Goal: Task Accomplishment & Management: Manage account settings

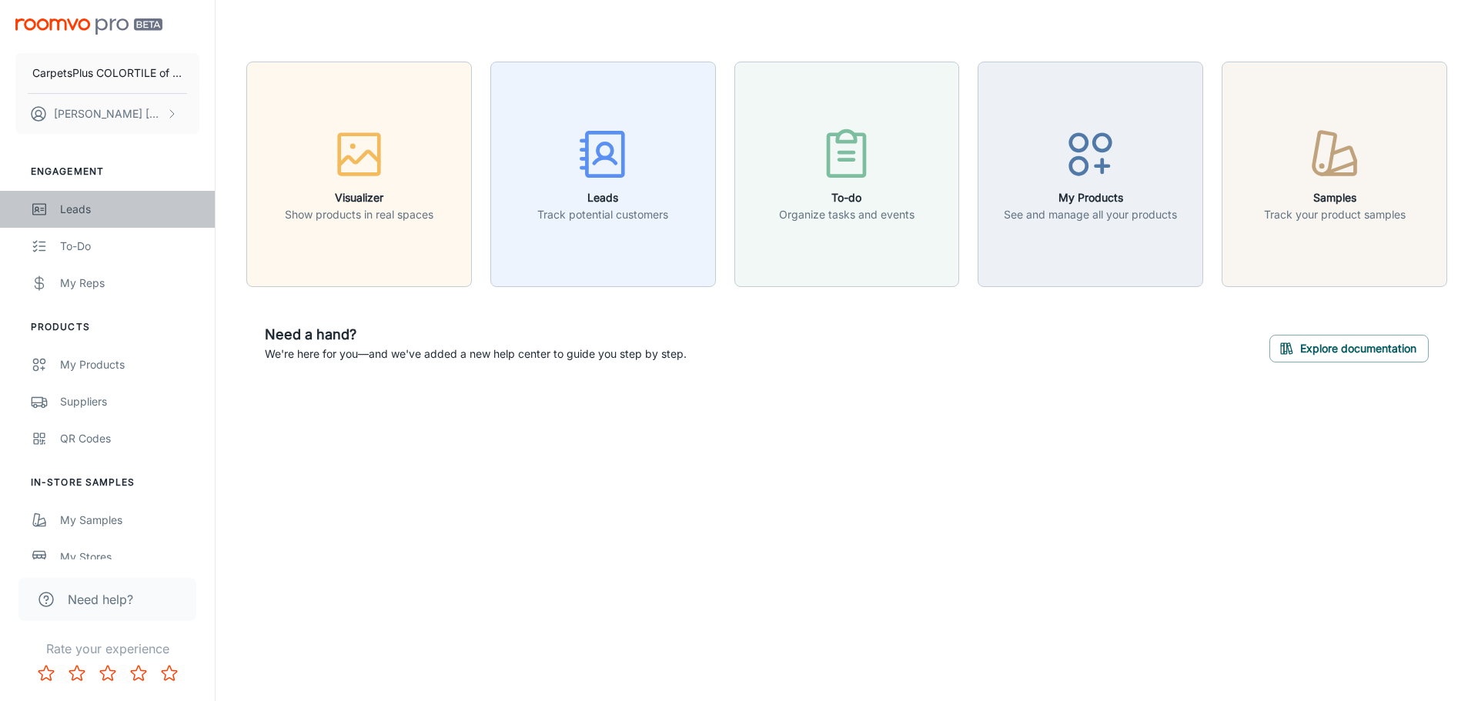
click at [57, 212] on link "Leads" at bounding box center [107, 209] width 215 height 37
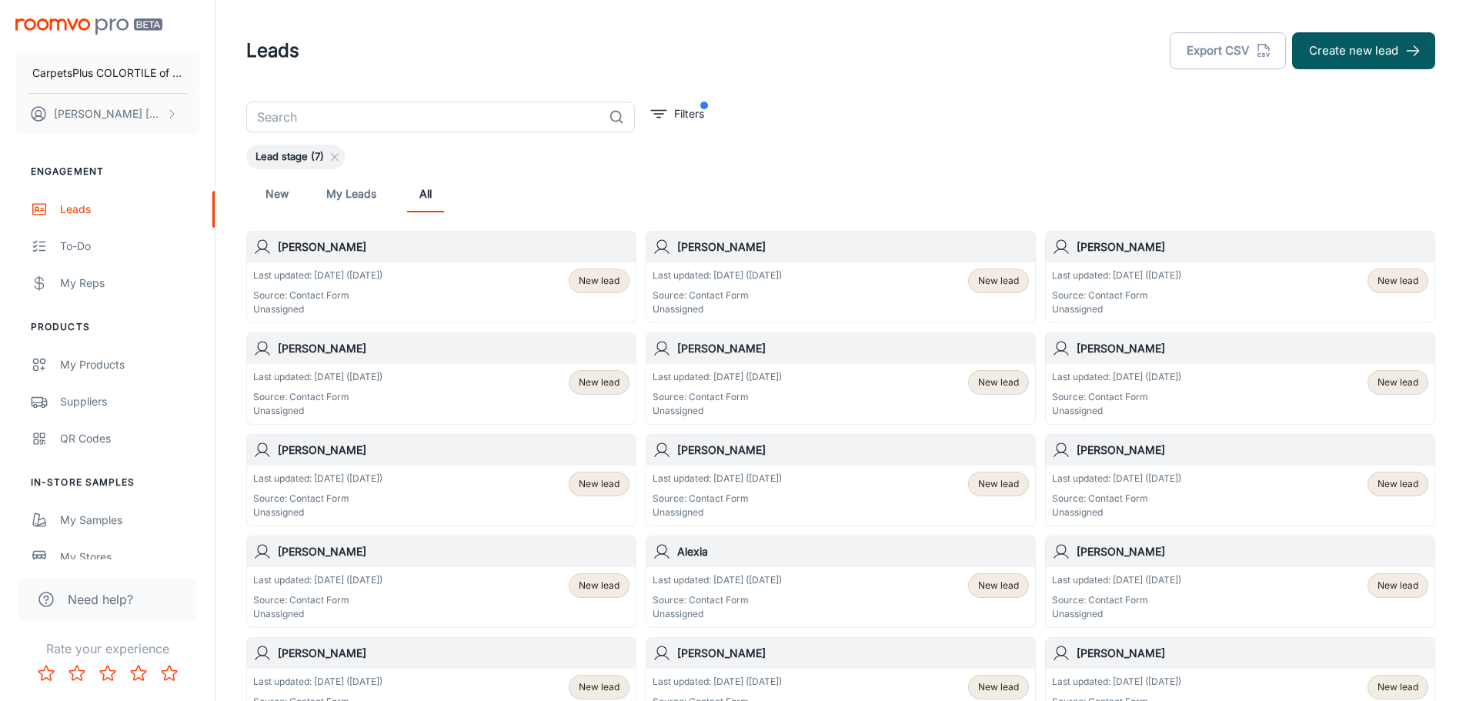
click at [584, 279] on span "New lead" at bounding box center [599, 281] width 41 height 14
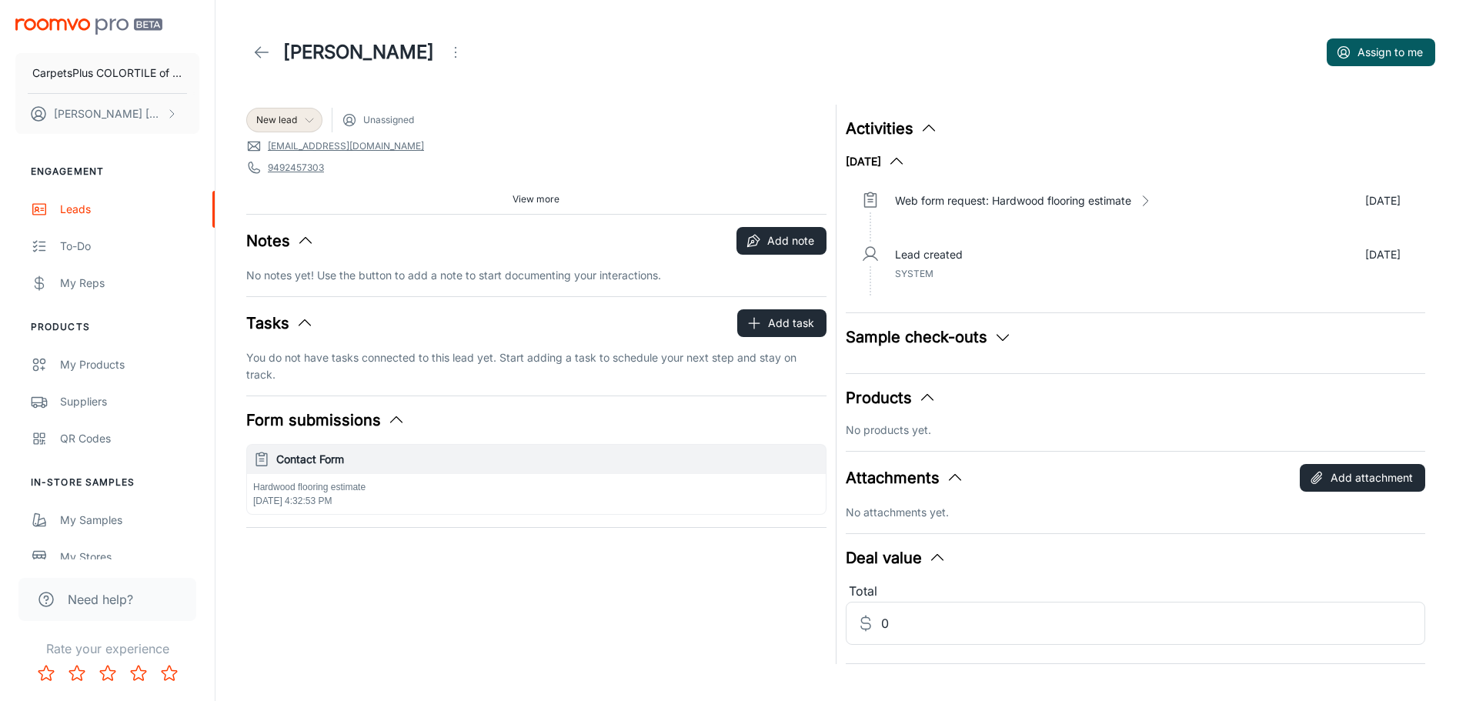
click at [304, 119] on icon at bounding box center [309, 120] width 12 height 12
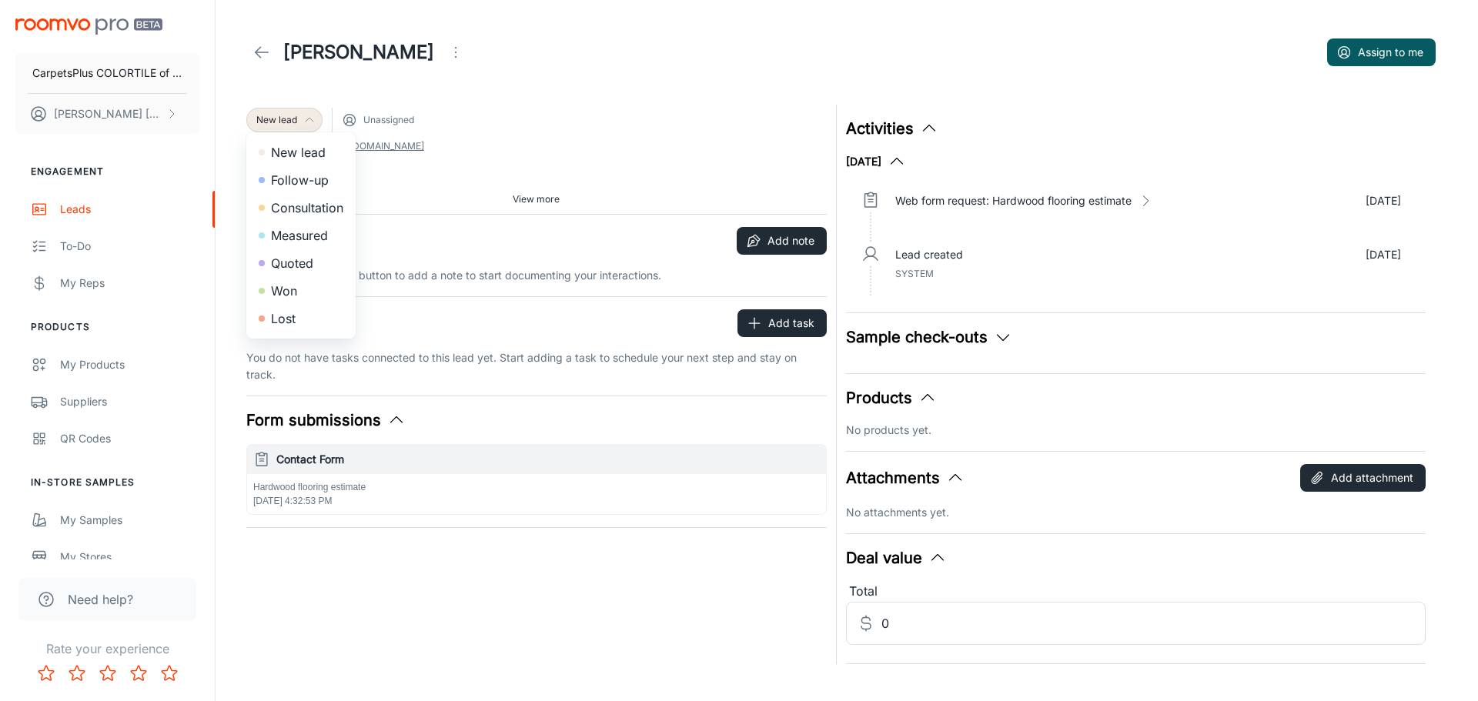
drag, startPoint x: 307, startPoint y: 182, endPoint x: 288, endPoint y: 316, distance: 135.3
click at [288, 316] on ul "New lead Follow-up Consultation Measured Quoted Won Lost" at bounding box center [300, 235] width 109 height 206
click at [522, 195] on div at bounding box center [739, 350] width 1478 height 701
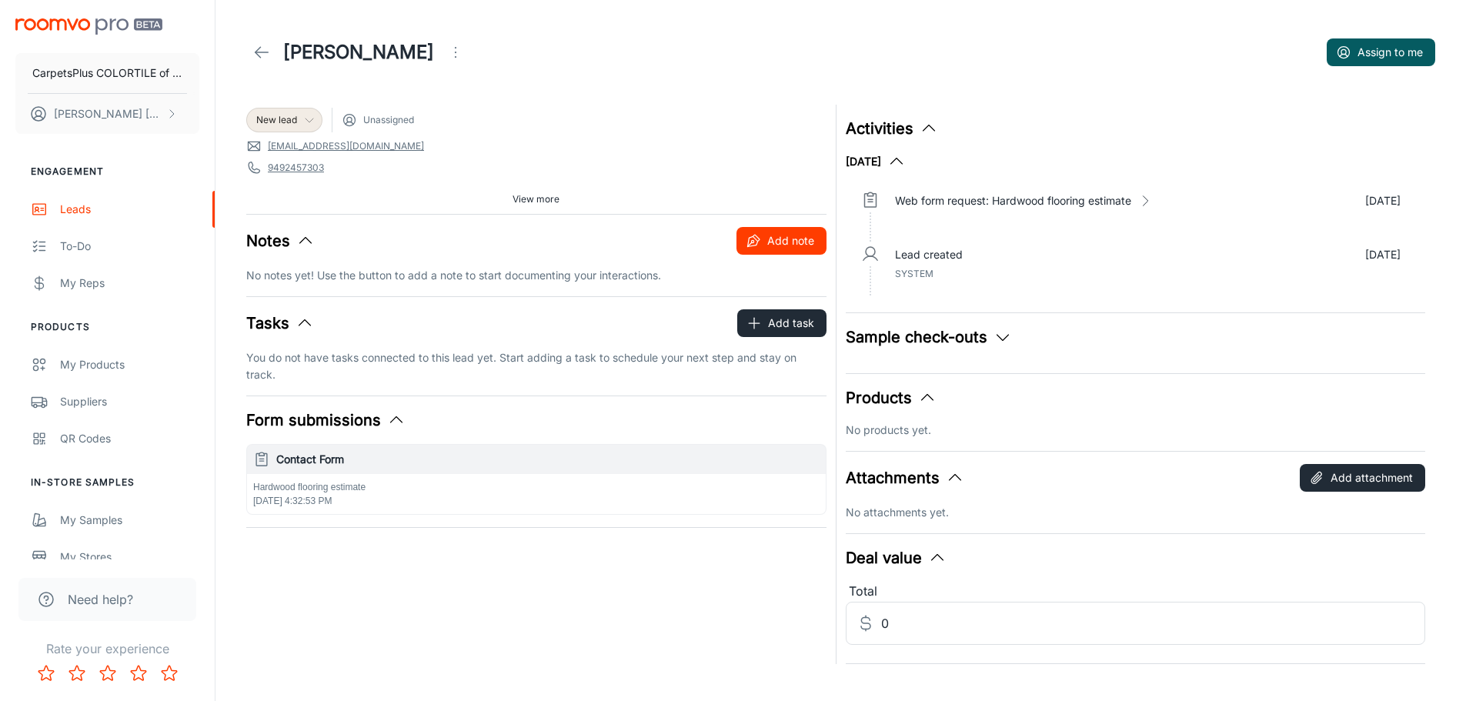
click at [767, 242] on button "Add note" at bounding box center [782, 241] width 90 height 28
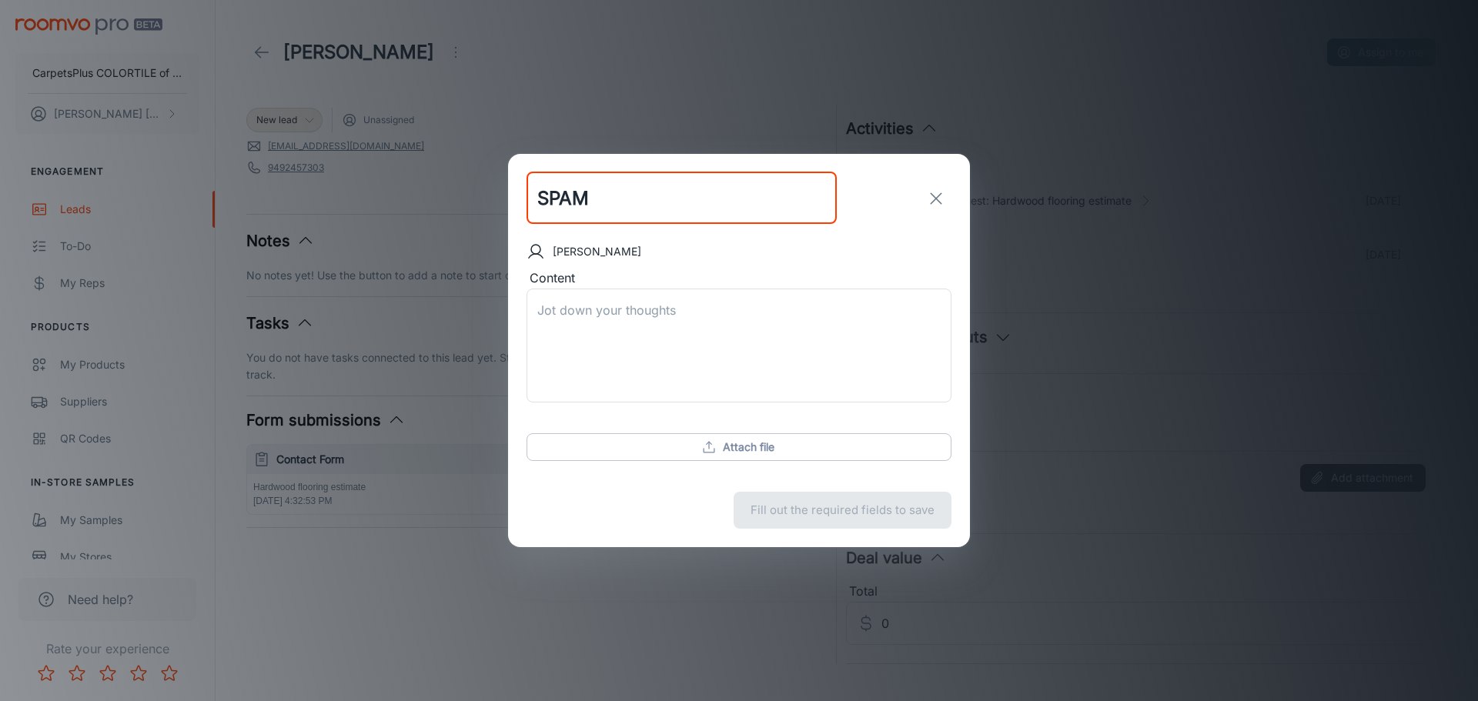
type input "SPAM"
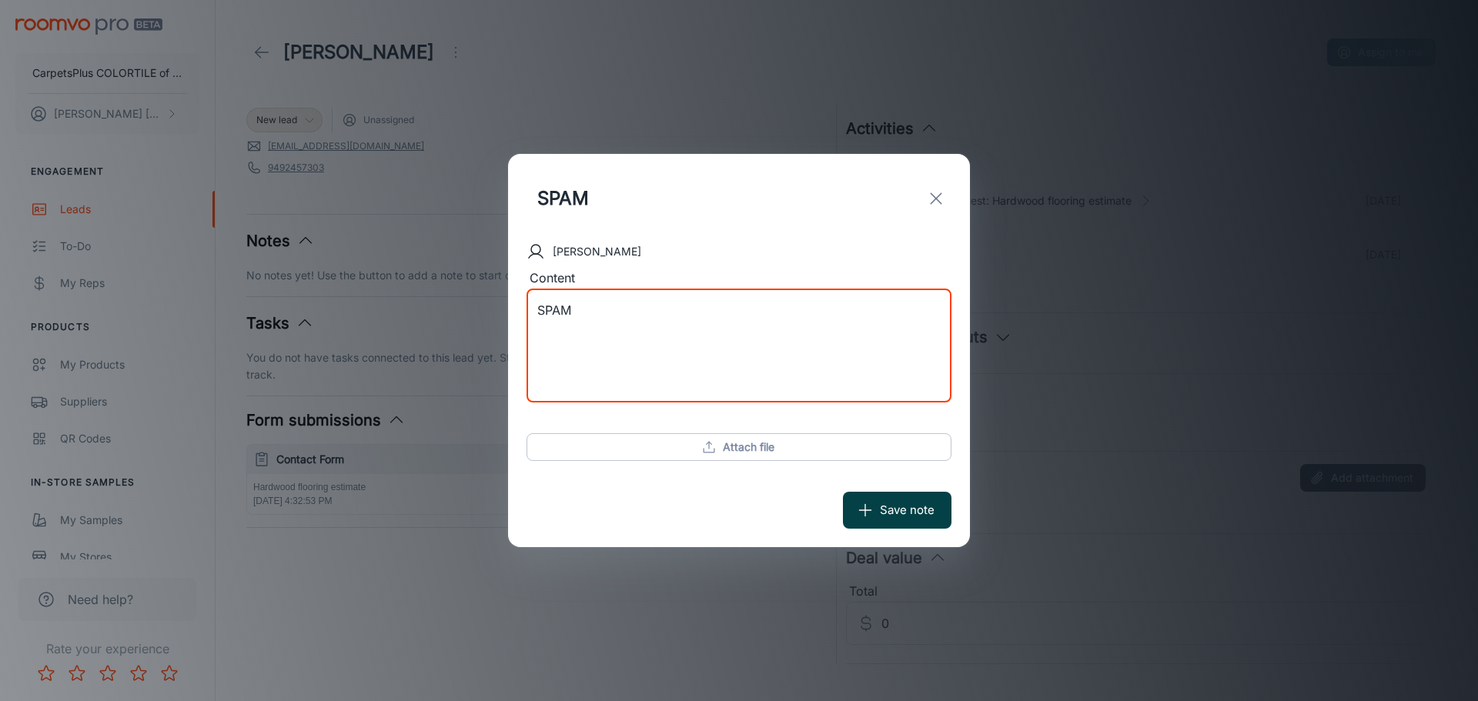
type textarea "SPAM"
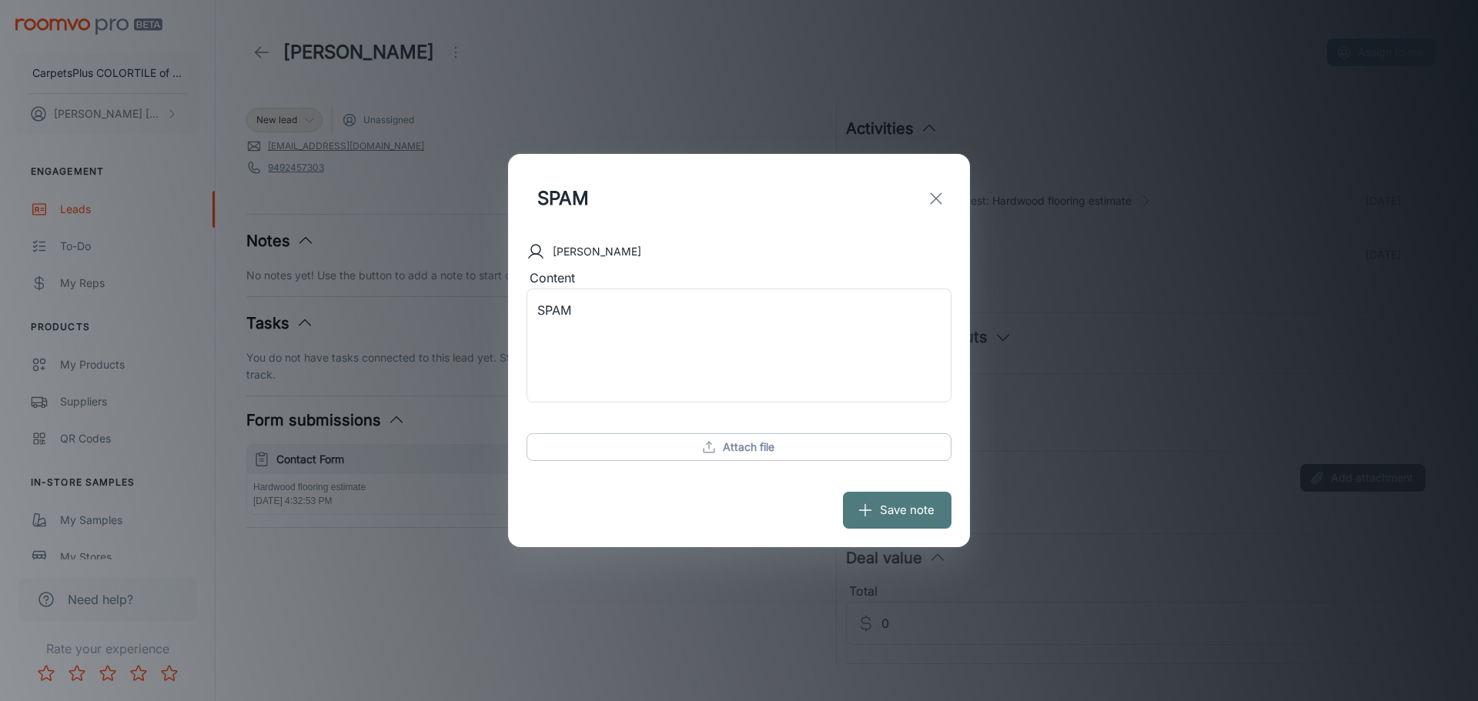
click at [917, 515] on button "Save note" at bounding box center [897, 510] width 109 height 37
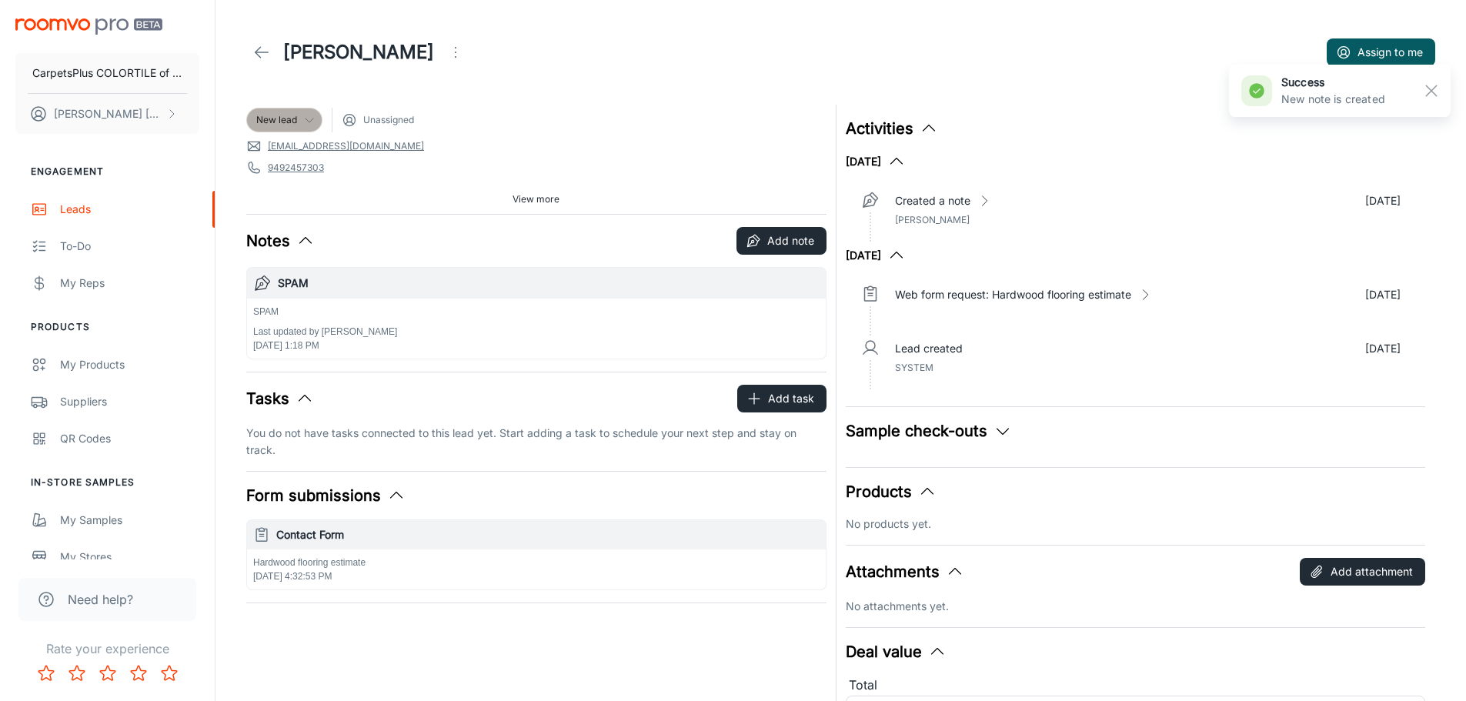
click at [305, 119] on icon at bounding box center [309, 120] width 12 height 12
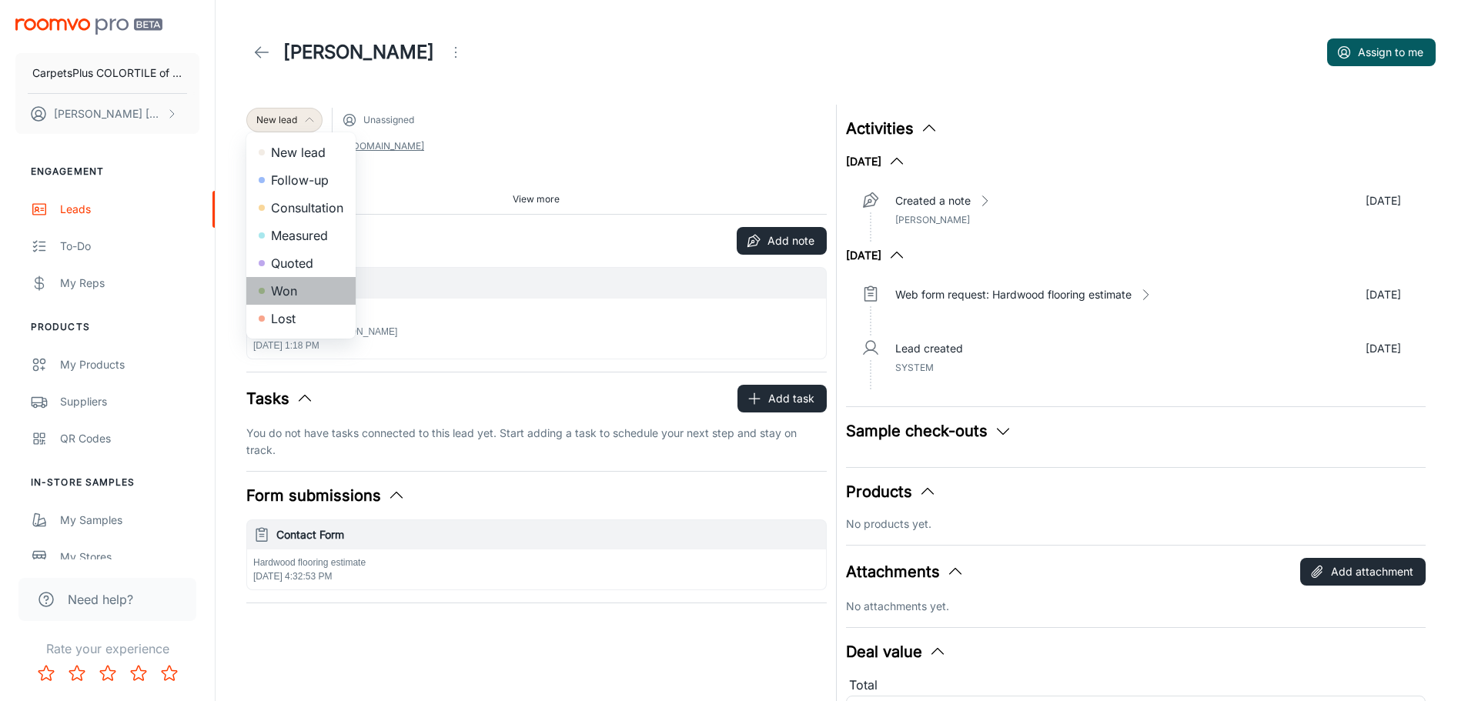
click at [282, 289] on li "Won" at bounding box center [300, 291] width 109 height 28
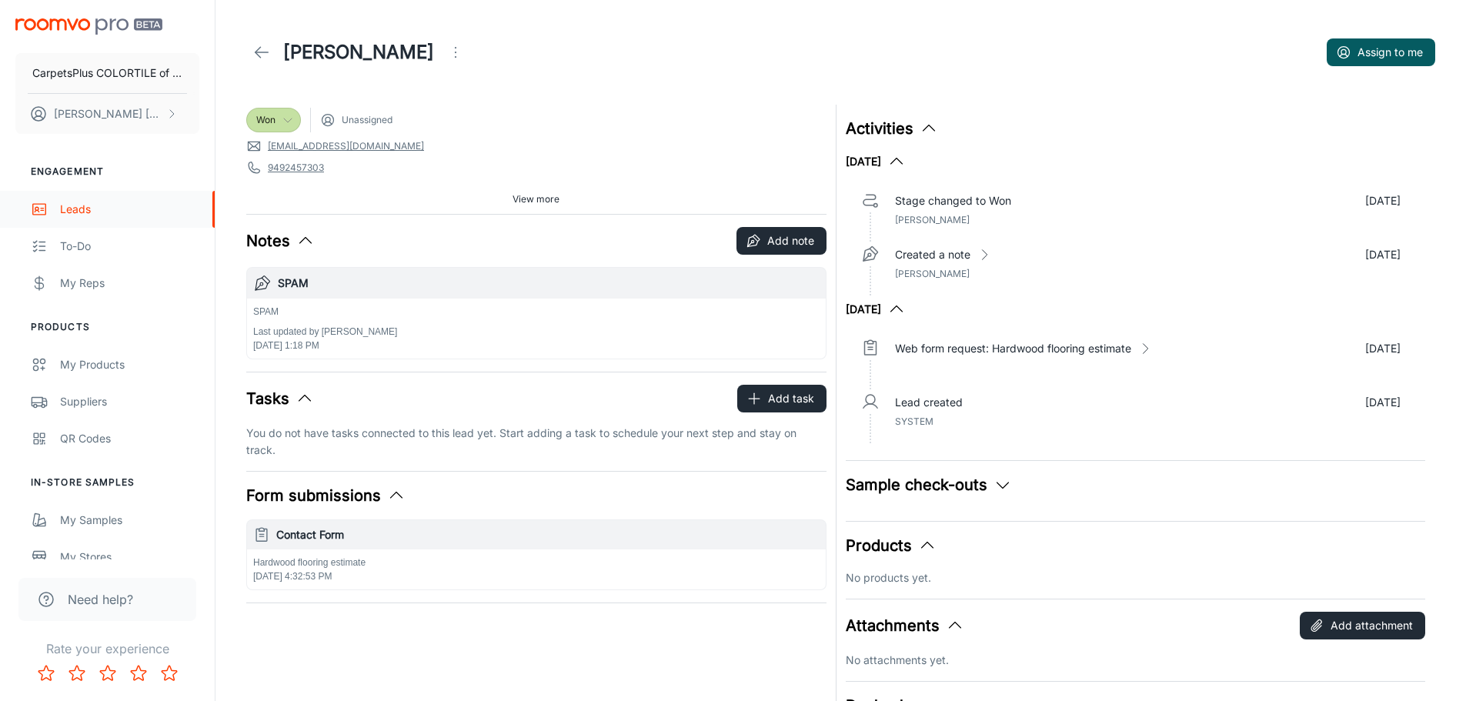
click at [101, 201] on div "Leads" at bounding box center [129, 209] width 139 height 17
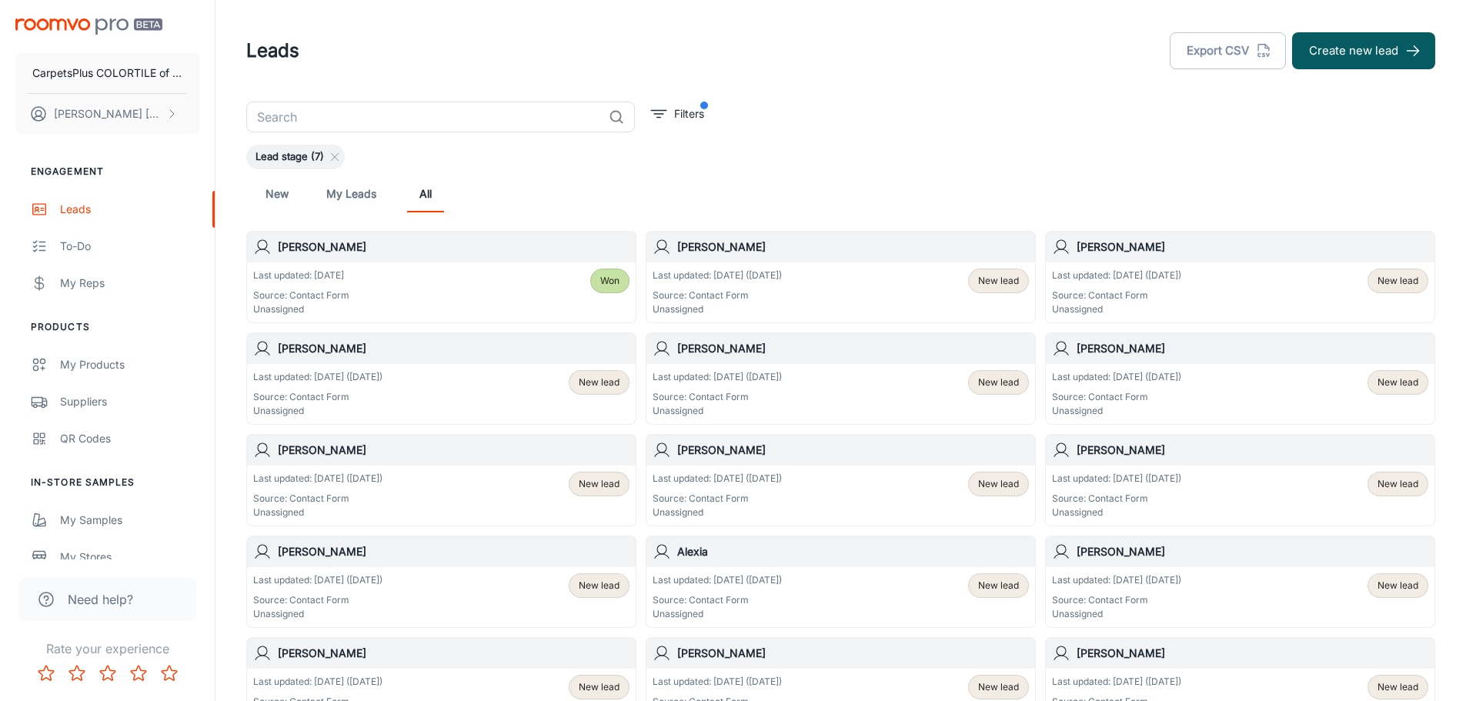
click at [603, 486] on span "New lead" at bounding box center [599, 484] width 41 height 14
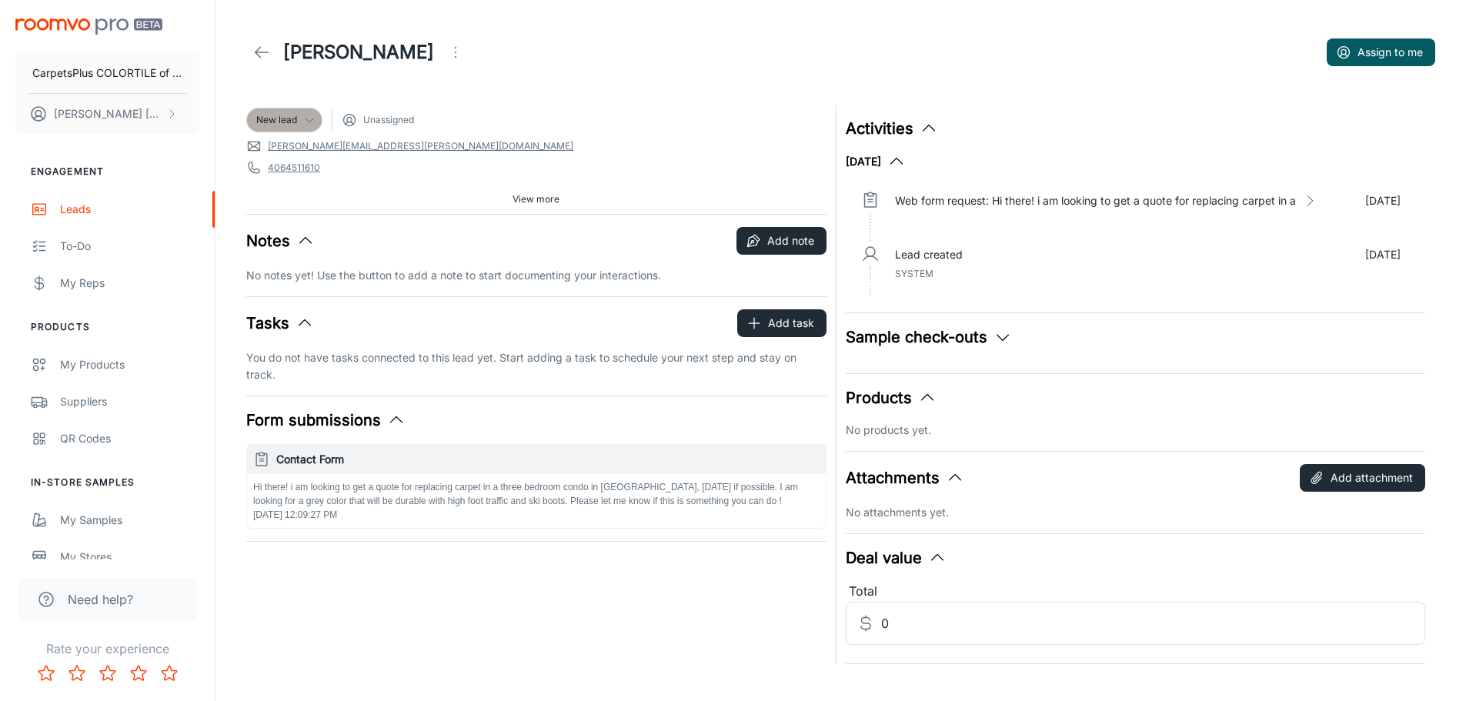
click at [302, 125] on div "New lead" at bounding box center [284, 120] width 56 height 14
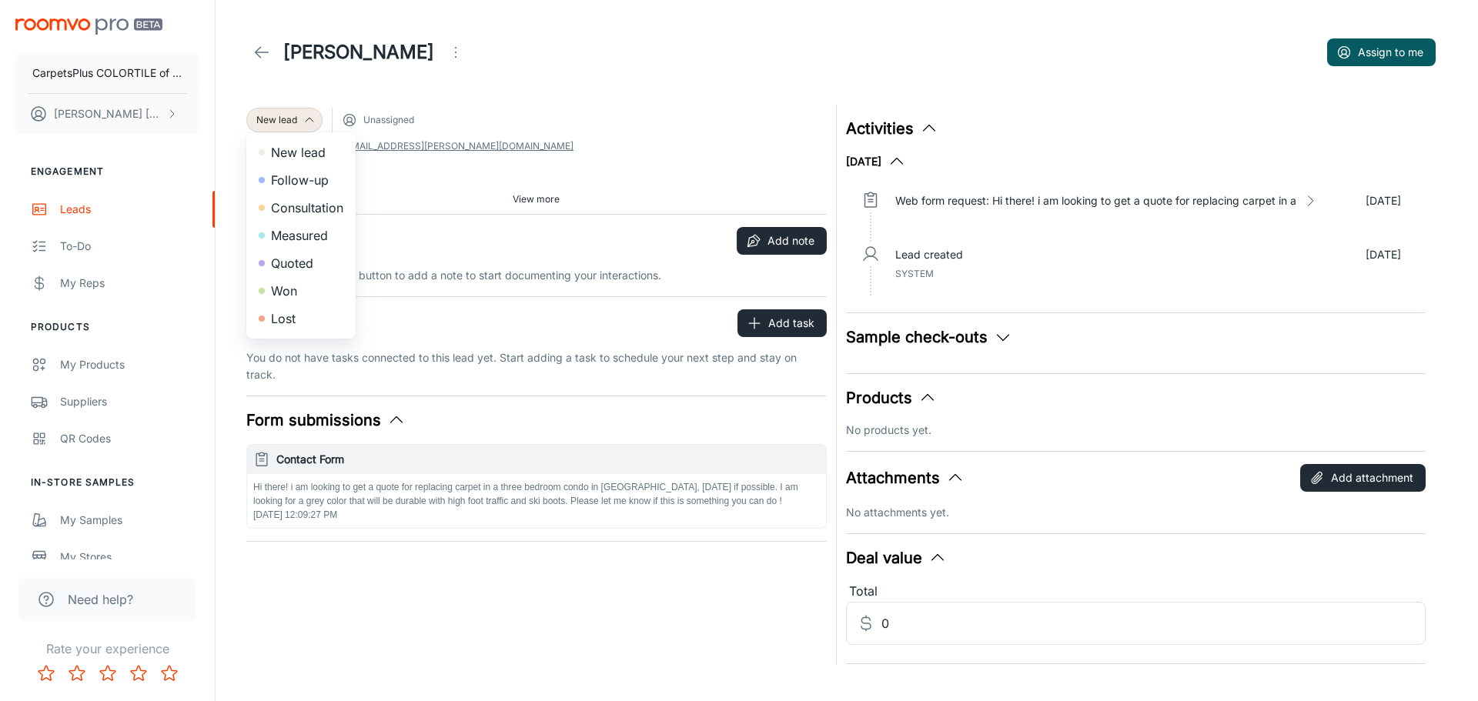
click at [282, 289] on li "Won" at bounding box center [300, 291] width 109 height 28
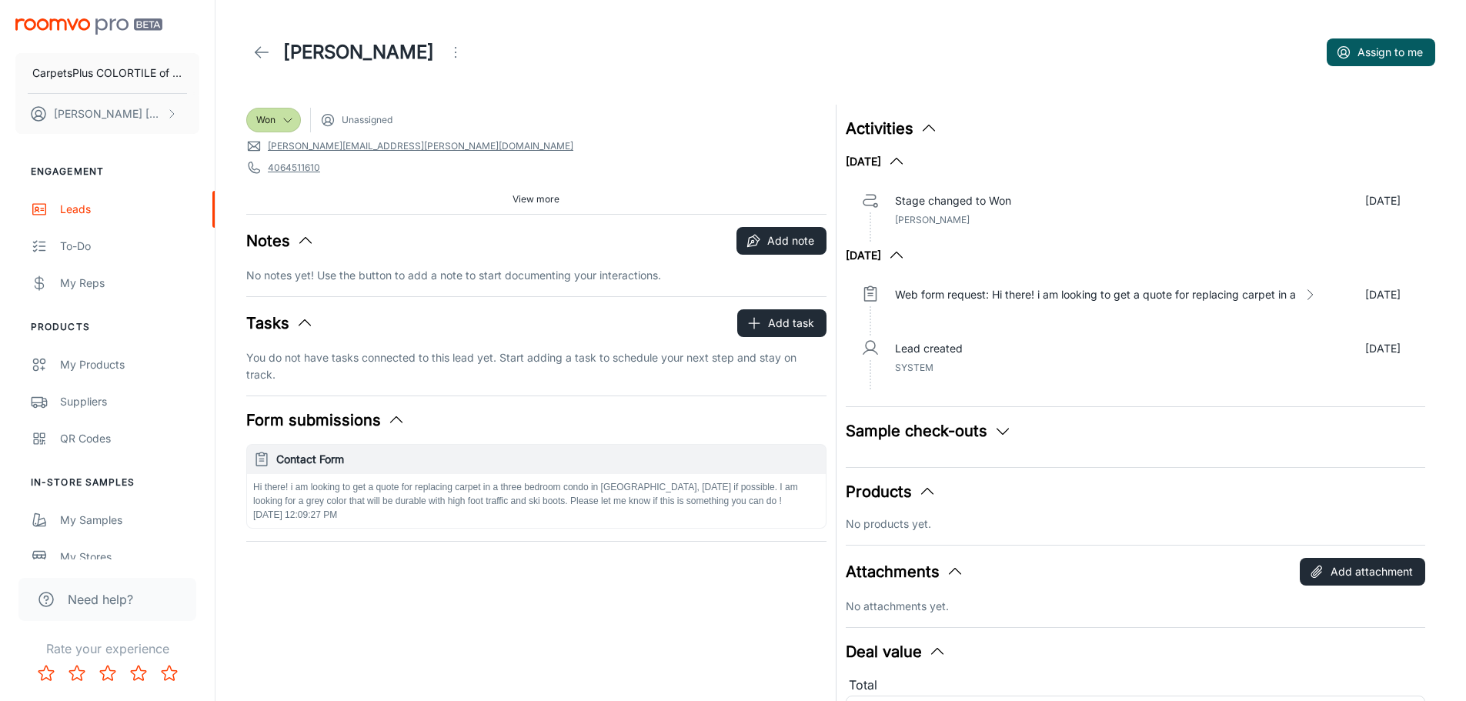
click at [259, 48] on icon at bounding box center [261, 52] width 18 height 18
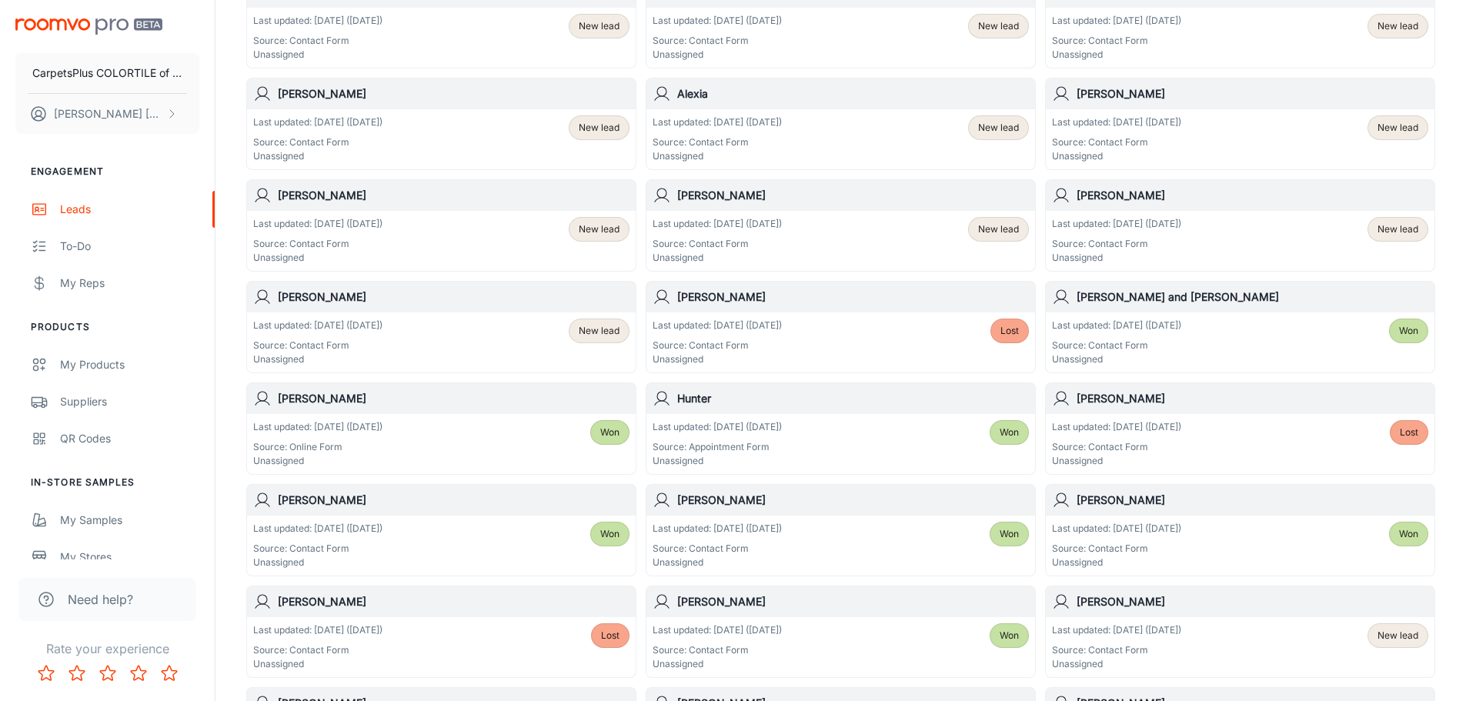
scroll to position [462, 0]
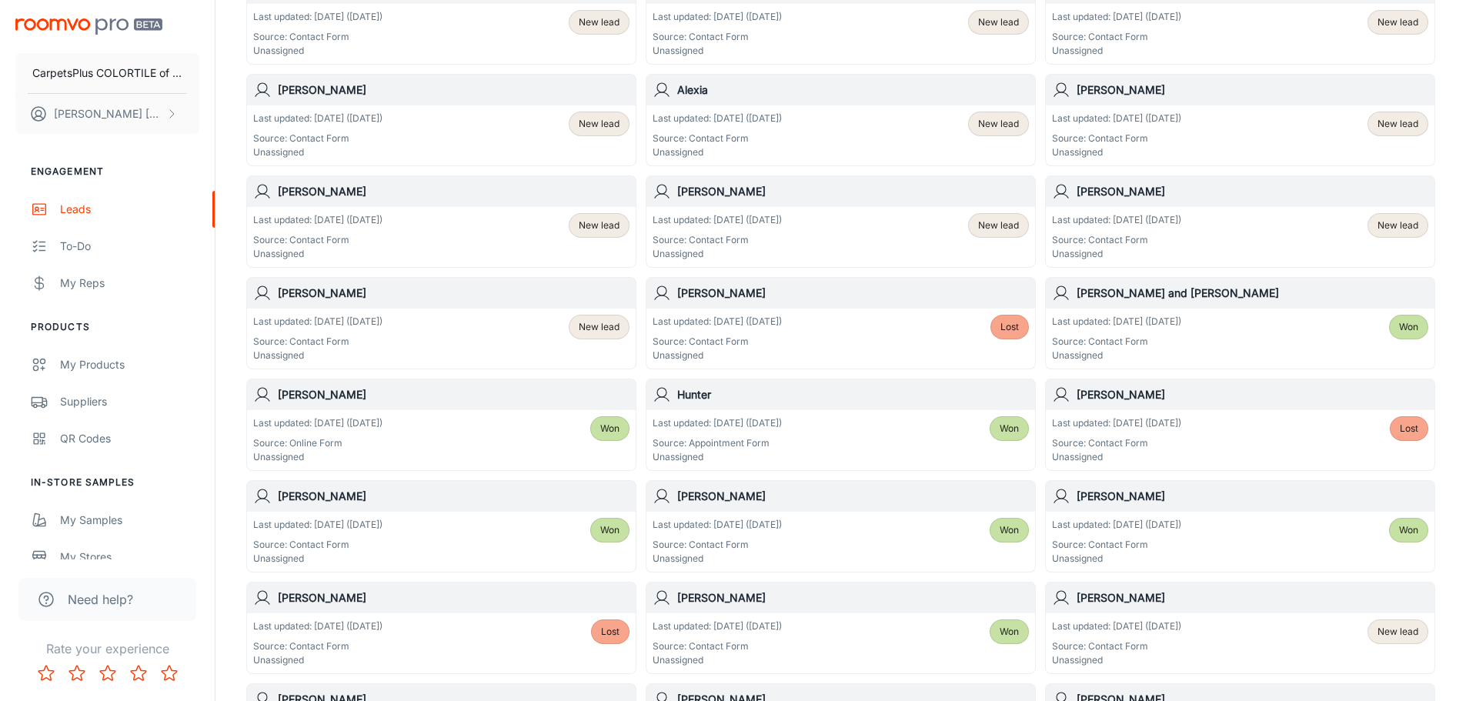
click at [439, 329] on div "Last updated: [DATE] ([DATE]) Source: Contact Form Unassigned New lead" at bounding box center [441, 339] width 376 height 48
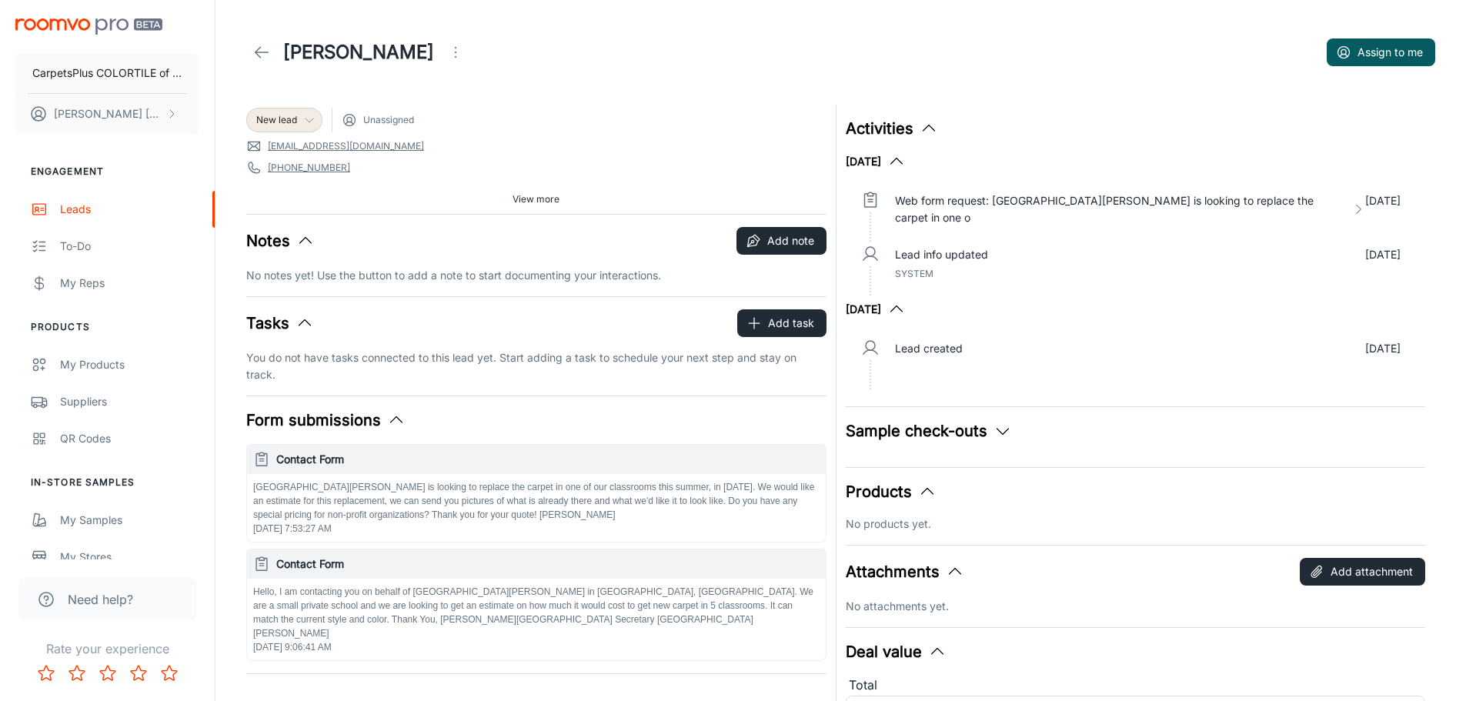
click at [275, 112] on div "New lead" at bounding box center [284, 120] width 76 height 25
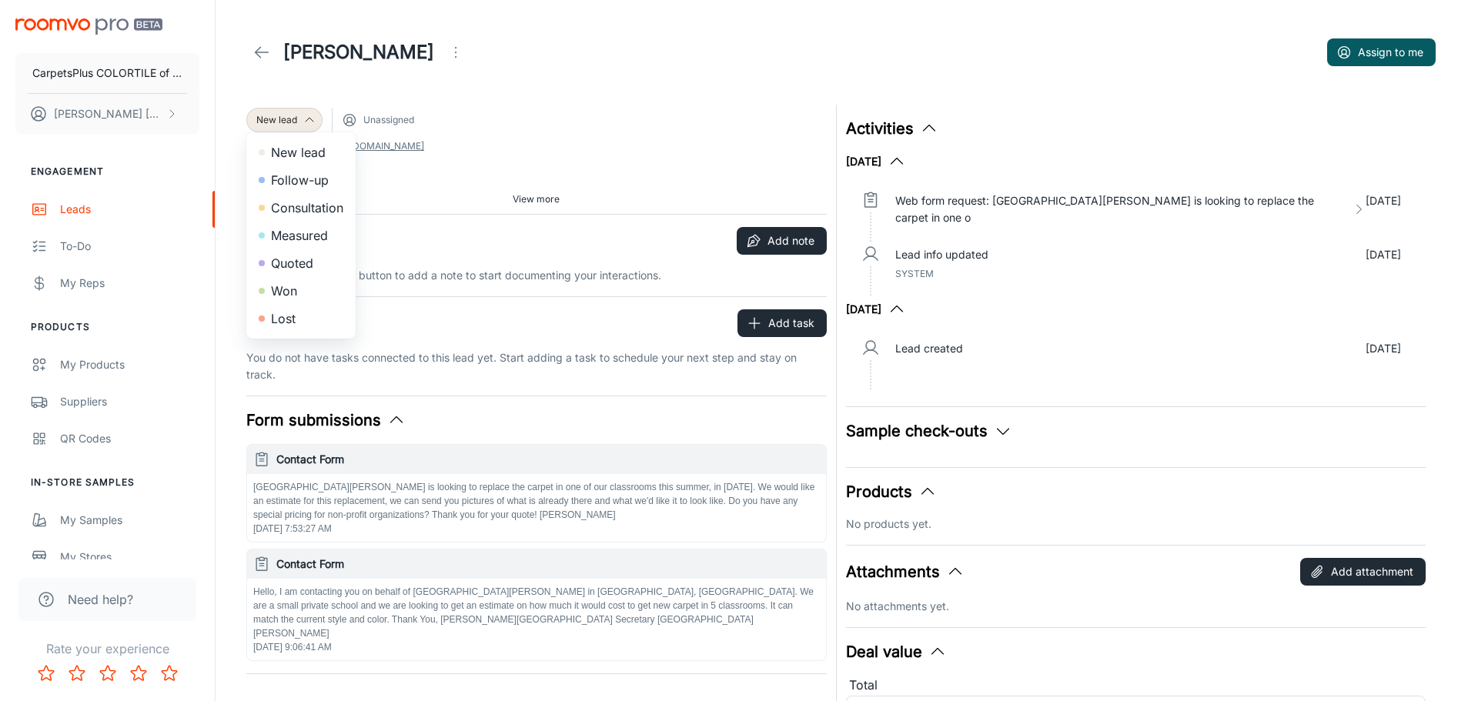
click at [299, 289] on li "Won" at bounding box center [300, 291] width 109 height 28
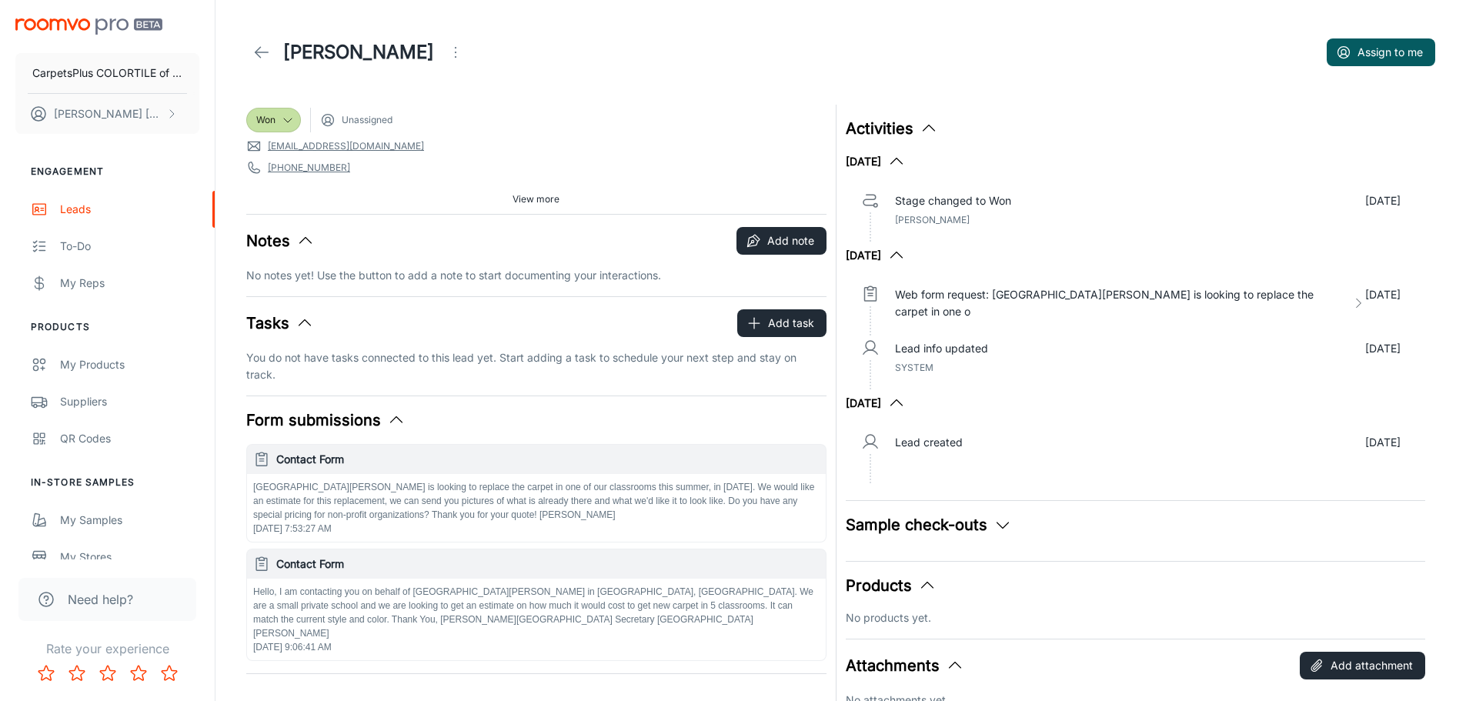
click at [253, 42] on link at bounding box center [261, 52] width 31 height 31
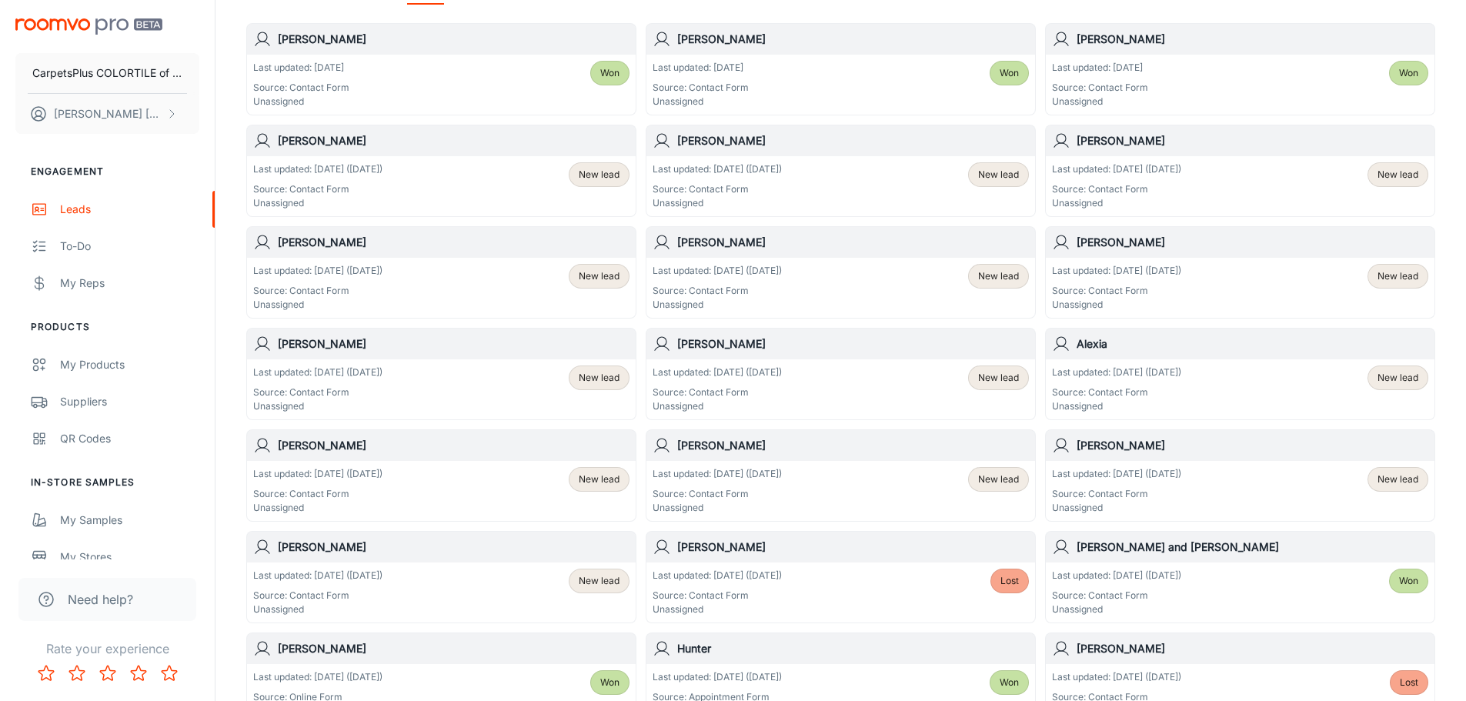
scroll to position [231, 0]
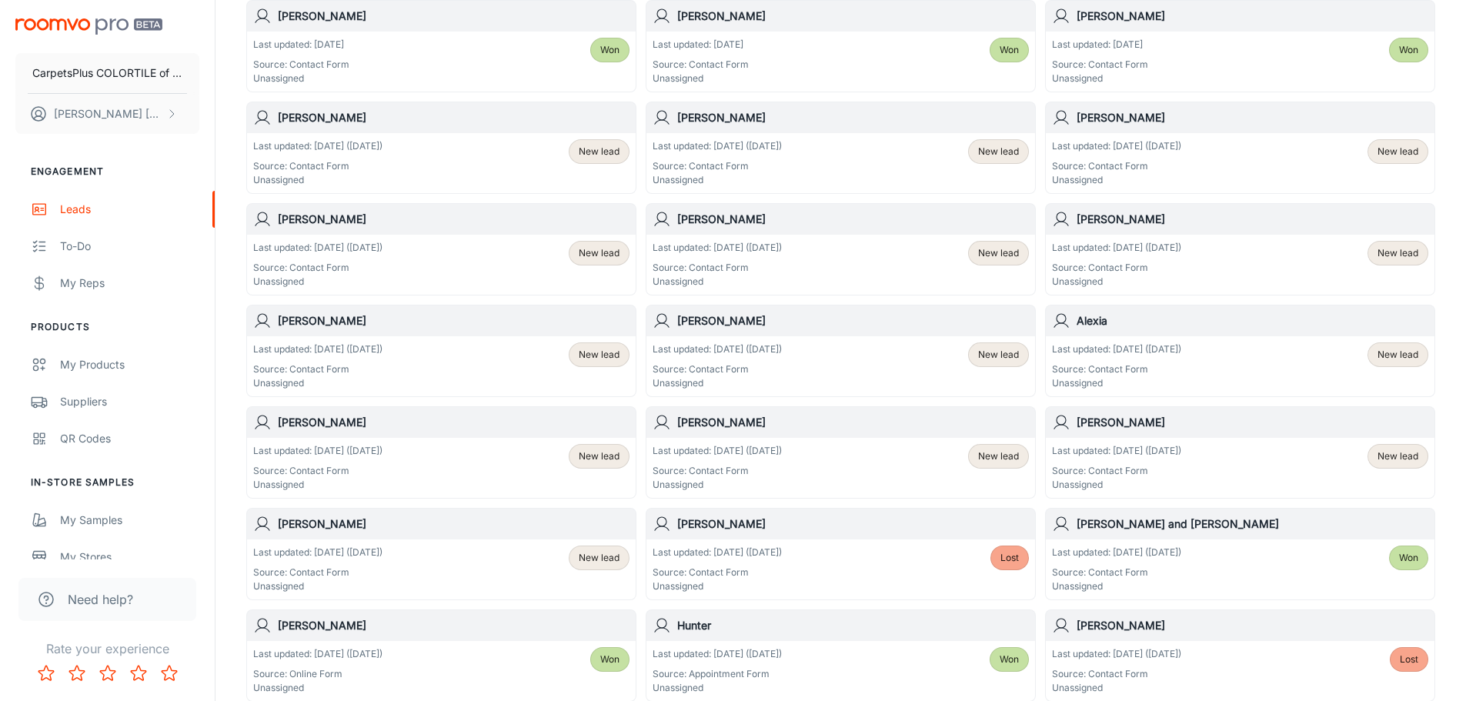
click at [607, 353] on span "New lead" at bounding box center [599, 355] width 41 height 14
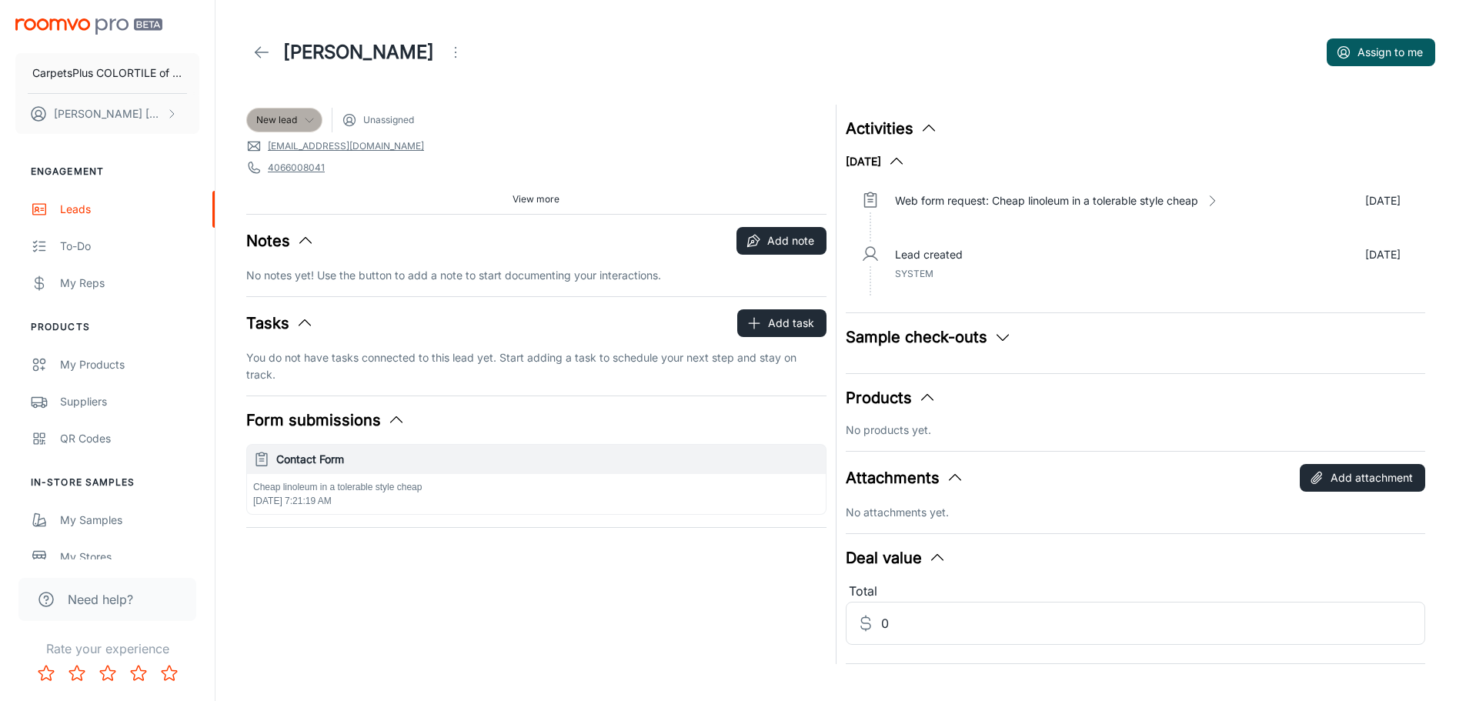
click at [289, 117] on span "New lead" at bounding box center [276, 120] width 41 height 14
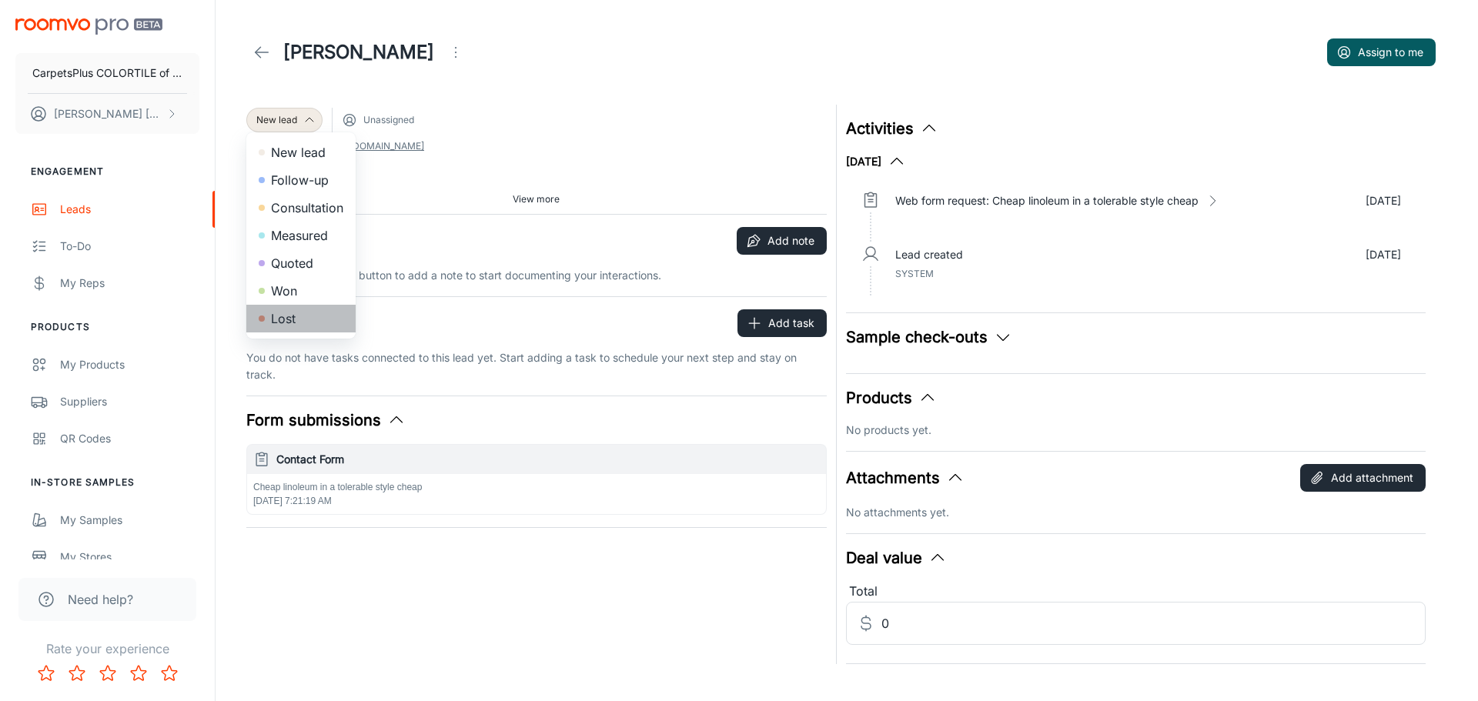
click at [287, 320] on li "Lost" at bounding box center [300, 319] width 109 height 28
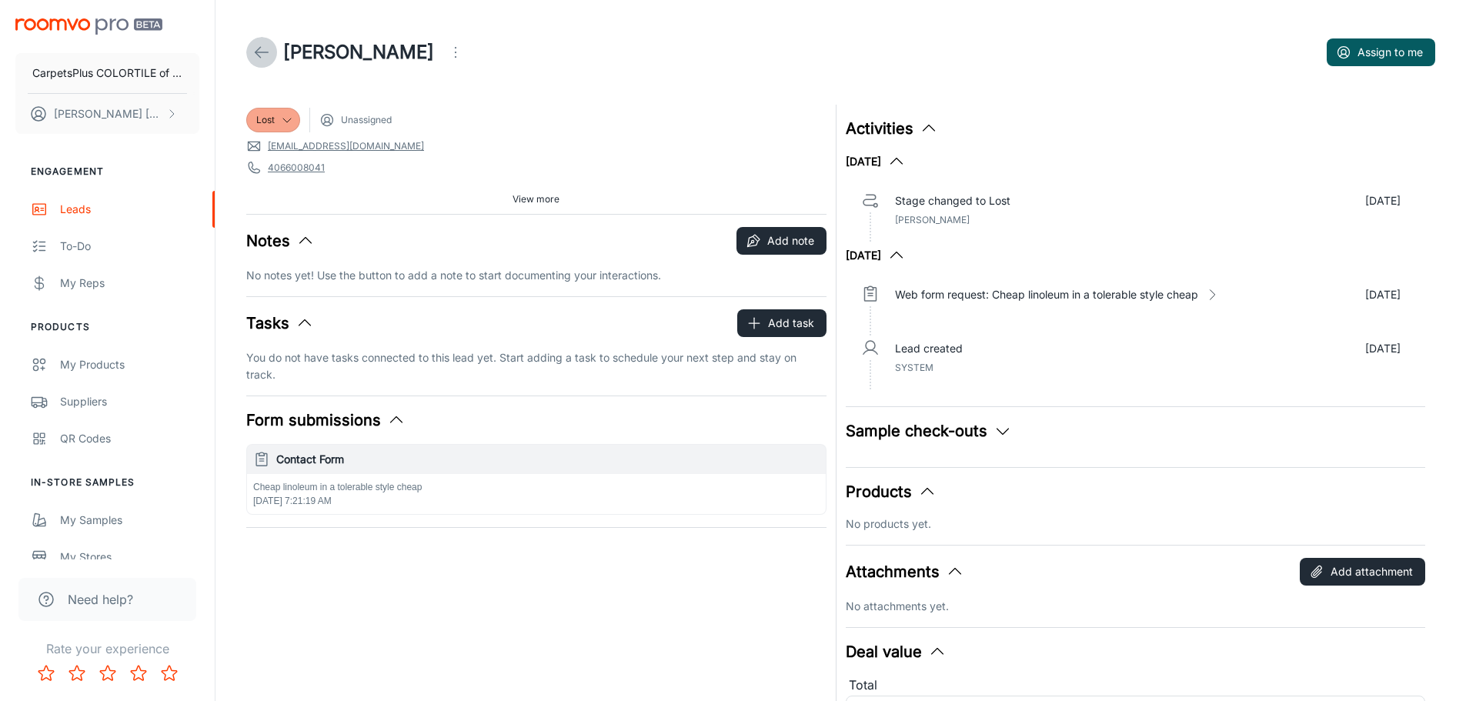
click at [262, 46] on icon at bounding box center [261, 52] width 18 height 18
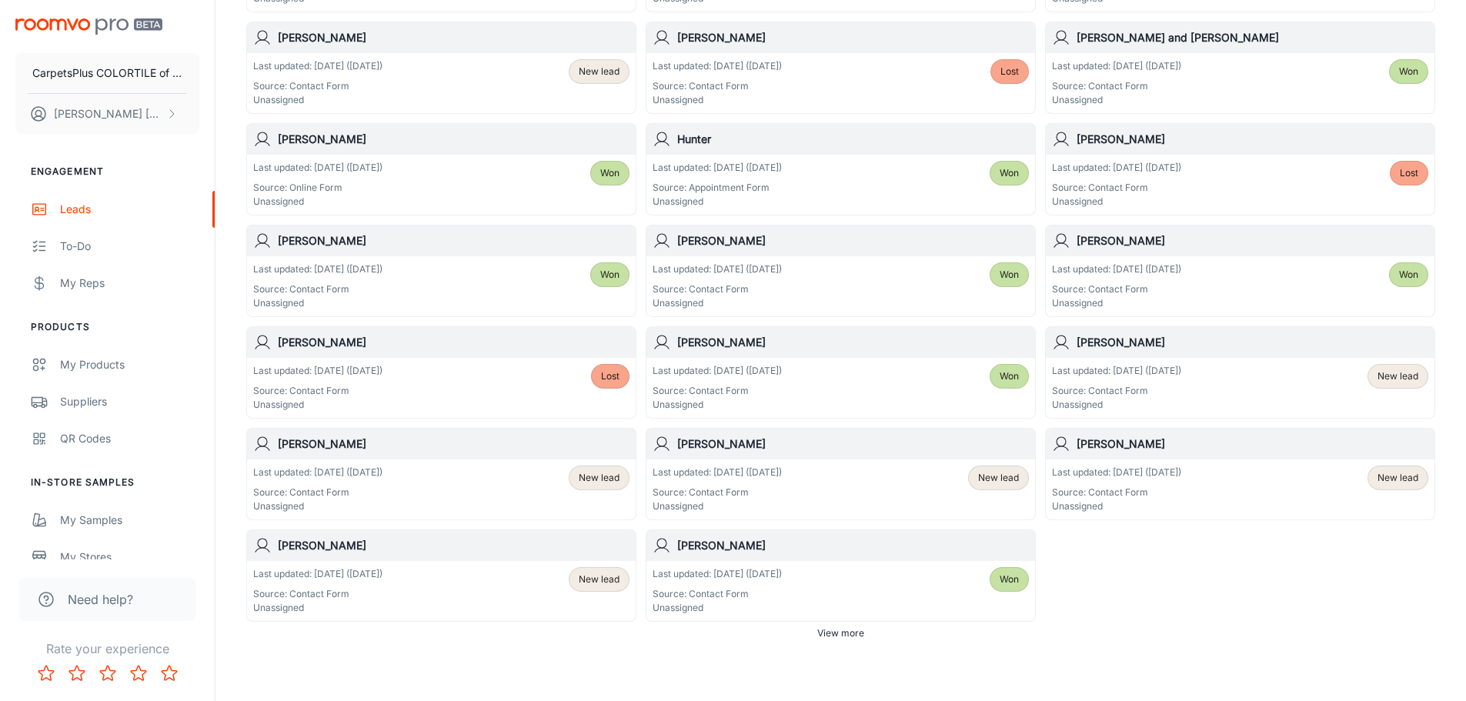
scroll to position [772, 0]
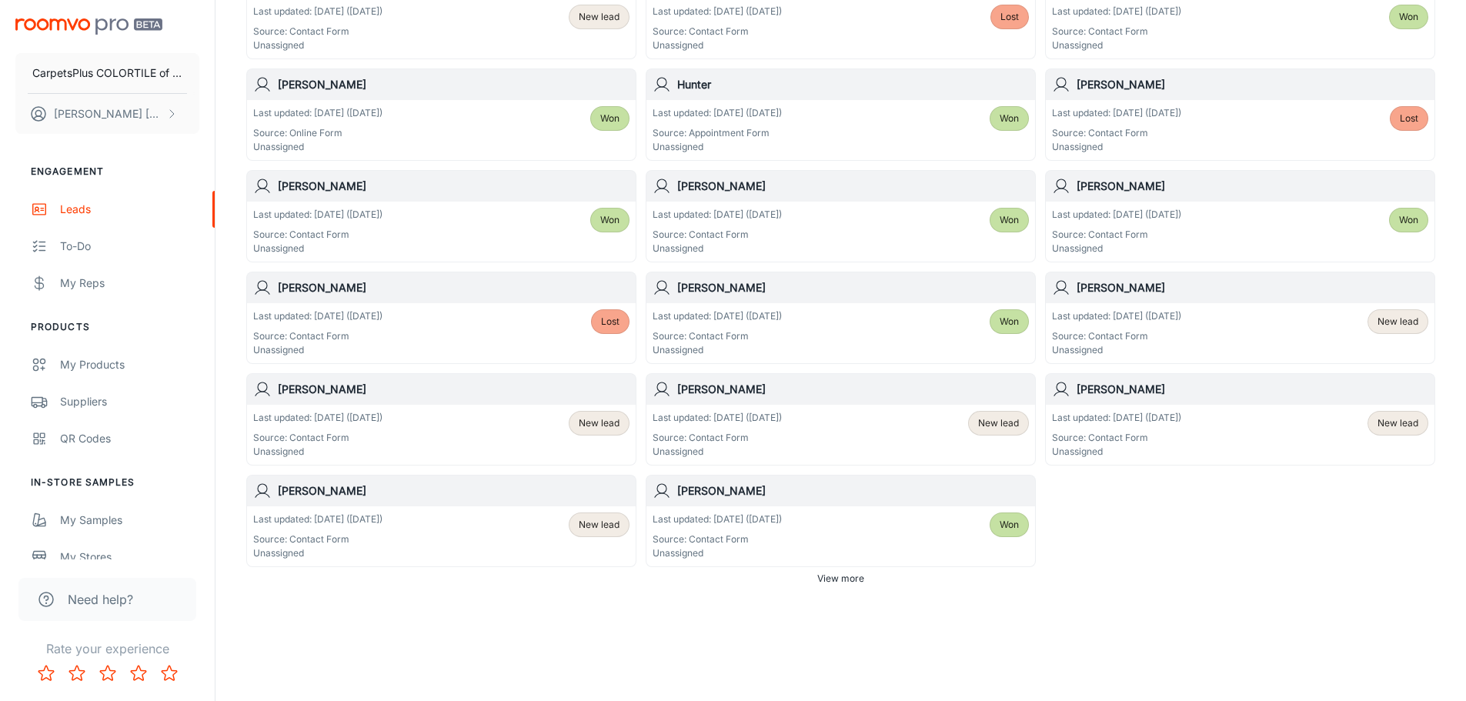
click at [928, 423] on div "Last updated: [DATE] ([DATE]) Source: Contact Form Unassigned New lead" at bounding box center [841, 435] width 376 height 48
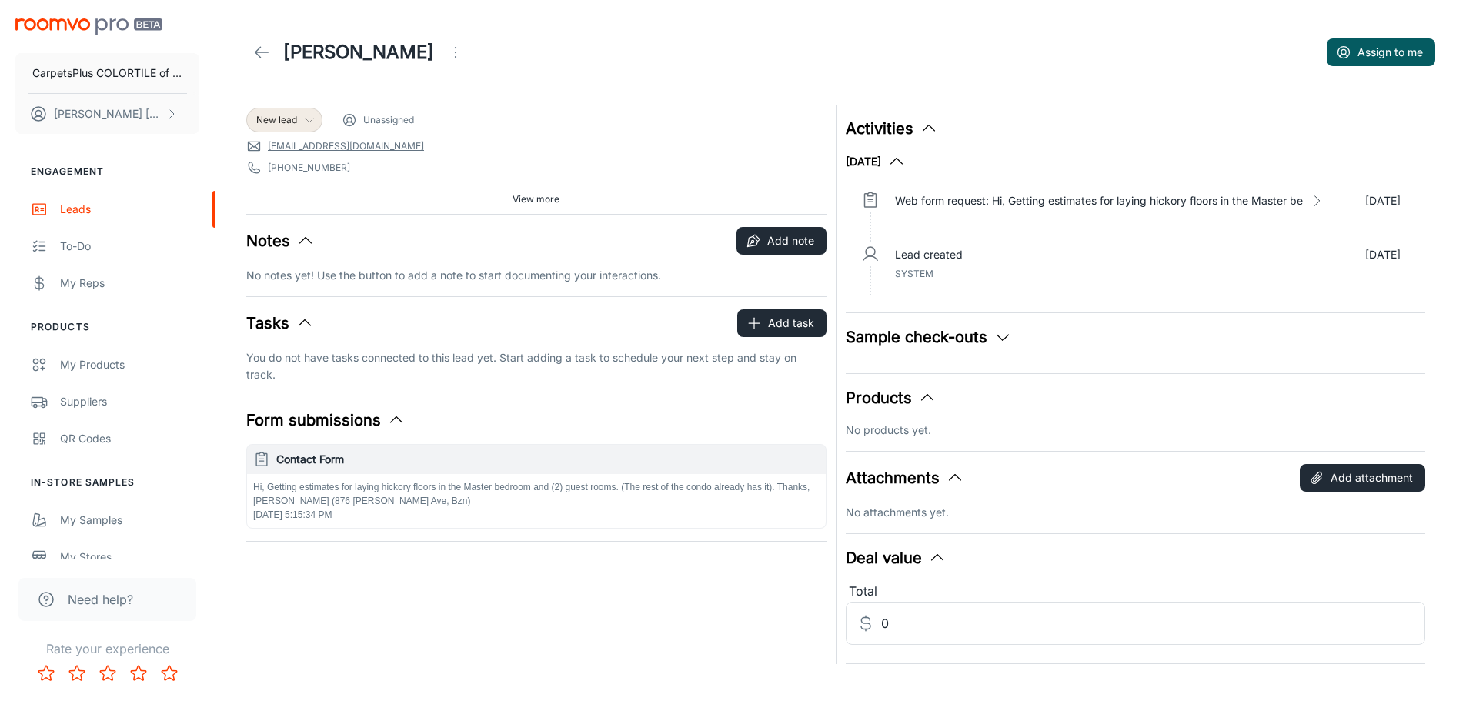
click at [298, 113] on div "New lead" at bounding box center [284, 120] width 56 height 14
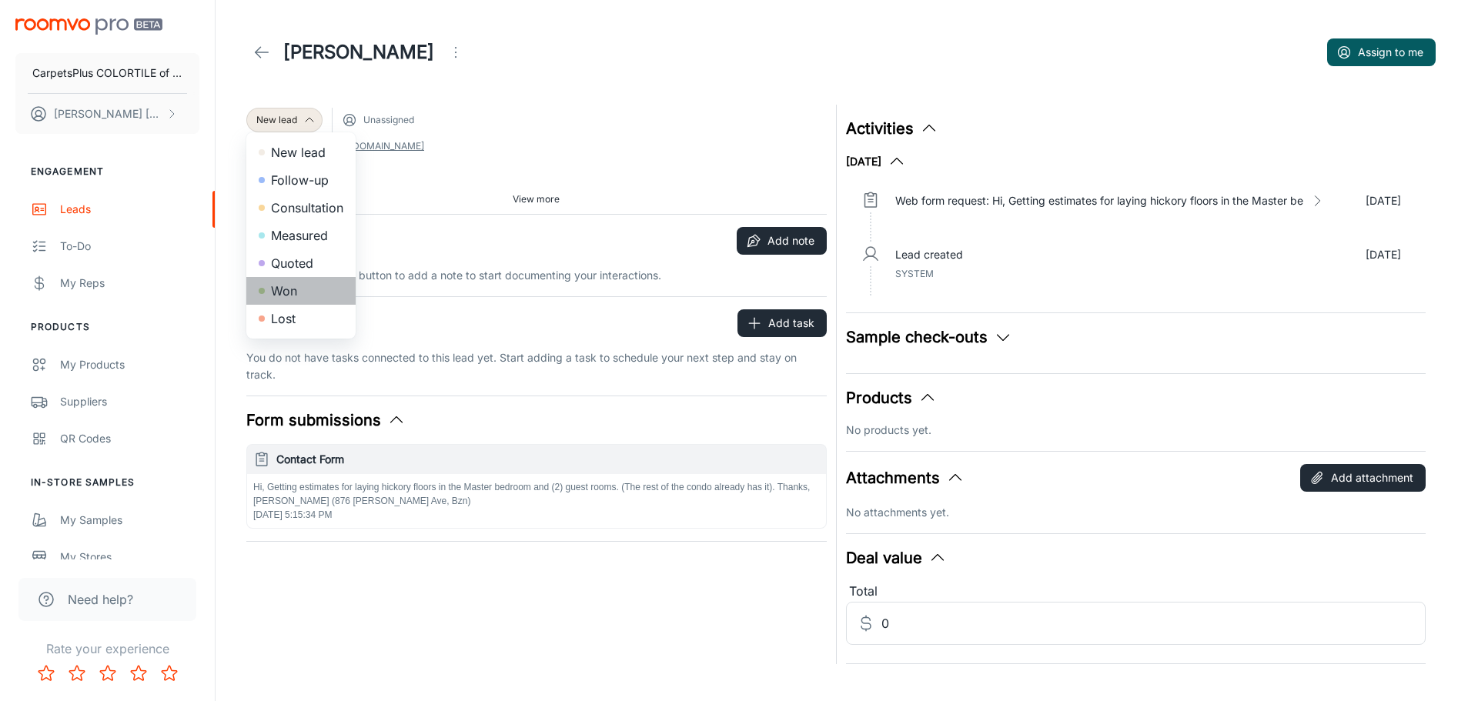
click at [293, 291] on li "Won" at bounding box center [300, 291] width 109 height 28
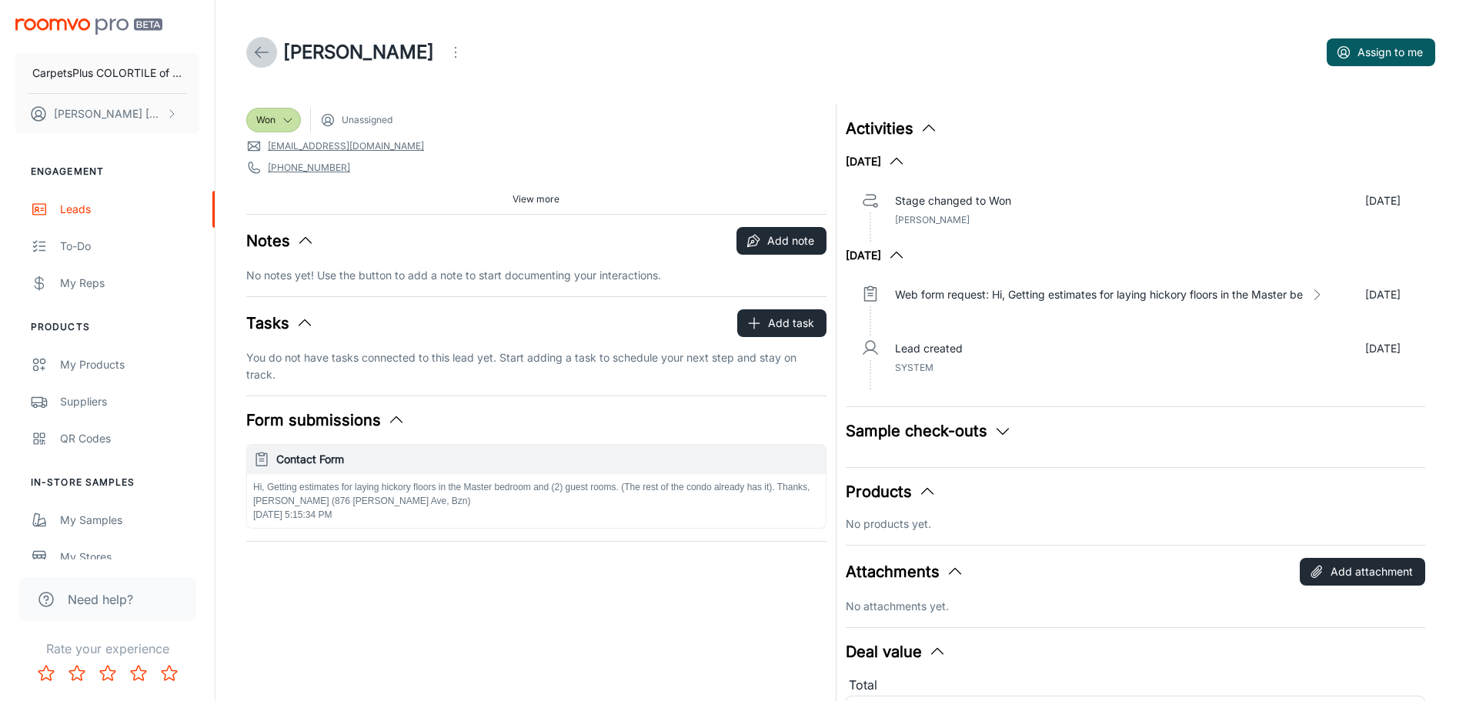
click at [260, 54] on icon at bounding box center [261, 52] width 18 height 18
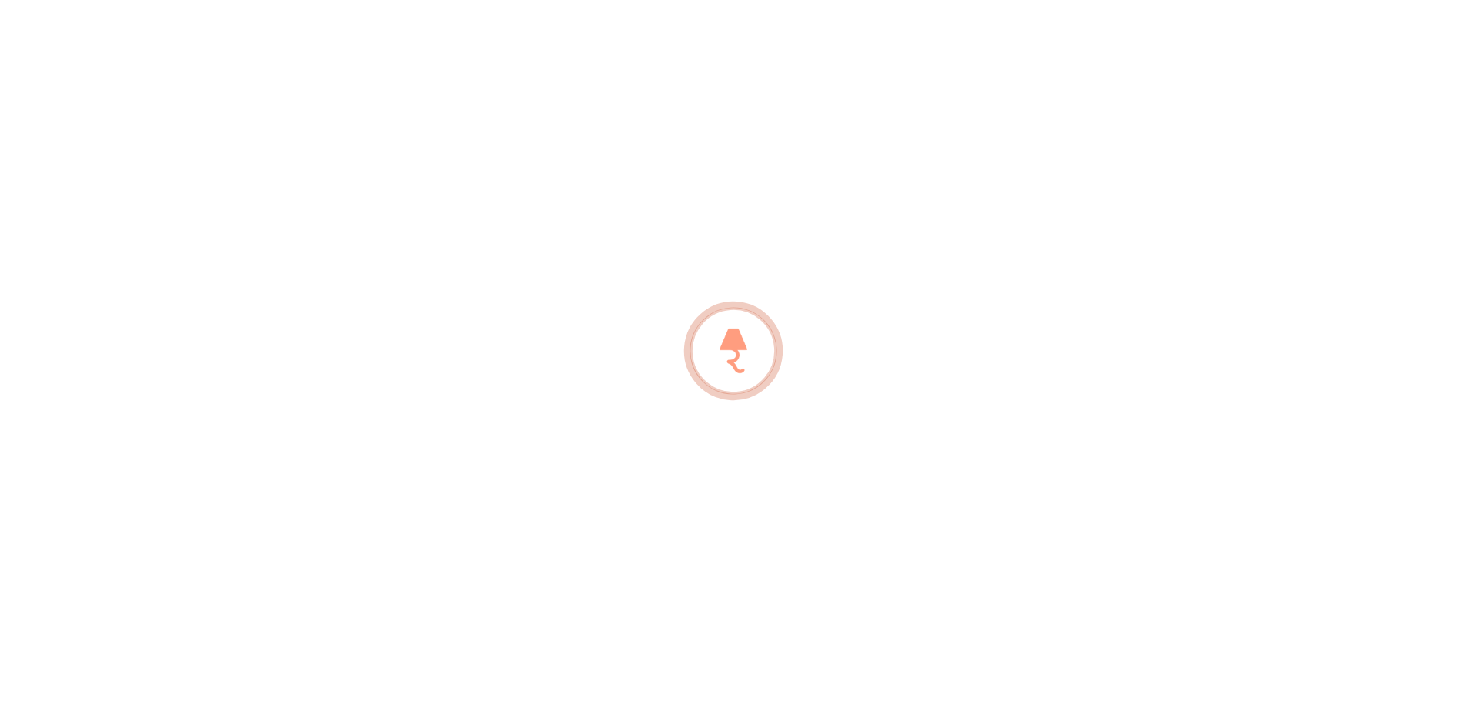
scroll to position [119, 0]
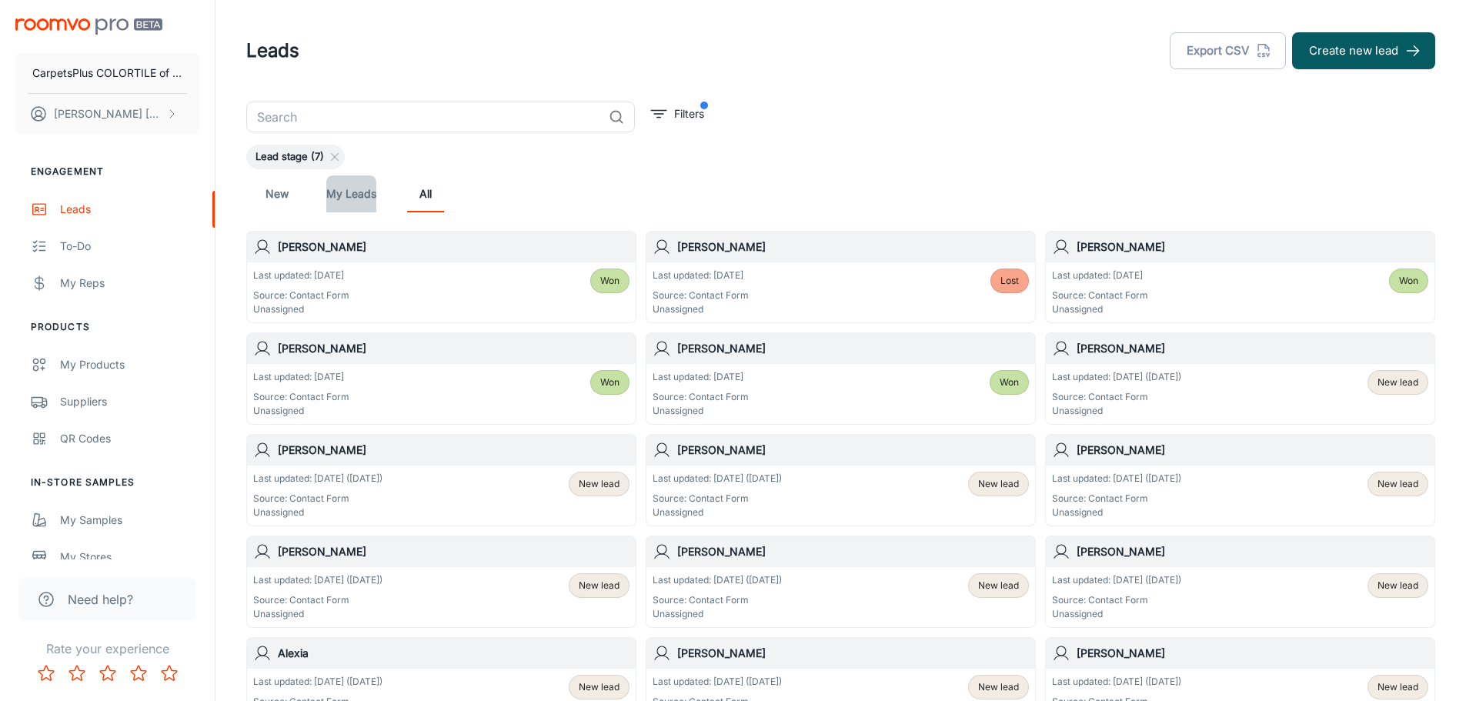
click at [353, 185] on link "My Leads" at bounding box center [351, 193] width 50 height 37
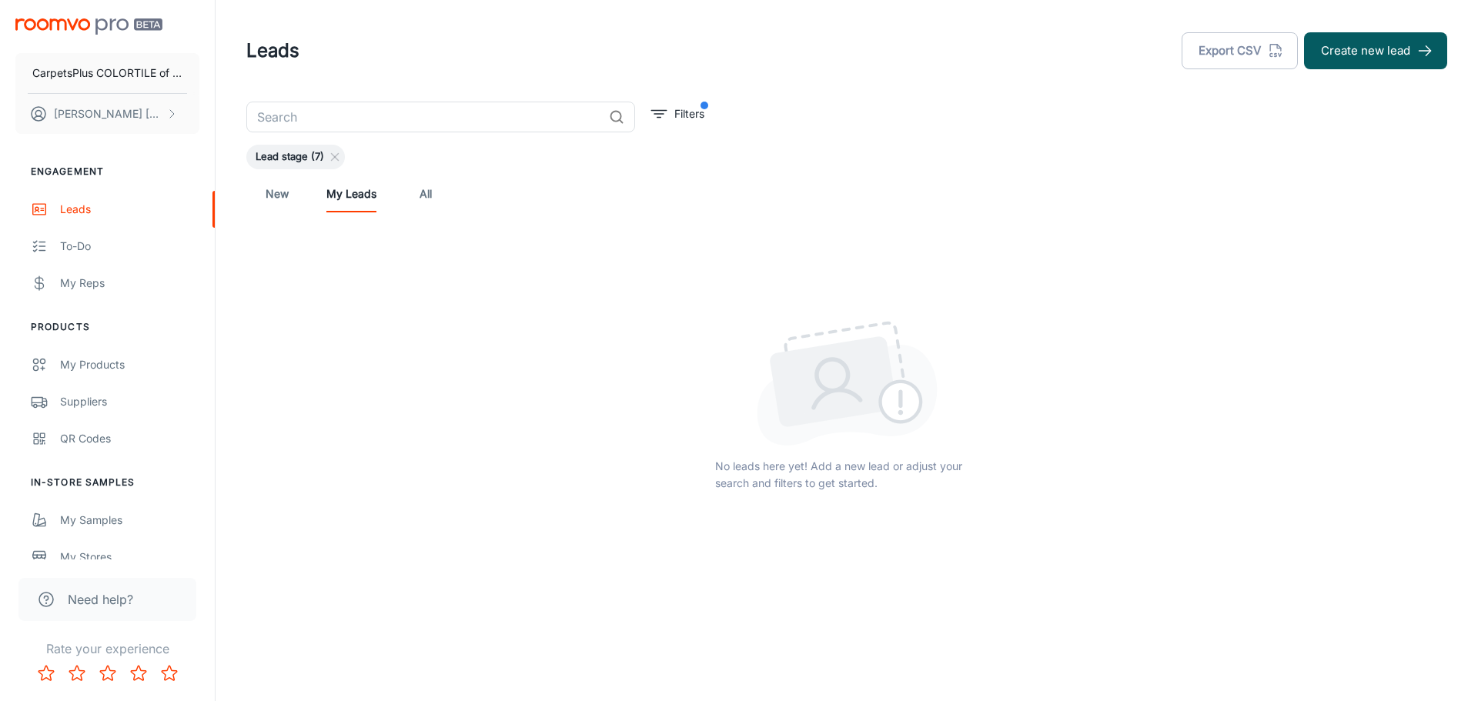
click at [263, 192] on link "New" at bounding box center [277, 193] width 37 height 37
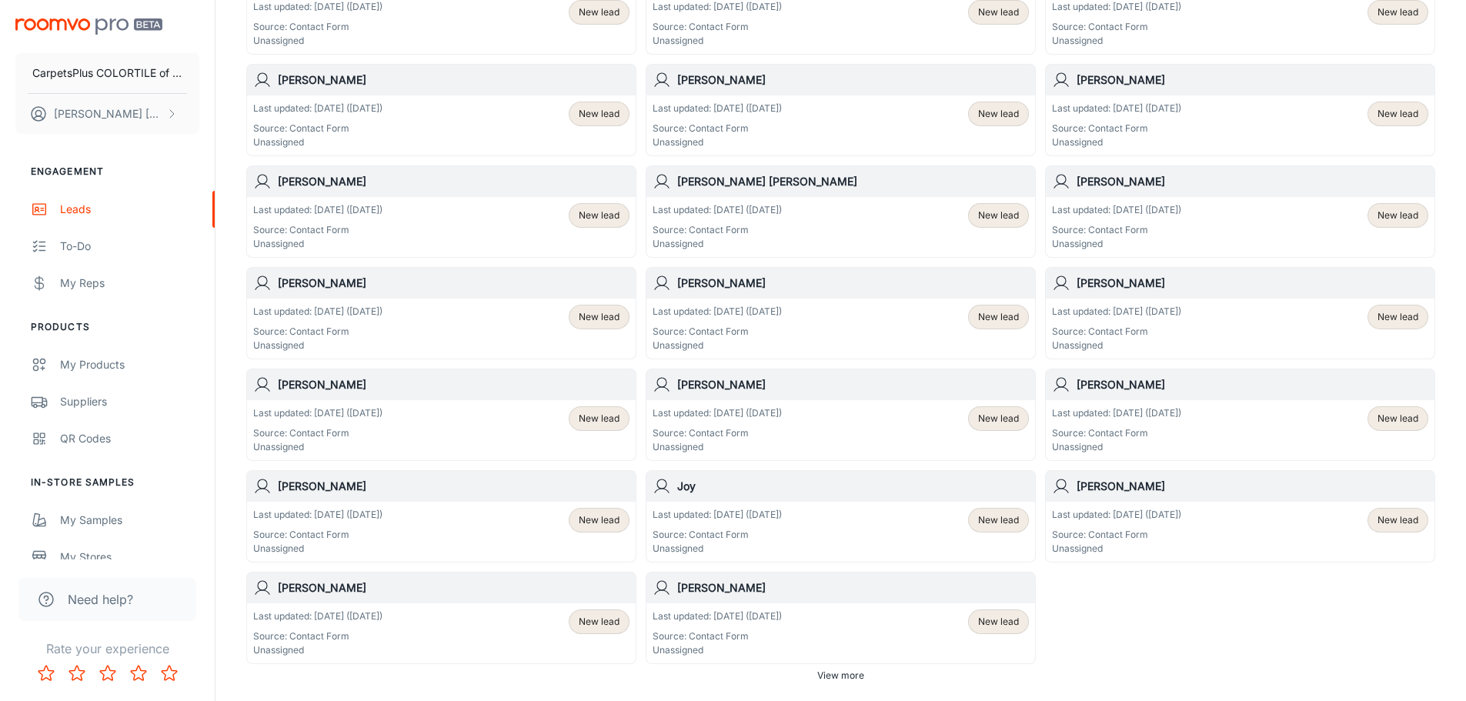
scroll to position [747, 0]
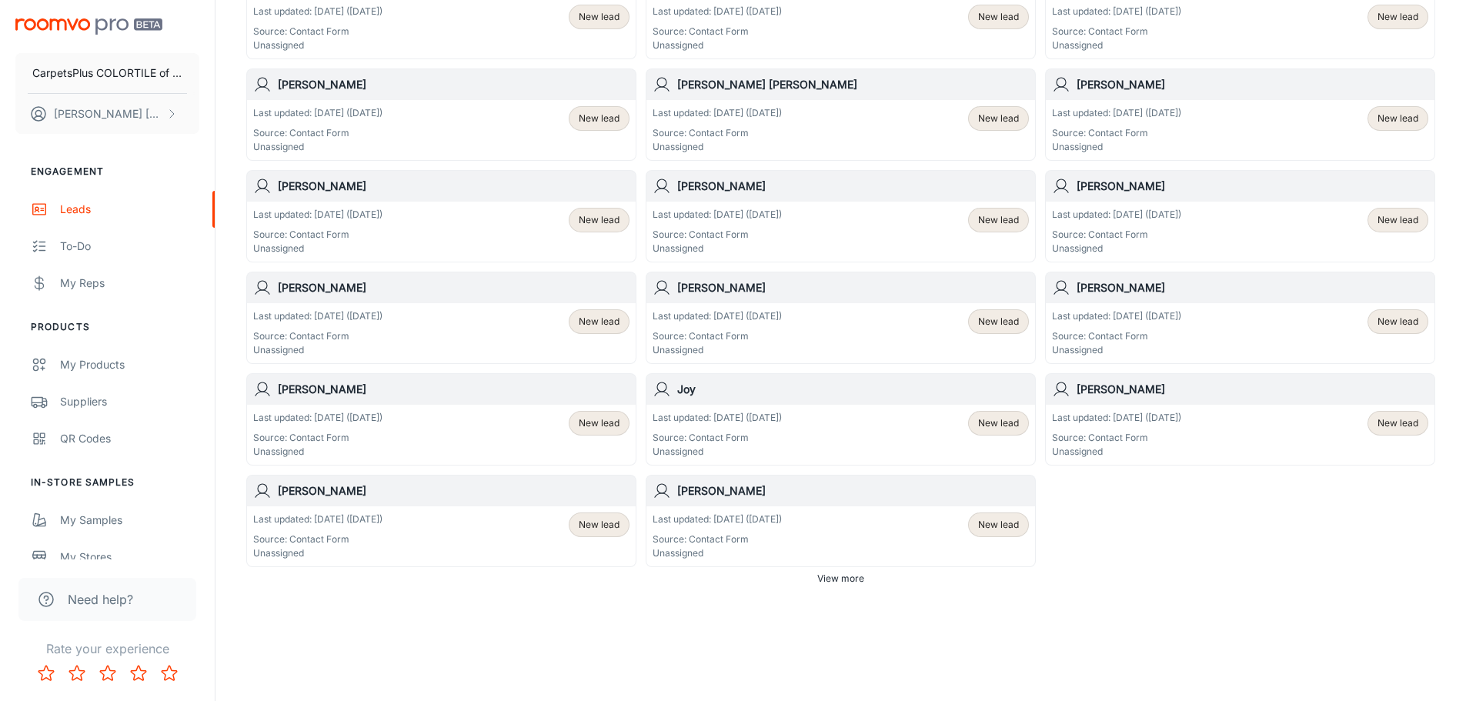
click at [1272, 426] on div "Last updated: [DATE] ([DATE]) Source: Contact Form Unassigned New lead" at bounding box center [1240, 435] width 376 height 48
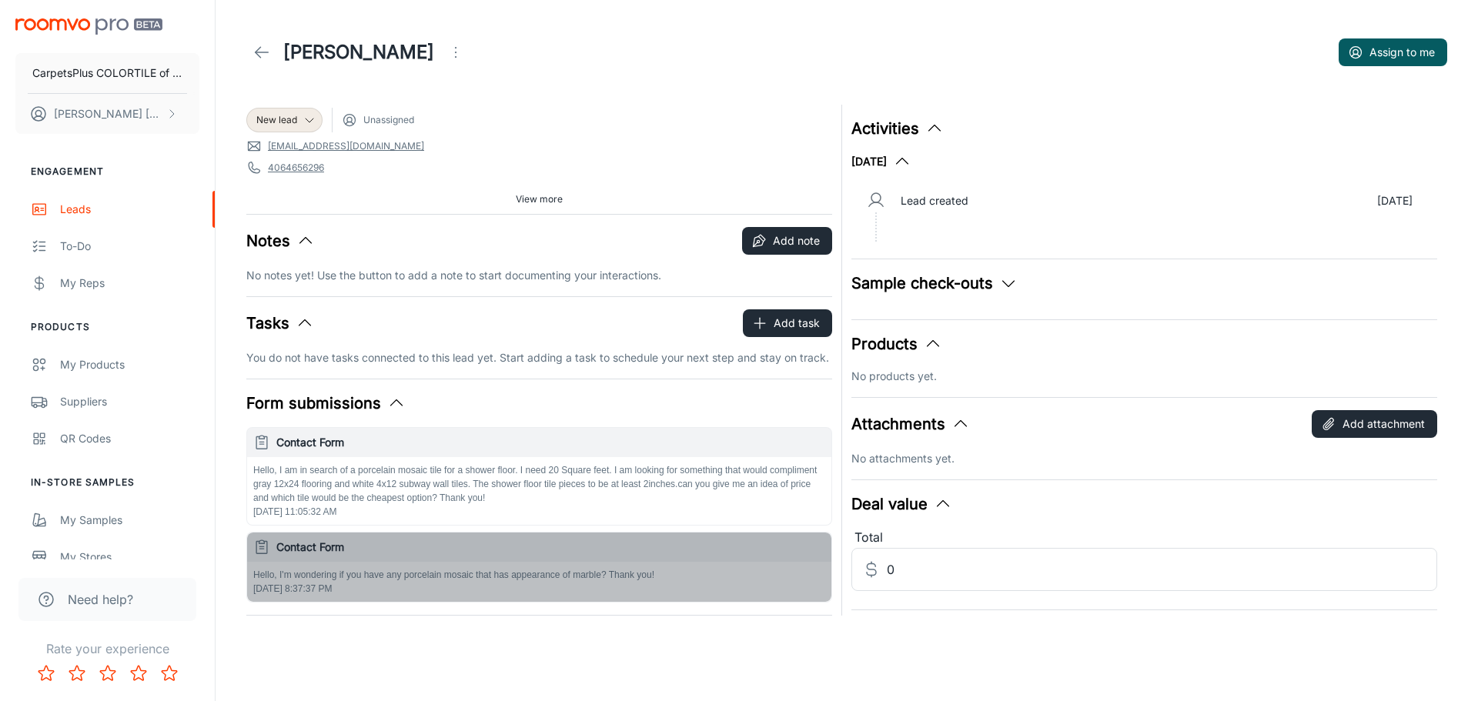
click at [443, 581] on p "Hello, I'm wondering if you have any porcelain mosaic that has appearance of ma…" at bounding box center [539, 575] width 572 height 14
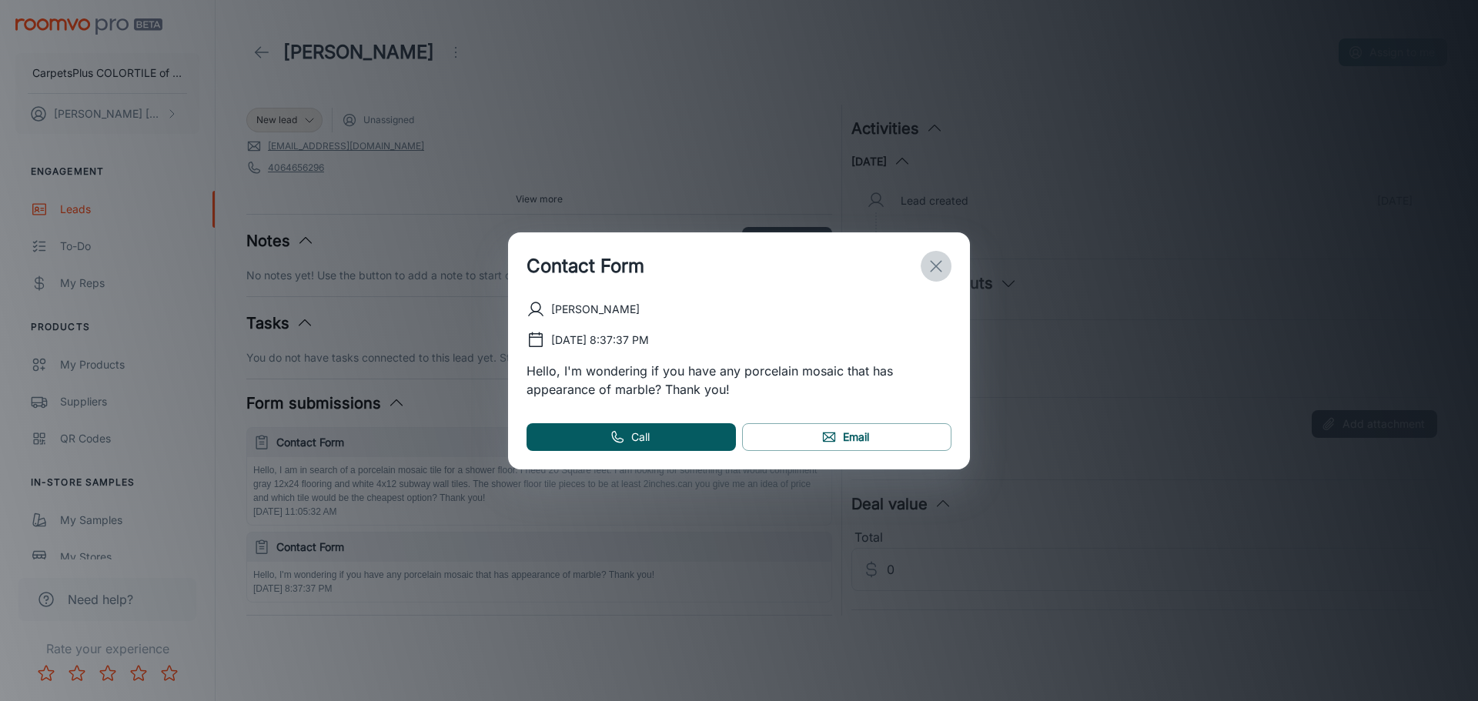
click at [935, 269] on icon "exit" at bounding box center [936, 266] width 18 height 18
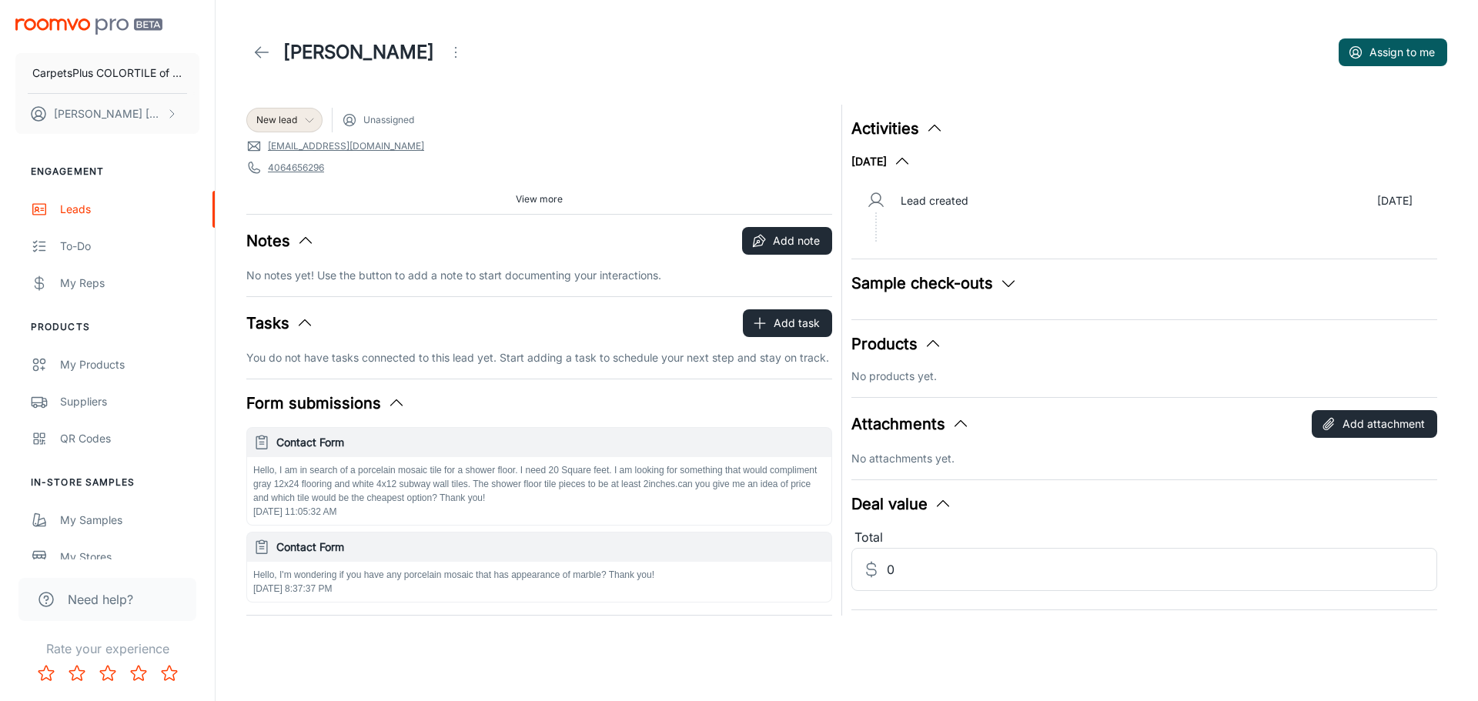
click at [288, 112] on div "New lead" at bounding box center [284, 120] width 76 height 25
click at [295, 317] on li "Lost" at bounding box center [300, 319] width 109 height 28
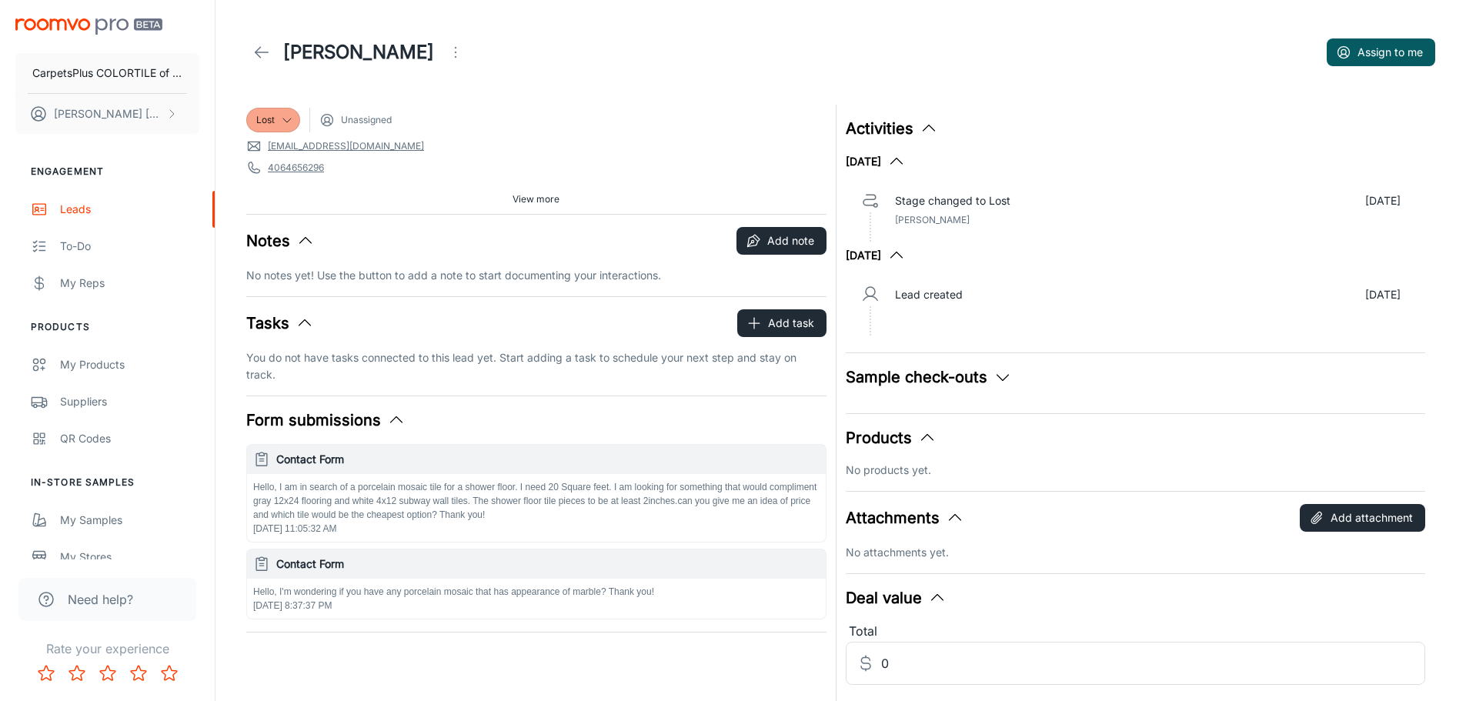
click at [267, 52] on line at bounding box center [262, 52] width 13 height 0
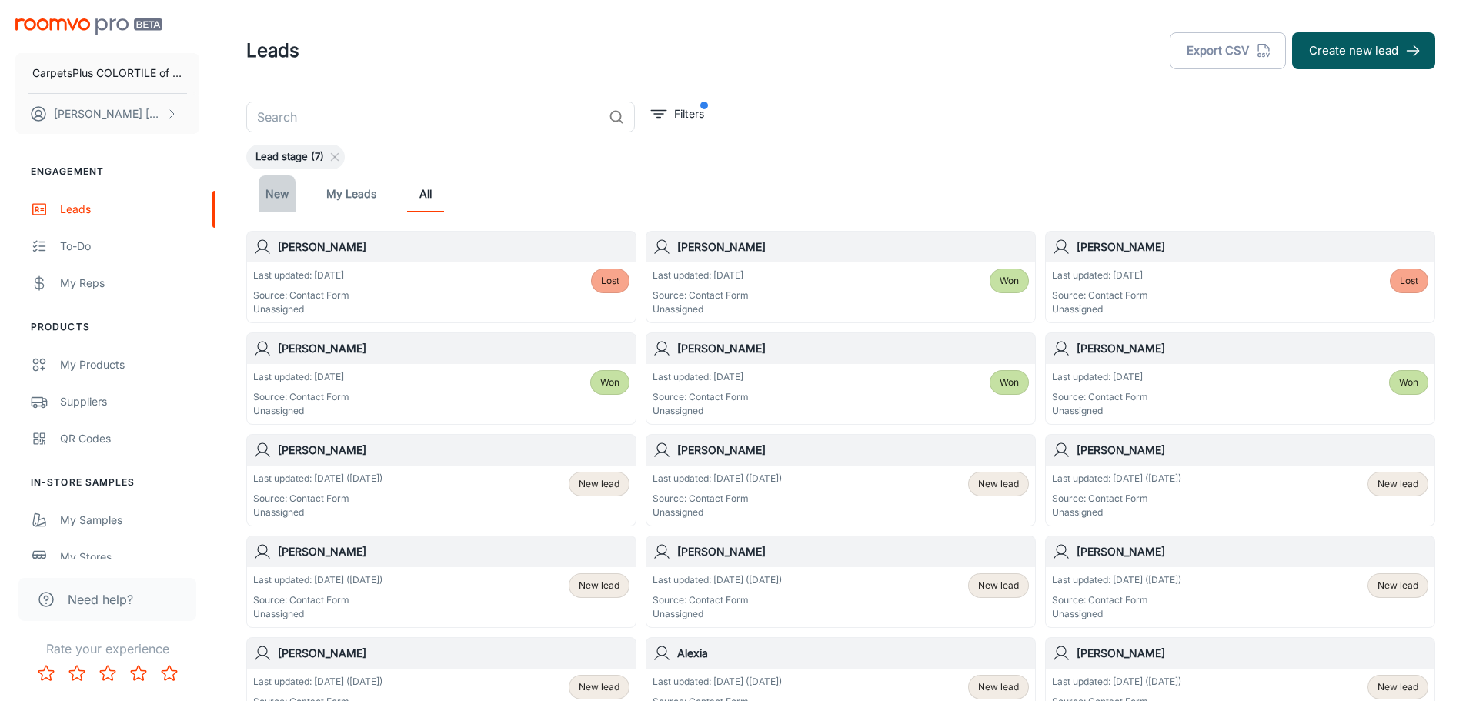
click at [273, 188] on link "New" at bounding box center [277, 193] width 37 height 37
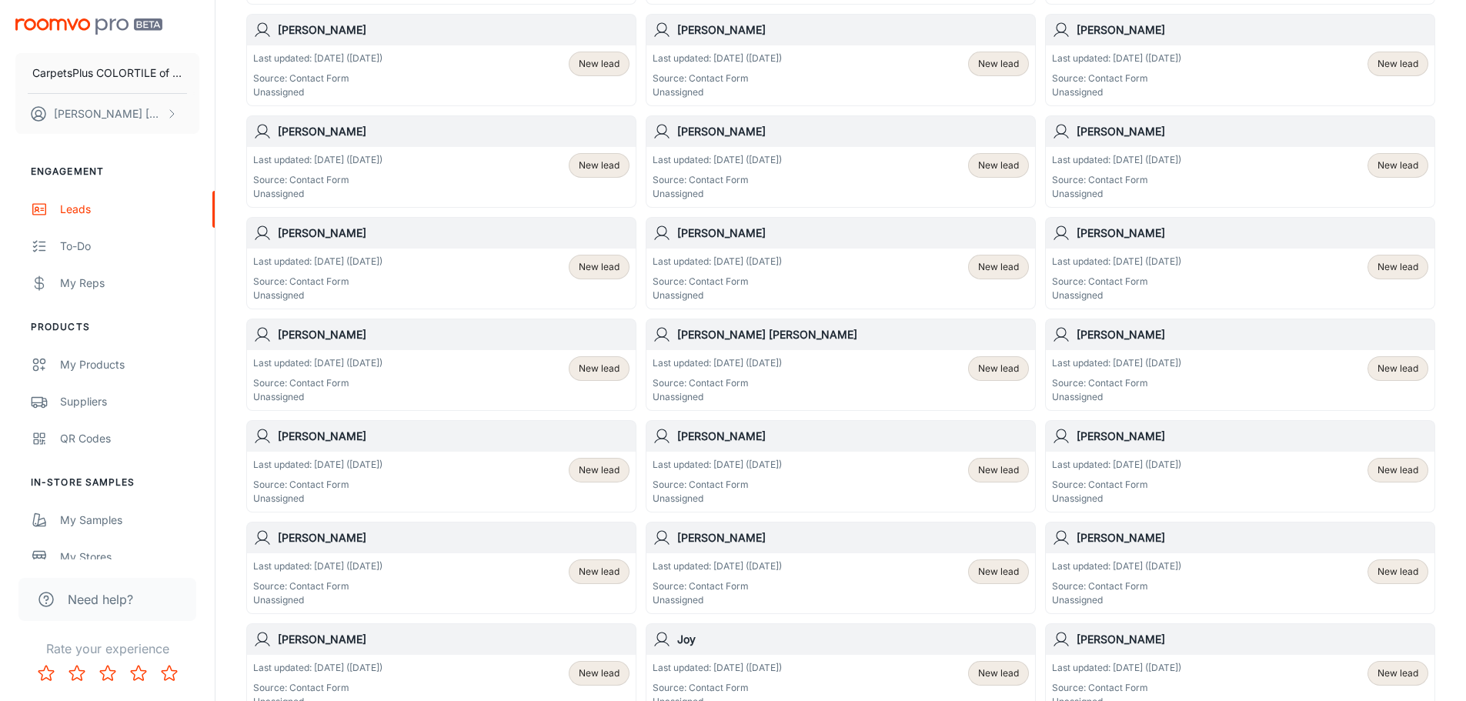
scroll to position [747, 0]
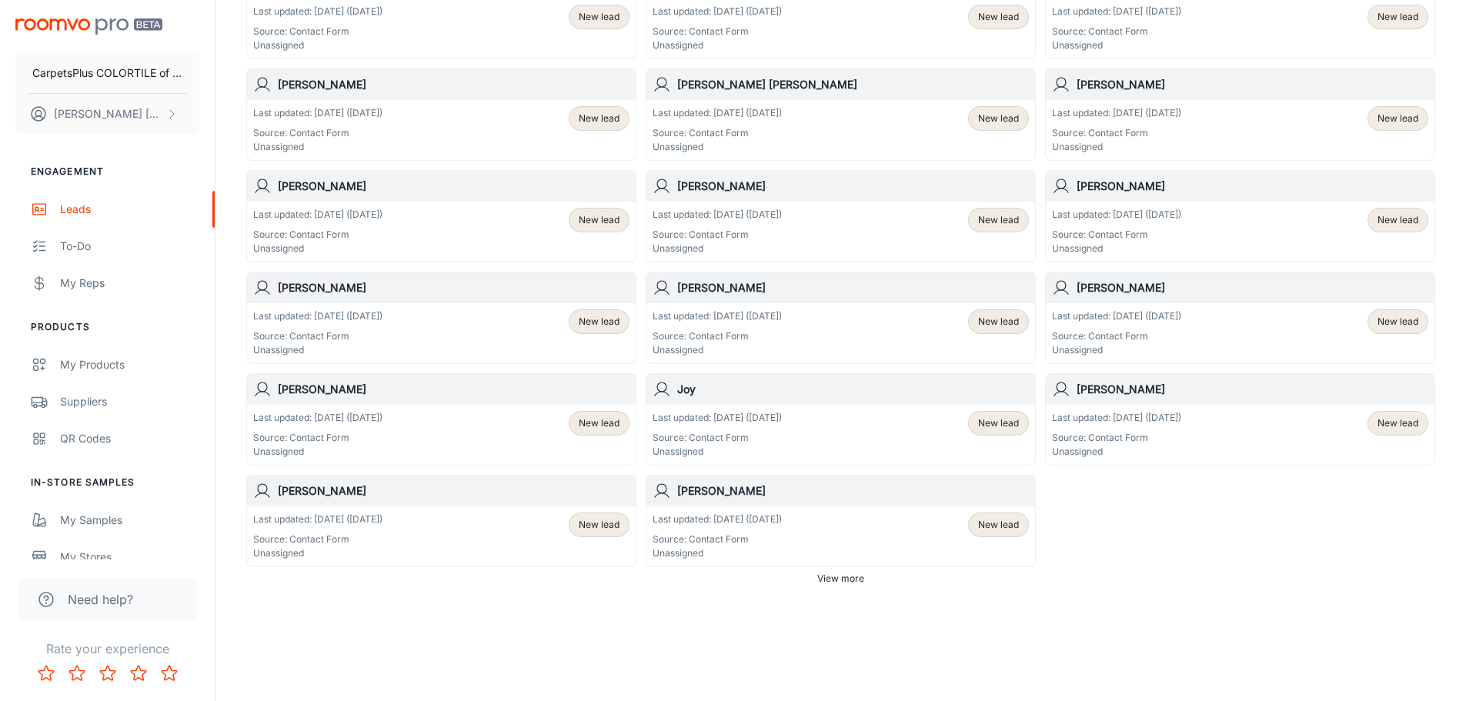
click at [1176, 426] on div "Last updated: [DATE] ([DATE]) Source: Contact Form Unassigned" at bounding box center [1116, 435] width 129 height 48
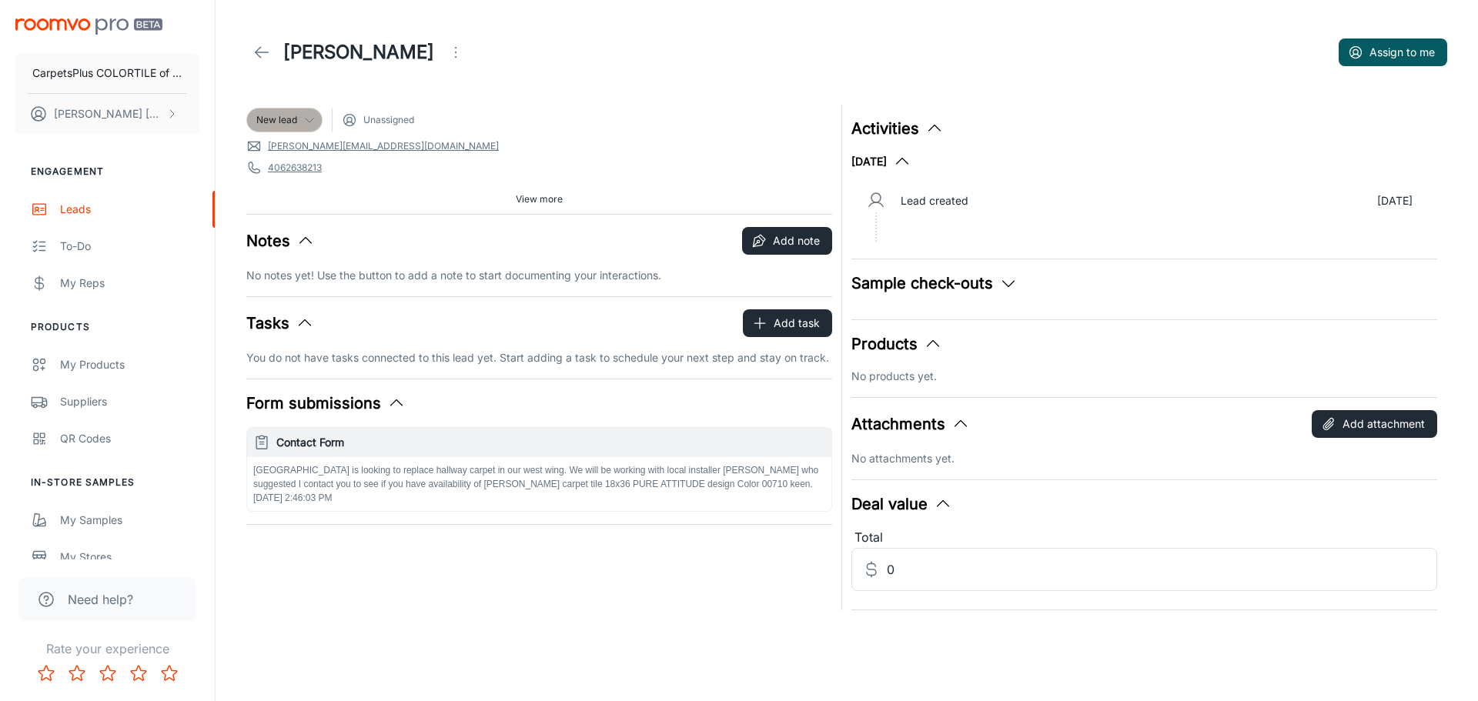
click at [290, 118] on span "New lead" at bounding box center [276, 120] width 41 height 14
click at [291, 289] on li "Won" at bounding box center [300, 291] width 109 height 28
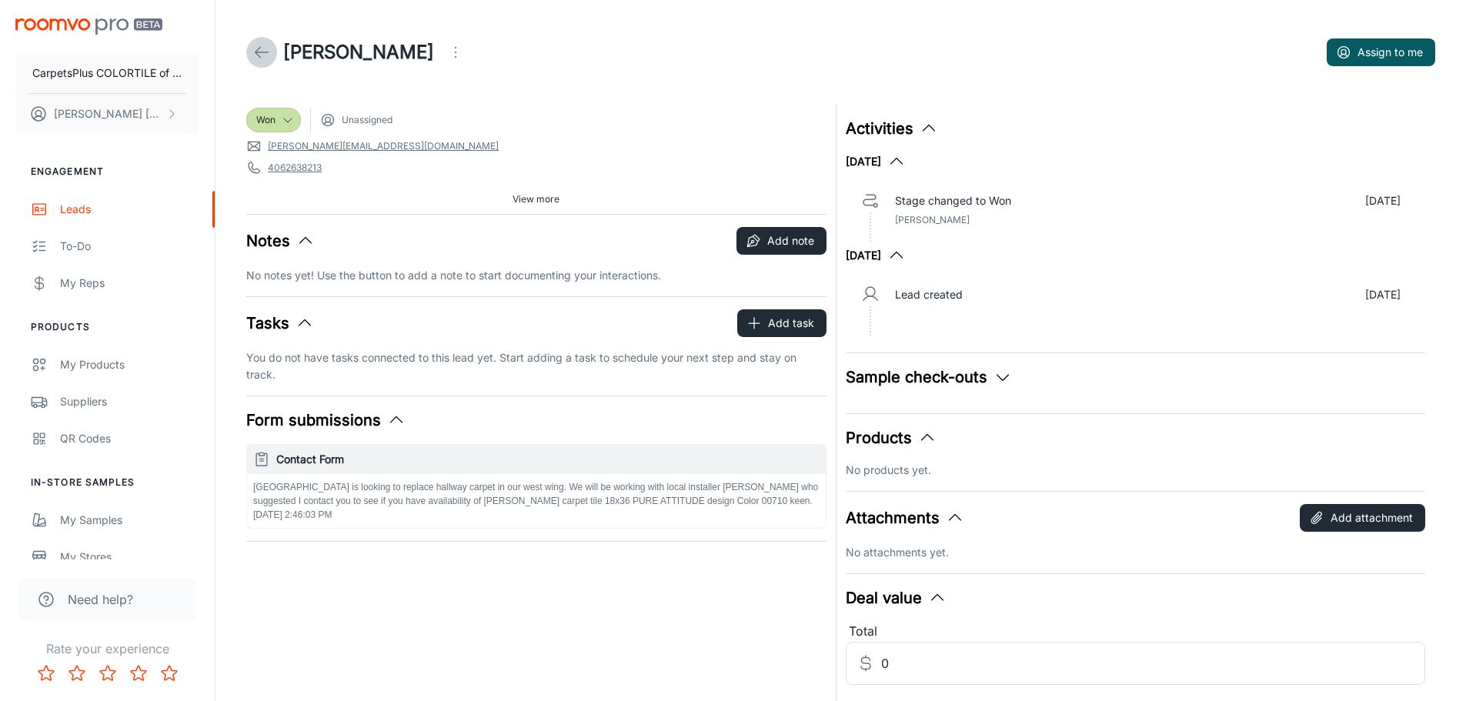
click at [262, 42] on link at bounding box center [261, 52] width 31 height 31
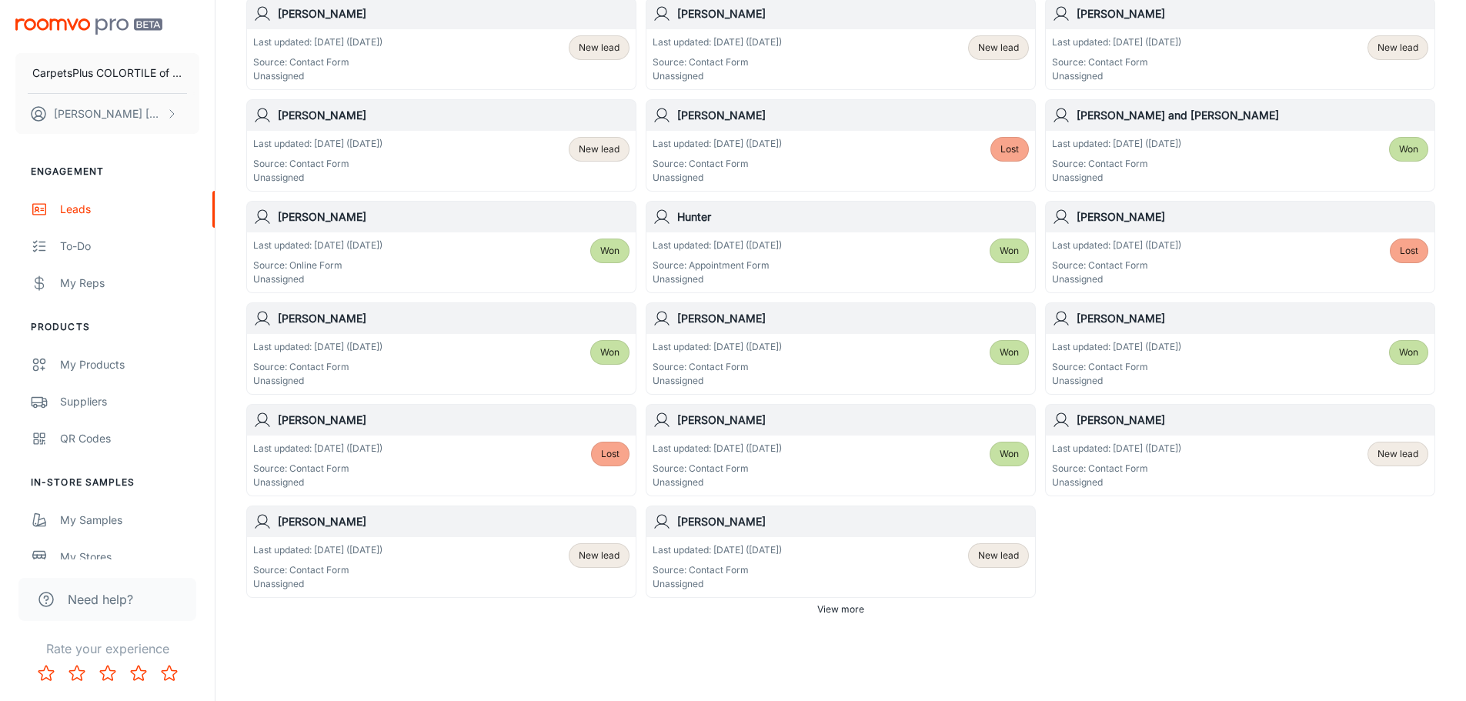
scroll to position [772, 0]
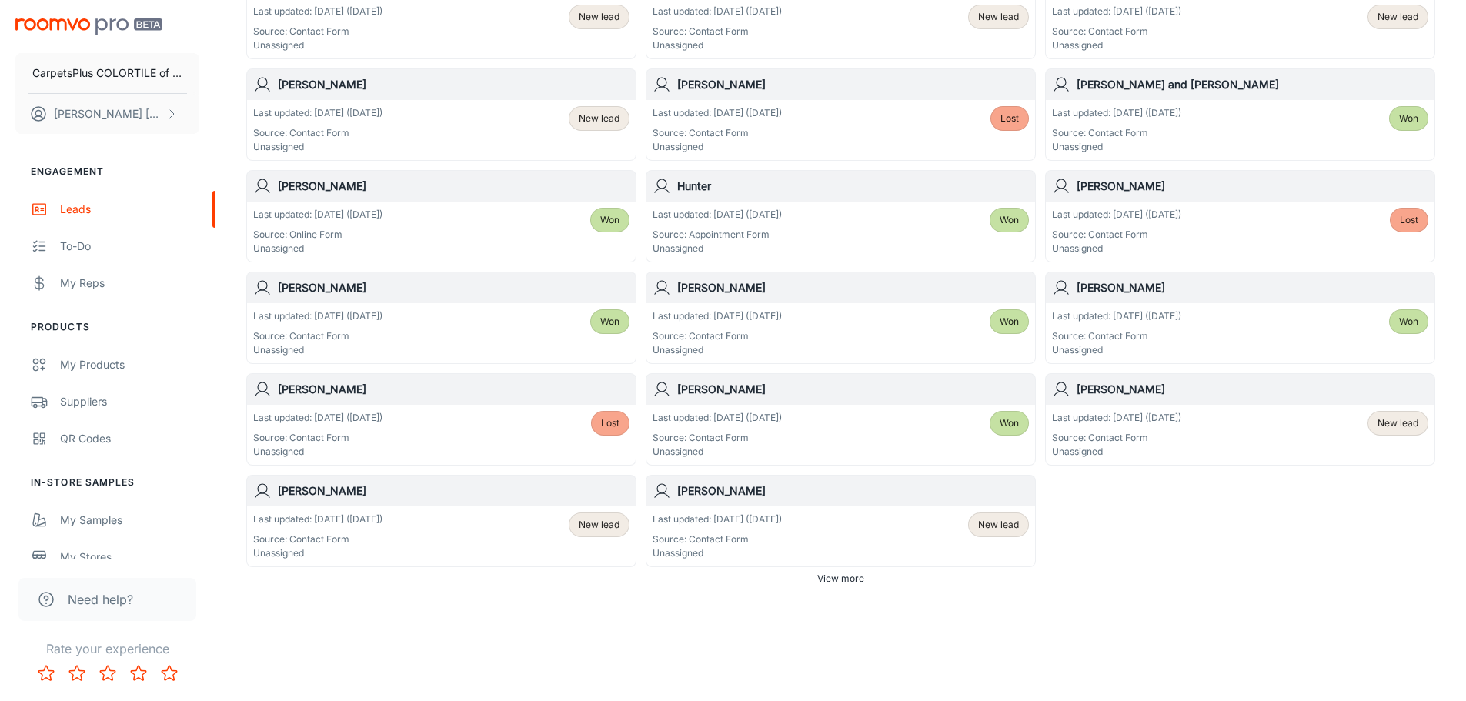
click at [1225, 425] on div "Last updated: [DATE] ([DATE]) Source: Contact Form Unassigned New lead" at bounding box center [1240, 435] width 376 height 48
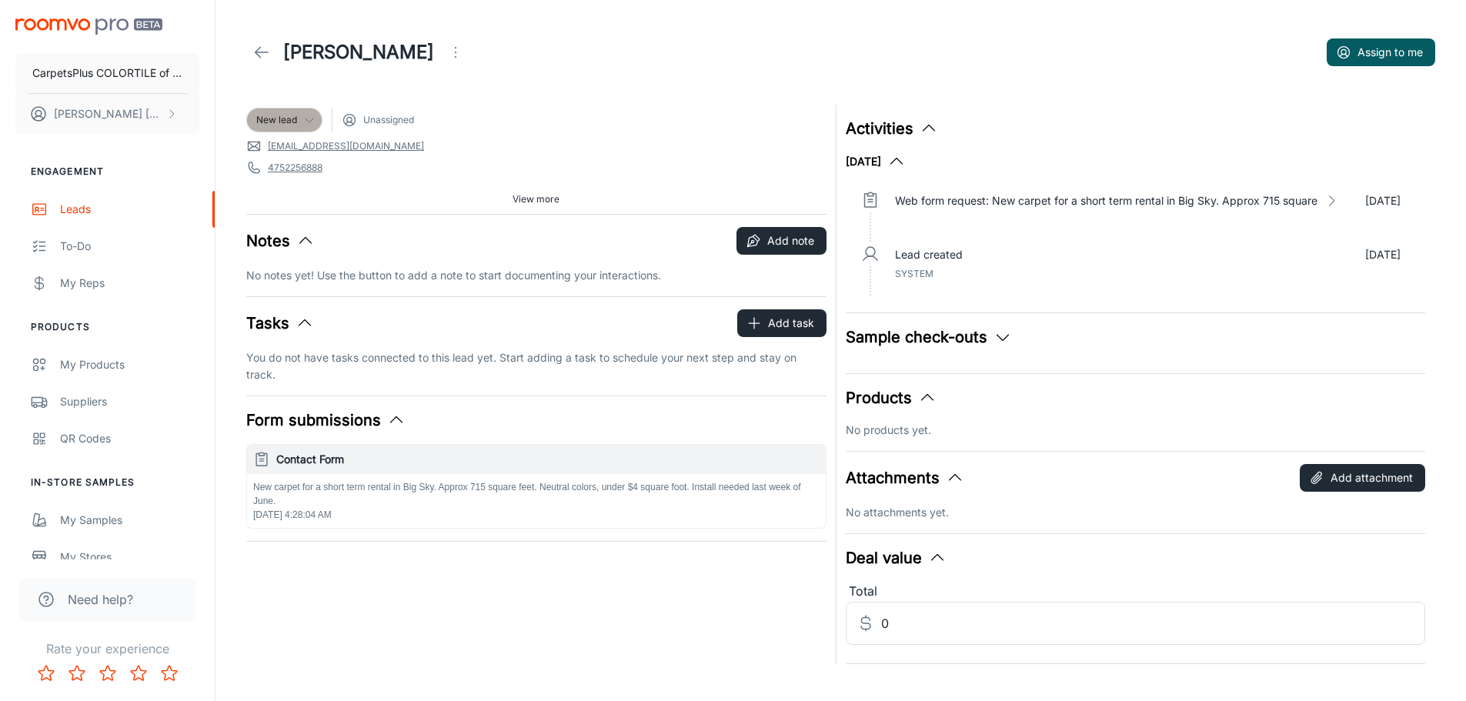
click at [316, 122] on icon at bounding box center [309, 120] width 12 height 12
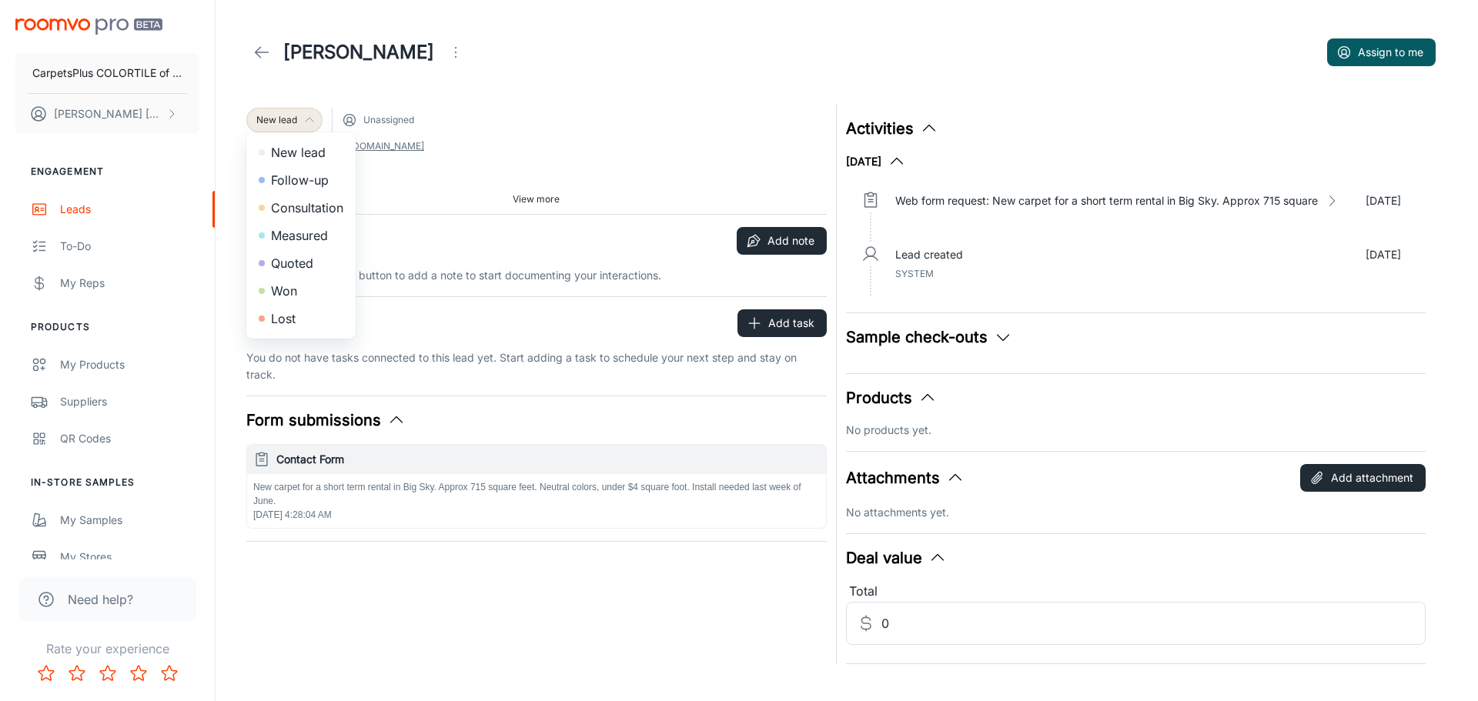
click at [270, 315] on li "Lost" at bounding box center [300, 319] width 109 height 28
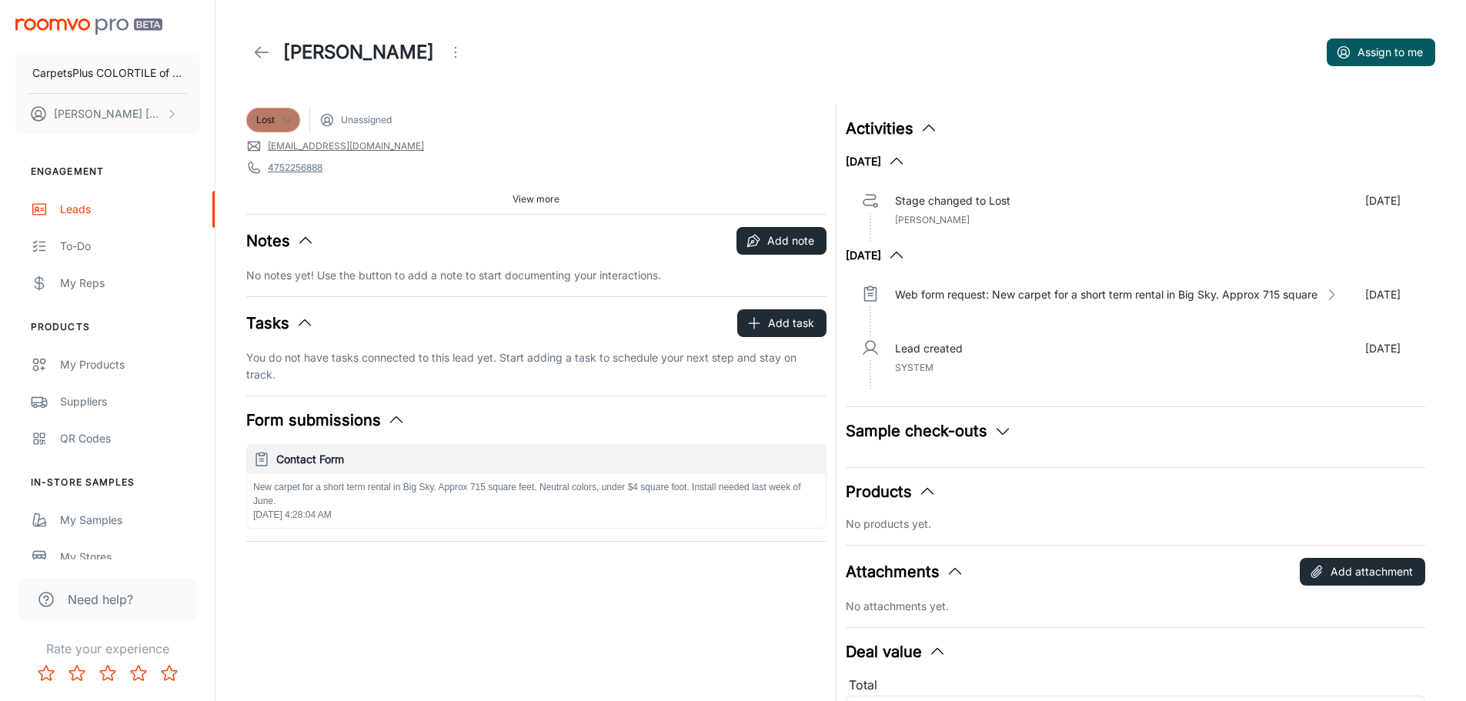
click at [278, 113] on div "Lost" at bounding box center [273, 120] width 34 height 14
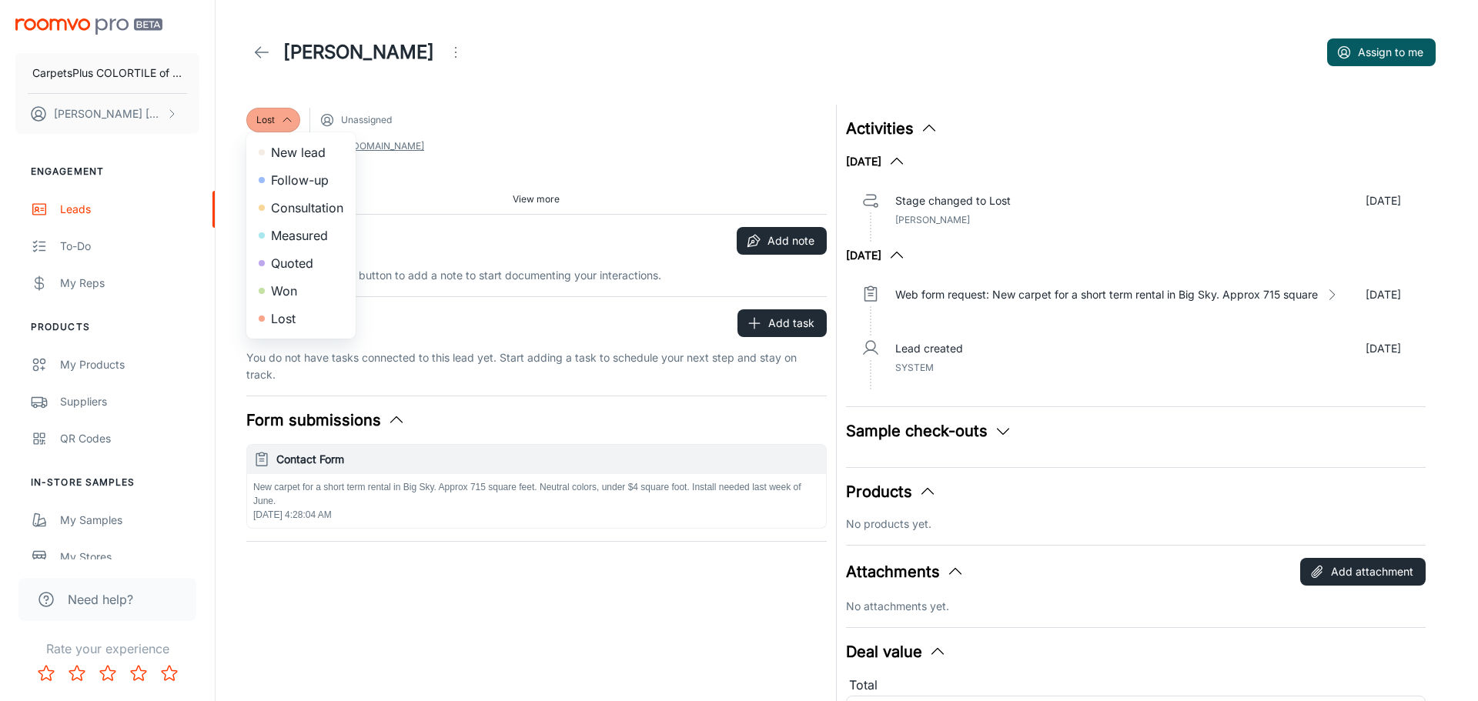
click at [312, 289] on li "Won" at bounding box center [300, 291] width 109 height 28
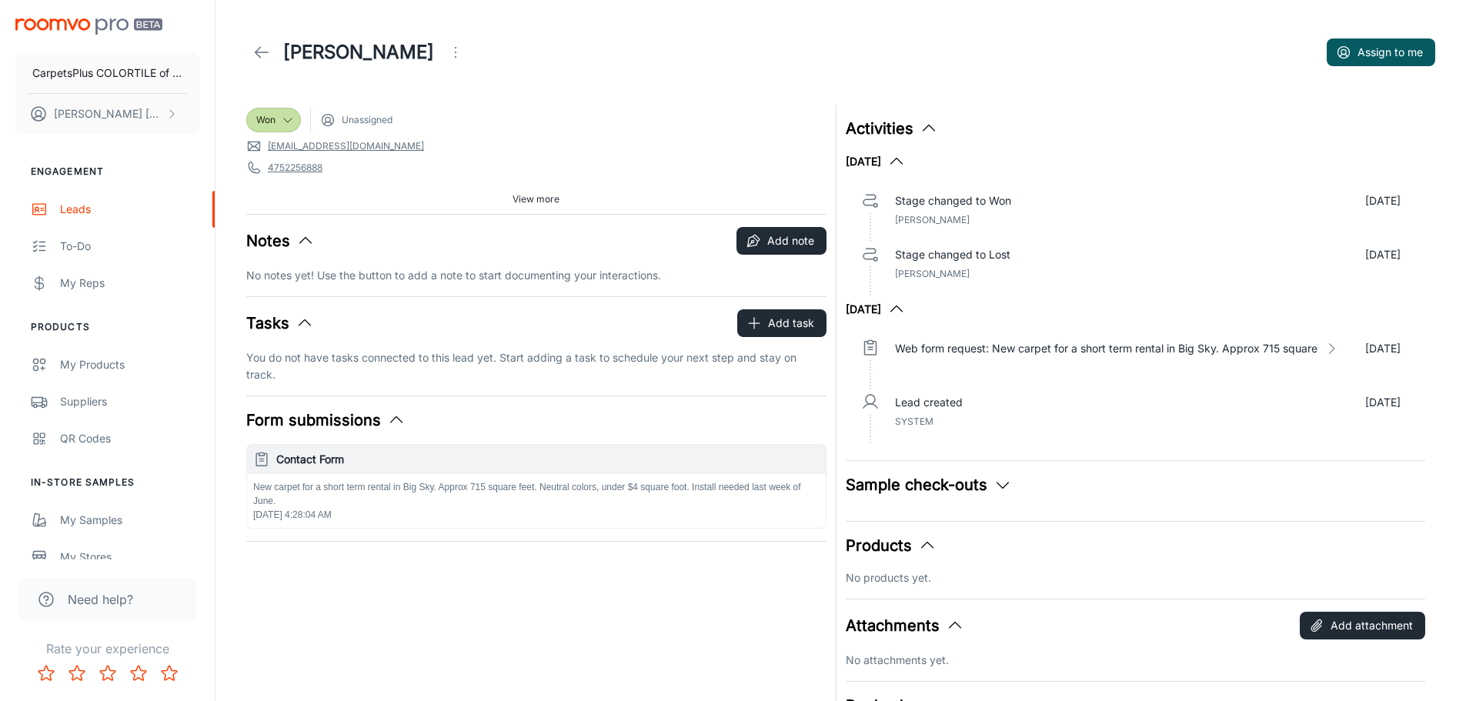
click at [265, 55] on icon at bounding box center [261, 52] width 18 height 18
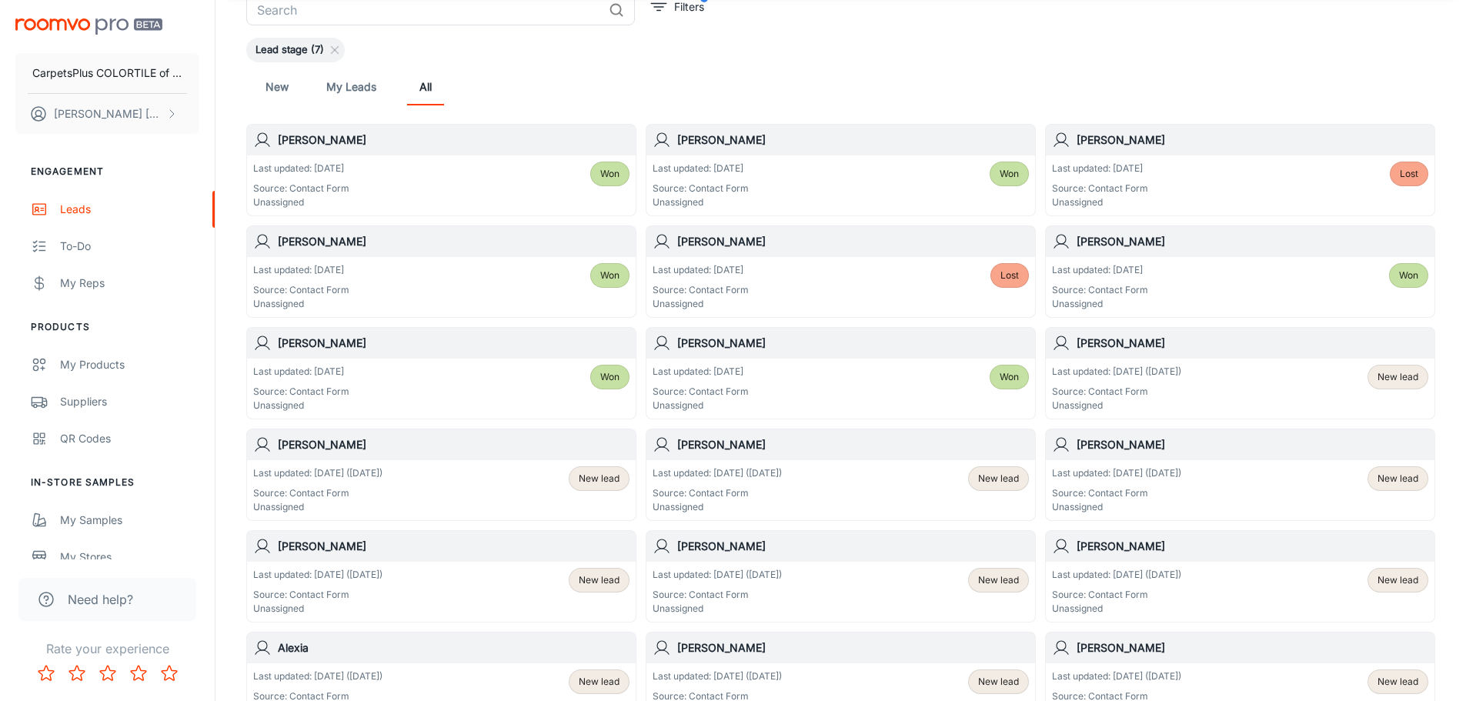
scroll to position [79, 0]
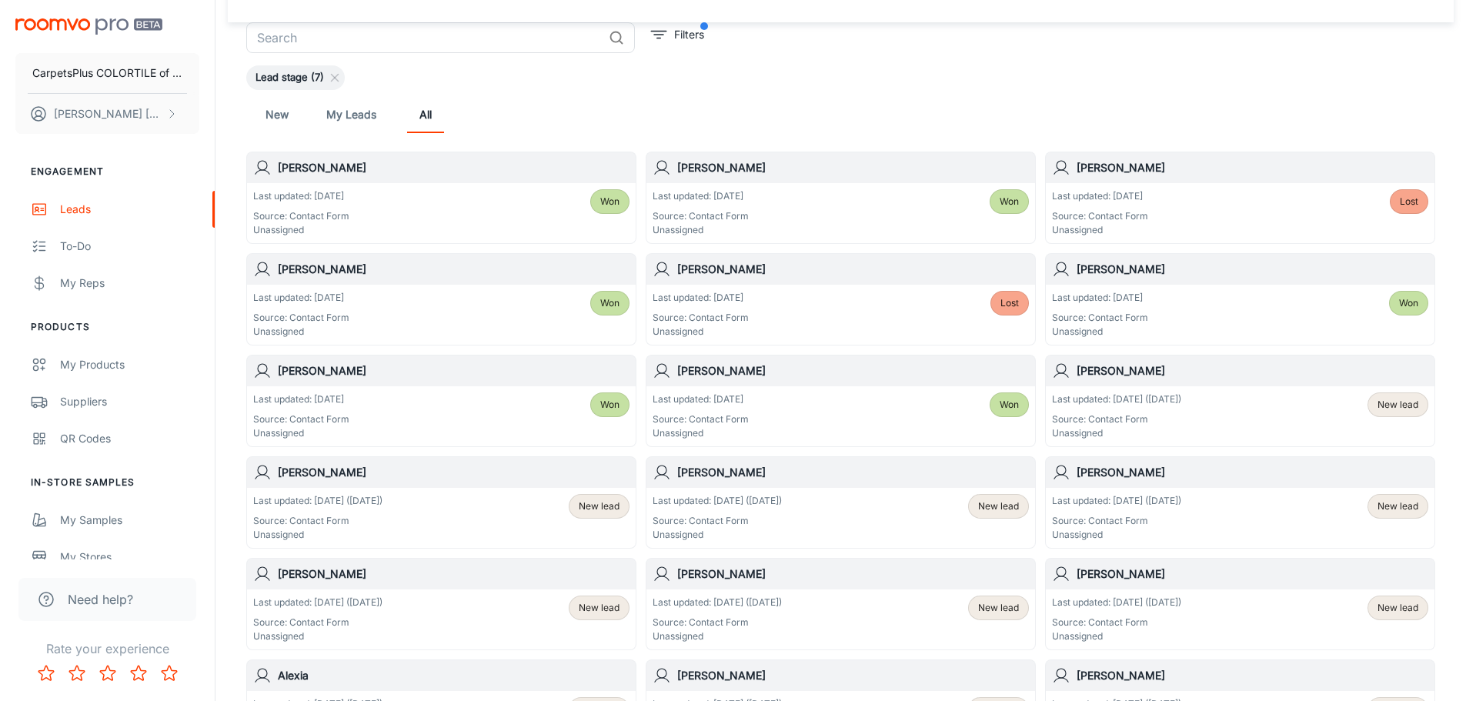
click at [603, 209] on div "Won" at bounding box center [609, 201] width 39 height 25
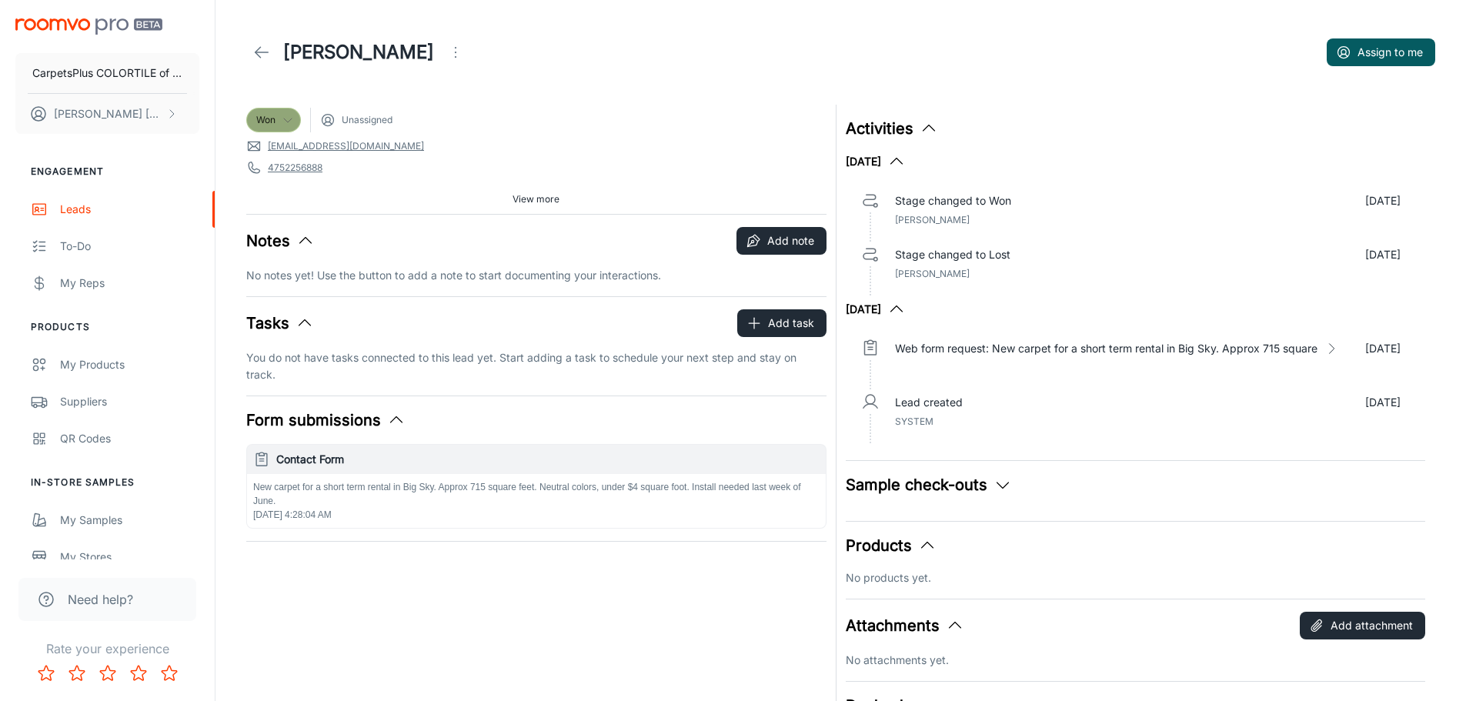
click at [281, 113] on div "Won" at bounding box center [273, 120] width 35 height 14
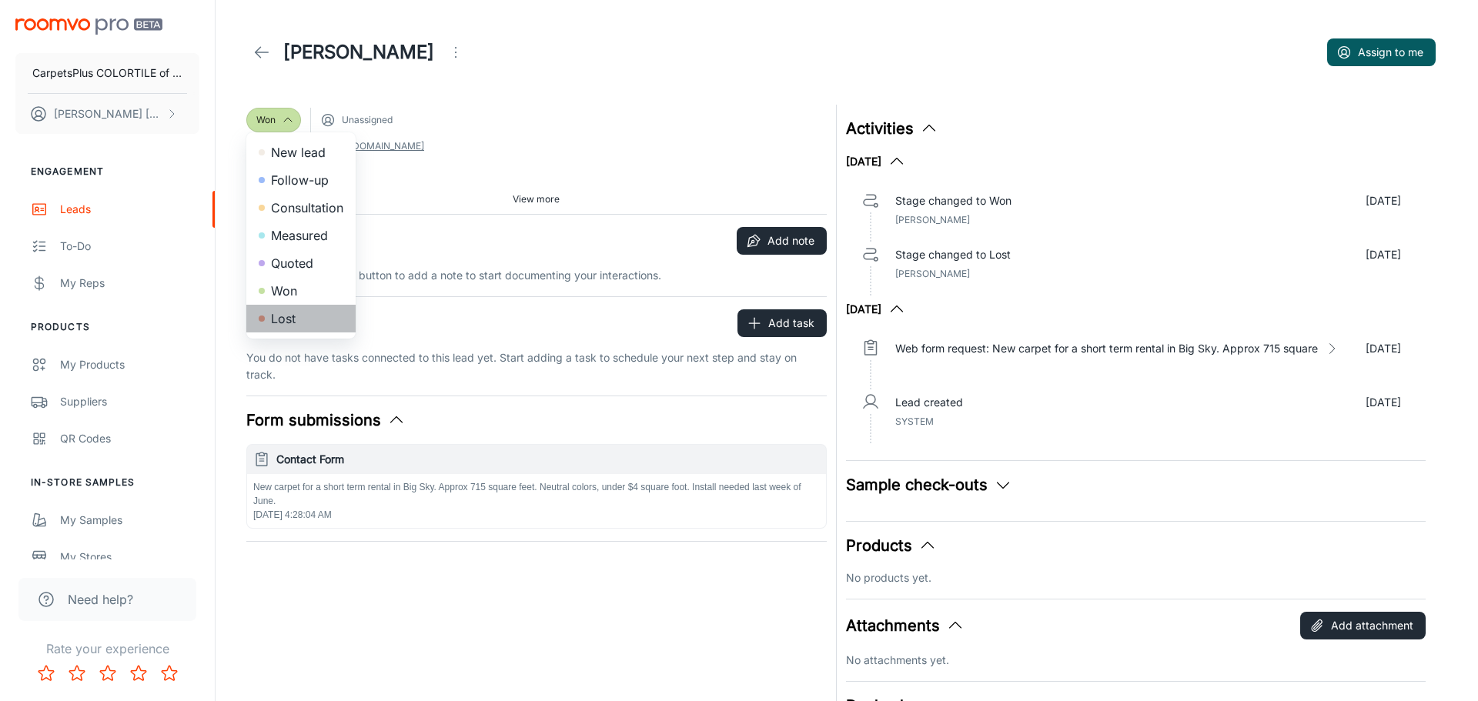
click at [290, 313] on li "Lost" at bounding box center [300, 319] width 109 height 28
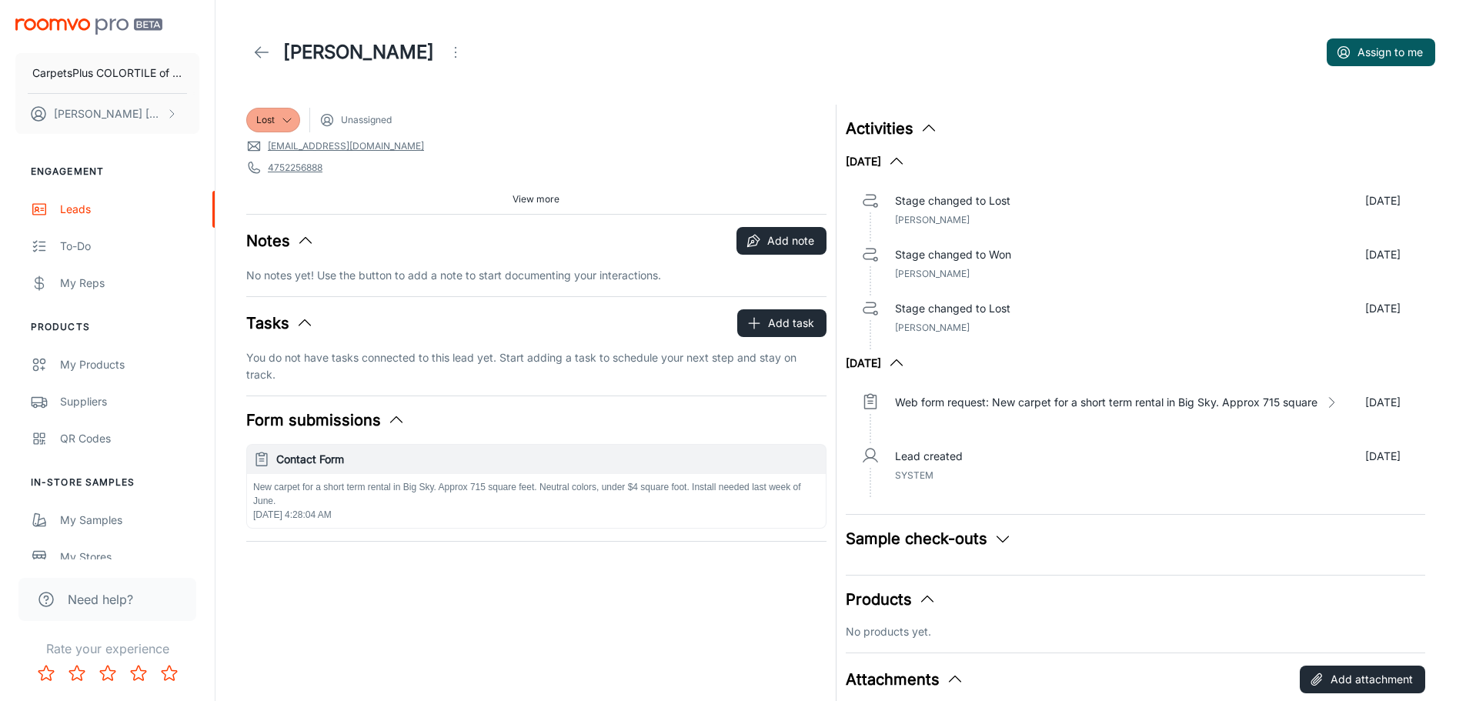
click at [262, 52] on line at bounding box center [262, 52] width 13 height 0
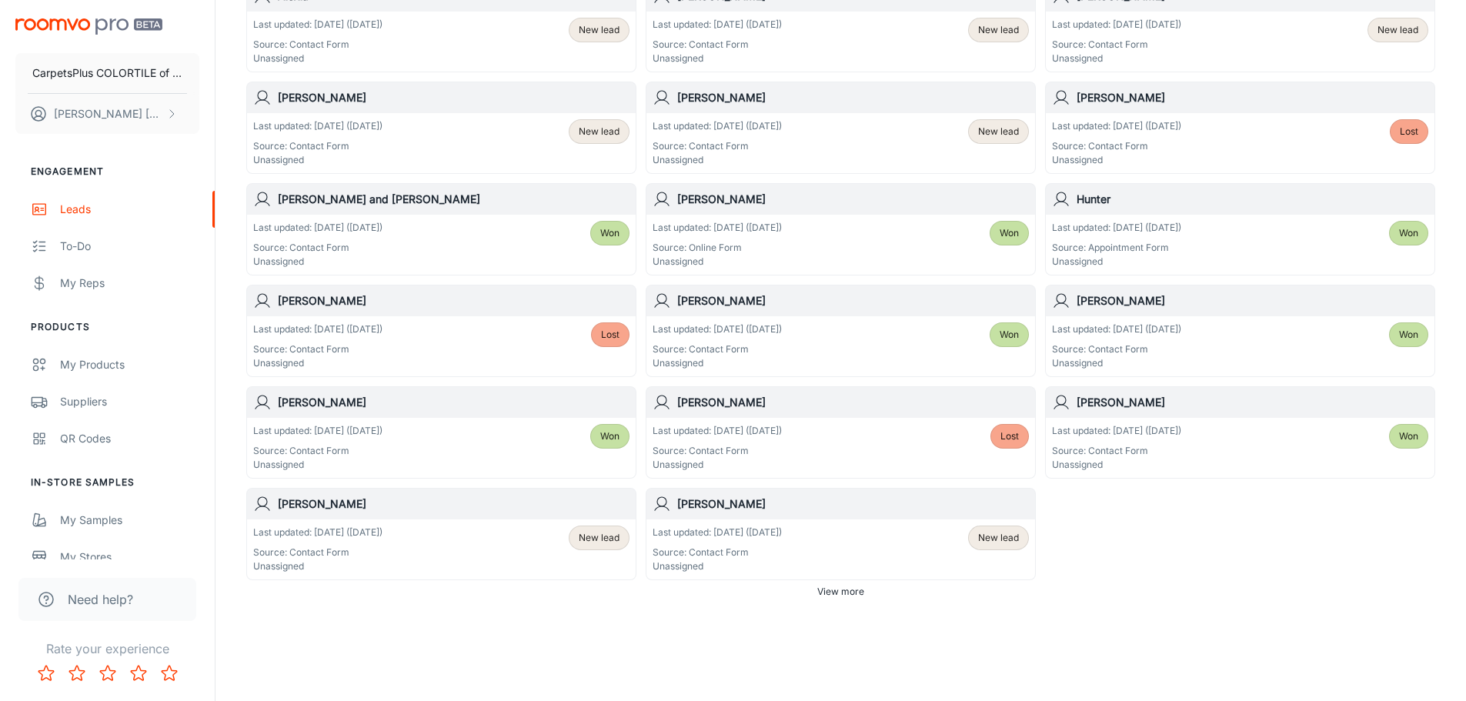
scroll to position [772, 0]
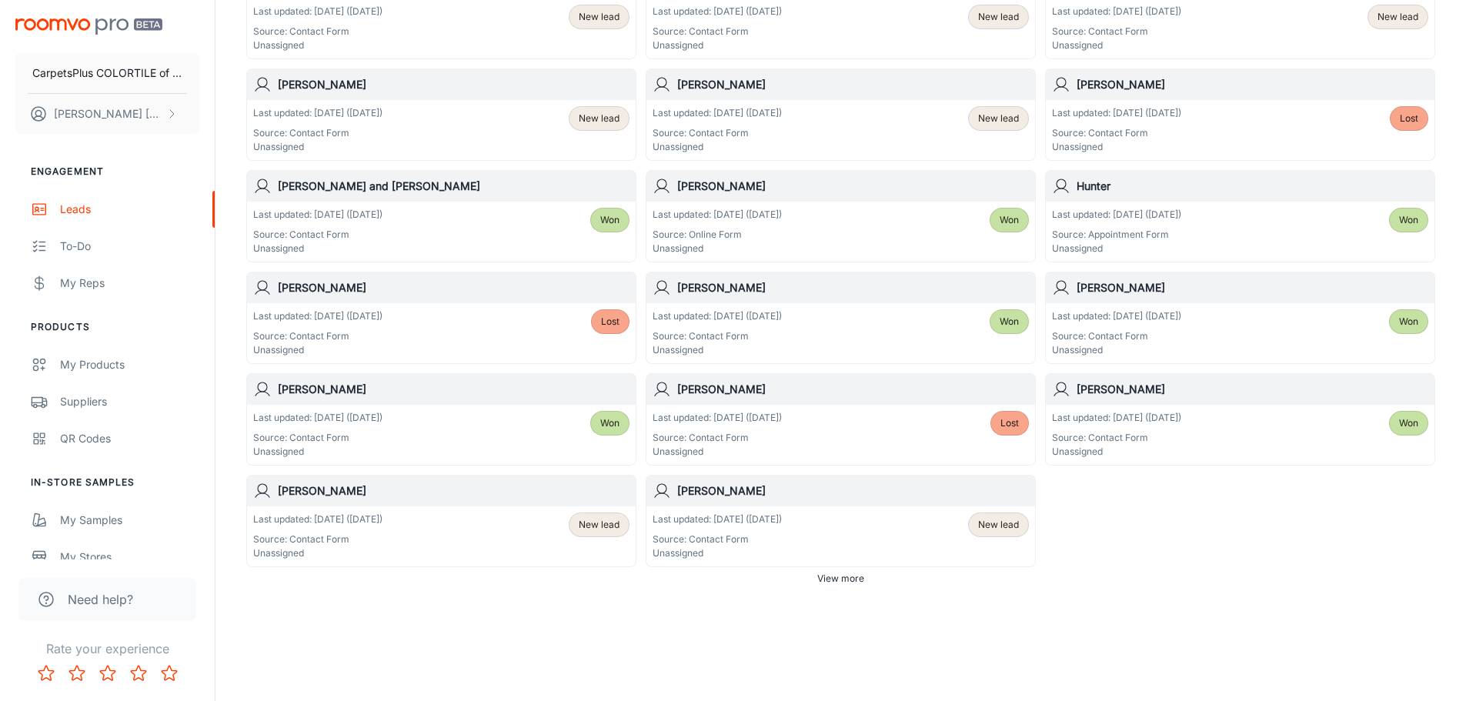
click at [705, 531] on div "Last updated: [DATE] ([DATE]) Source: Contact Form Unassigned" at bounding box center [717, 537] width 129 height 48
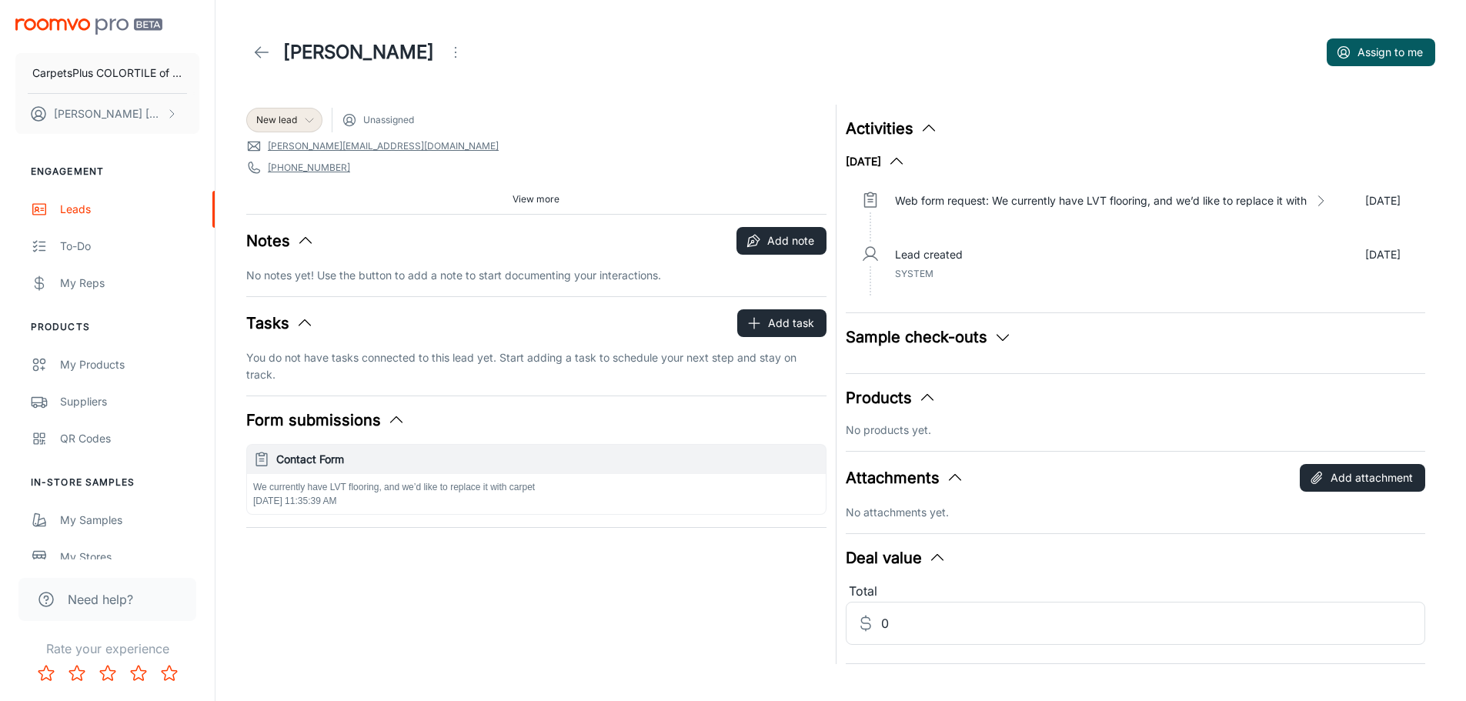
click at [292, 119] on span "New lead" at bounding box center [276, 120] width 41 height 14
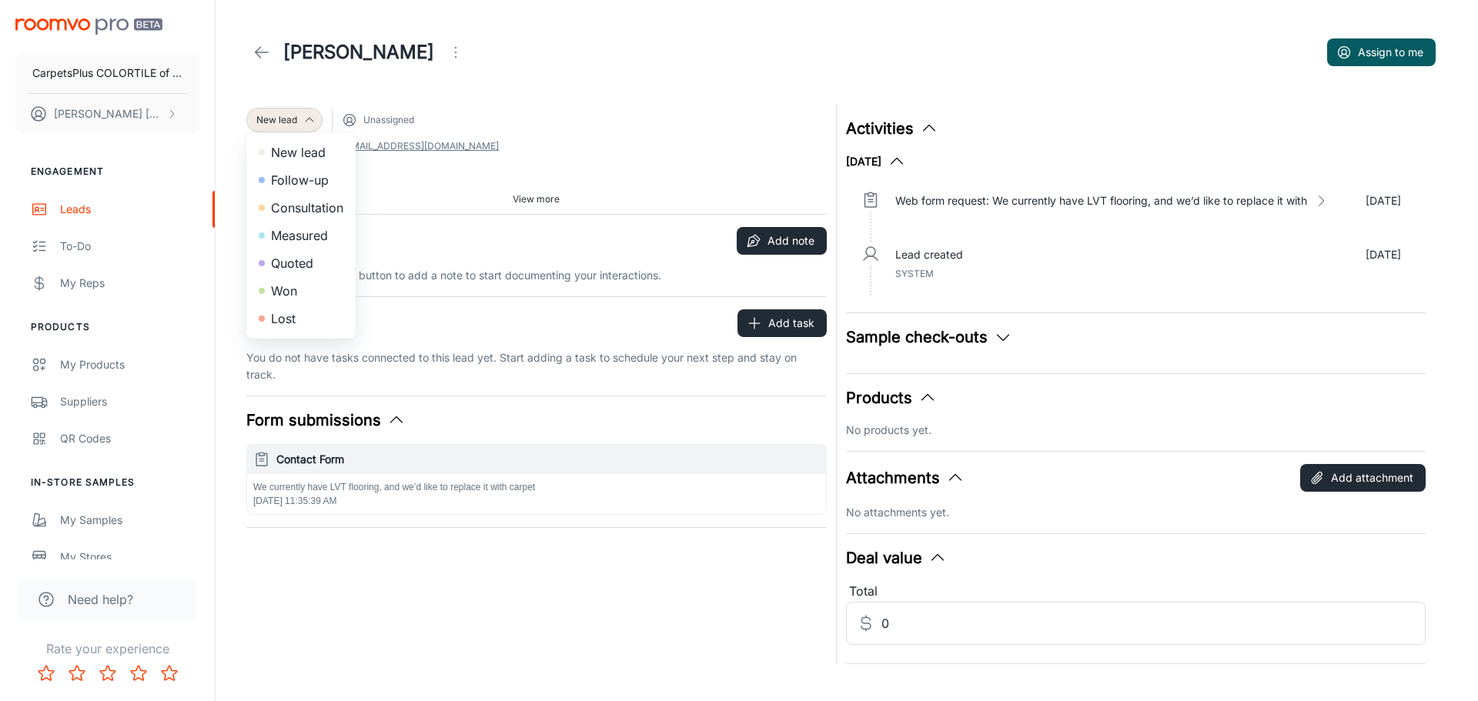
click at [289, 314] on li "Lost" at bounding box center [300, 319] width 109 height 28
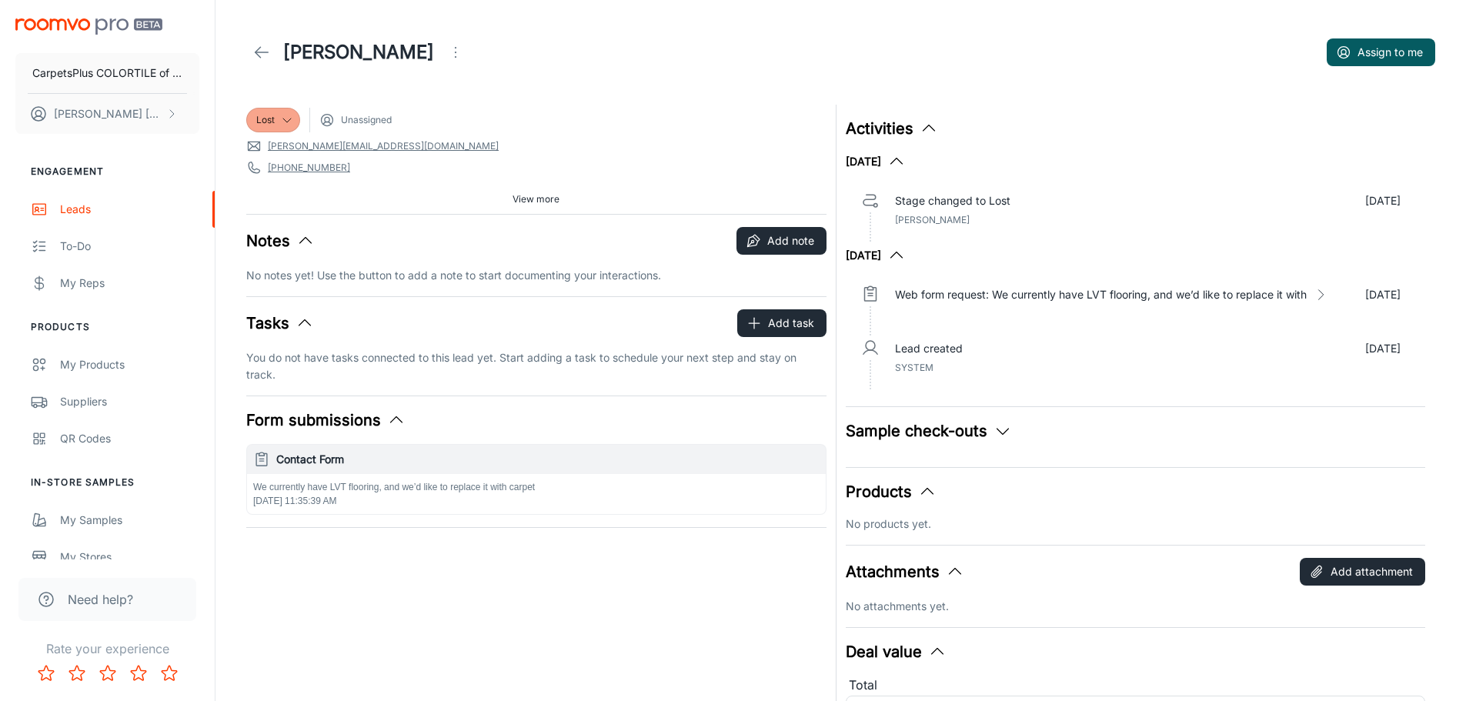
click at [258, 48] on icon at bounding box center [261, 52] width 18 height 18
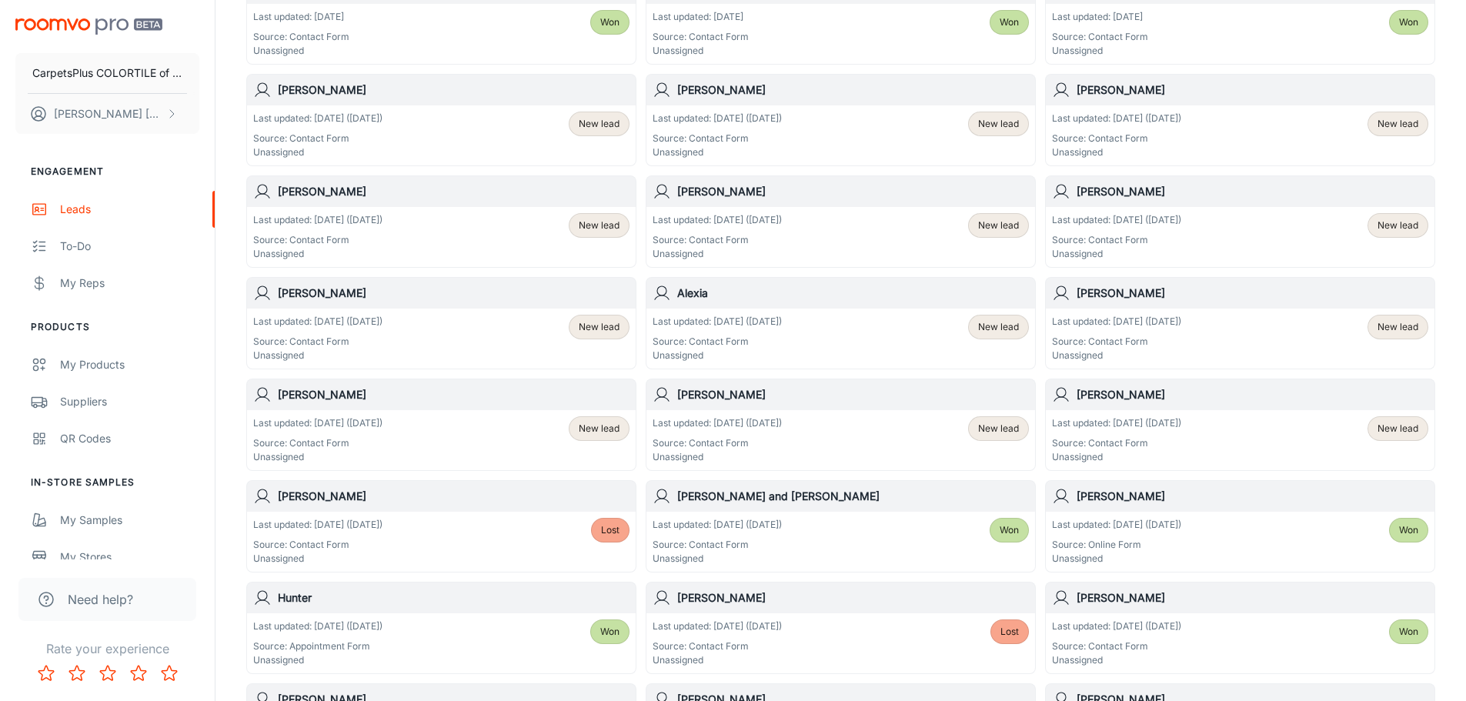
scroll to position [772, 0]
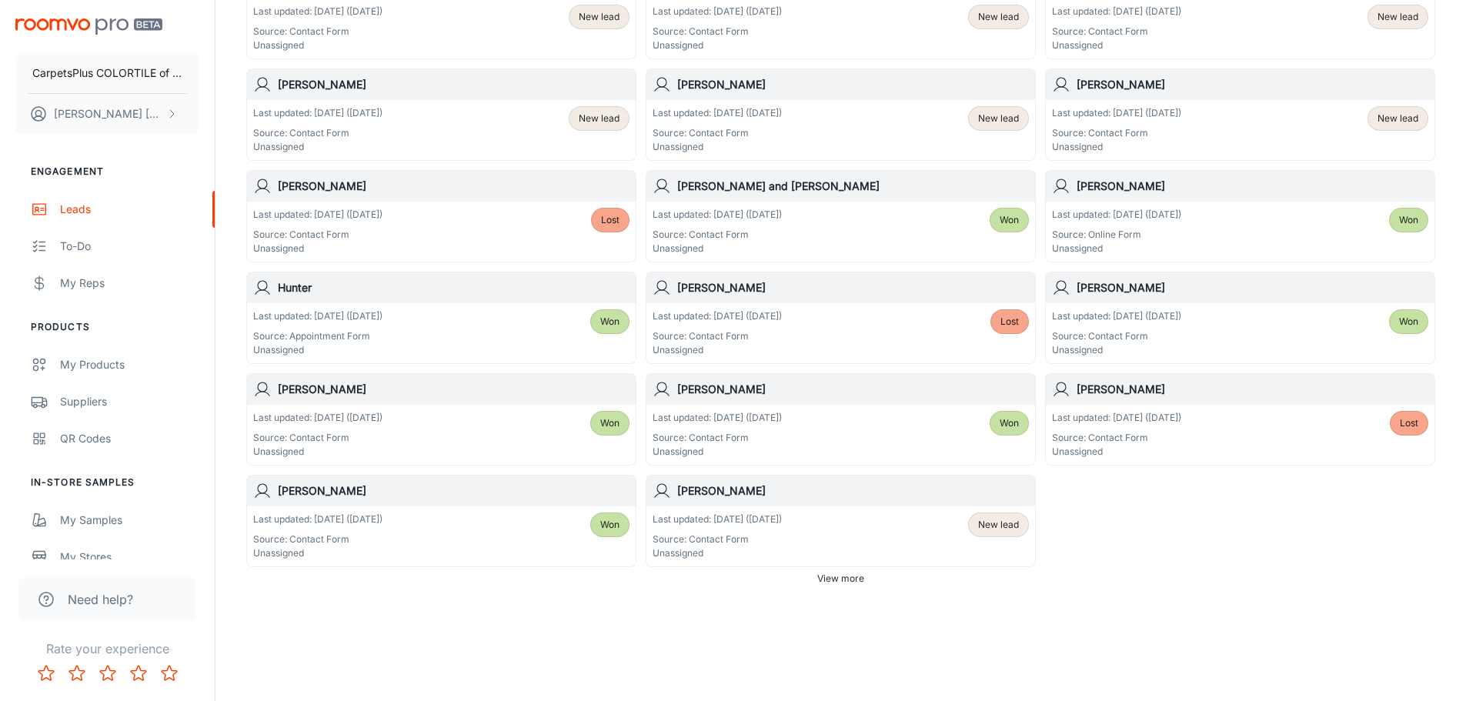
click at [1002, 526] on span "New lead" at bounding box center [998, 525] width 41 height 14
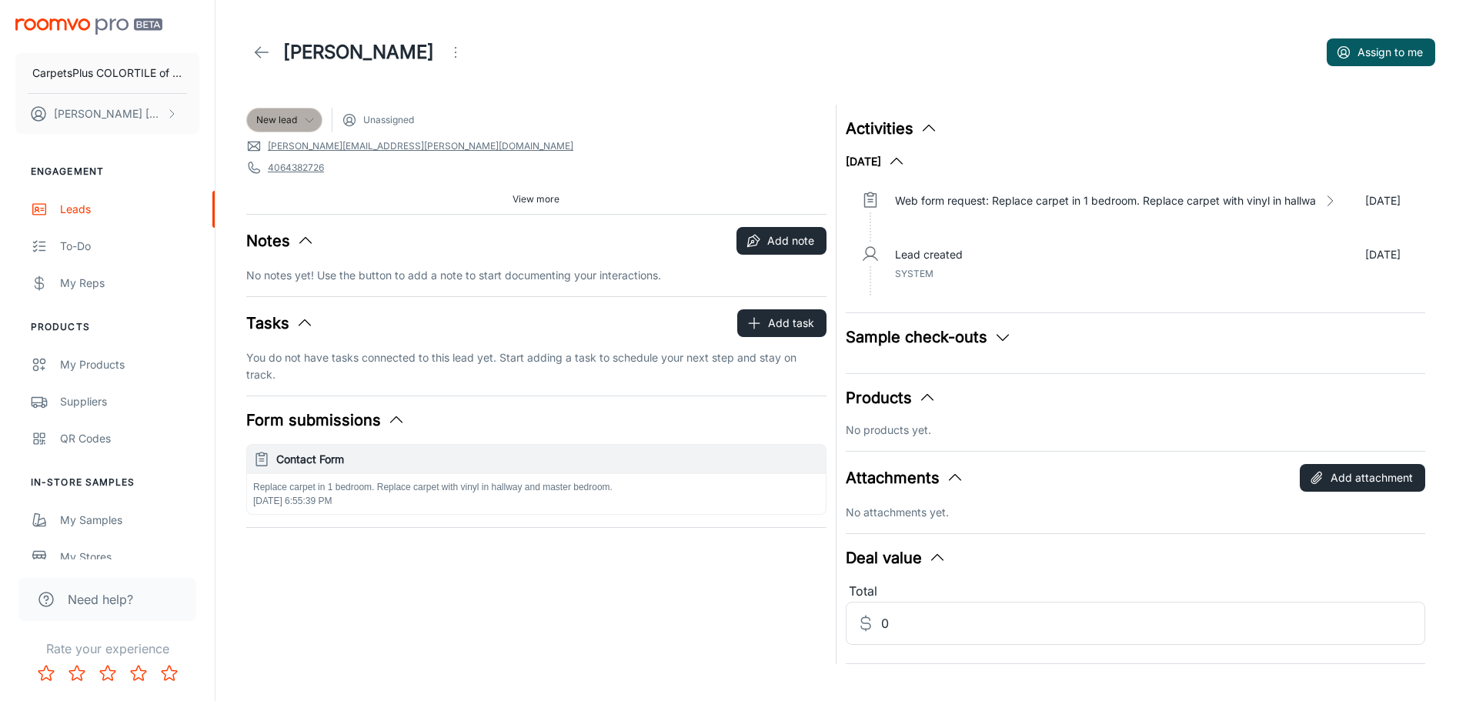
click at [305, 117] on icon at bounding box center [309, 120] width 12 height 12
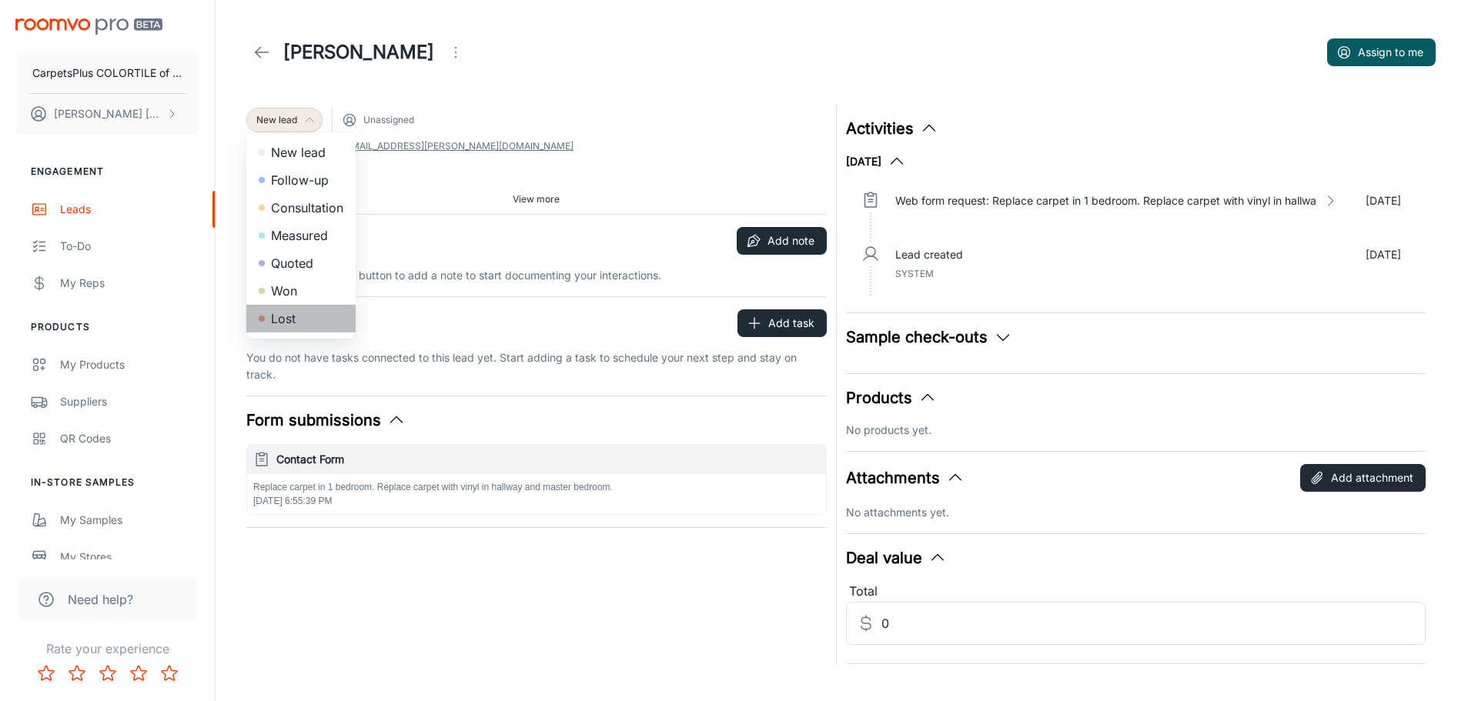
click at [283, 326] on li "Lost" at bounding box center [300, 319] width 109 height 28
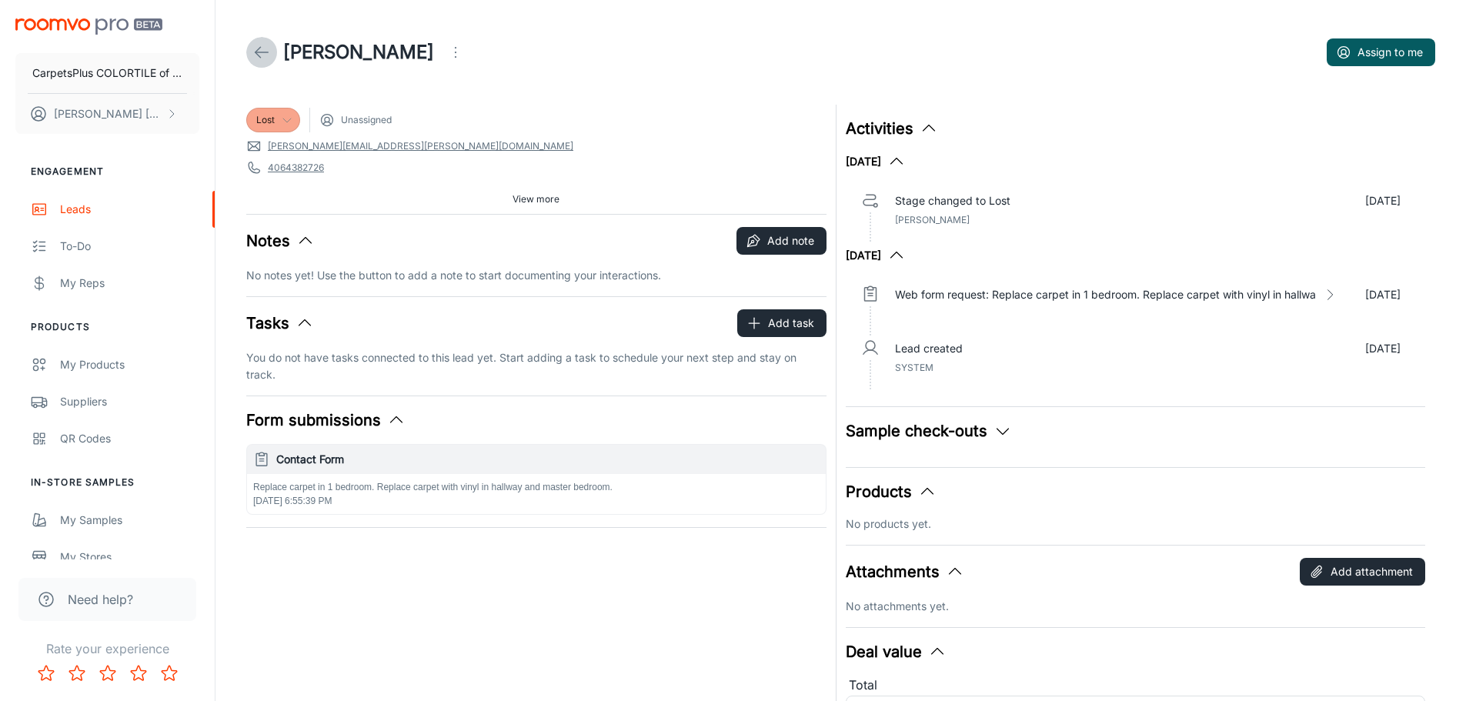
click at [255, 50] on icon at bounding box center [261, 52] width 18 height 18
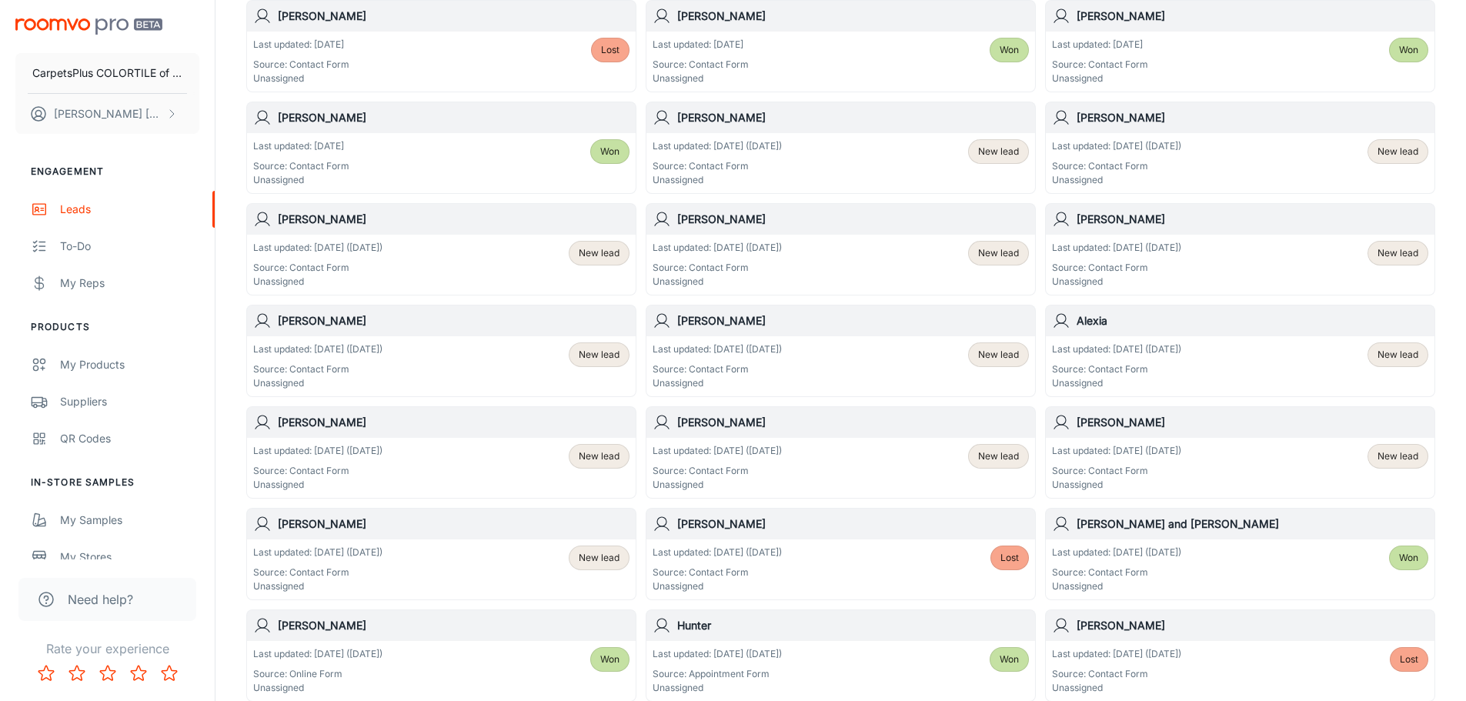
scroll to position [462, 0]
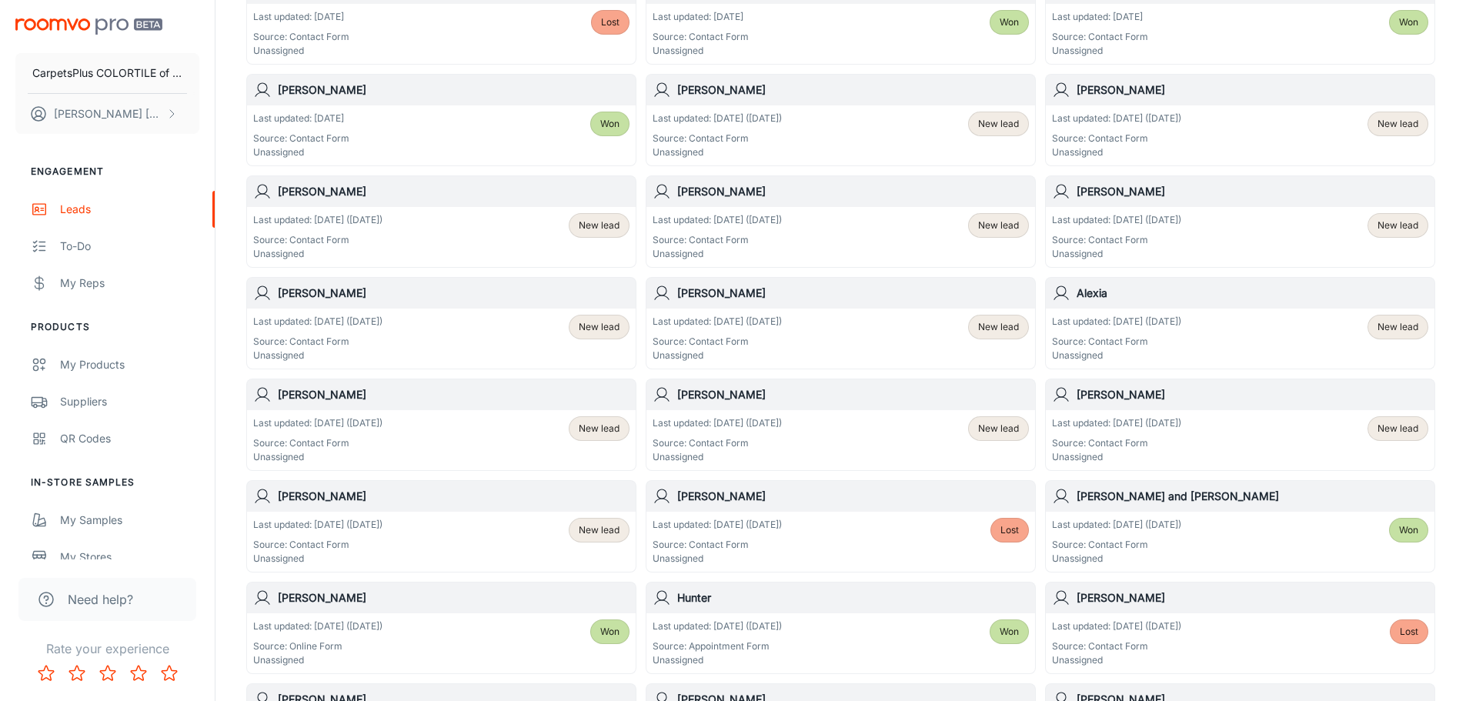
click at [762, 336] on p "Source: Contact Form" at bounding box center [717, 342] width 129 height 14
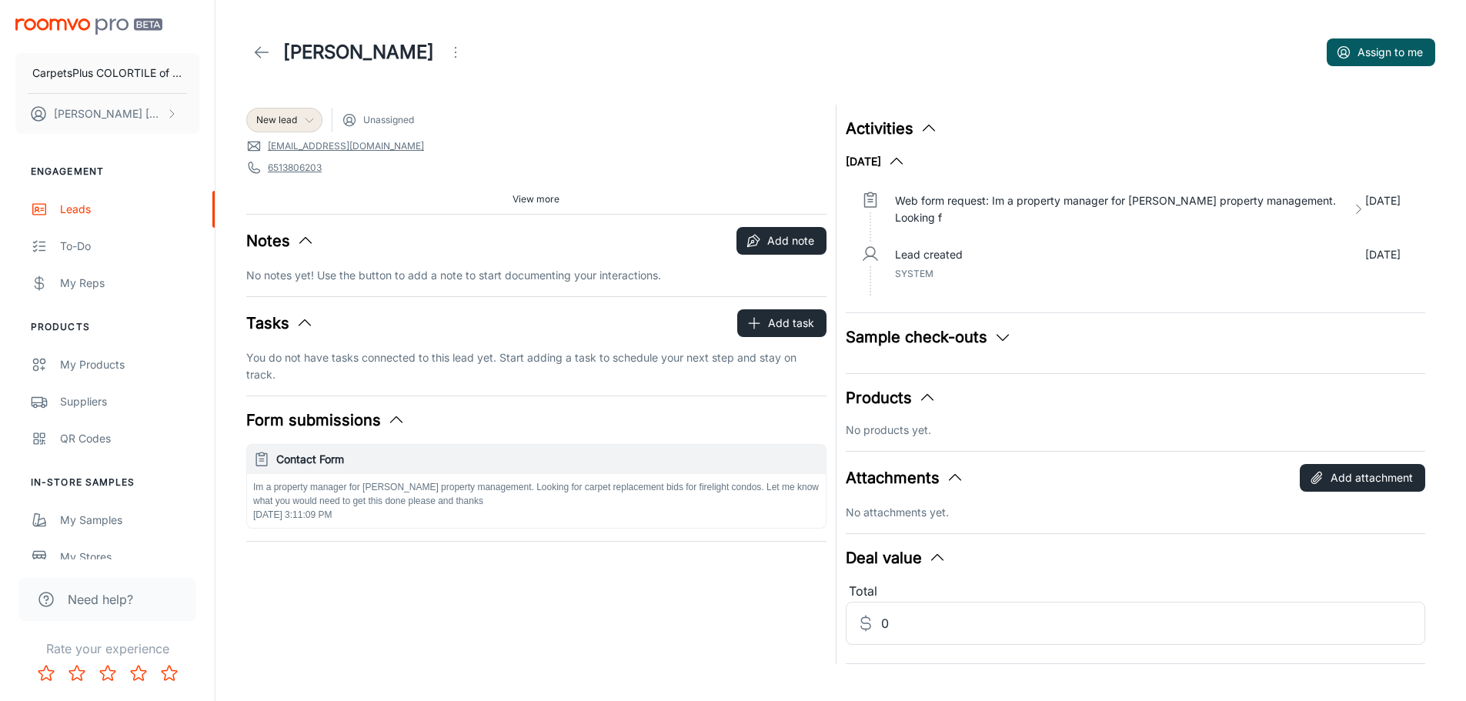
click at [305, 122] on icon at bounding box center [309, 120] width 12 height 12
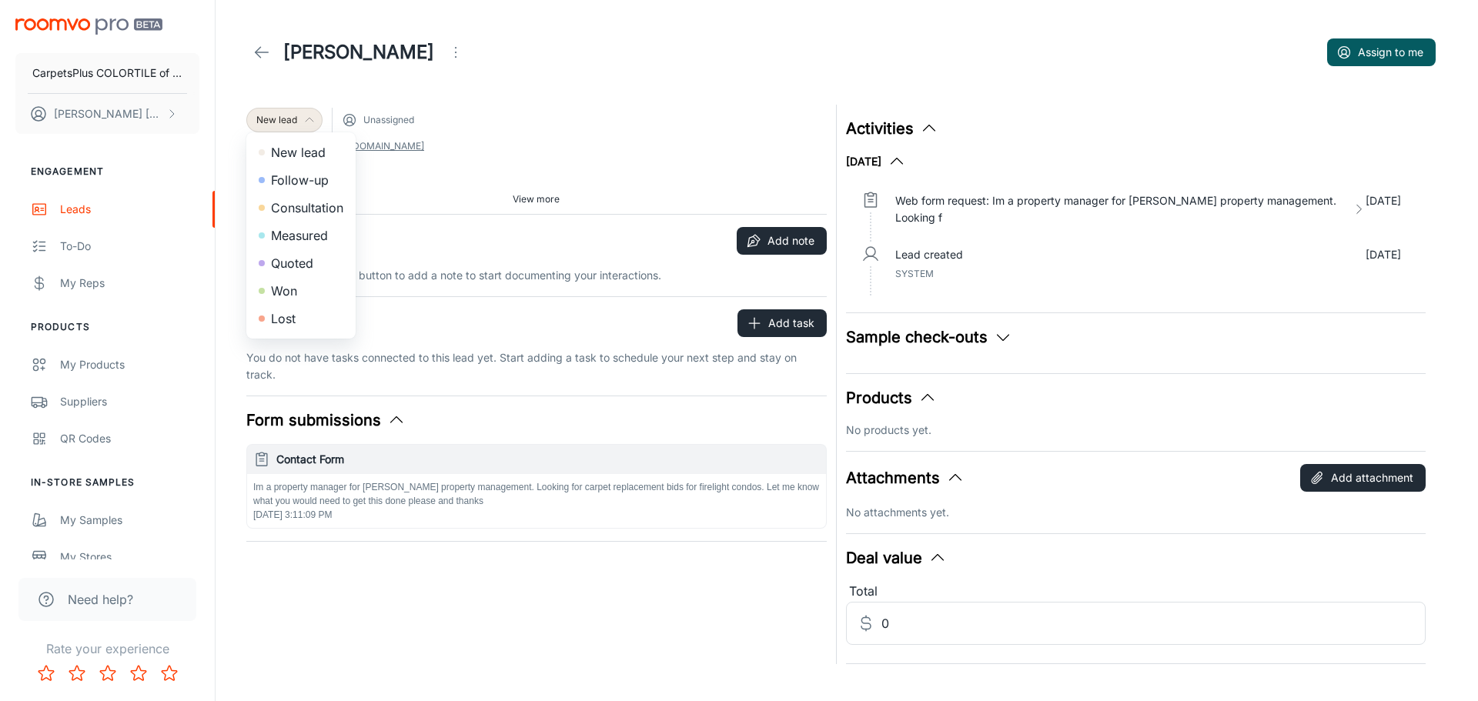
click at [486, 105] on div at bounding box center [739, 350] width 1478 height 701
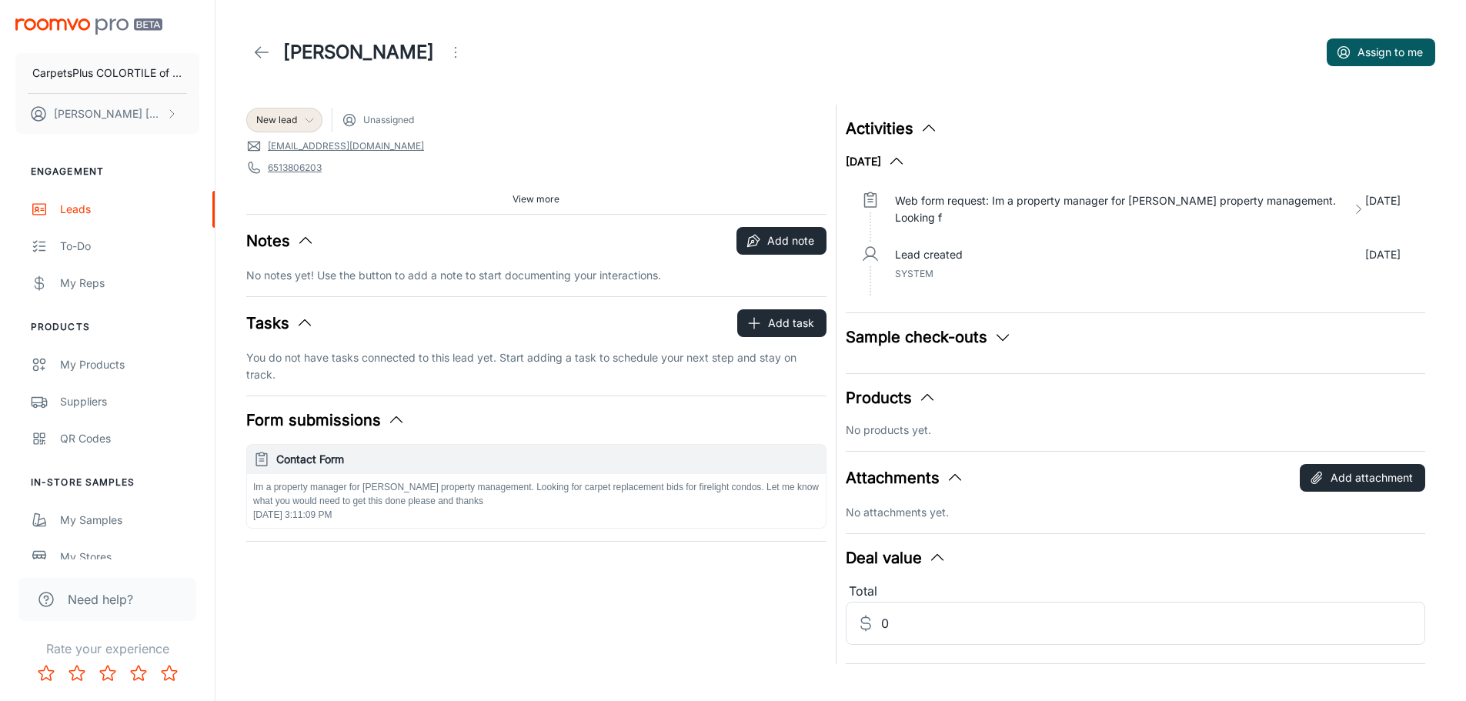
click at [259, 48] on polyline at bounding box center [258, 52] width 5 height 11
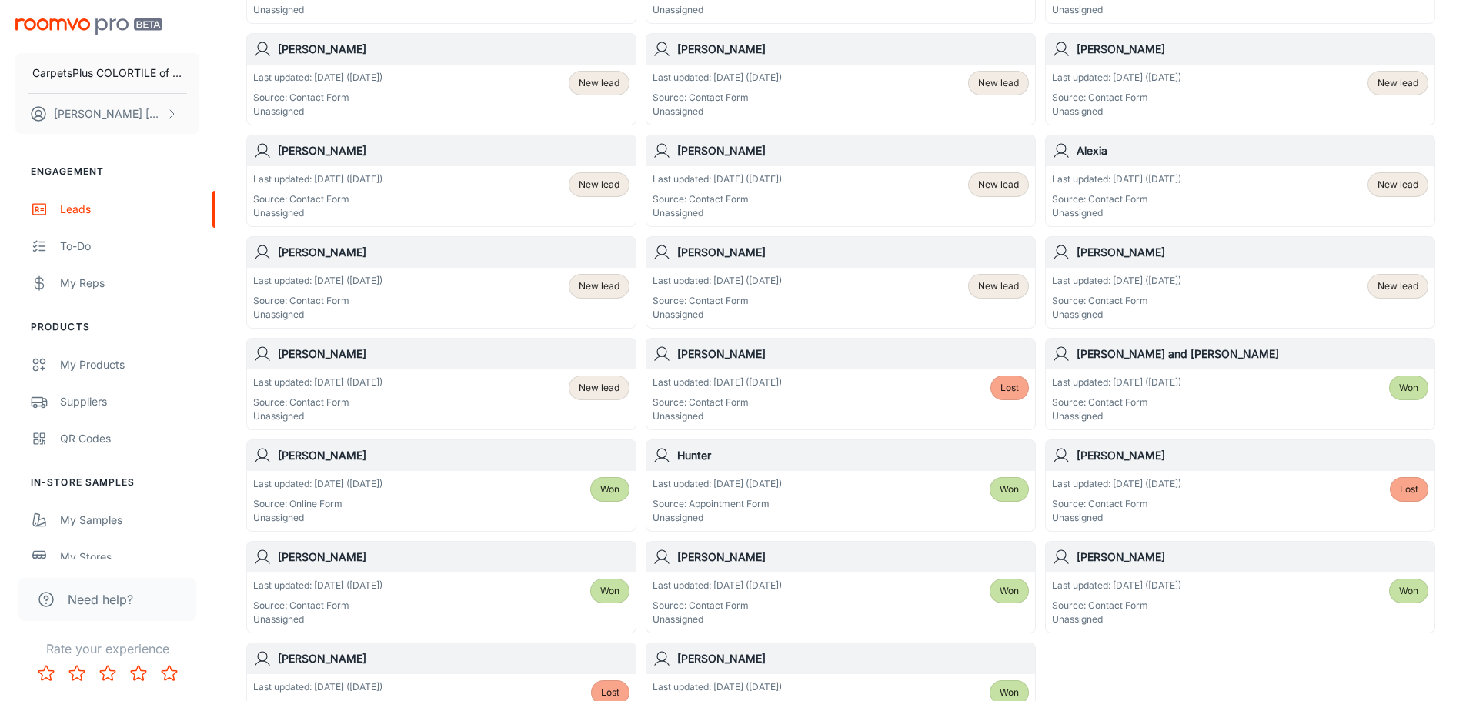
scroll to position [616, 0]
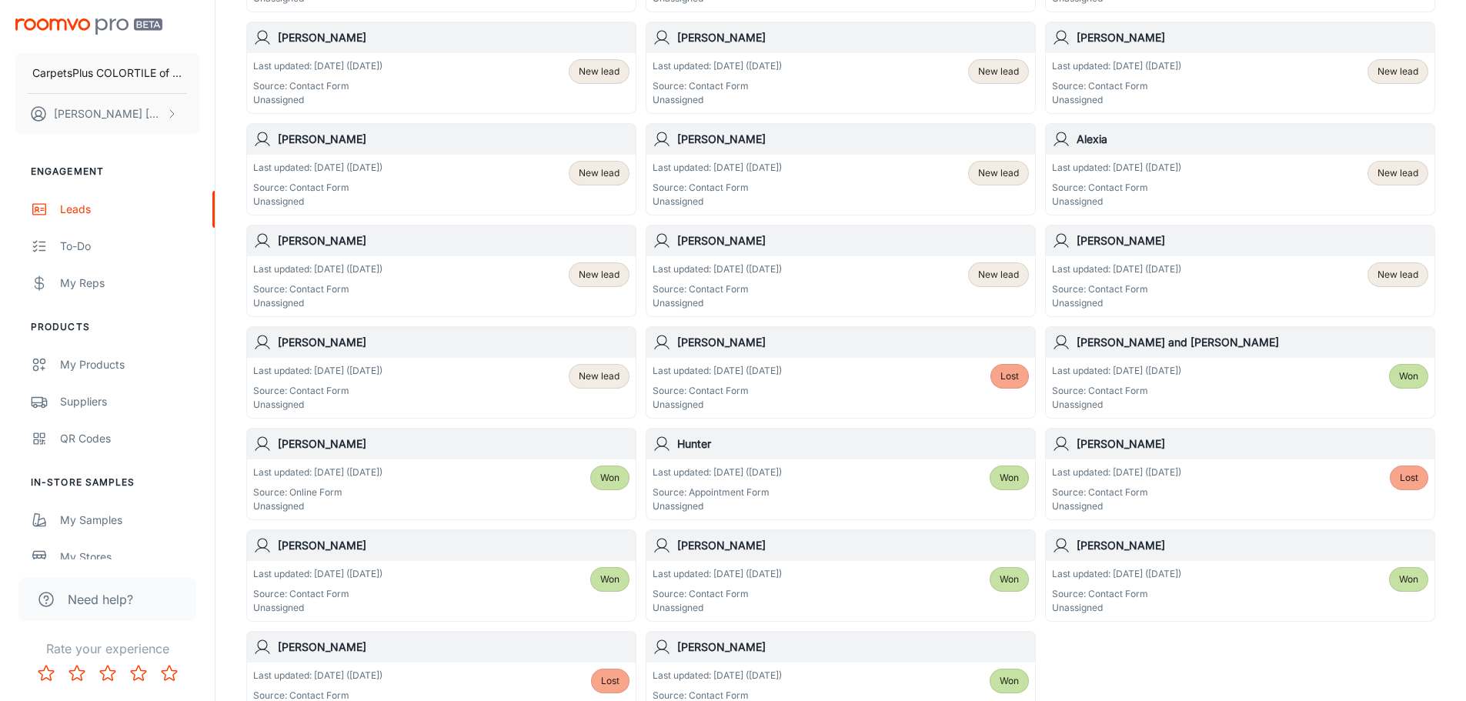
click at [1169, 291] on p "Source: Contact Form" at bounding box center [1116, 289] width 129 height 14
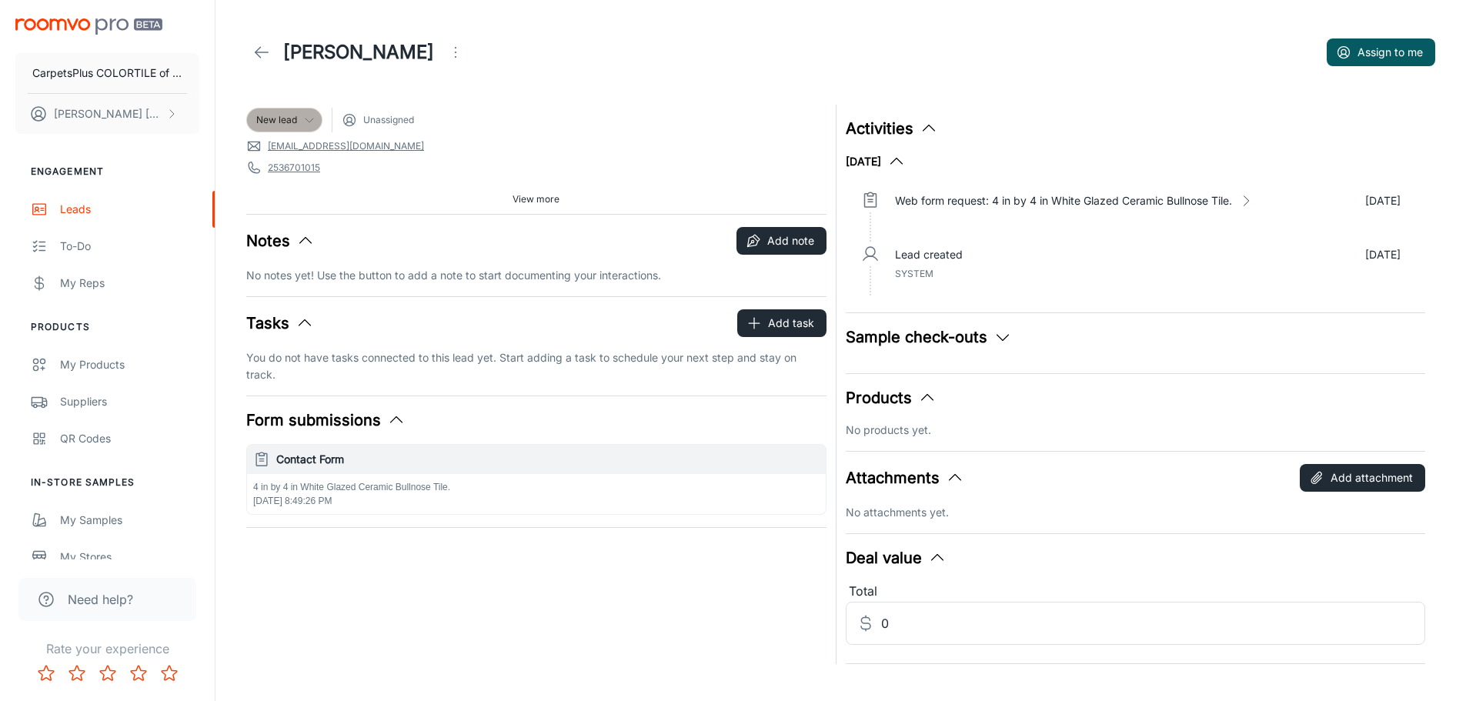
click at [283, 113] on span "New lead" at bounding box center [276, 120] width 41 height 14
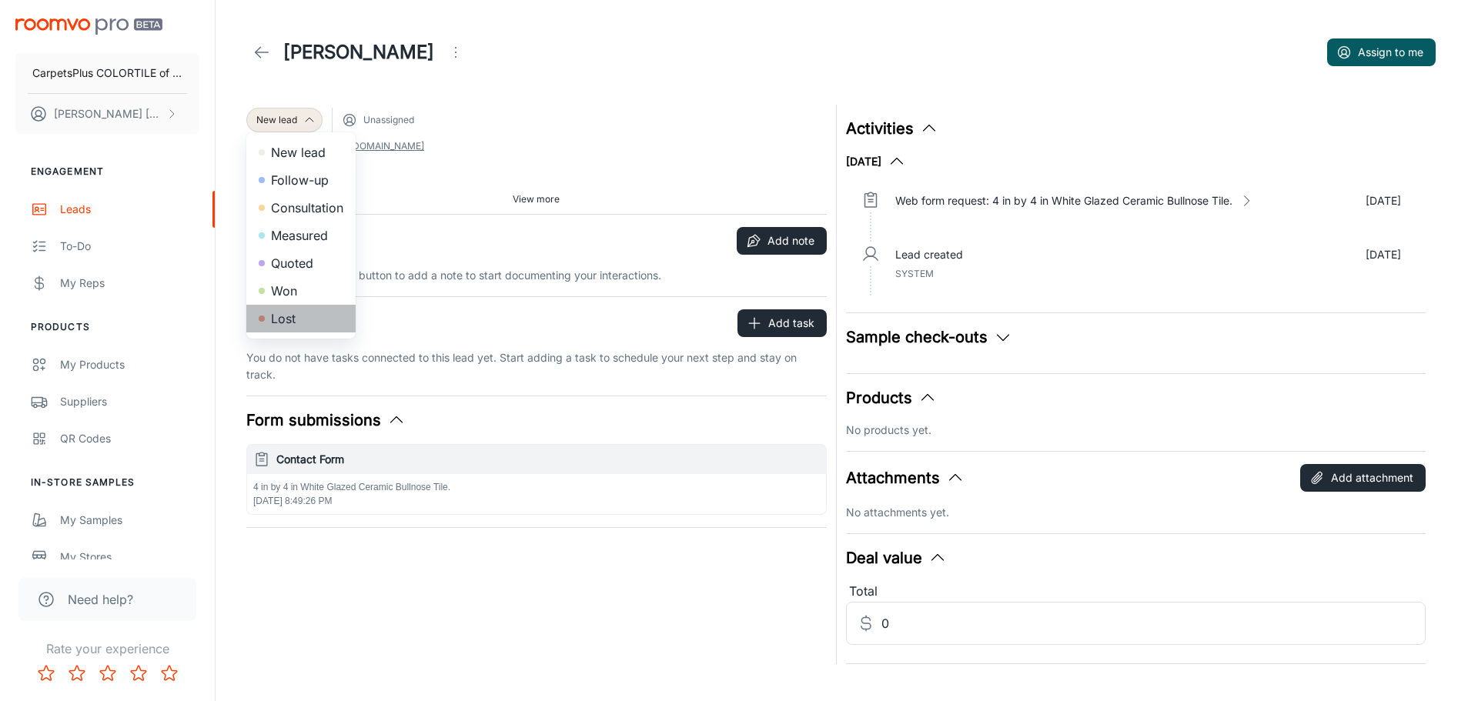
click at [286, 329] on li "Lost" at bounding box center [300, 319] width 109 height 28
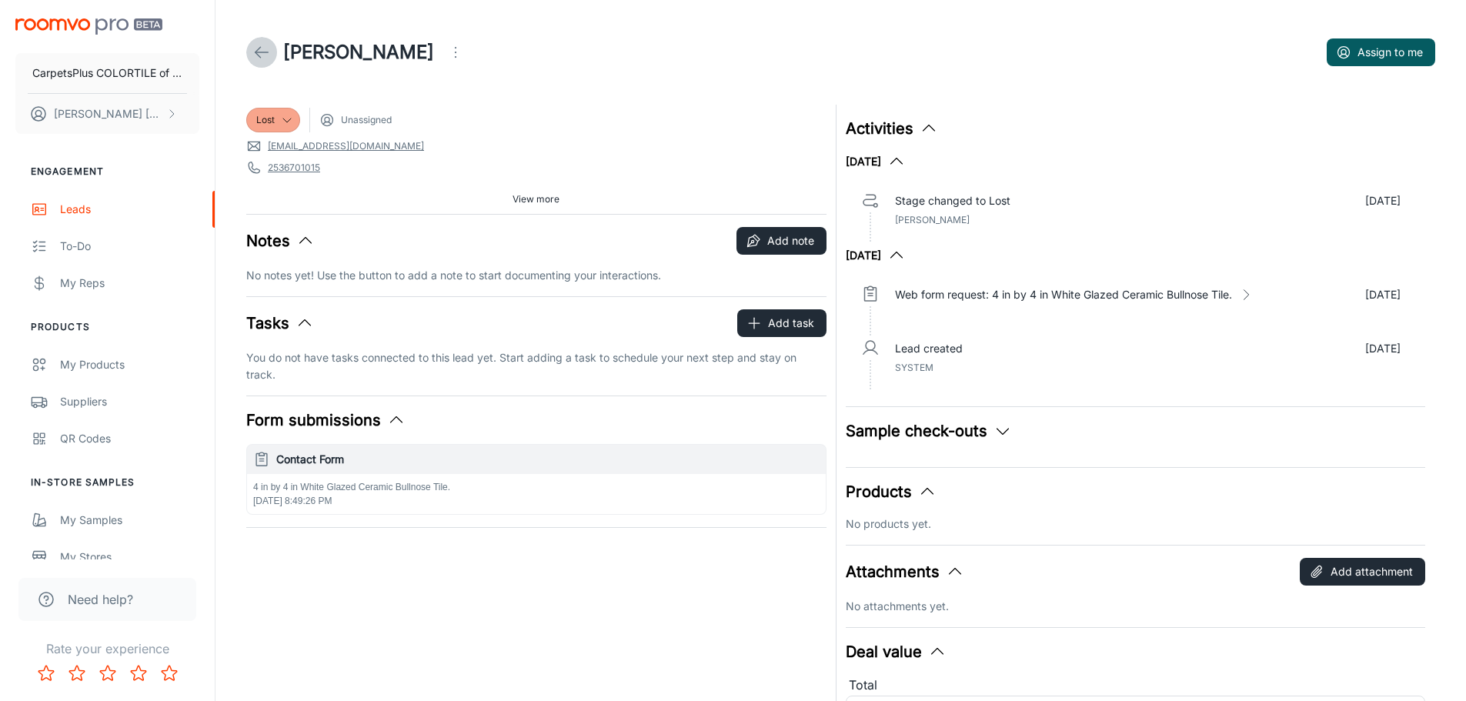
click at [260, 50] on icon at bounding box center [261, 52] width 18 height 18
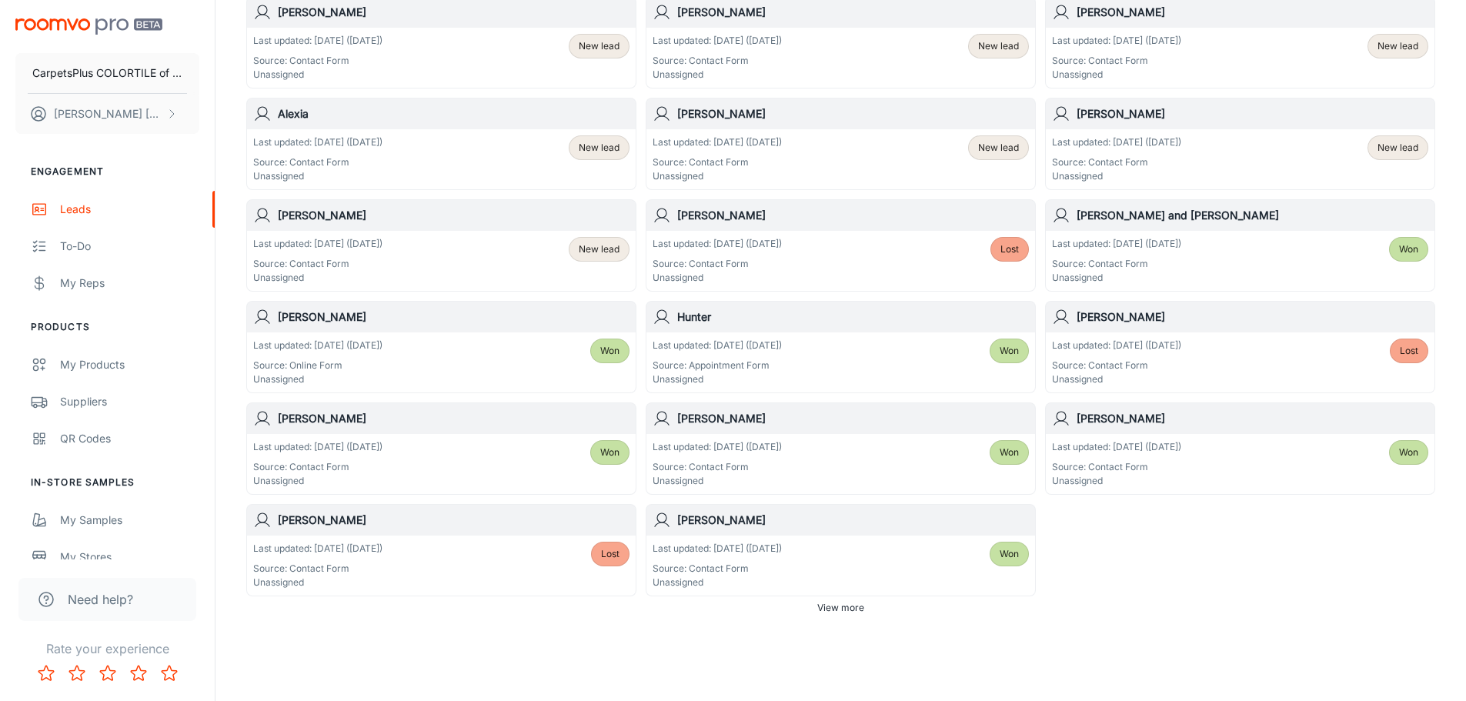
scroll to position [770, 0]
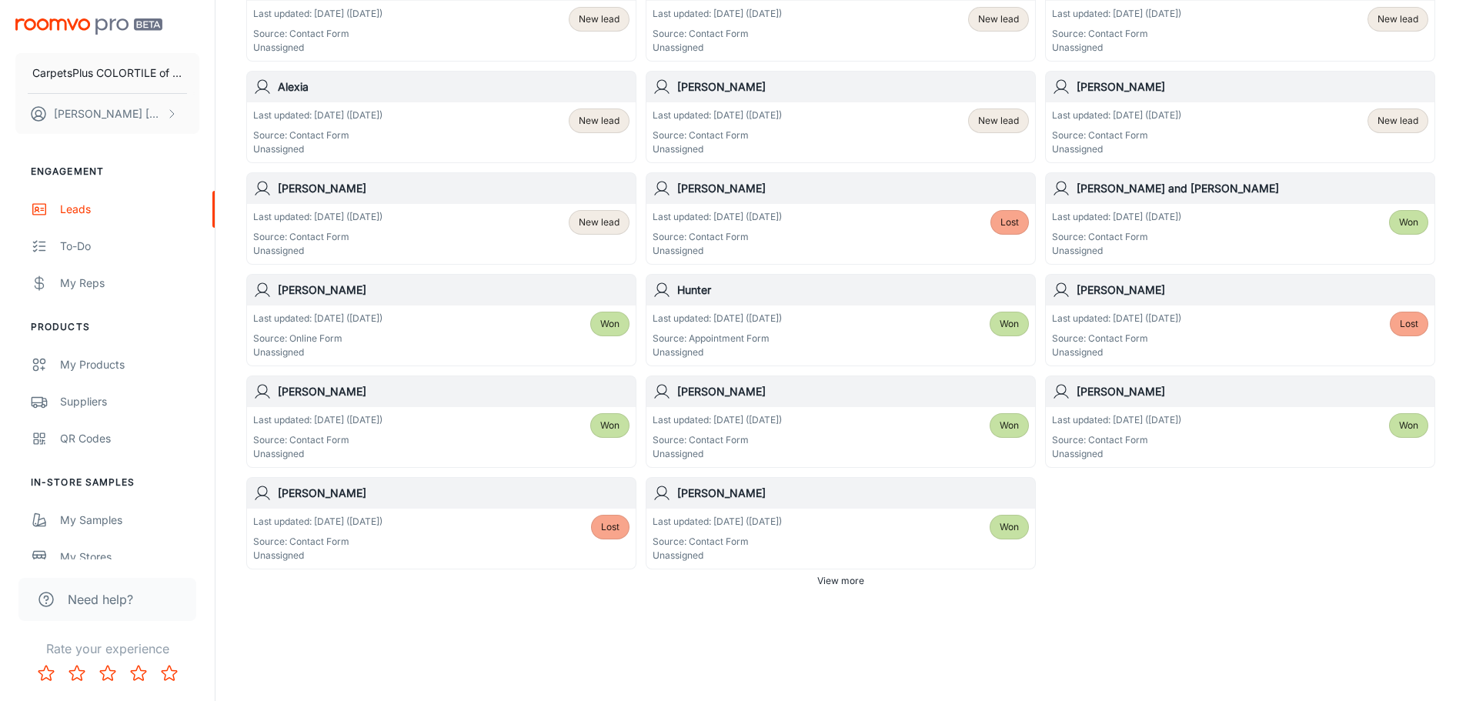
click at [429, 233] on div "Last updated: [DATE] ([DATE]) Source: Contact Form Unassigned New lead" at bounding box center [441, 234] width 376 height 48
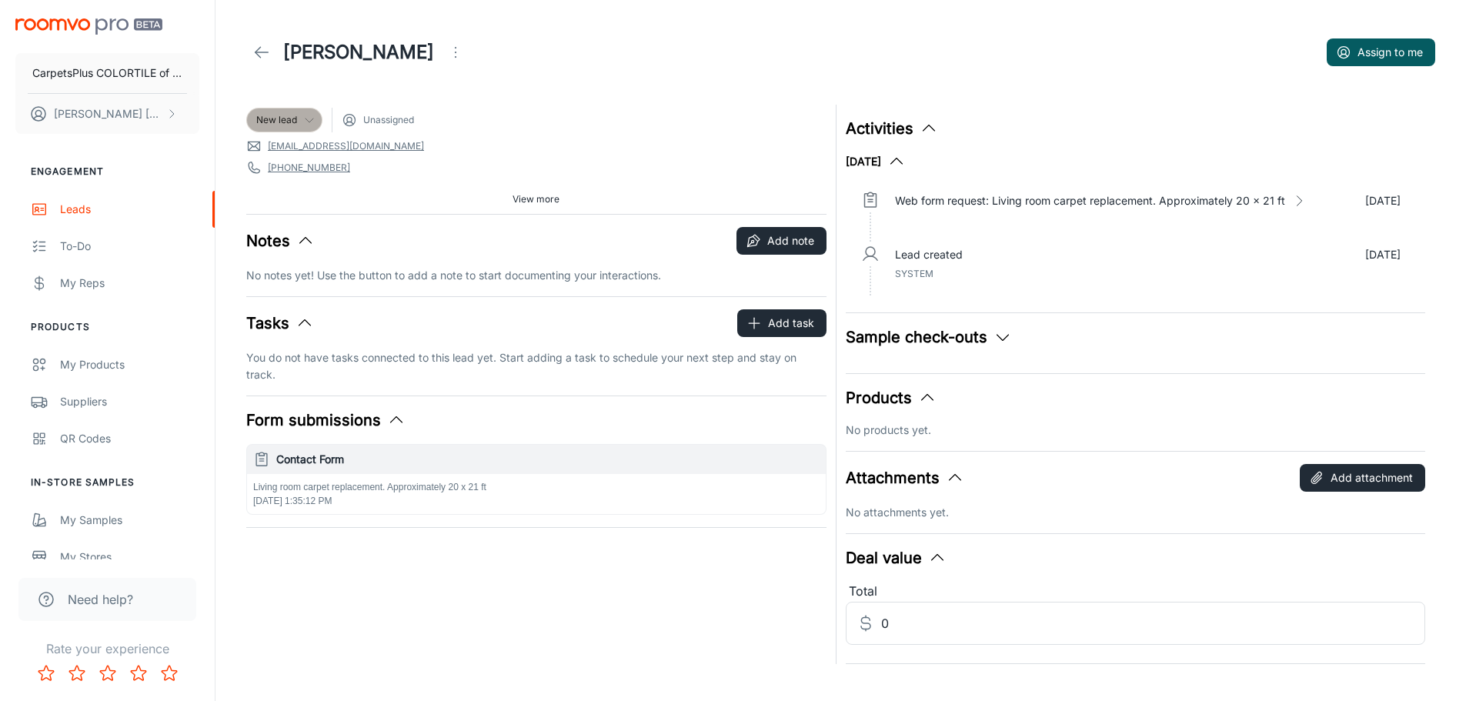
click at [287, 121] on span "New lead" at bounding box center [276, 120] width 41 height 14
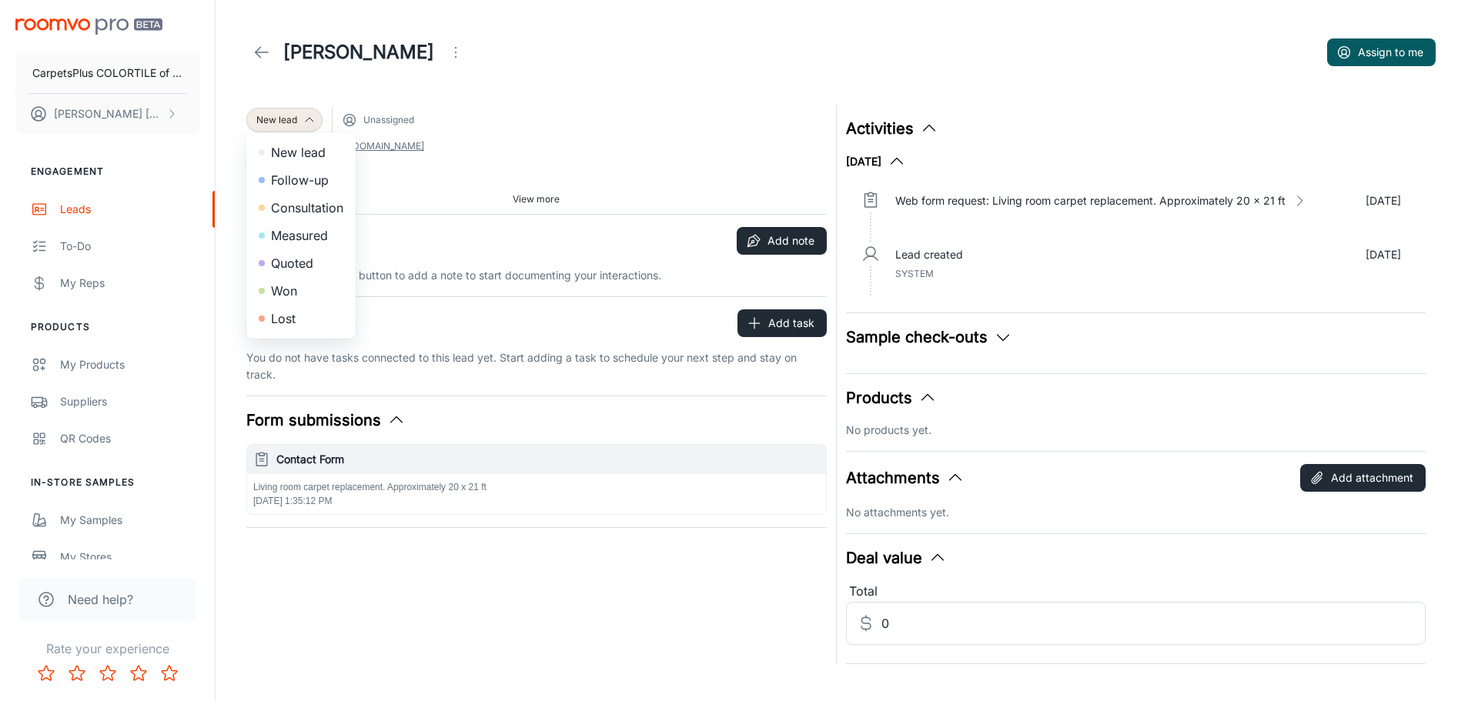
drag, startPoint x: 282, startPoint y: 292, endPoint x: 285, endPoint y: 319, distance: 27.0
click at [285, 319] on ul "New lead Follow-up Consultation Measured Quoted Won Lost" at bounding box center [300, 235] width 109 height 206
click at [285, 319] on li "Lost" at bounding box center [300, 319] width 109 height 28
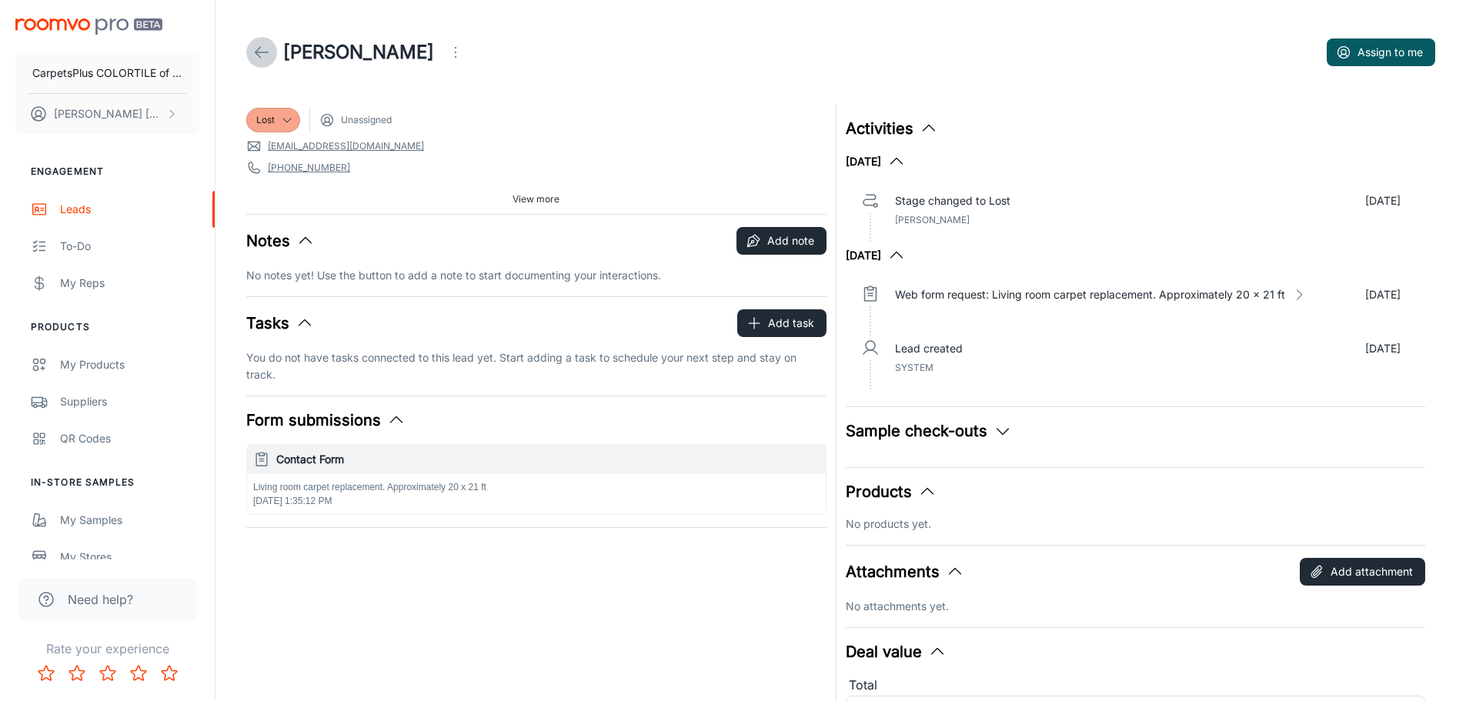
click at [262, 50] on icon at bounding box center [261, 52] width 18 height 18
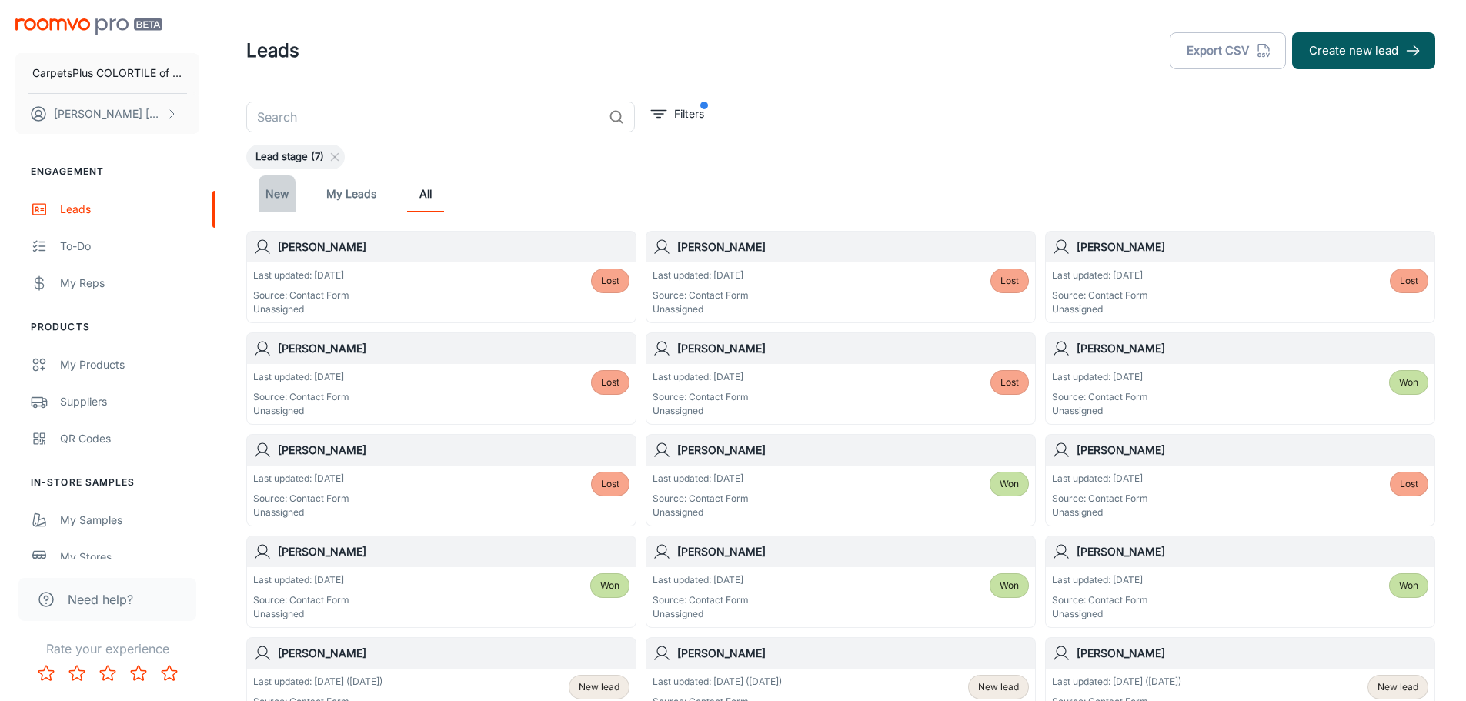
click at [290, 197] on link "New" at bounding box center [277, 193] width 37 height 37
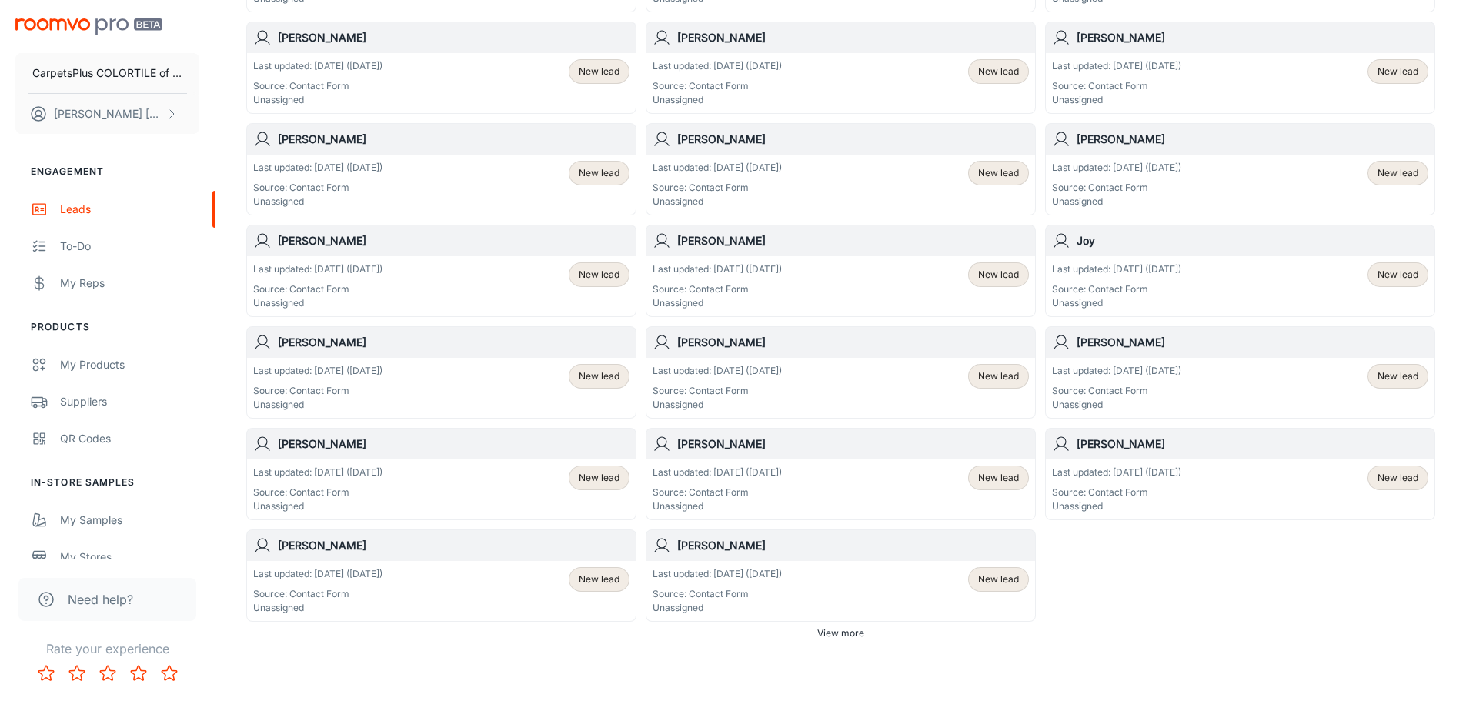
scroll to position [747, 0]
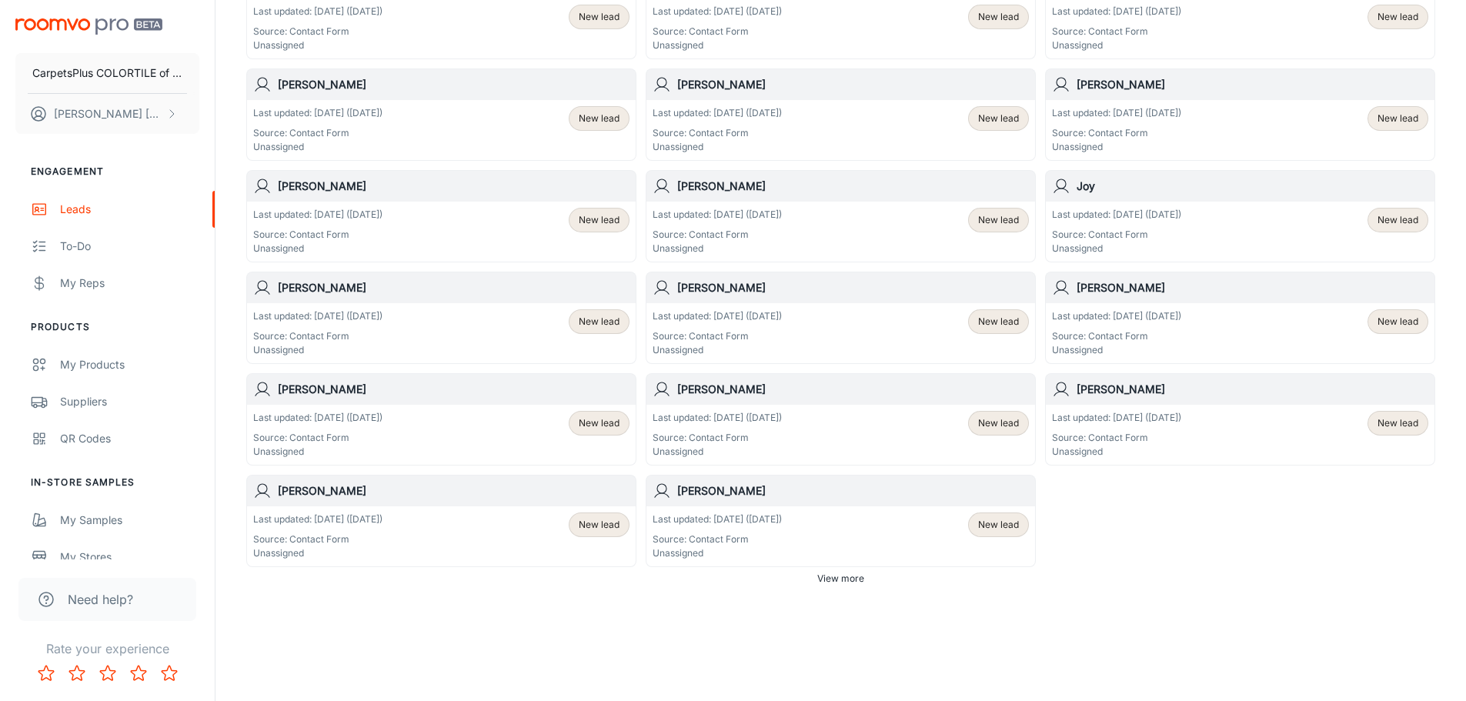
click at [1281, 435] on div "Last updated: [DATE] ([DATE]) Source: Contact Form Unassigned New lead" at bounding box center [1240, 435] width 376 height 48
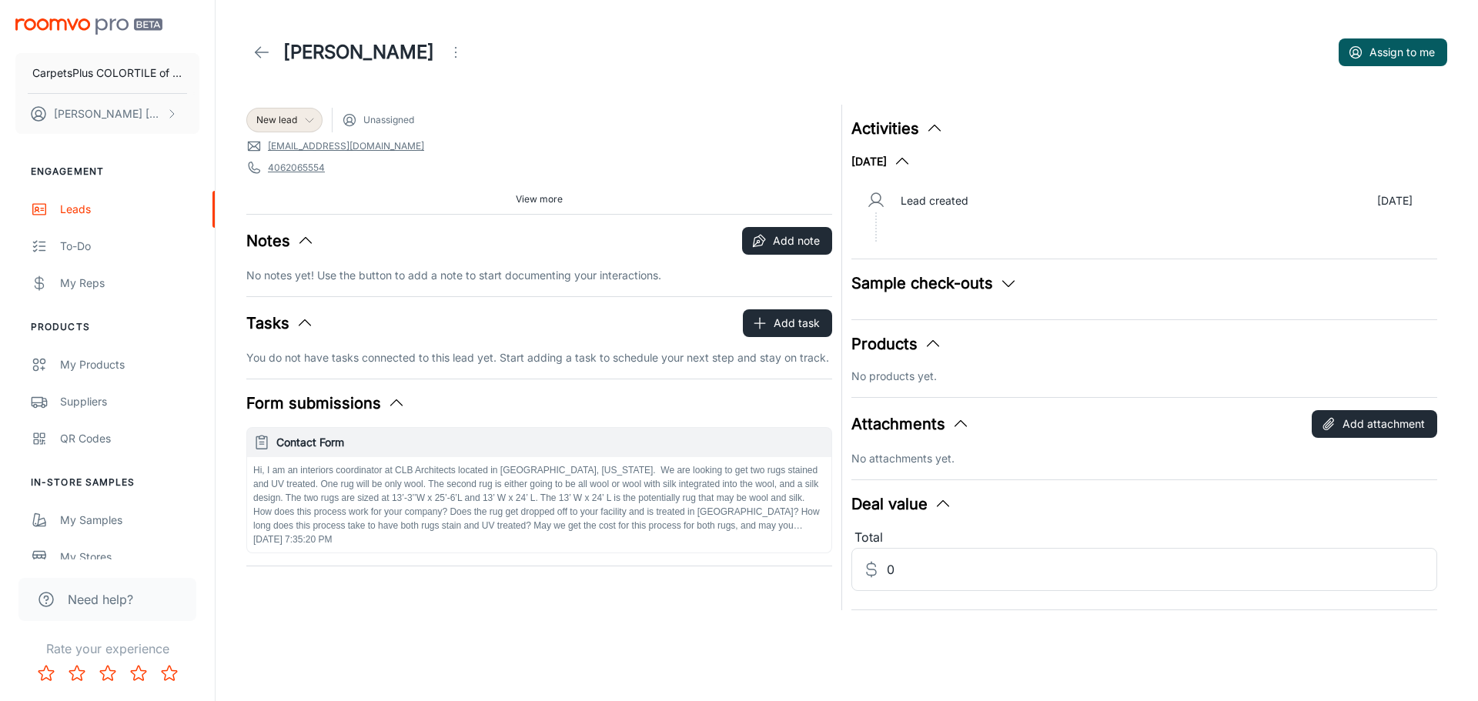
click at [275, 115] on span "New lead" at bounding box center [276, 120] width 41 height 14
click at [276, 316] on li "Lost" at bounding box center [300, 319] width 109 height 28
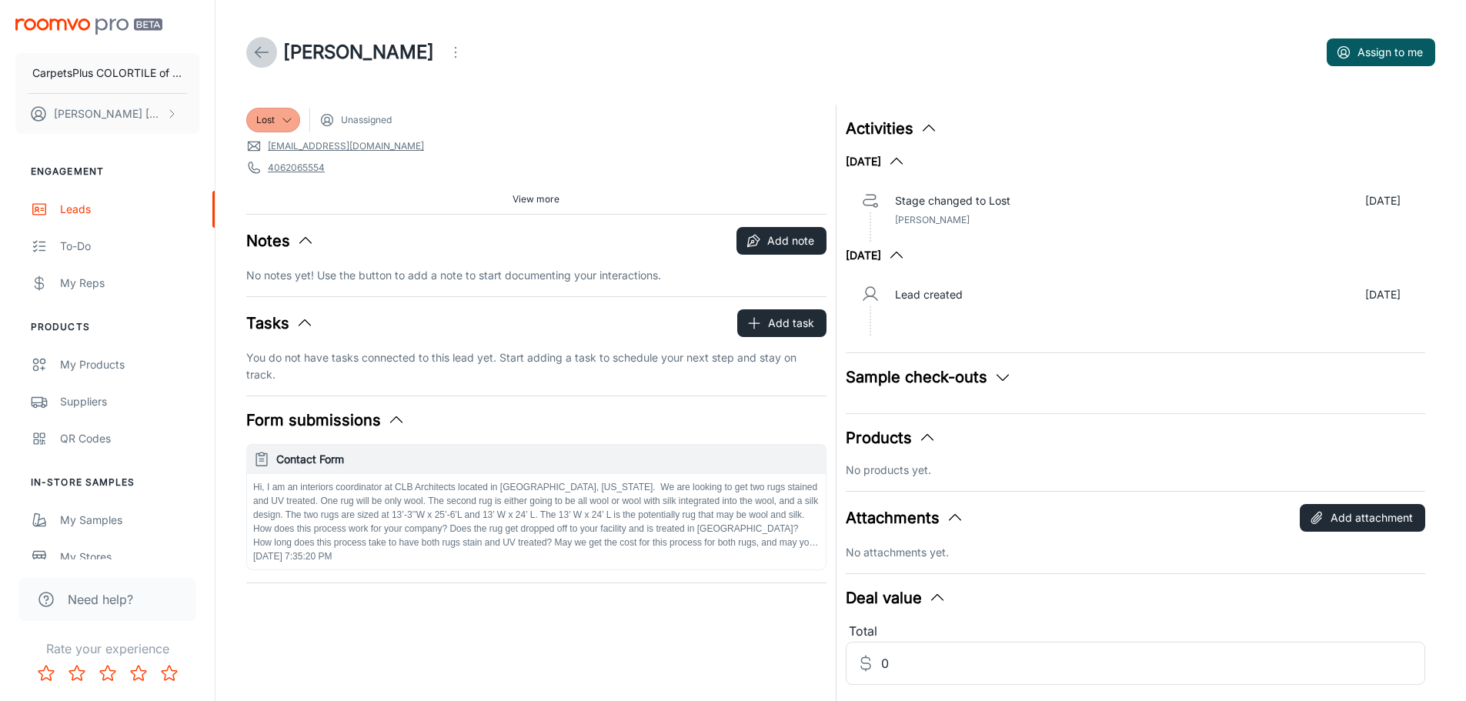
click at [260, 45] on icon at bounding box center [261, 52] width 18 height 18
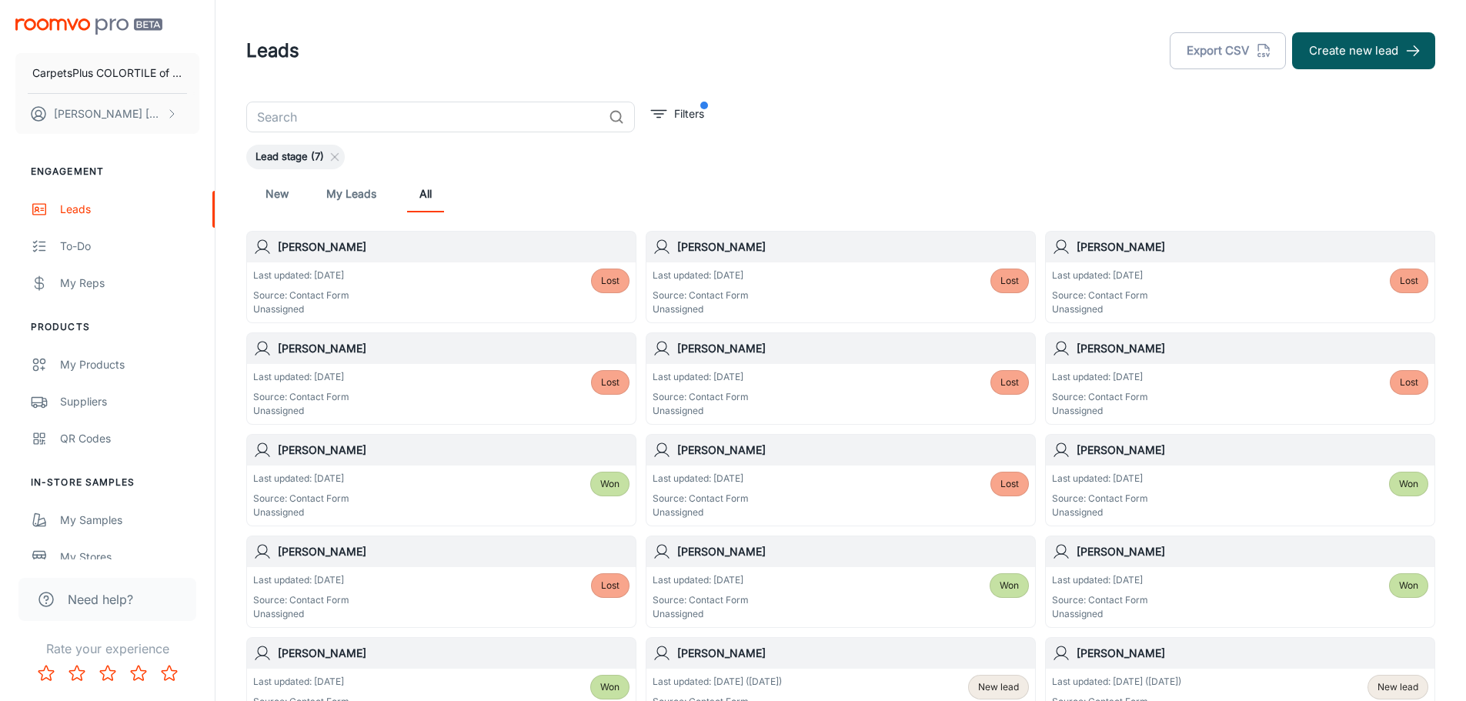
click at [274, 185] on link "New" at bounding box center [277, 193] width 37 height 37
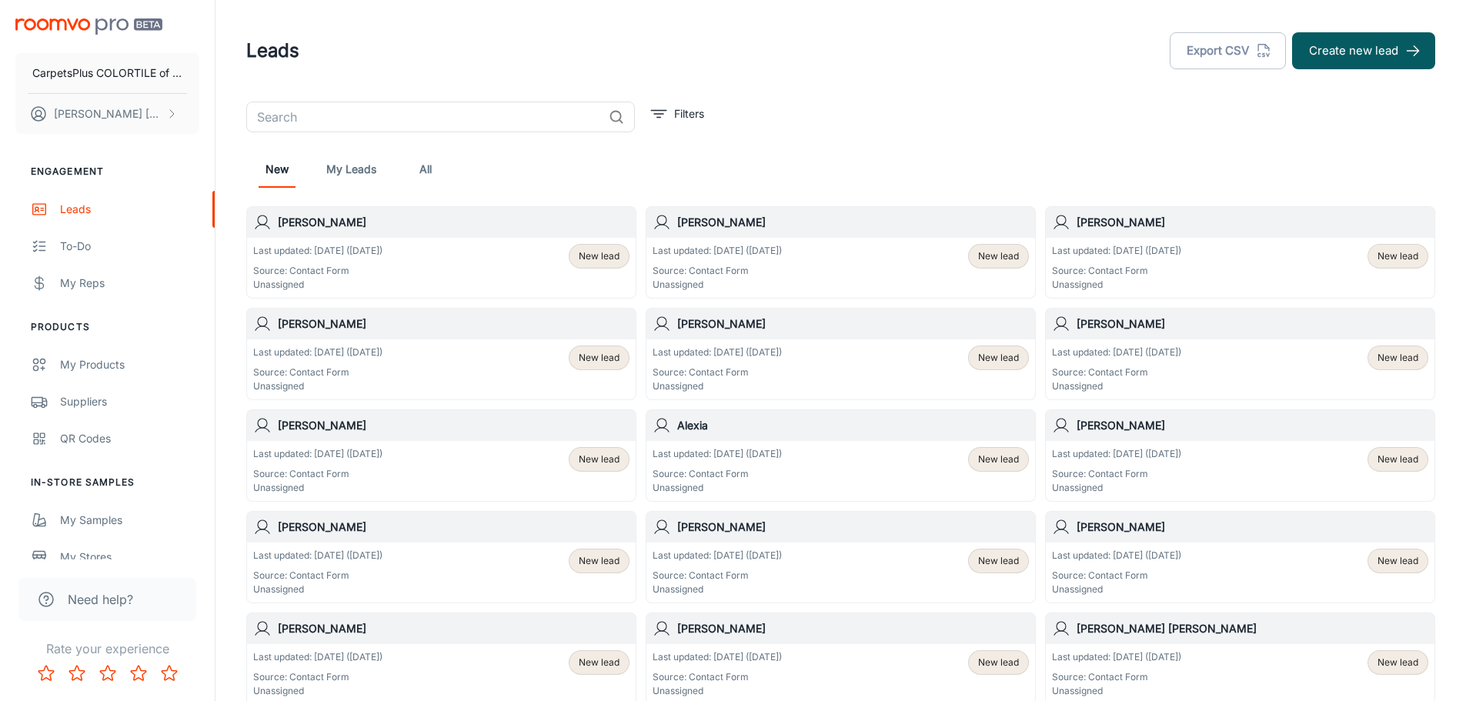
click at [1208, 370] on div "Last updated: [DATE] ([DATE]) Source: Contact Form Unassigned New lead" at bounding box center [1240, 370] width 376 height 48
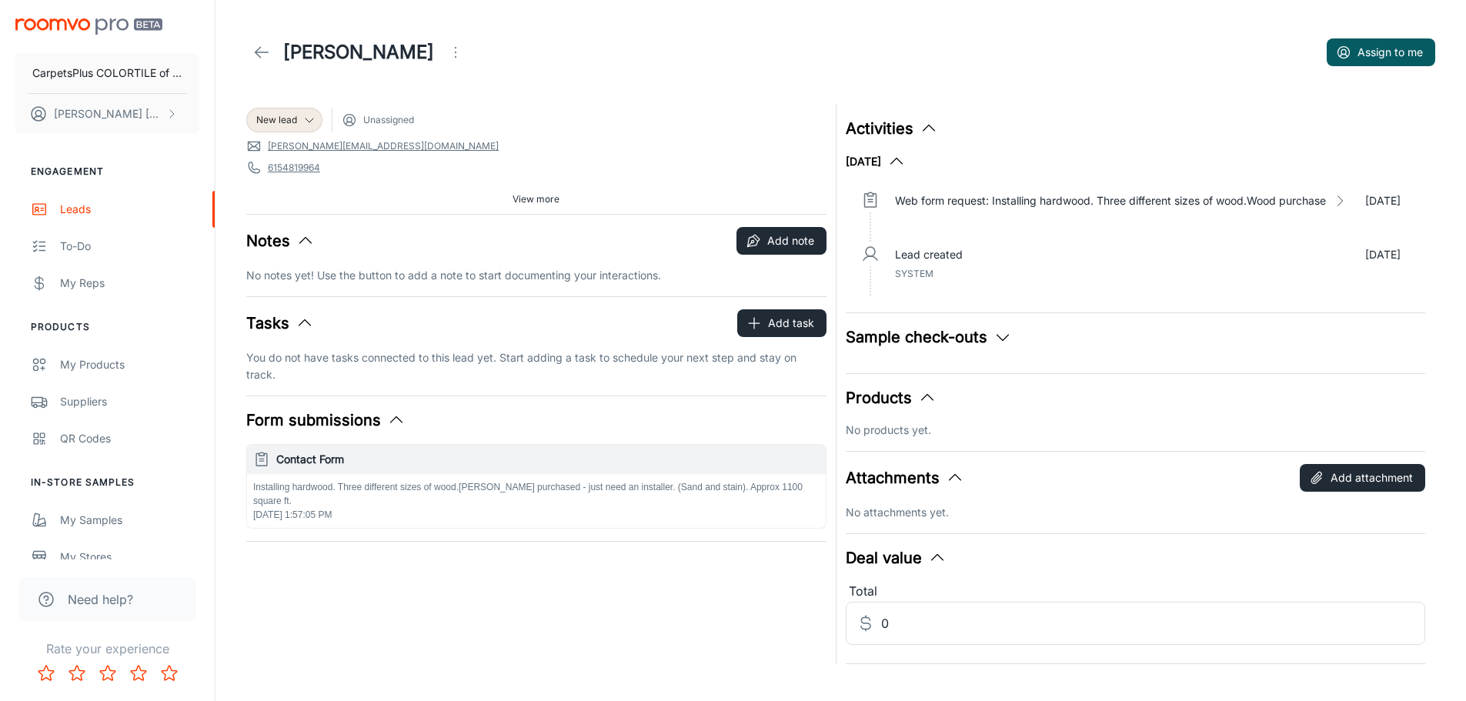
drag, startPoint x: 425, startPoint y: 500, endPoint x: 420, endPoint y: 543, distance: 43.3
click at [420, 543] on div "New lead Unassigned [PERSON_NAME][EMAIL_ADDRESS][DOMAIN_NAME] 6154819964 59740 …" at bounding box center [532, 379] width 590 height 569
click at [294, 115] on span "New lead" at bounding box center [276, 120] width 41 height 14
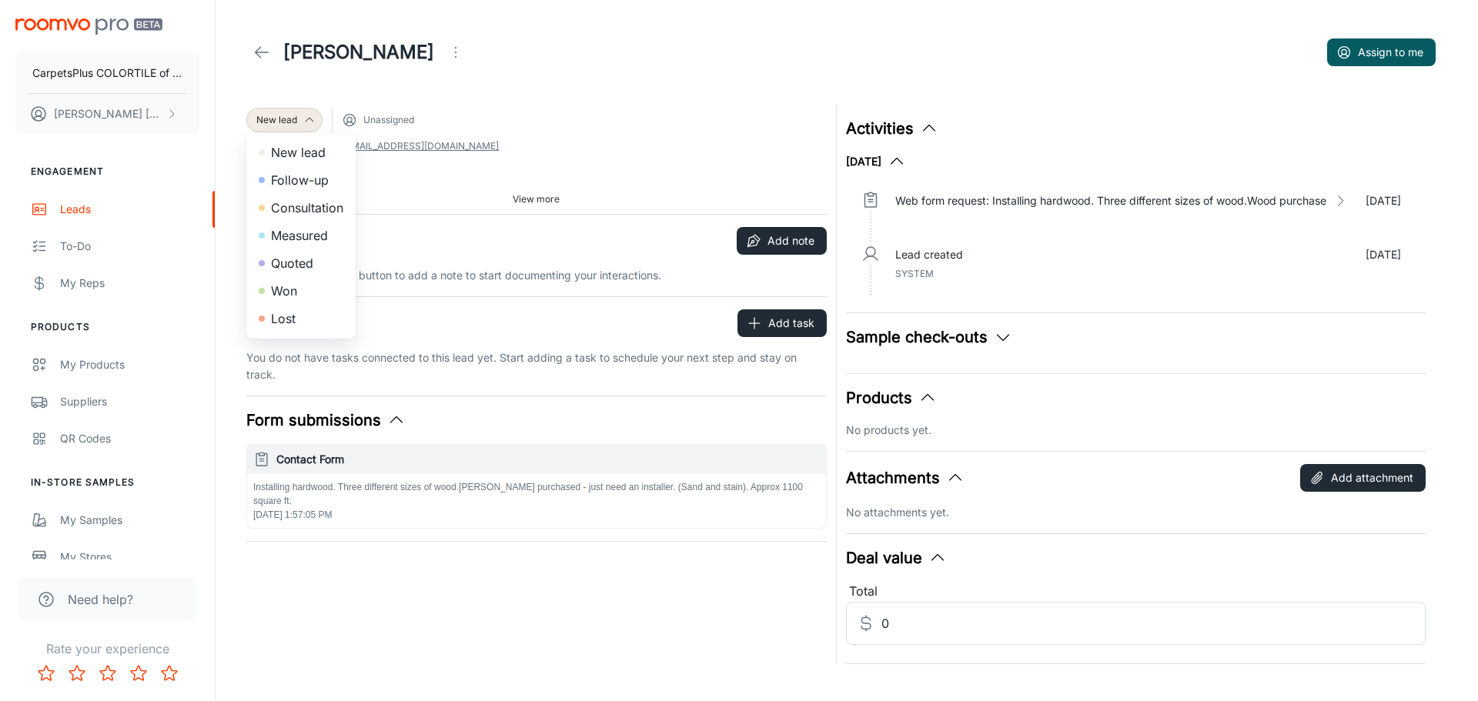
click at [304, 202] on li "Consultation" at bounding box center [300, 208] width 109 height 28
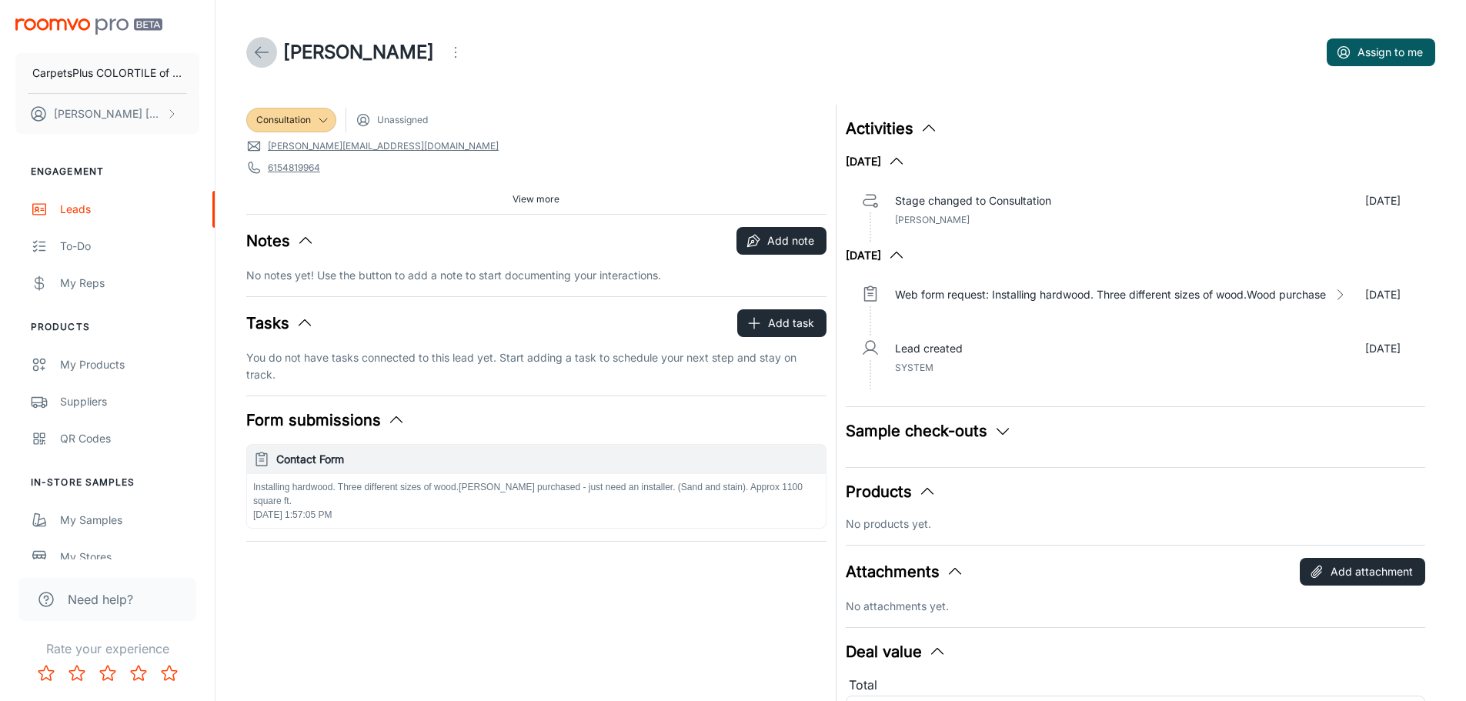
click at [266, 48] on icon at bounding box center [261, 52] width 18 height 18
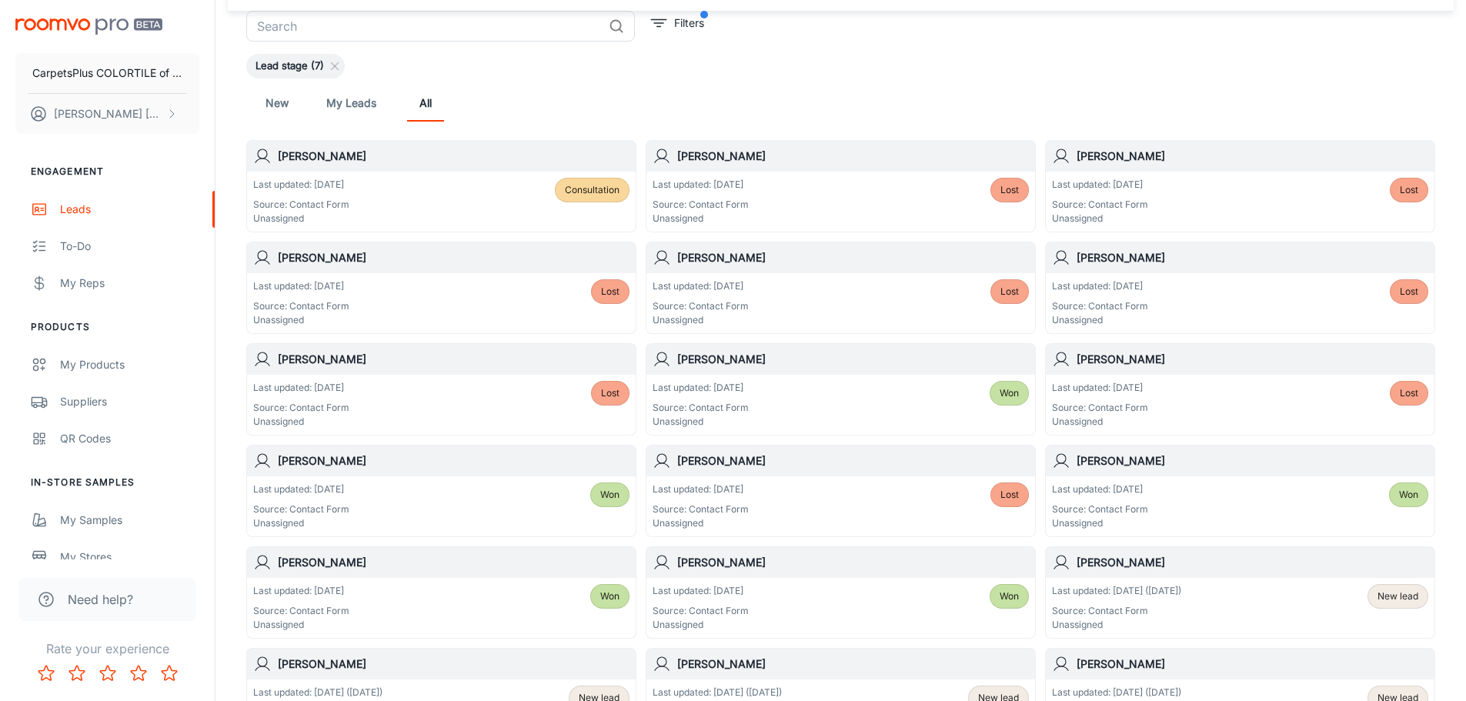
scroll to position [79, 0]
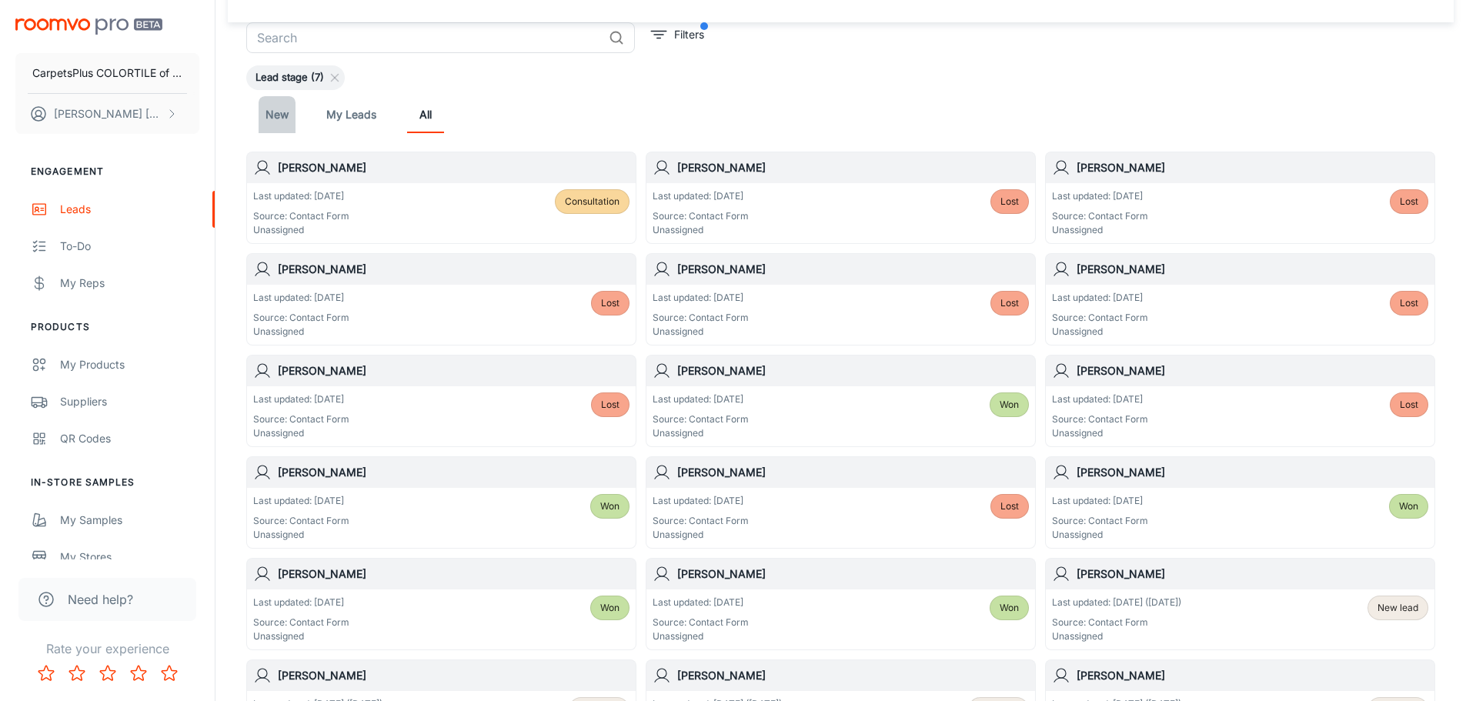
click at [279, 114] on link "New" at bounding box center [277, 114] width 37 height 37
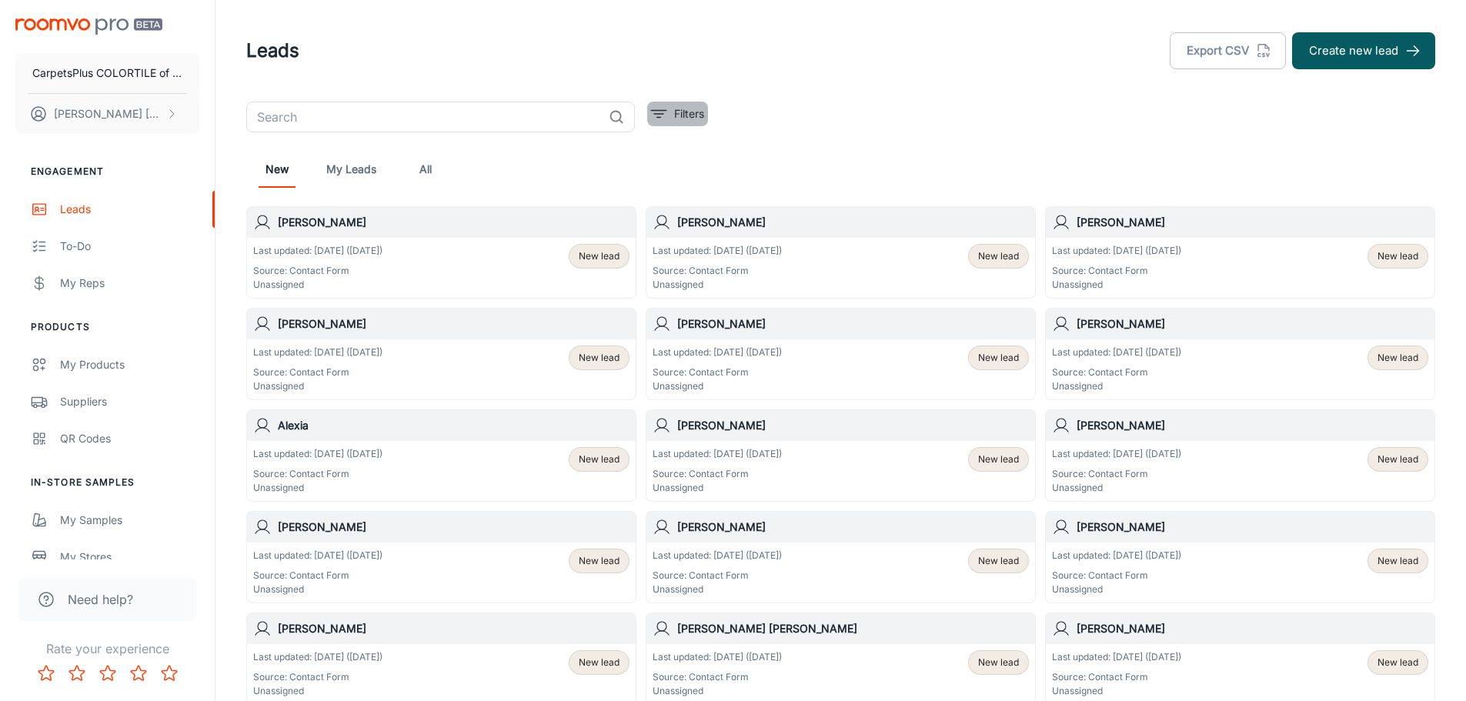
click at [682, 114] on p "Filters" at bounding box center [689, 113] width 30 height 17
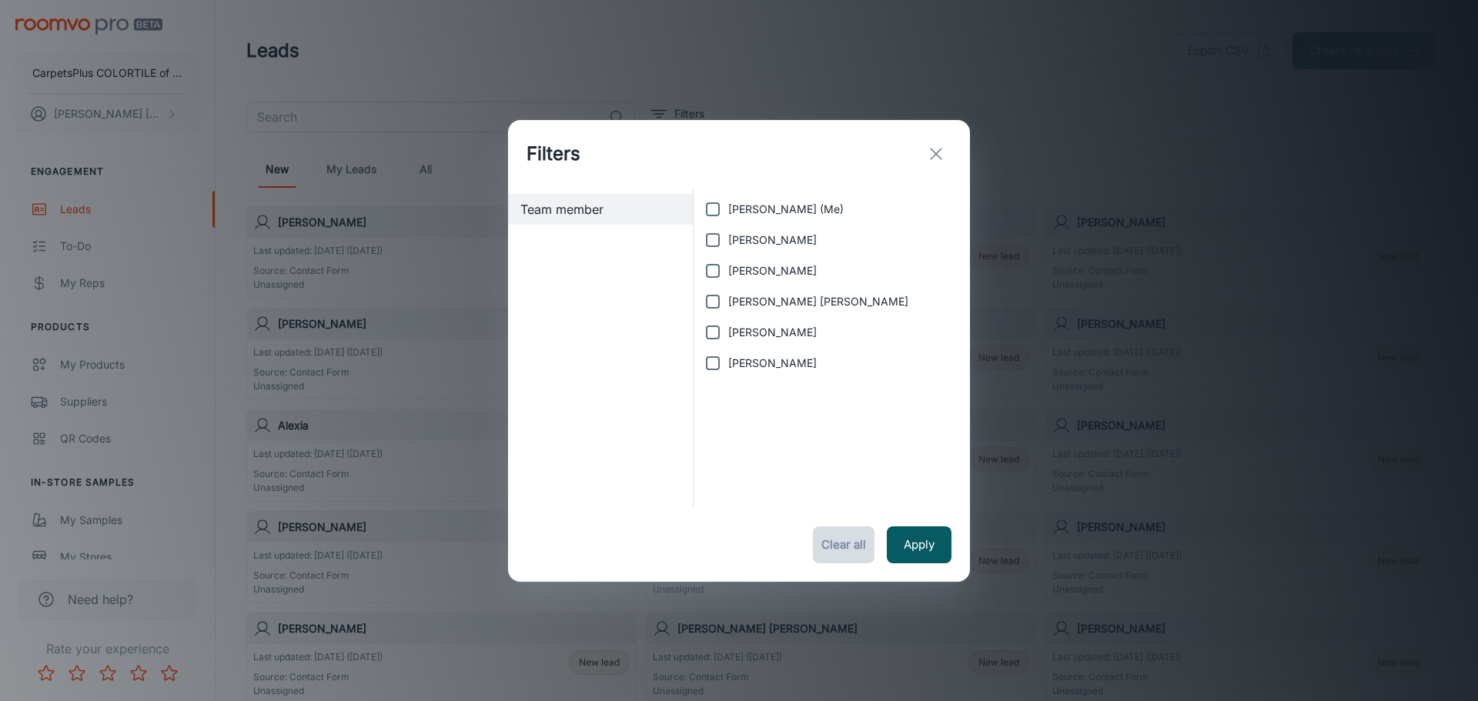
click at [837, 544] on button "Clear all" at bounding box center [844, 544] width 62 height 37
click at [937, 151] on icon "exit" at bounding box center [936, 154] width 18 height 18
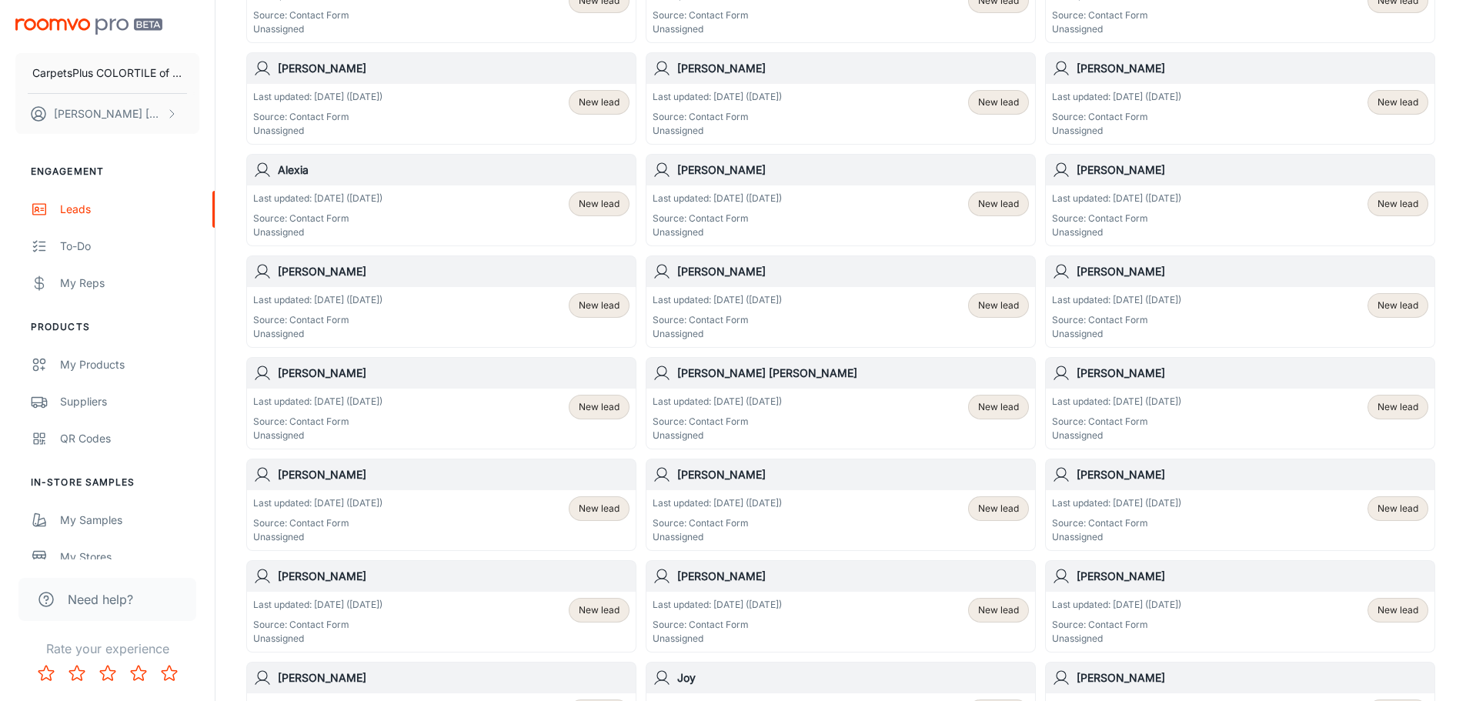
scroll to position [231, 0]
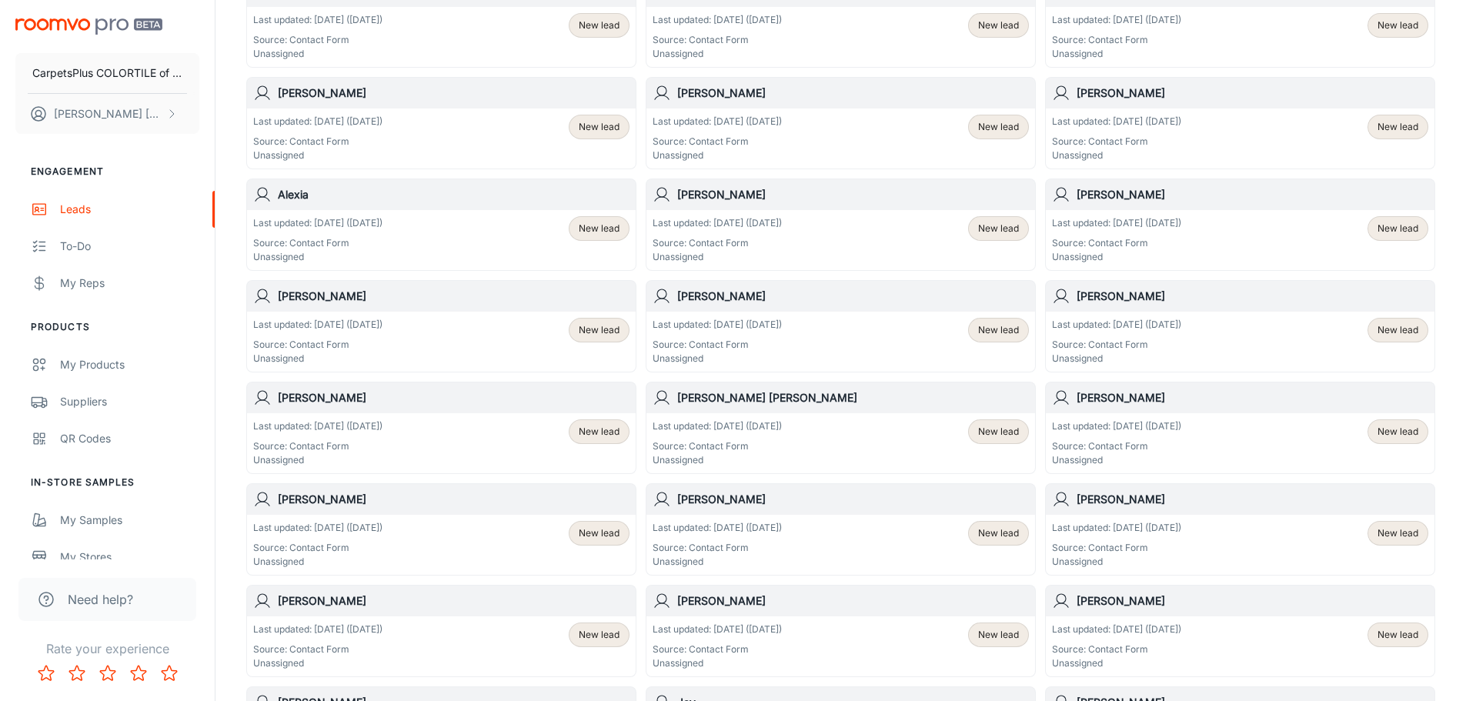
click at [600, 328] on span "New lead" at bounding box center [599, 330] width 41 height 14
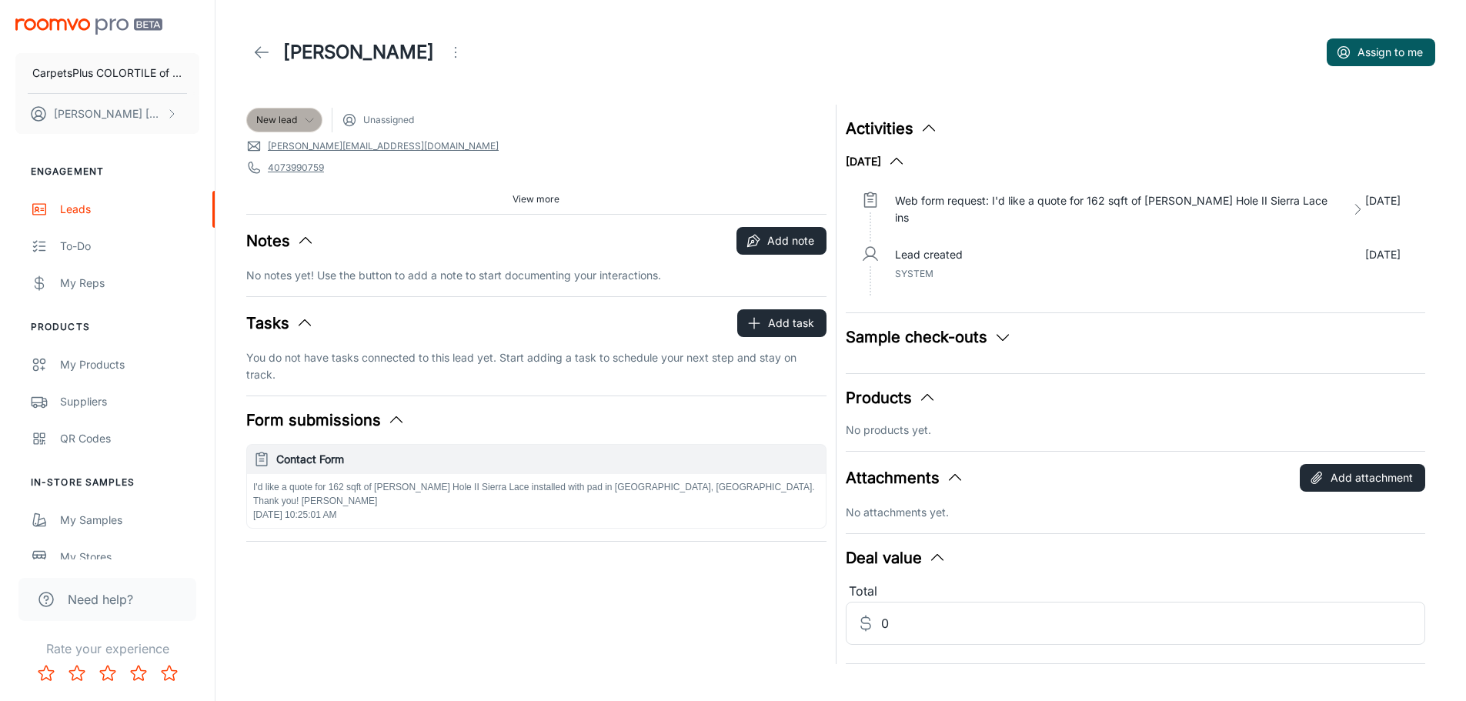
click at [289, 117] on span "New lead" at bounding box center [276, 120] width 41 height 14
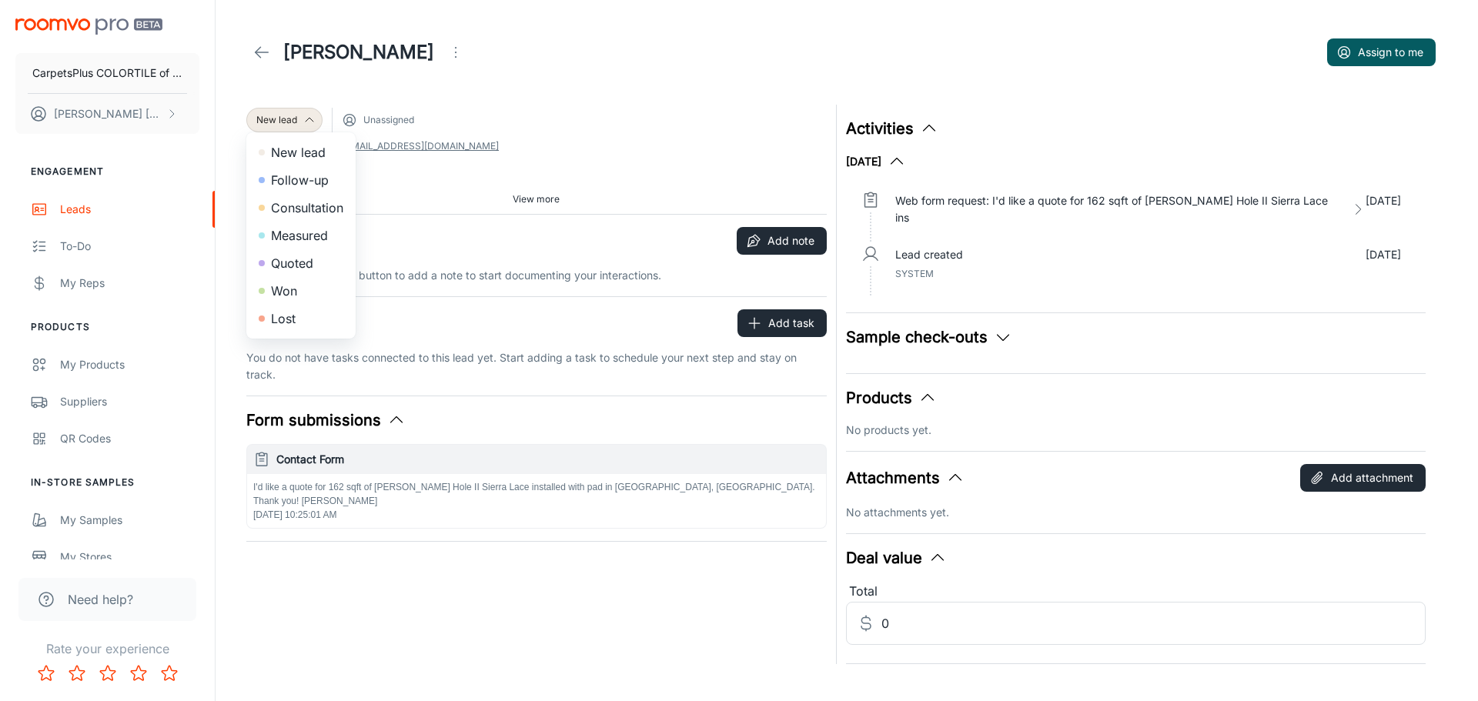
drag, startPoint x: 284, startPoint y: 255, endPoint x: 279, endPoint y: 319, distance: 64.9
click at [279, 319] on ul "New lead Follow-up Consultation Measured Quoted Won Lost" at bounding box center [300, 235] width 109 height 206
click at [279, 319] on li "Lost" at bounding box center [300, 319] width 109 height 28
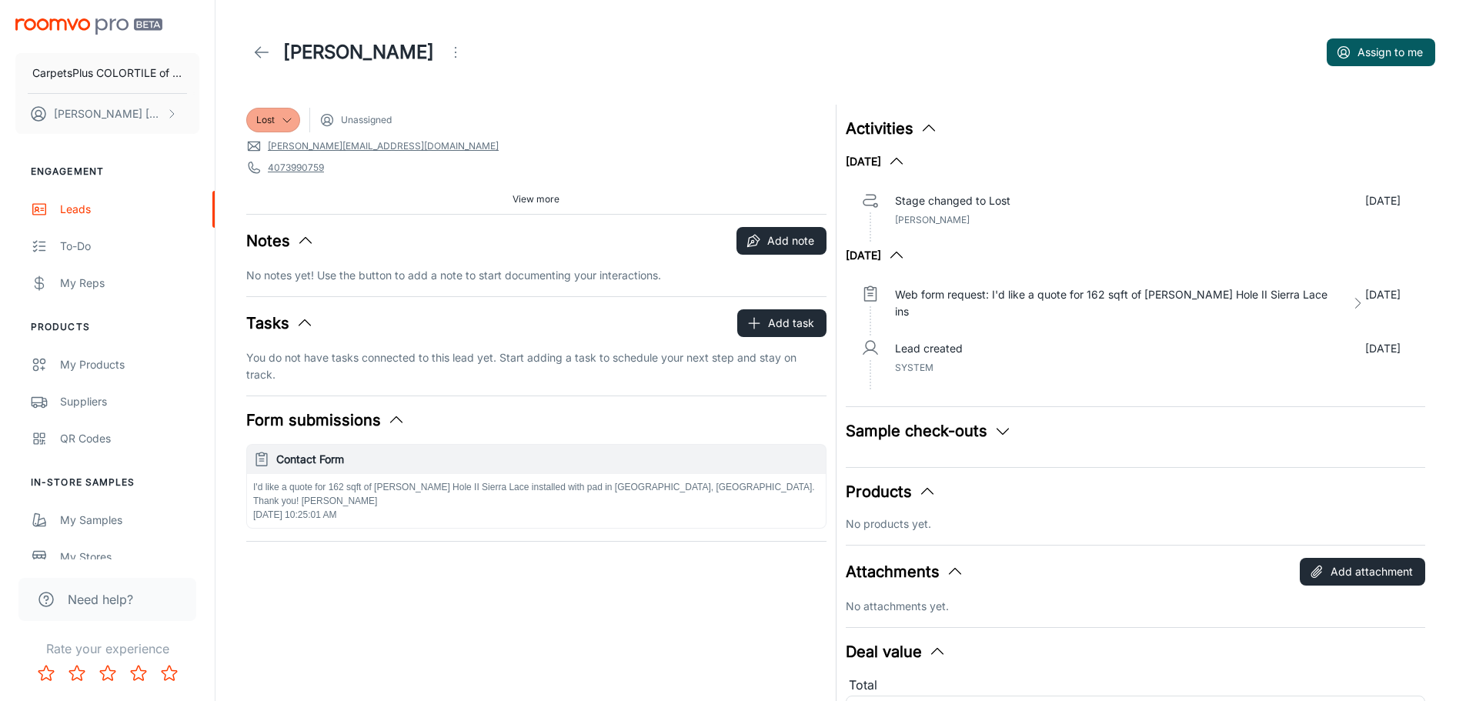
click at [262, 55] on icon at bounding box center [261, 52] width 18 height 18
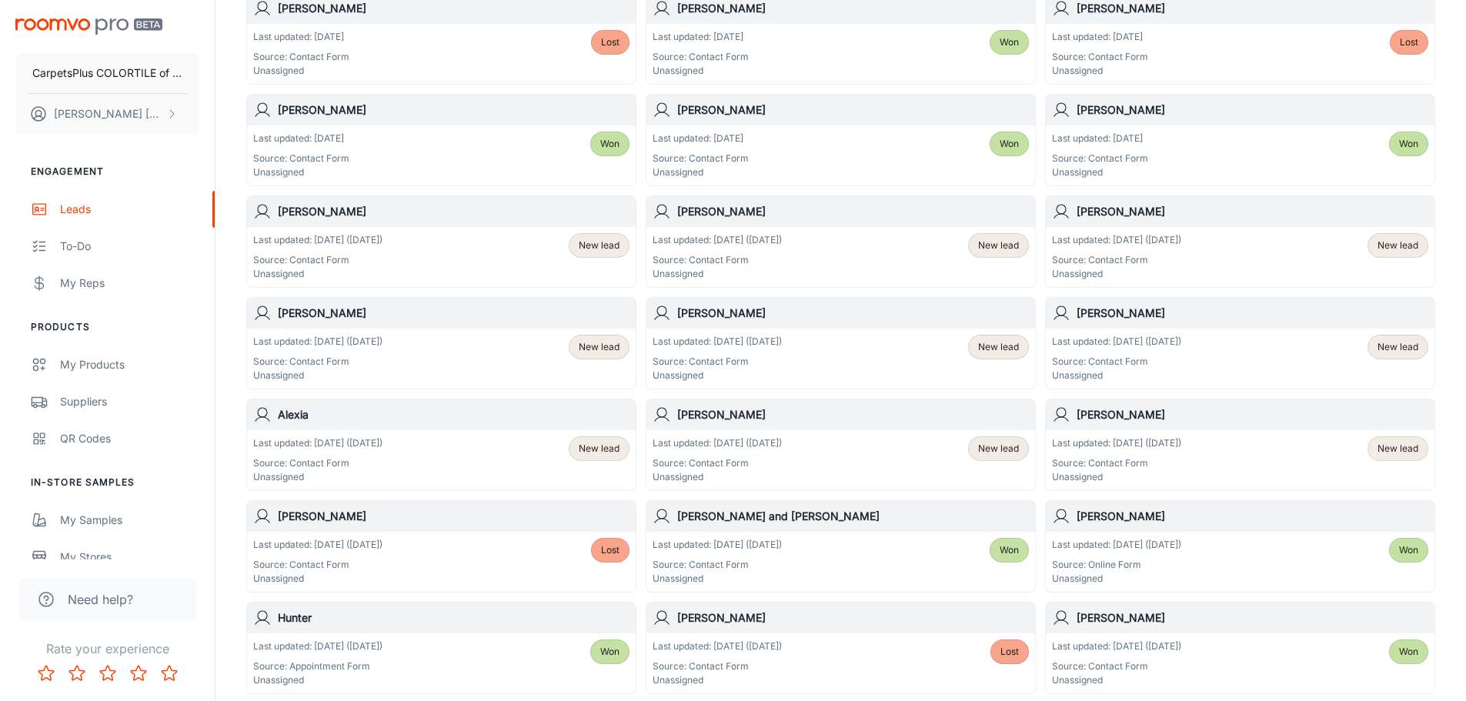
scroll to position [541, 0]
click at [818, 320] on h6 "[PERSON_NAME]" at bounding box center [853, 315] width 352 height 17
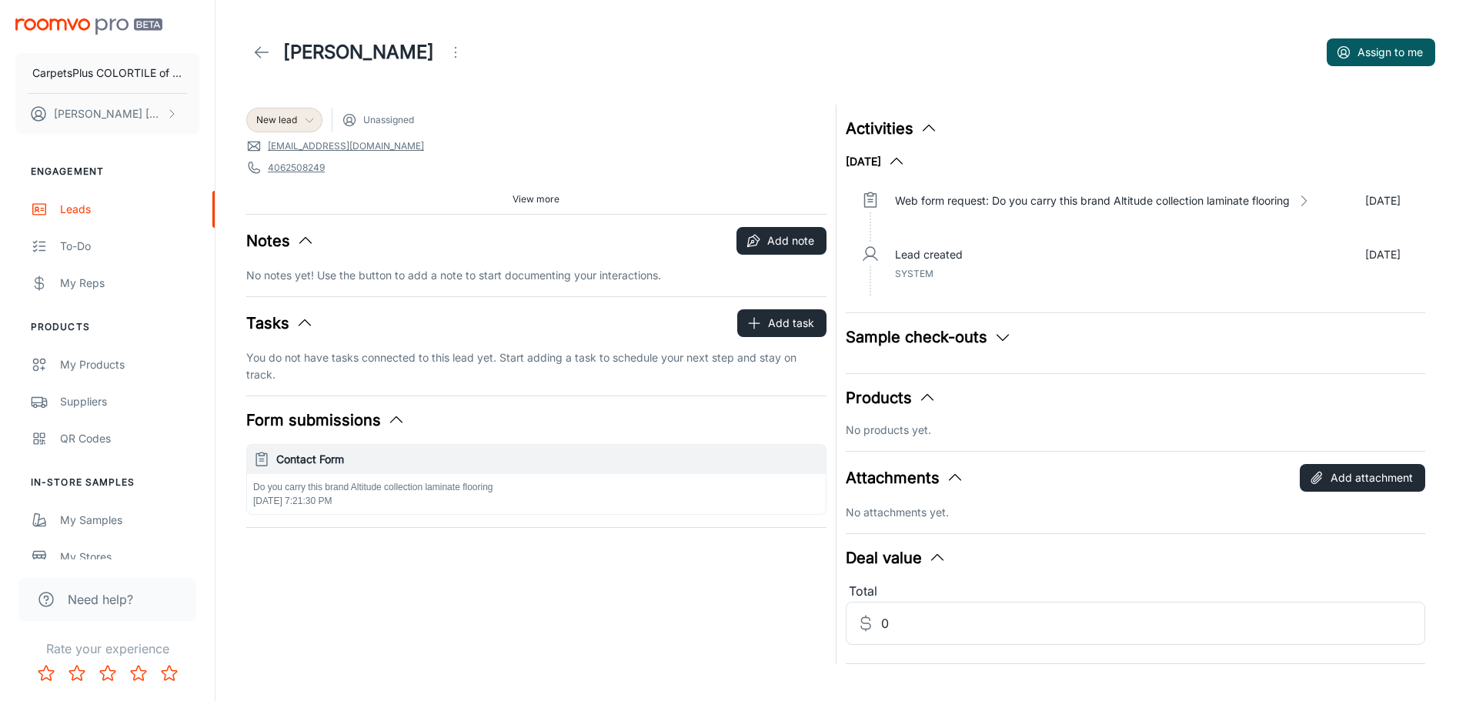
click at [280, 121] on span "New lead" at bounding box center [276, 120] width 41 height 14
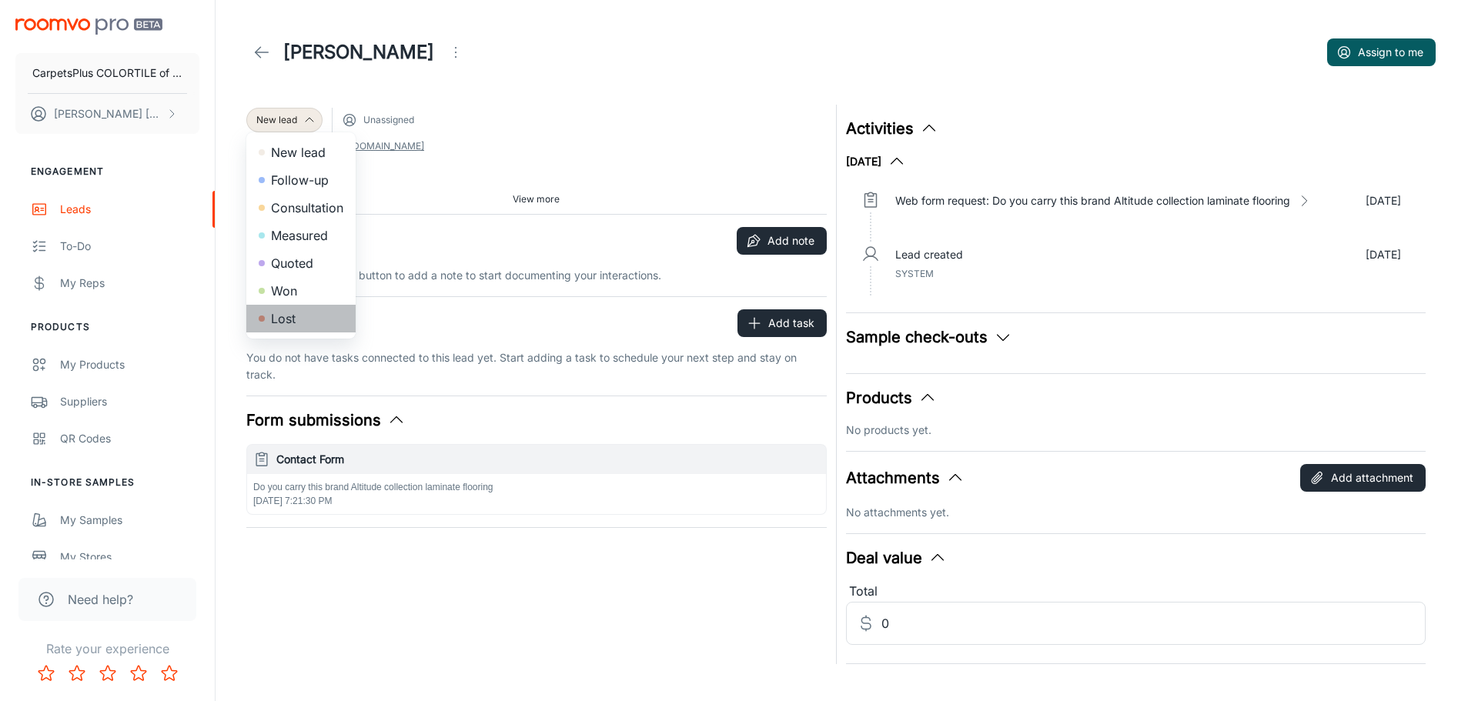
click at [281, 310] on li "Lost" at bounding box center [300, 319] width 109 height 28
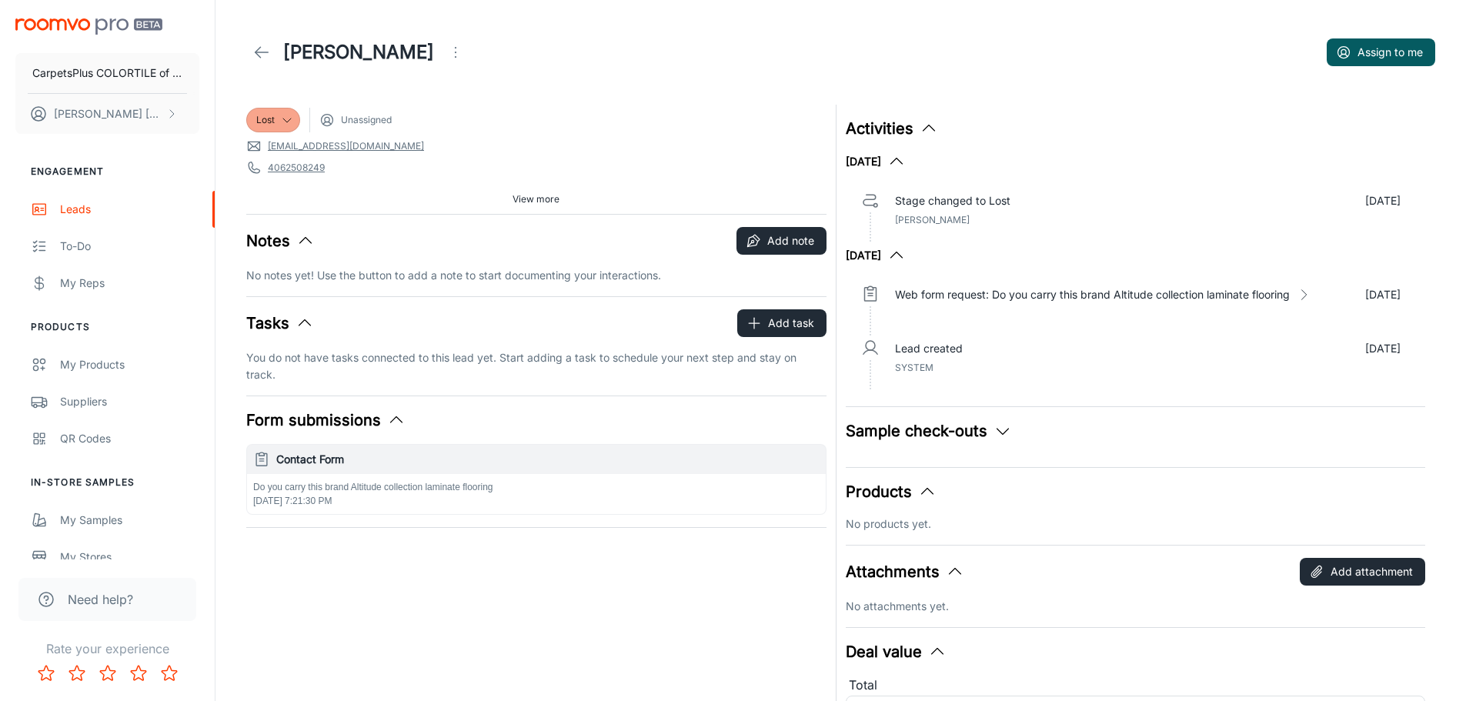
click at [266, 52] on icon at bounding box center [261, 52] width 18 height 18
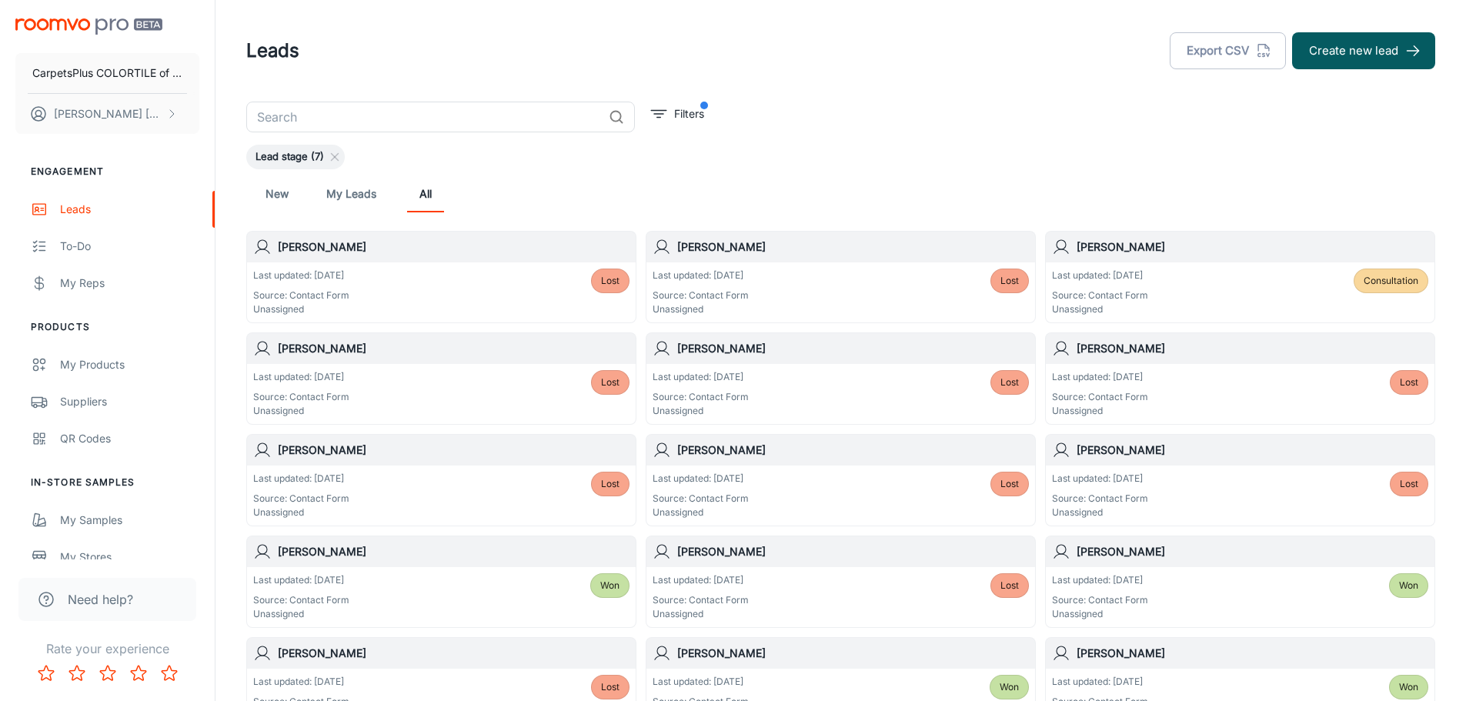
click at [317, 153] on span "Lead stage (7)" at bounding box center [289, 156] width 87 height 15
click at [309, 152] on span "Lead stage (7)" at bounding box center [289, 156] width 87 height 15
click at [73, 204] on div "Leads" at bounding box center [129, 209] width 139 height 17
click at [269, 192] on link "New" at bounding box center [277, 193] width 37 height 37
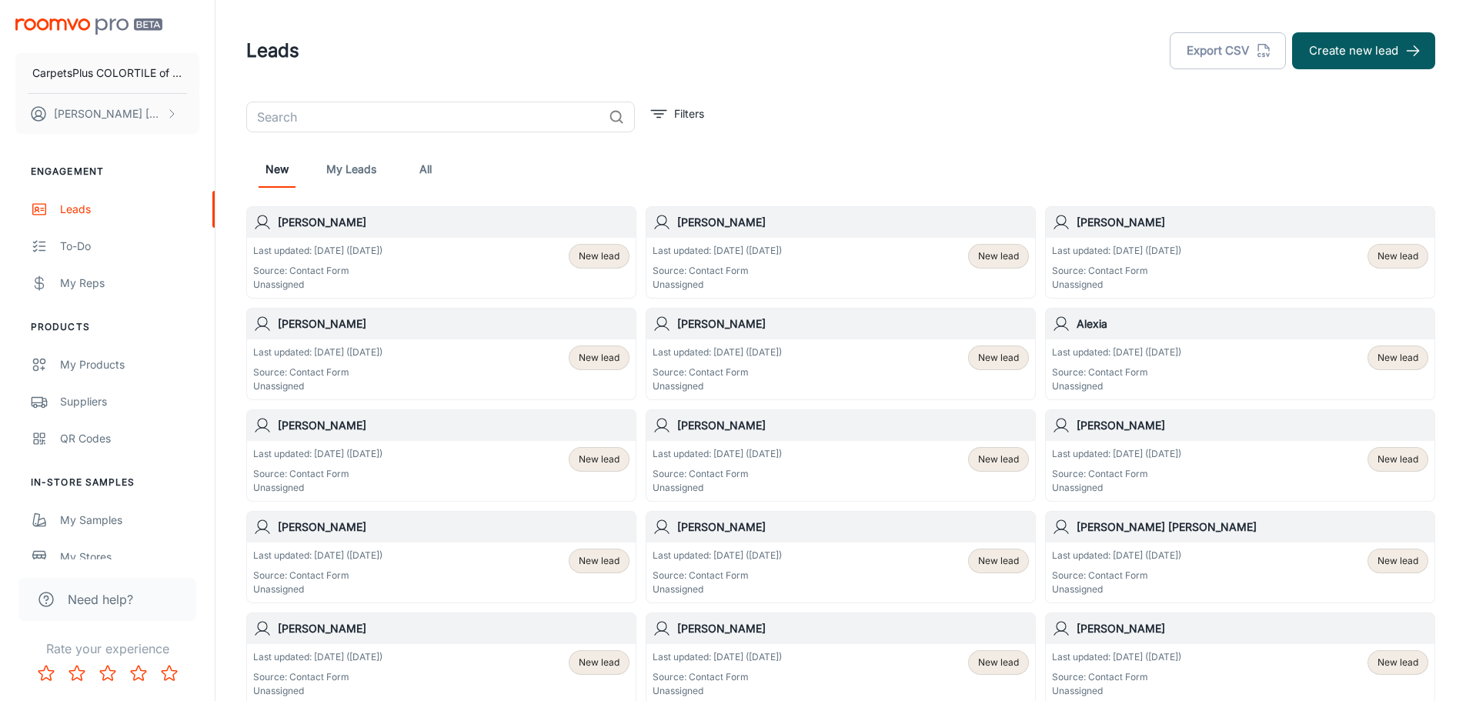
click at [486, 562] on div "Last updated: [DATE] ([DATE]) Source: Contact Form Unassigned New lead" at bounding box center [441, 573] width 376 height 48
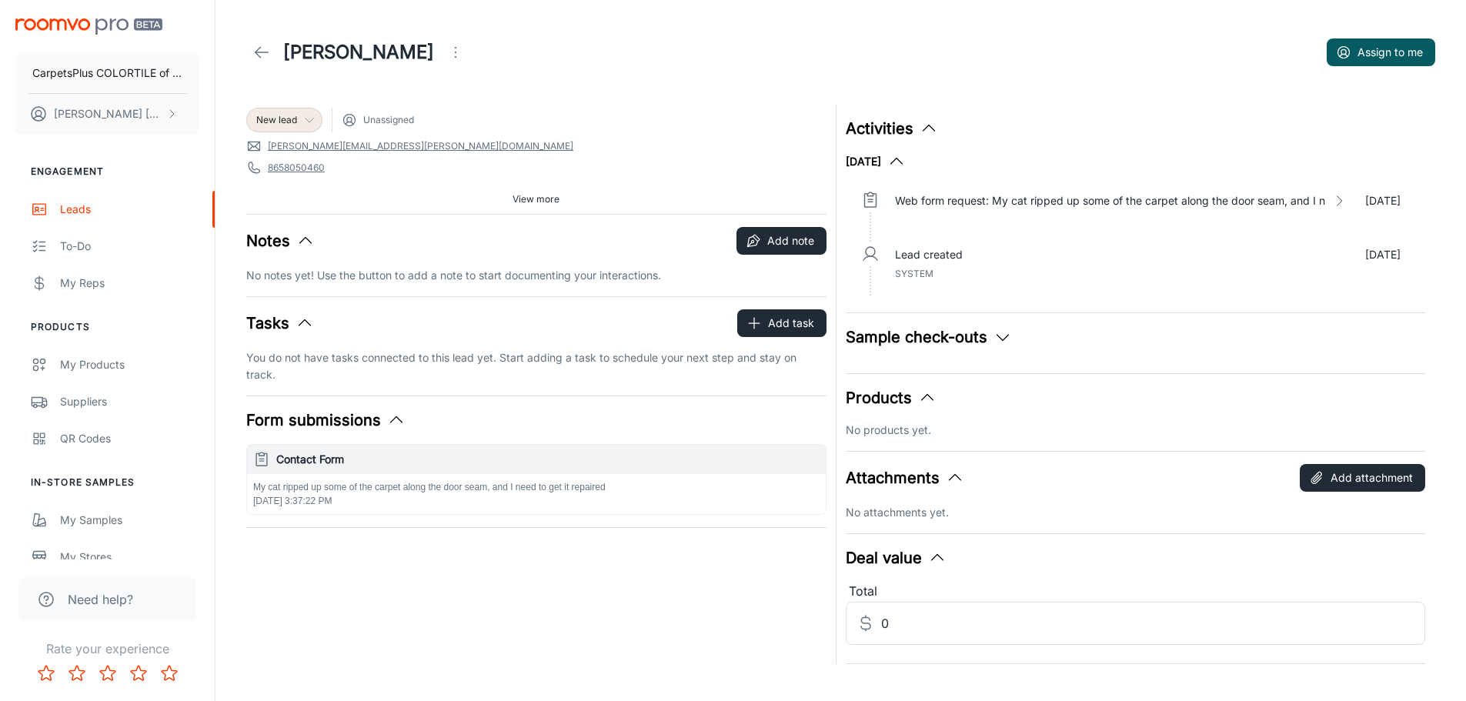
click at [277, 121] on span "New lead" at bounding box center [276, 120] width 41 height 14
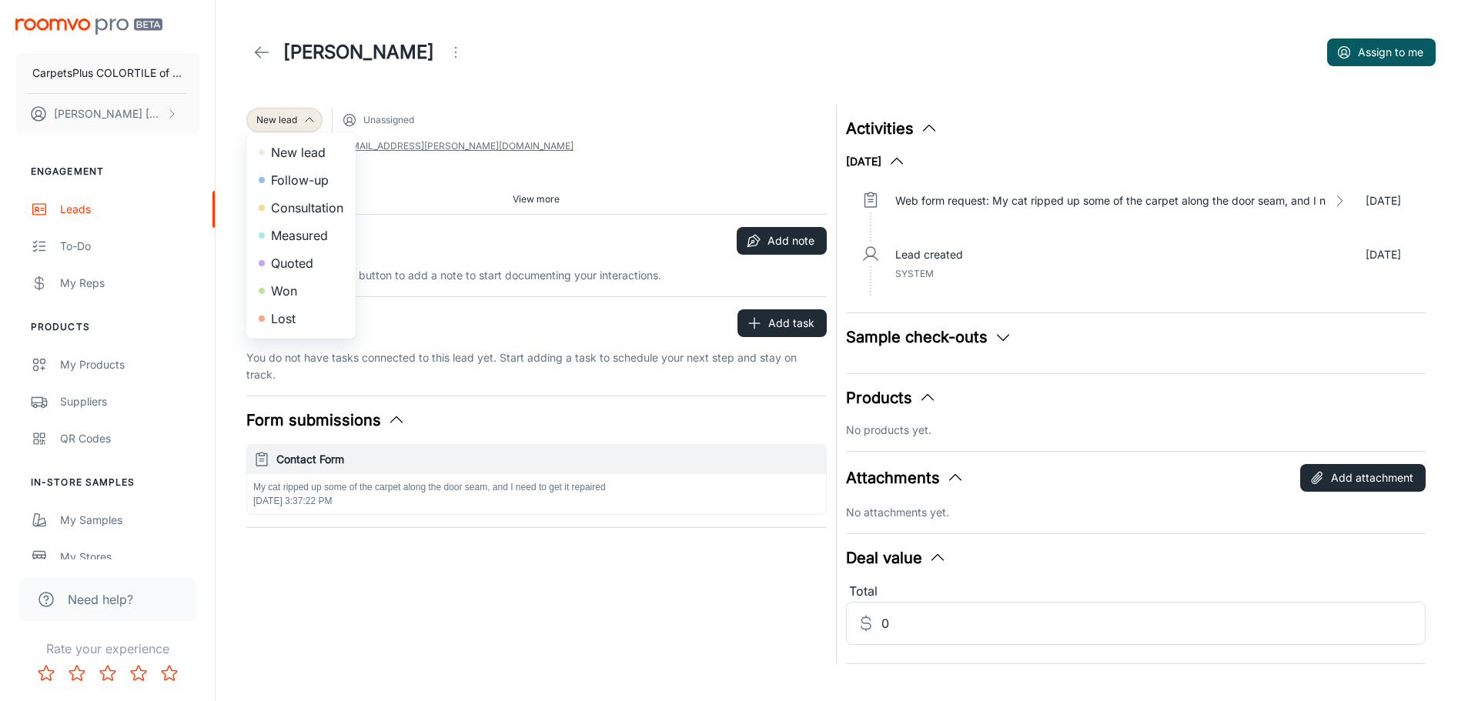
click at [284, 294] on li "Won" at bounding box center [300, 291] width 109 height 28
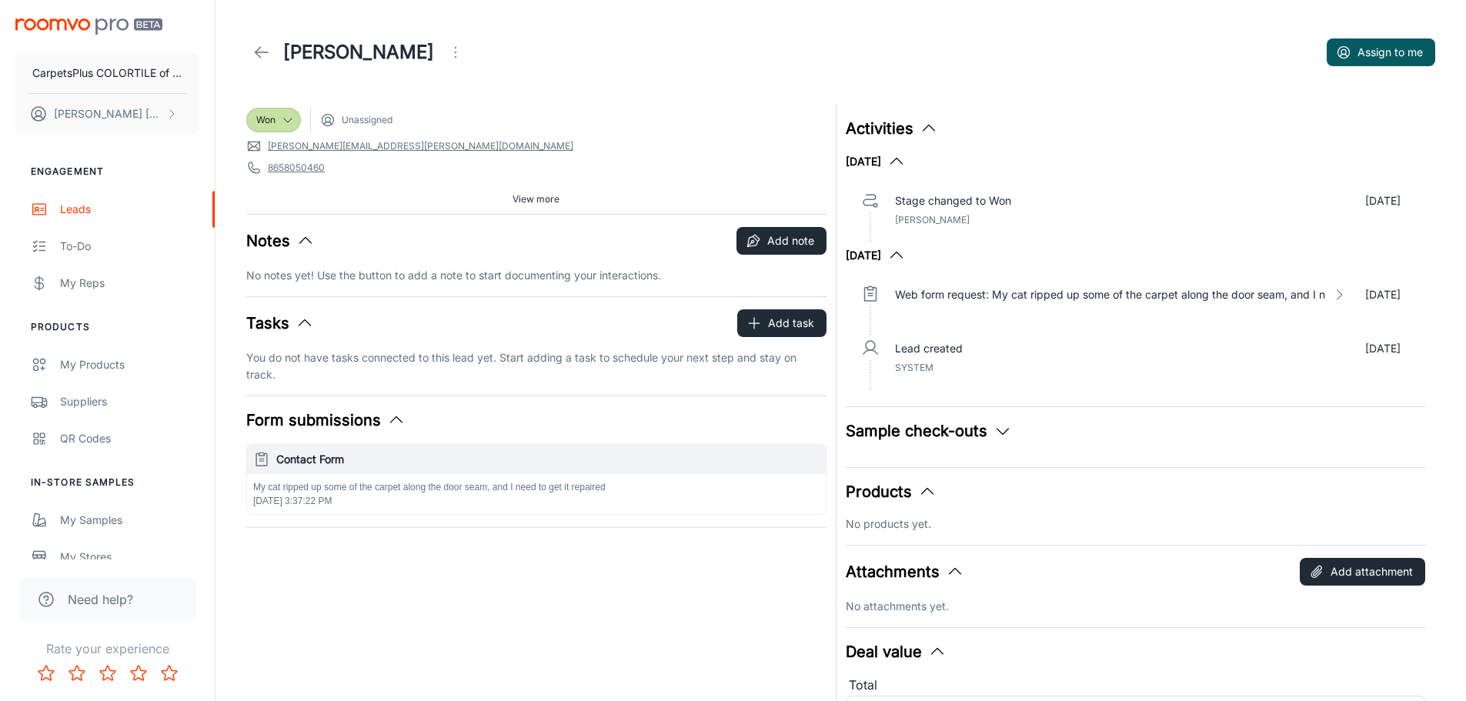
click at [256, 50] on icon at bounding box center [261, 52] width 18 height 18
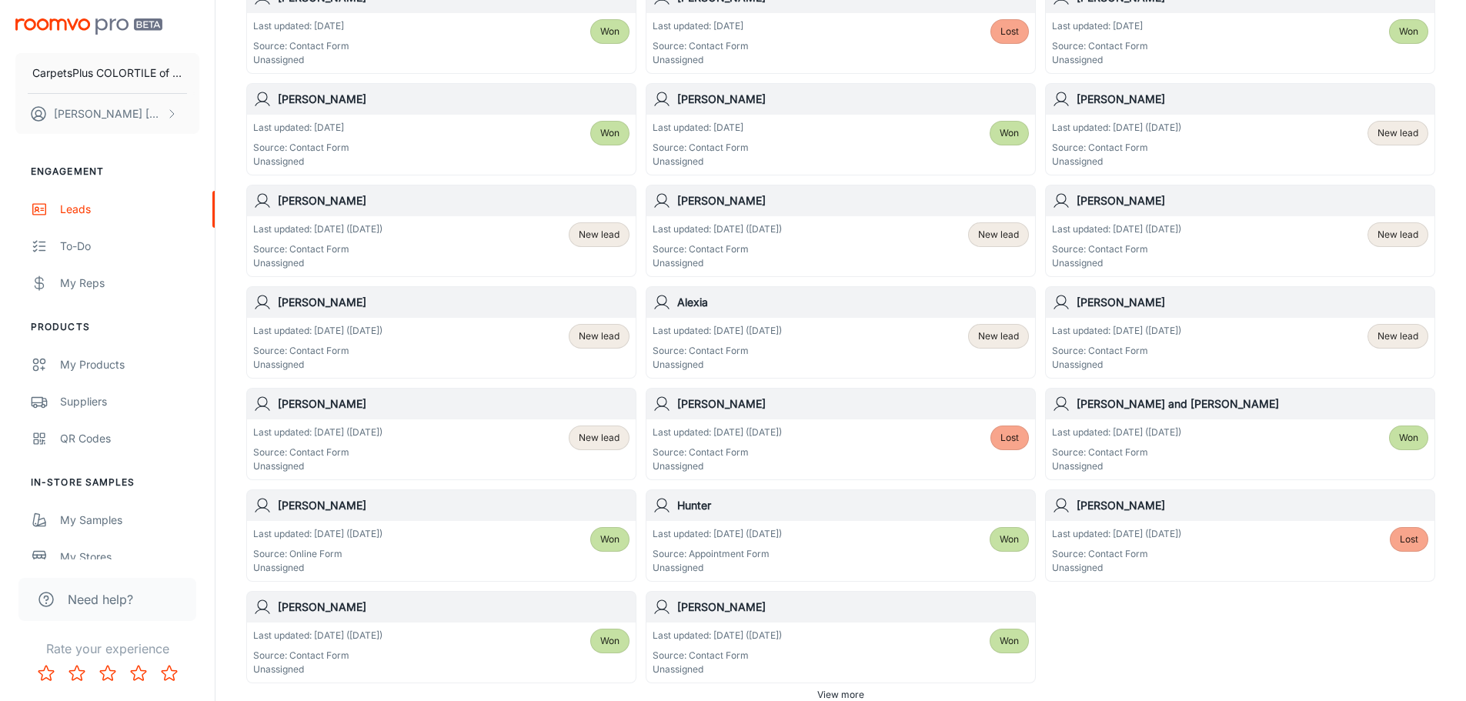
scroll to position [693, 0]
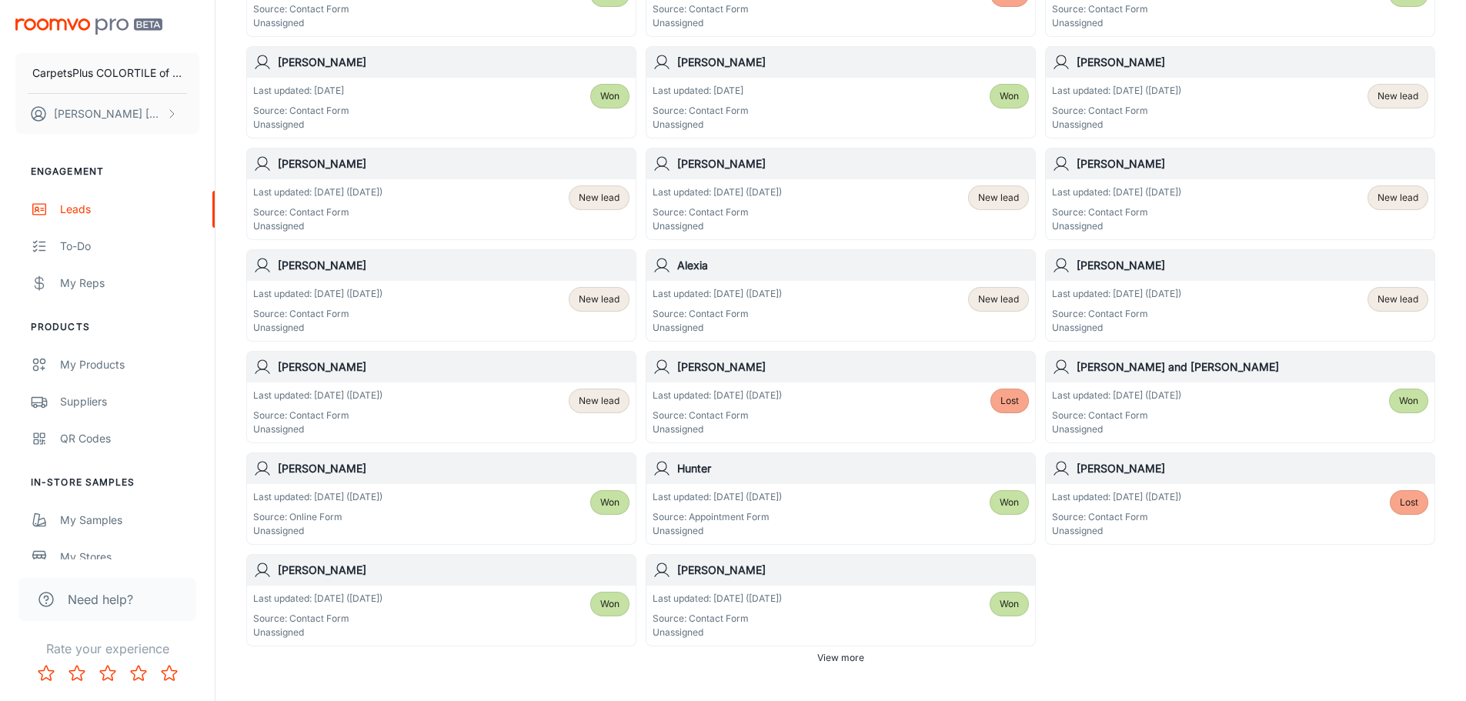
click at [782, 305] on div "Last updated: [DATE] ([DATE]) Source: Contact Form Unassigned" at bounding box center [717, 311] width 129 height 48
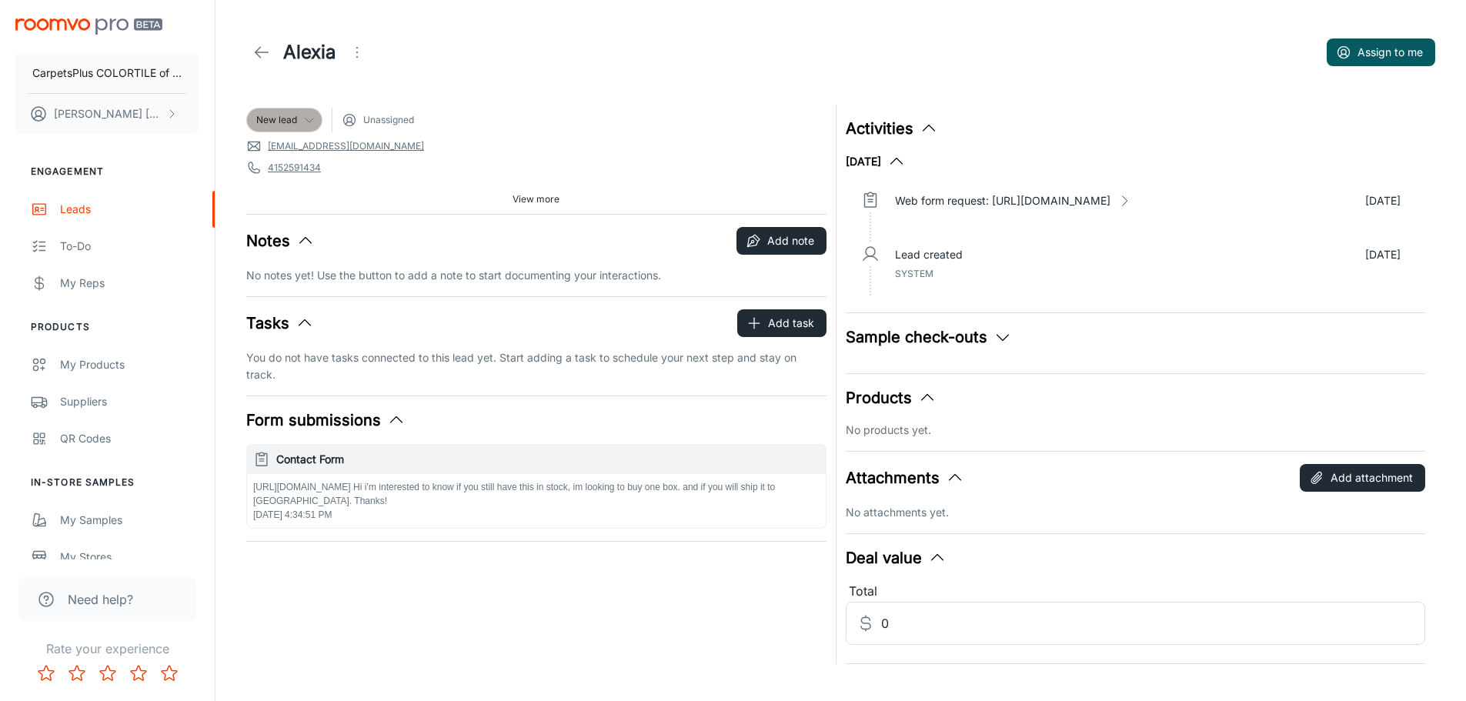
click at [292, 112] on div "New lead" at bounding box center [284, 120] width 76 height 25
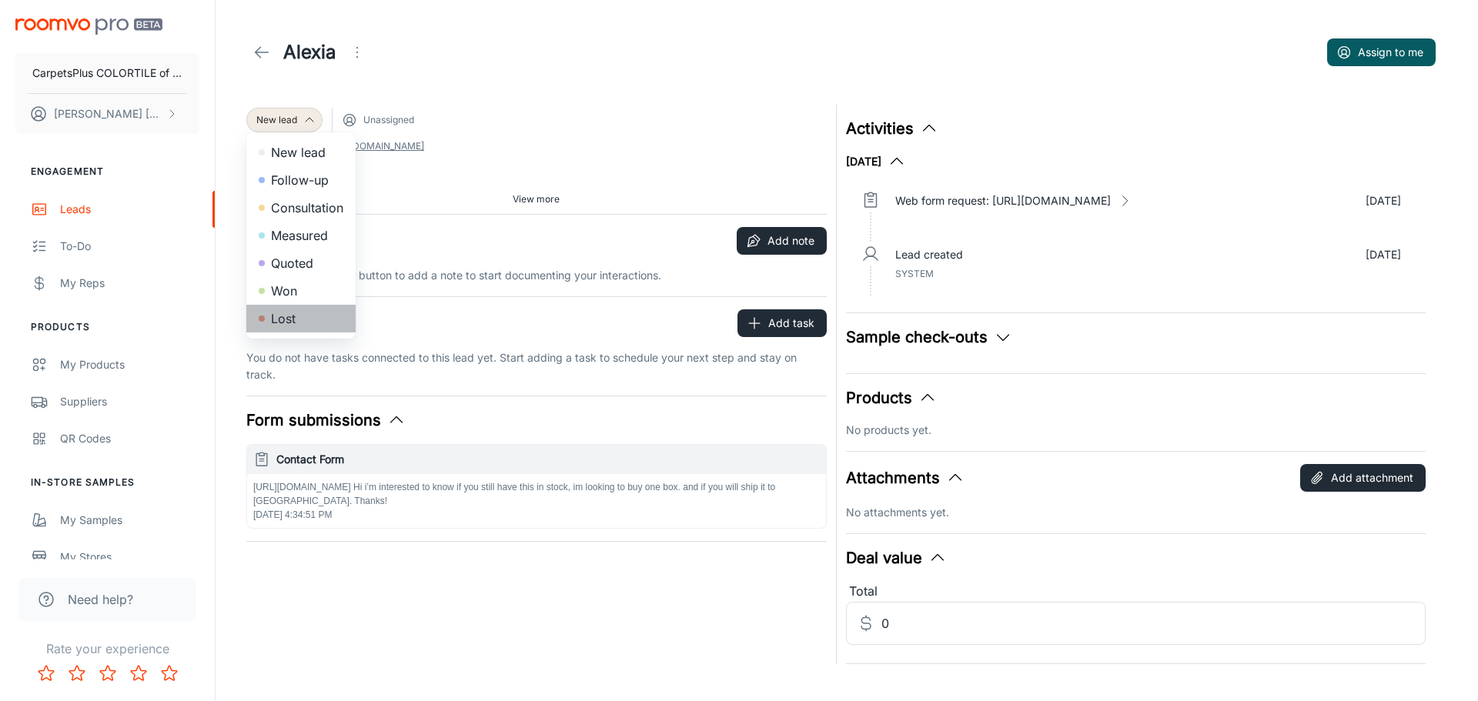
click at [294, 323] on li "Lost" at bounding box center [300, 319] width 109 height 28
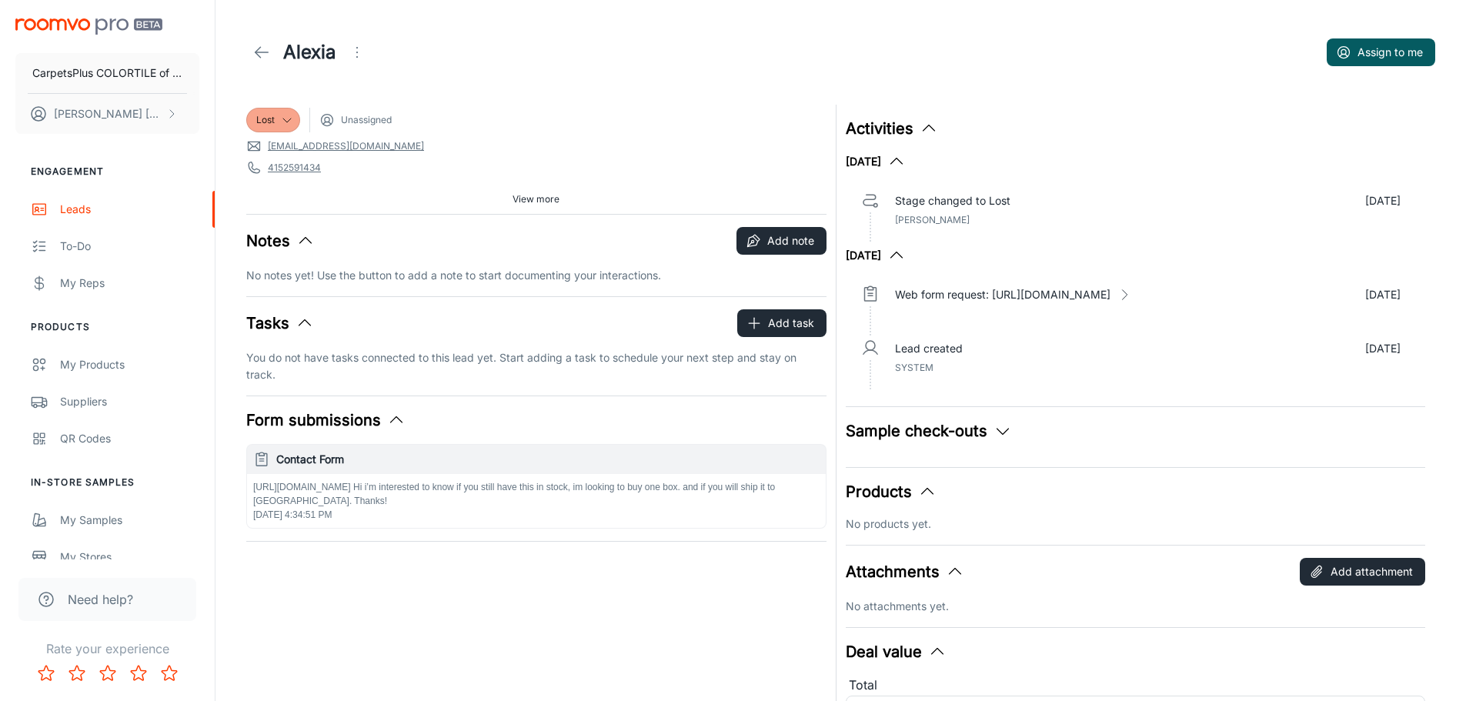
click at [262, 48] on icon at bounding box center [261, 52] width 18 height 18
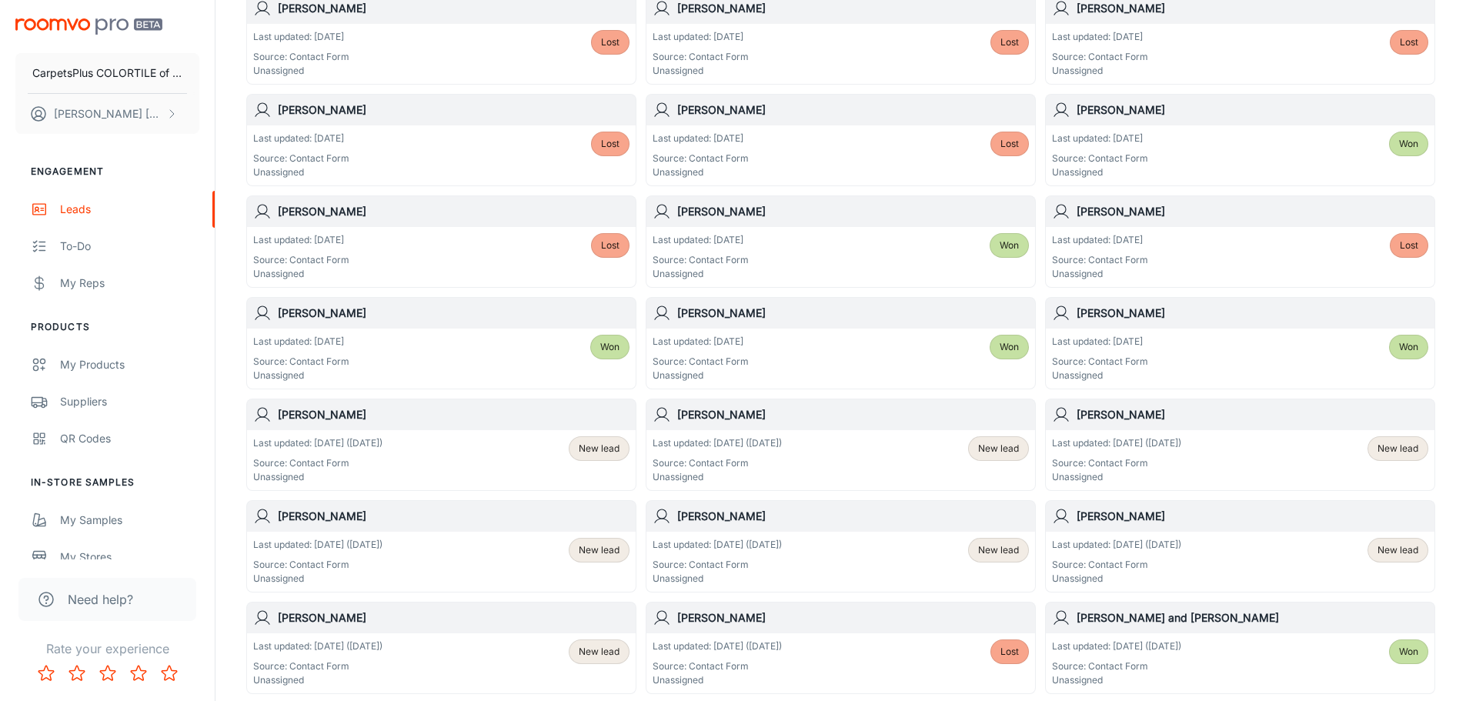
scroll to position [772, 0]
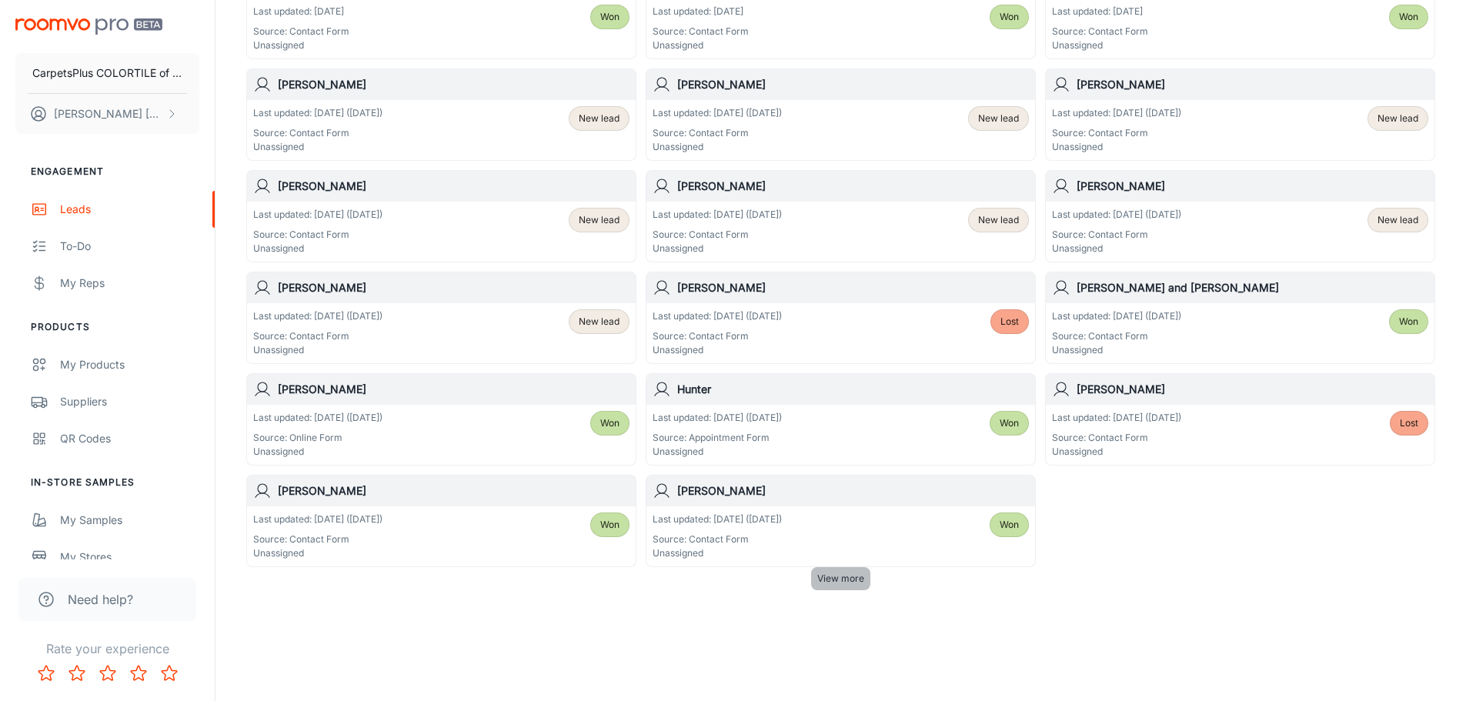
click at [855, 573] on span "View more" at bounding box center [840, 579] width 47 height 14
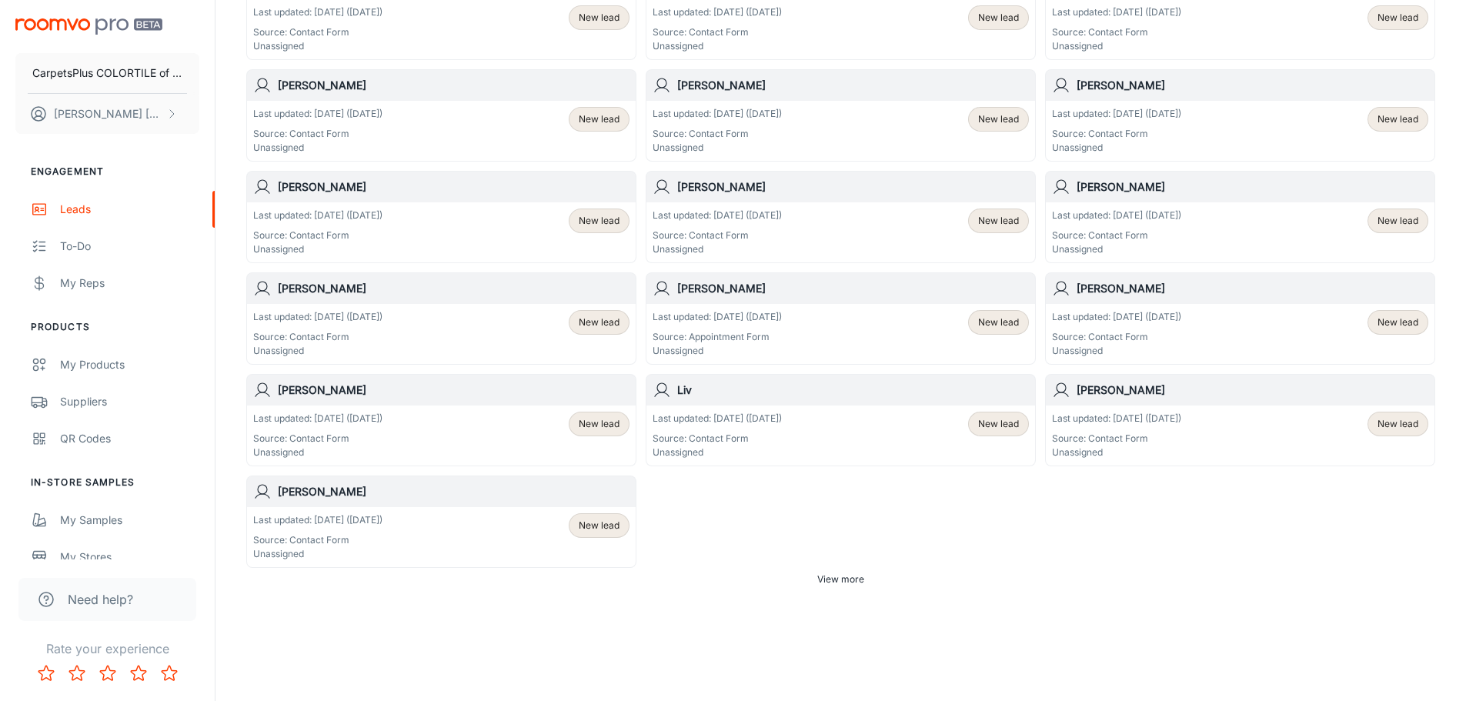
scroll to position [1890, 0]
click at [854, 574] on span "View more" at bounding box center [840, 579] width 47 height 14
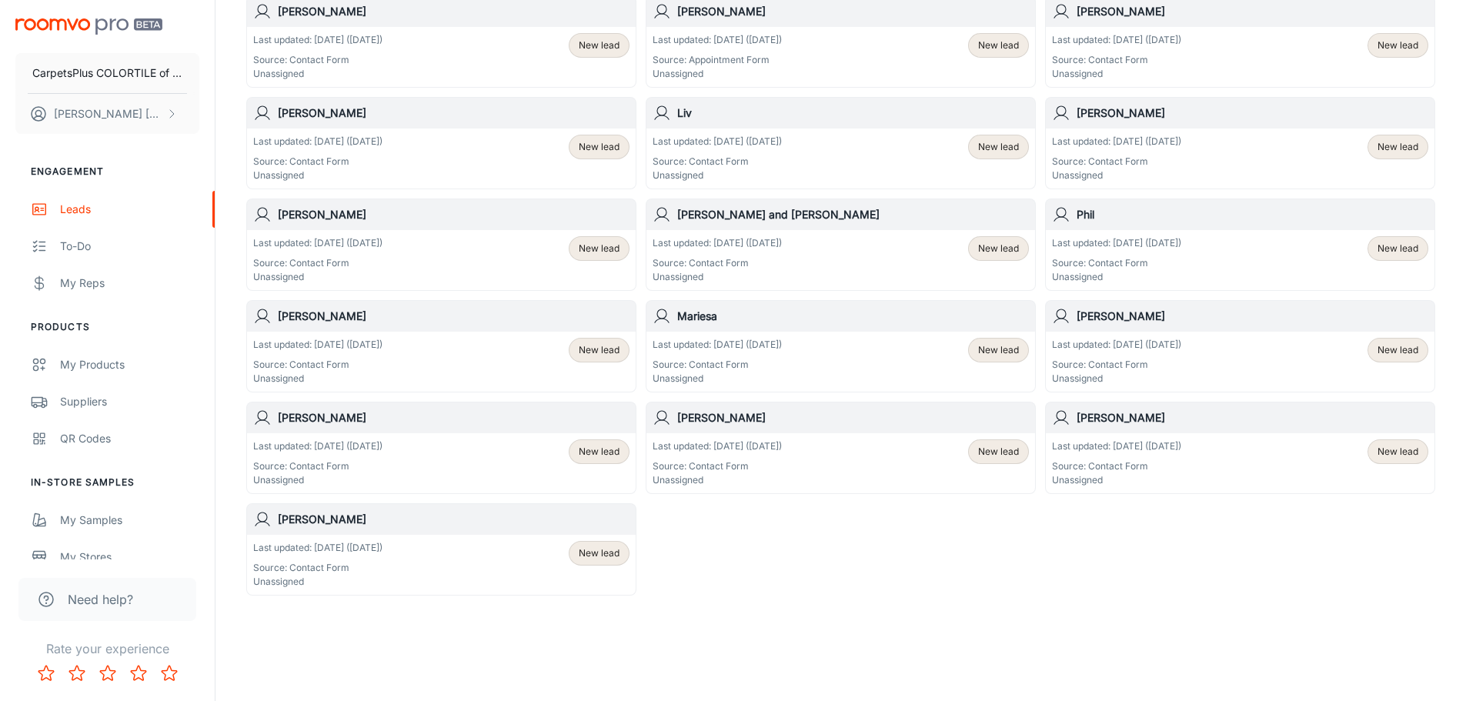
scroll to position [2171, 0]
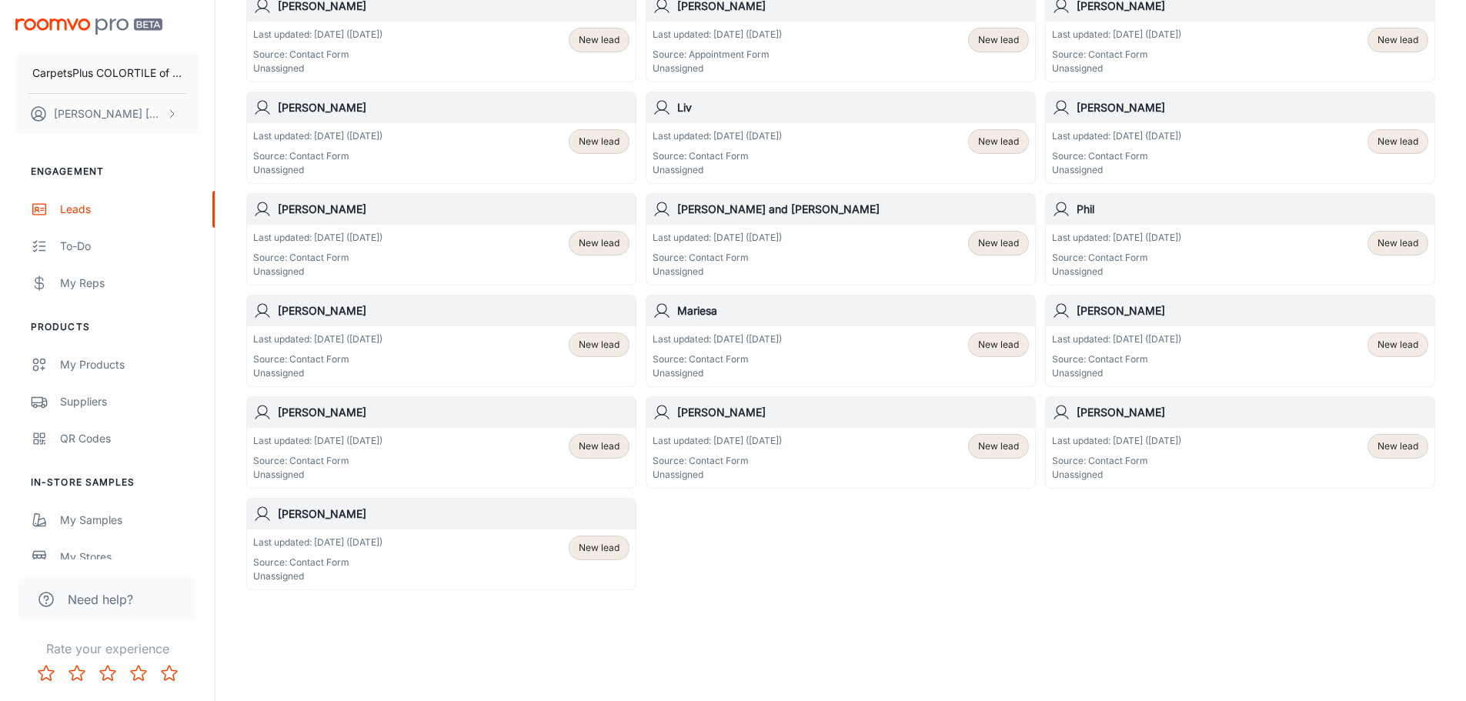
click at [383, 542] on p "Last updated: [DATE] ([DATE])" at bounding box center [317, 543] width 129 height 14
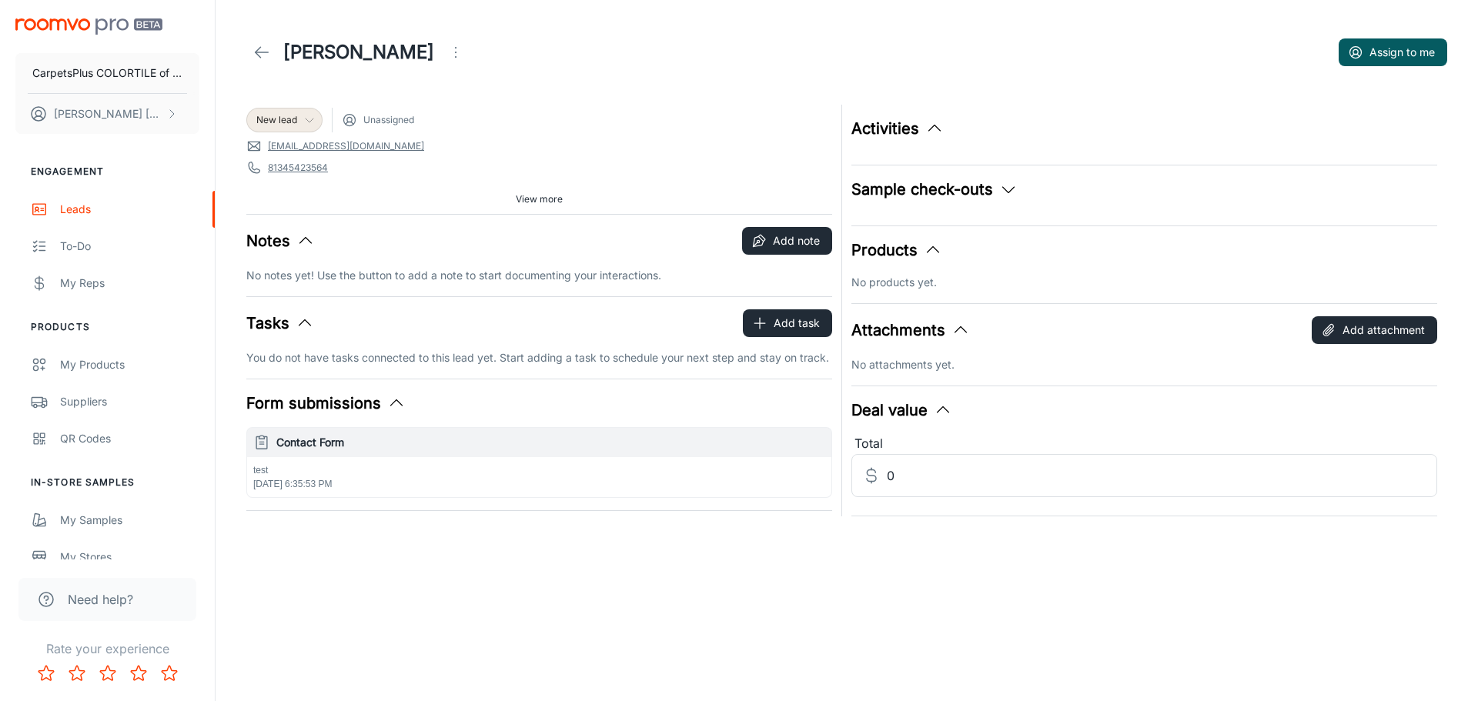
click at [293, 118] on span "New lead" at bounding box center [276, 120] width 41 height 14
click at [304, 315] on li "Lost" at bounding box center [300, 319] width 109 height 28
click at [259, 54] on icon at bounding box center [261, 52] width 18 height 18
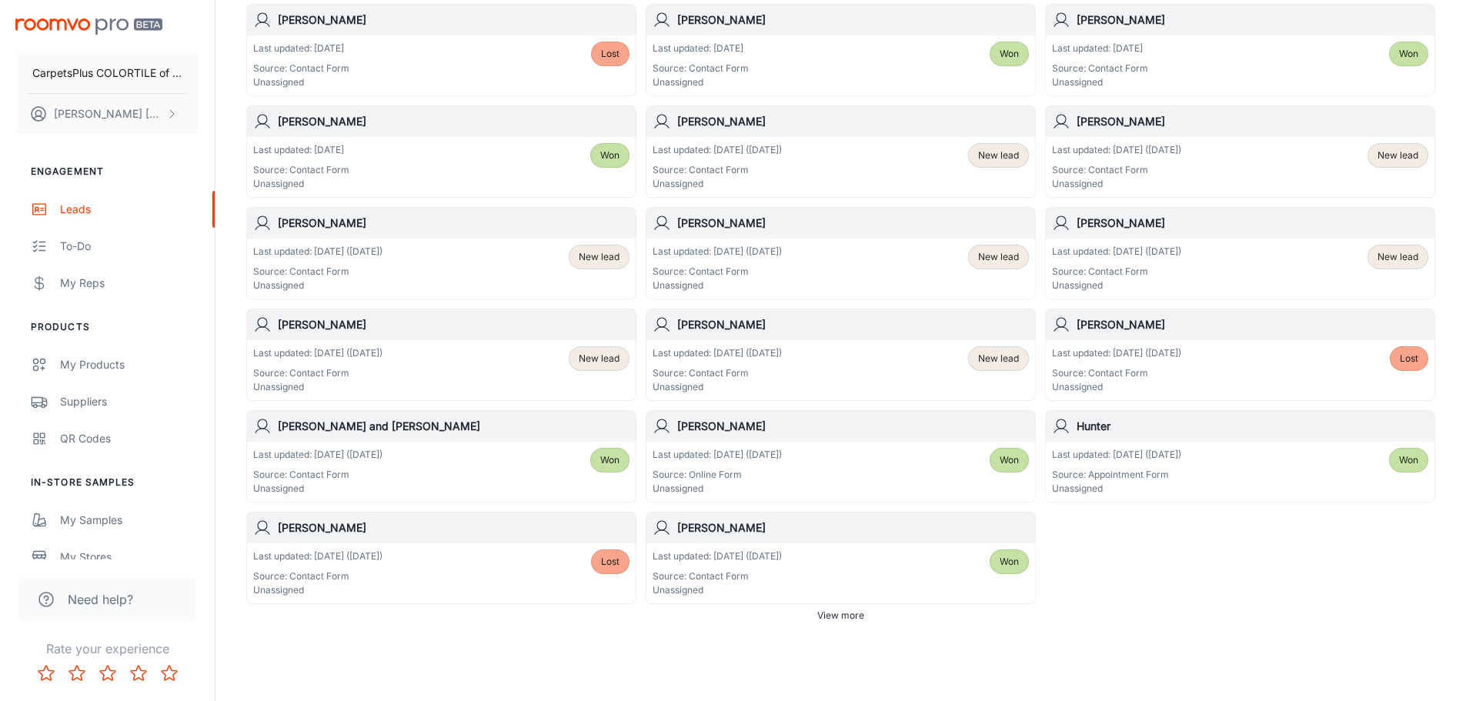
scroll to position [772, 0]
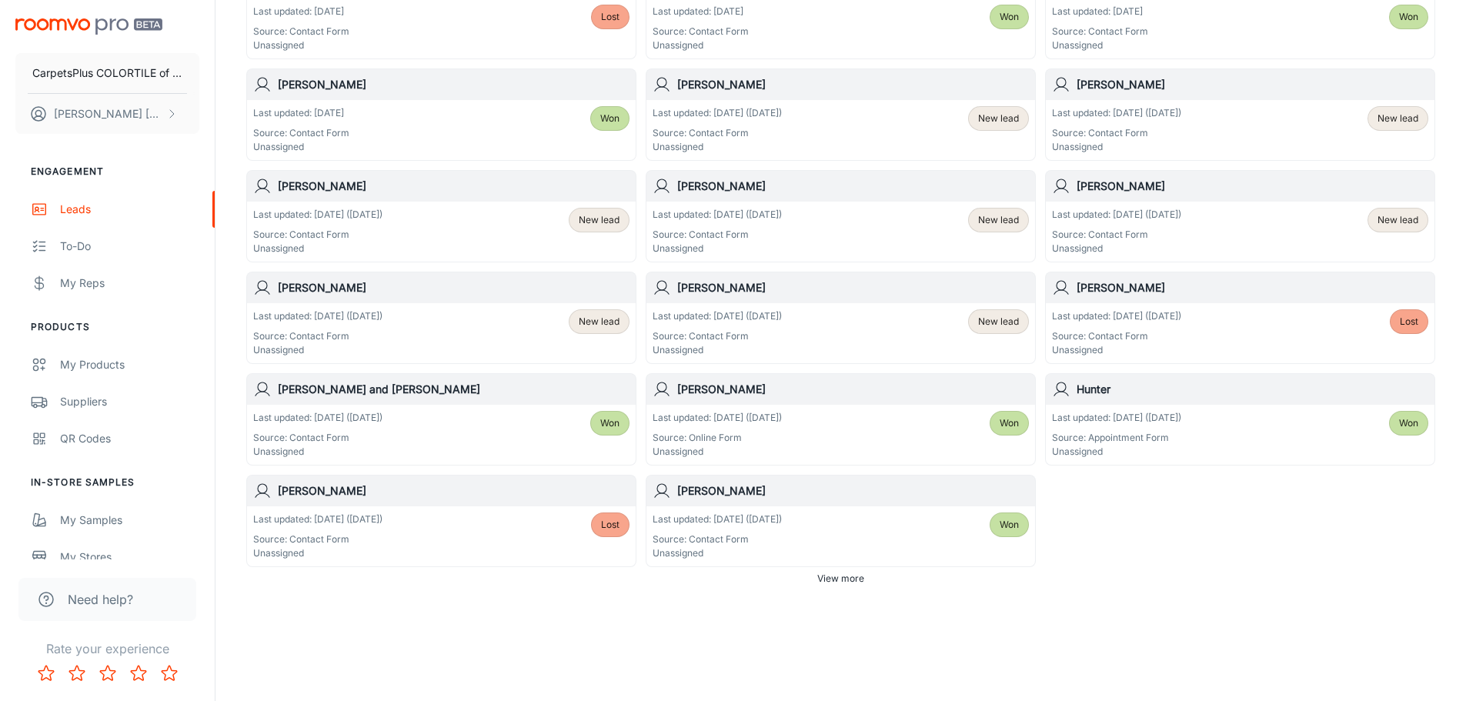
click at [828, 581] on span "View more" at bounding box center [840, 579] width 47 height 14
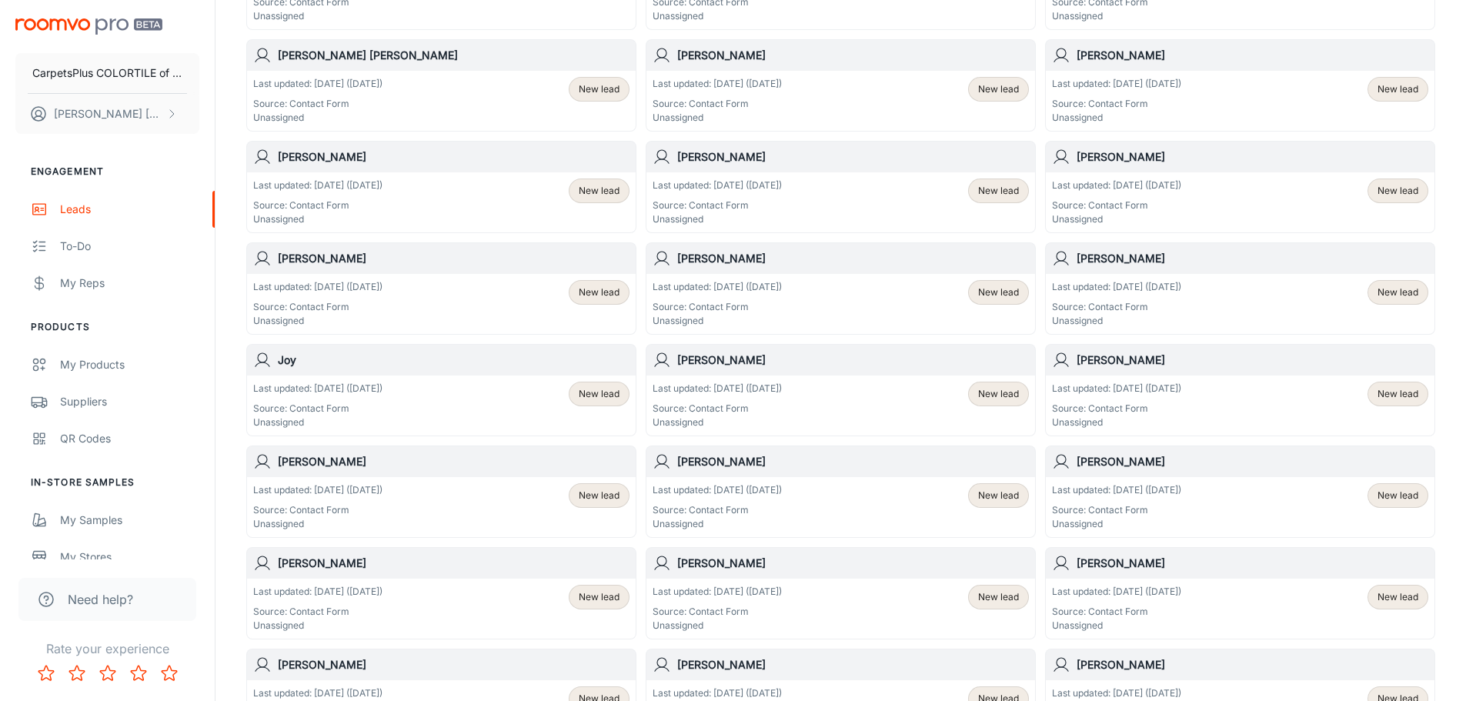
scroll to position [1890, 0]
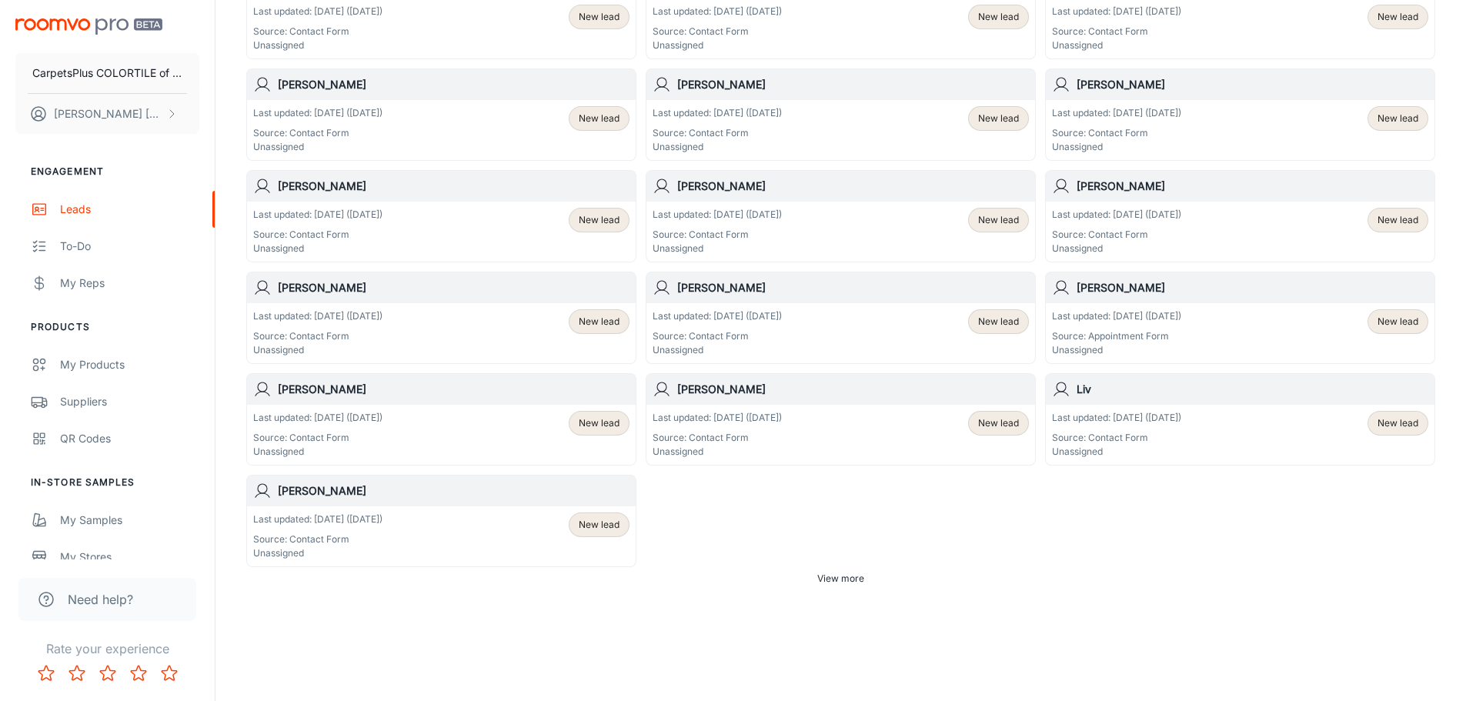
click at [315, 526] on p "Last updated: [DATE] ([DATE])" at bounding box center [317, 520] width 129 height 14
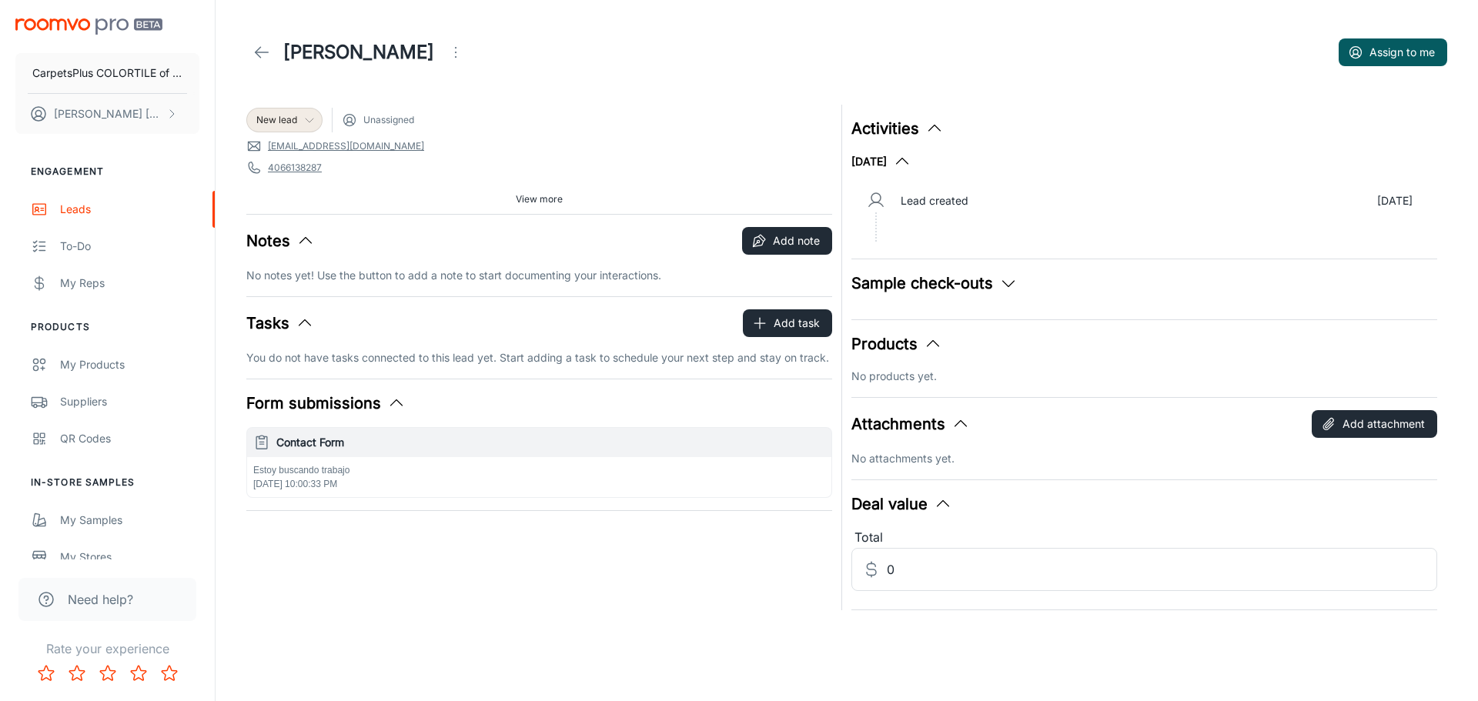
click at [287, 123] on span "New lead" at bounding box center [276, 120] width 41 height 14
click at [286, 320] on li "Lost" at bounding box center [300, 319] width 109 height 28
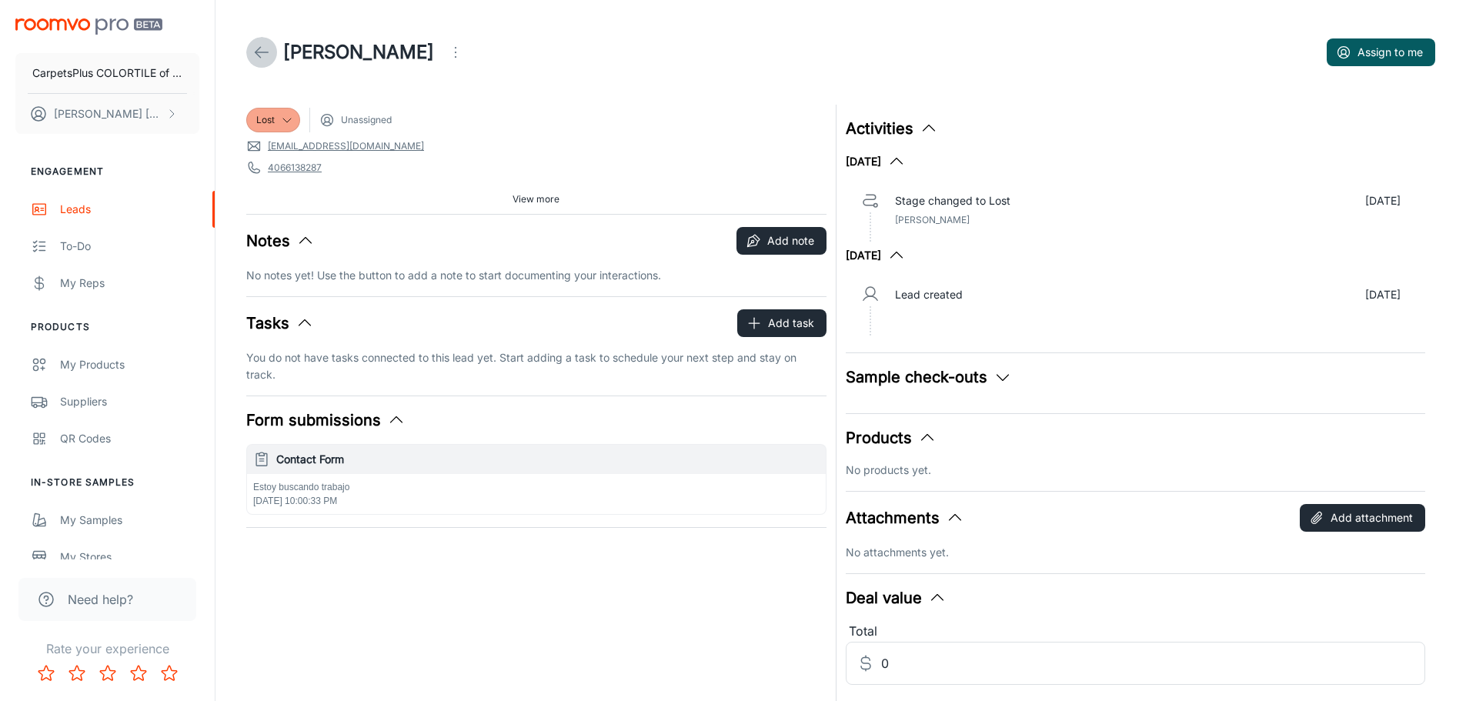
click at [259, 48] on icon at bounding box center [261, 52] width 18 height 18
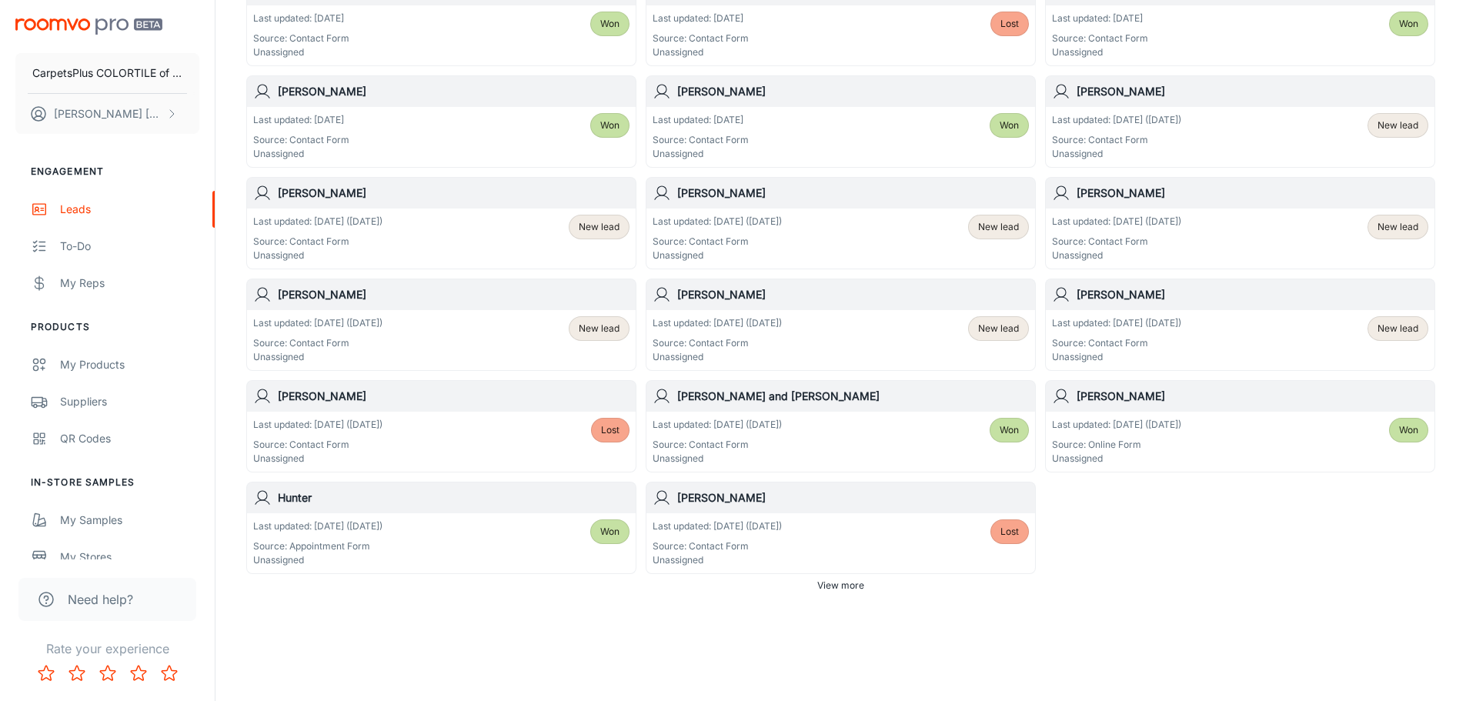
scroll to position [772, 0]
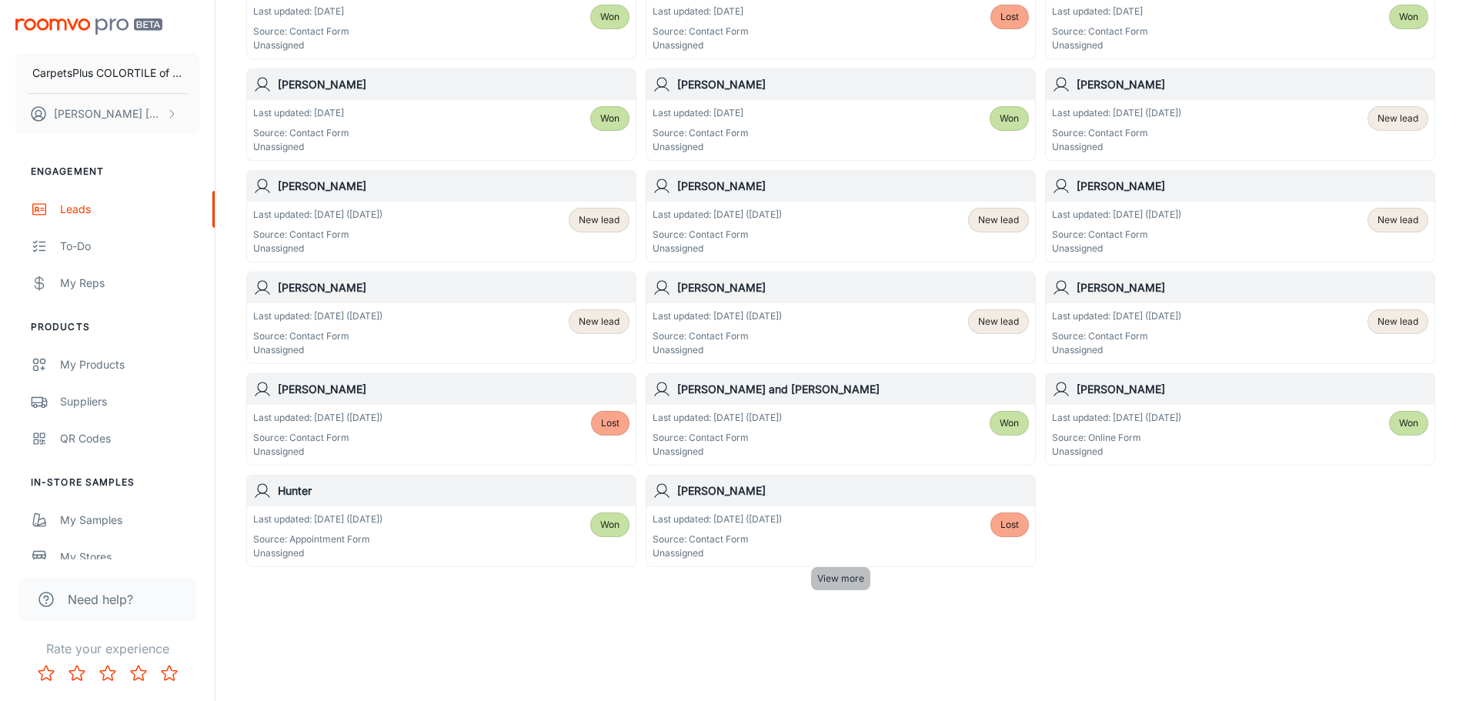
click at [834, 577] on span "View more" at bounding box center [840, 579] width 47 height 14
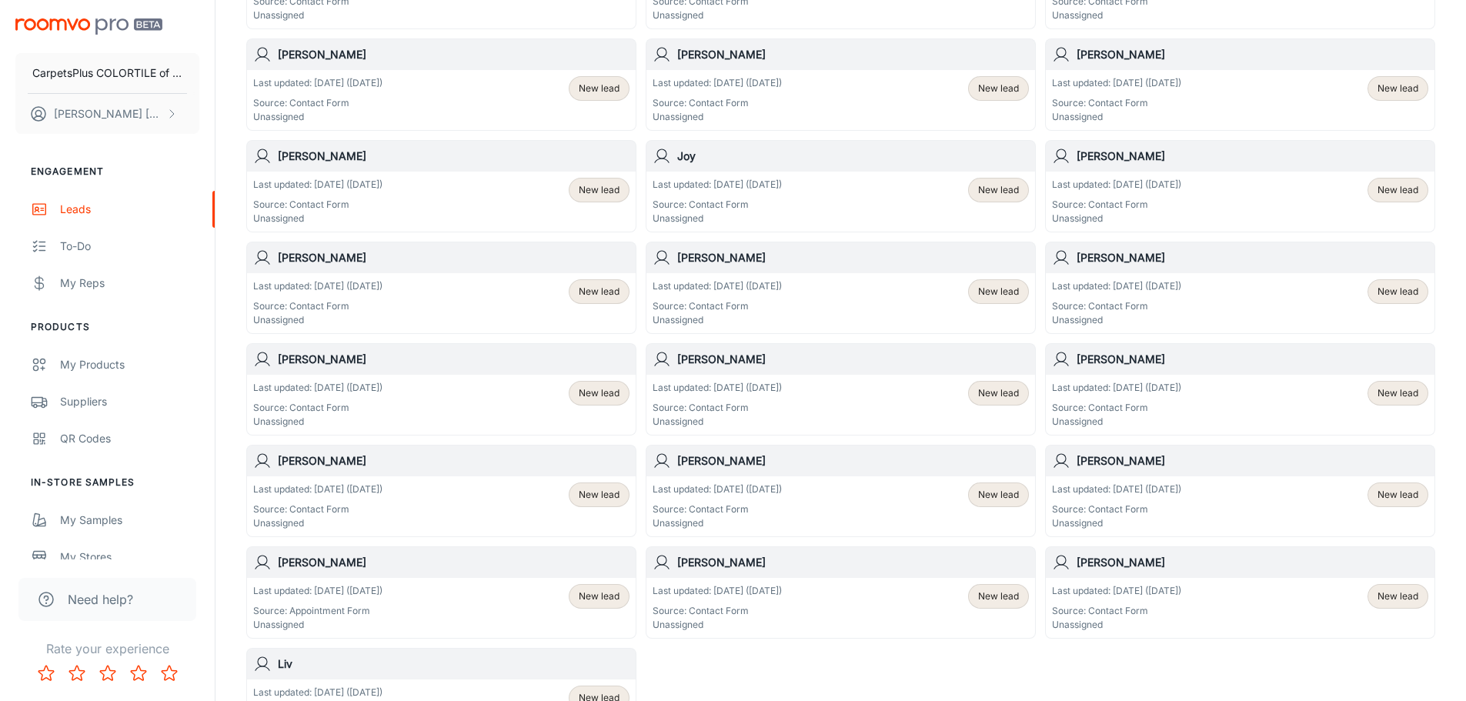
scroll to position [1890, 0]
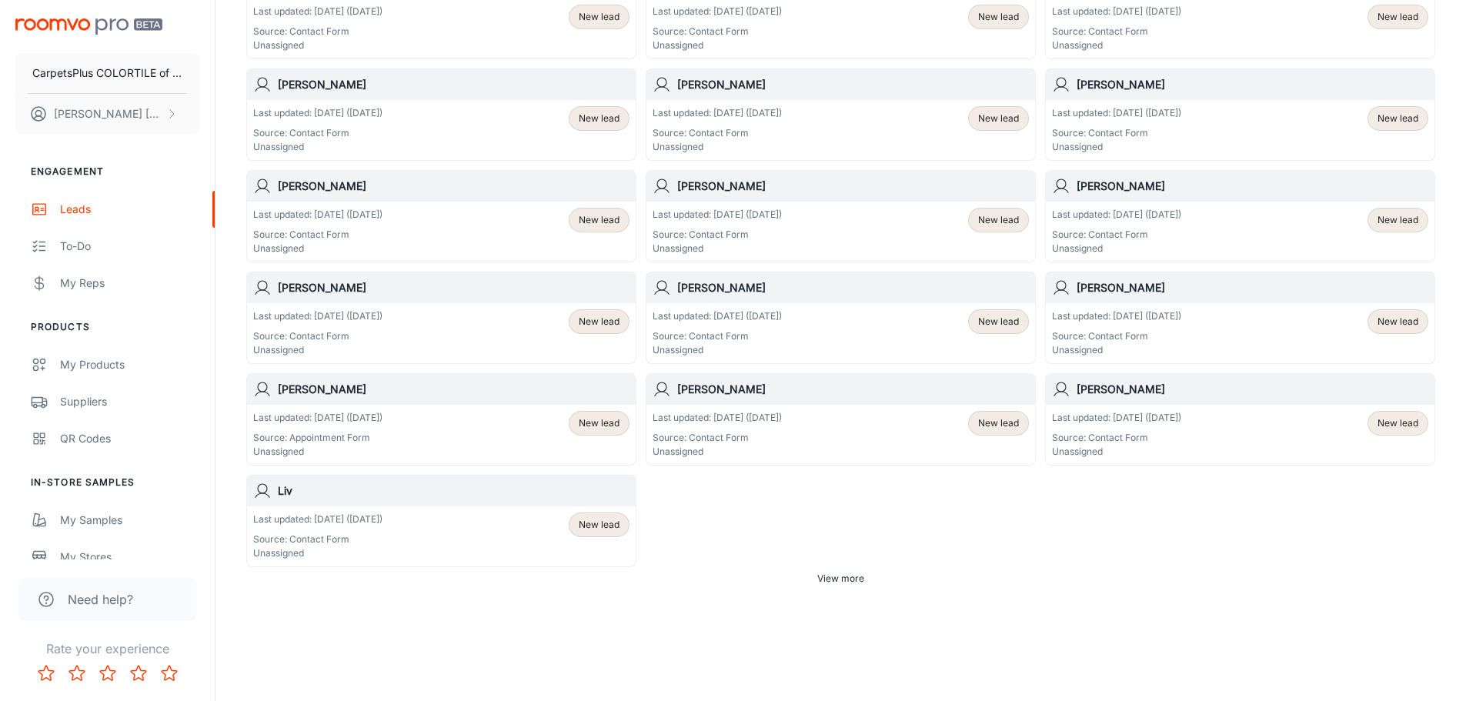
click at [826, 424] on div "Last updated: [DATE] ([DATE]) Source: Contact Form Unassigned New lead" at bounding box center [841, 435] width 376 height 48
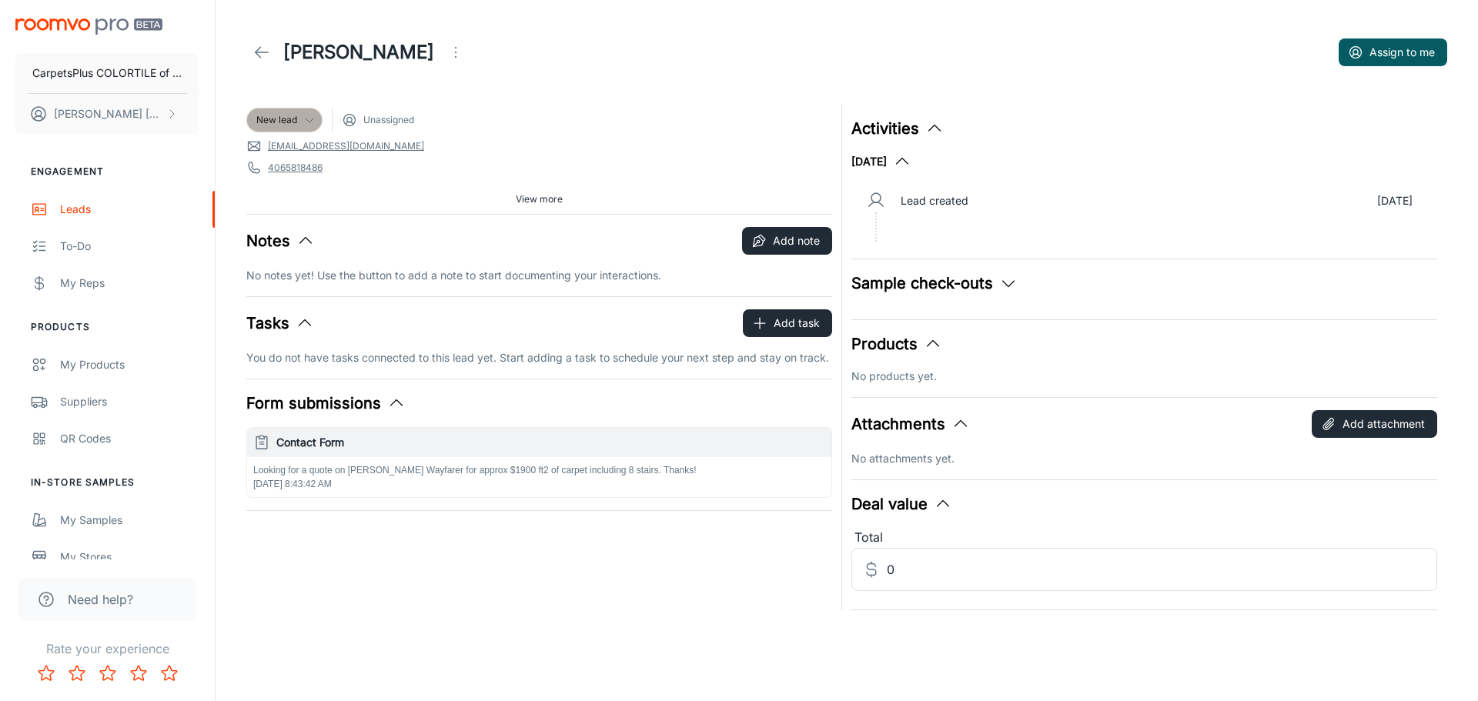
click at [295, 114] on span "New lead" at bounding box center [276, 120] width 41 height 14
click at [277, 316] on li "Lost" at bounding box center [300, 319] width 109 height 28
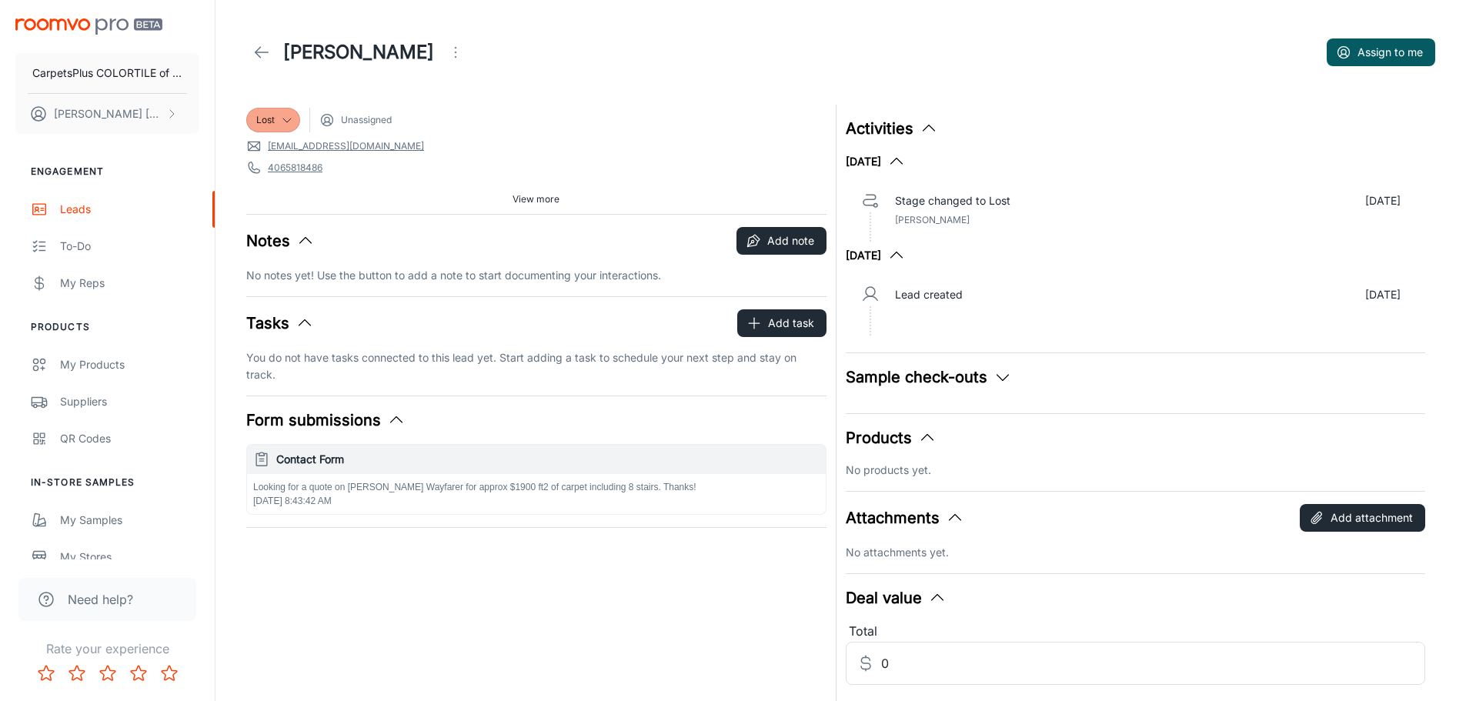
click at [252, 45] on link at bounding box center [261, 52] width 31 height 31
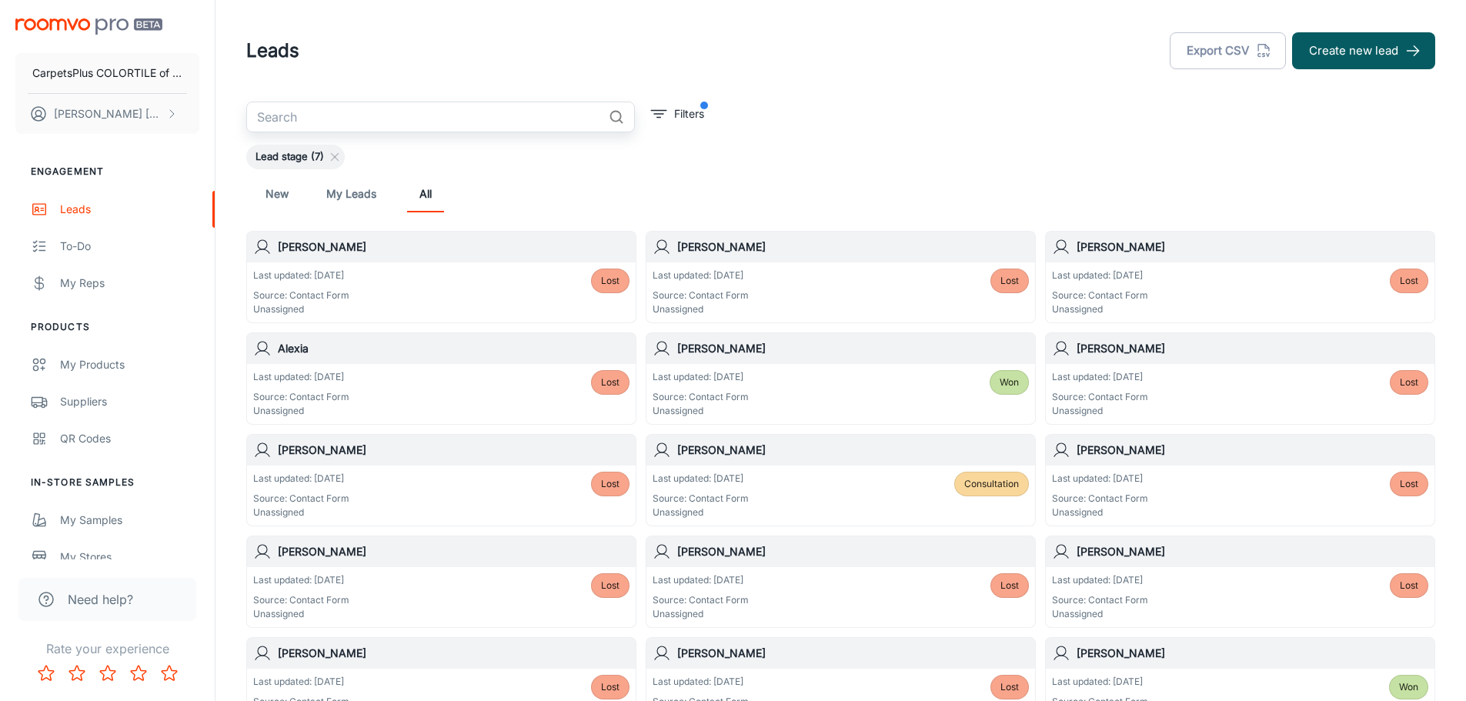
click at [445, 126] on input "text" at bounding box center [424, 117] width 356 height 31
click at [672, 113] on button "Filters" at bounding box center [677, 114] width 61 height 25
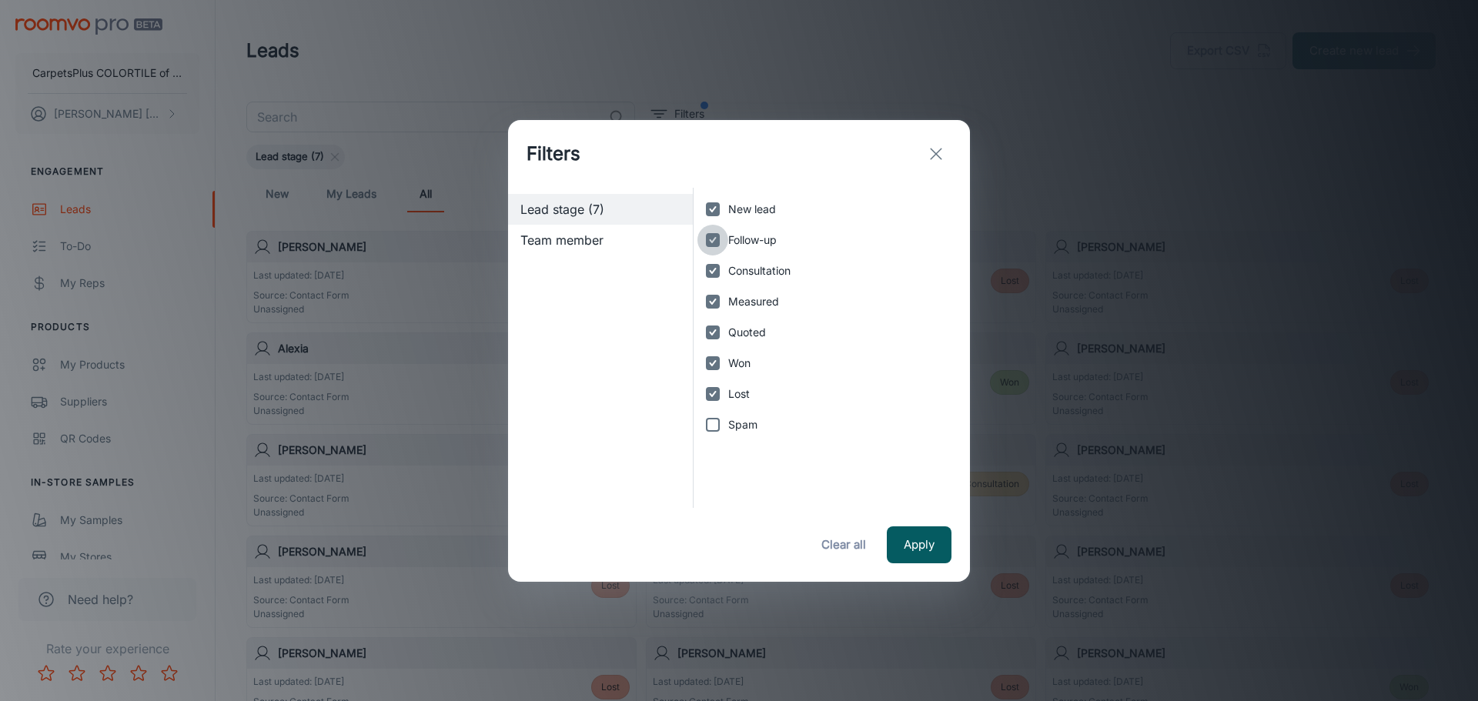
click at [713, 238] on input "Follow-up" at bounding box center [712, 240] width 31 height 31
checkbox input "false"
click at [712, 266] on input "Consultation" at bounding box center [712, 271] width 31 height 31
checkbox input "false"
click at [713, 297] on input "Measured" at bounding box center [712, 301] width 31 height 31
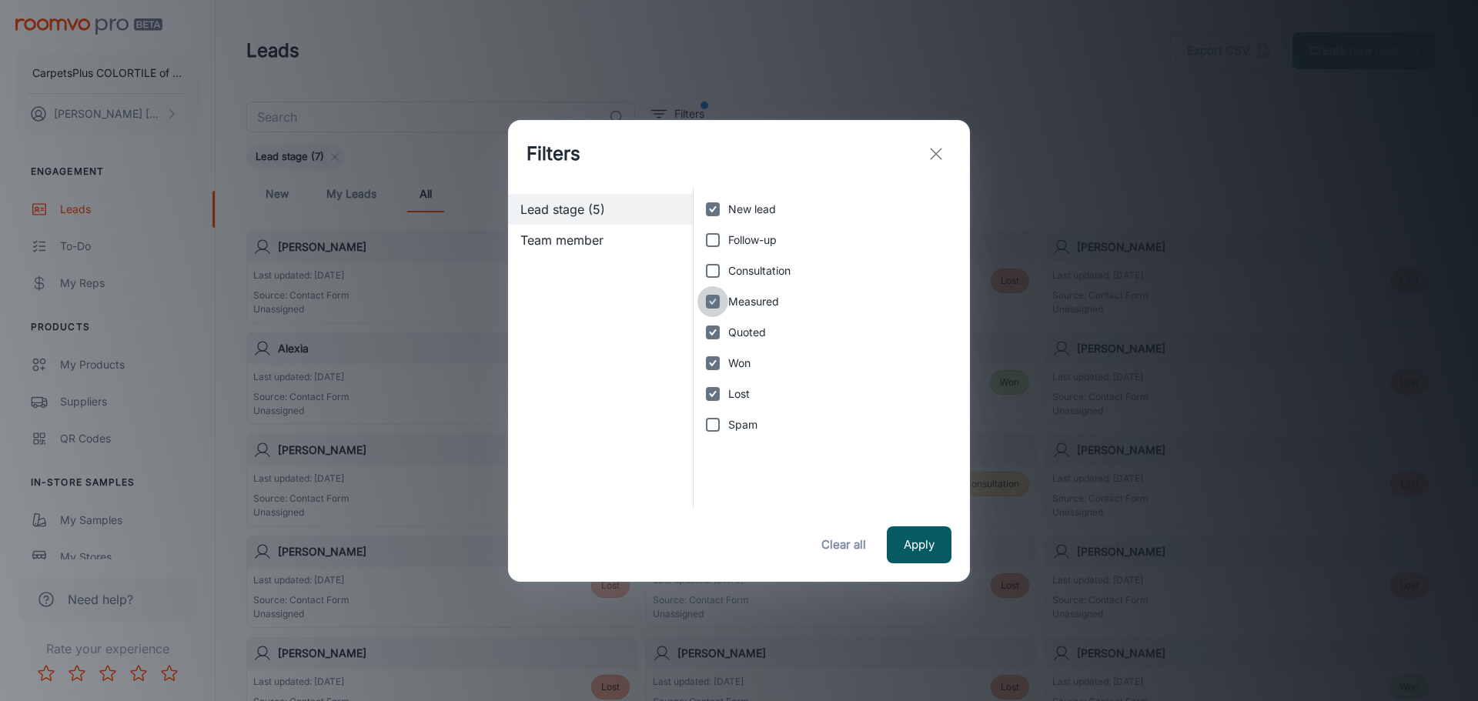
checkbox input "false"
click at [712, 334] on input "Quoted" at bounding box center [712, 332] width 31 height 31
checkbox input "false"
click at [708, 361] on input "Won" at bounding box center [712, 363] width 31 height 31
checkbox input "false"
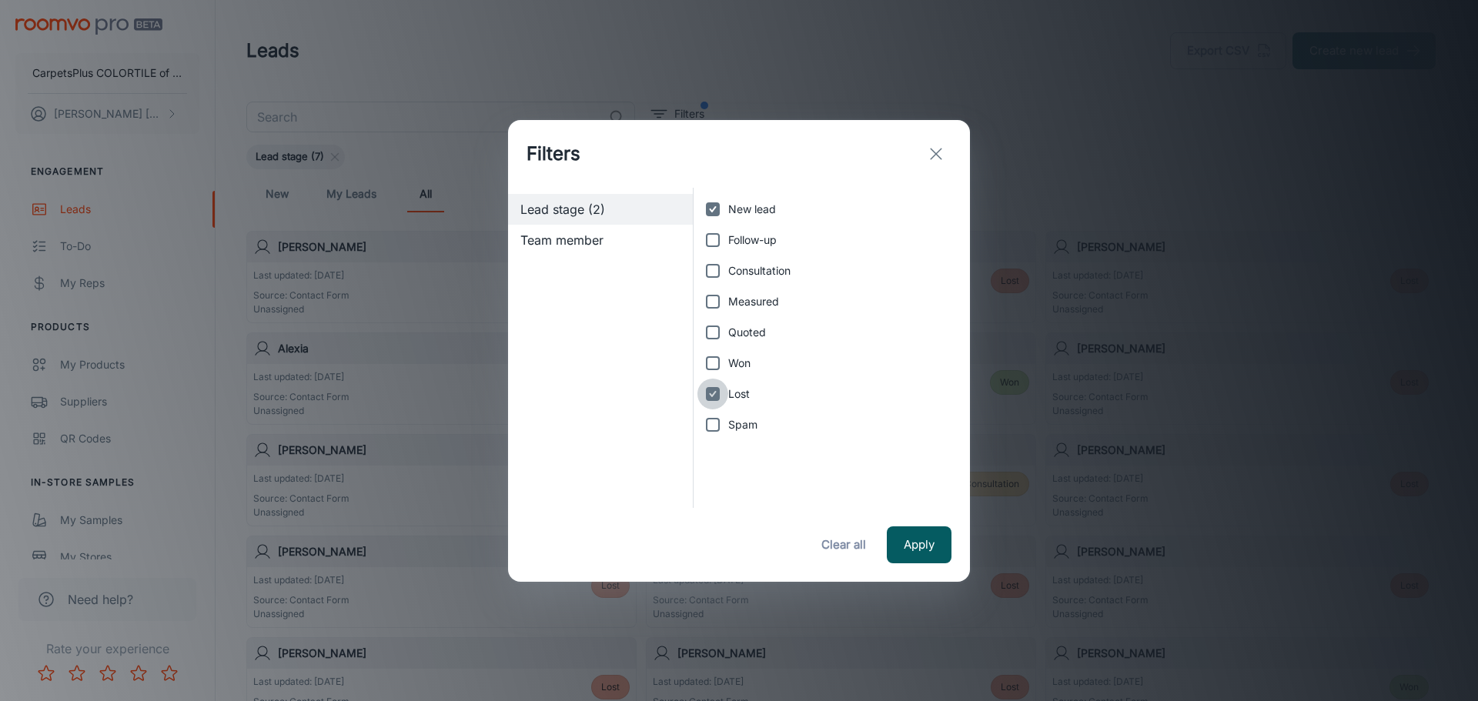
click at [710, 399] on input "Lost" at bounding box center [712, 394] width 31 height 31
checkbox input "false"
click at [909, 544] on button "Apply" at bounding box center [919, 544] width 65 height 37
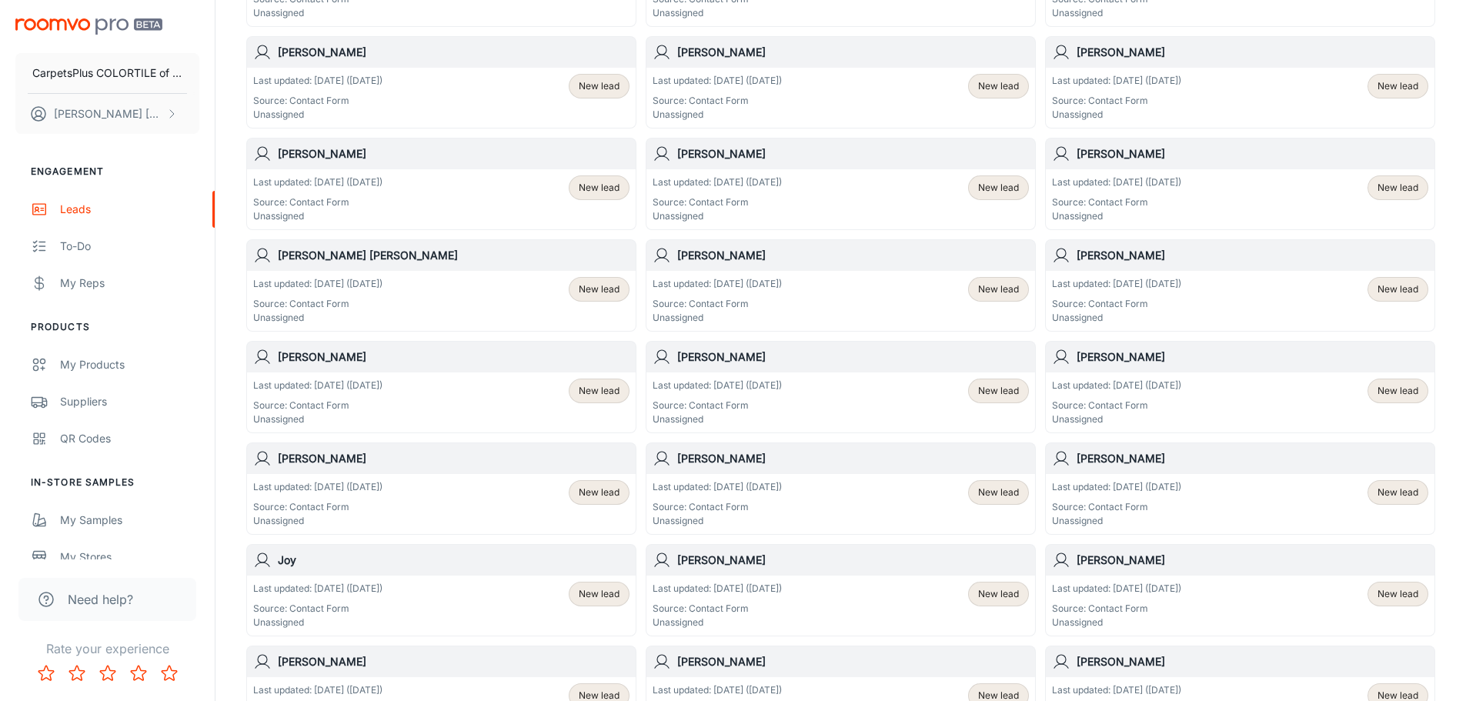
scroll to position [772, 0]
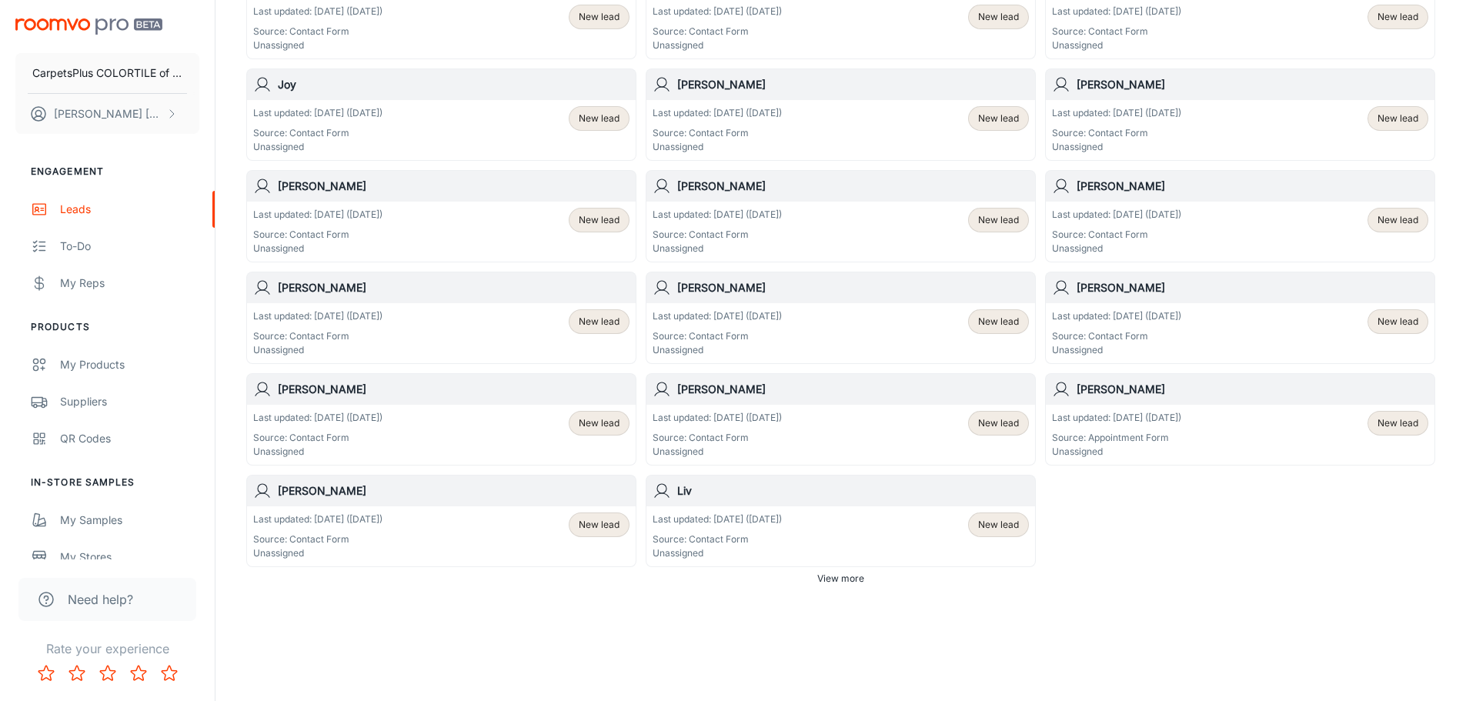
click at [1181, 416] on p "Last updated: [DATE] ([DATE])" at bounding box center [1116, 418] width 129 height 14
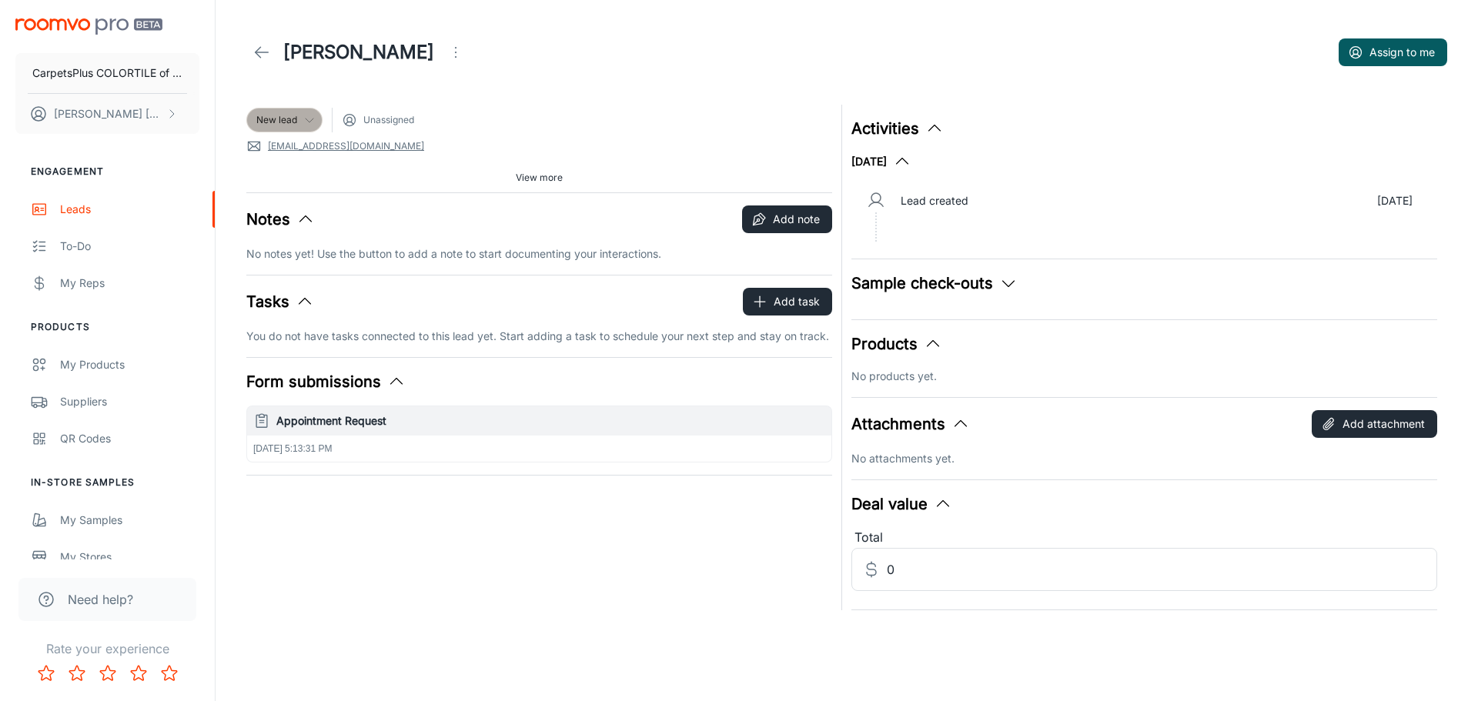
click at [299, 123] on div "New lead" at bounding box center [284, 120] width 56 height 14
click at [280, 319] on li "Lost" at bounding box center [300, 319] width 109 height 28
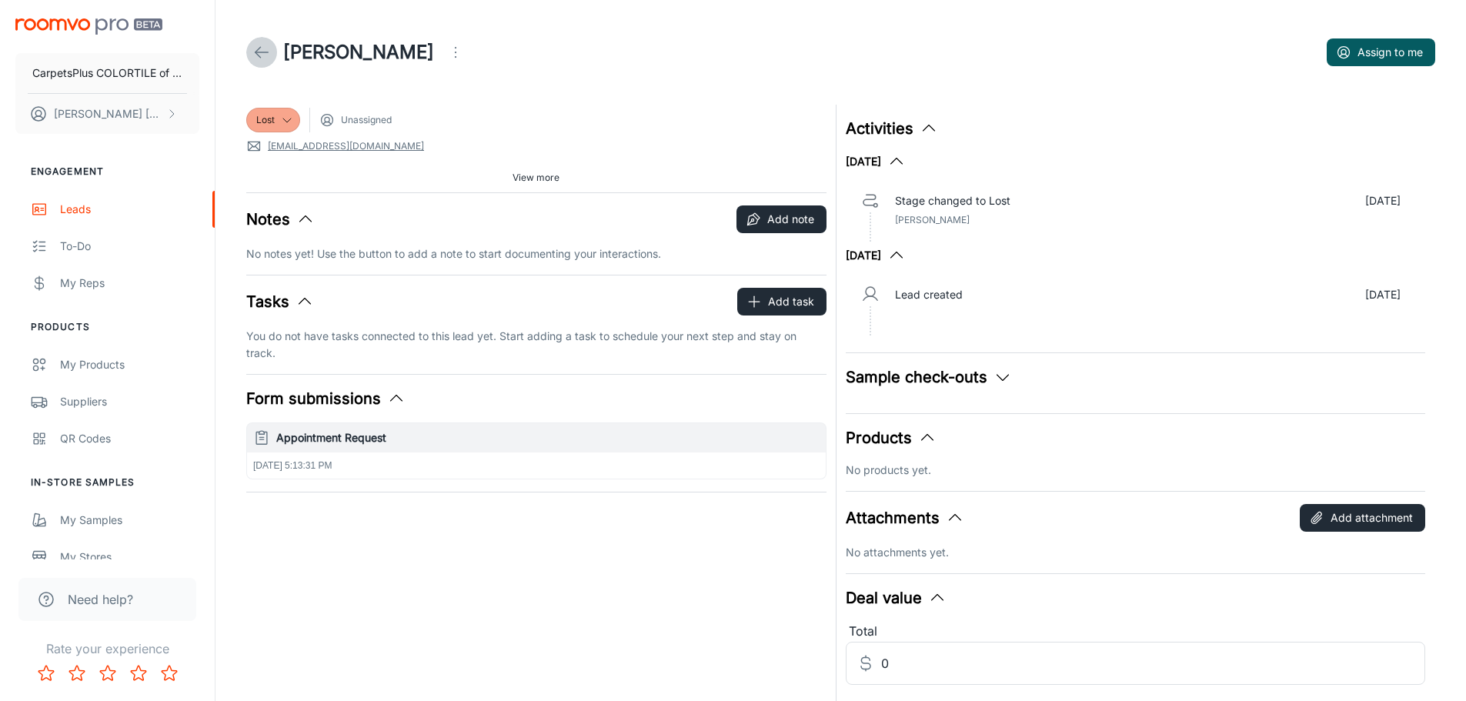
click at [255, 49] on icon at bounding box center [261, 52] width 18 height 18
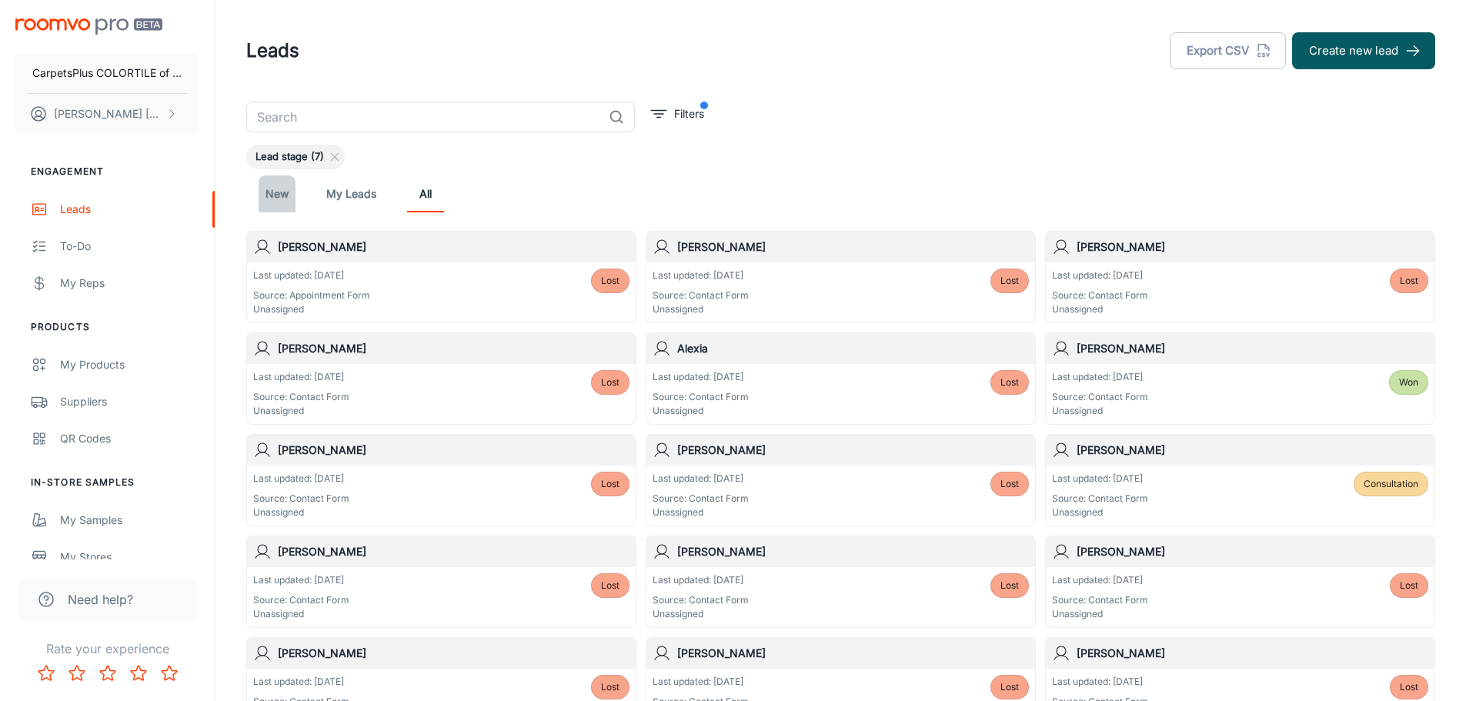
click at [275, 198] on link "New" at bounding box center [277, 193] width 37 height 37
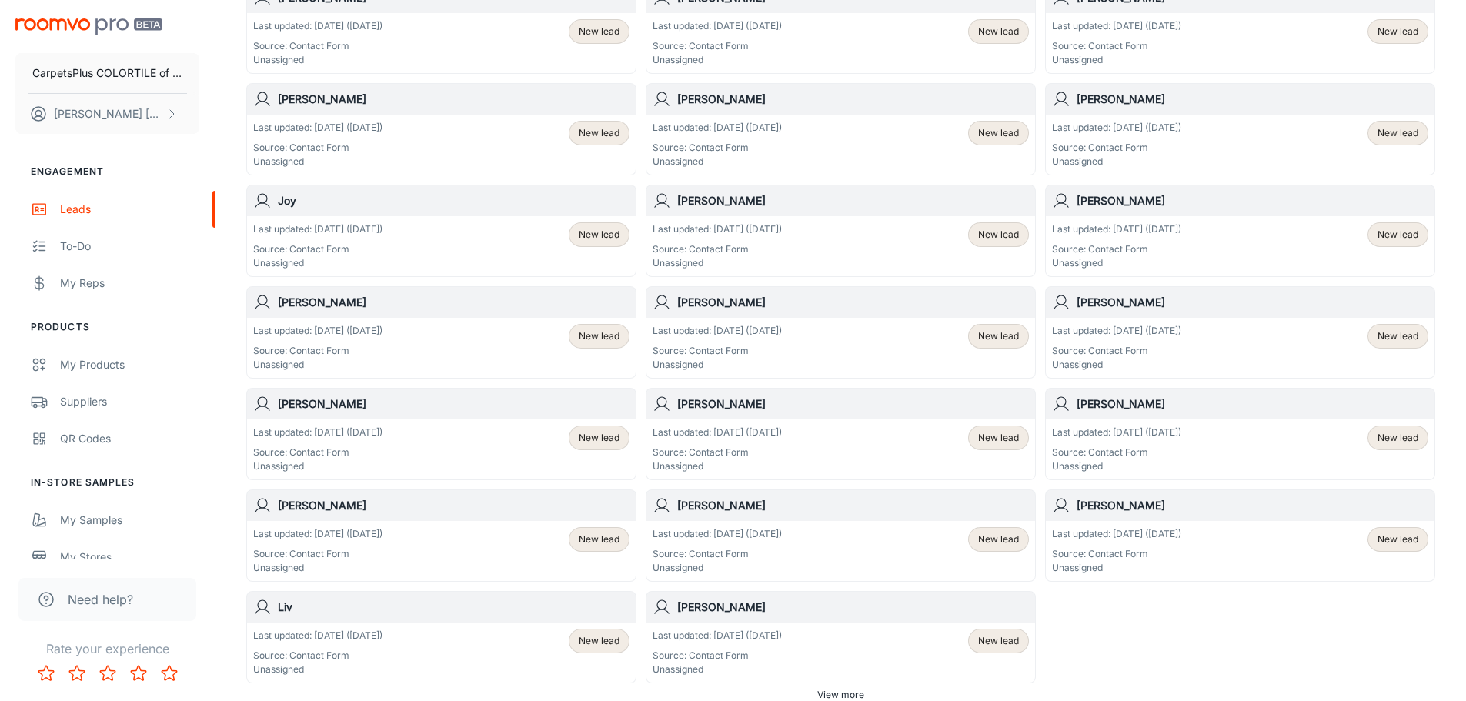
scroll to position [747, 0]
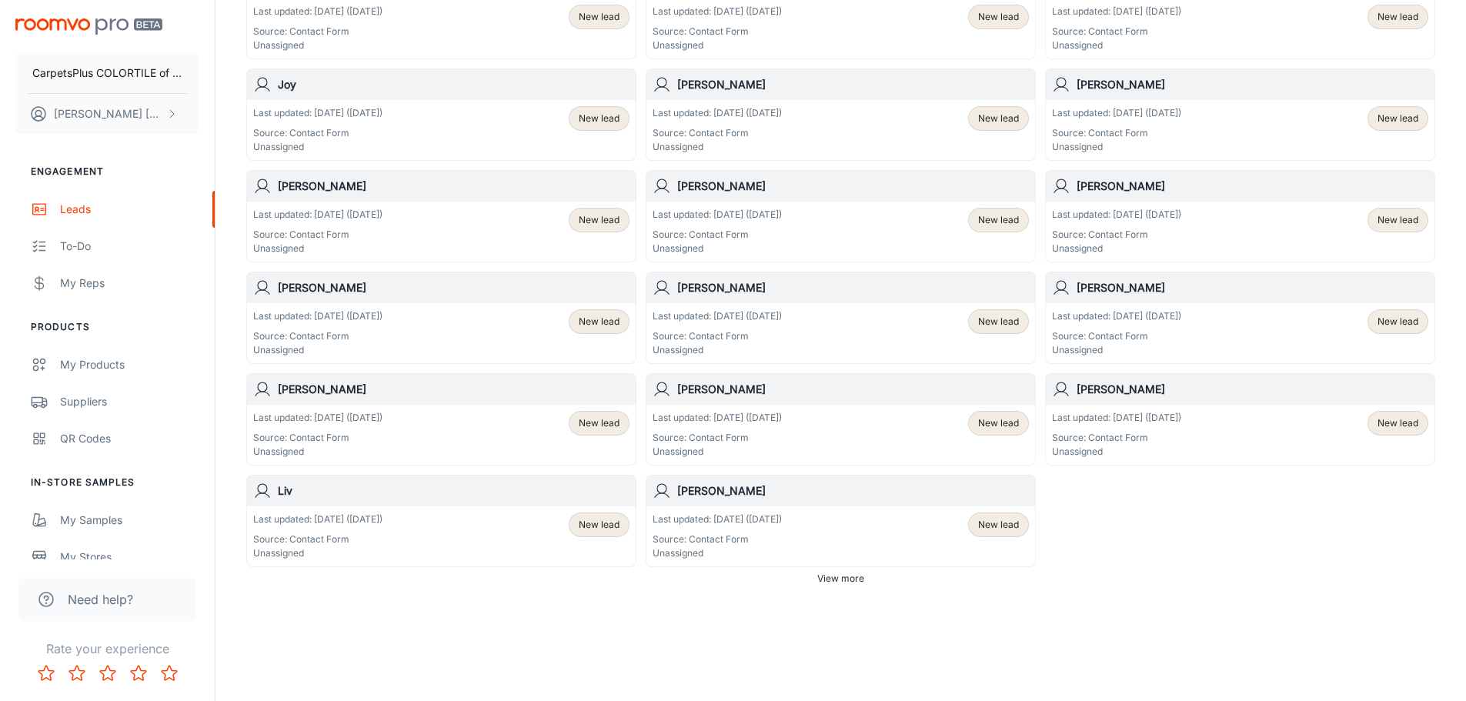
click at [861, 584] on span "View more" at bounding box center [840, 579] width 47 height 14
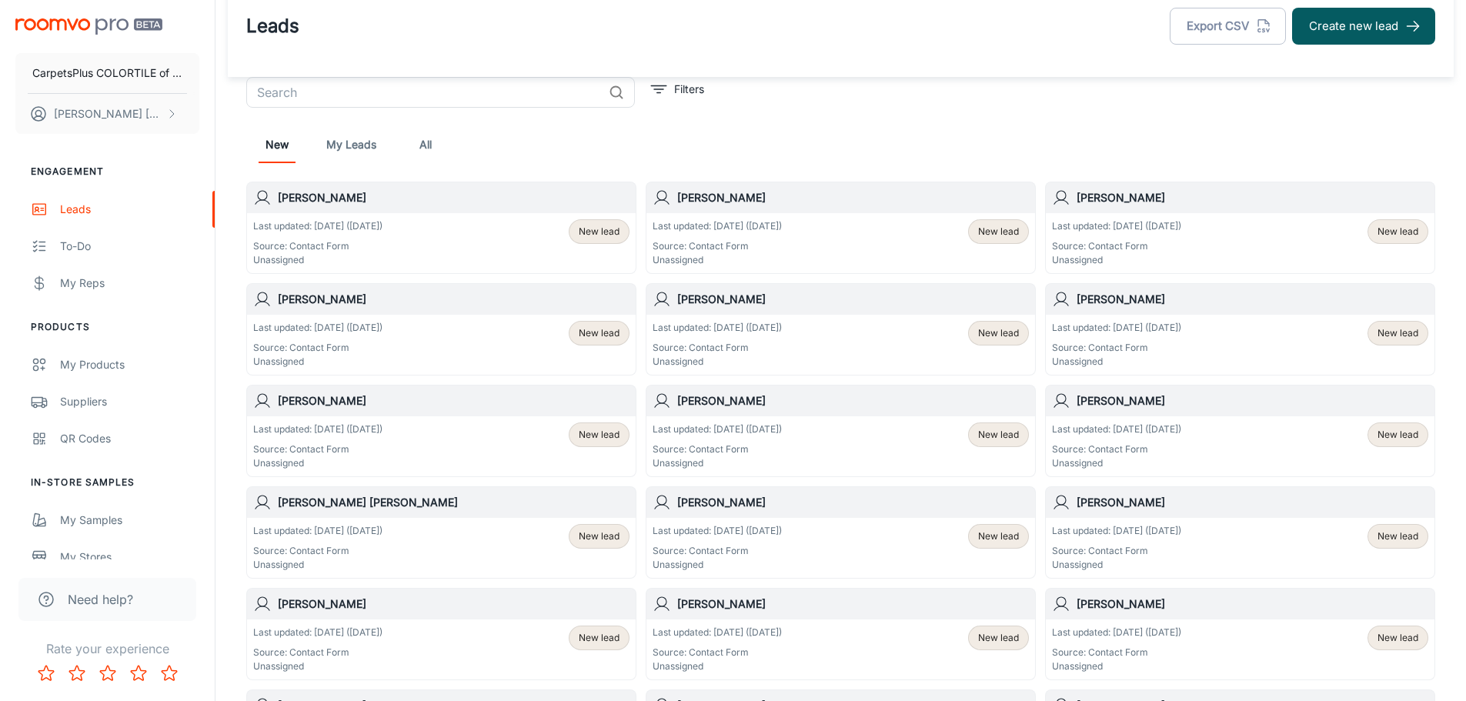
scroll to position [0, 0]
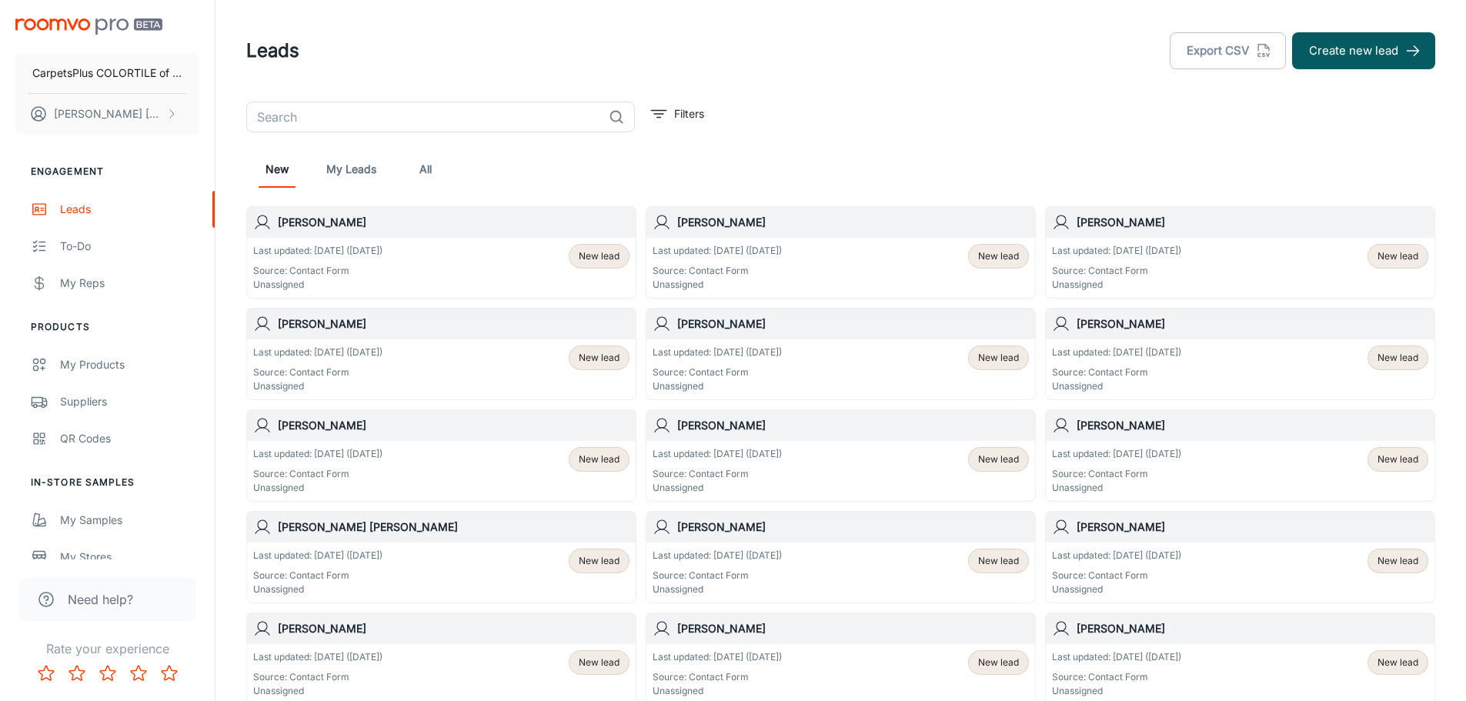
click at [797, 446] on div "Last updated: [DATE] ([DATE]) Source: Contact Form Unassigned New lead" at bounding box center [841, 471] width 389 height 60
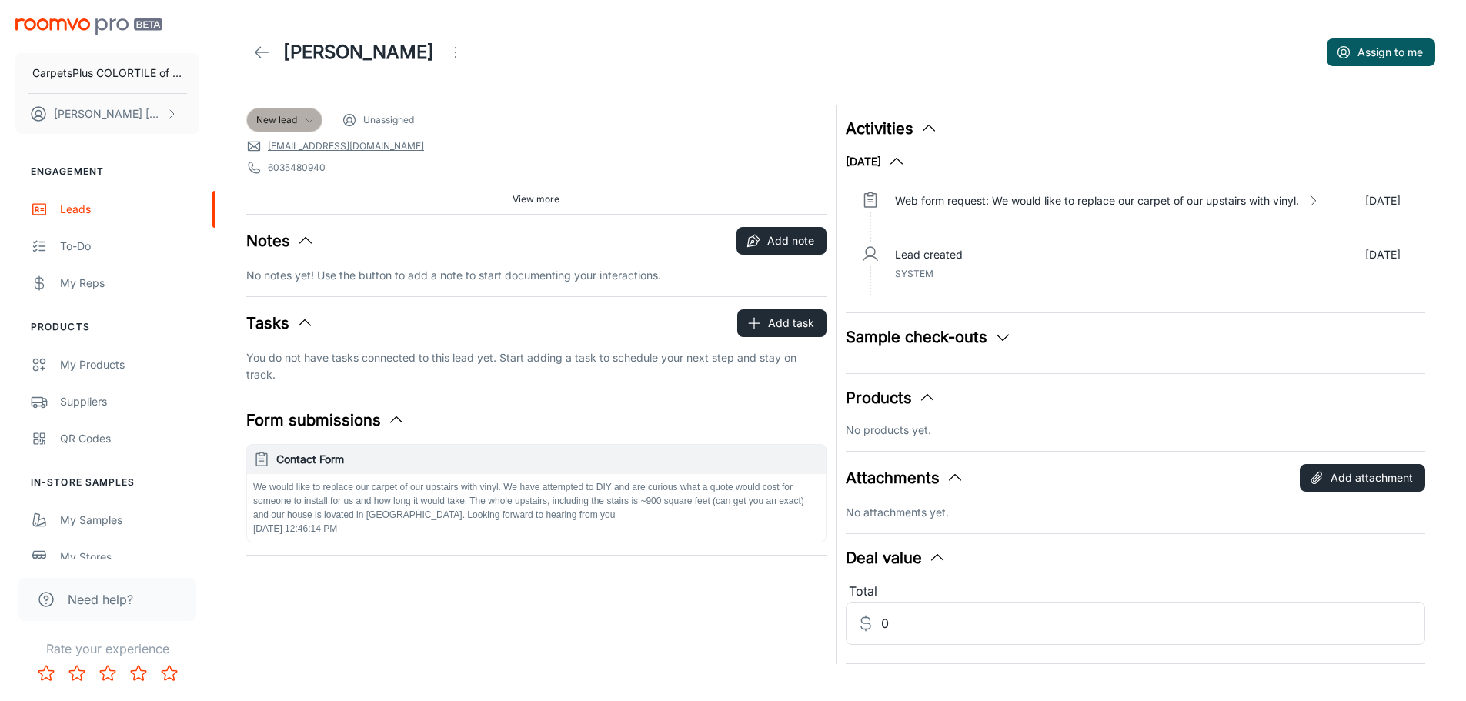
click at [277, 109] on div "New lead" at bounding box center [284, 120] width 76 height 25
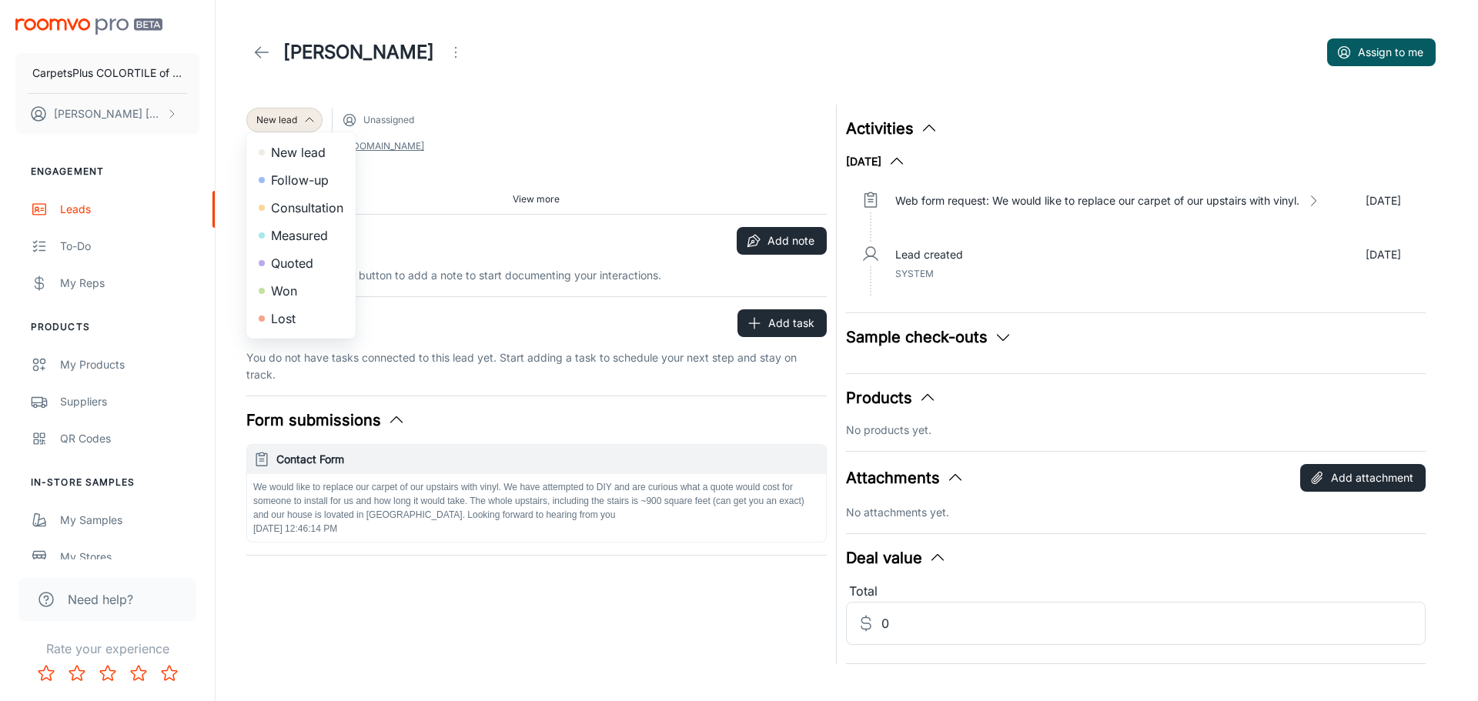
click at [279, 323] on li "Lost" at bounding box center [300, 319] width 109 height 28
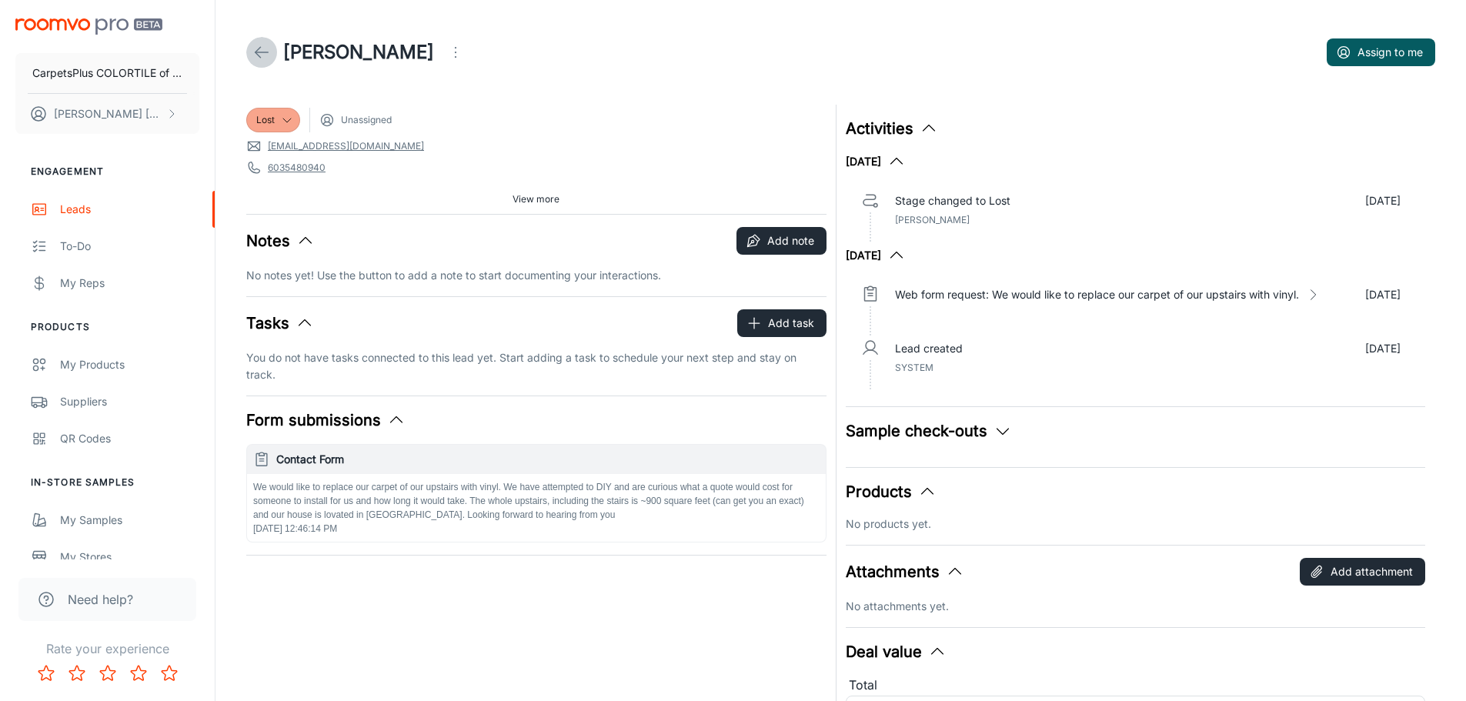
click at [266, 55] on icon at bounding box center [261, 52] width 18 height 18
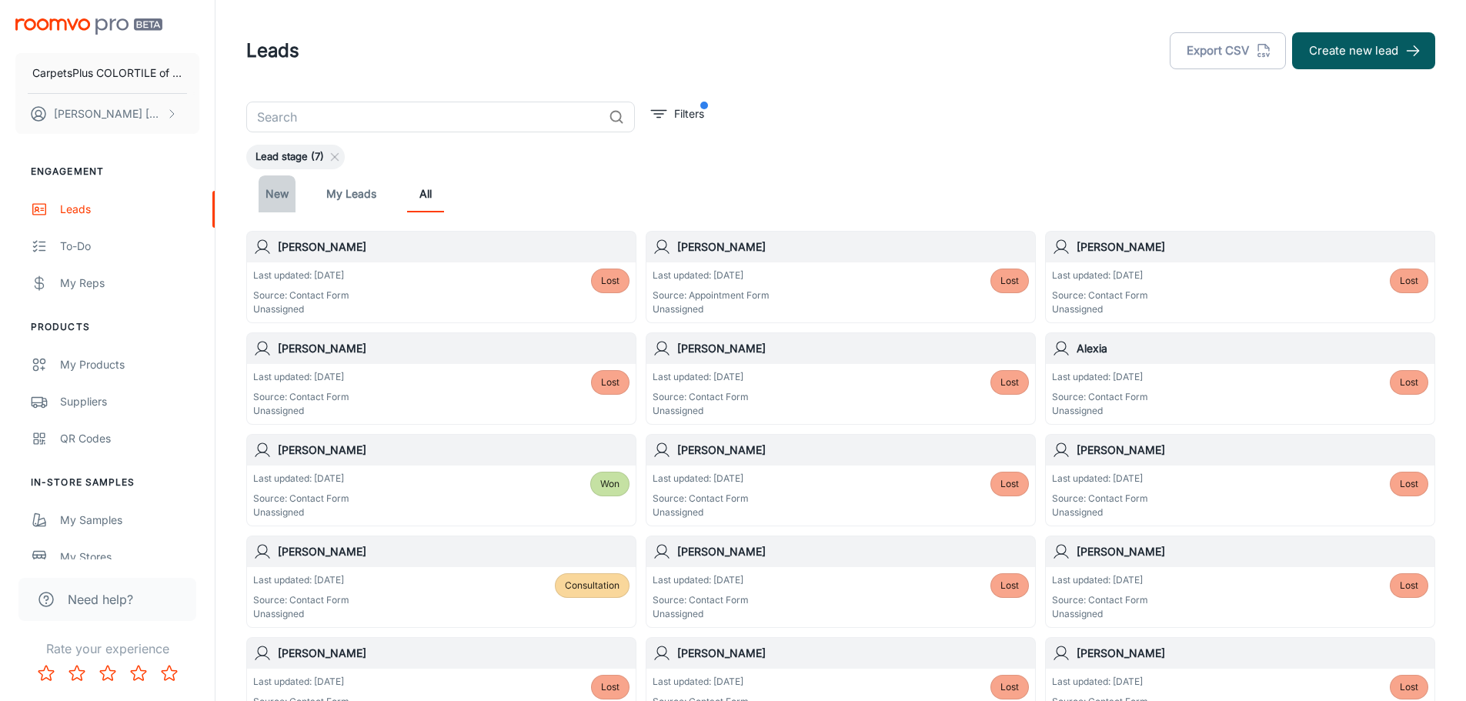
click at [287, 194] on link "New" at bounding box center [277, 193] width 37 height 37
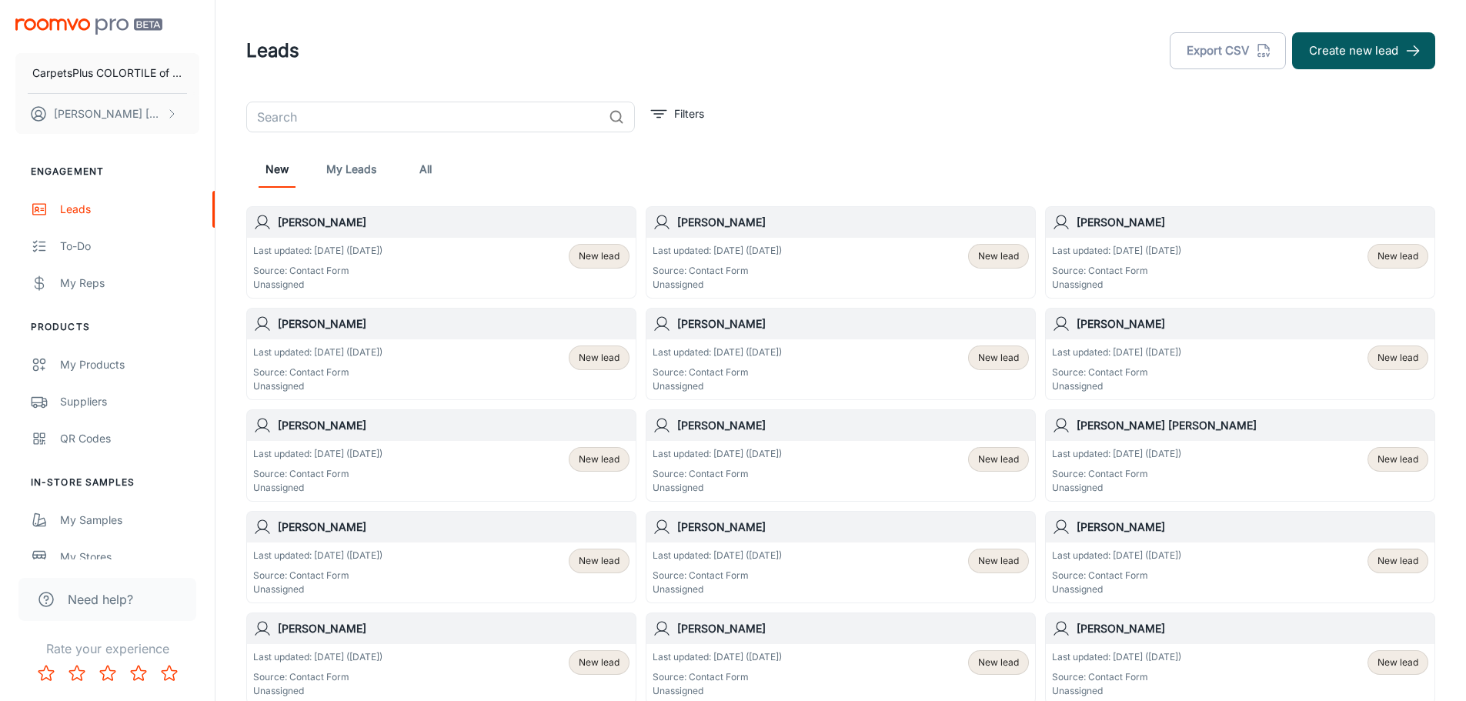
click at [745, 553] on p "Last updated: [DATE] ([DATE])" at bounding box center [717, 556] width 129 height 14
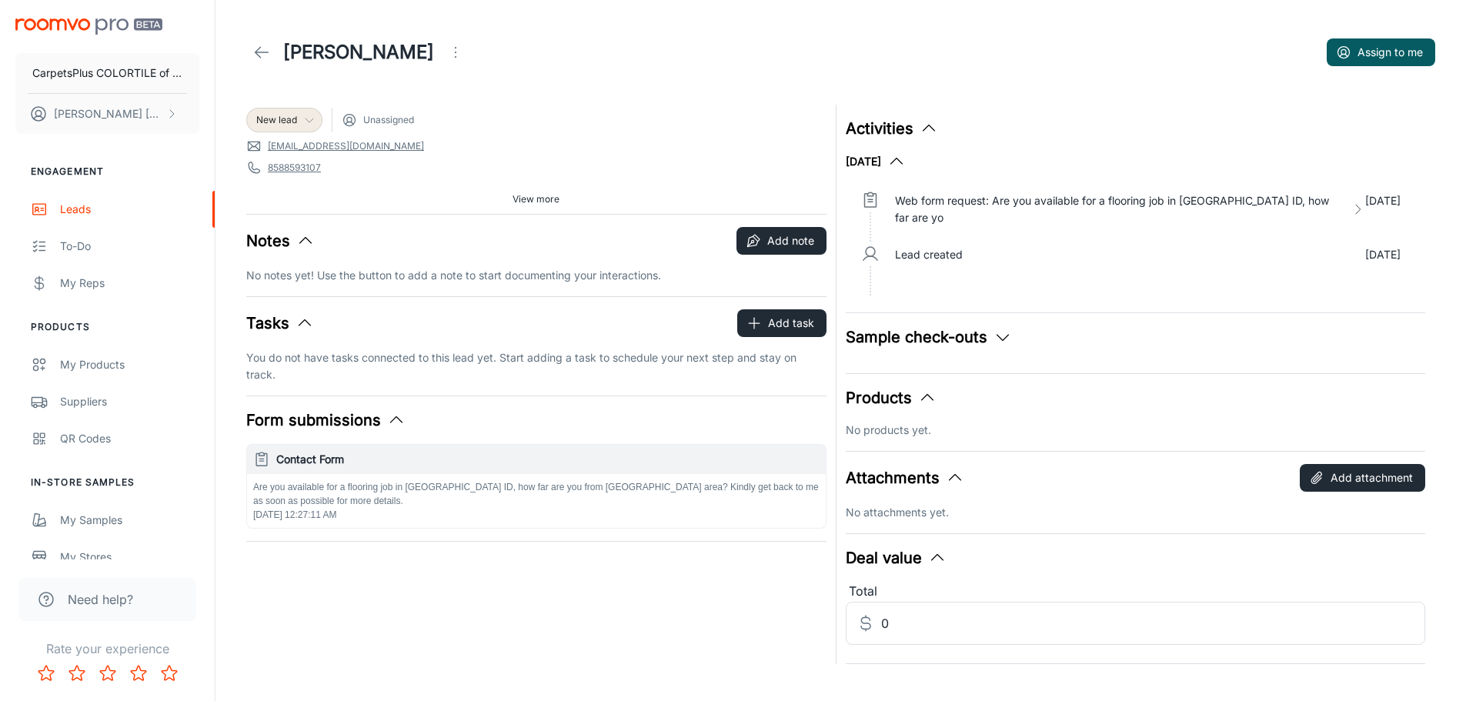
click at [303, 119] on icon at bounding box center [309, 120] width 12 height 12
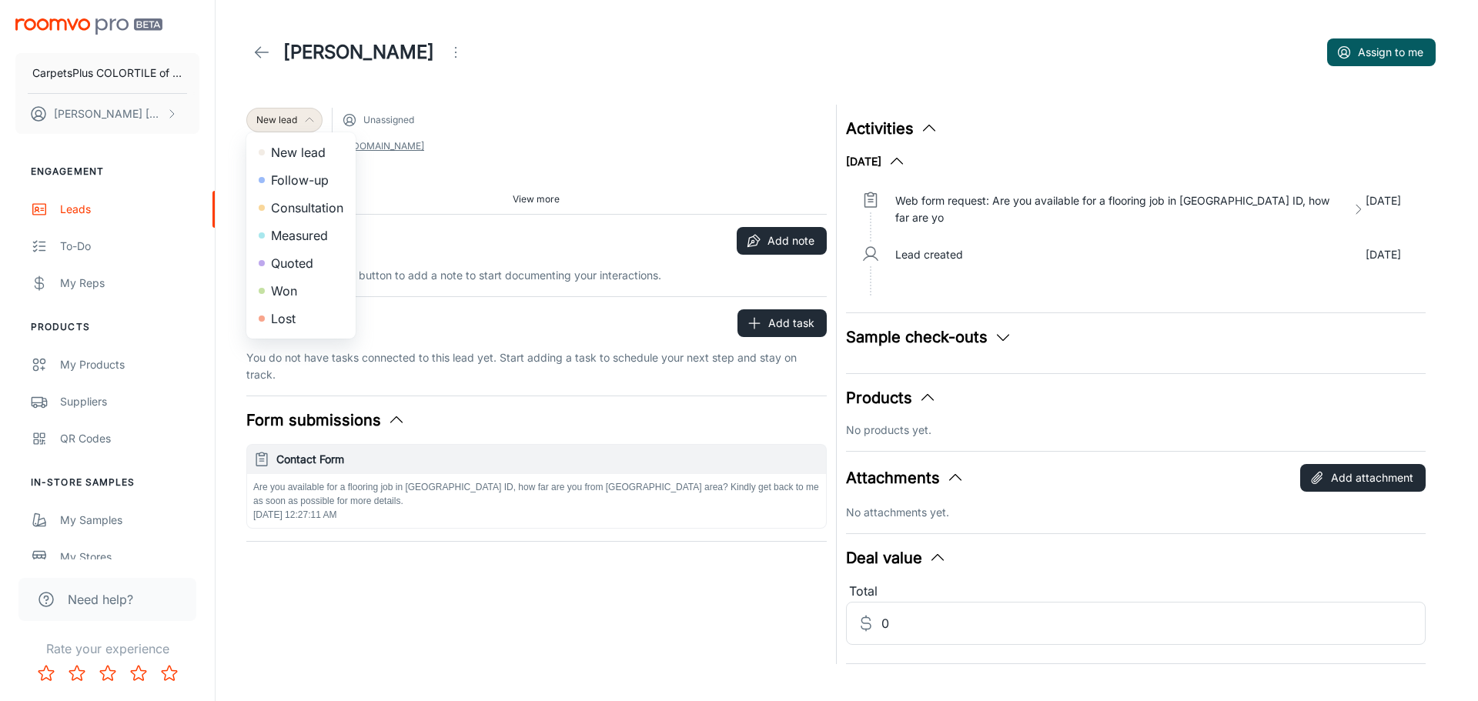
click at [279, 324] on li "Lost" at bounding box center [300, 319] width 109 height 28
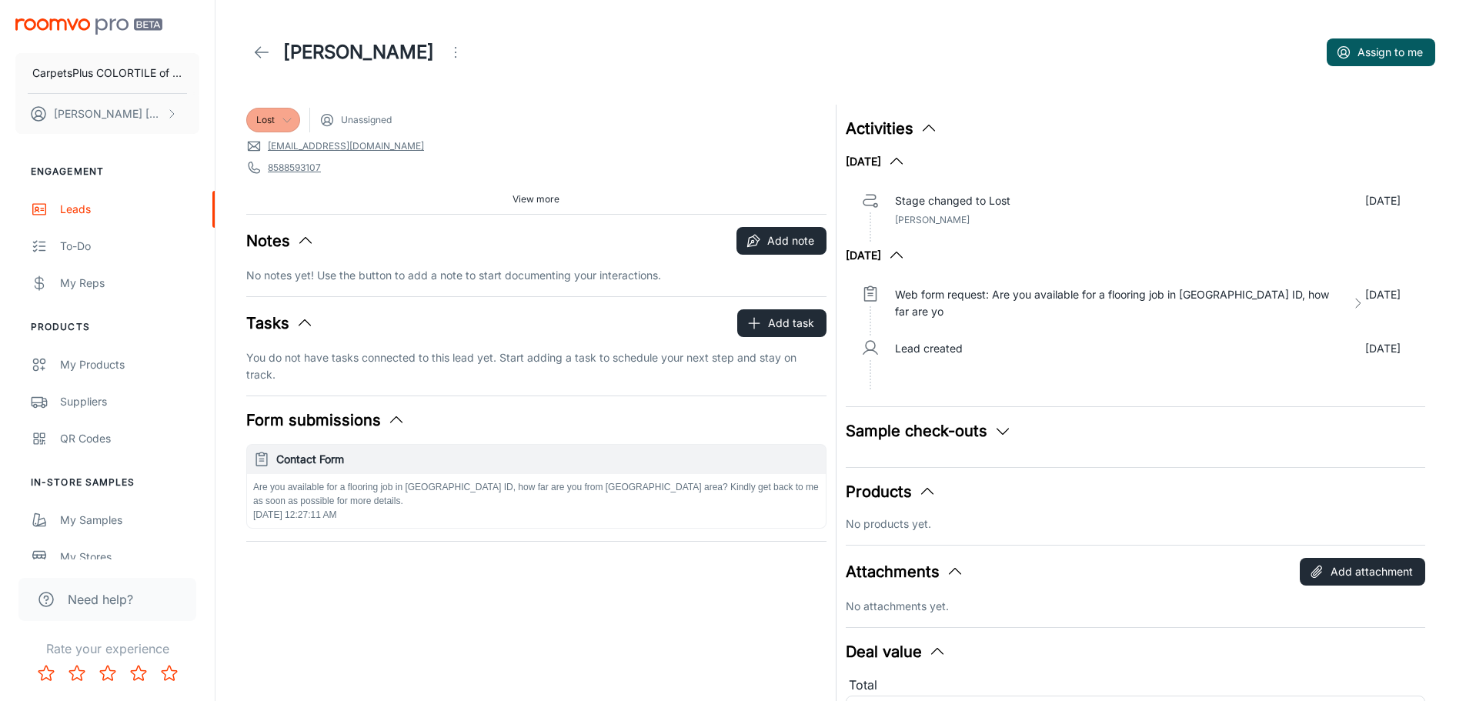
click at [260, 51] on icon at bounding box center [261, 52] width 18 height 18
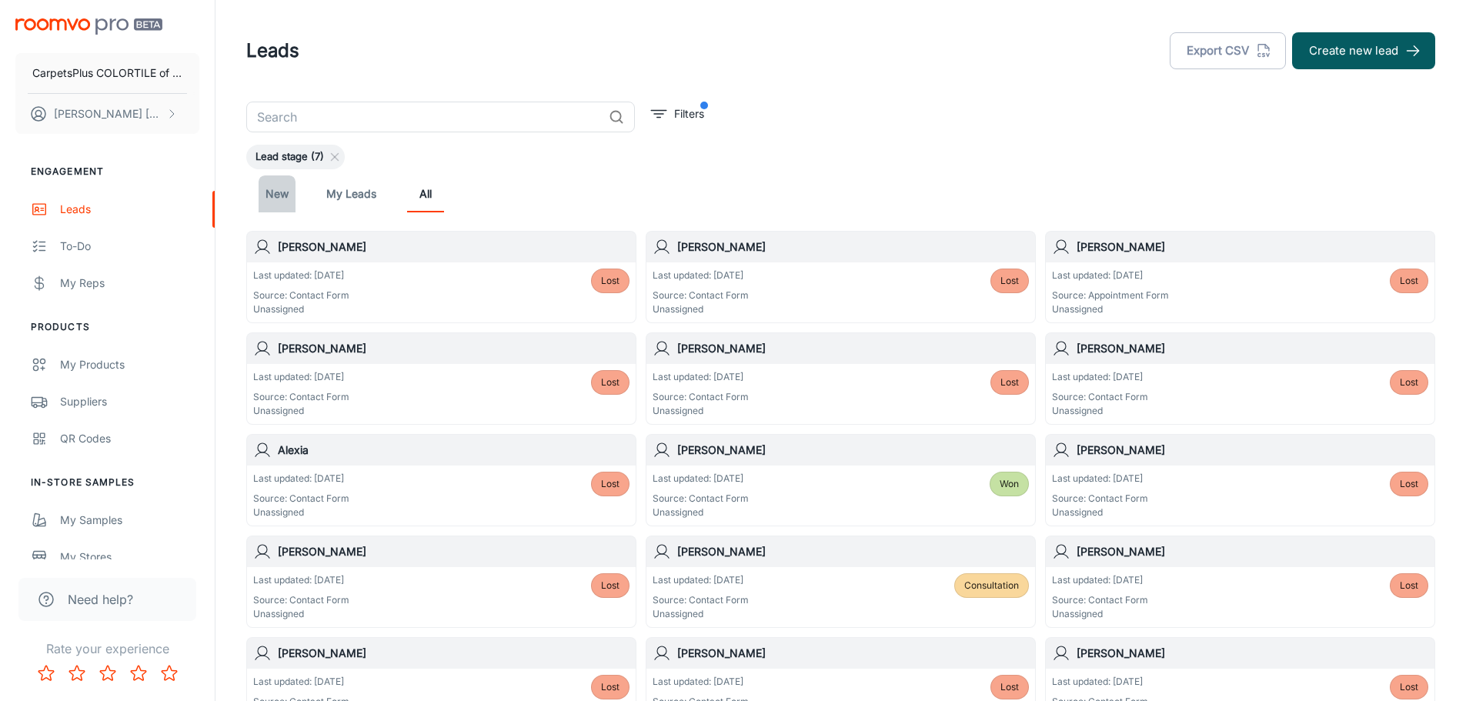
click at [269, 191] on link "New" at bounding box center [277, 193] width 37 height 37
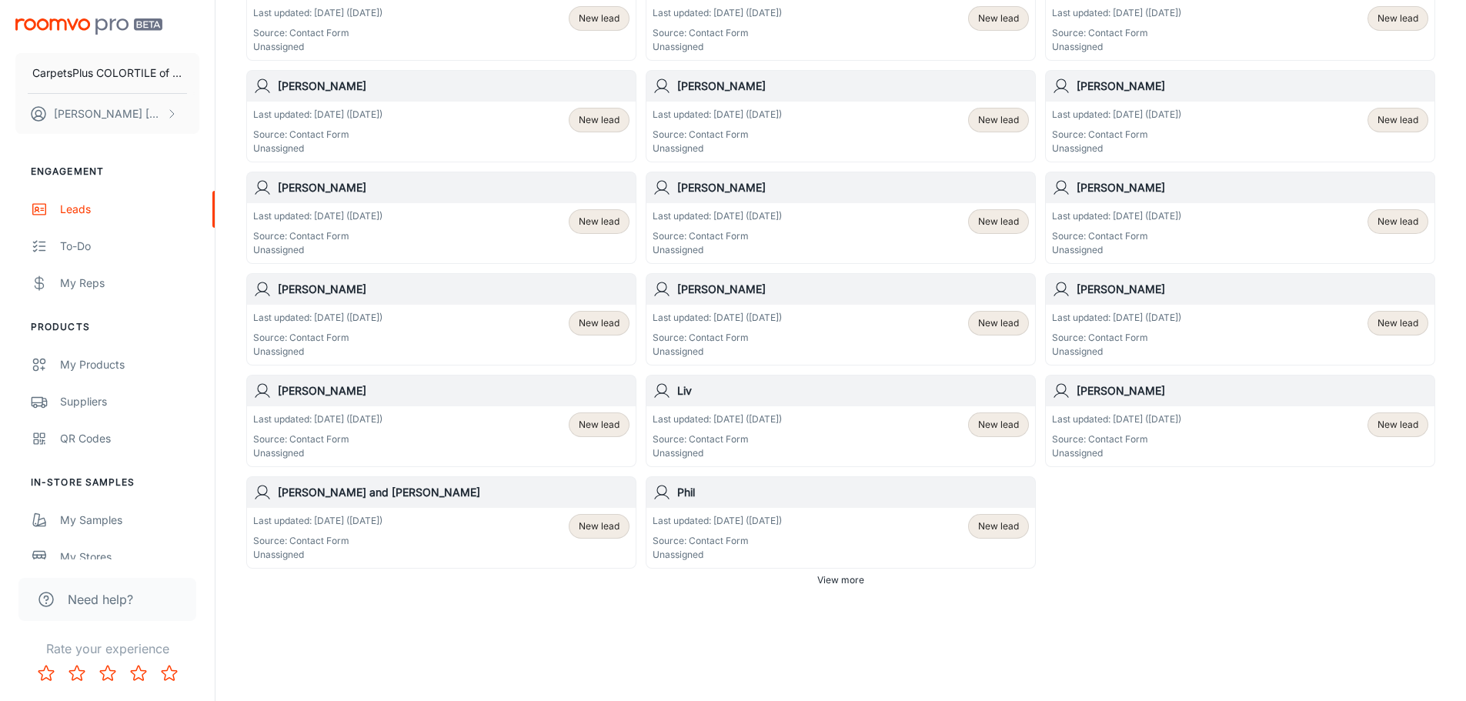
scroll to position [747, 0]
click at [1153, 440] on p "Source: Contact Form" at bounding box center [1116, 438] width 129 height 14
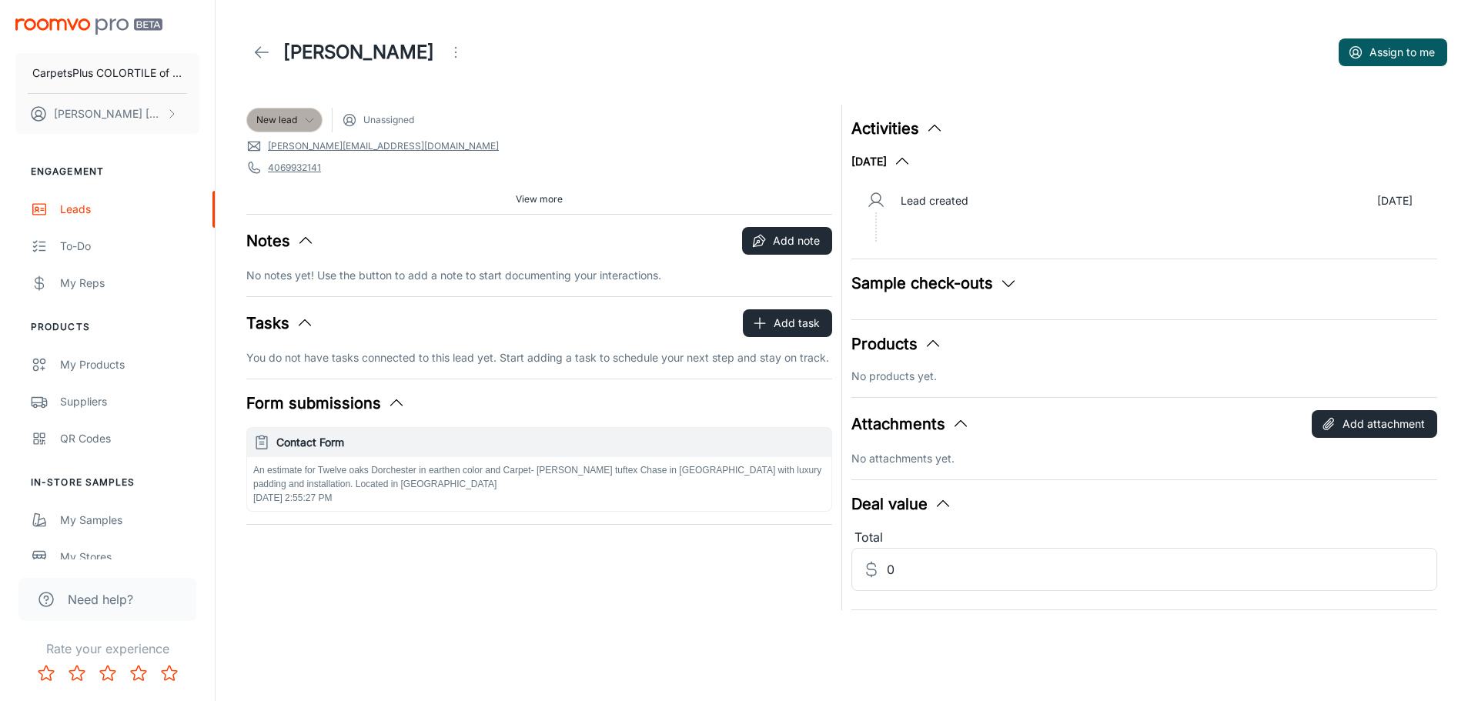
click at [271, 122] on span "New lead" at bounding box center [276, 120] width 41 height 14
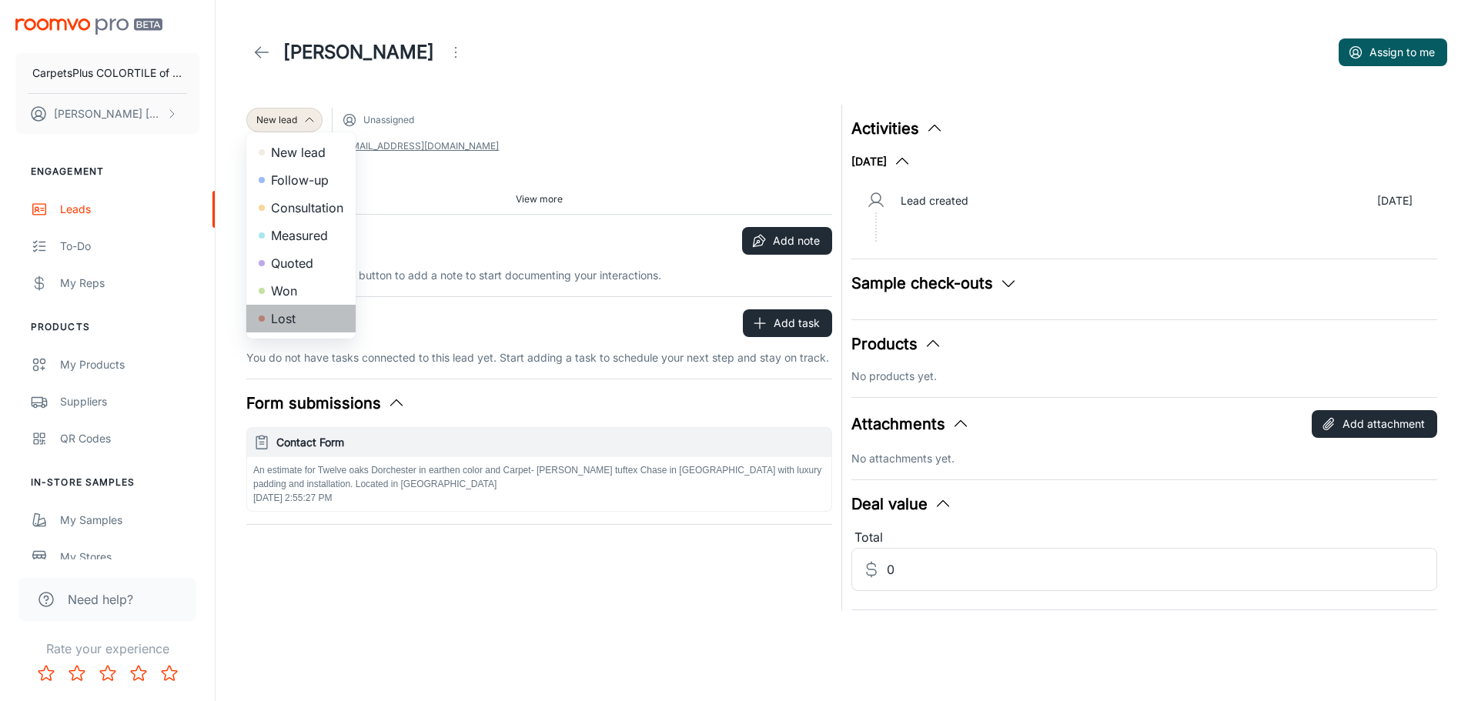
click at [298, 323] on li "Lost" at bounding box center [300, 319] width 109 height 28
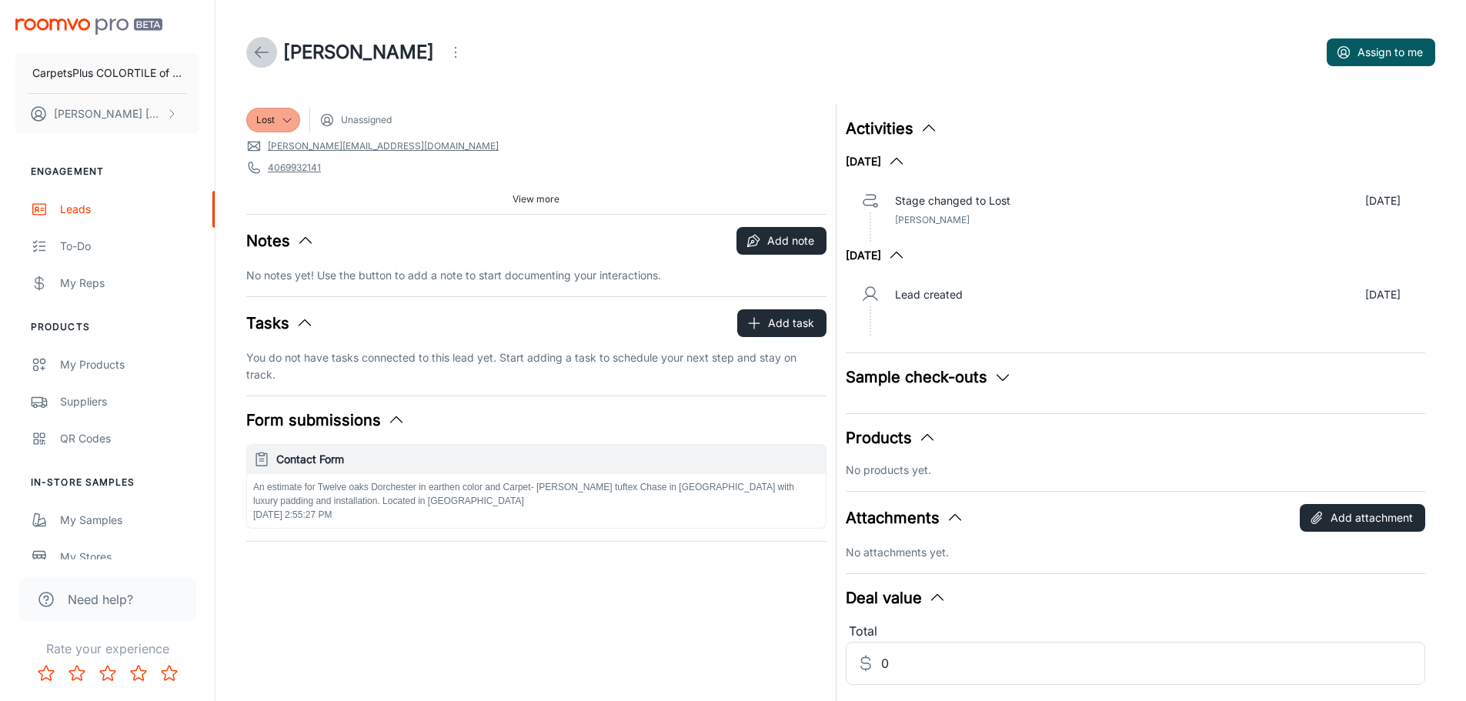
click at [252, 52] on link at bounding box center [261, 52] width 31 height 31
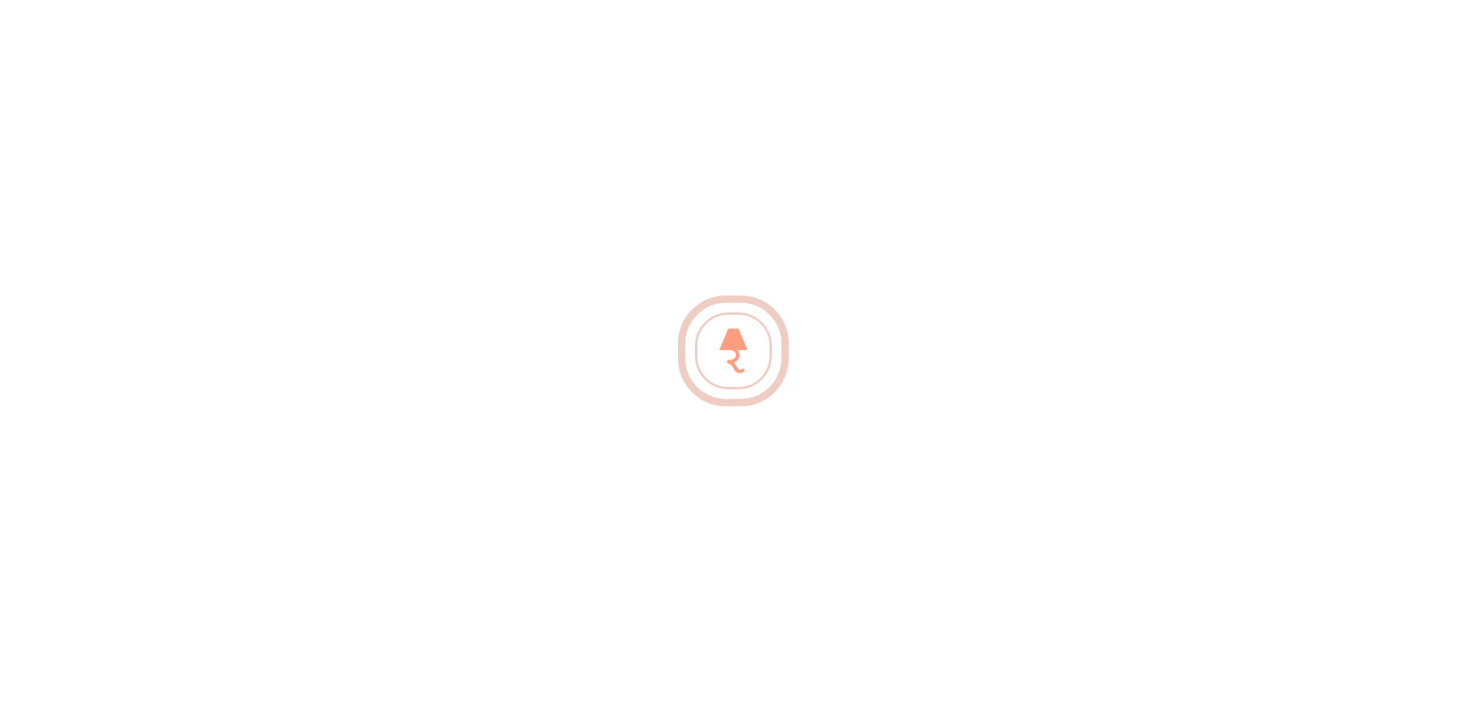
scroll to position [65, 0]
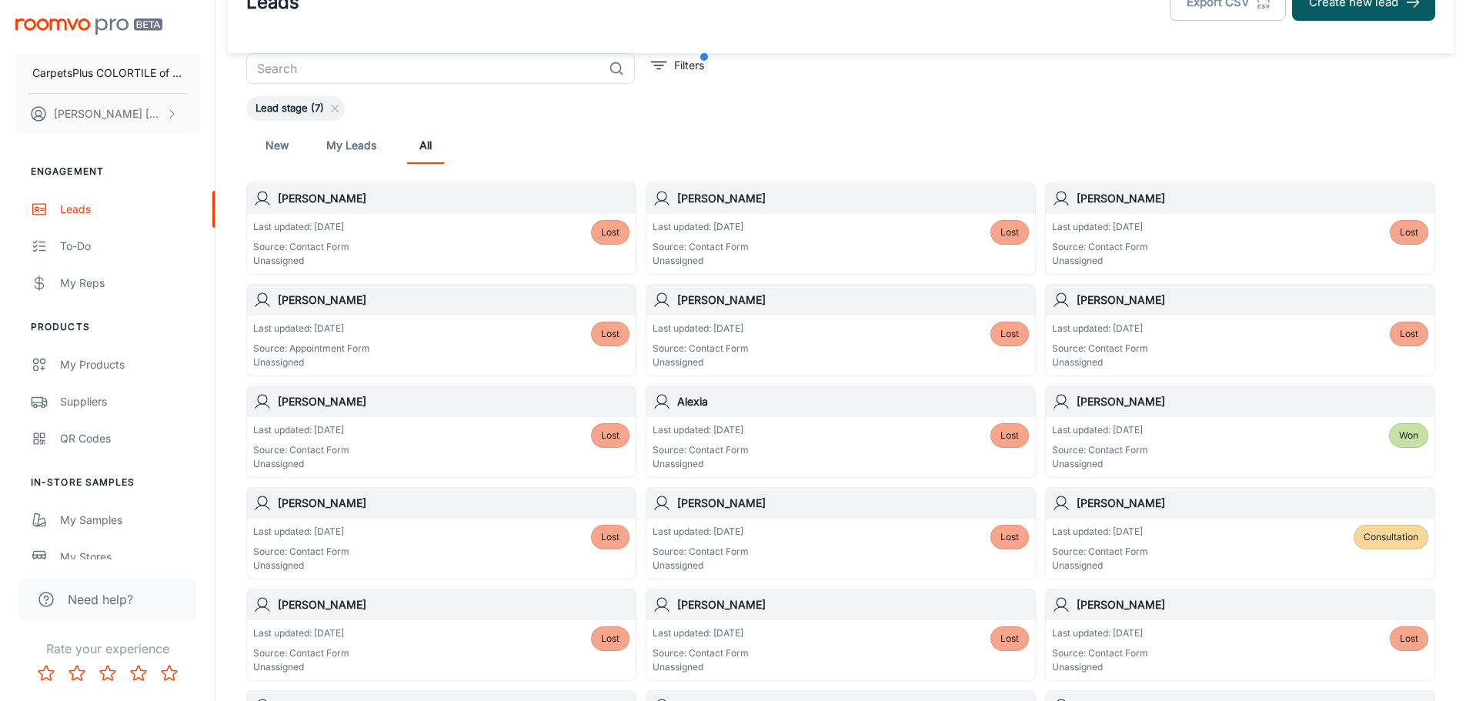
scroll to position [77, 0]
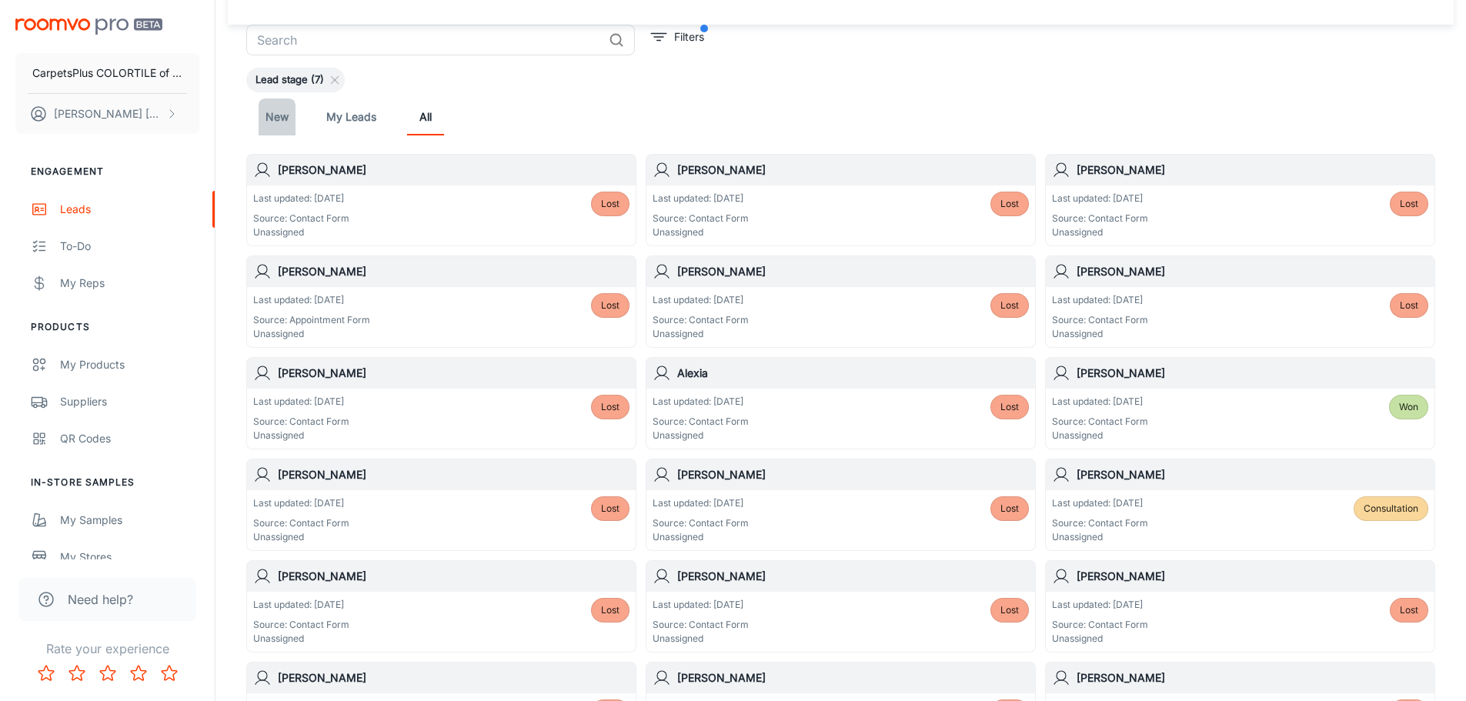
click at [286, 119] on link "New" at bounding box center [277, 117] width 37 height 37
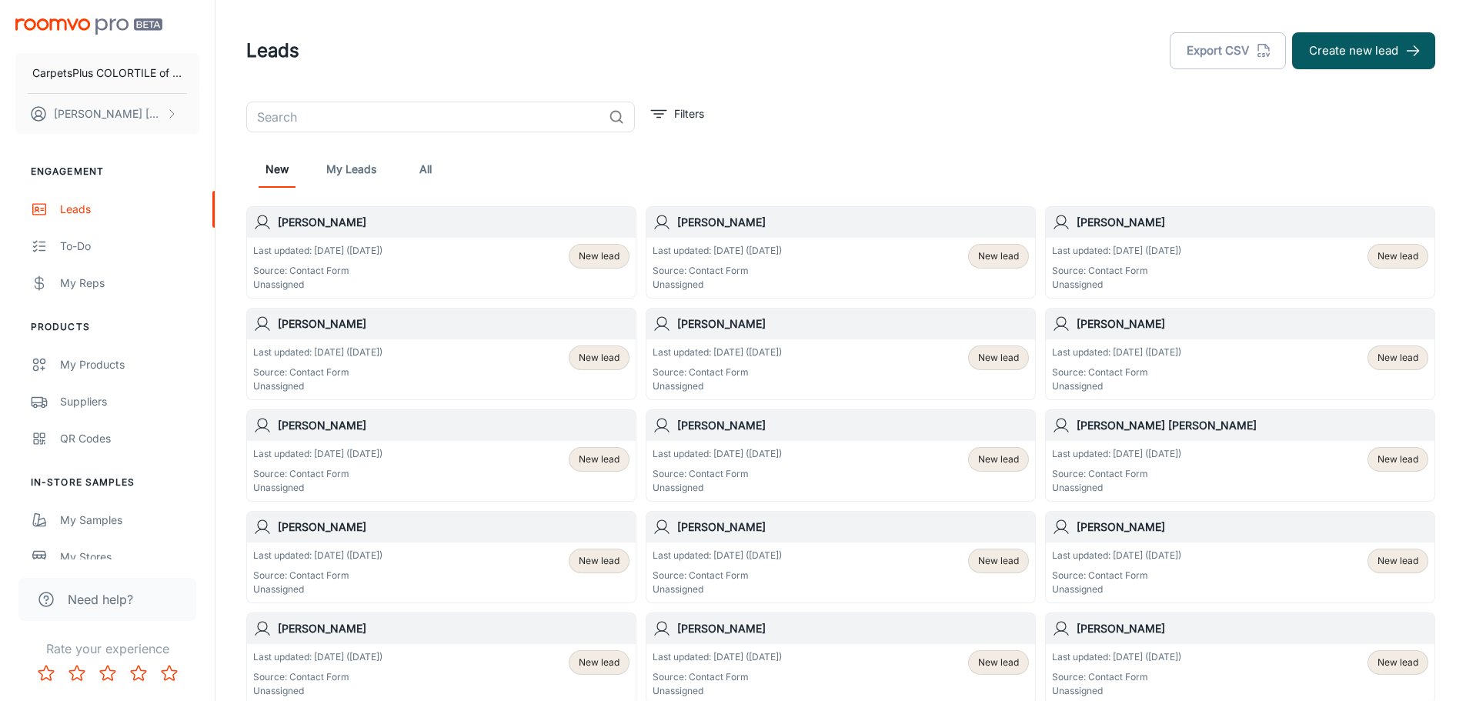
click at [732, 651] on p "Last updated: [DATE] ([DATE])" at bounding box center [717, 657] width 129 height 14
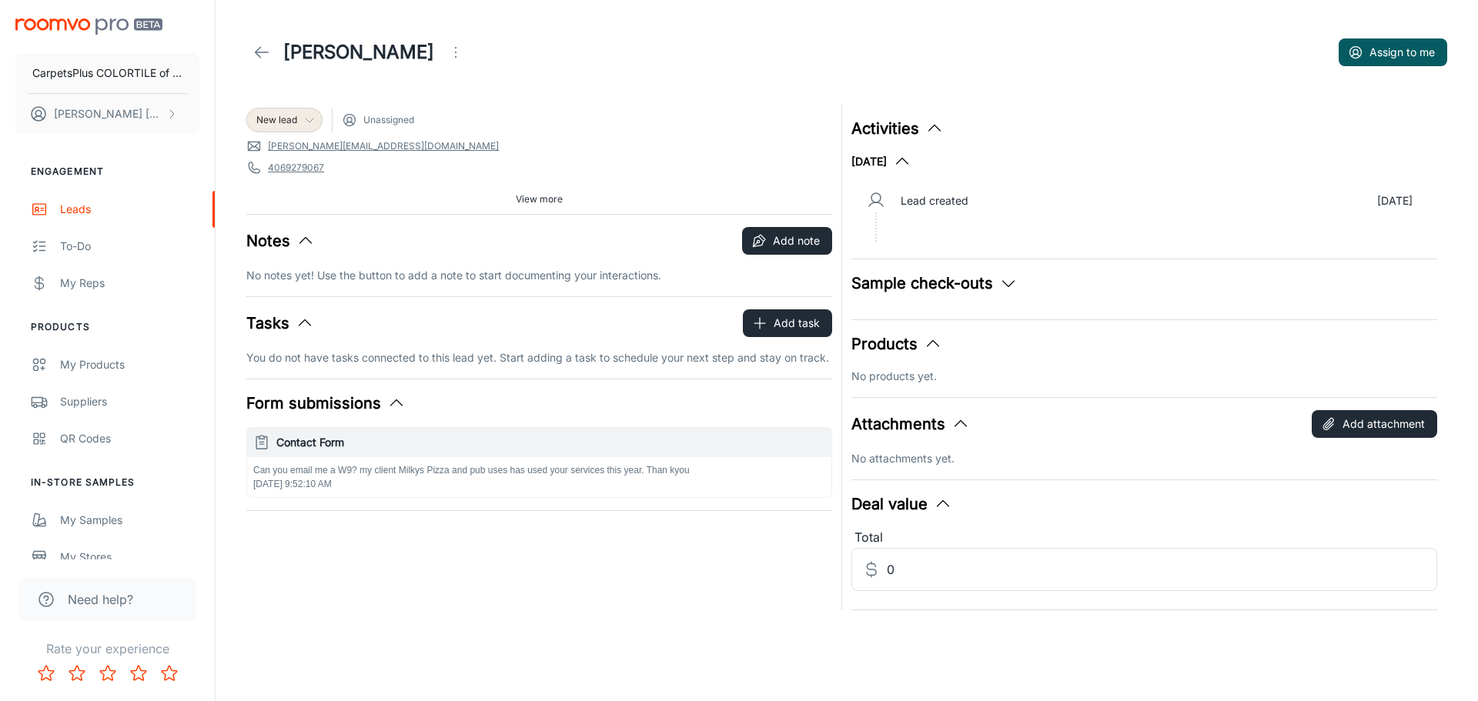
click at [272, 115] on span "New lead" at bounding box center [276, 120] width 41 height 14
click at [278, 293] on li "Won" at bounding box center [300, 291] width 109 height 28
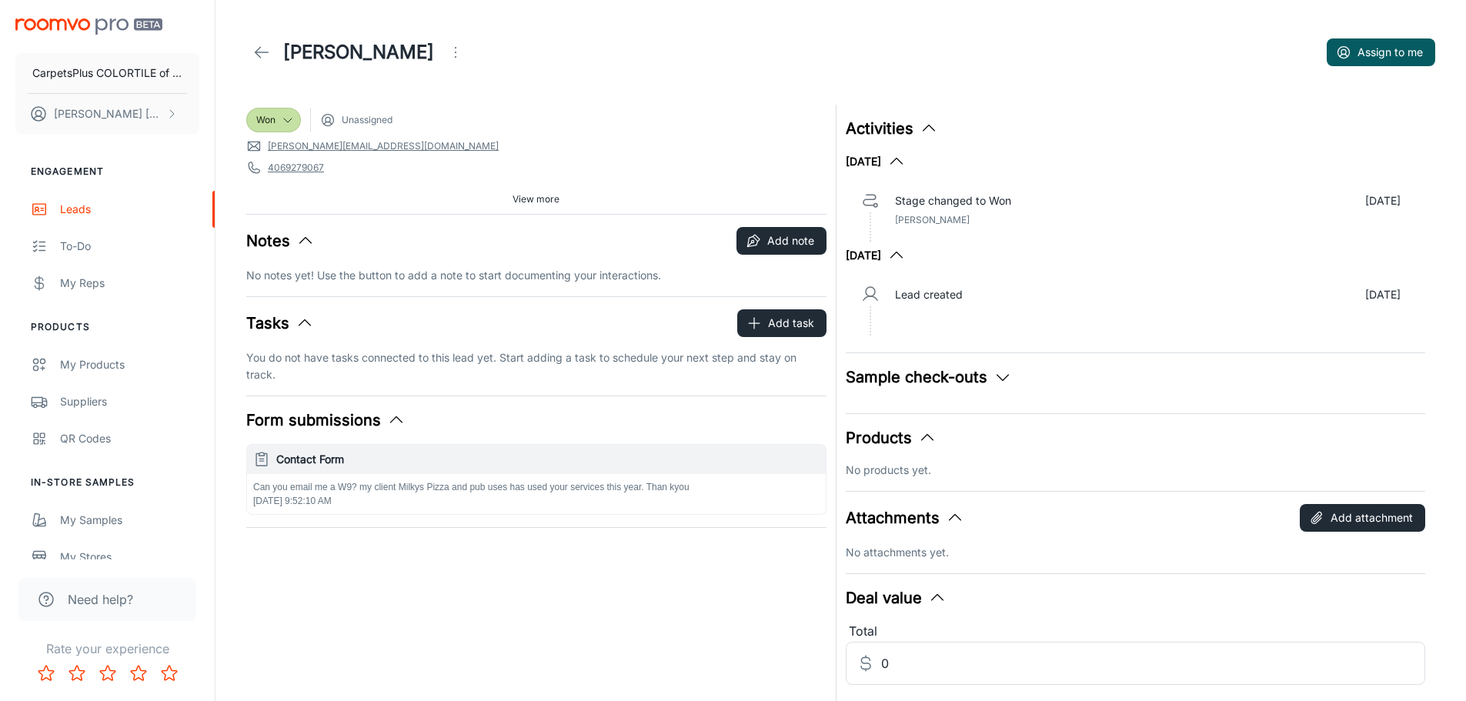
click at [255, 51] on icon at bounding box center [261, 52] width 18 height 18
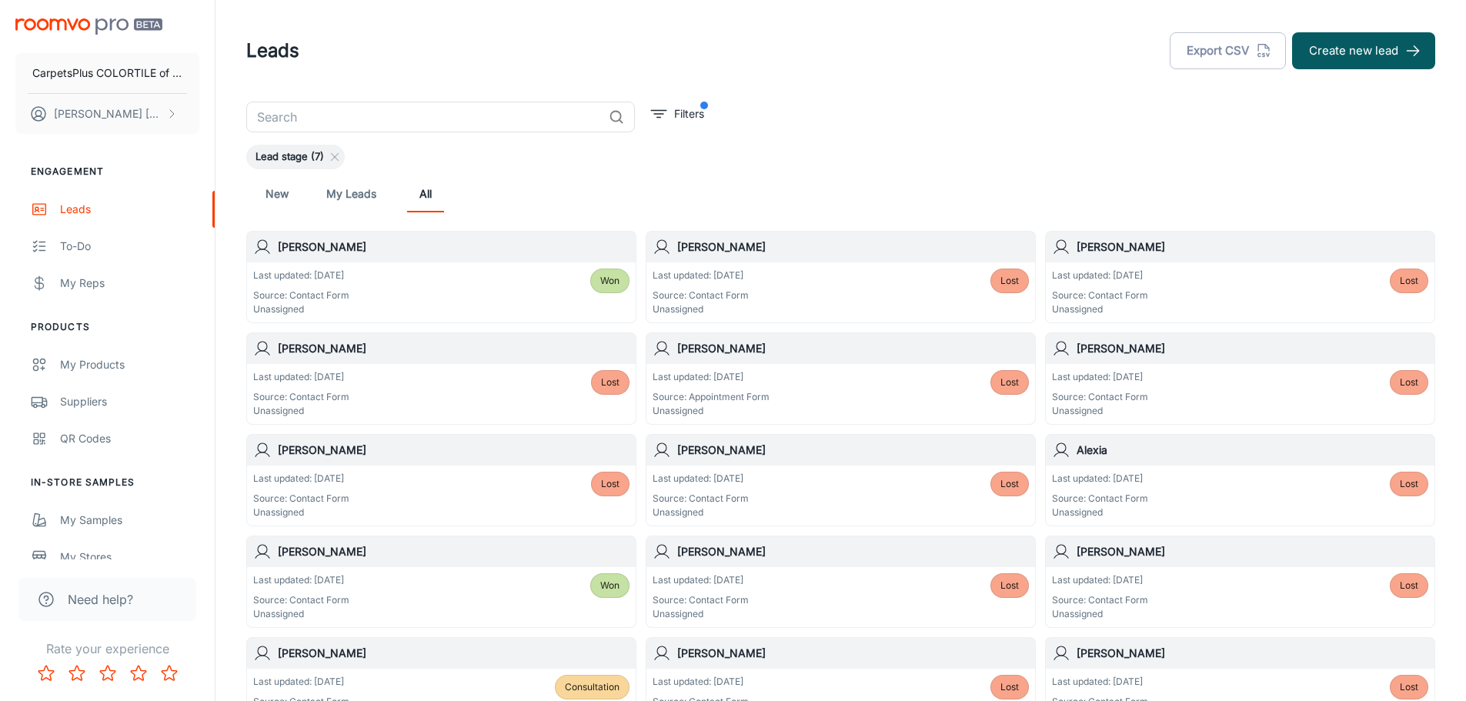
click at [296, 182] on div "New My Leads All" at bounding box center [841, 193] width 1165 height 37
click at [289, 187] on link "New" at bounding box center [277, 193] width 37 height 37
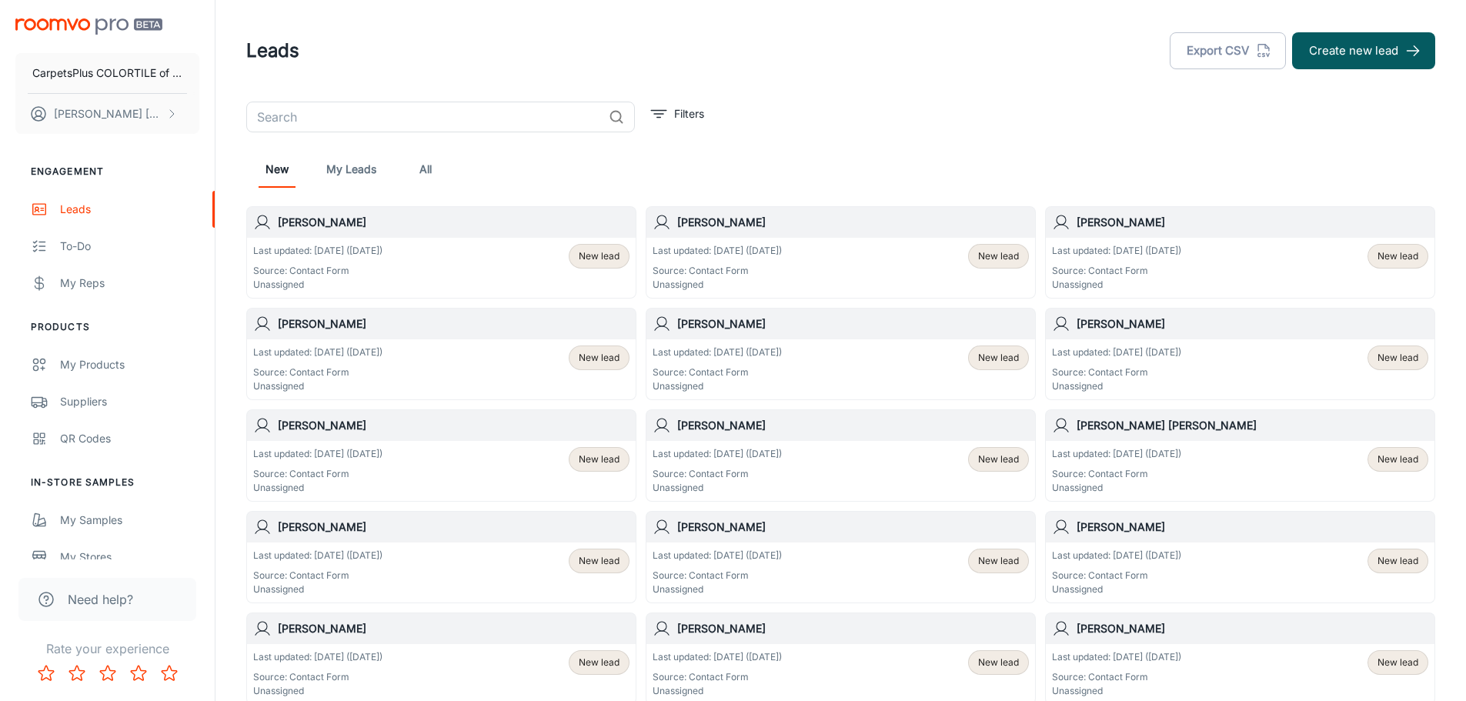
click at [850, 463] on div "Last updated: [DATE] ([DATE]) Source: Contact Form Unassigned New lead" at bounding box center [841, 471] width 376 height 48
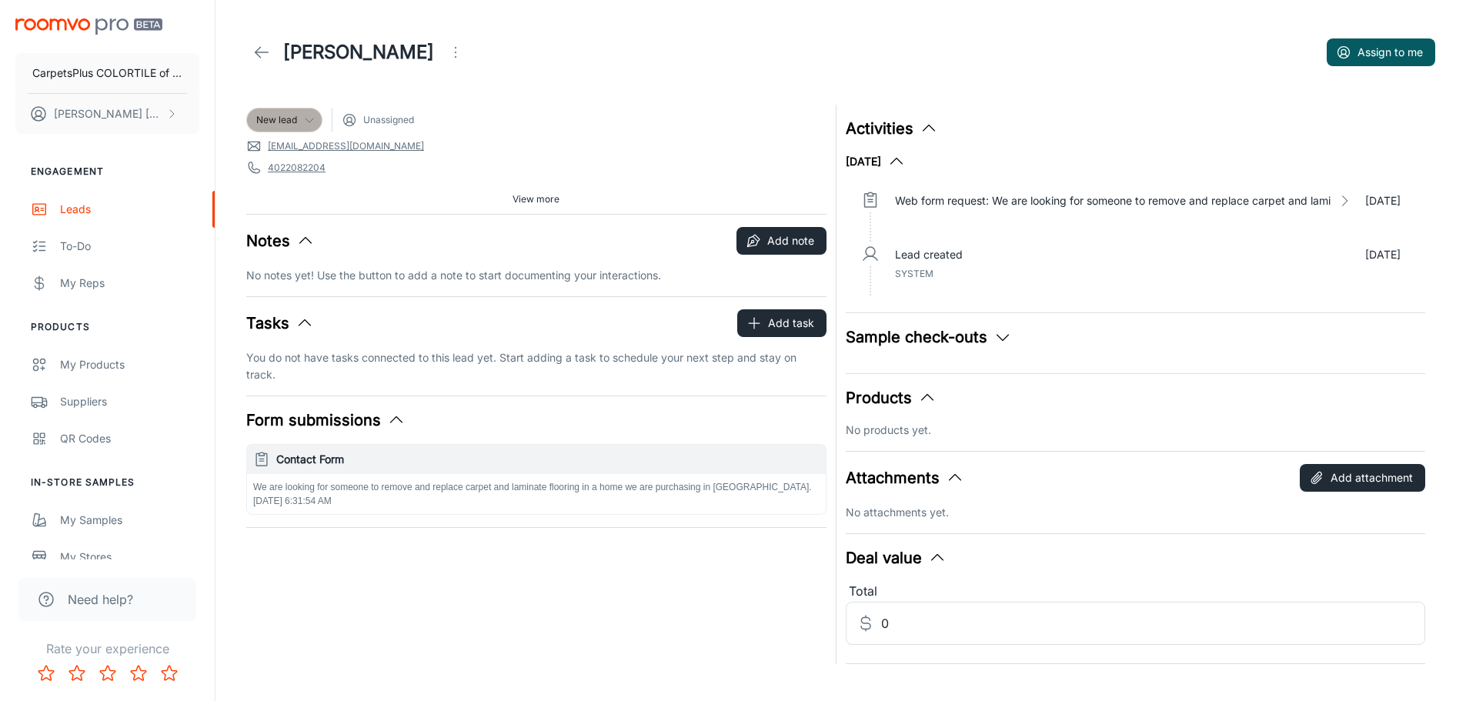
click at [302, 119] on div "New lead" at bounding box center [284, 120] width 56 height 14
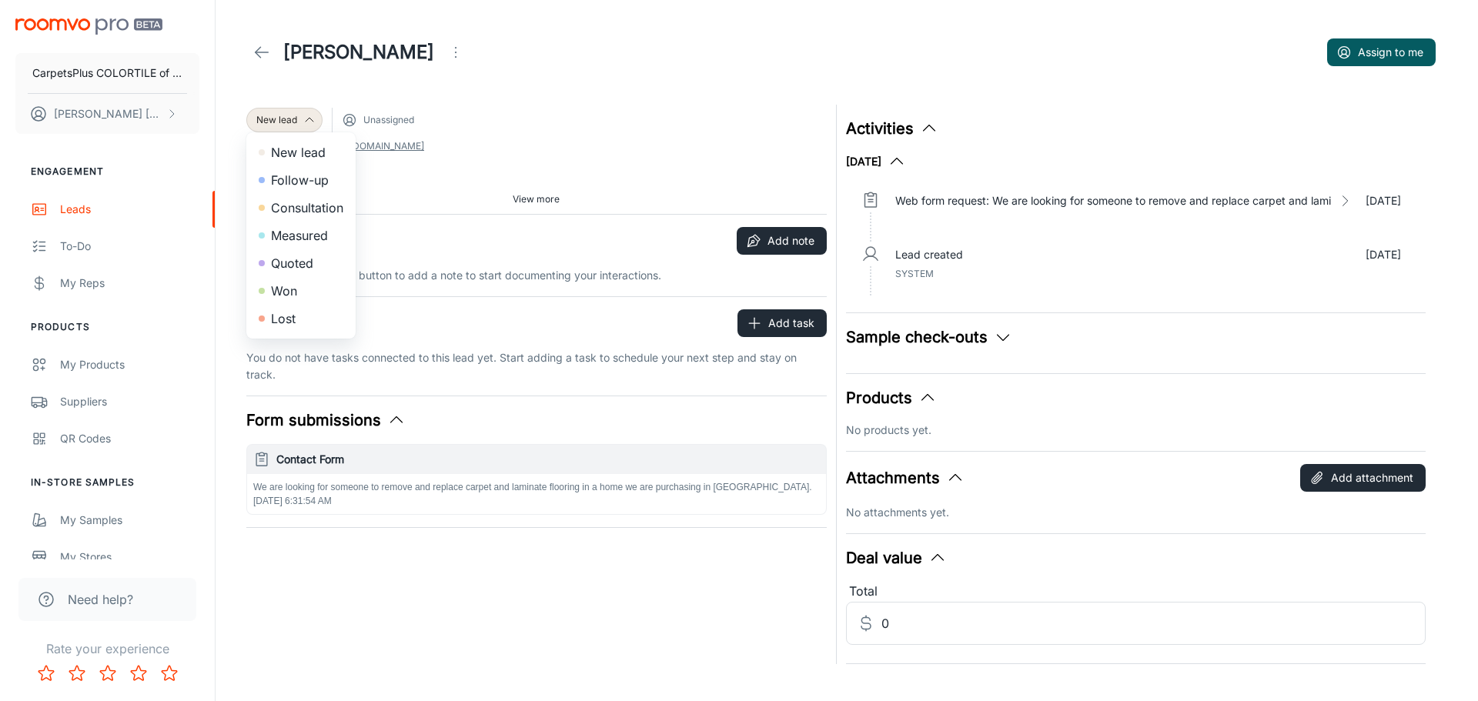
click at [282, 319] on li "Lost" at bounding box center [300, 319] width 109 height 28
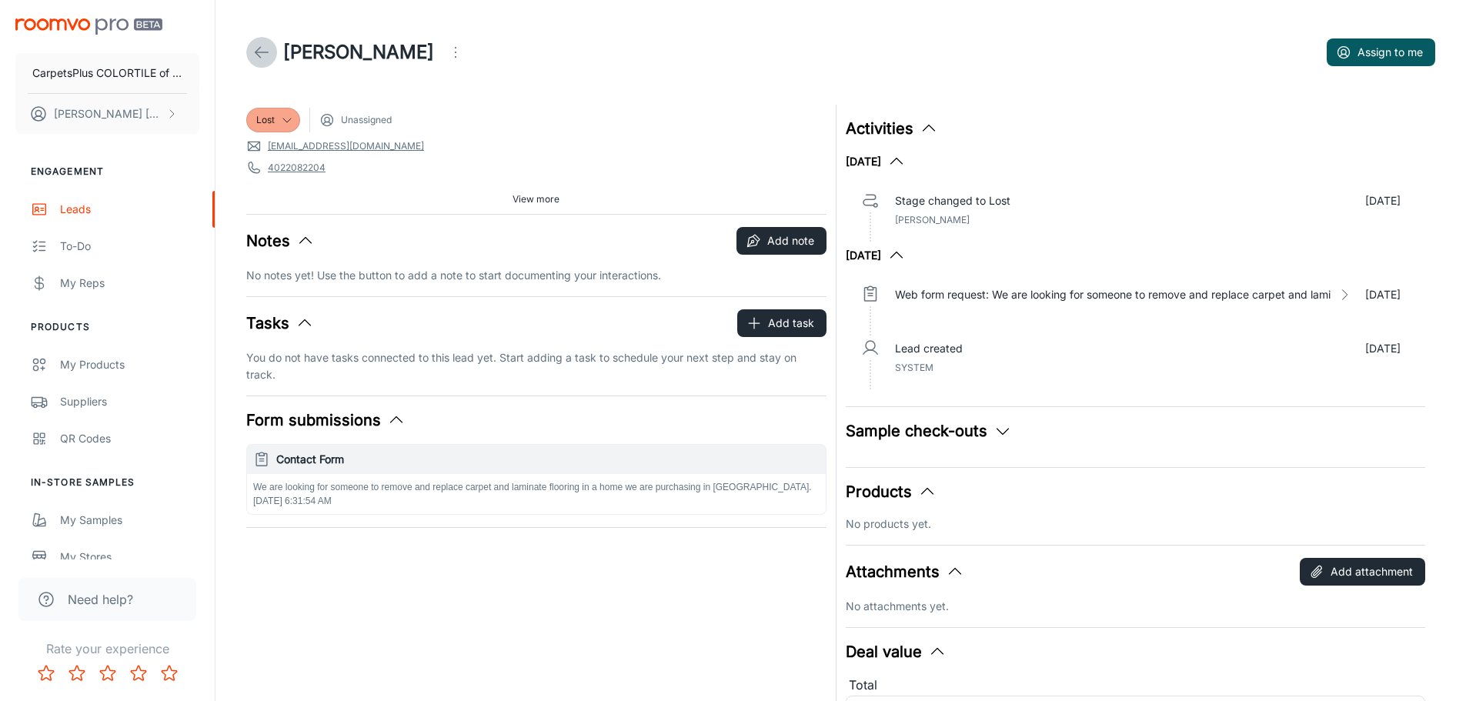
click at [255, 45] on icon at bounding box center [261, 52] width 18 height 18
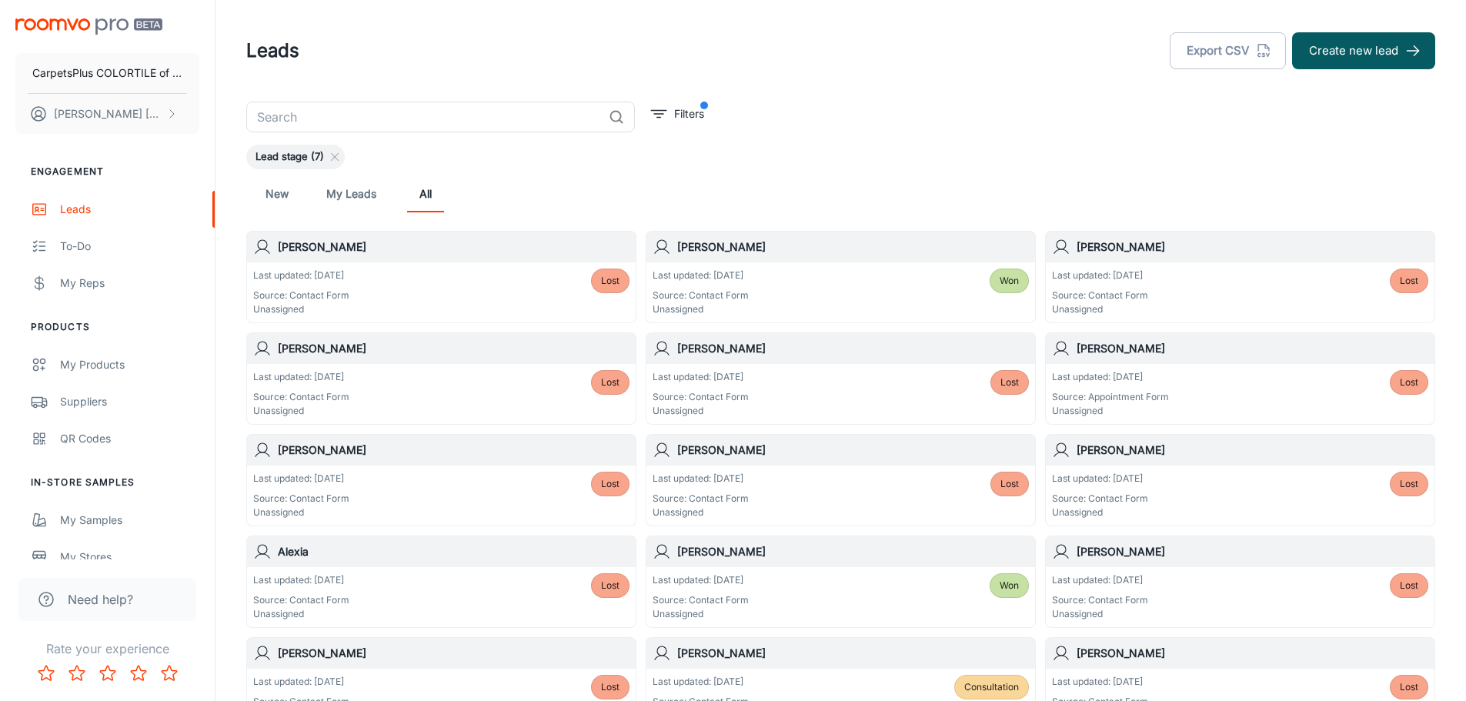
click at [286, 192] on link "New" at bounding box center [277, 193] width 37 height 37
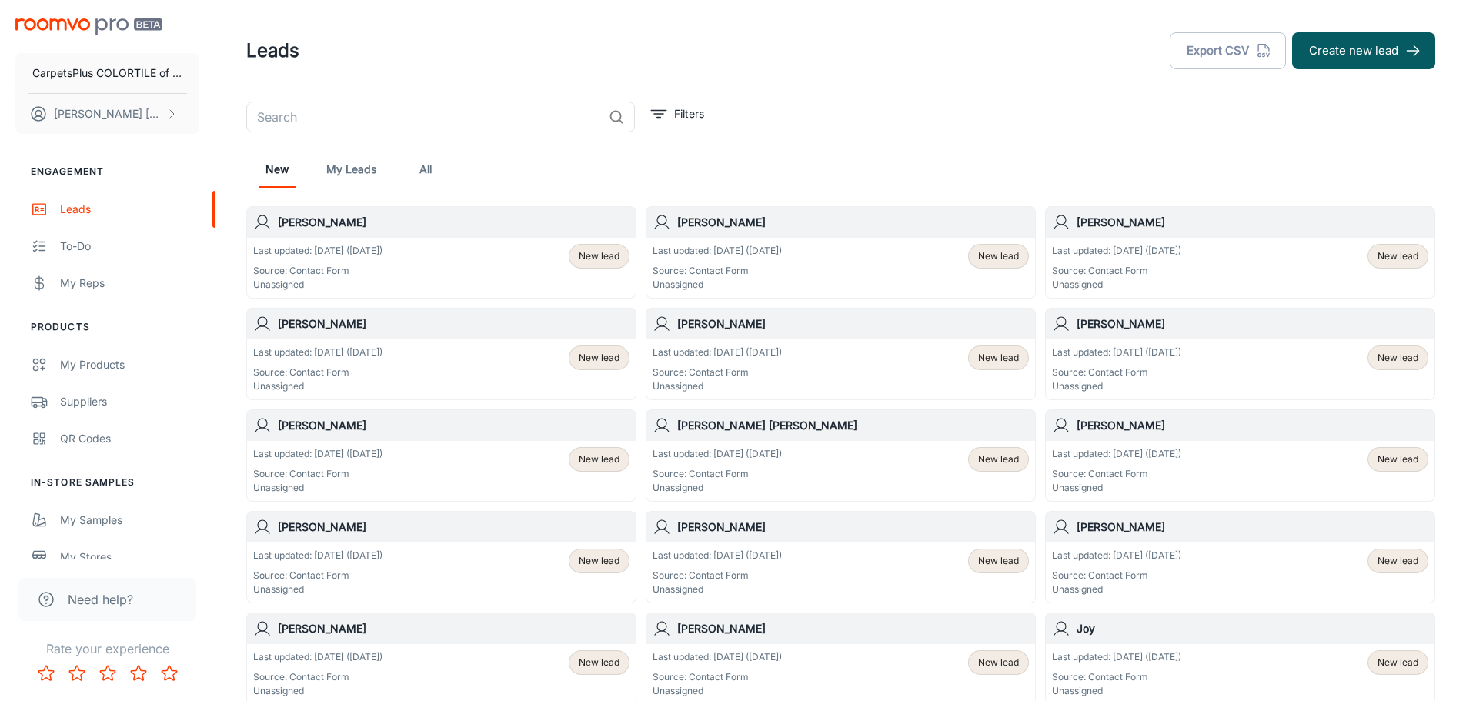
click at [850, 562] on div "Last updated: [DATE] ([DATE]) Source: Contact Form Unassigned New lead" at bounding box center [841, 573] width 376 height 48
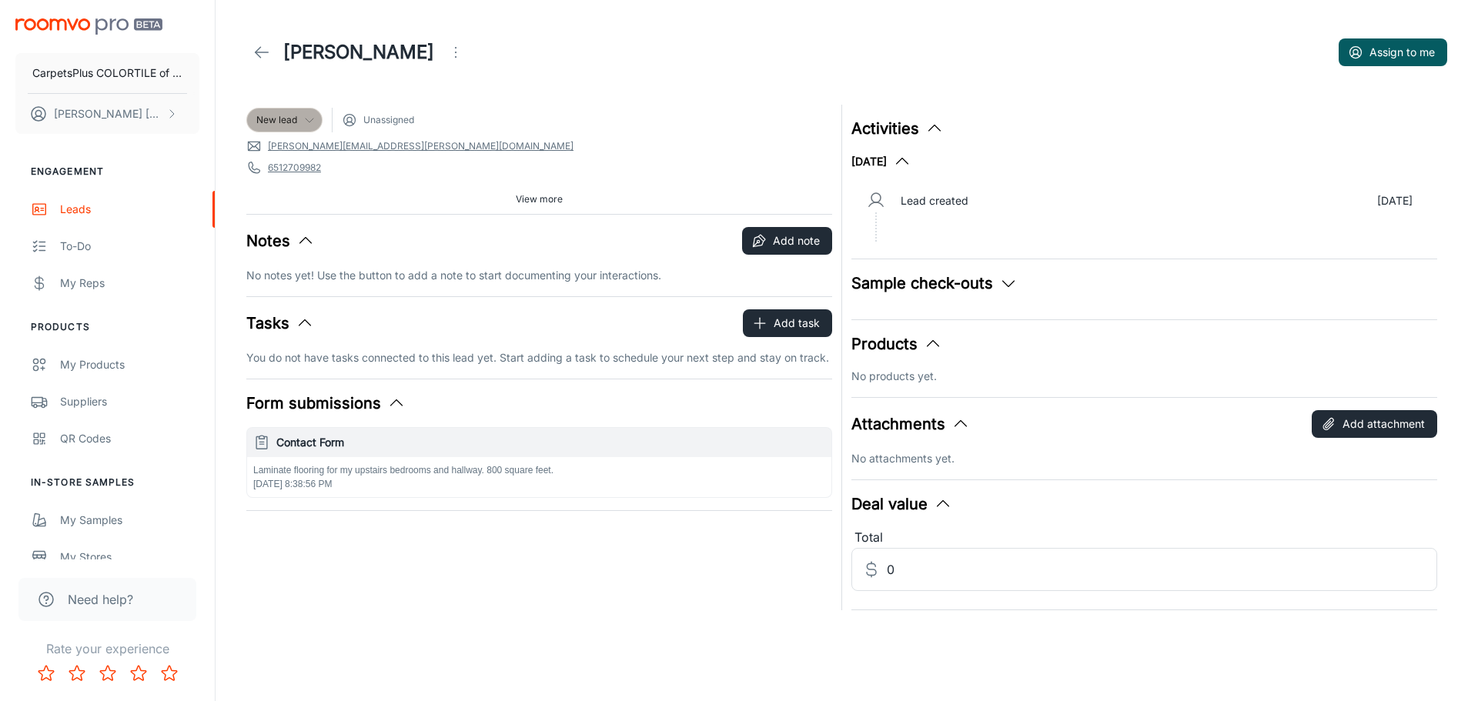
click at [288, 113] on span "New lead" at bounding box center [276, 120] width 41 height 14
drag, startPoint x: 270, startPoint y: 304, endPoint x: 270, endPoint y: 323, distance: 18.5
click at [270, 323] on ul "New lead Follow-up Consultation Measured Quoted Won Lost" at bounding box center [300, 235] width 109 height 206
click at [270, 323] on li "Lost" at bounding box center [300, 319] width 109 height 28
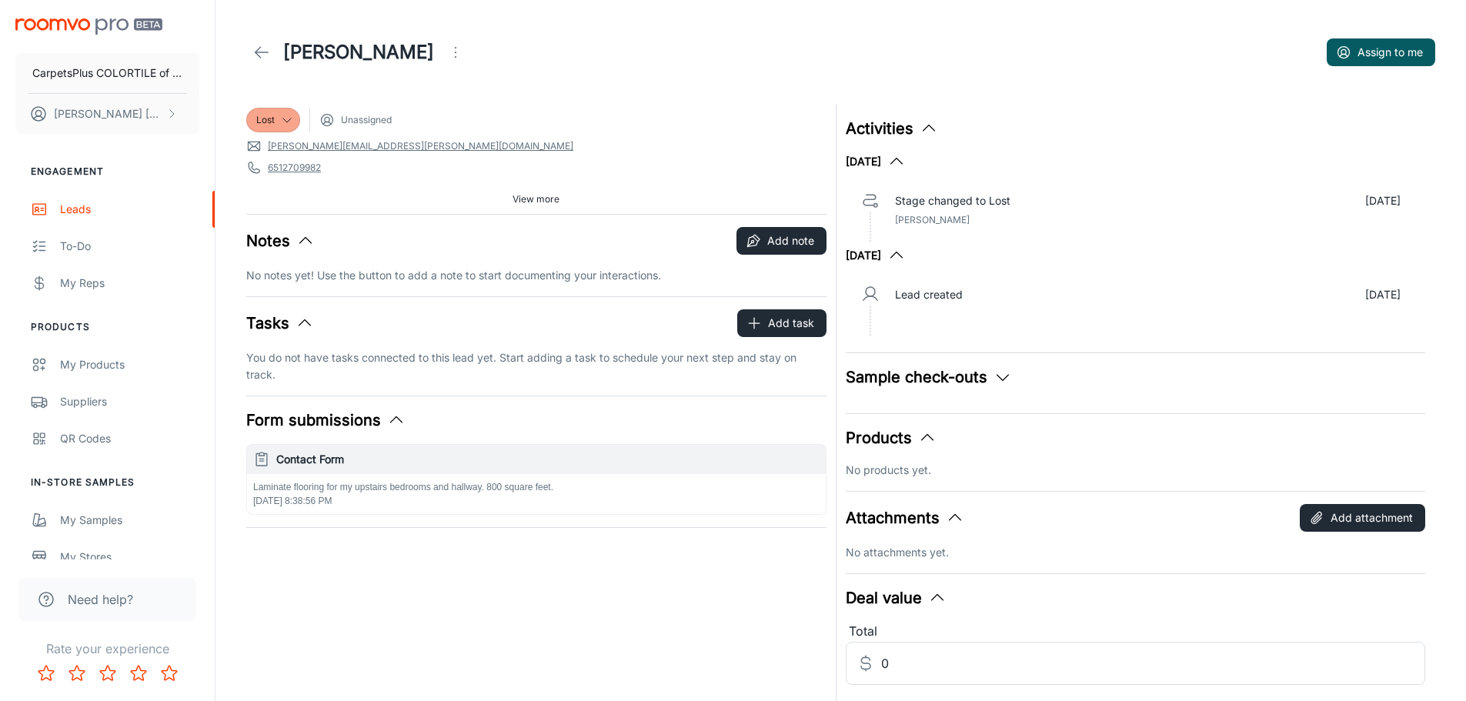
click at [259, 47] on icon at bounding box center [261, 52] width 18 height 18
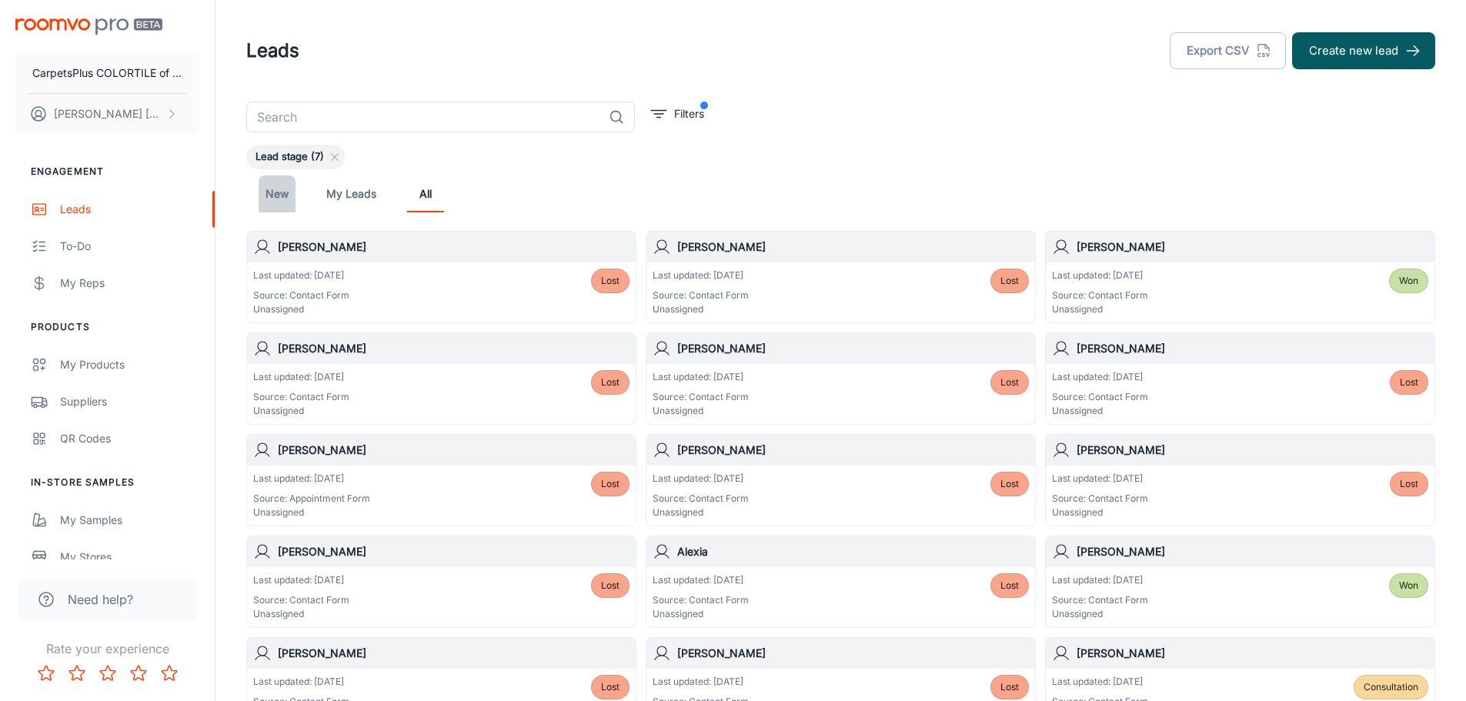
click at [270, 192] on link "New" at bounding box center [277, 193] width 37 height 37
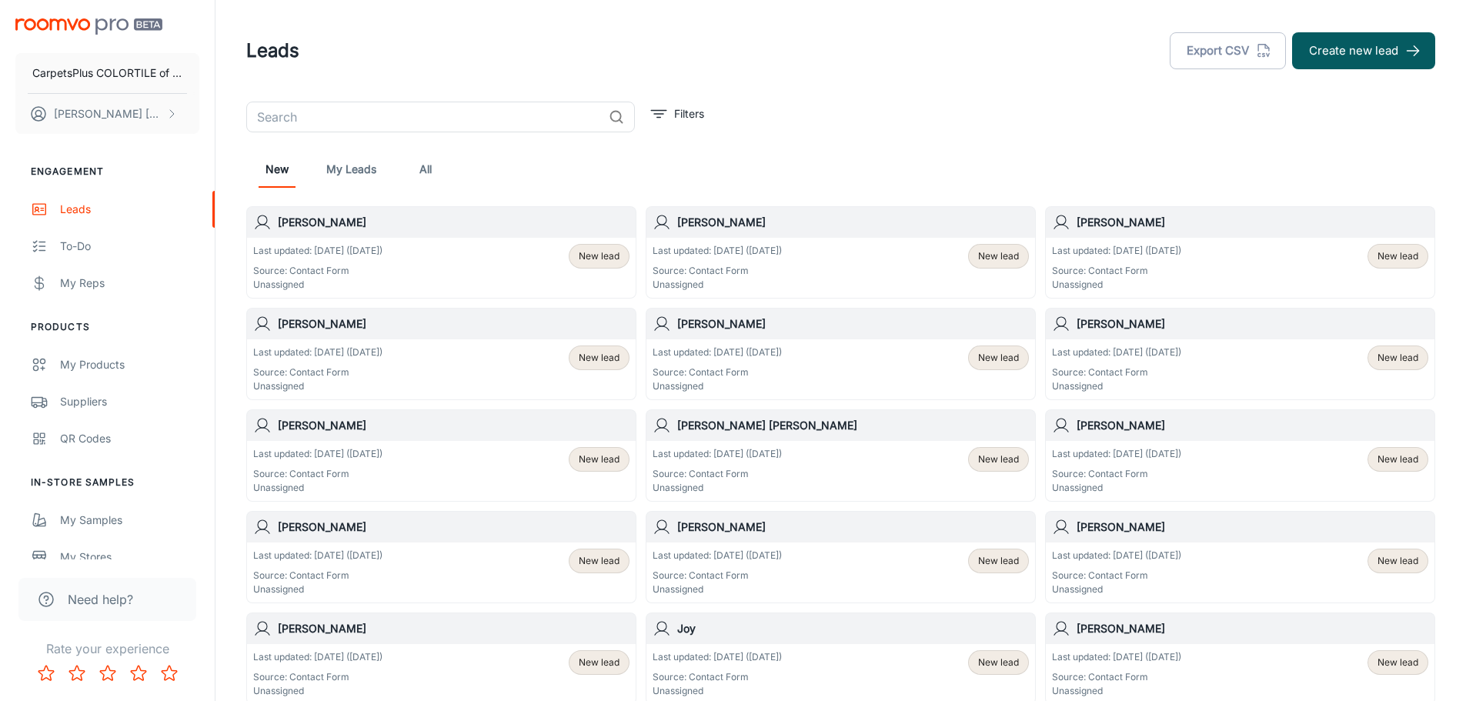
click at [356, 552] on p "Last updated: [DATE] ([DATE])" at bounding box center [317, 556] width 129 height 14
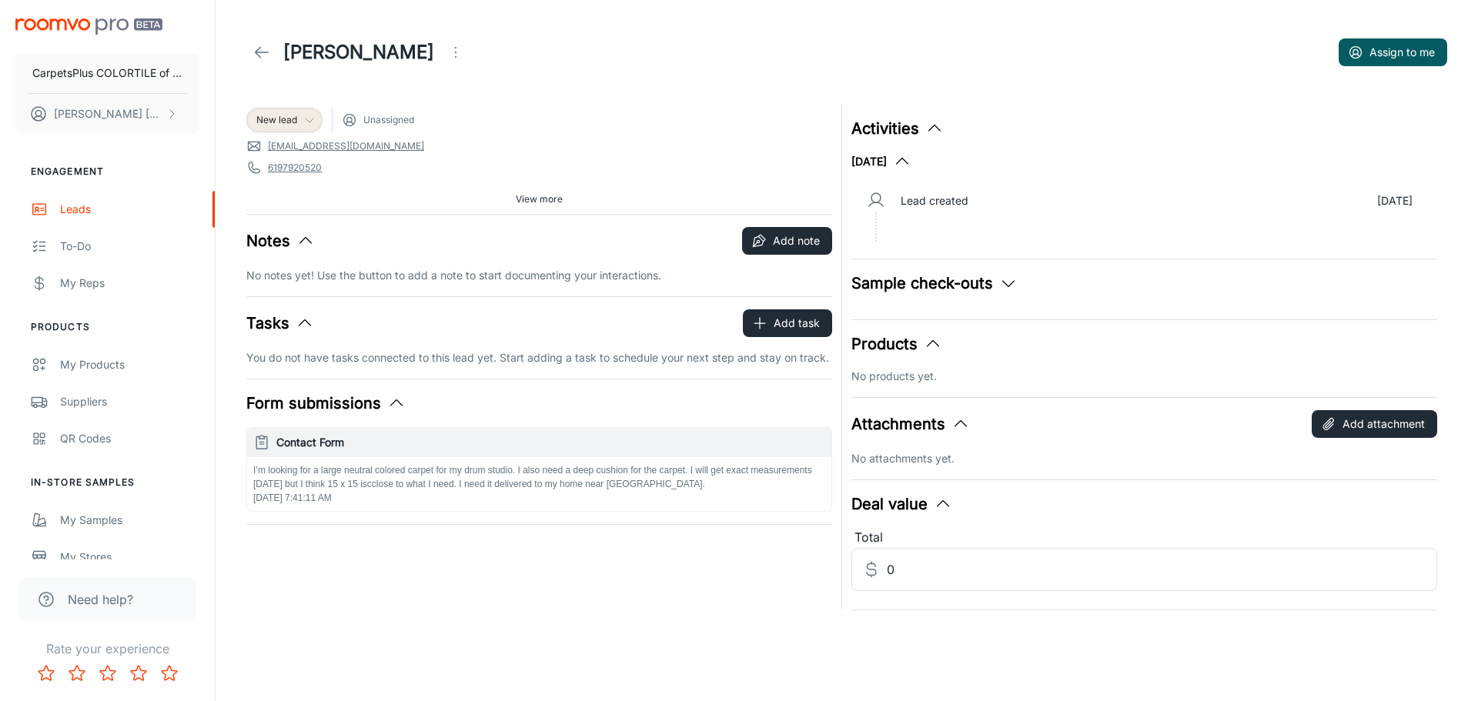
click at [289, 115] on span "New lead" at bounding box center [276, 120] width 41 height 14
click at [288, 319] on li "Lost" at bounding box center [300, 319] width 109 height 28
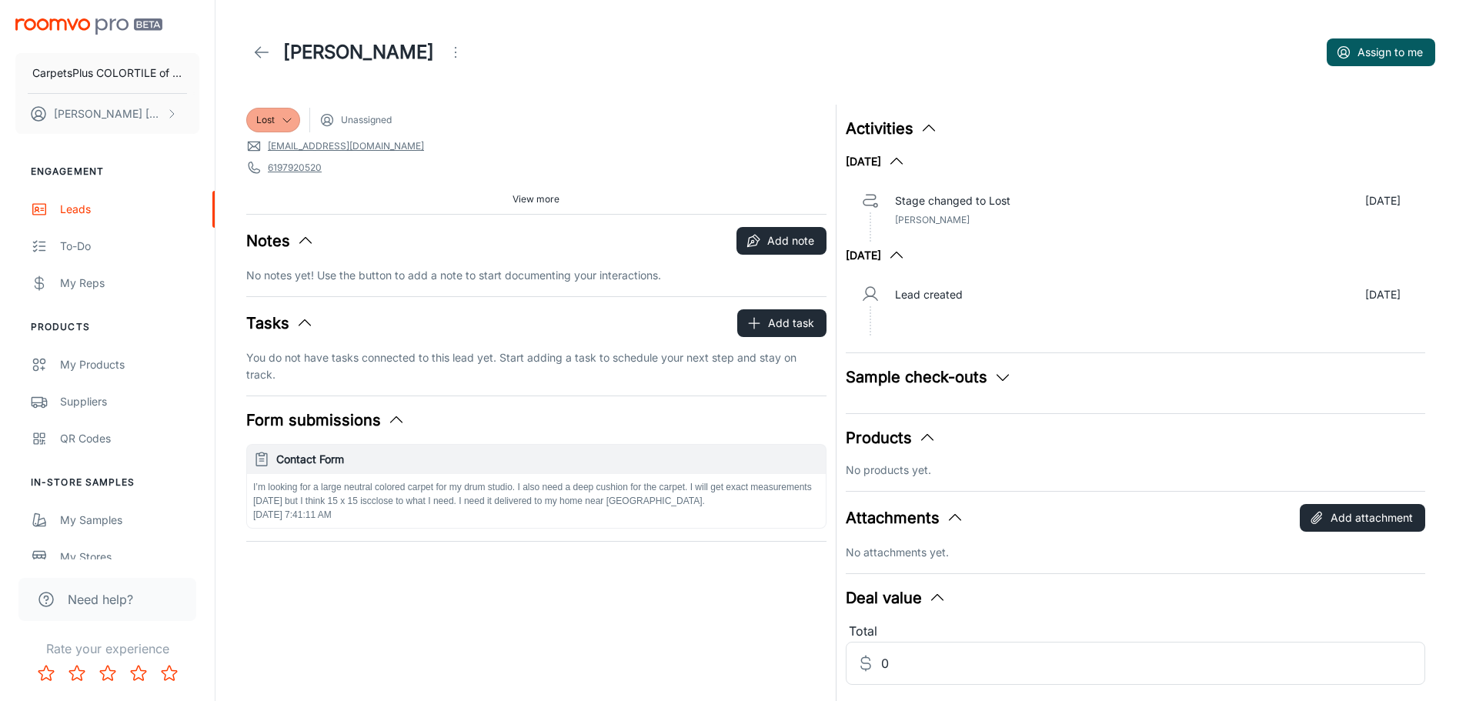
click at [259, 45] on icon at bounding box center [261, 52] width 18 height 18
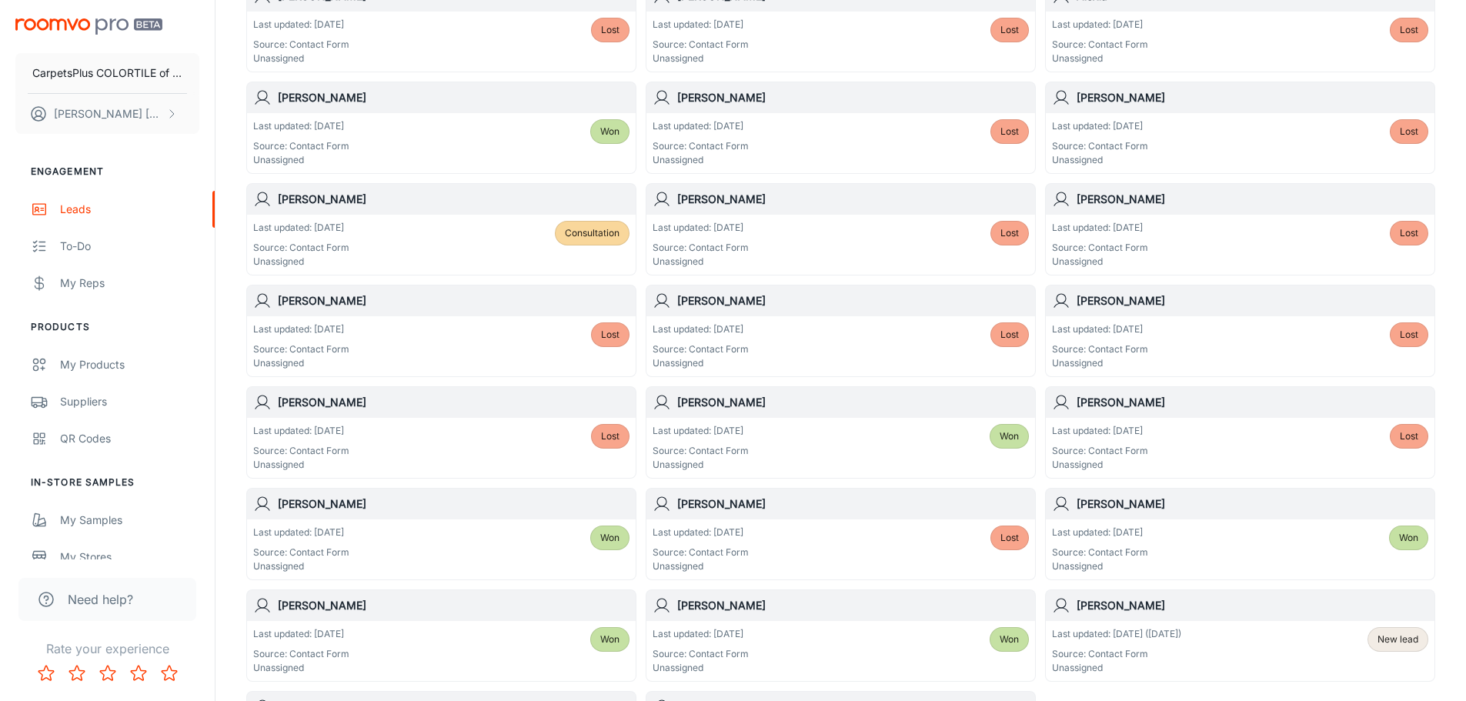
scroll to position [539, 0]
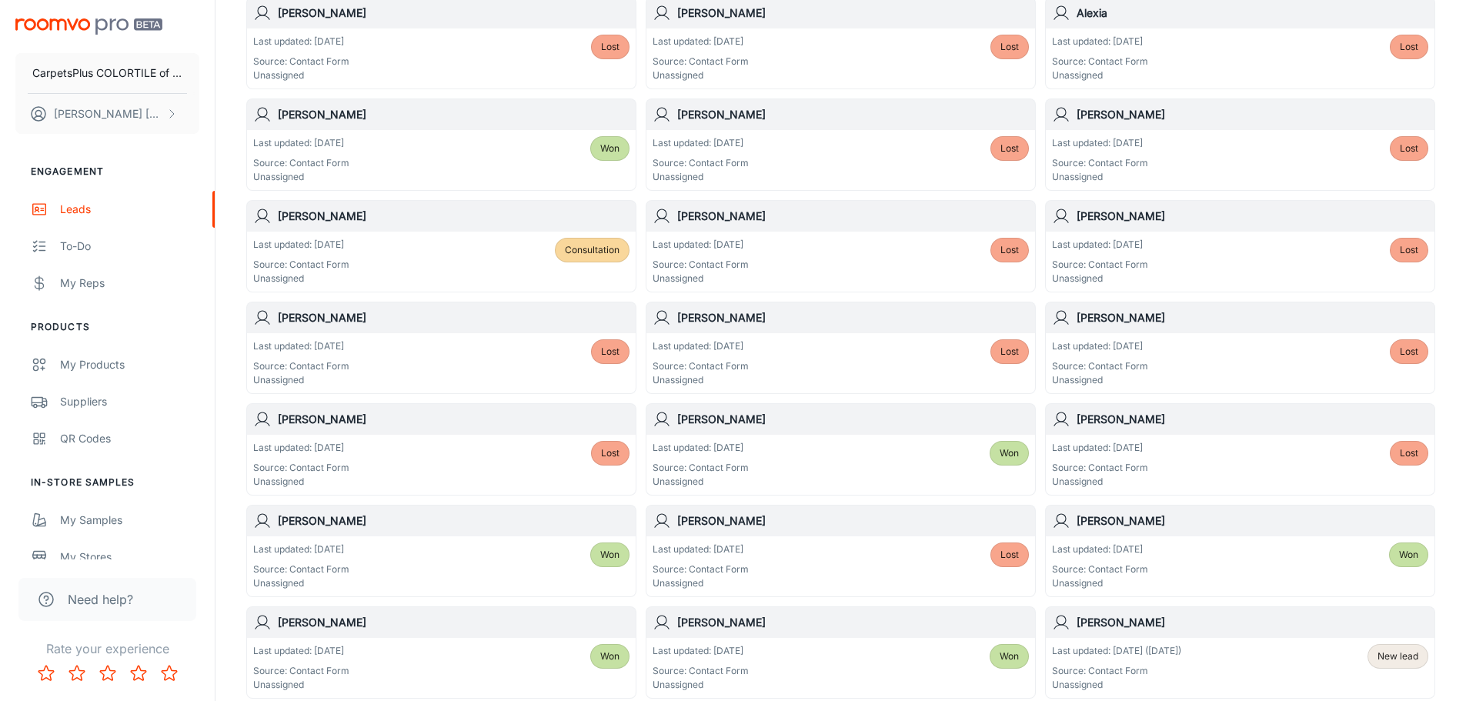
click at [456, 259] on div "Last updated: [DATE] Source: Contact Form Unassigned Consultation" at bounding box center [441, 262] width 376 height 48
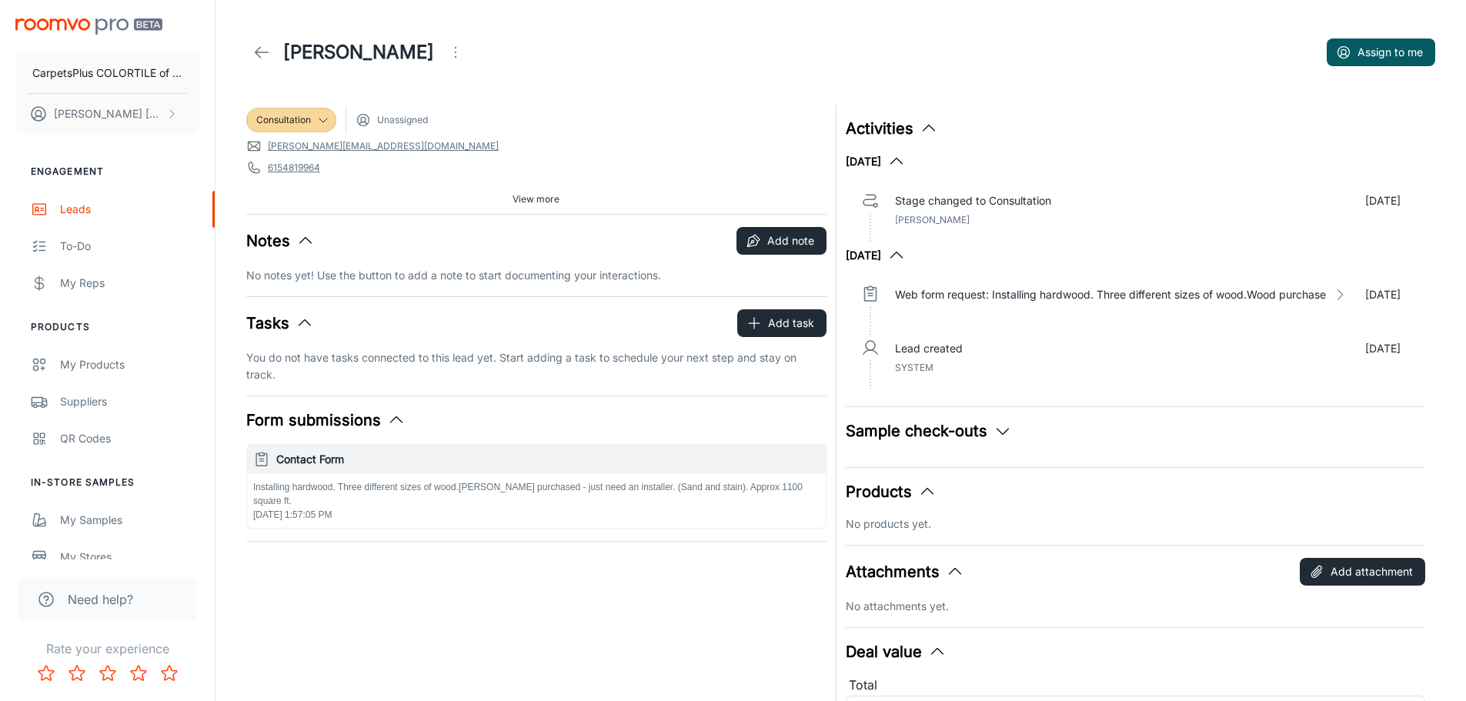
click at [258, 45] on icon at bounding box center [261, 52] width 18 height 18
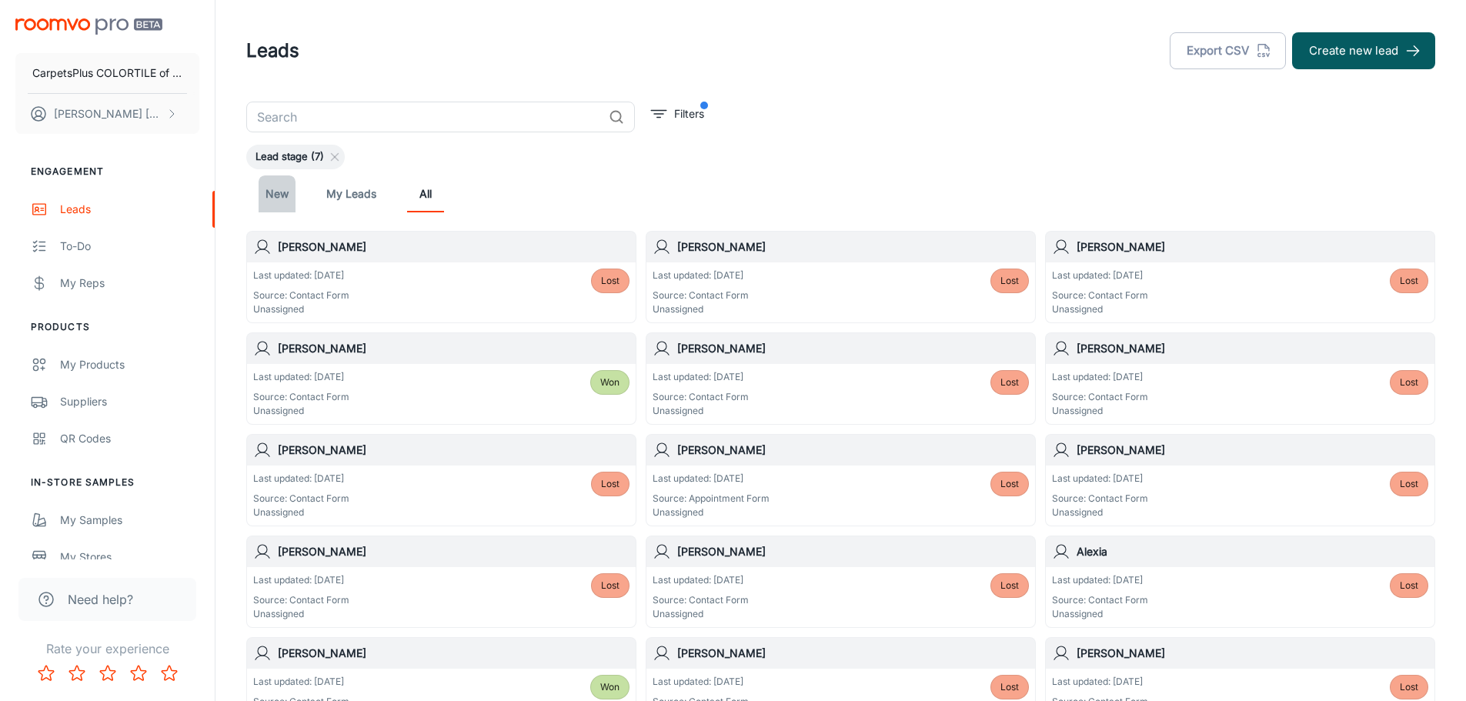
click at [279, 193] on link "New" at bounding box center [277, 193] width 37 height 37
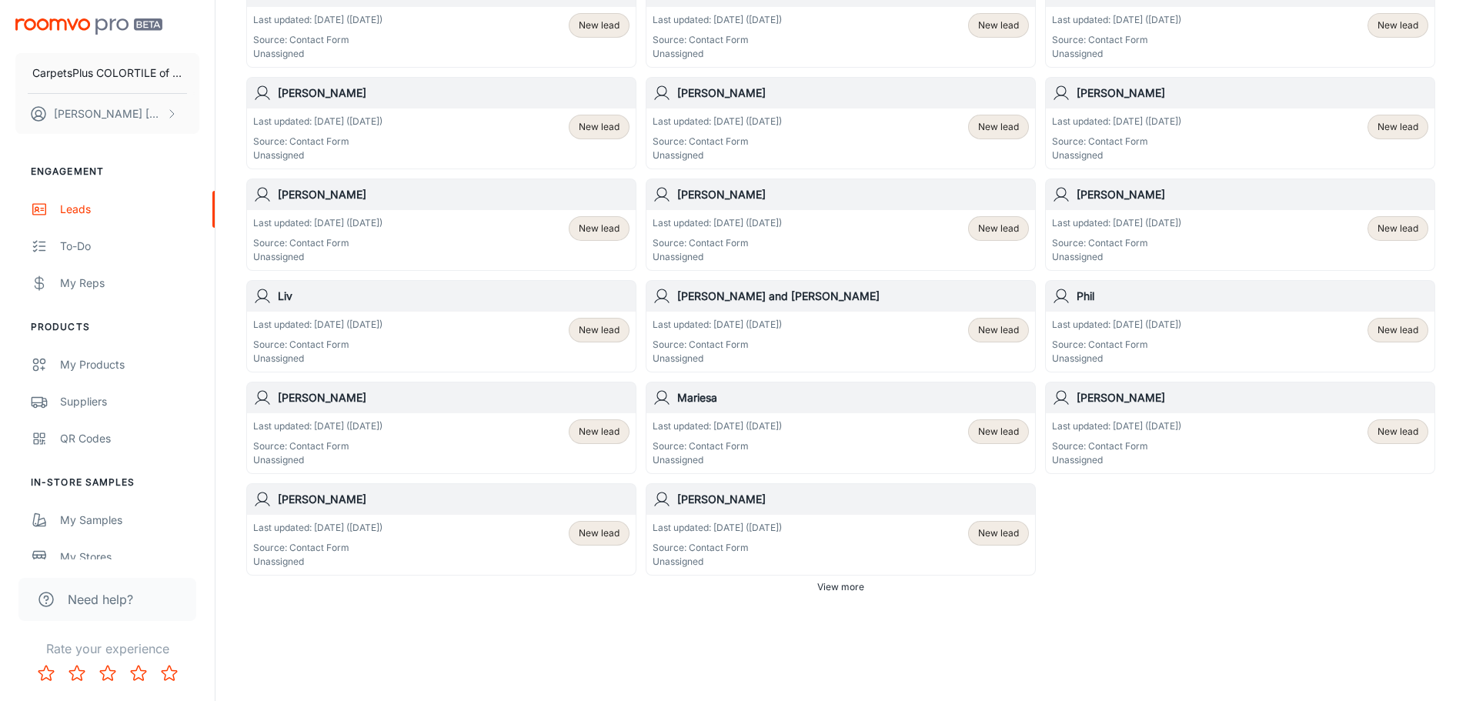
scroll to position [747, 0]
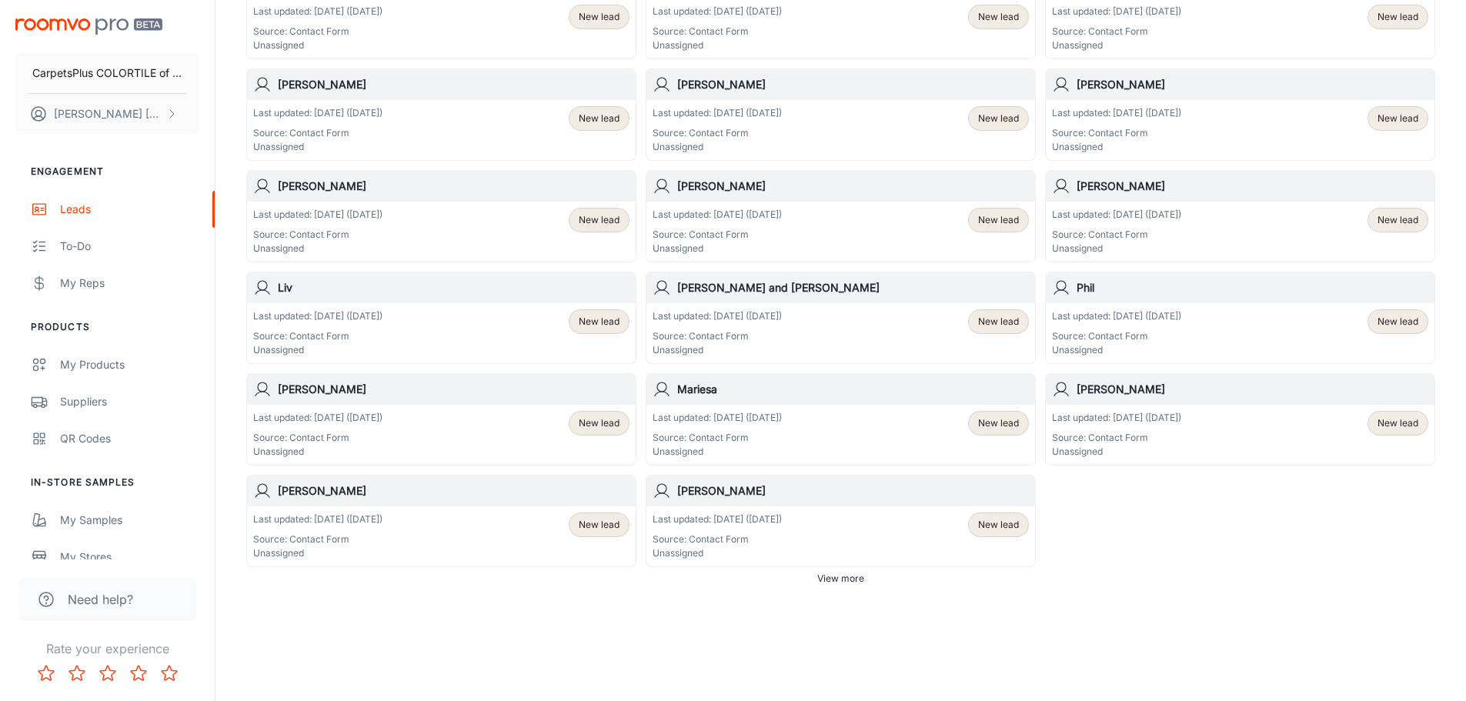
click at [446, 521] on div "Last updated: [DATE] ([DATE]) Source: Contact Form Unassigned New lead" at bounding box center [441, 537] width 376 height 48
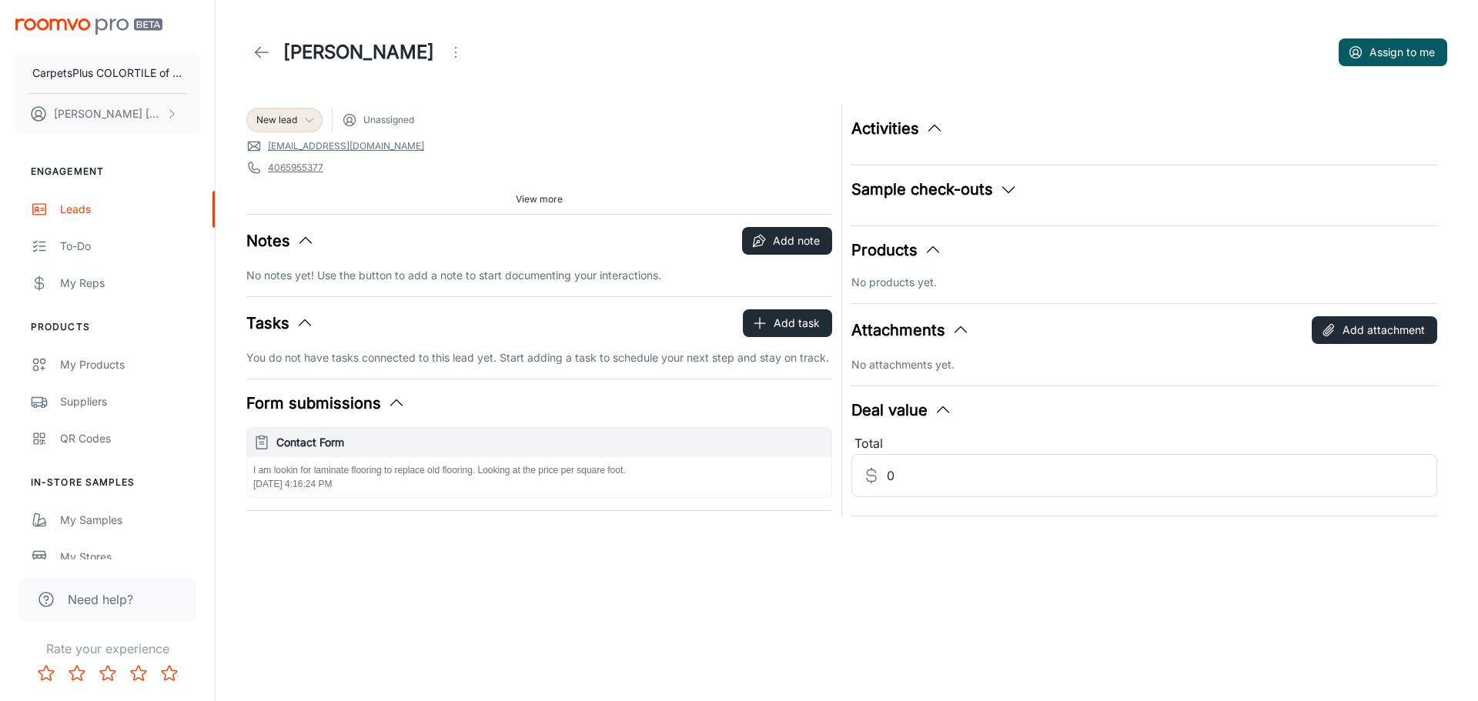
click at [298, 120] on div "New lead" at bounding box center [284, 120] width 56 height 14
click at [289, 319] on li "Lost" at bounding box center [300, 319] width 109 height 28
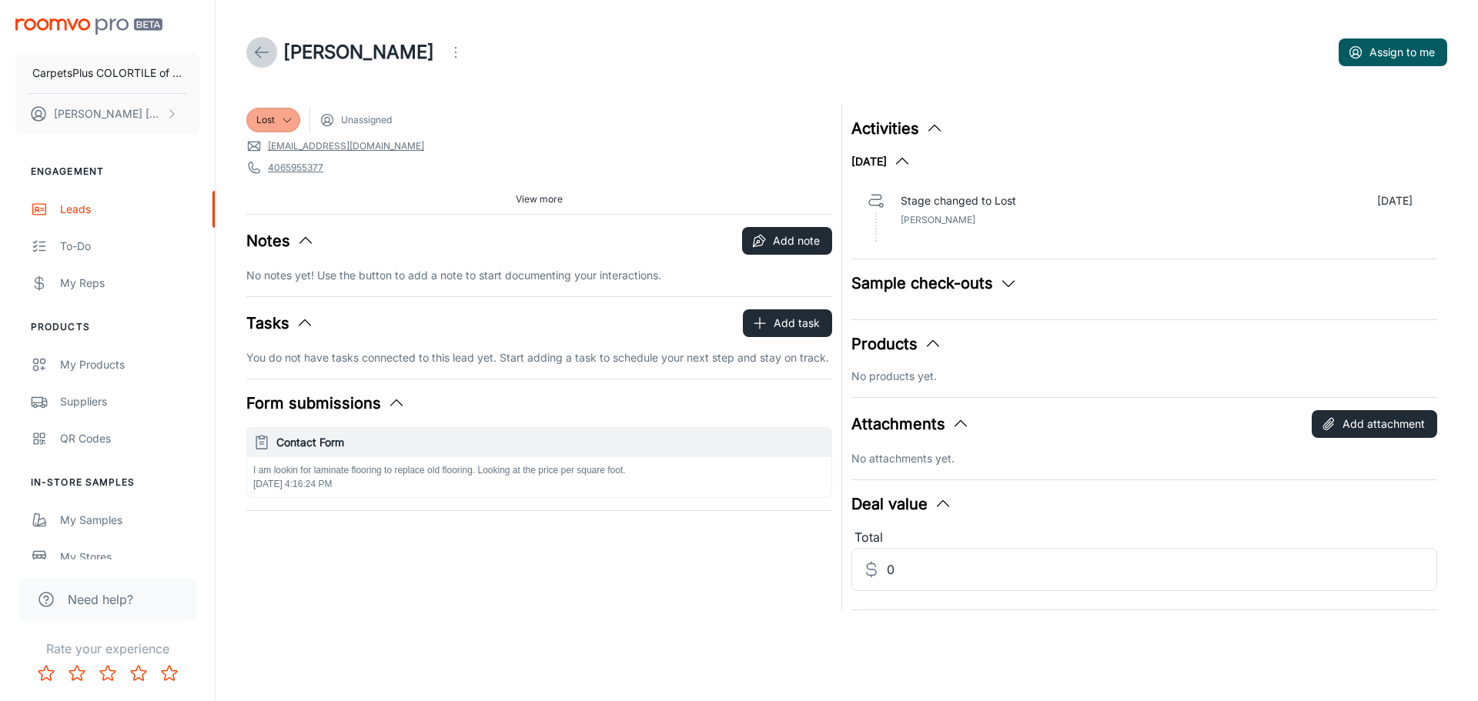
click at [260, 48] on polyline at bounding box center [258, 52] width 5 height 11
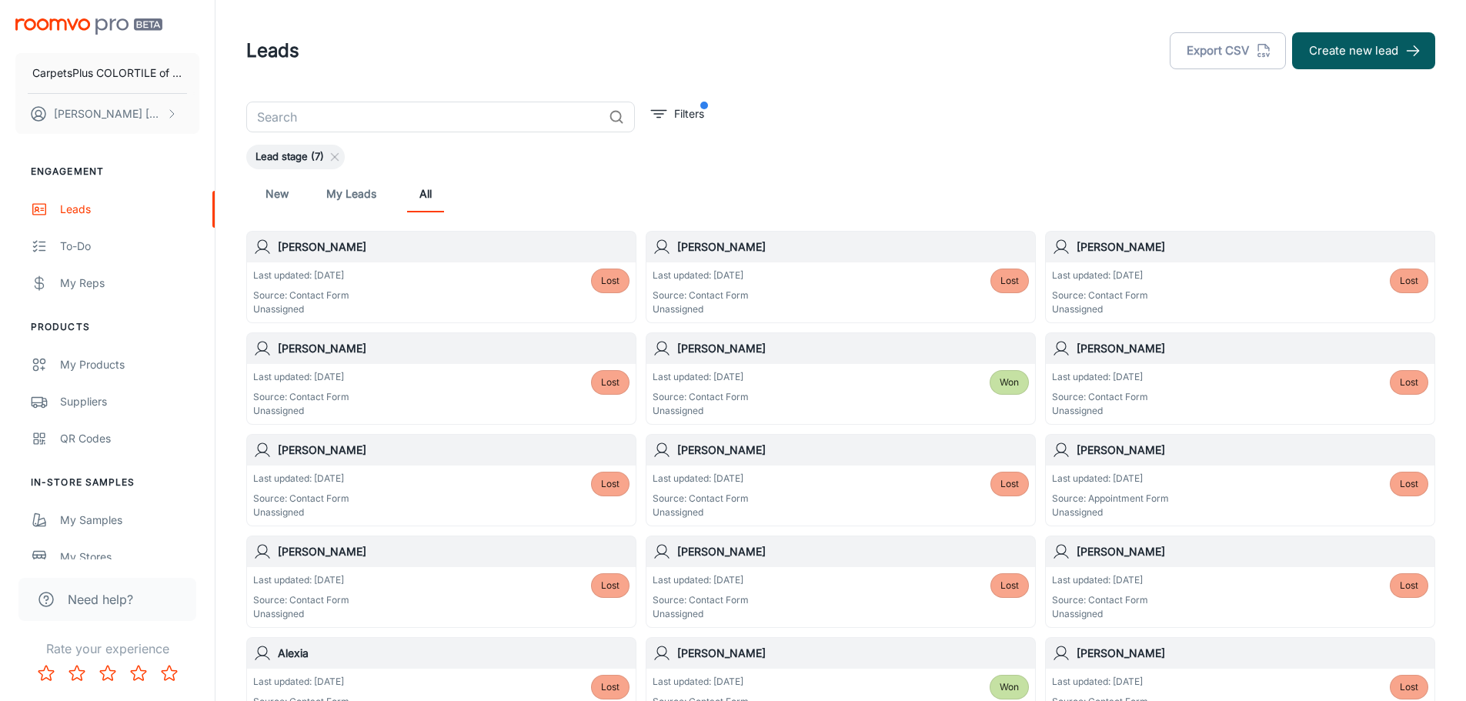
click at [269, 189] on link "New" at bounding box center [277, 193] width 37 height 37
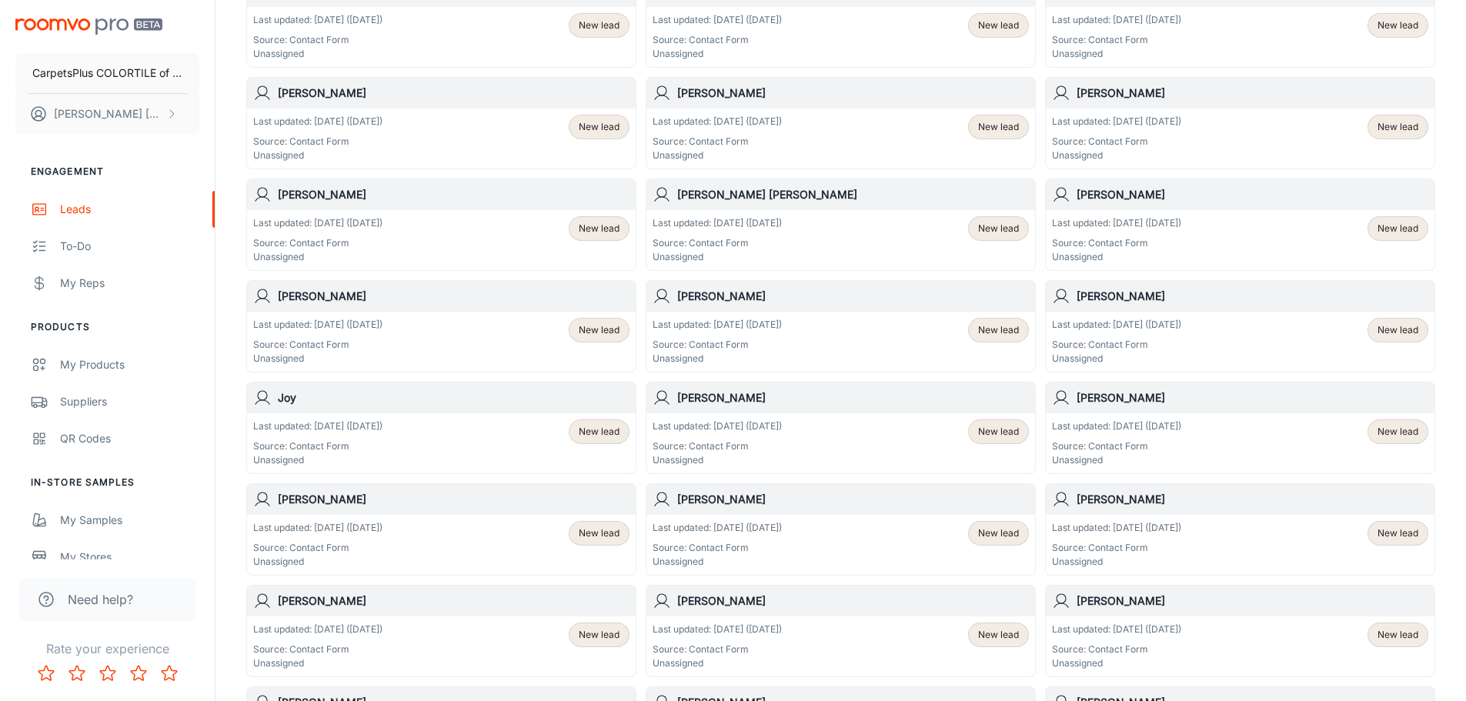
scroll to position [724, 0]
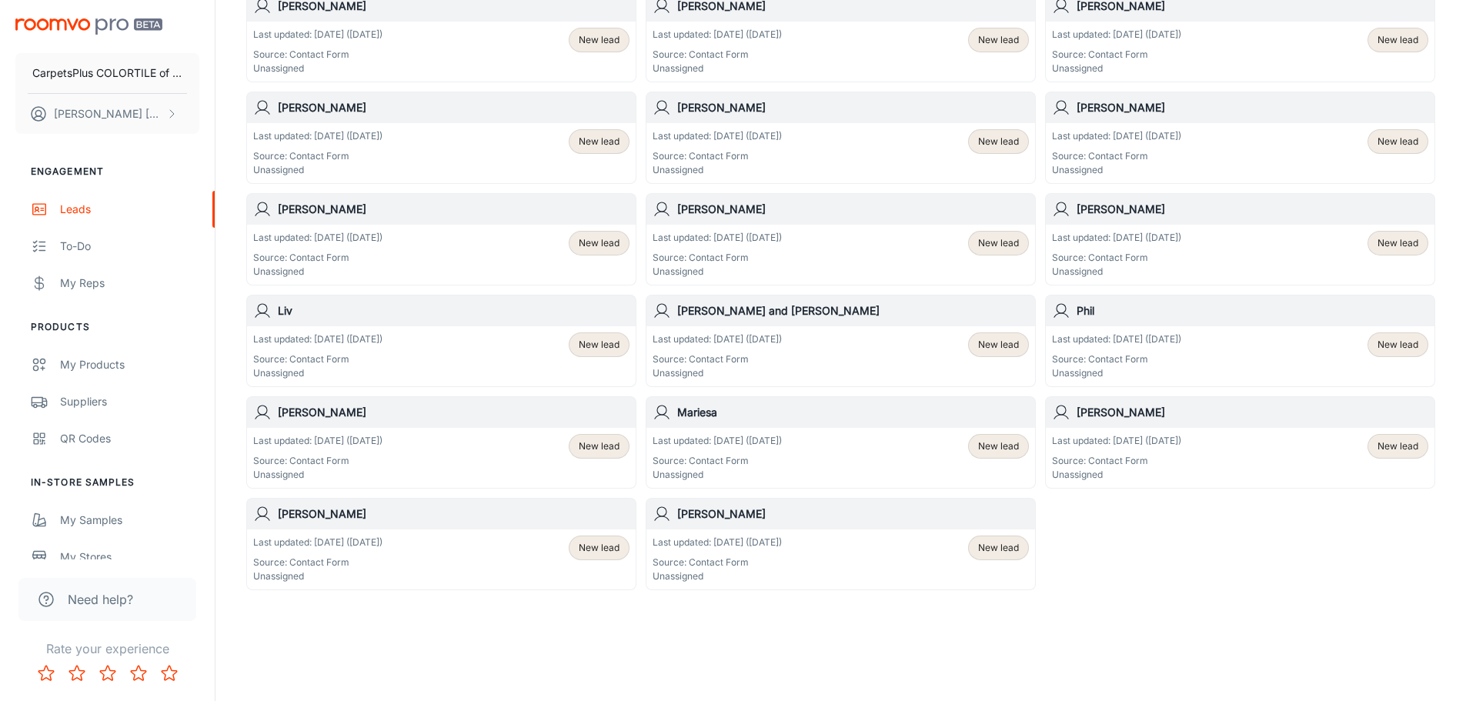
click at [383, 547] on p "Last updated: [DATE] ([DATE])" at bounding box center [317, 543] width 129 height 14
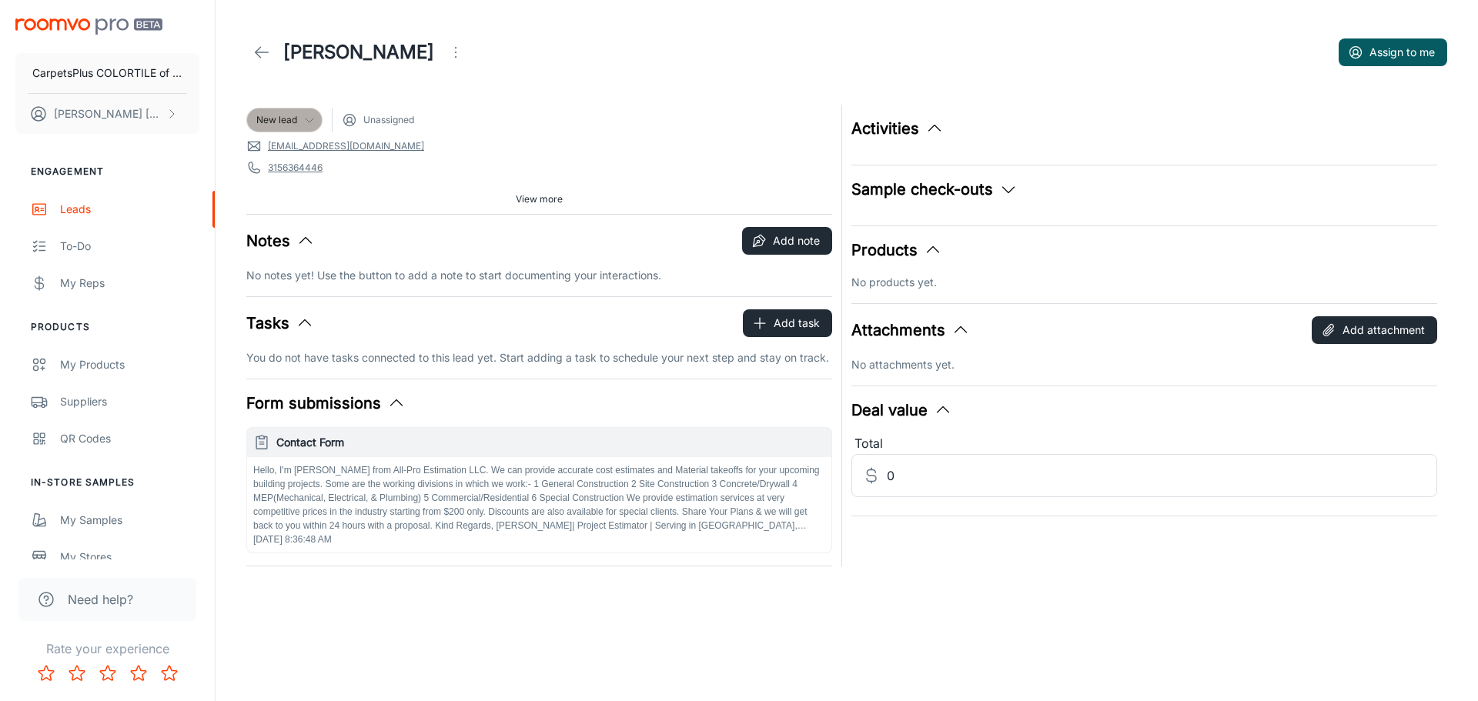
click at [270, 121] on span "New lead" at bounding box center [276, 120] width 41 height 14
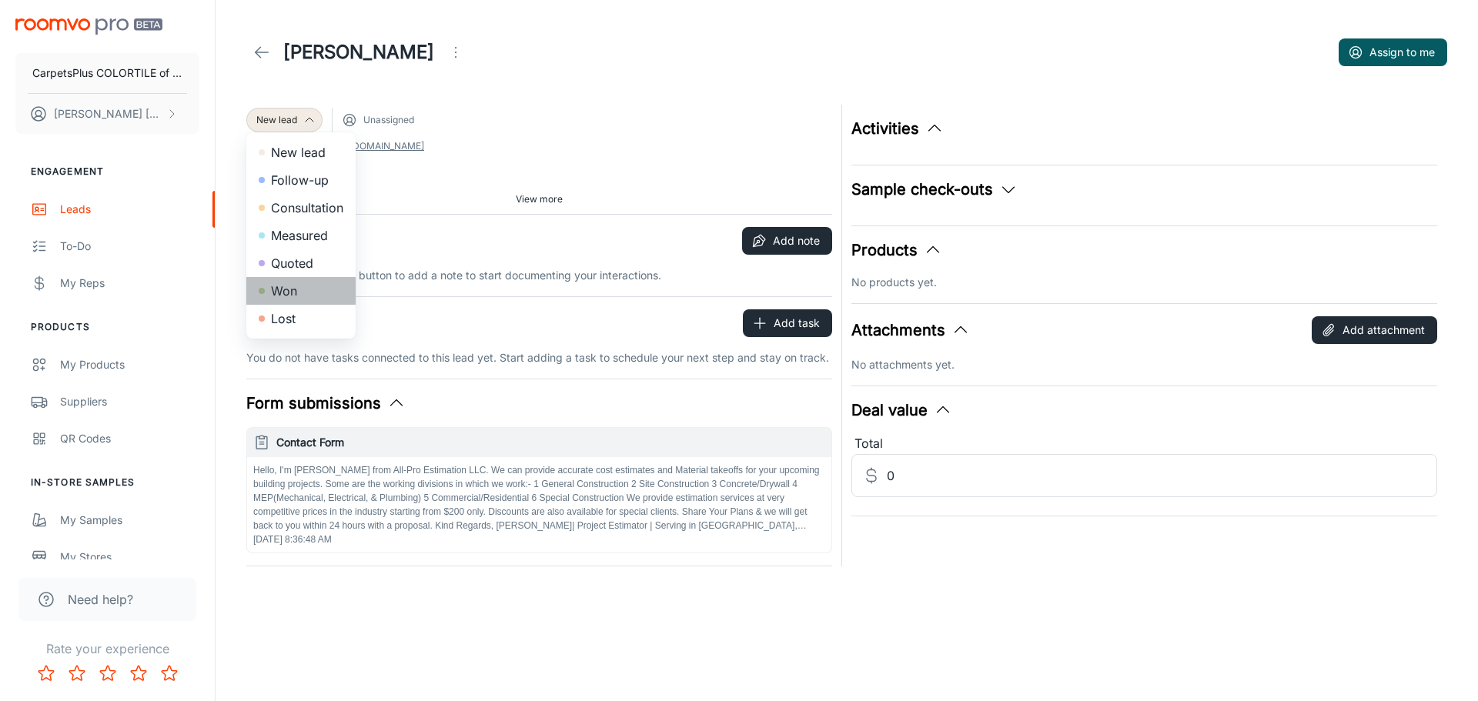
click at [291, 295] on li "Won" at bounding box center [300, 291] width 109 height 28
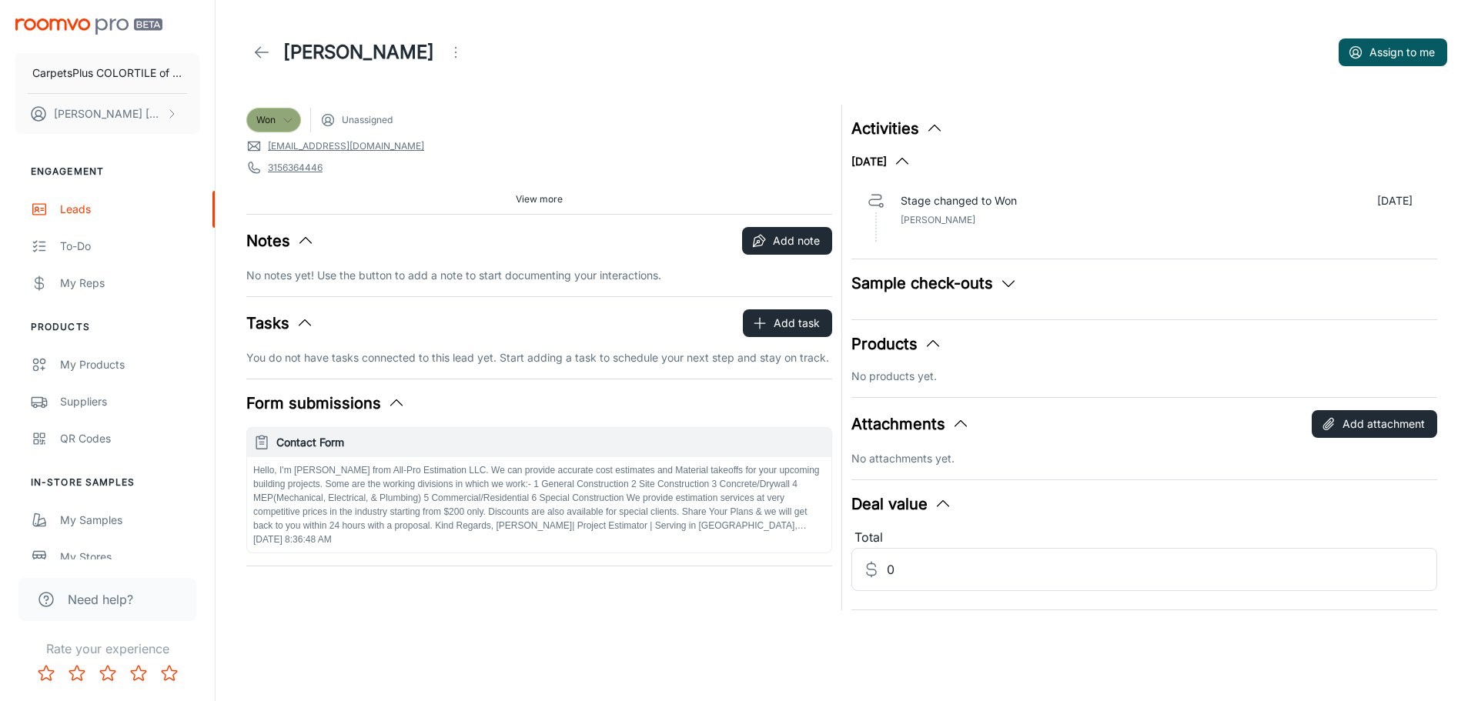
click at [290, 122] on icon at bounding box center [288, 120] width 12 height 12
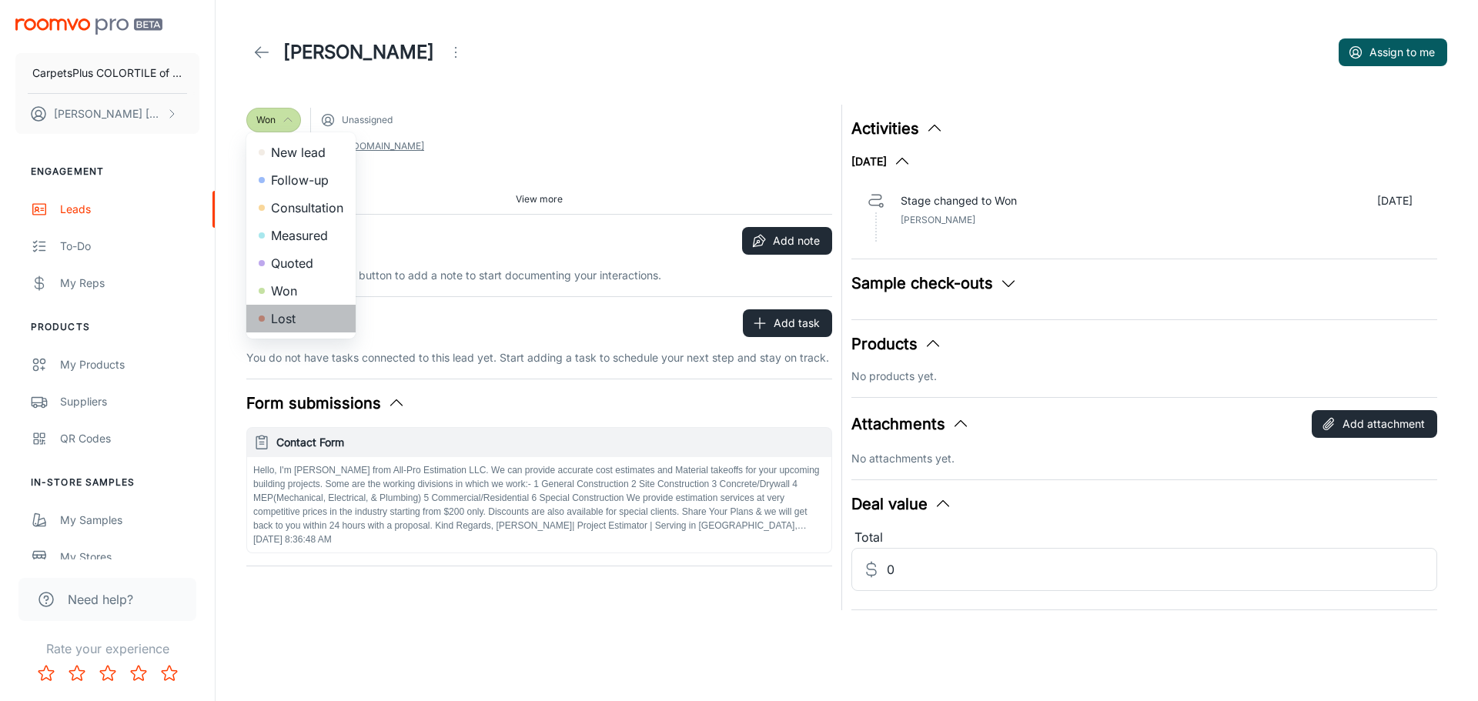
click at [271, 315] on li "Lost" at bounding box center [300, 319] width 109 height 28
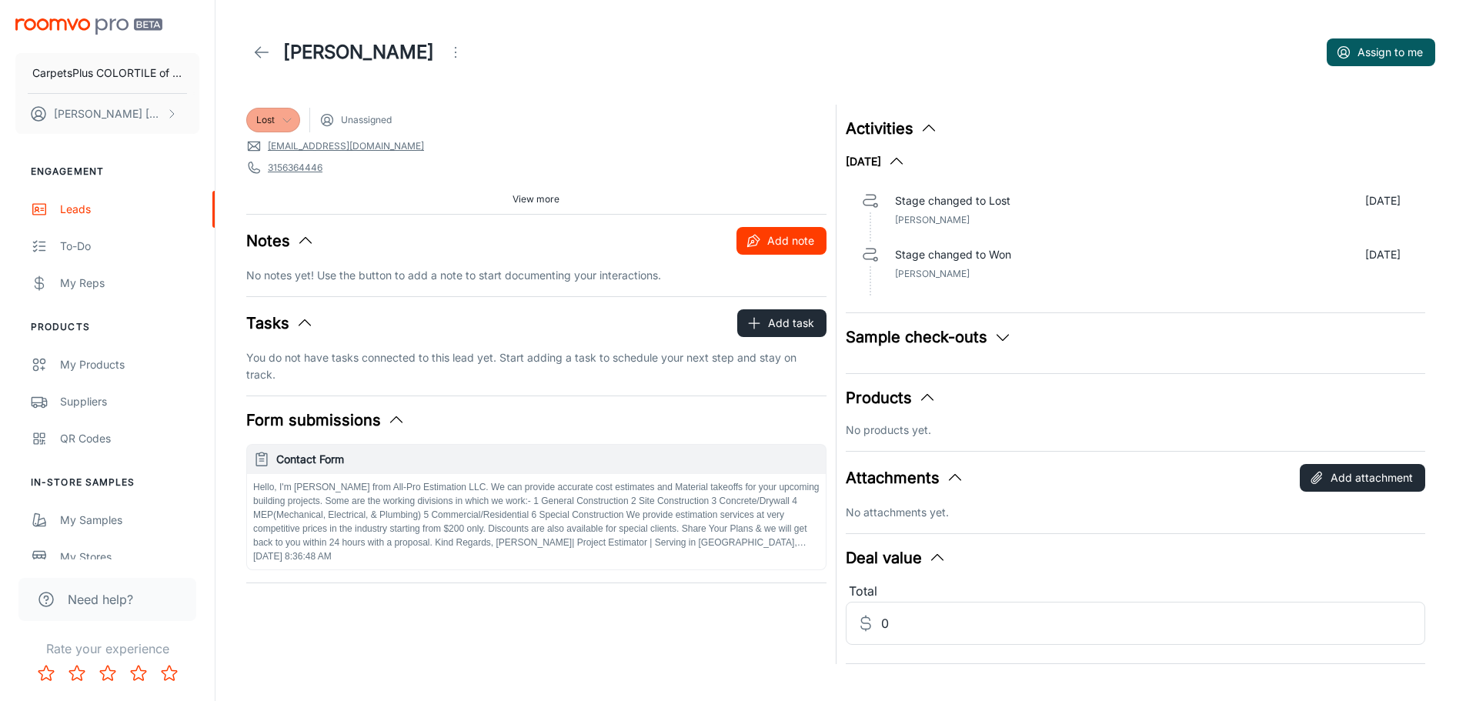
click at [760, 234] on icon "button" at bounding box center [753, 240] width 15 height 15
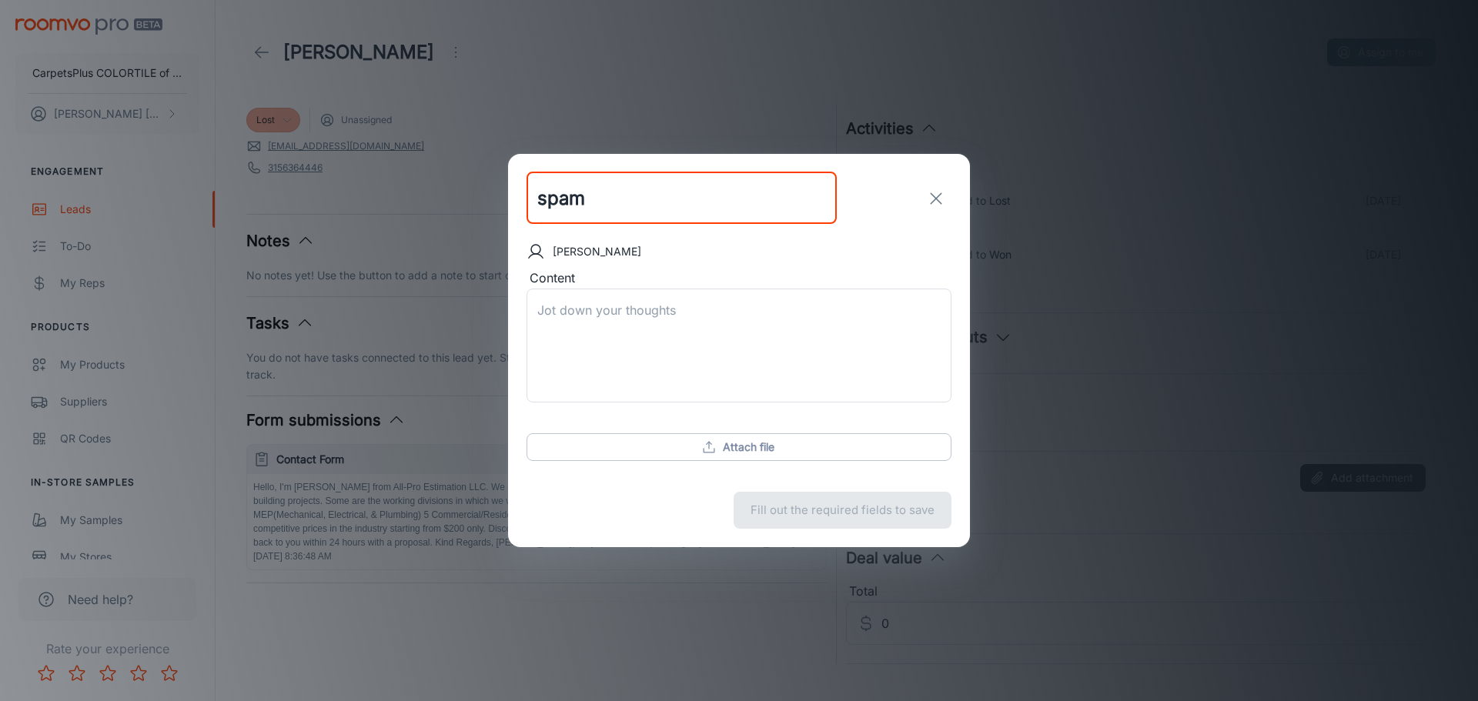
type input "spam"
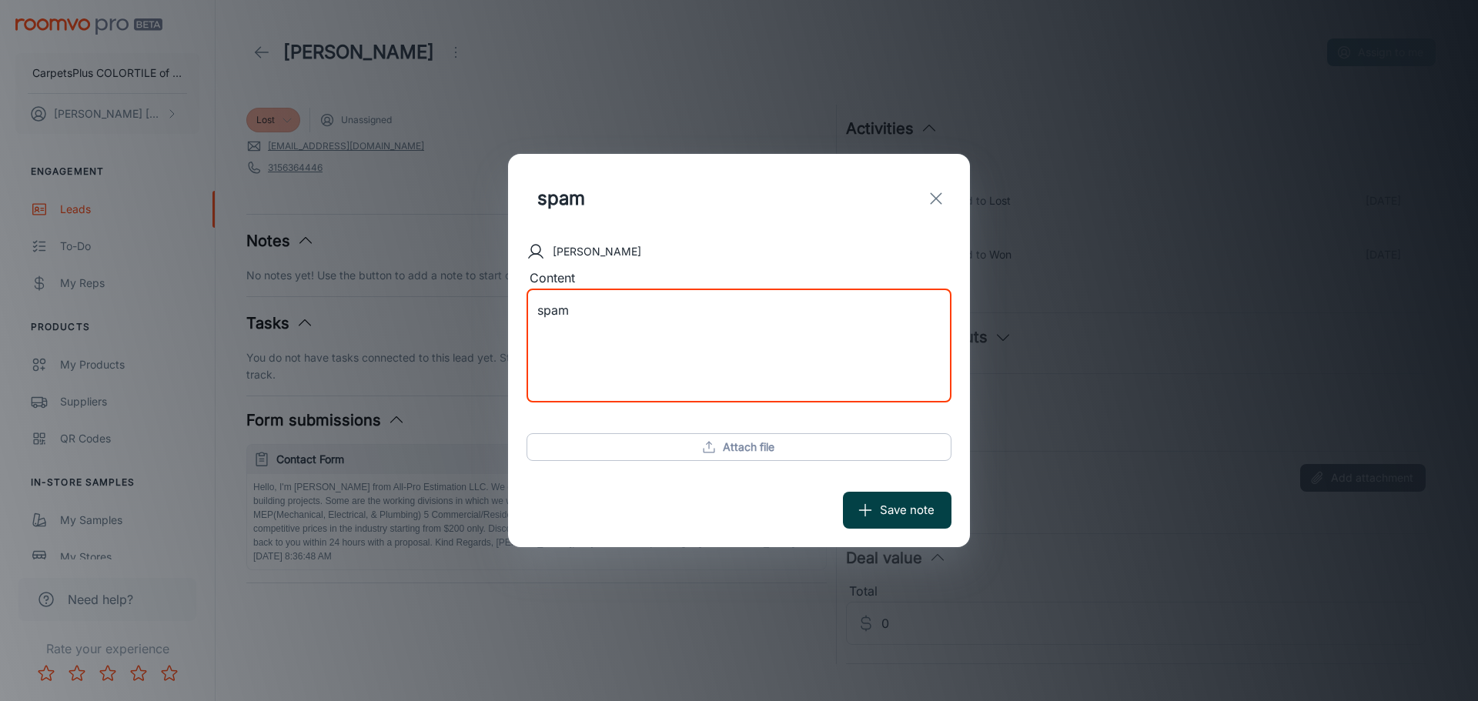
type textarea "spam"
click at [899, 513] on button "Save note" at bounding box center [897, 510] width 109 height 37
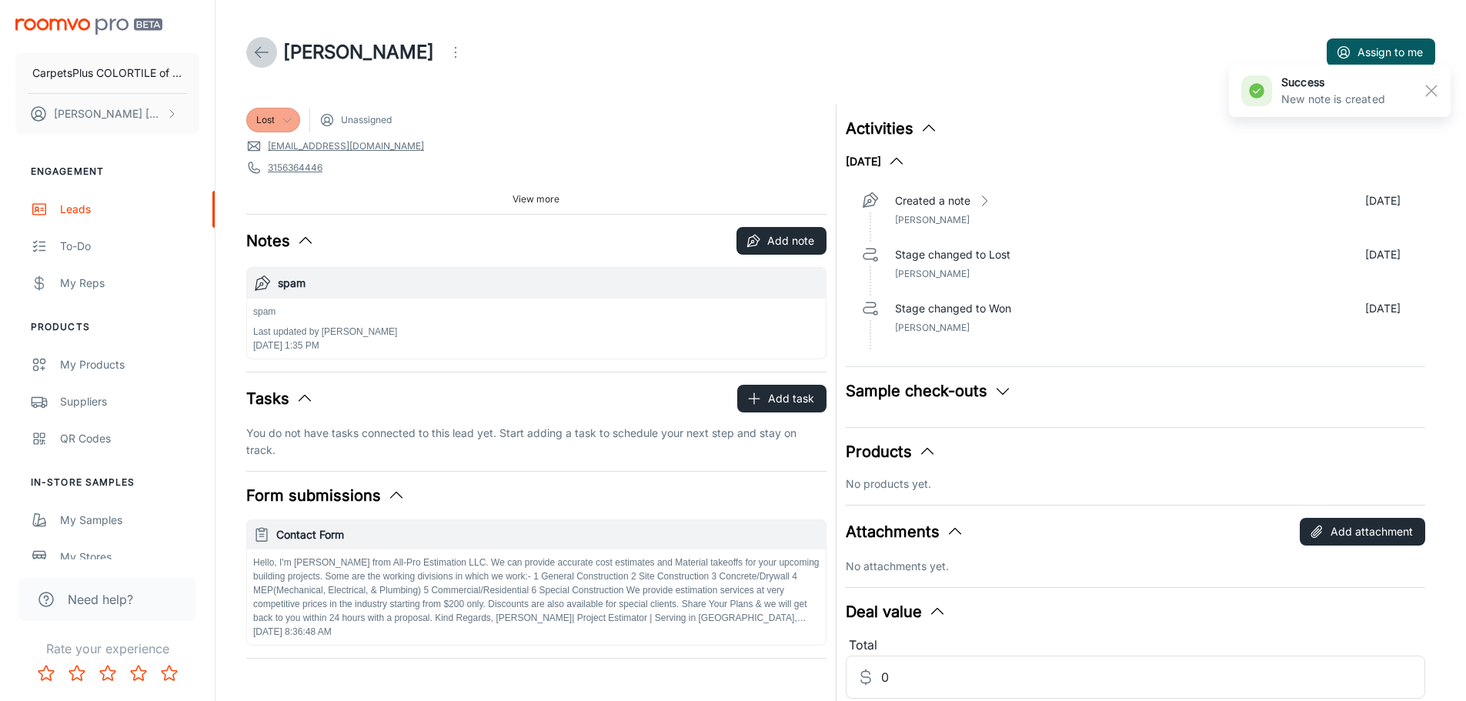
click at [256, 45] on icon at bounding box center [261, 52] width 18 height 18
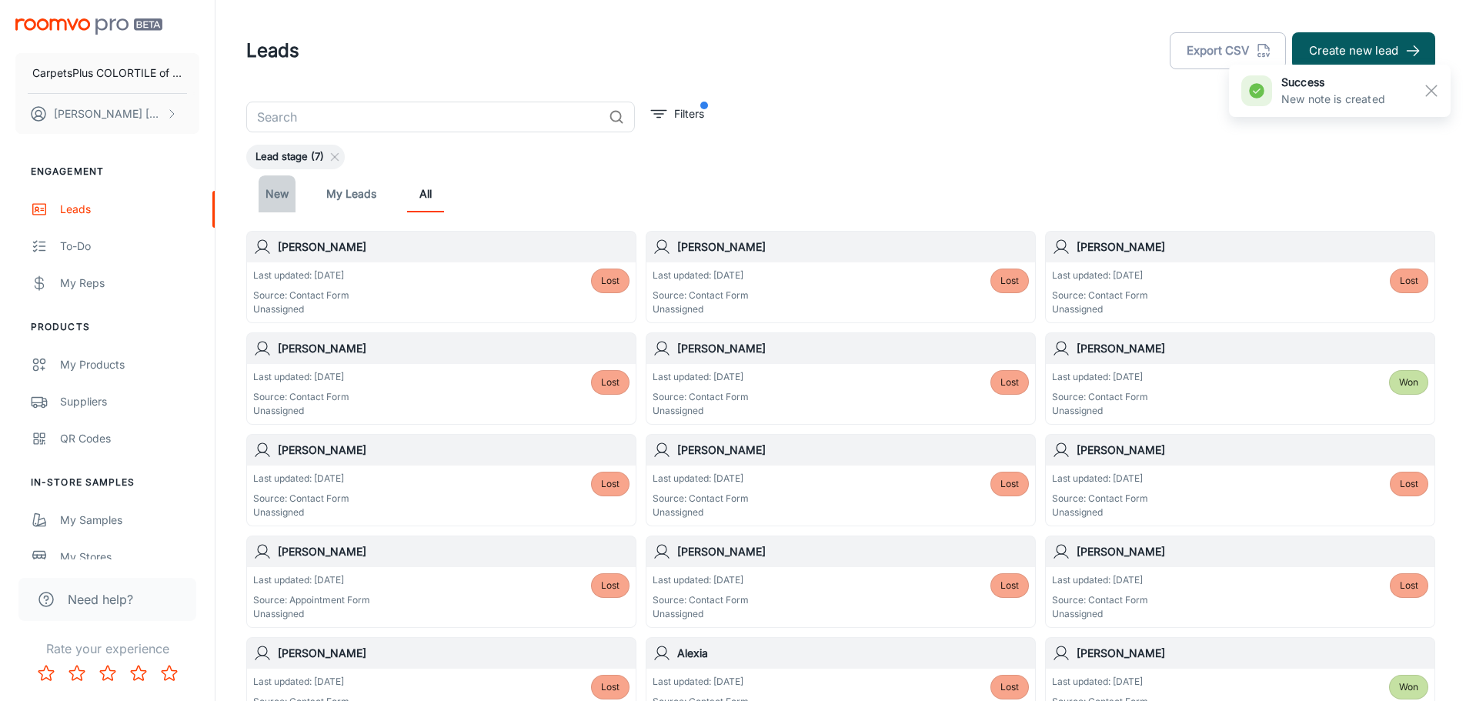
click at [270, 188] on link "New" at bounding box center [277, 193] width 37 height 37
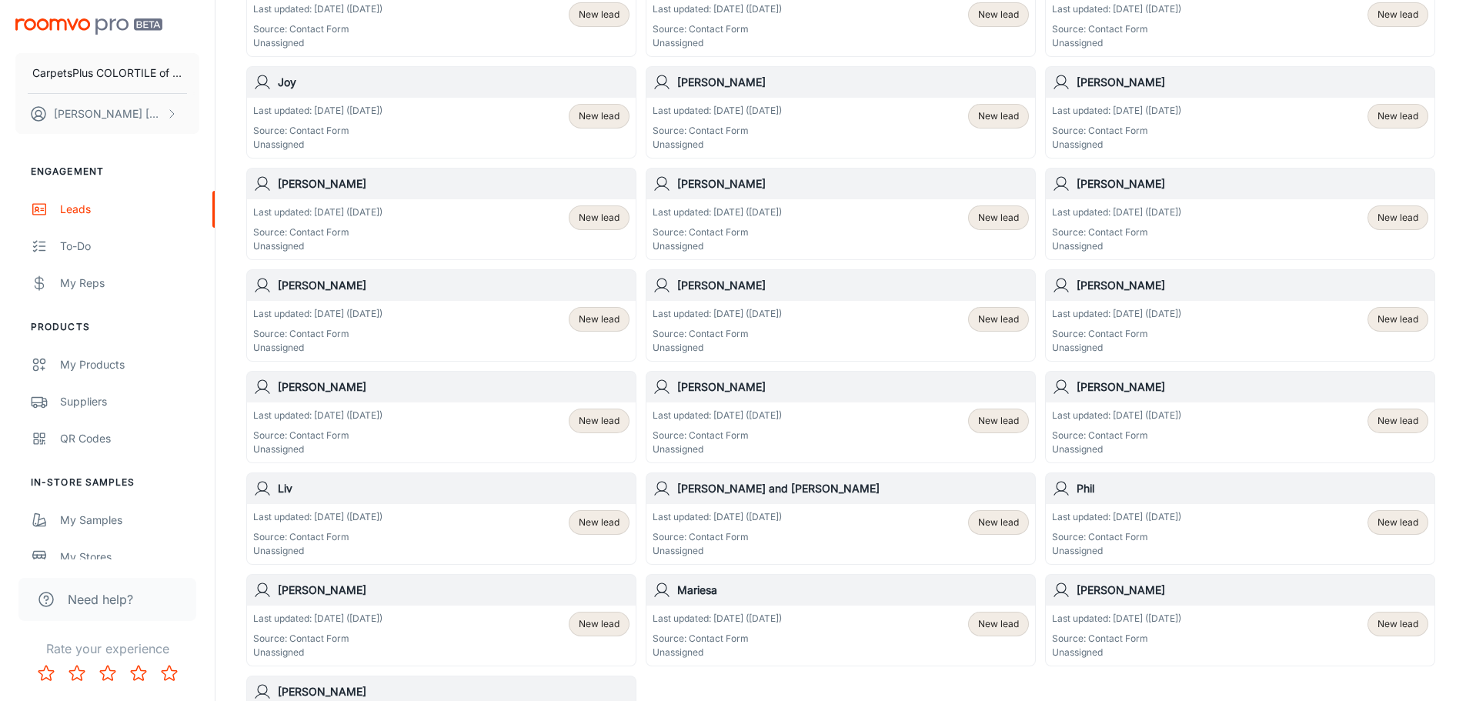
scroll to position [724, 0]
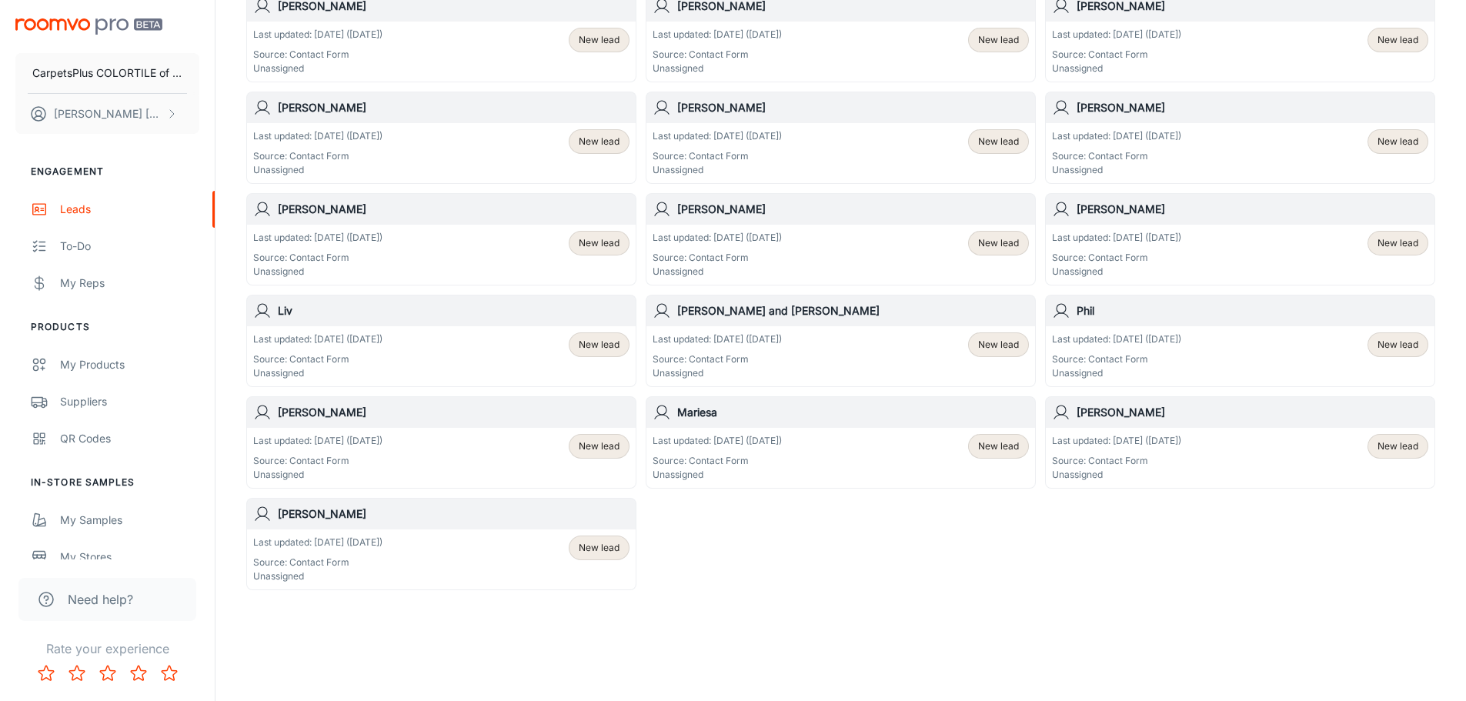
click at [421, 530] on div "Last updated: [DATE] ([DATE]) Source: Contact Form Unassigned New lead" at bounding box center [441, 560] width 389 height 60
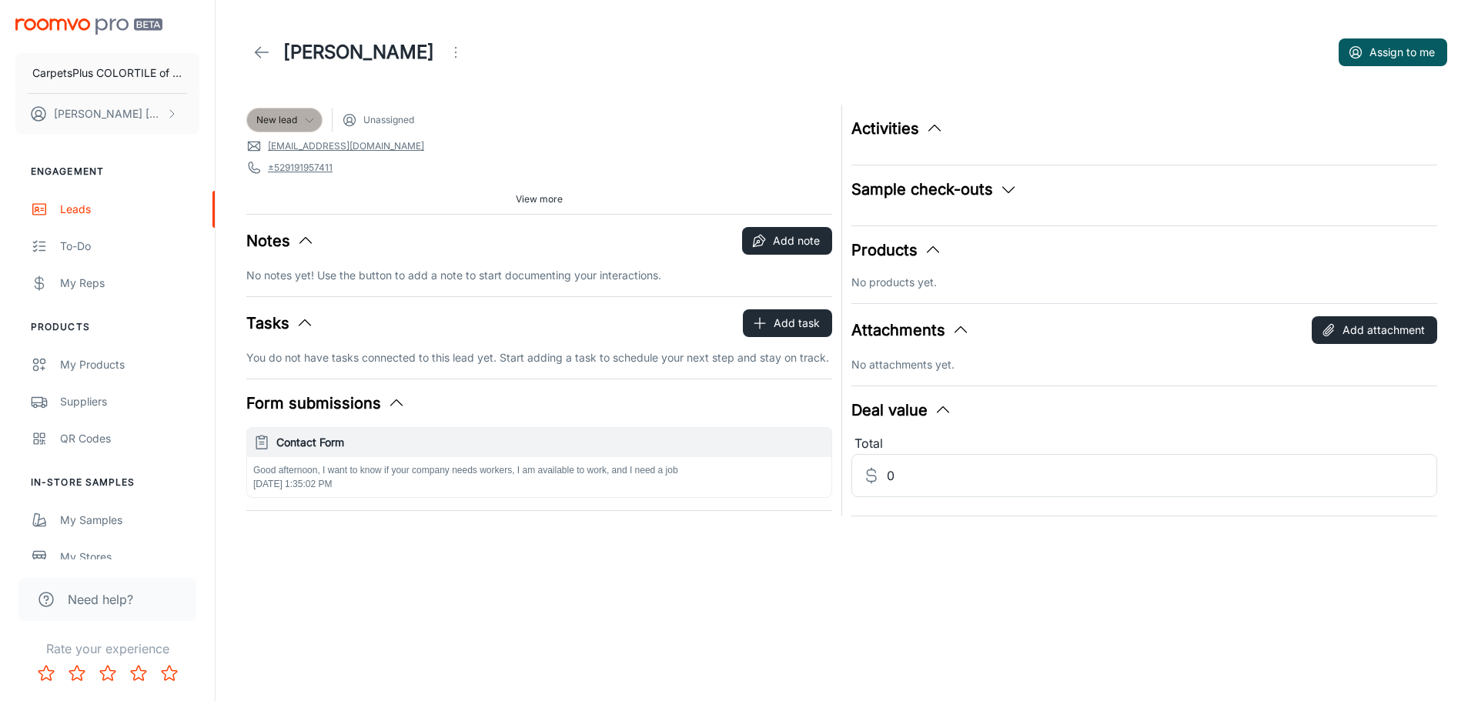
click at [262, 114] on span "New lead" at bounding box center [276, 120] width 41 height 14
click at [292, 316] on li "Lost" at bounding box center [300, 319] width 109 height 28
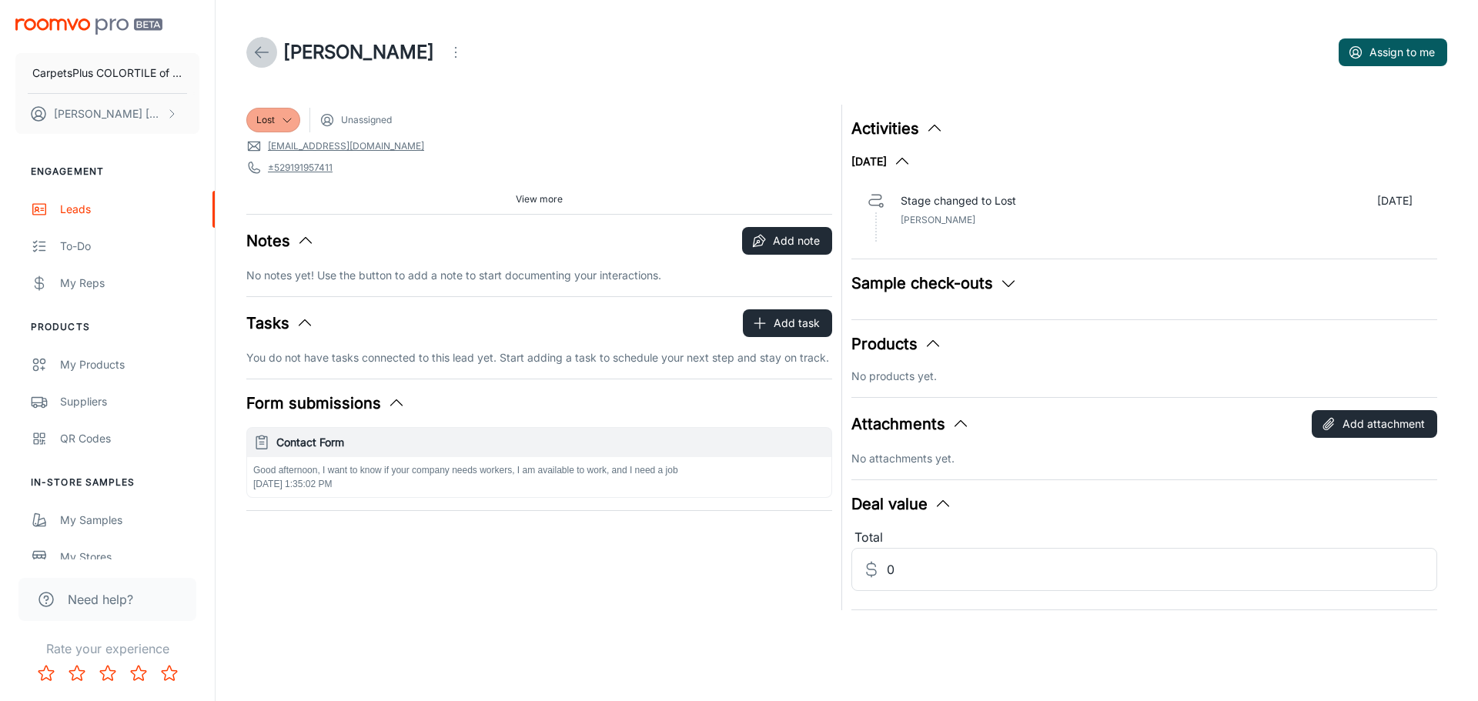
click at [259, 47] on icon at bounding box center [261, 52] width 18 height 18
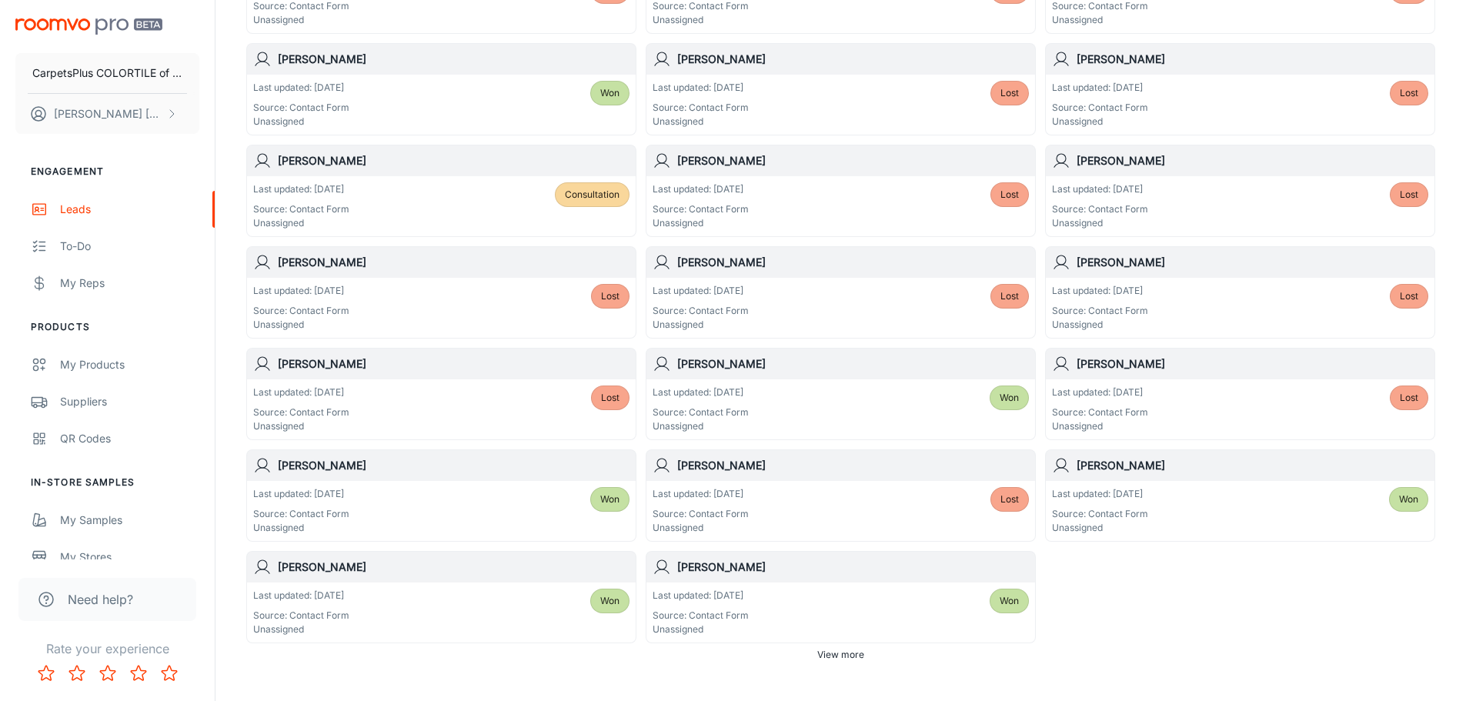
scroll to position [772, 0]
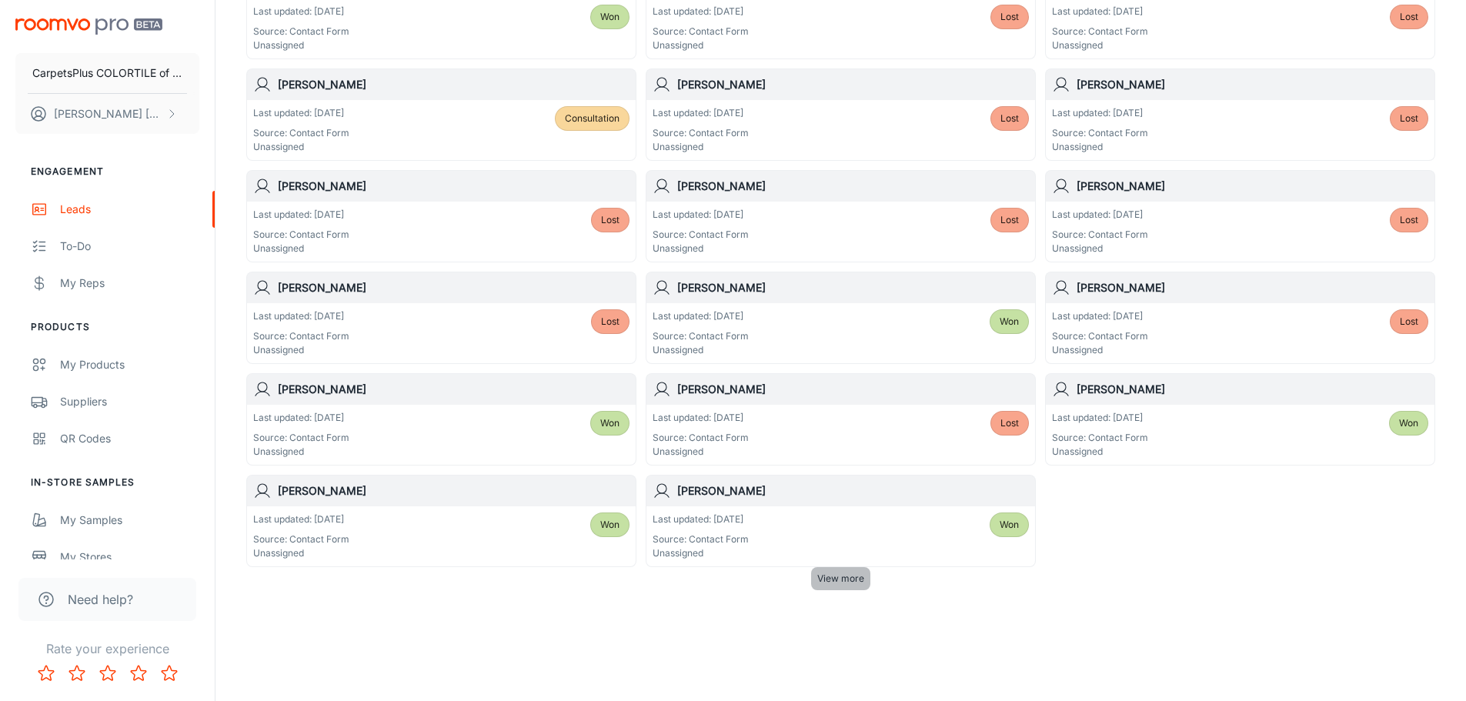
click at [841, 581] on span "View more" at bounding box center [840, 579] width 47 height 14
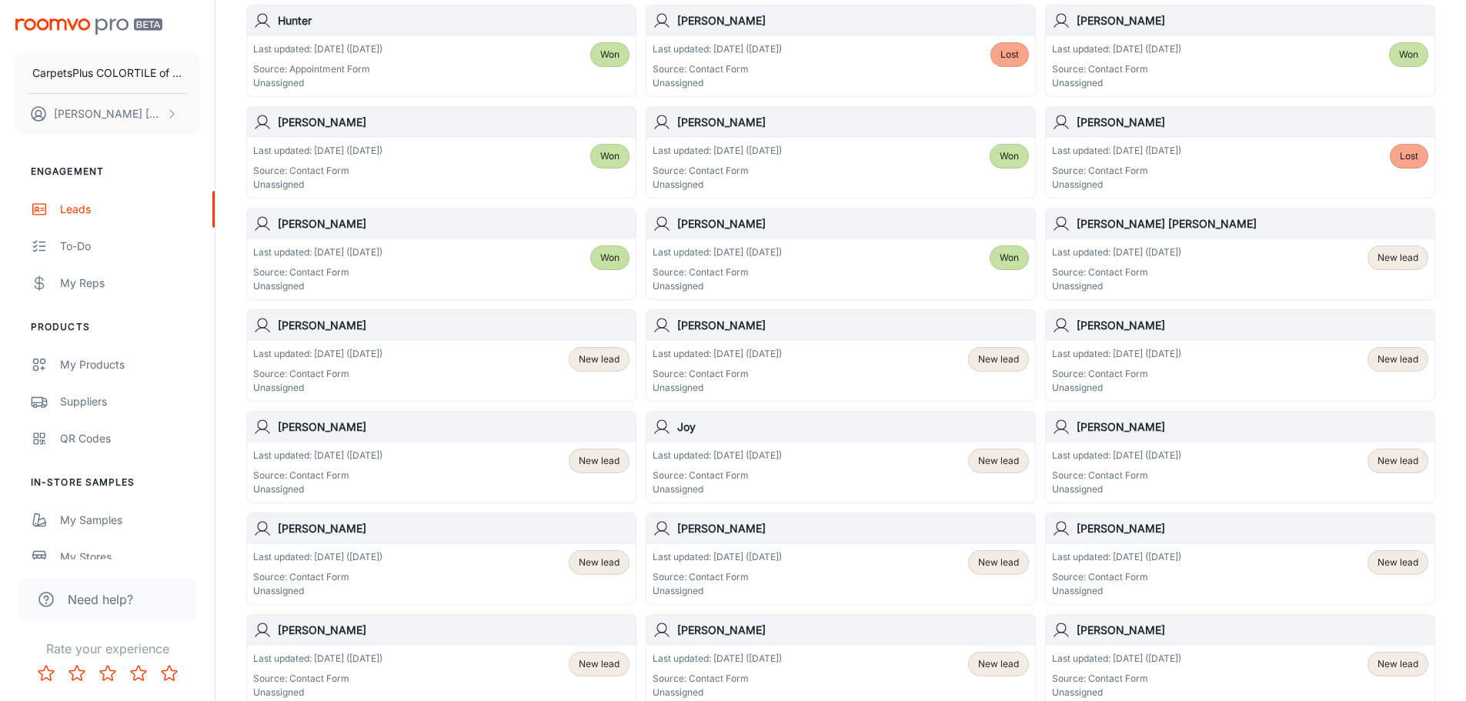
scroll to position [1696, 0]
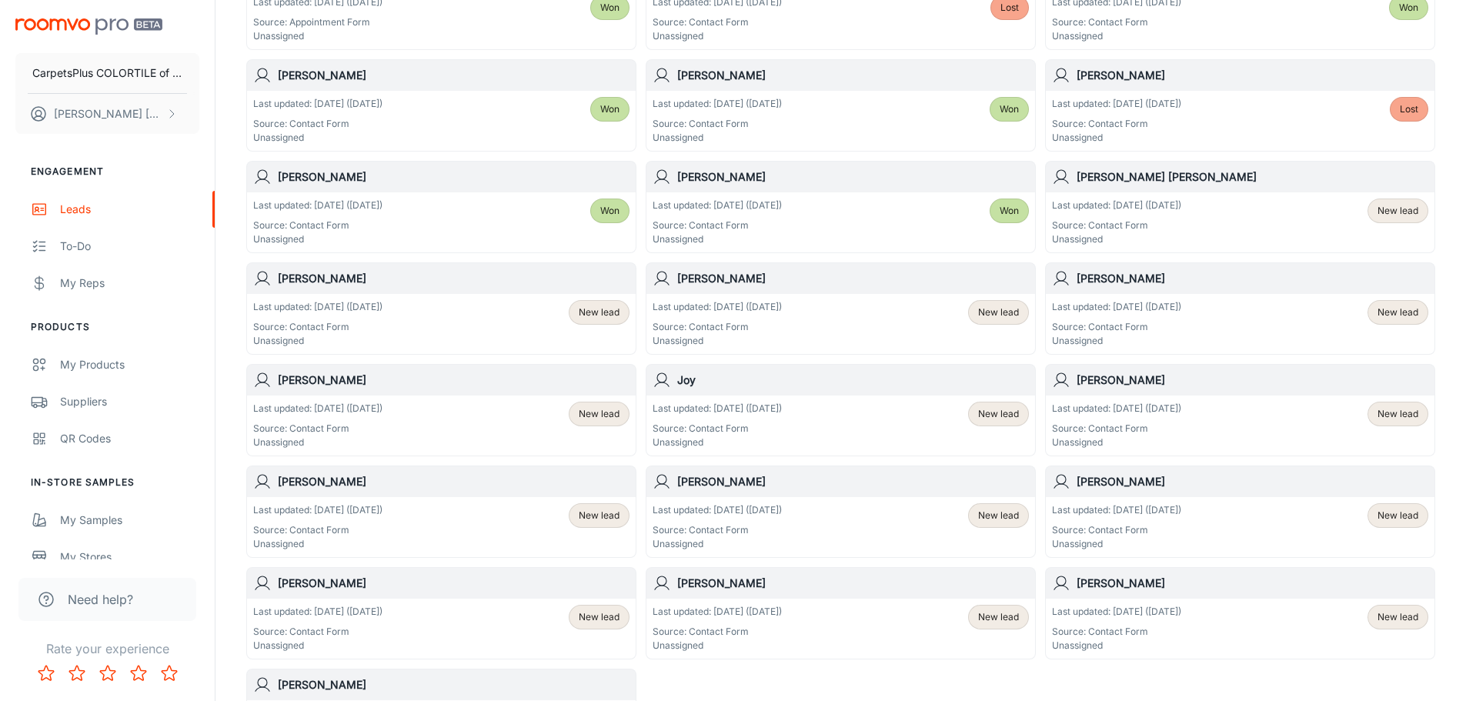
click at [1212, 195] on div "Last updated: [DATE] ([DATE]) Source: Contact Form Unassigned New lead" at bounding box center [1240, 222] width 389 height 60
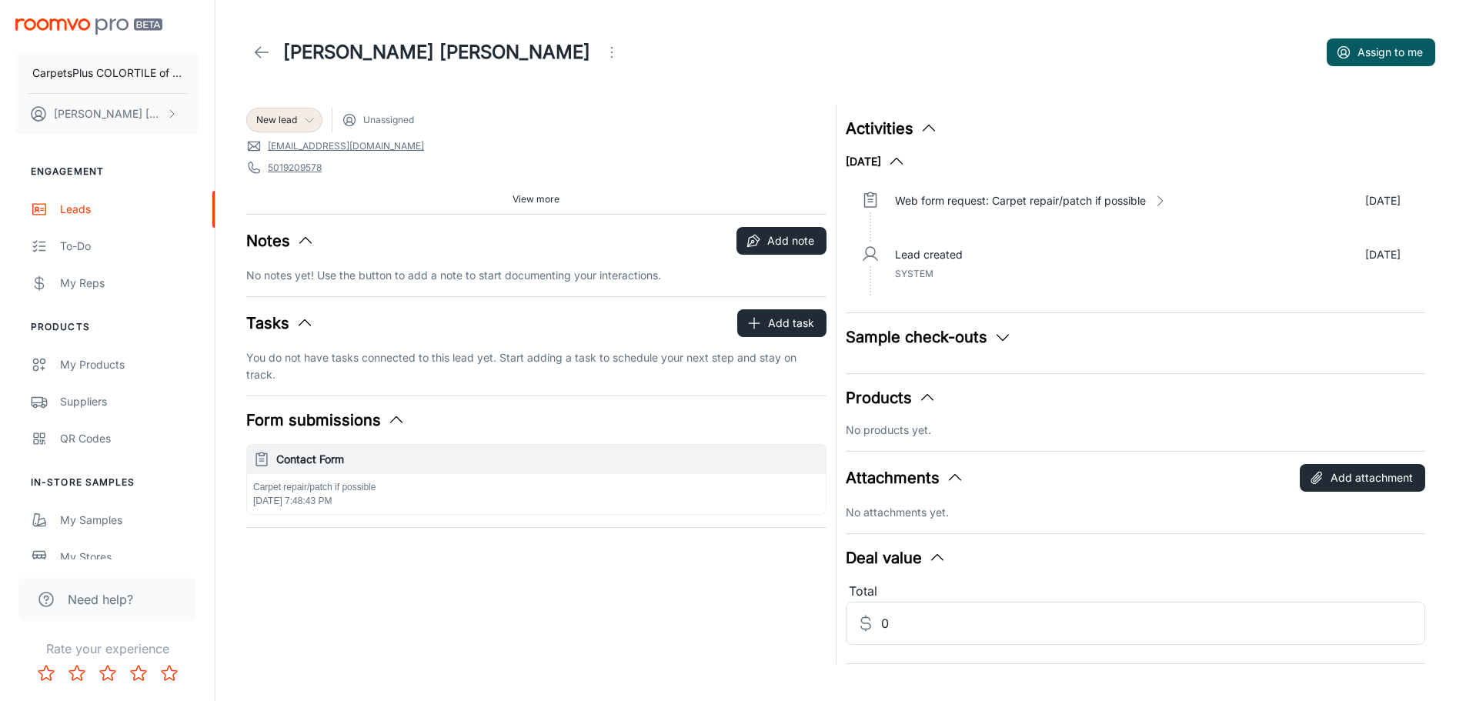
click at [277, 115] on span "New lead" at bounding box center [276, 120] width 41 height 14
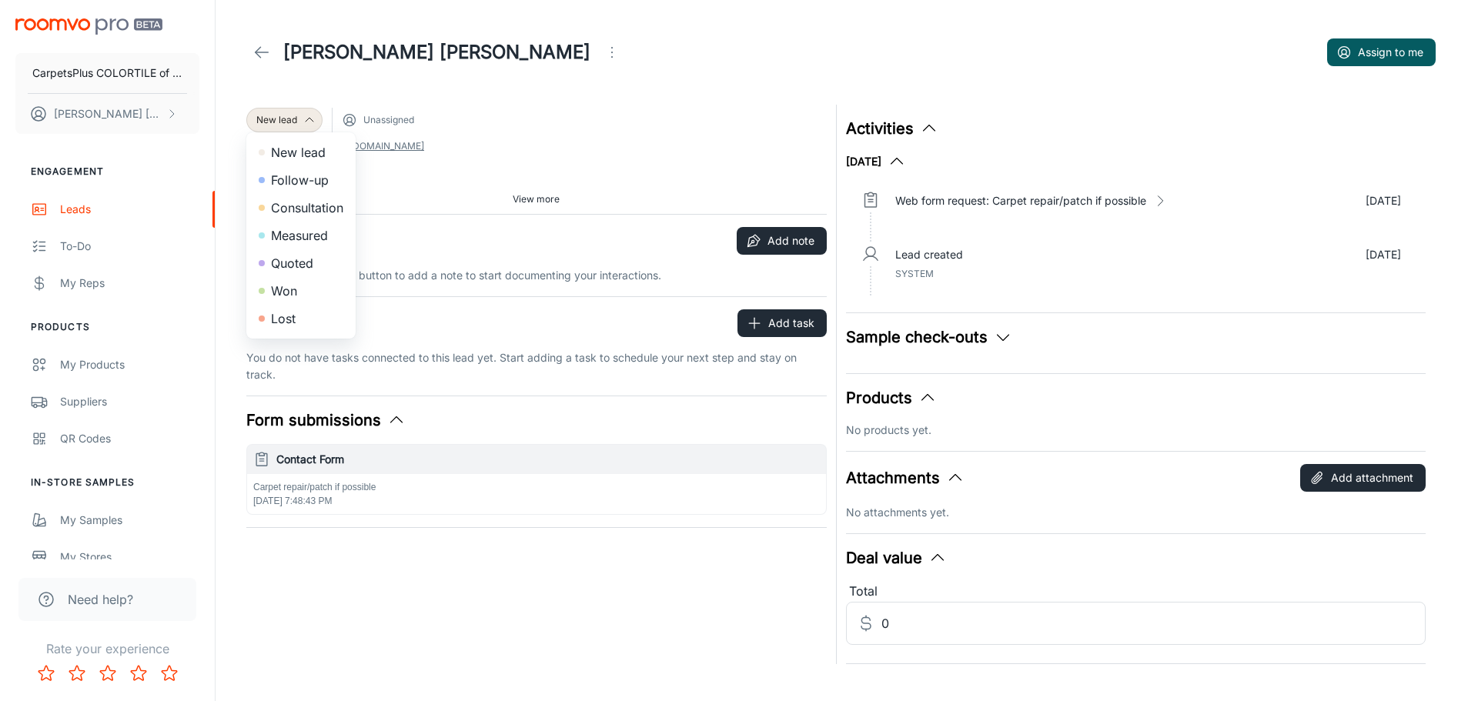
click at [292, 294] on li "Won" at bounding box center [300, 291] width 109 height 28
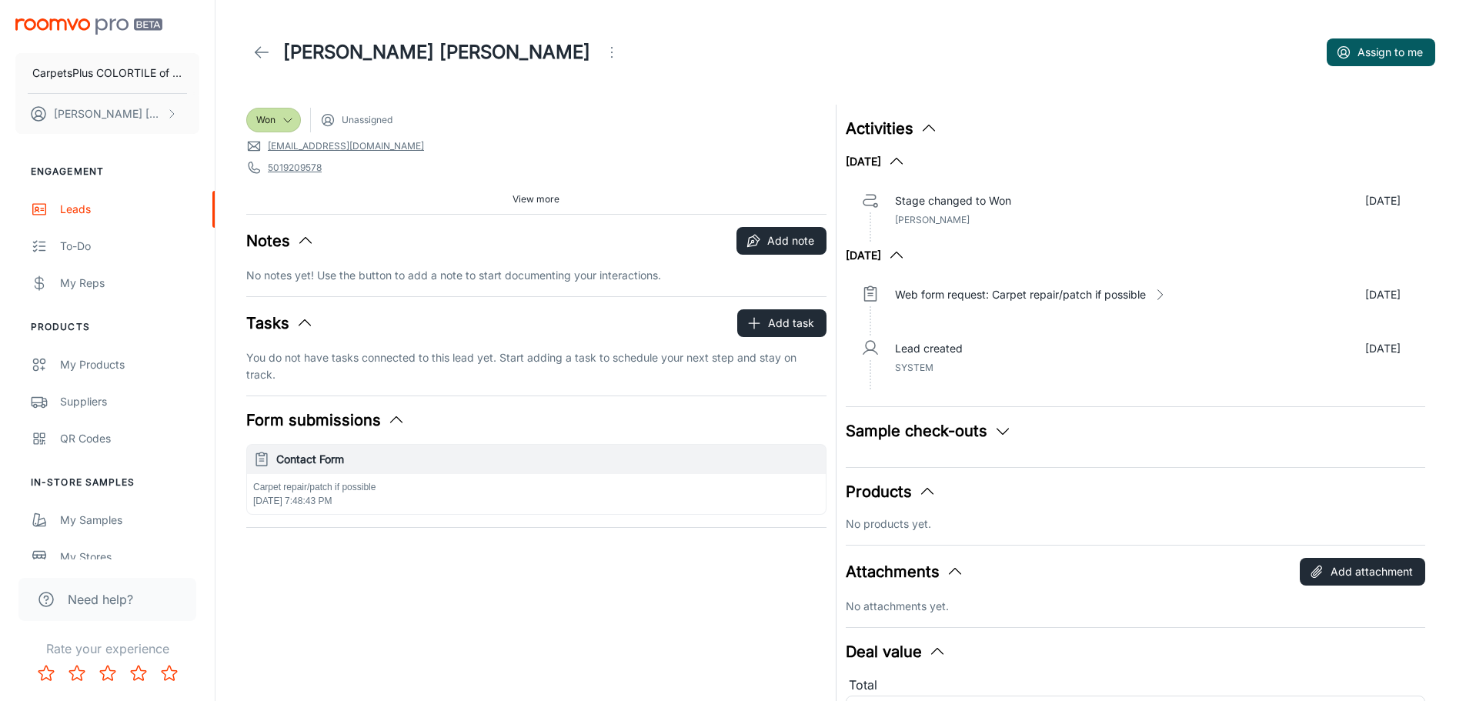
click at [255, 40] on link at bounding box center [261, 52] width 31 height 31
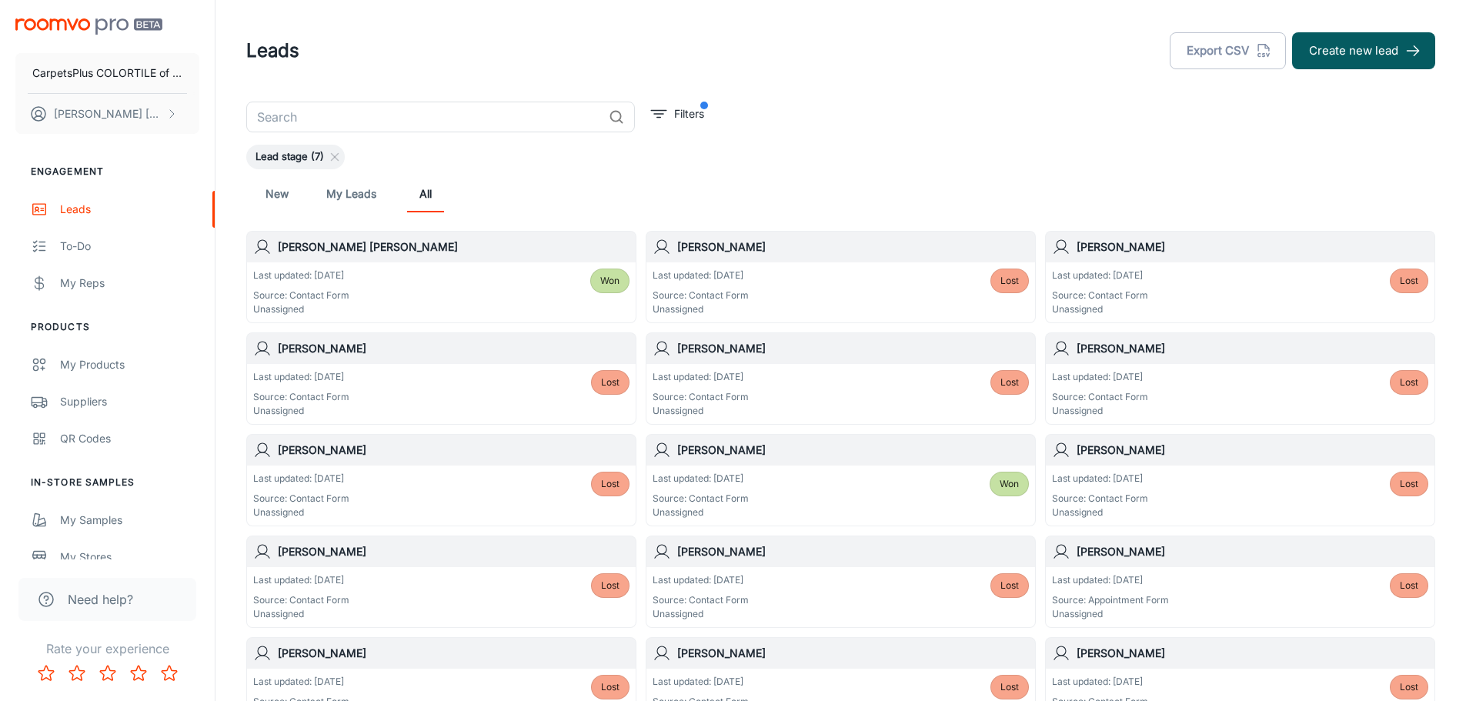
click at [266, 189] on link "New" at bounding box center [277, 193] width 37 height 37
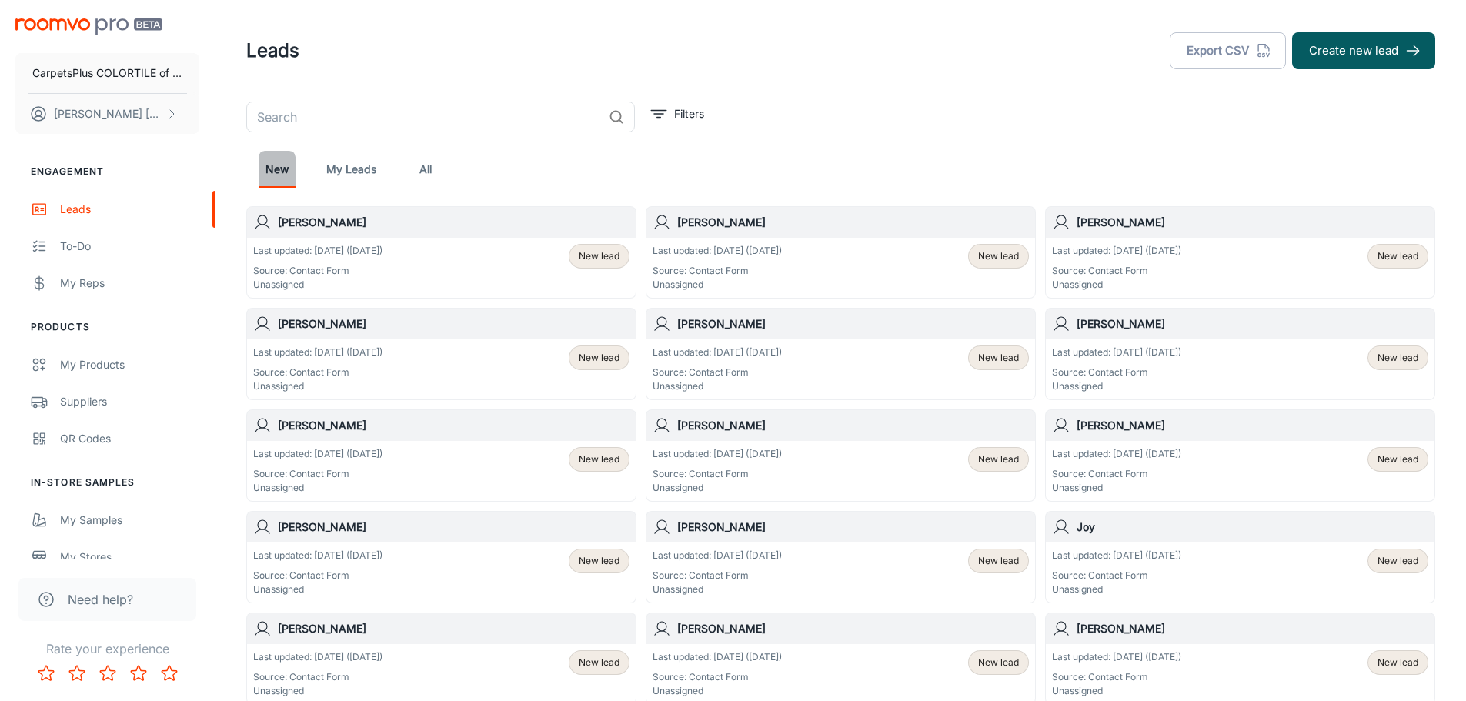
click at [278, 162] on link "New" at bounding box center [277, 169] width 37 height 37
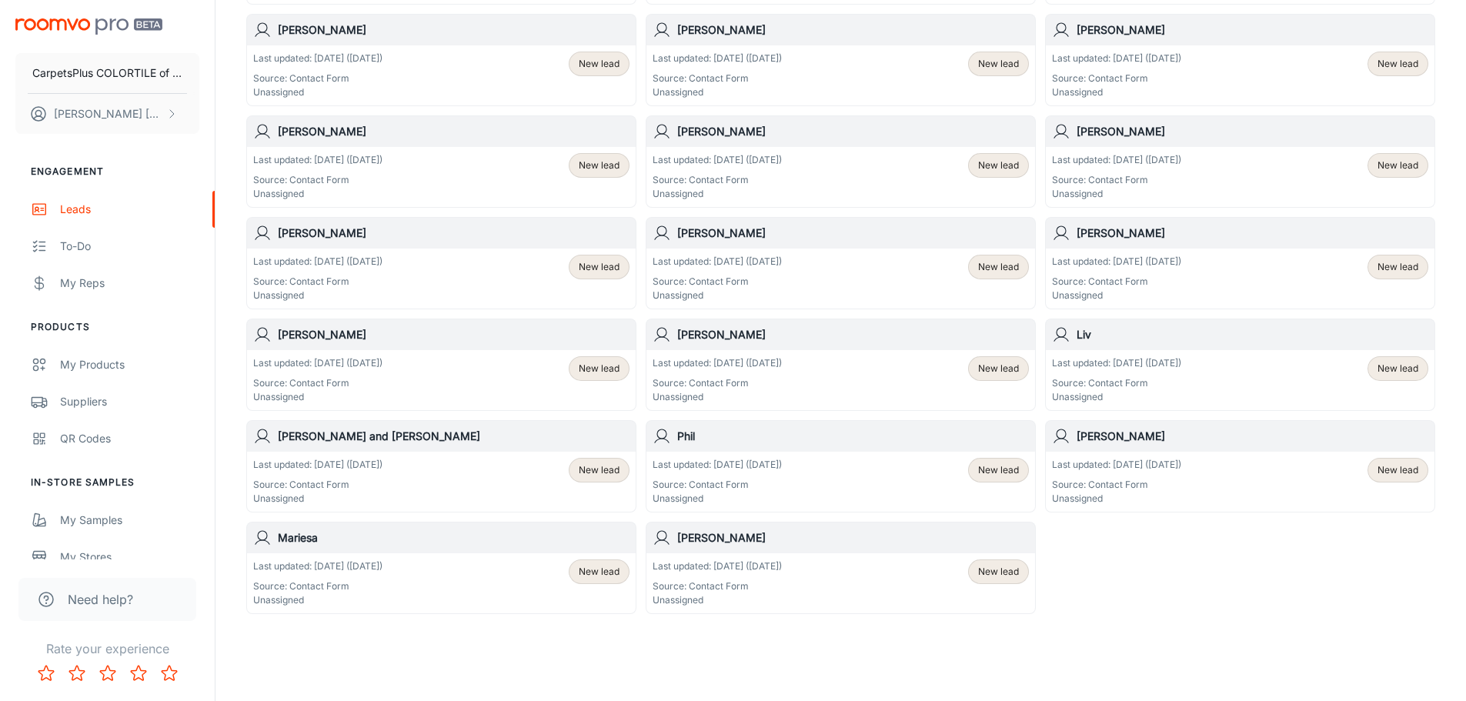
scroll to position [623, 0]
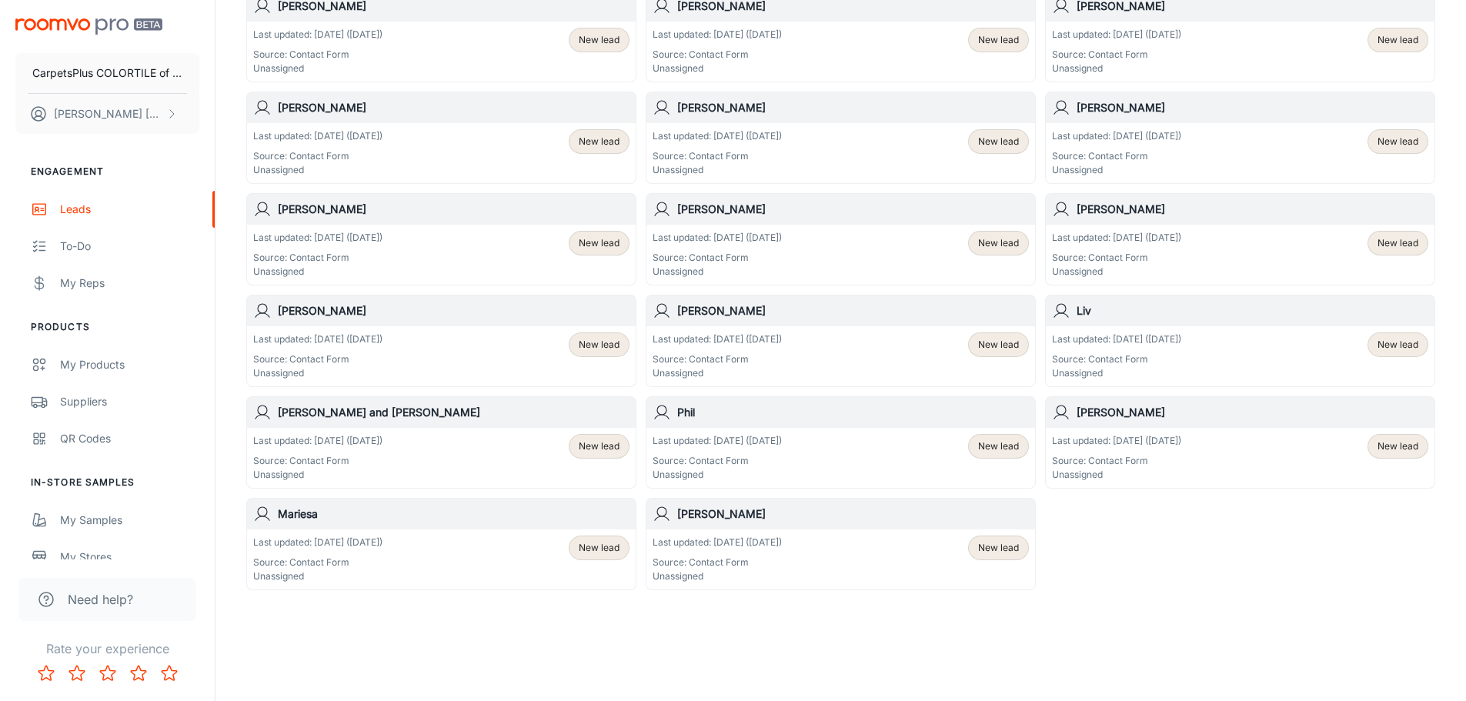
click at [891, 553] on div "Last updated: [DATE] ([DATE]) Source: Contact Form Unassigned New lead" at bounding box center [841, 560] width 376 height 48
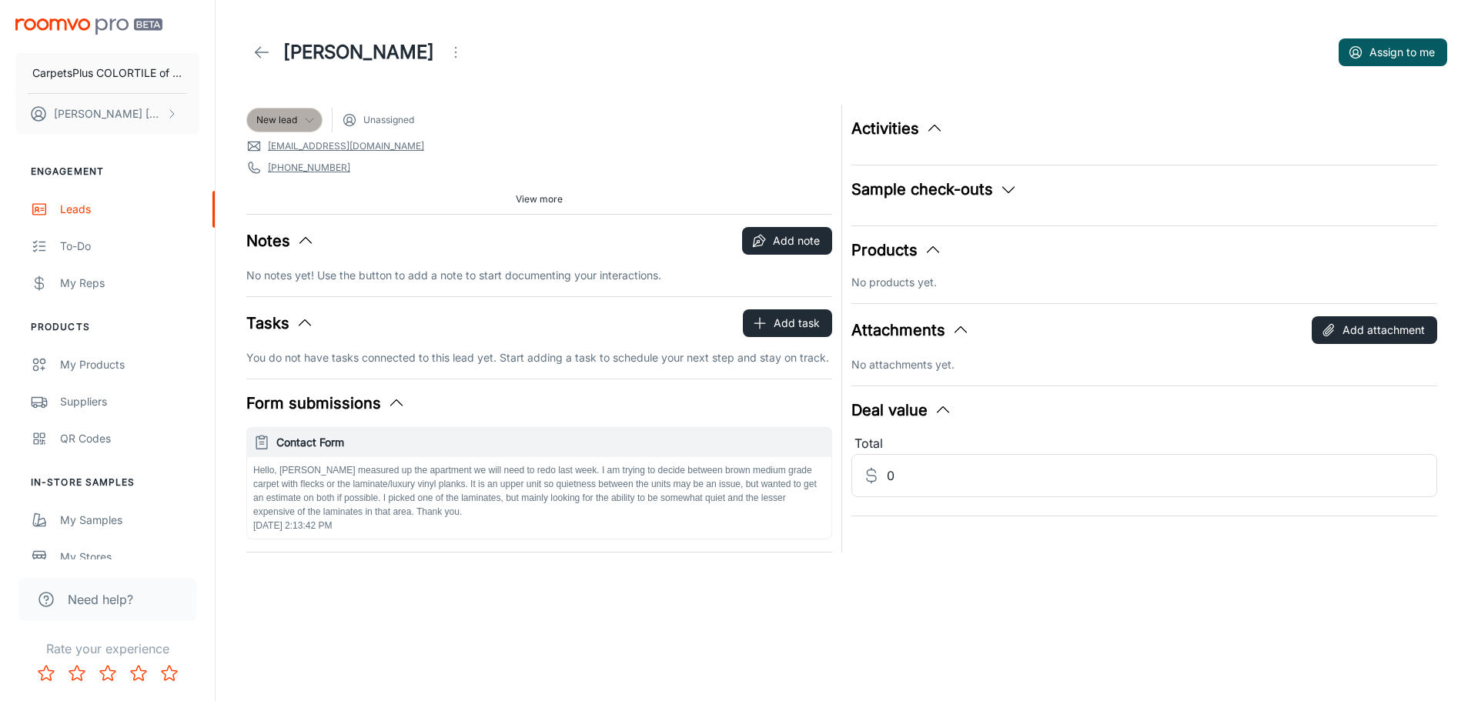
click at [276, 114] on span "New lead" at bounding box center [276, 120] width 41 height 14
click at [278, 290] on li "Won" at bounding box center [300, 291] width 109 height 28
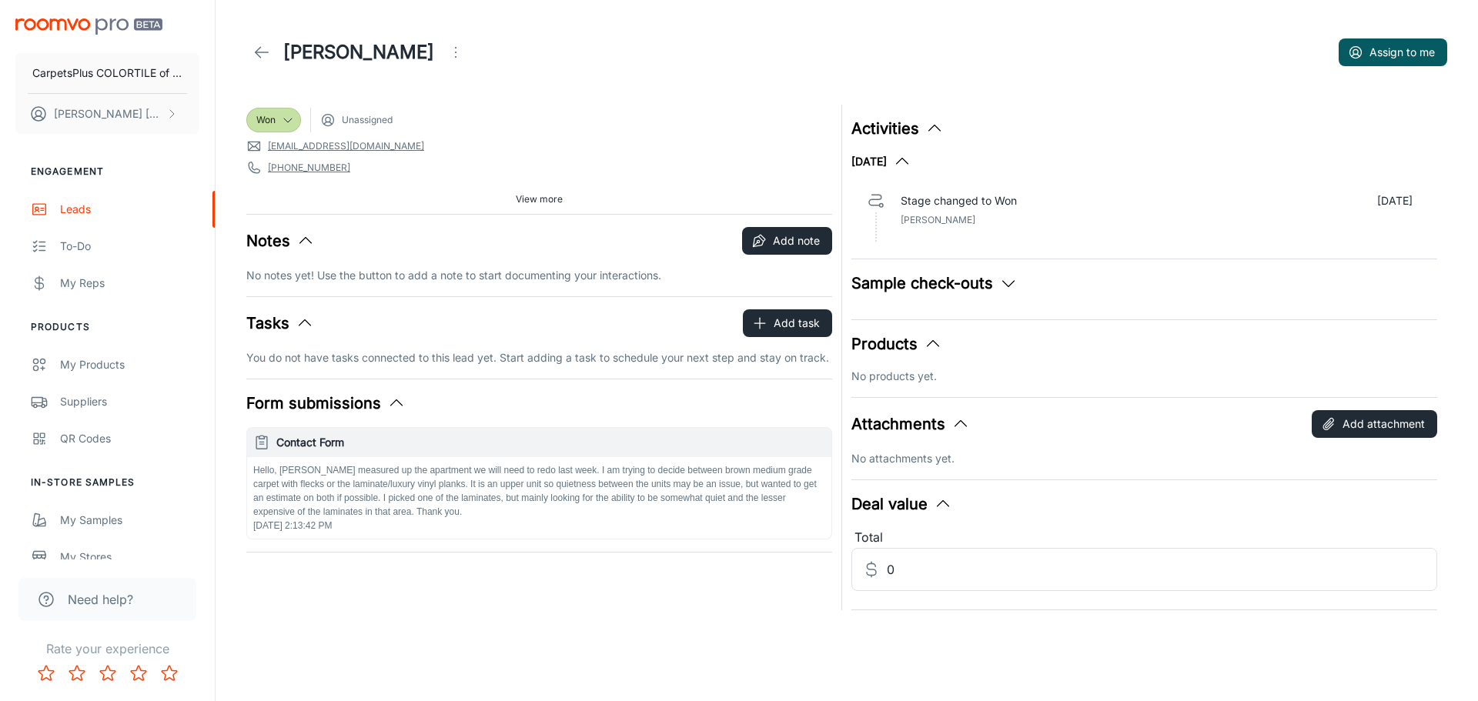
click at [261, 45] on icon at bounding box center [261, 52] width 18 height 18
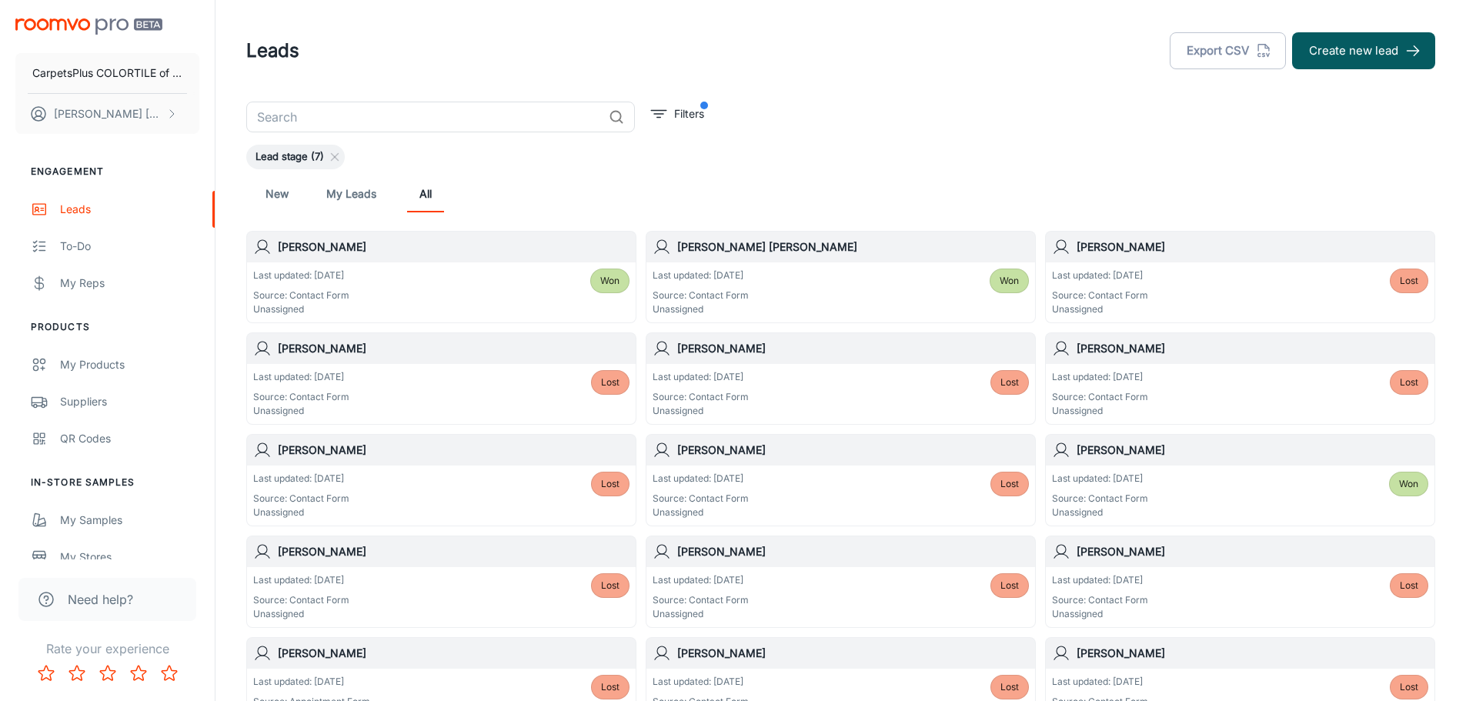
click at [284, 196] on link "New" at bounding box center [277, 193] width 37 height 37
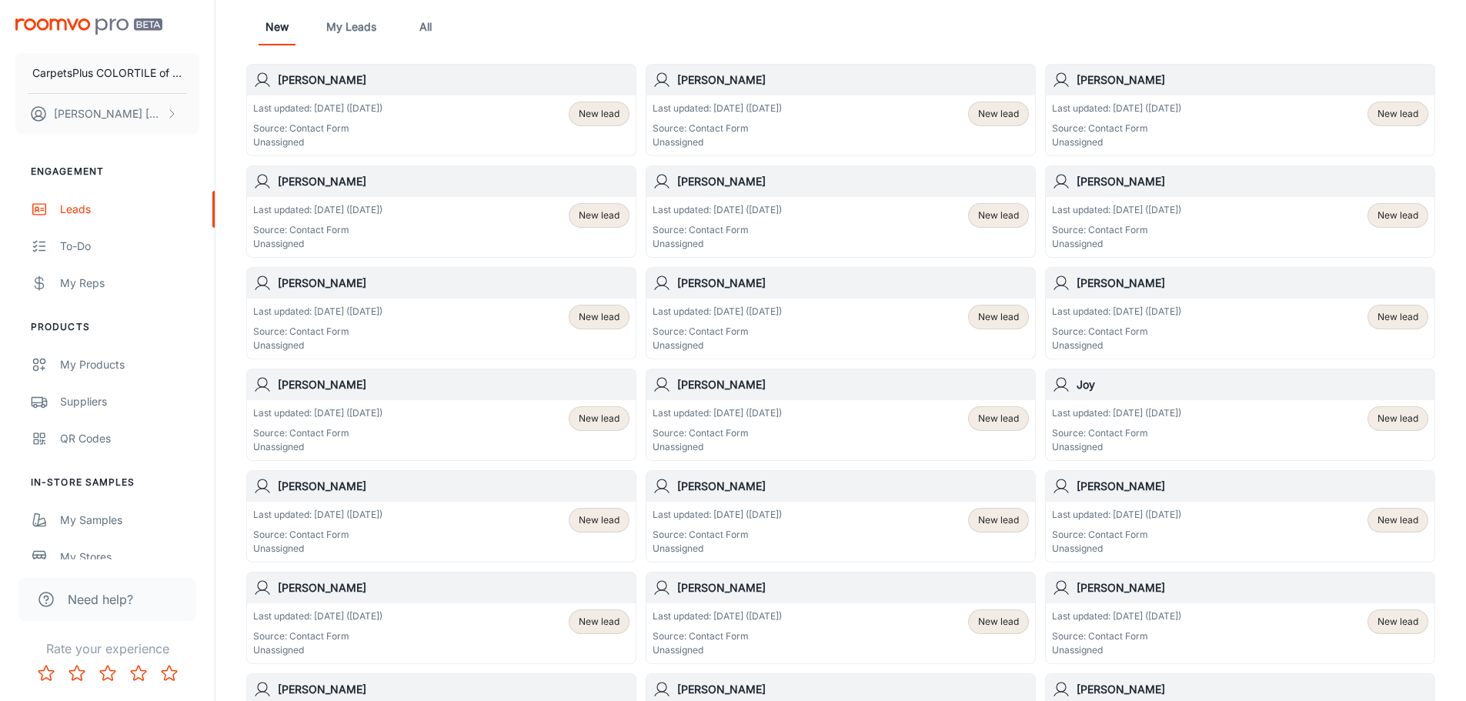
scroll to position [623, 0]
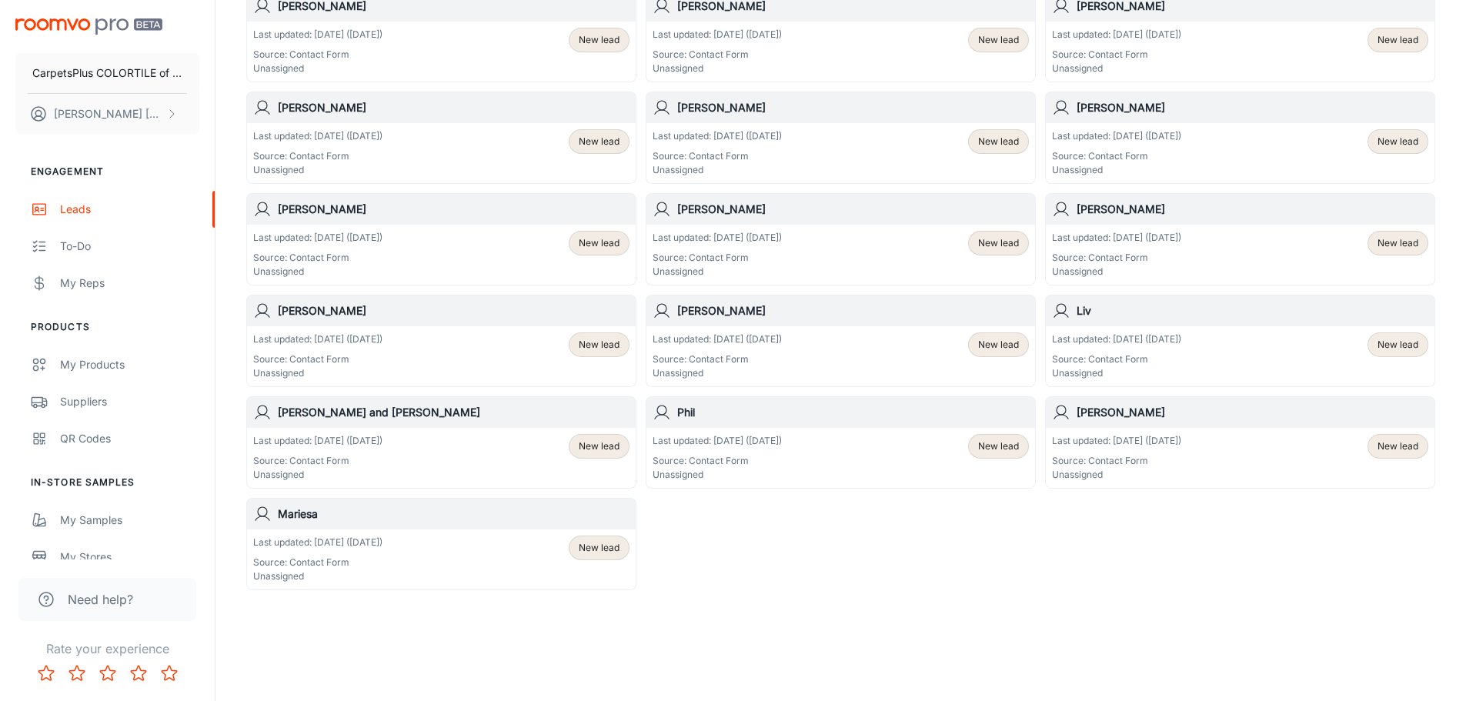
click at [1176, 449] on div "Last updated: [DATE] ([DATE]) Source: Contact Form Unassigned" at bounding box center [1116, 458] width 129 height 48
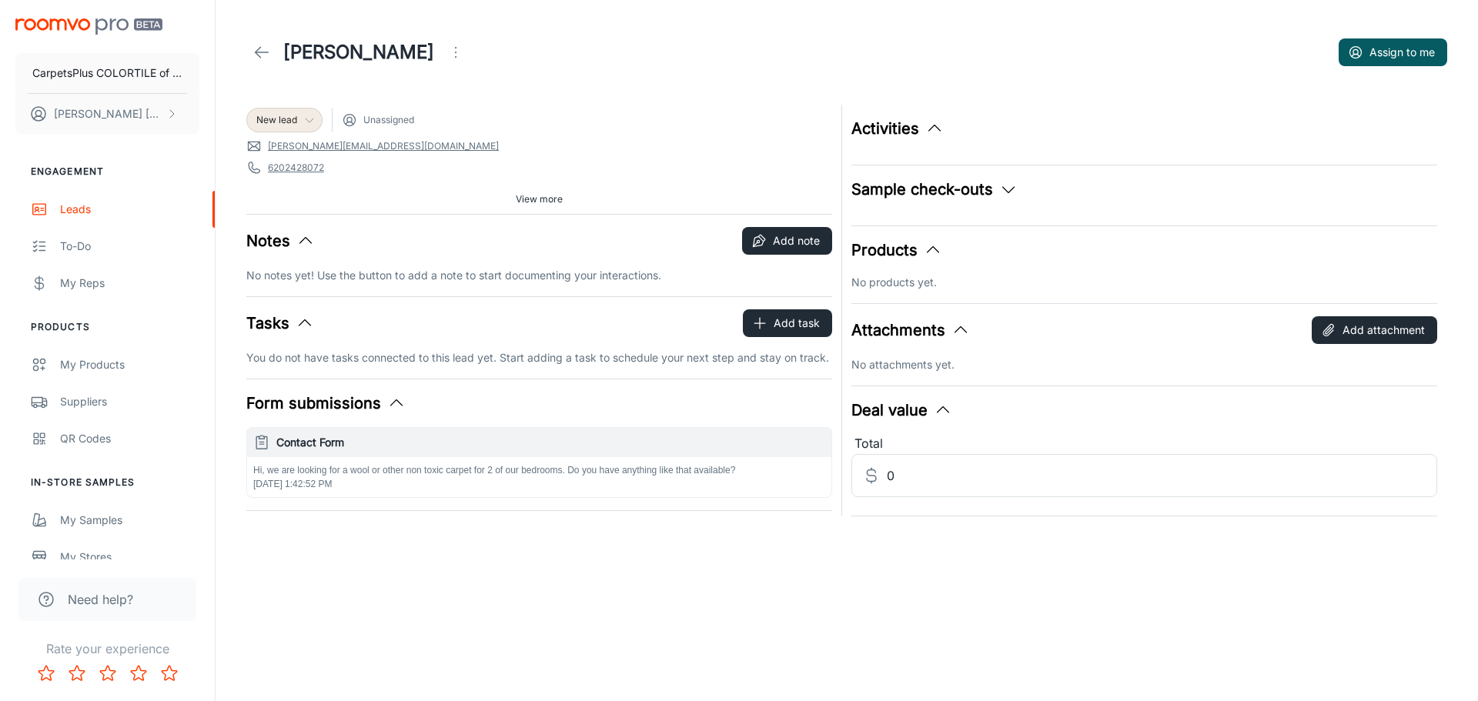
click at [304, 120] on icon at bounding box center [309, 120] width 12 height 12
click at [303, 292] on li "Won" at bounding box center [300, 291] width 109 height 28
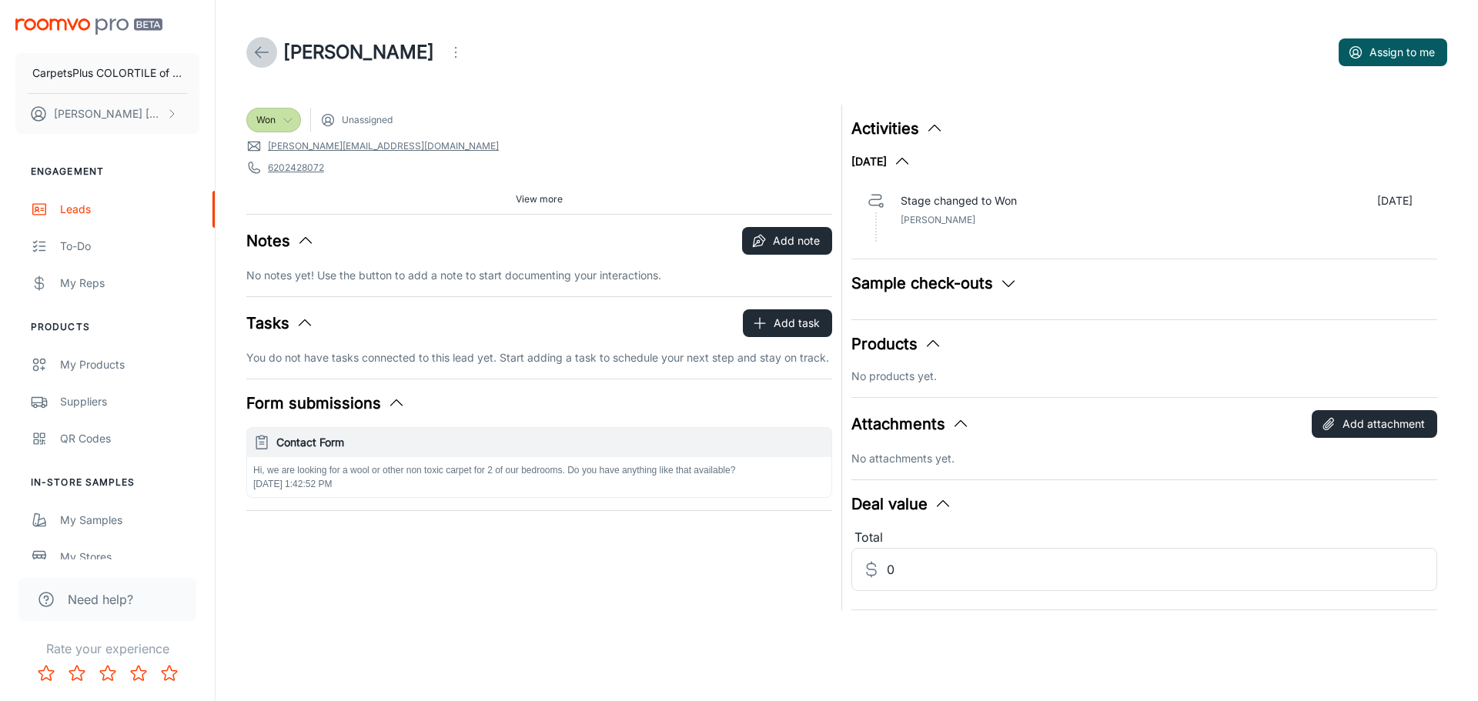
click at [257, 46] on icon at bounding box center [261, 52] width 18 height 18
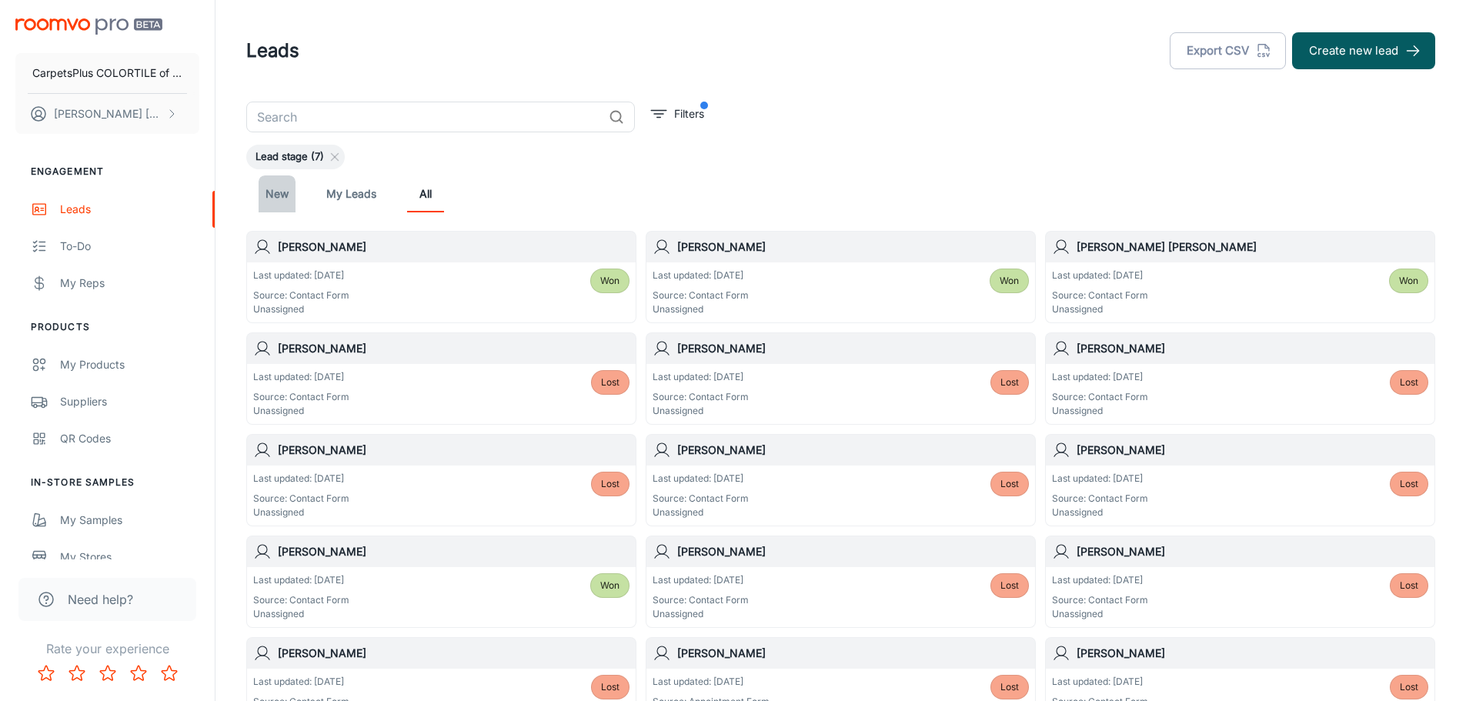
click at [263, 192] on link "New" at bounding box center [277, 193] width 37 height 37
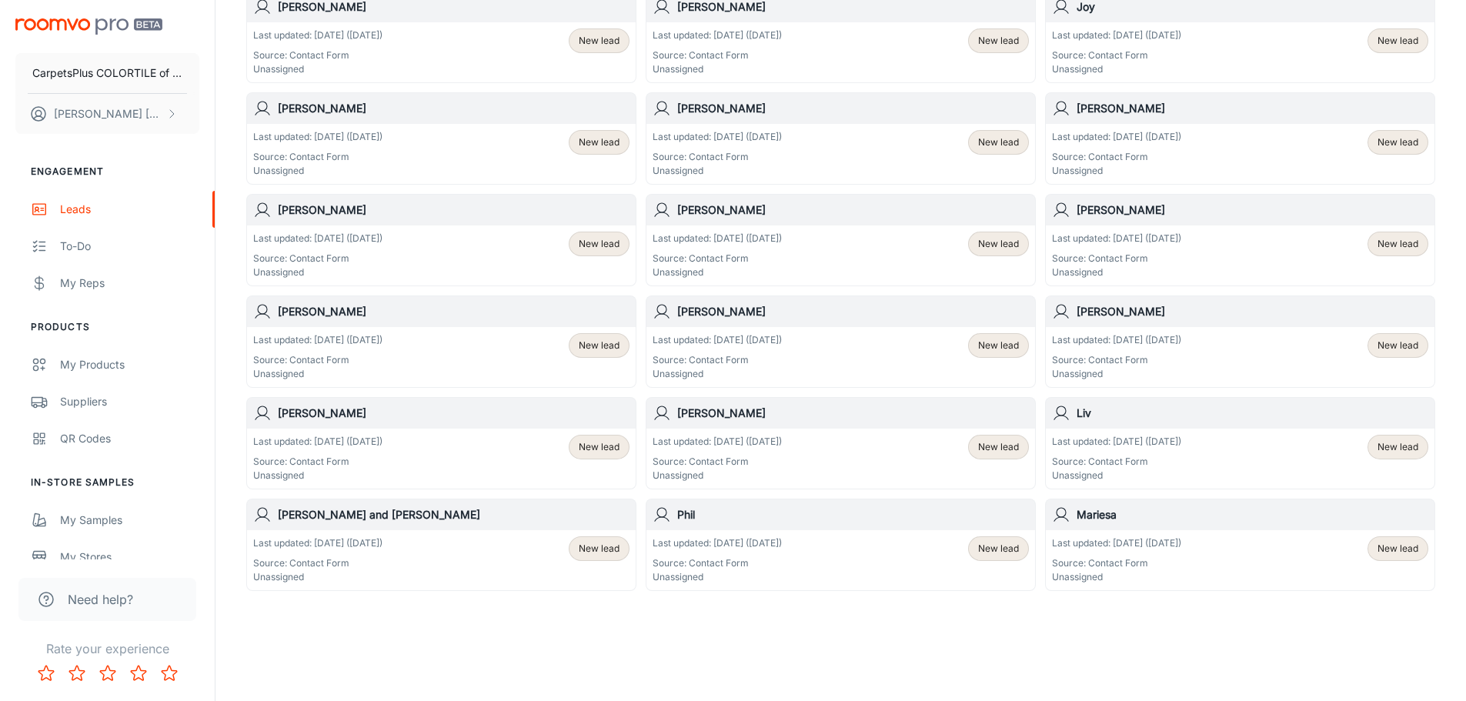
scroll to position [521, 0]
click at [1113, 539] on p "Last updated: [DATE] ([DATE])" at bounding box center [1116, 543] width 129 height 14
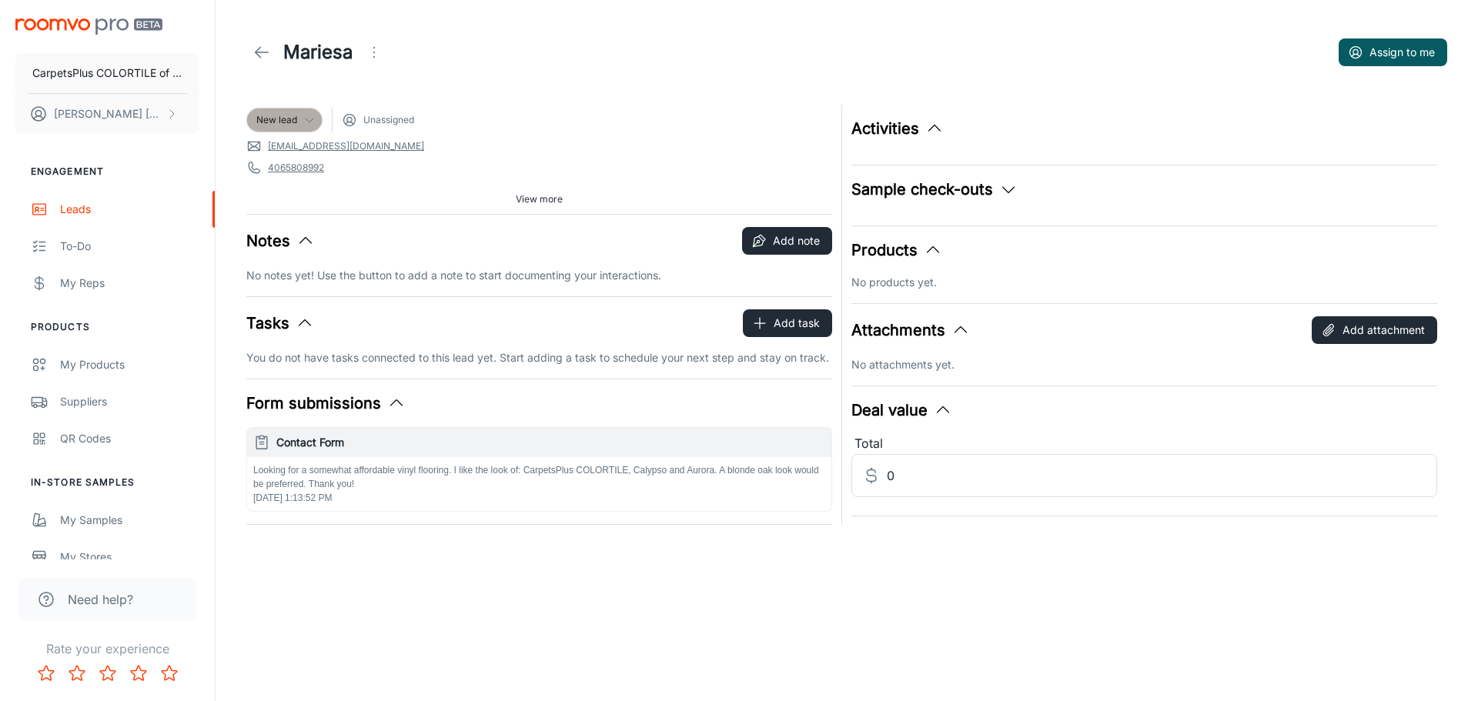
click at [292, 114] on span "New lead" at bounding box center [276, 120] width 41 height 14
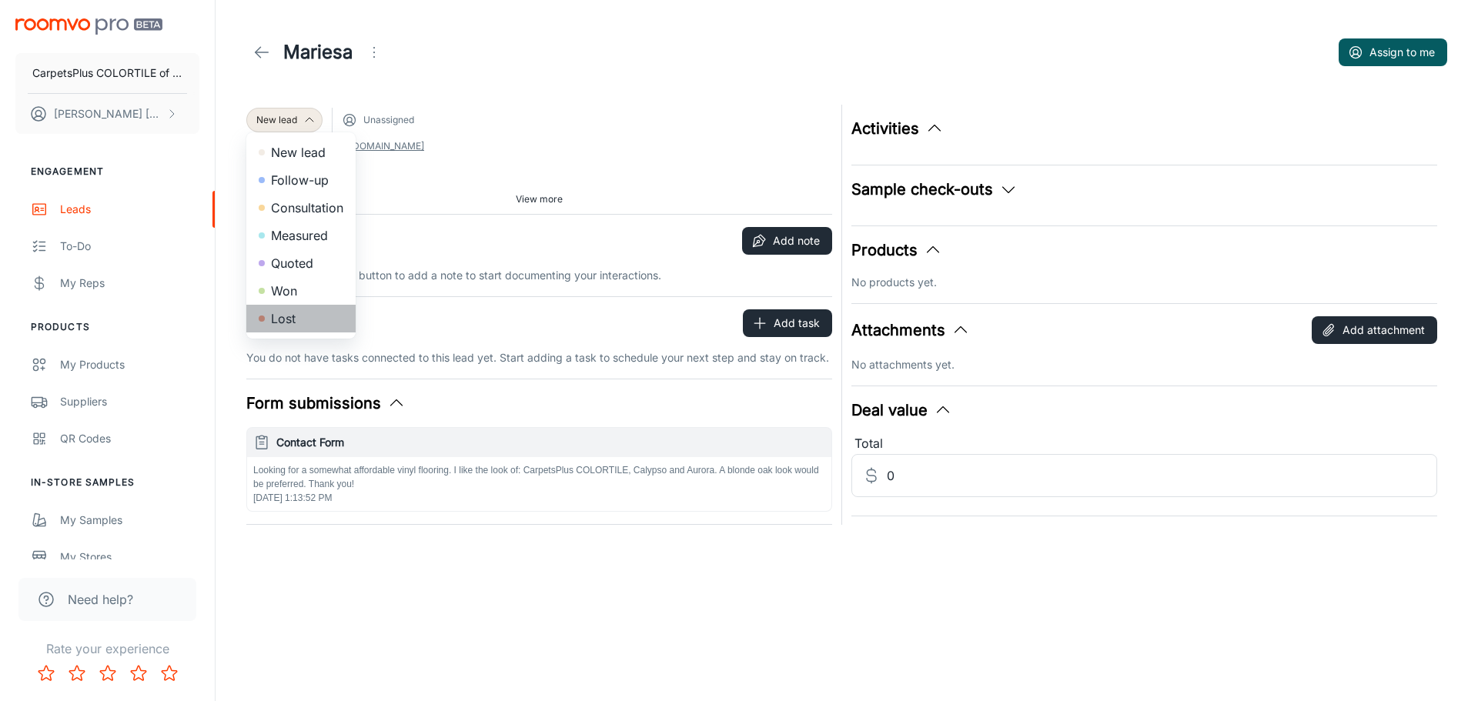
click at [273, 309] on li "Lost" at bounding box center [300, 319] width 109 height 28
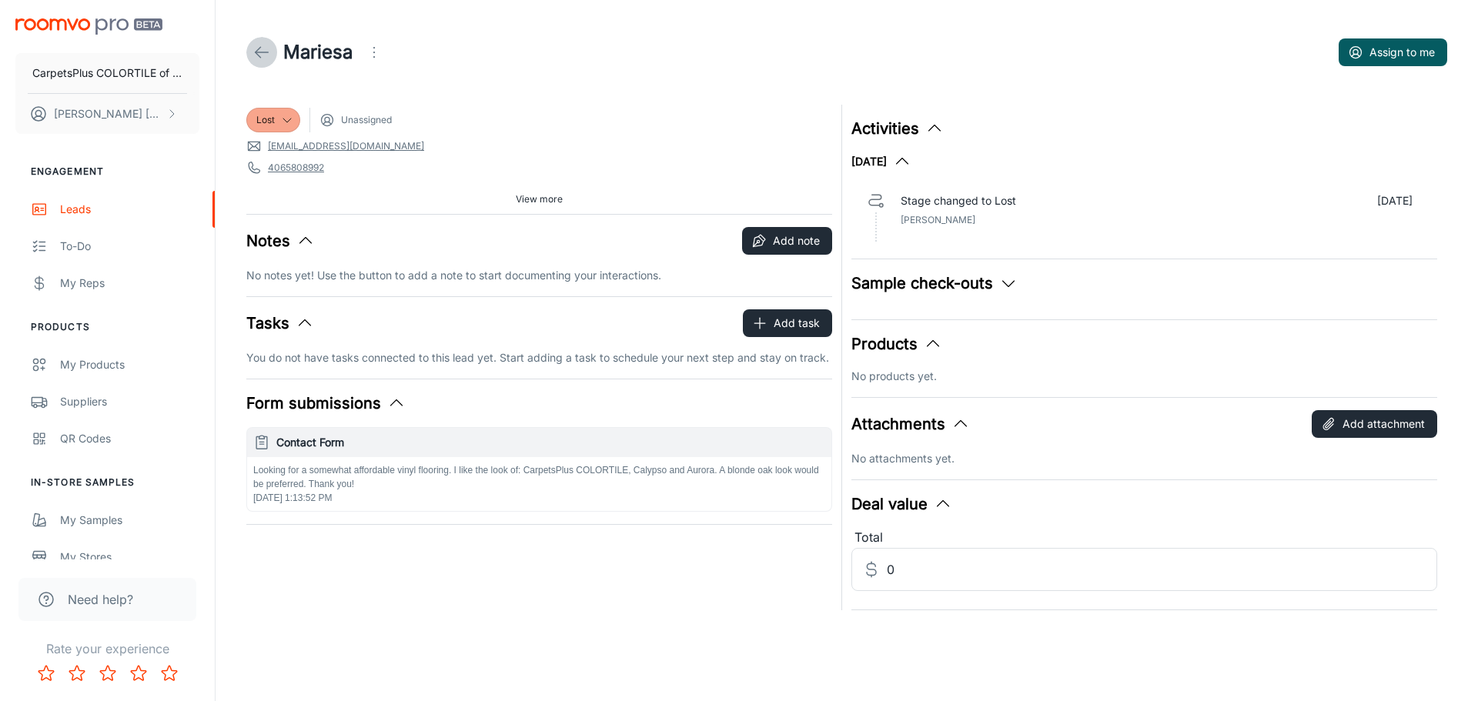
click at [257, 41] on link at bounding box center [261, 52] width 31 height 31
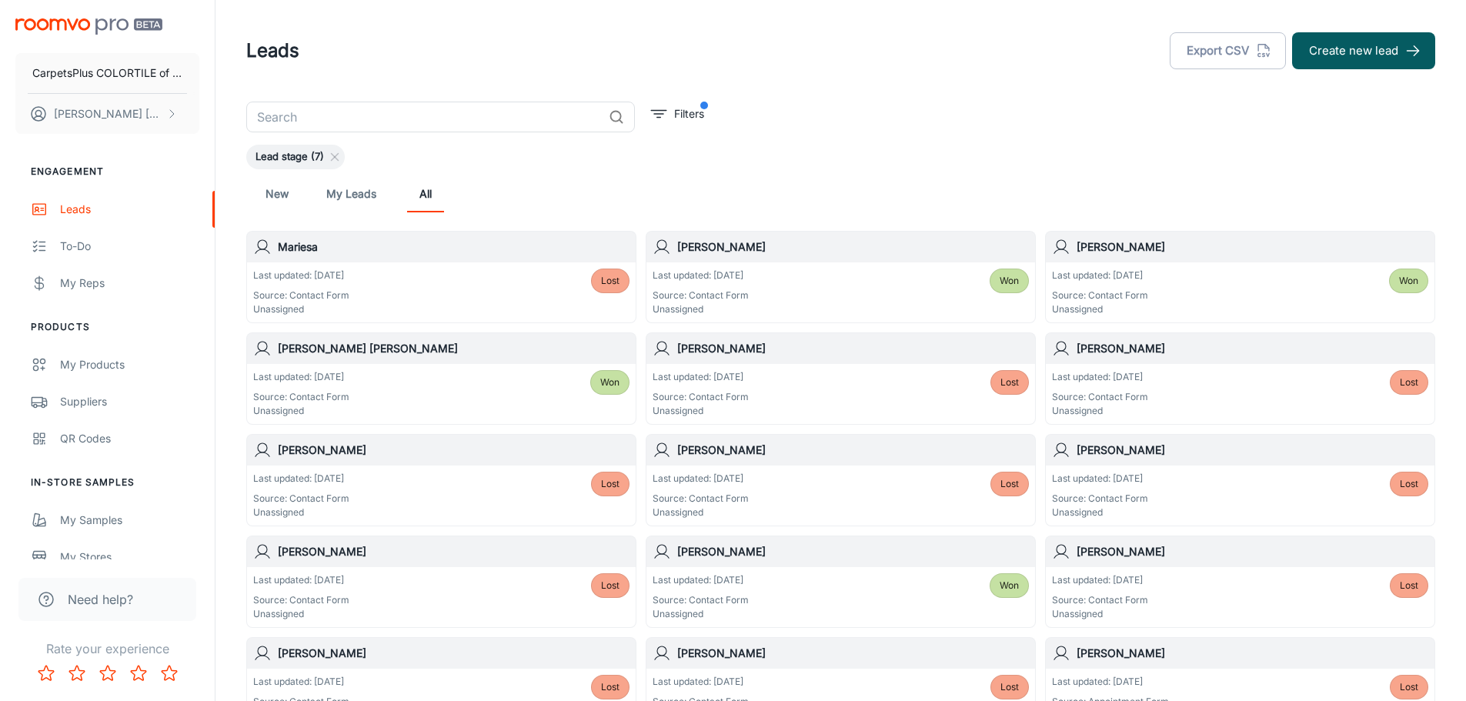
click at [263, 191] on link "New" at bounding box center [277, 193] width 37 height 37
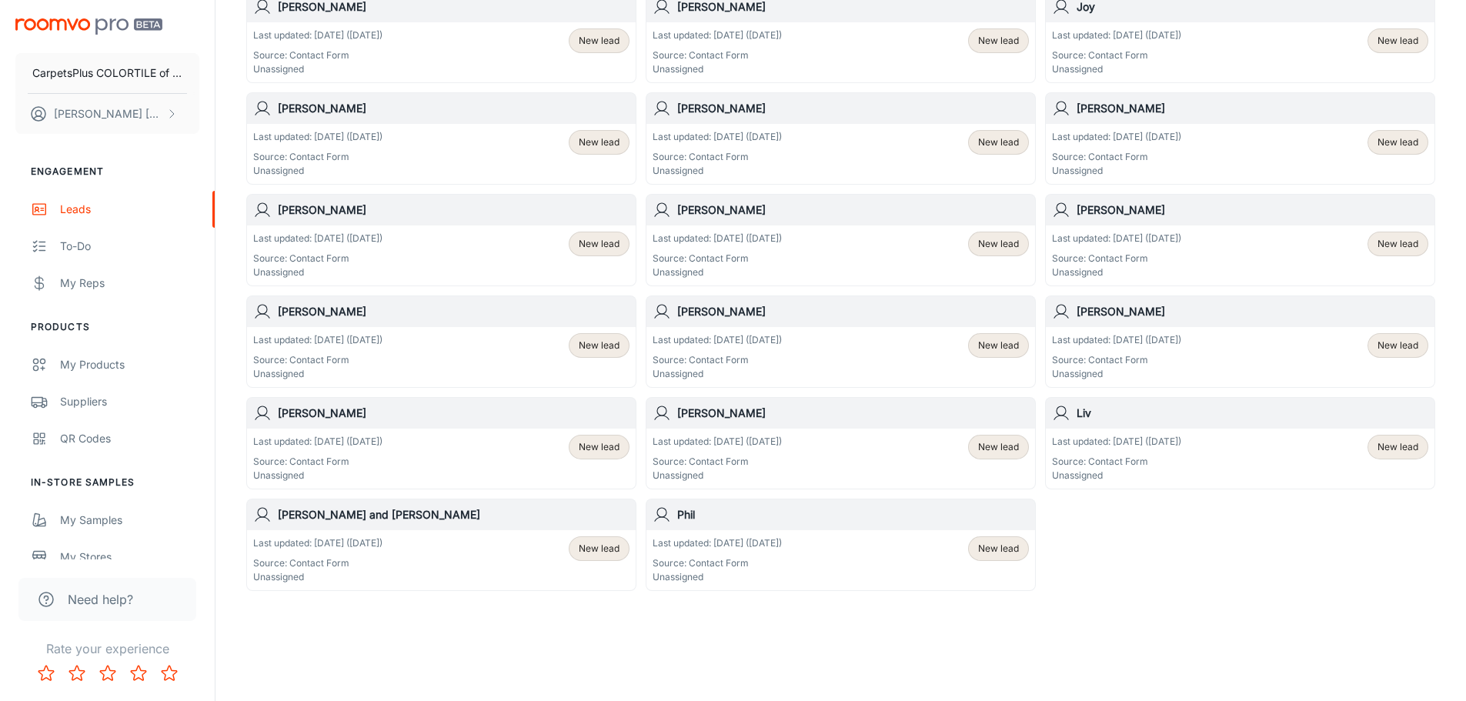
scroll to position [521, 0]
click at [746, 532] on div "Last updated: [DATE] ([DATE]) Source: Contact Form Unassigned New lead" at bounding box center [841, 560] width 389 height 60
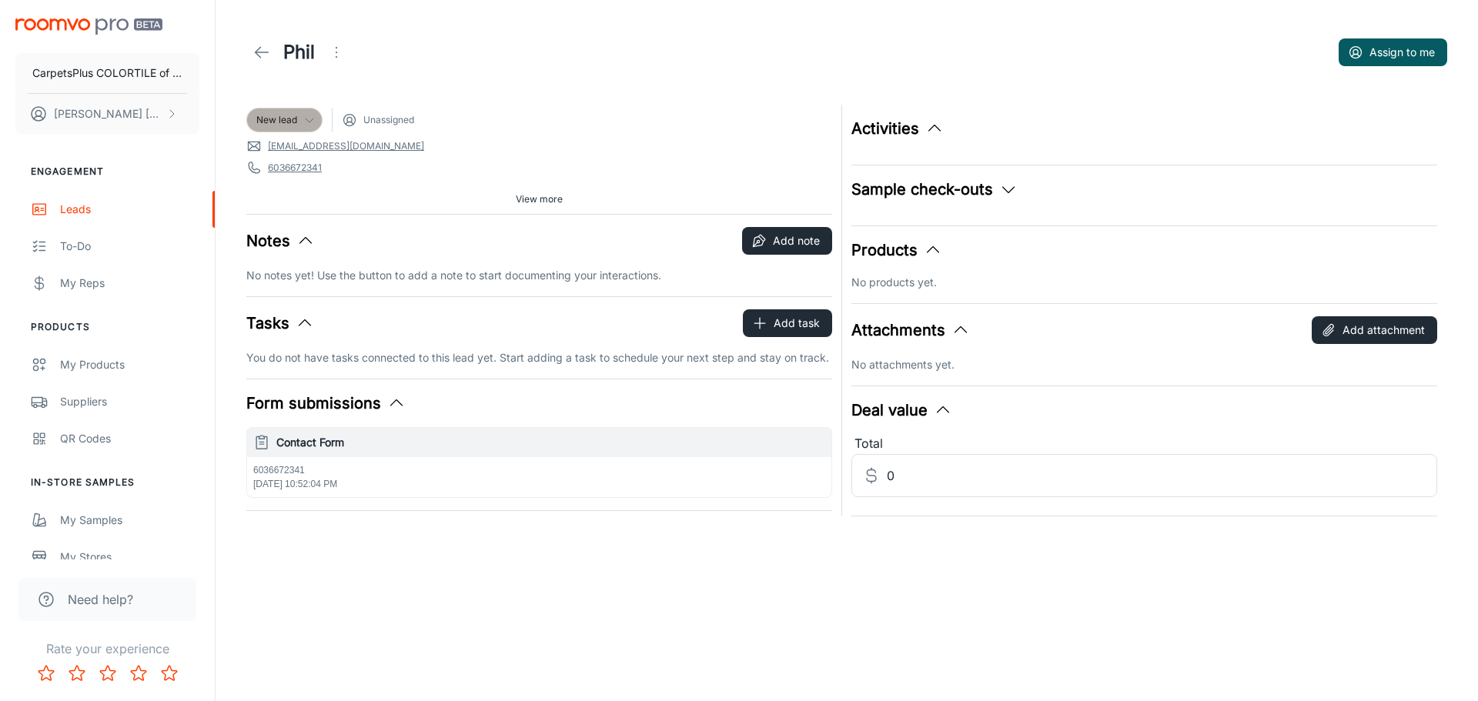
click at [278, 121] on span "New lead" at bounding box center [276, 120] width 41 height 14
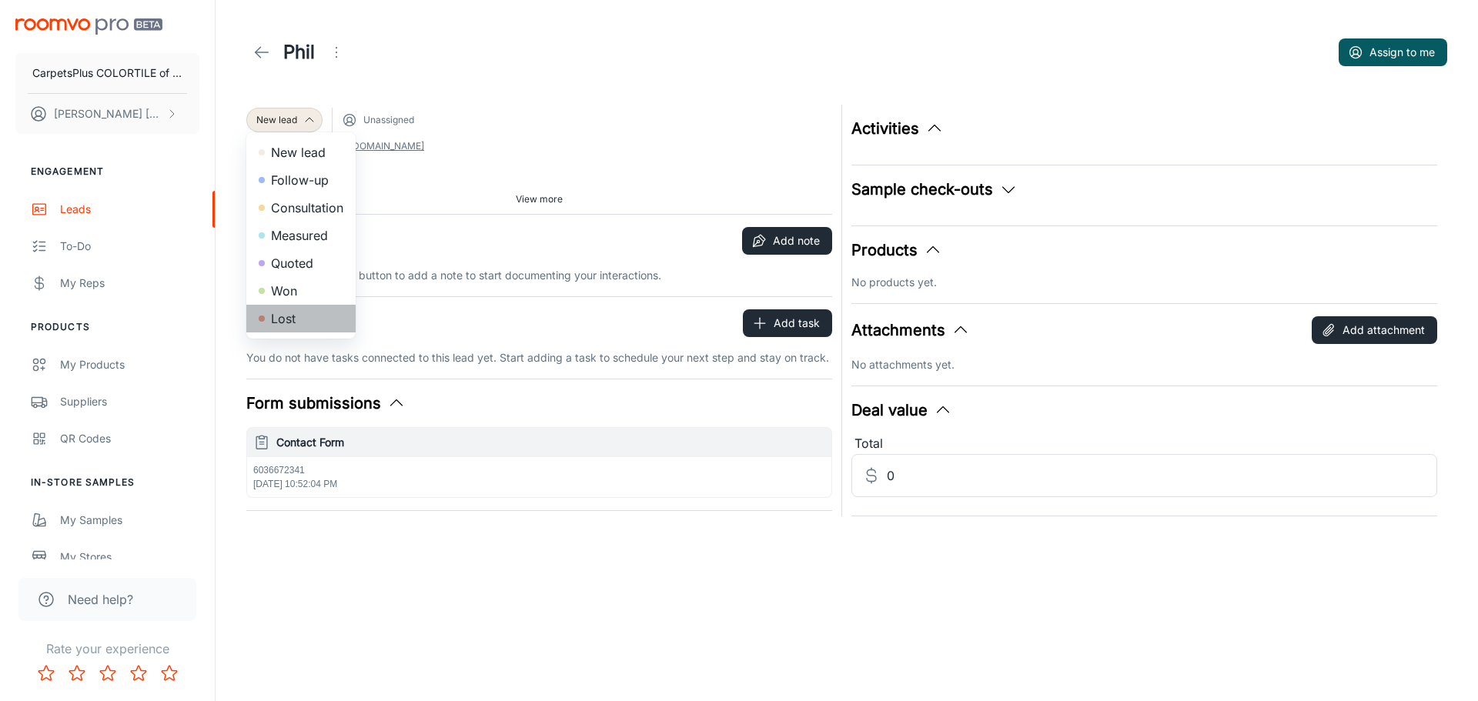
click at [276, 323] on li "Lost" at bounding box center [300, 319] width 109 height 28
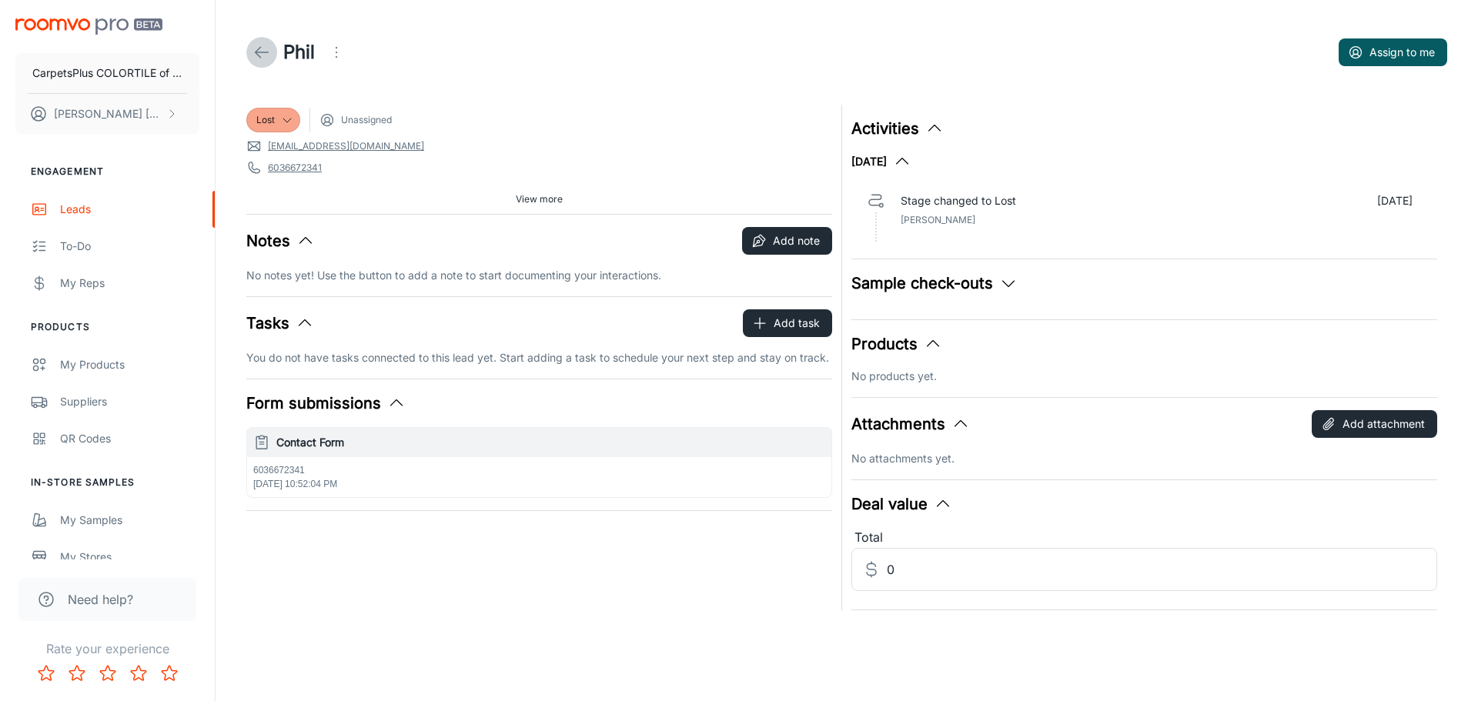
click at [259, 55] on icon at bounding box center [261, 52] width 18 height 18
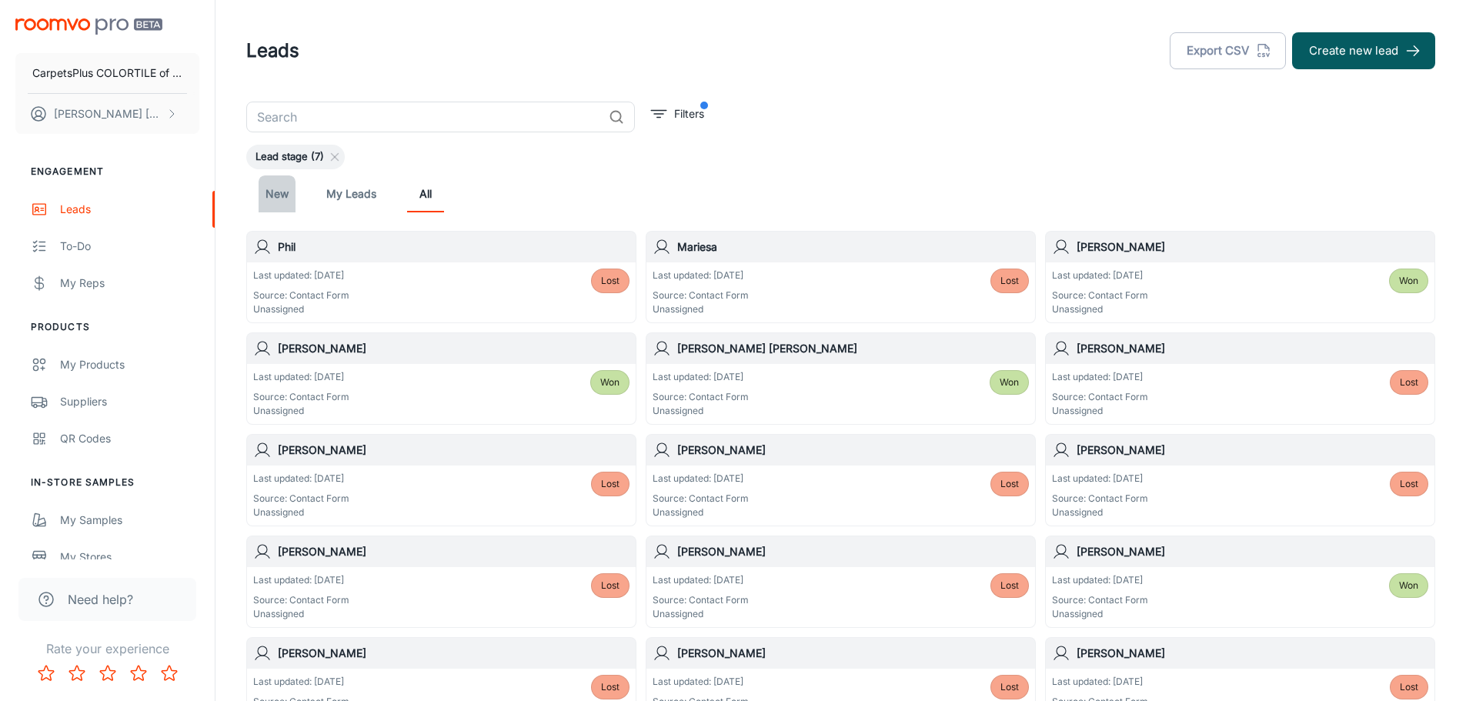
click at [272, 182] on link "New" at bounding box center [277, 193] width 37 height 37
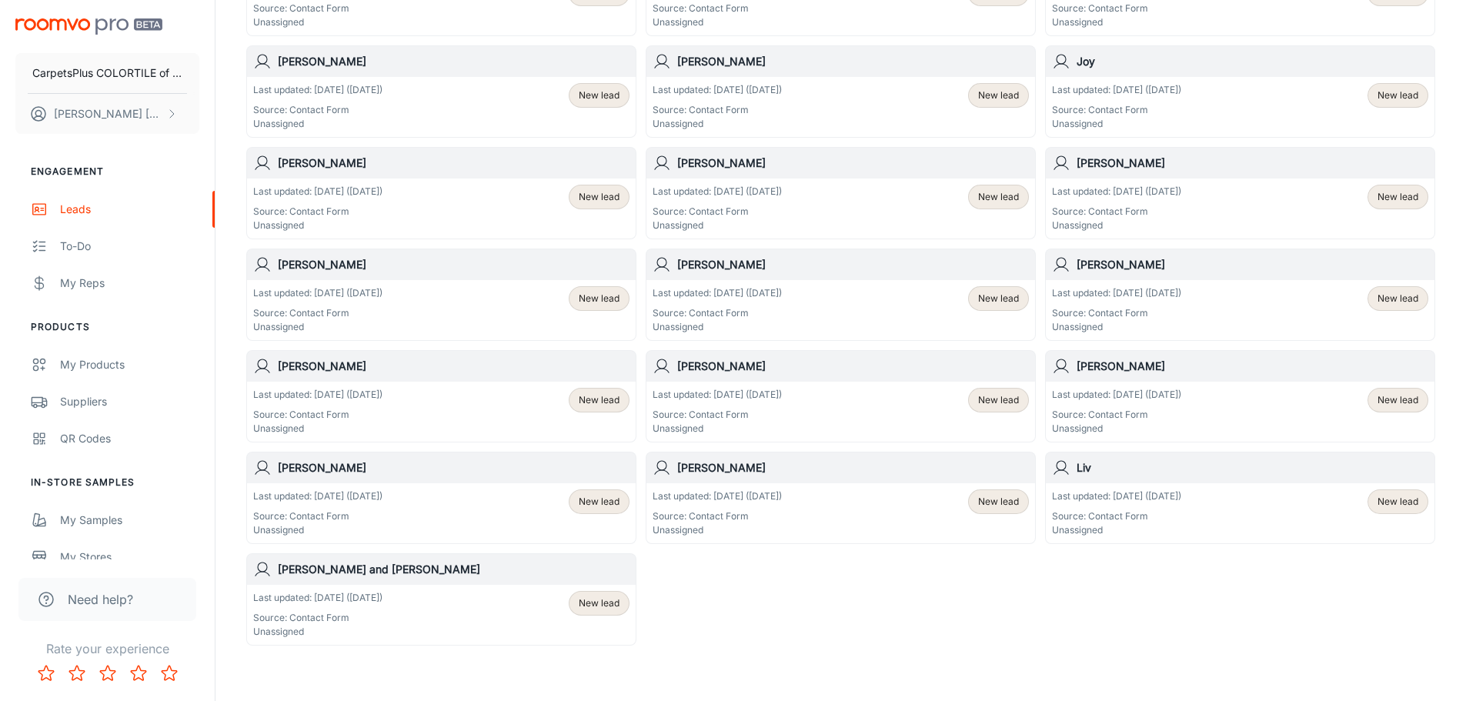
scroll to position [521, 0]
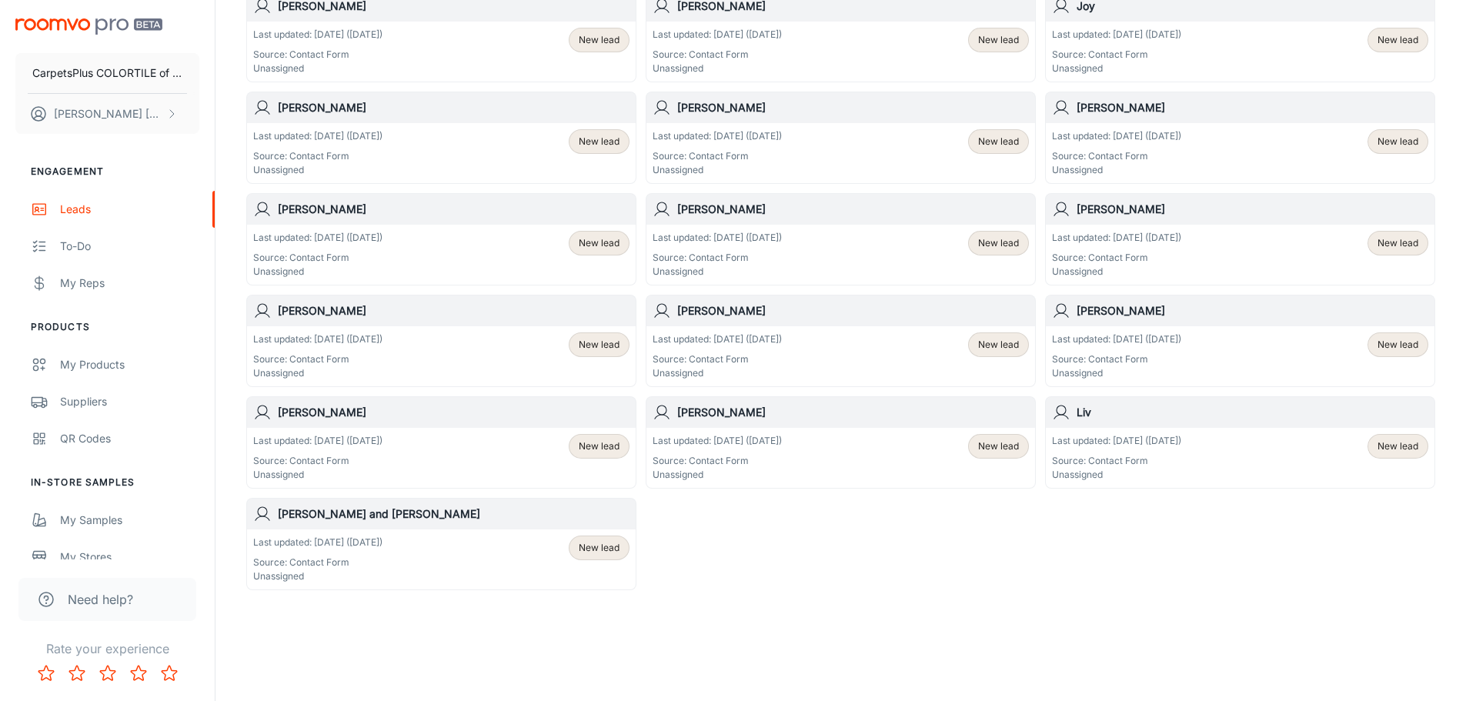
click at [815, 446] on div "Last updated: [DATE] ([DATE]) Source: Contact Form Unassigned New lead" at bounding box center [841, 458] width 376 height 48
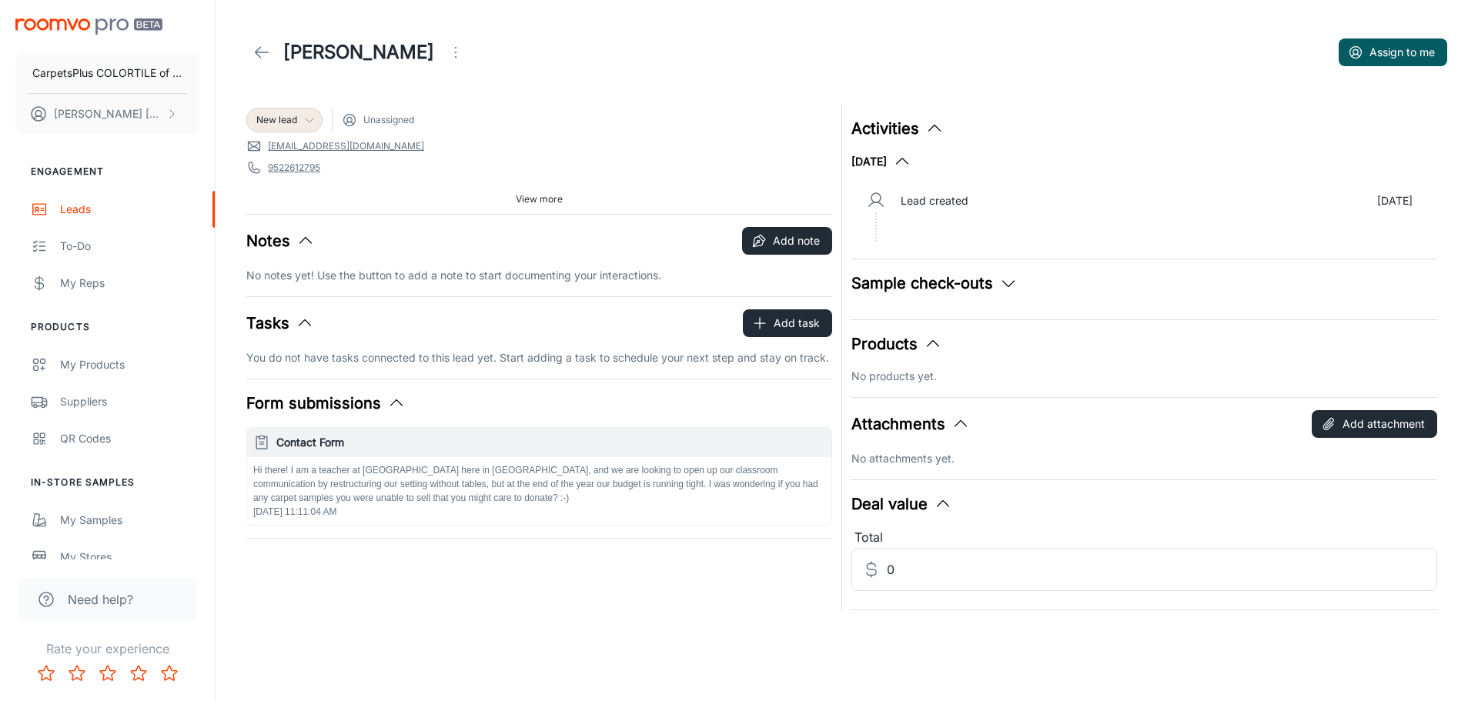
click at [272, 124] on span "New lead" at bounding box center [276, 120] width 41 height 14
click at [298, 287] on li "Won" at bounding box center [300, 291] width 109 height 28
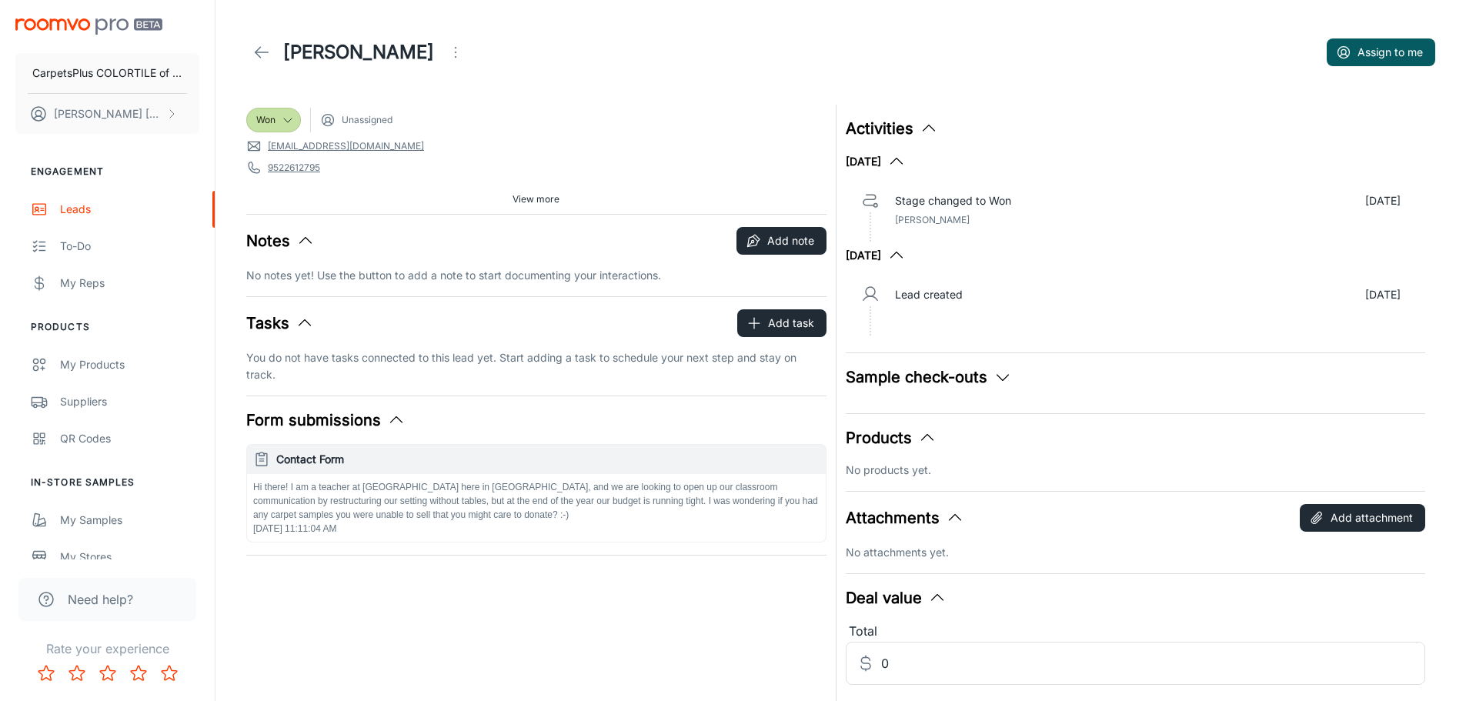
click at [257, 55] on polyline at bounding box center [258, 52] width 5 height 11
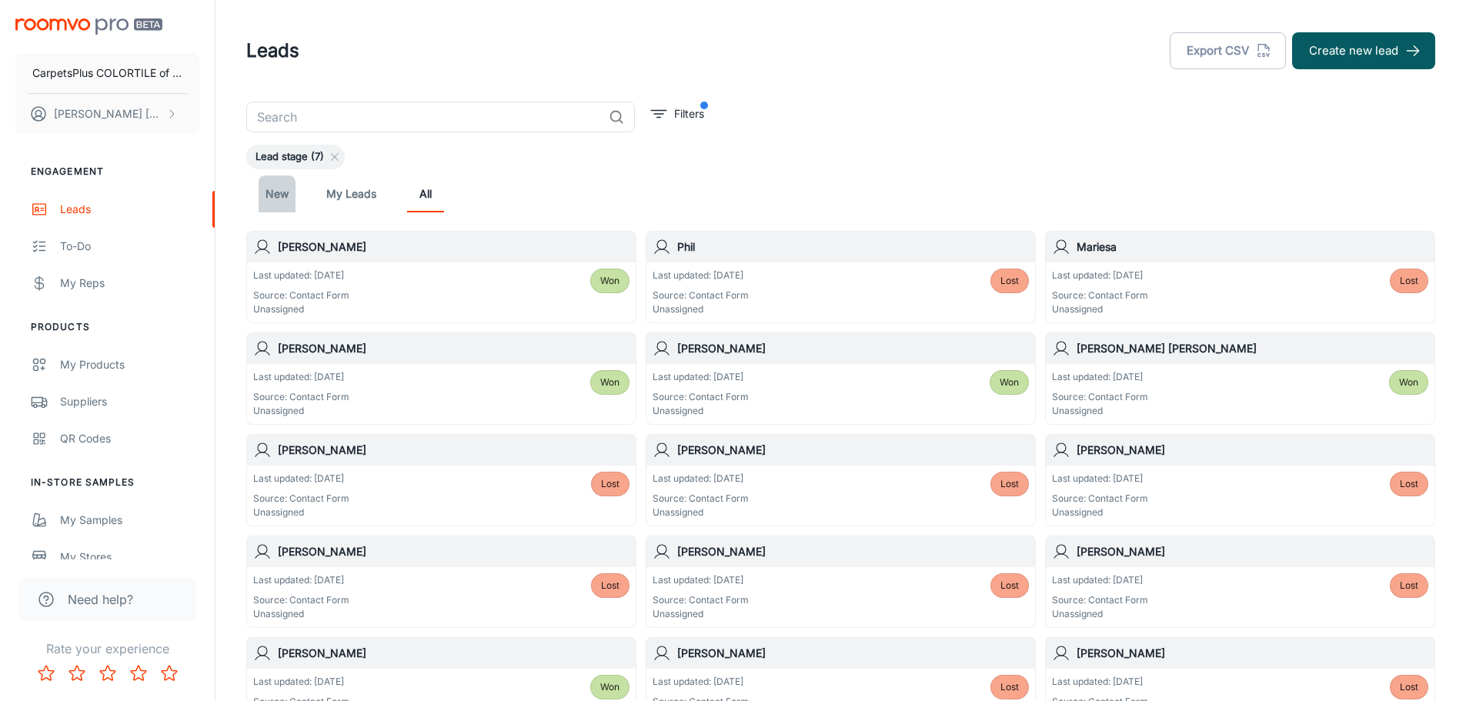
click at [289, 190] on link "New" at bounding box center [277, 193] width 37 height 37
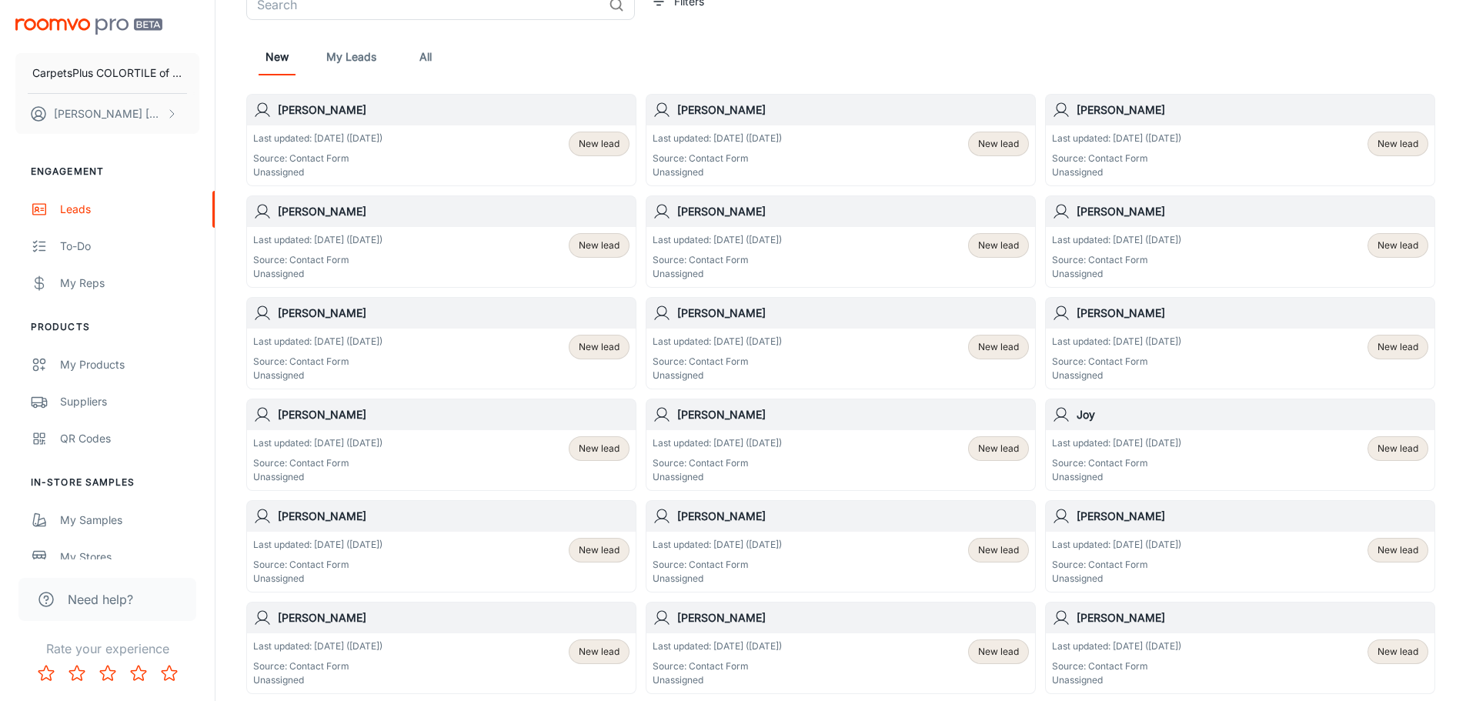
scroll to position [419, 0]
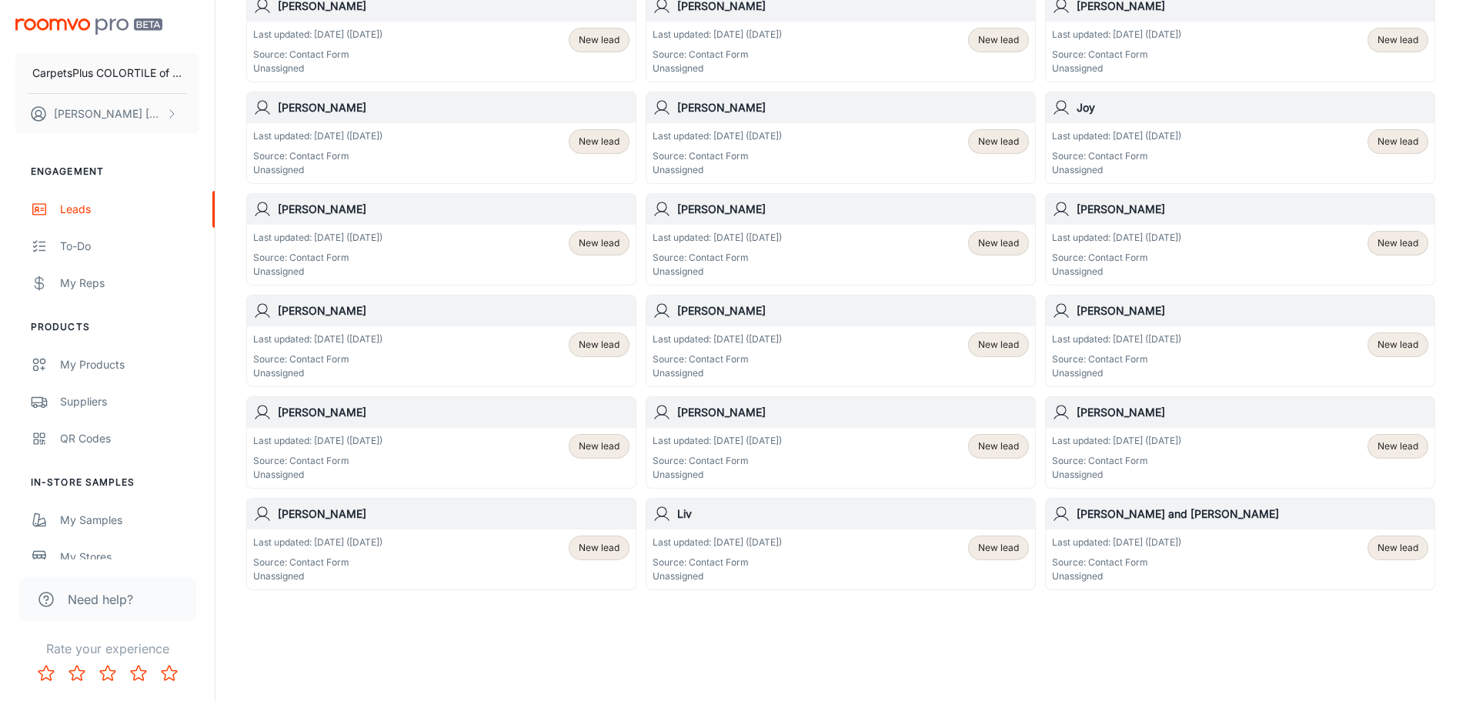
click at [460, 535] on div "Last updated: [DATE] ([DATE]) Source: Contact Form Unassigned New lead" at bounding box center [441, 560] width 389 height 60
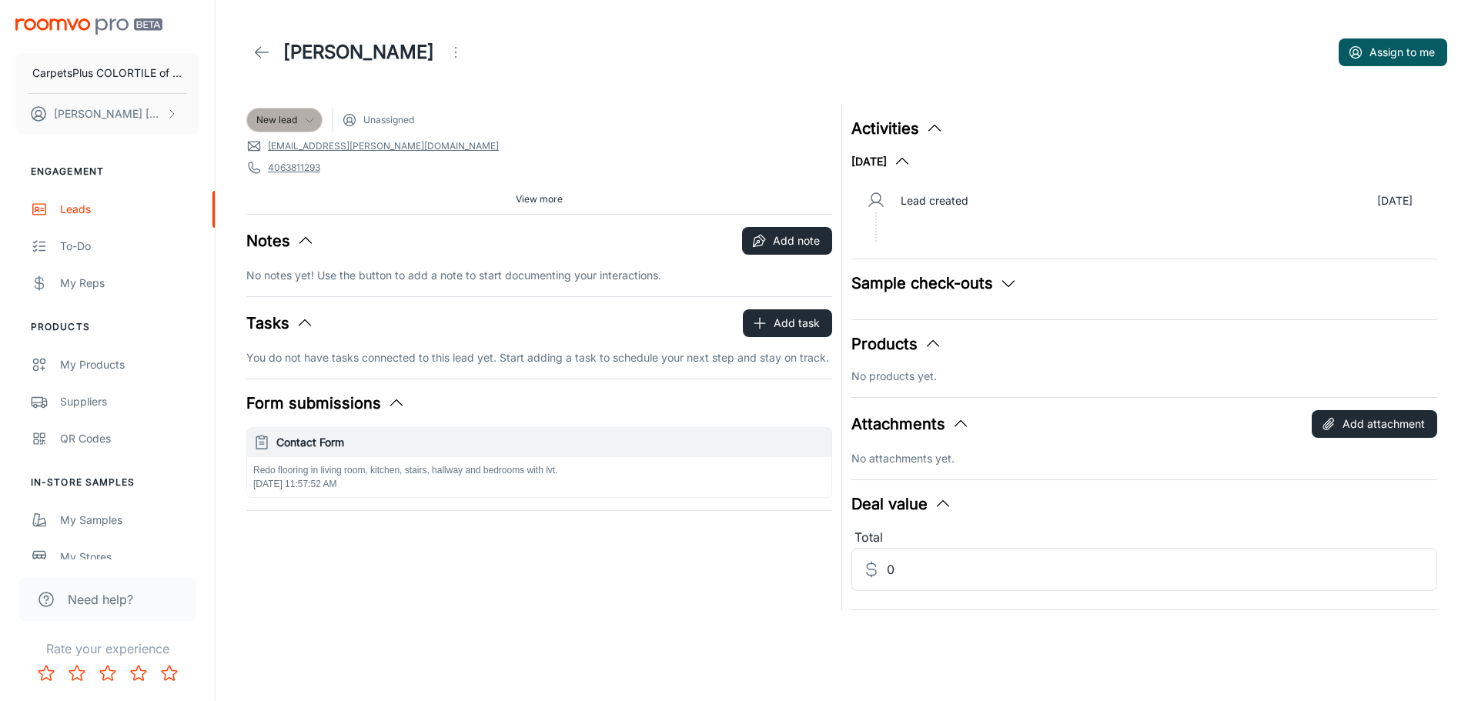
click at [309, 120] on icon at bounding box center [309, 120] width 12 height 12
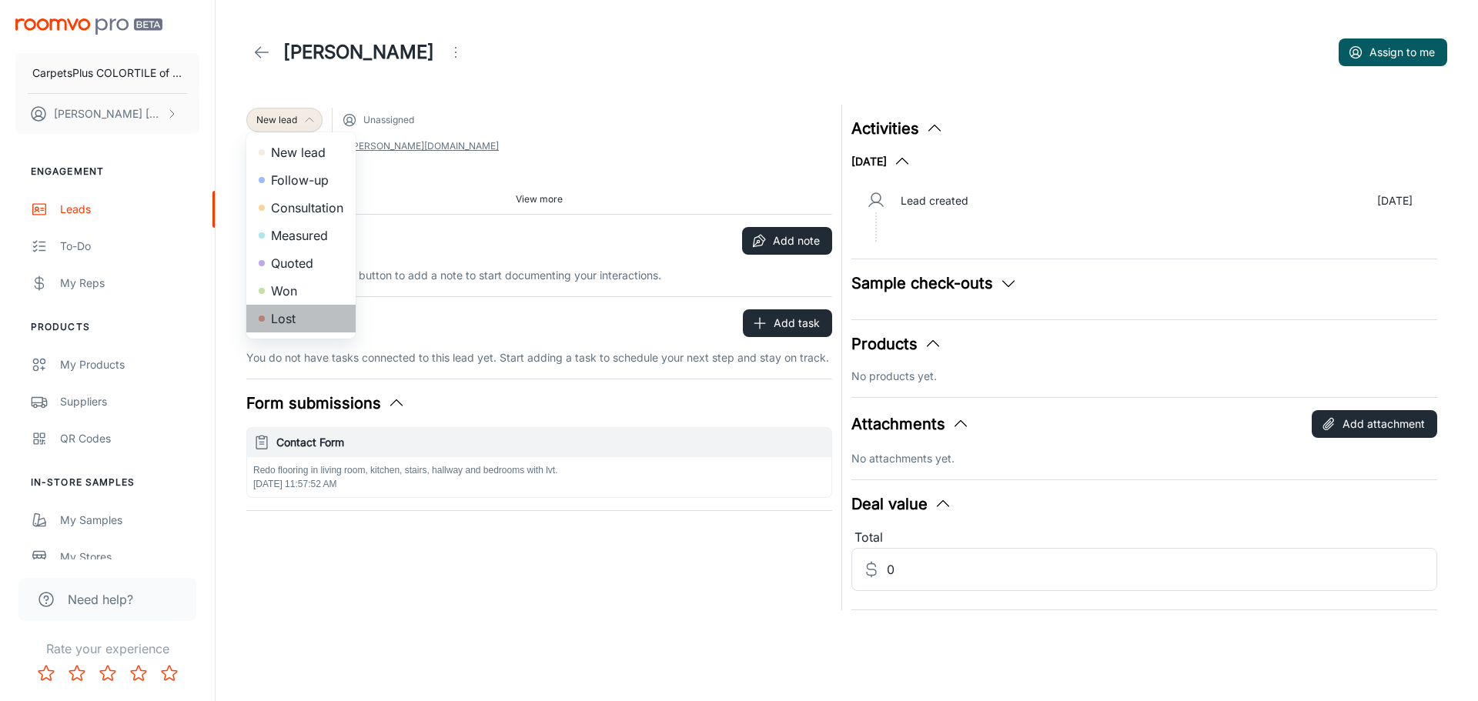
click at [303, 322] on li "Lost" at bounding box center [300, 319] width 109 height 28
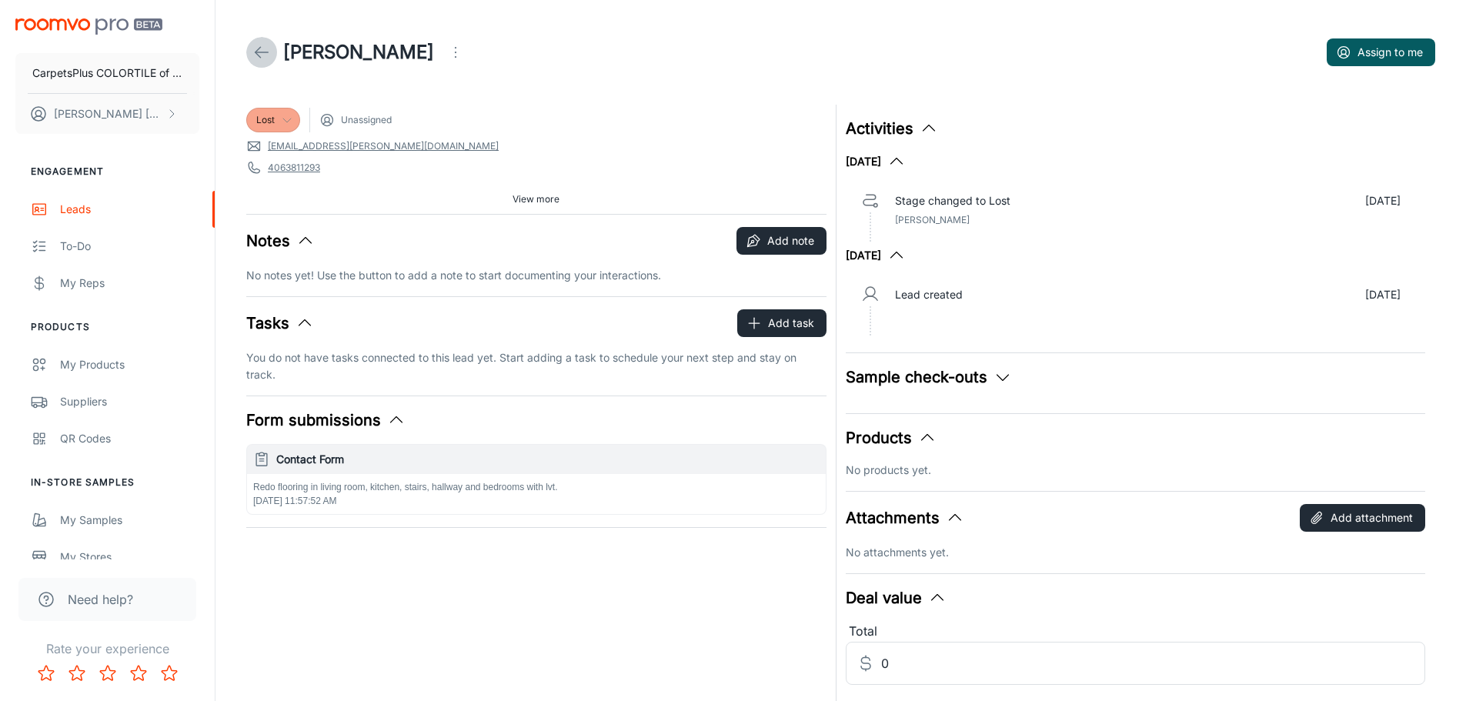
click at [262, 46] on icon at bounding box center [261, 52] width 18 height 18
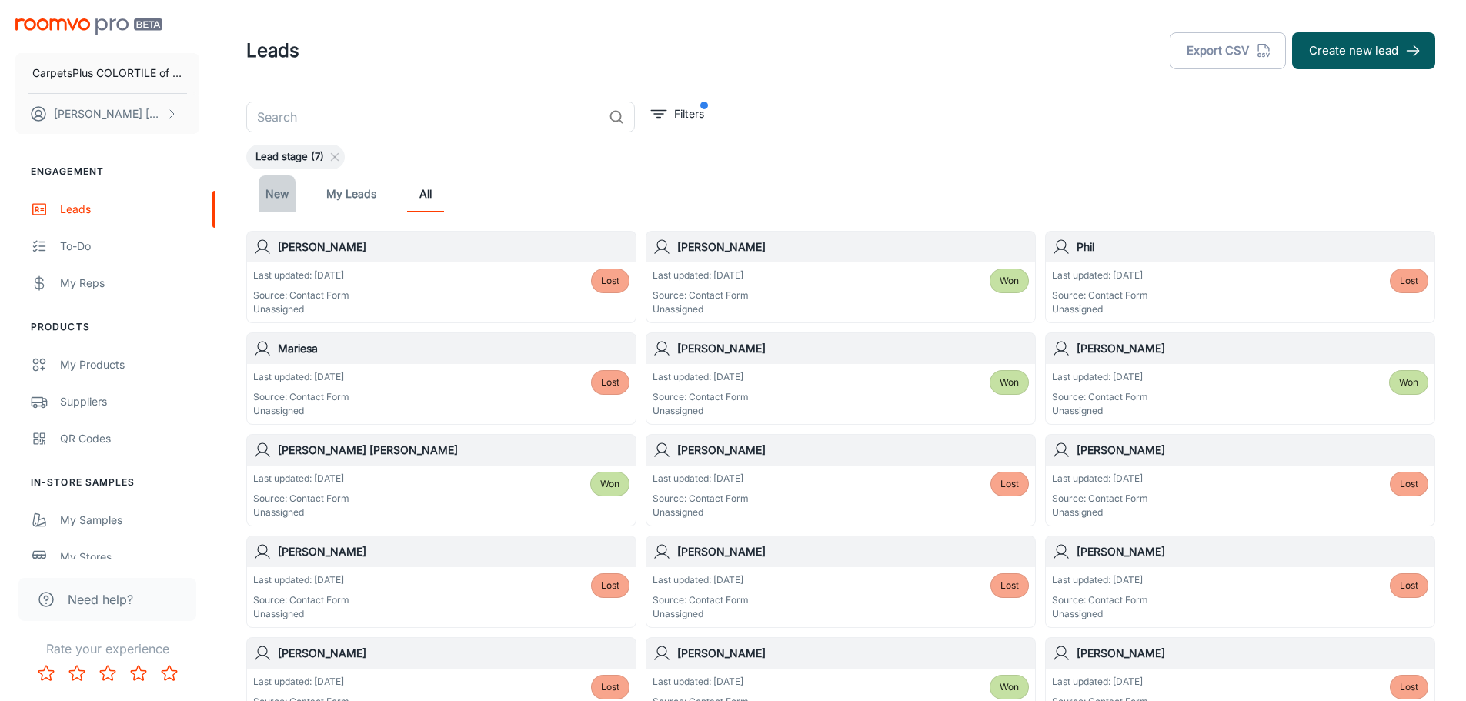
click at [270, 190] on link "New" at bounding box center [277, 193] width 37 height 37
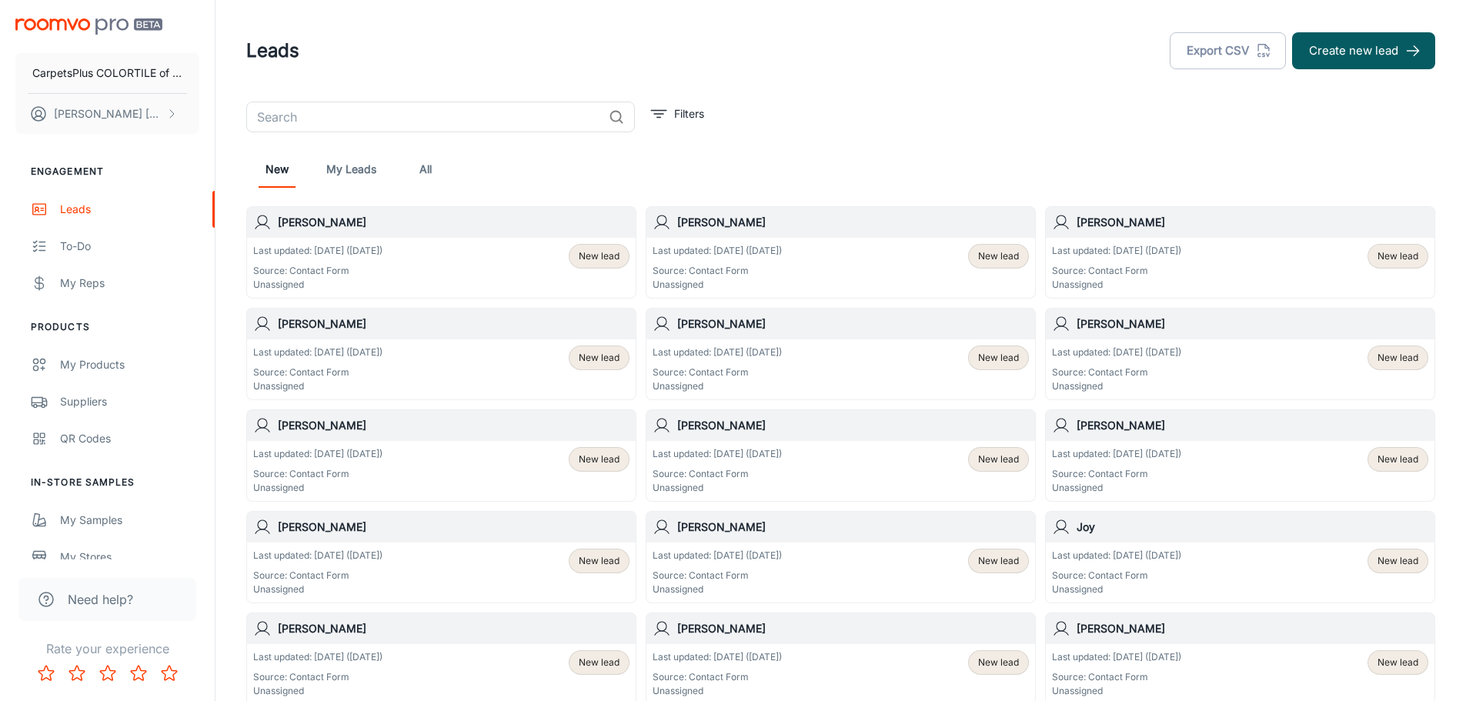
click at [383, 570] on p "Source: Contact Form" at bounding box center [317, 576] width 129 height 14
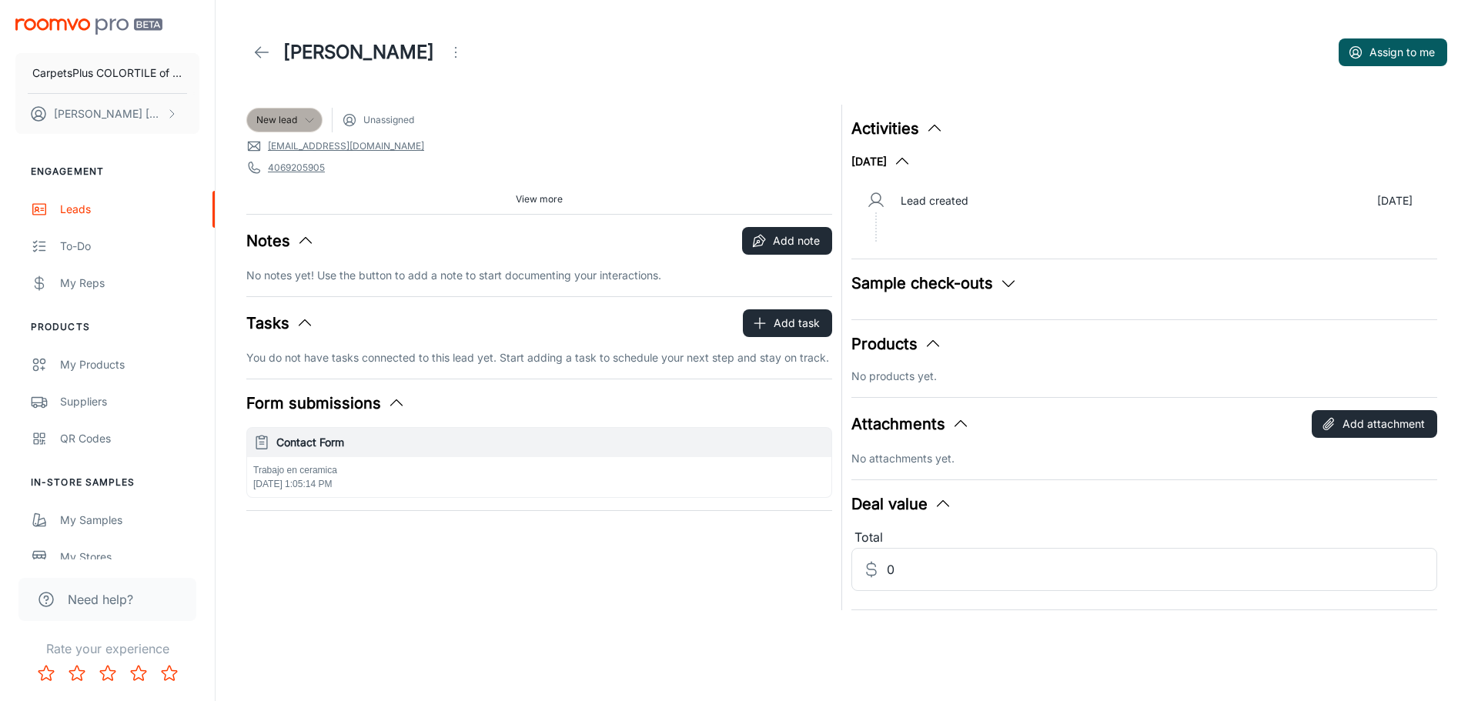
click at [272, 115] on span "New lead" at bounding box center [276, 120] width 41 height 14
click at [295, 320] on li "Lost" at bounding box center [300, 319] width 109 height 28
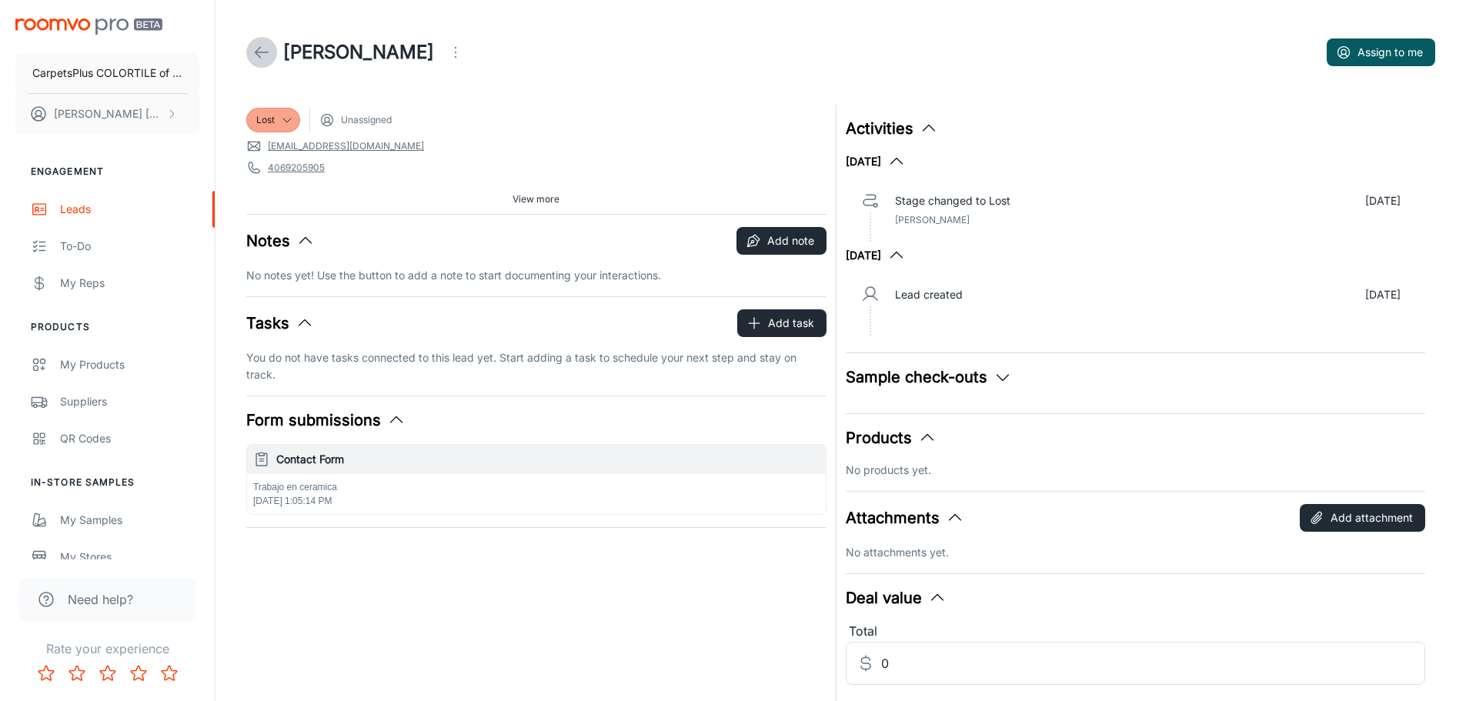
click at [258, 50] on polyline at bounding box center [258, 52] width 5 height 11
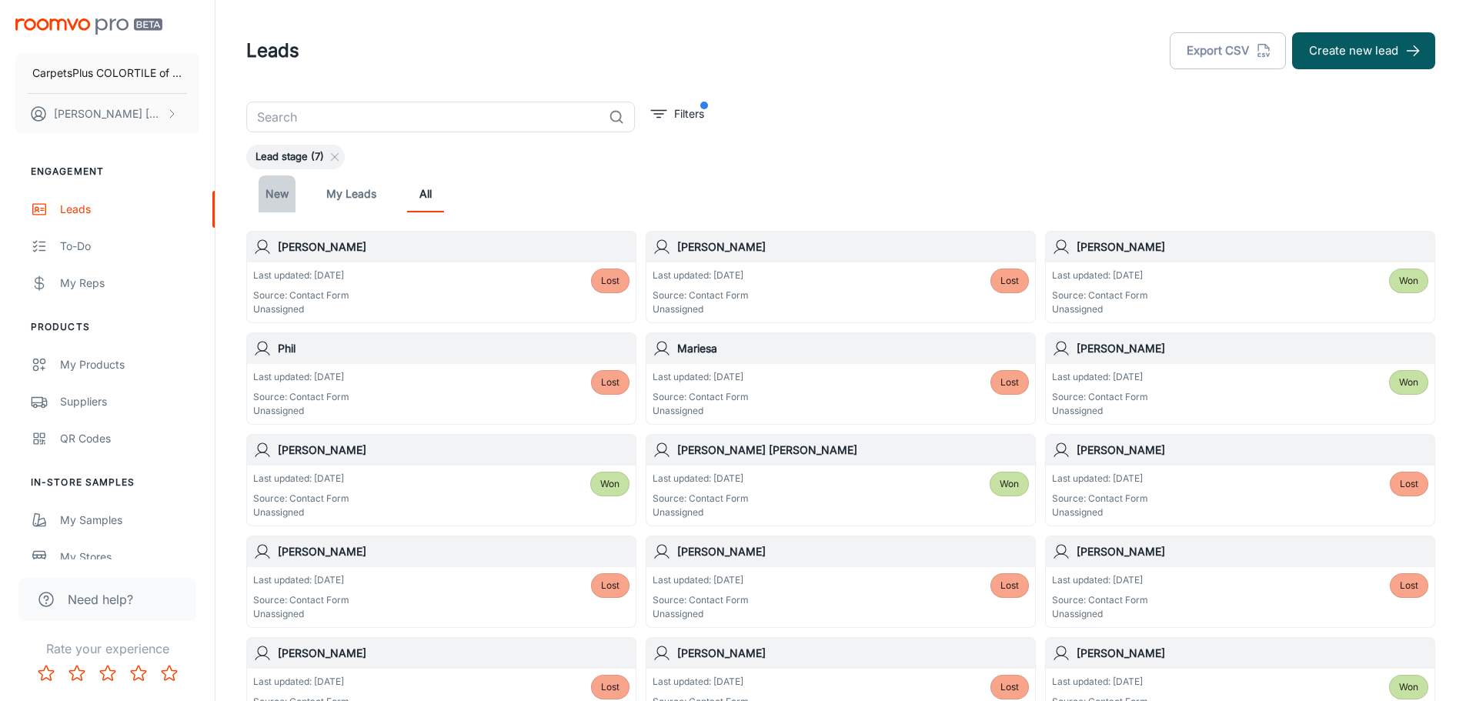
click at [290, 195] on link "New" at bounding box center [277, 193] width 37 height 37
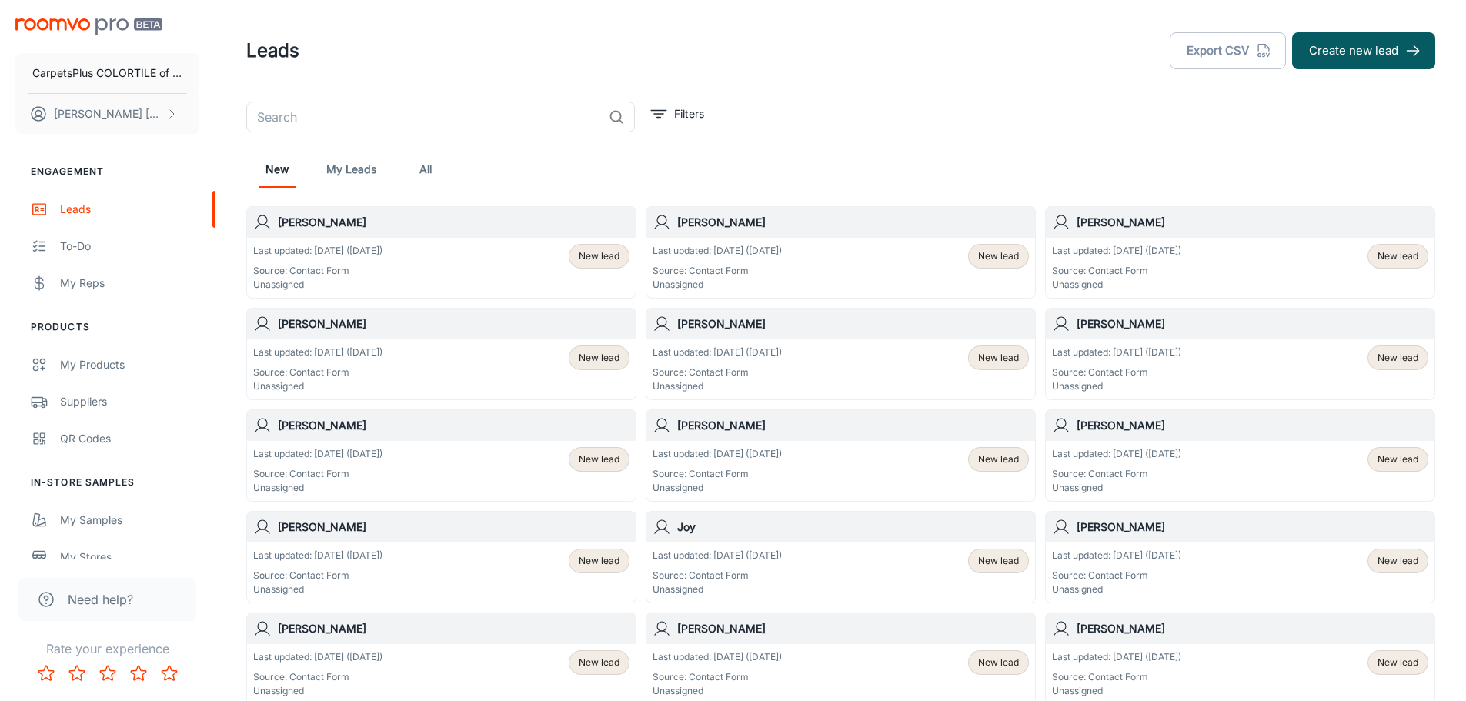
click at [343, 577] on p "Source: Contact Form" at bounding box center [317, 576] width 129 height 14
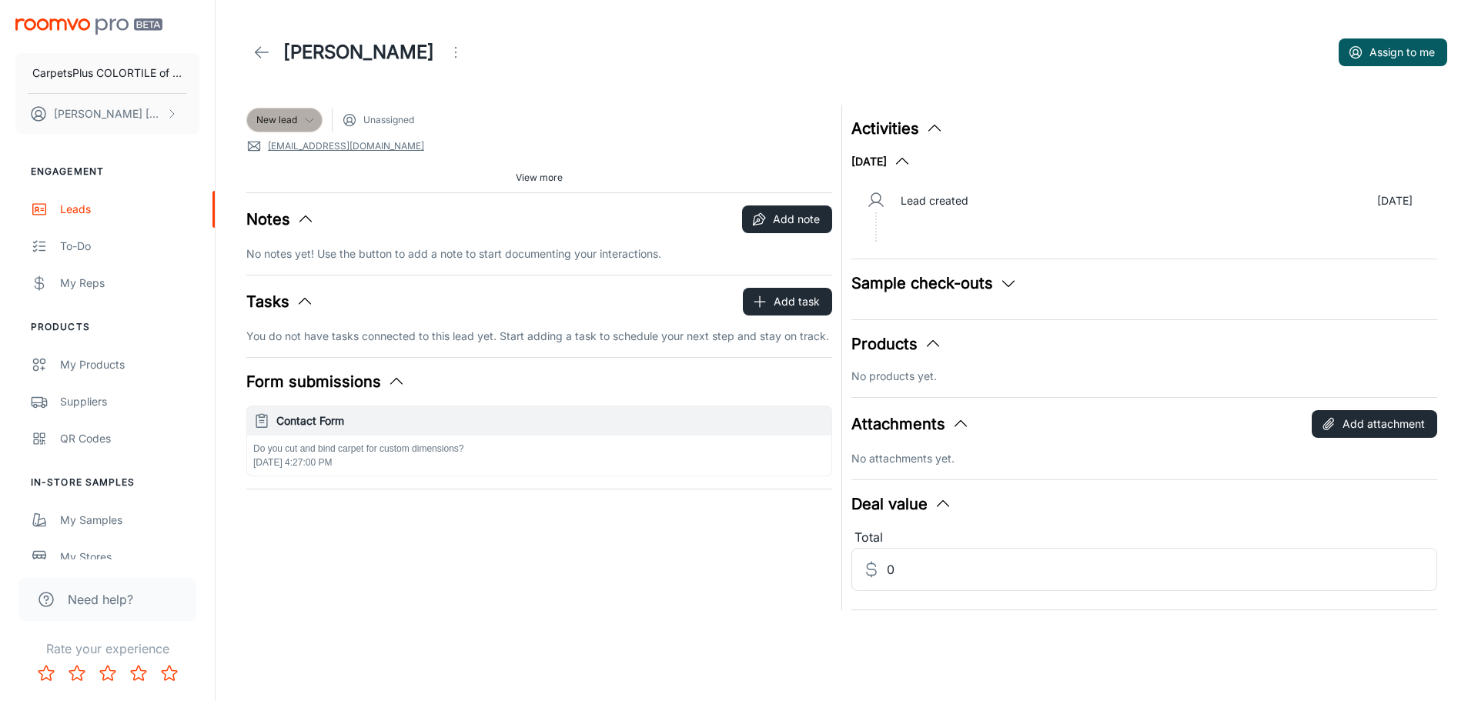
click at [268, 119] on span "New lead" at bounding box center [276, 120] width 41 height 14
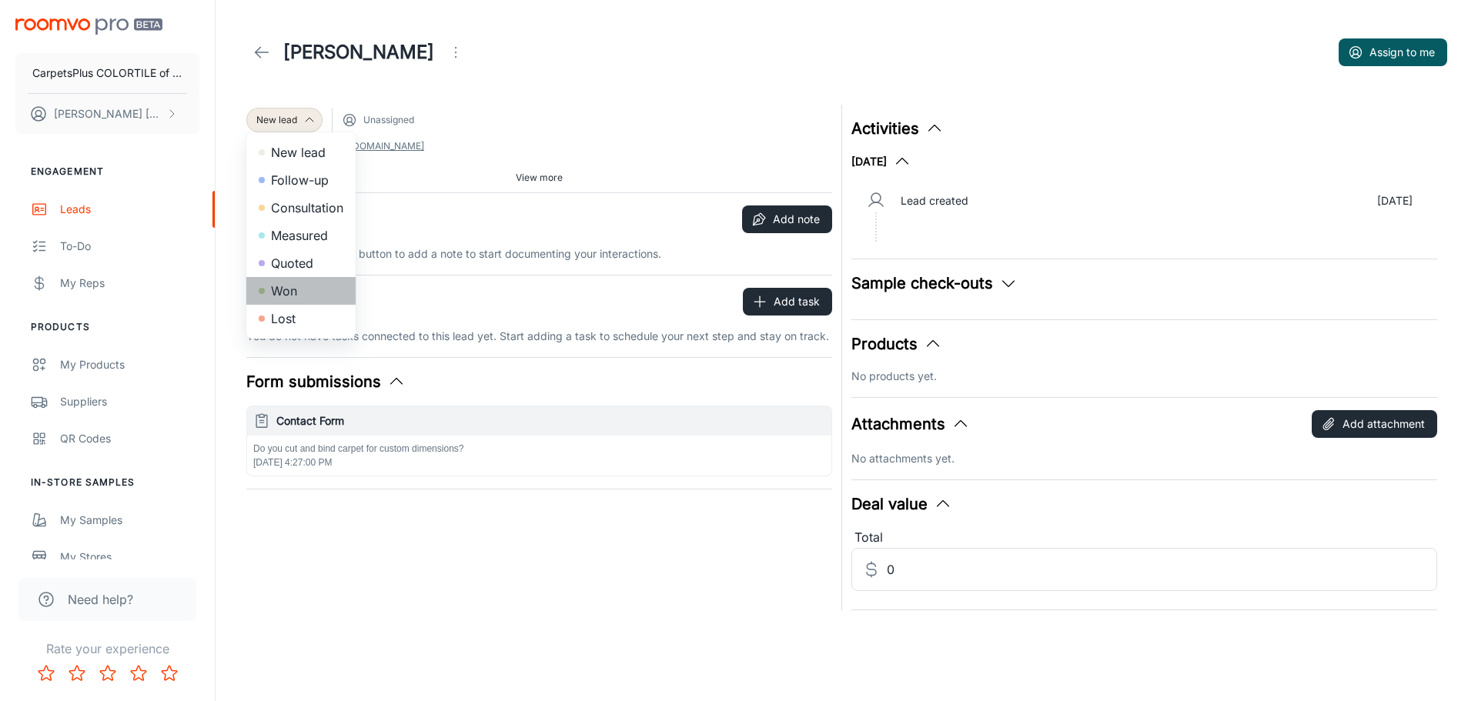
click at [291, 291] on li "Won" at bounding box center [300, 291] width 109 height 28
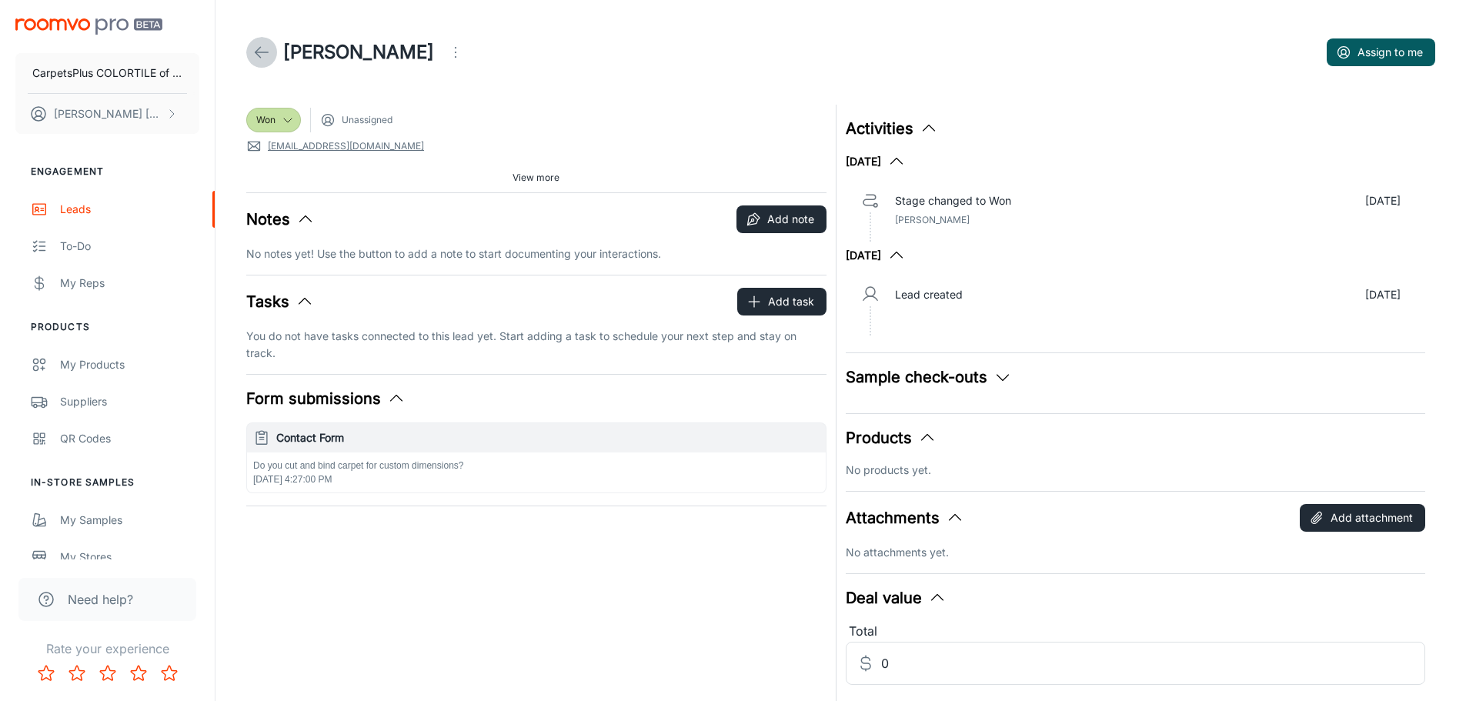
click at [256, 59] on icon at bounding box center [261, 52] width 18 height 18
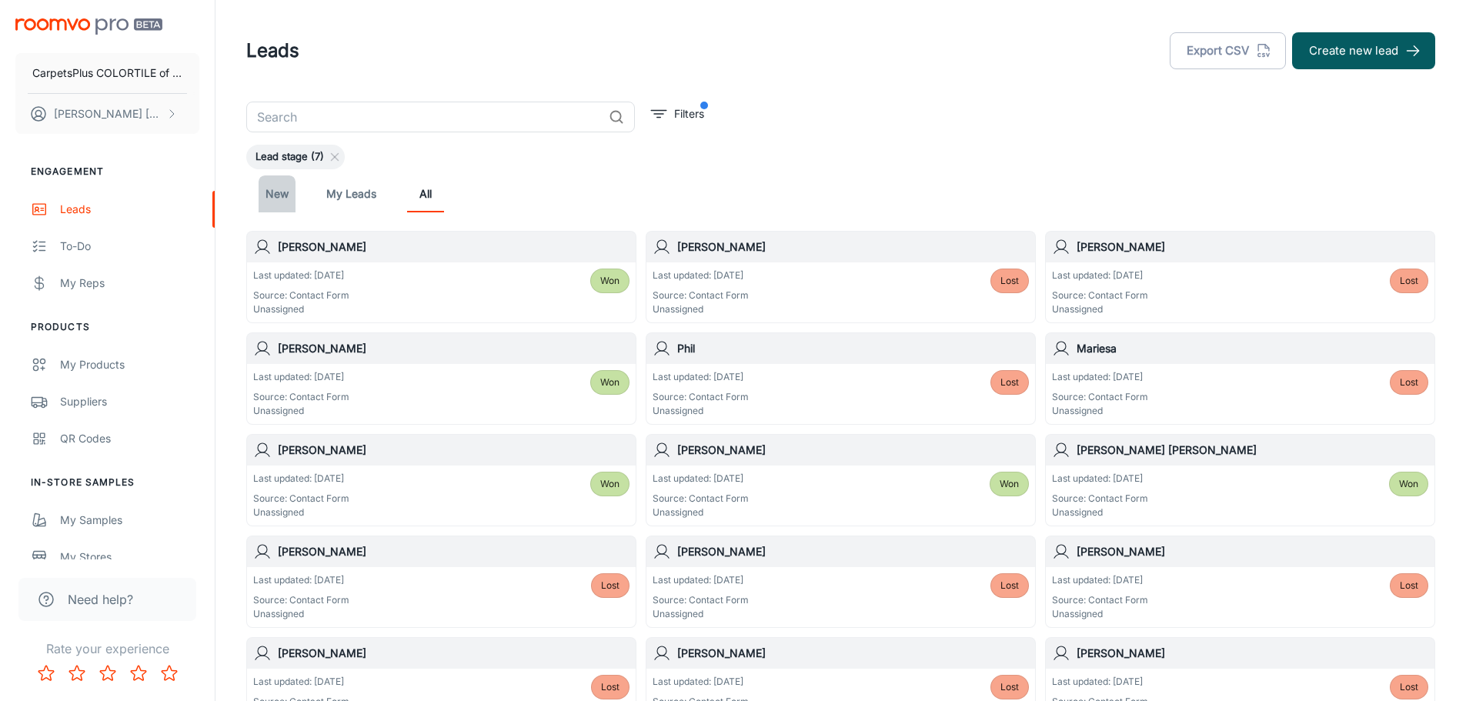
click at [280, 198] on link "New" at bounding box center [277, 193] width 37 height 37
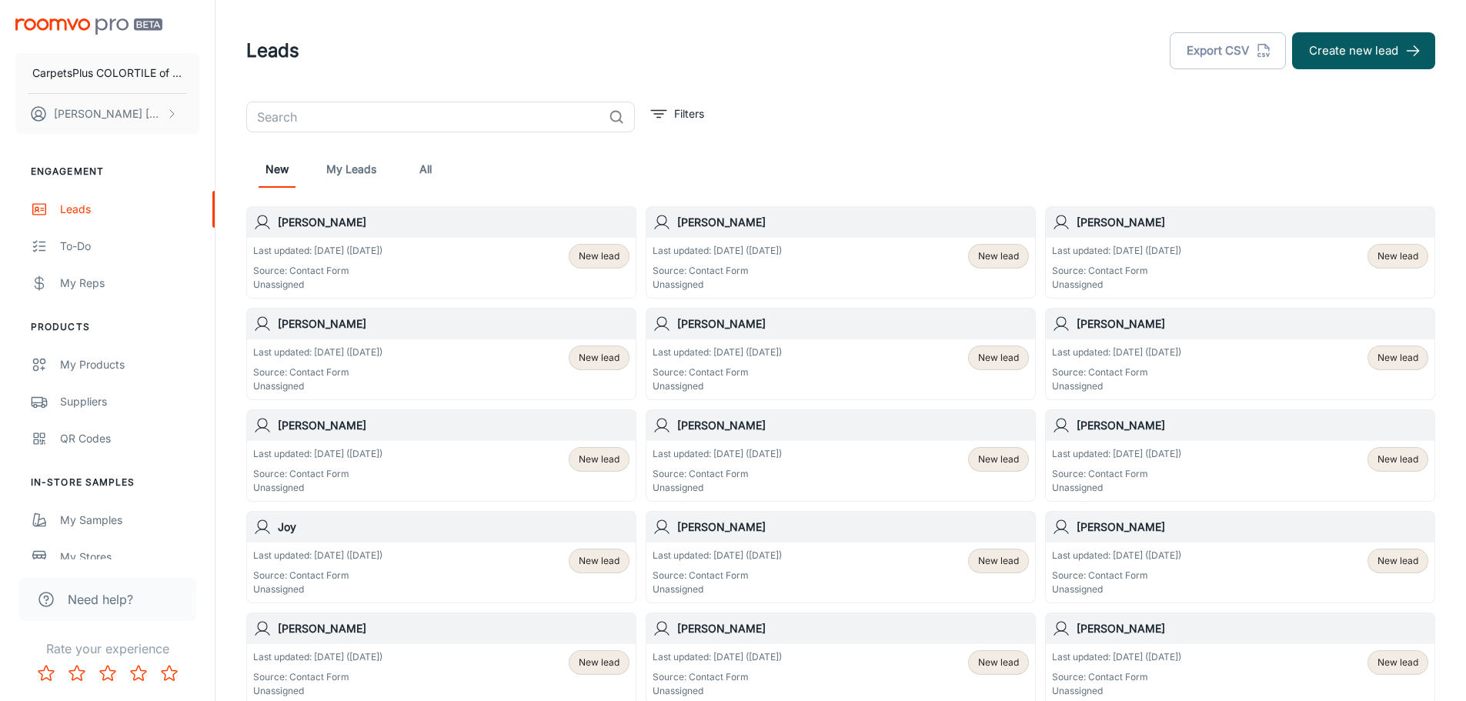
click at [348, 558] on p "Last updated: [DATE] ([DATE])" at bounding box center [317, 556] width 129 height 14
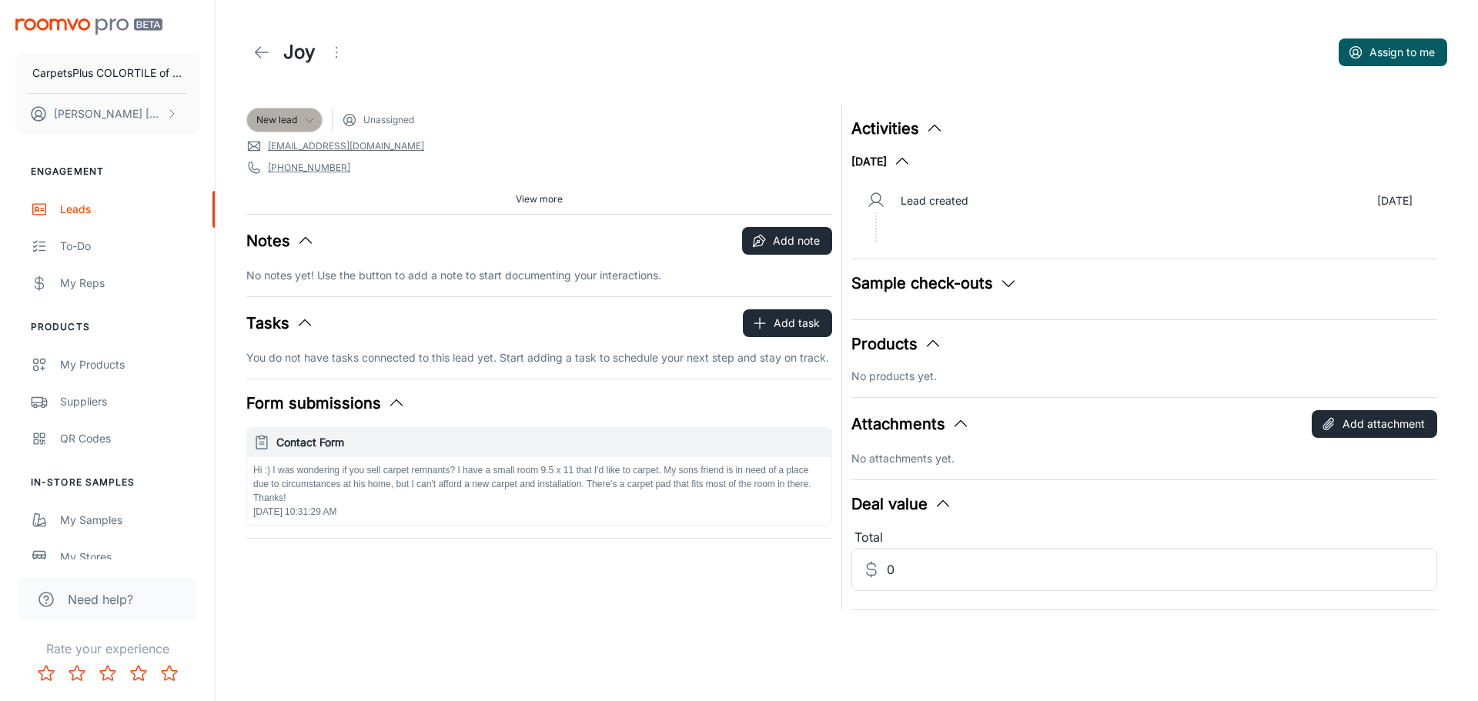
click at [272, 117] on span "New lead" at bounding box center [276, 120] width 41 height 14
click at [289, 283] on li "Won" at bounding box center [300, 291] width 109 height 28
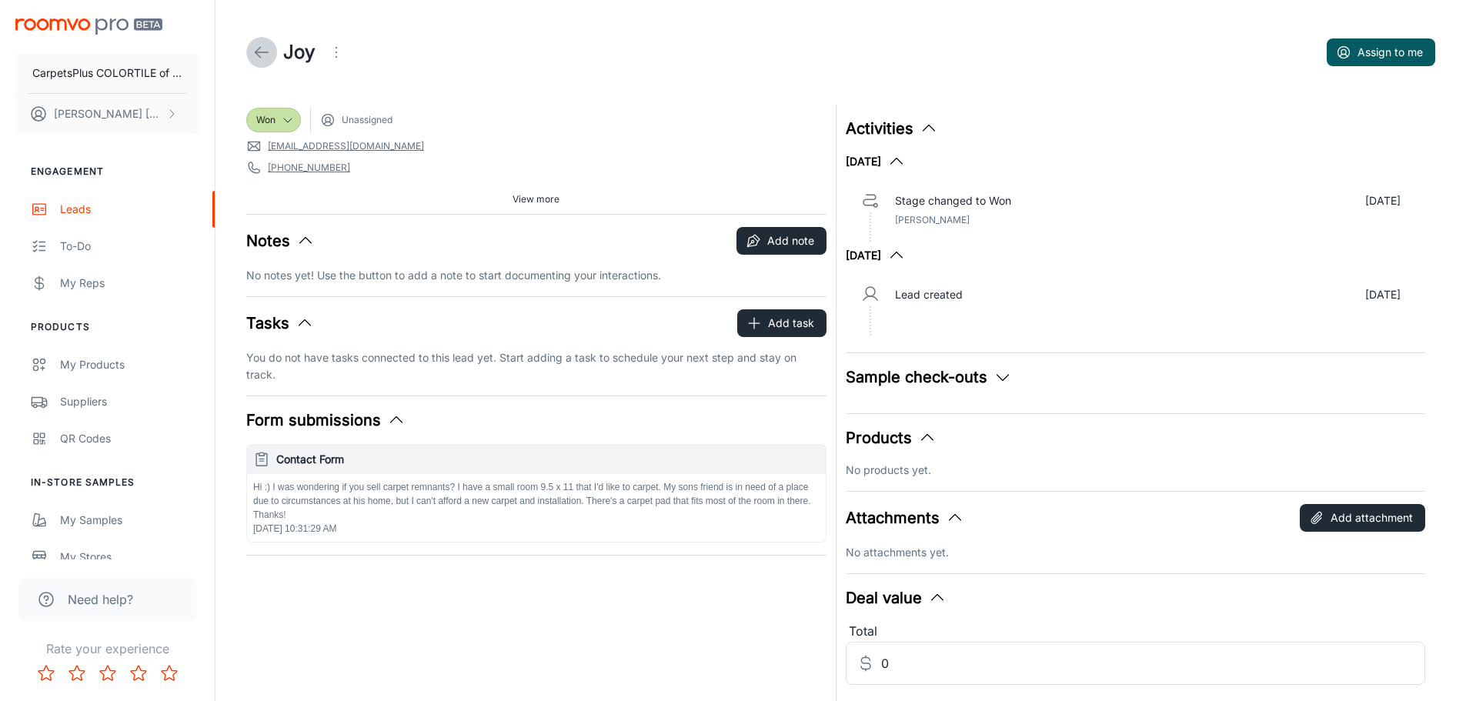
click at [256, 45] on icon at bounding box center [261, 52] width 18 height 18
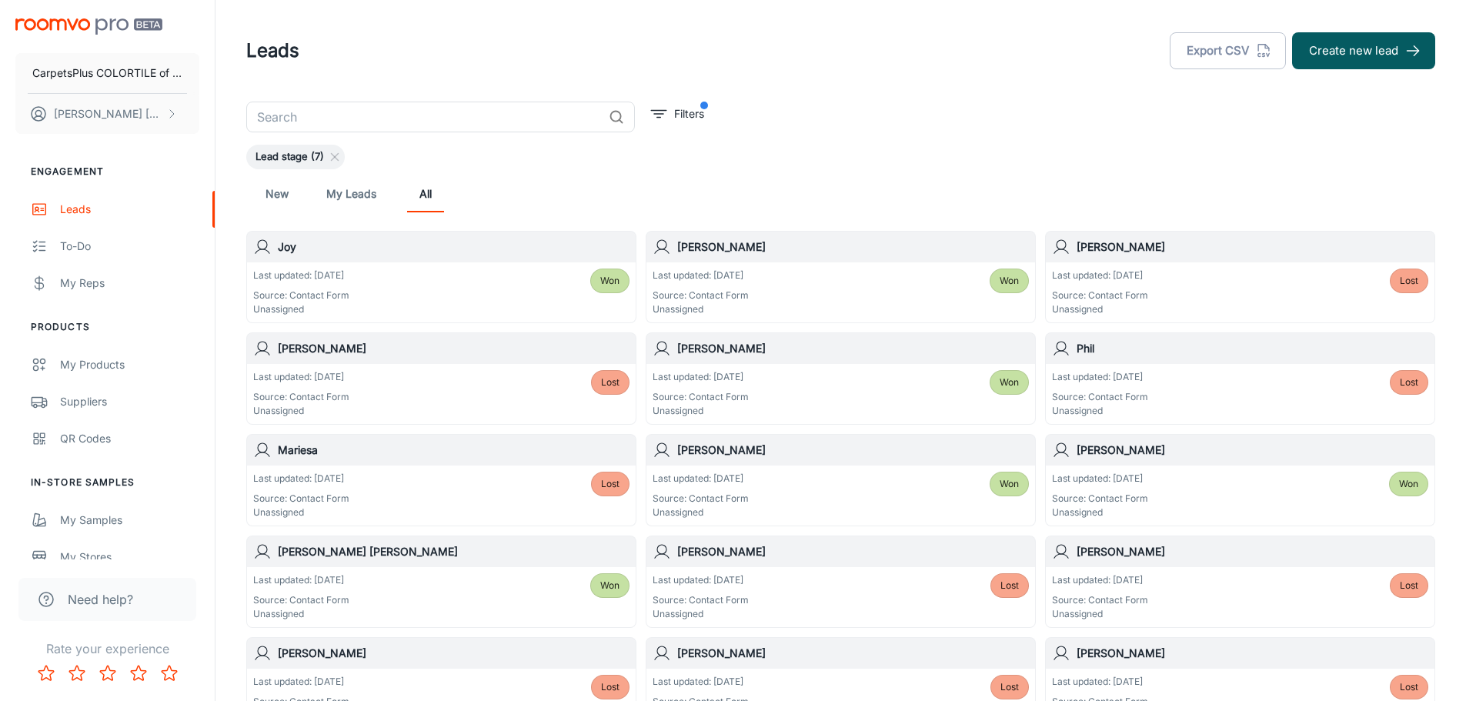
click at [276, 187] on link "New" at bounding box center [277, 193] width 37 height 37
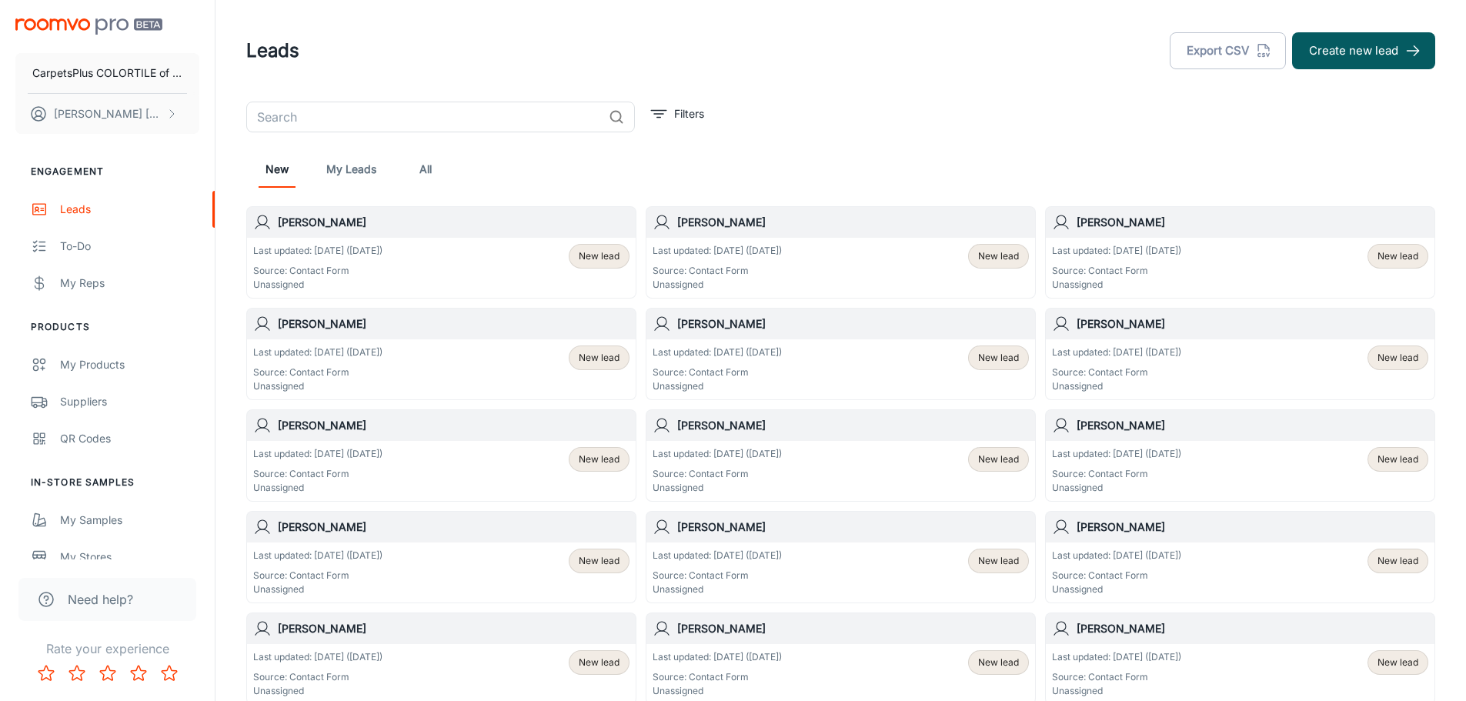
click at [383, 568] on div "Last updated: [DATE] ([DATE]) Source: Contact Form Unassigned" at bounding box center [317, 573] width 129 height 48
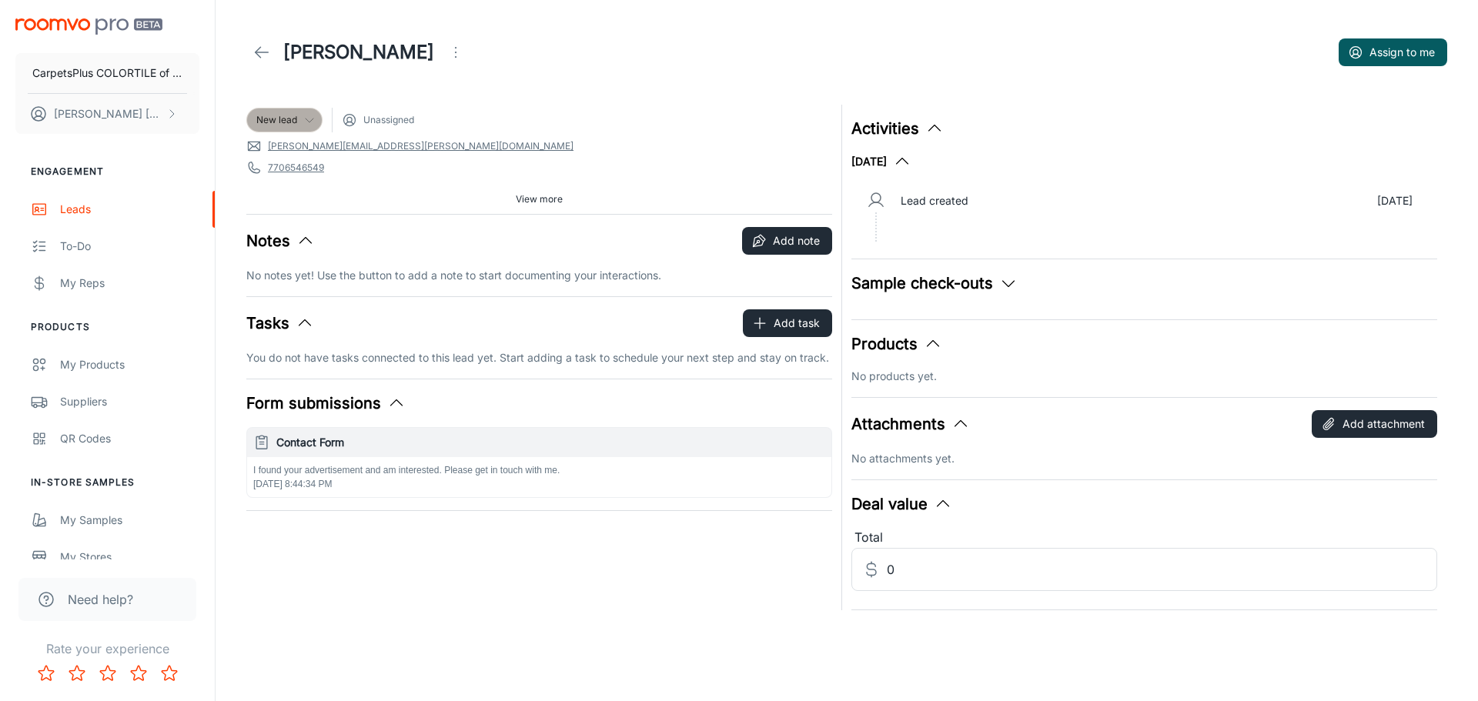
click at [261, 120] on span "New lead" at bounding box center [276, 120] width 41 height 14
click at [292, 325] on li "Lost" at bounding box center [300, 319] width 109 height 28
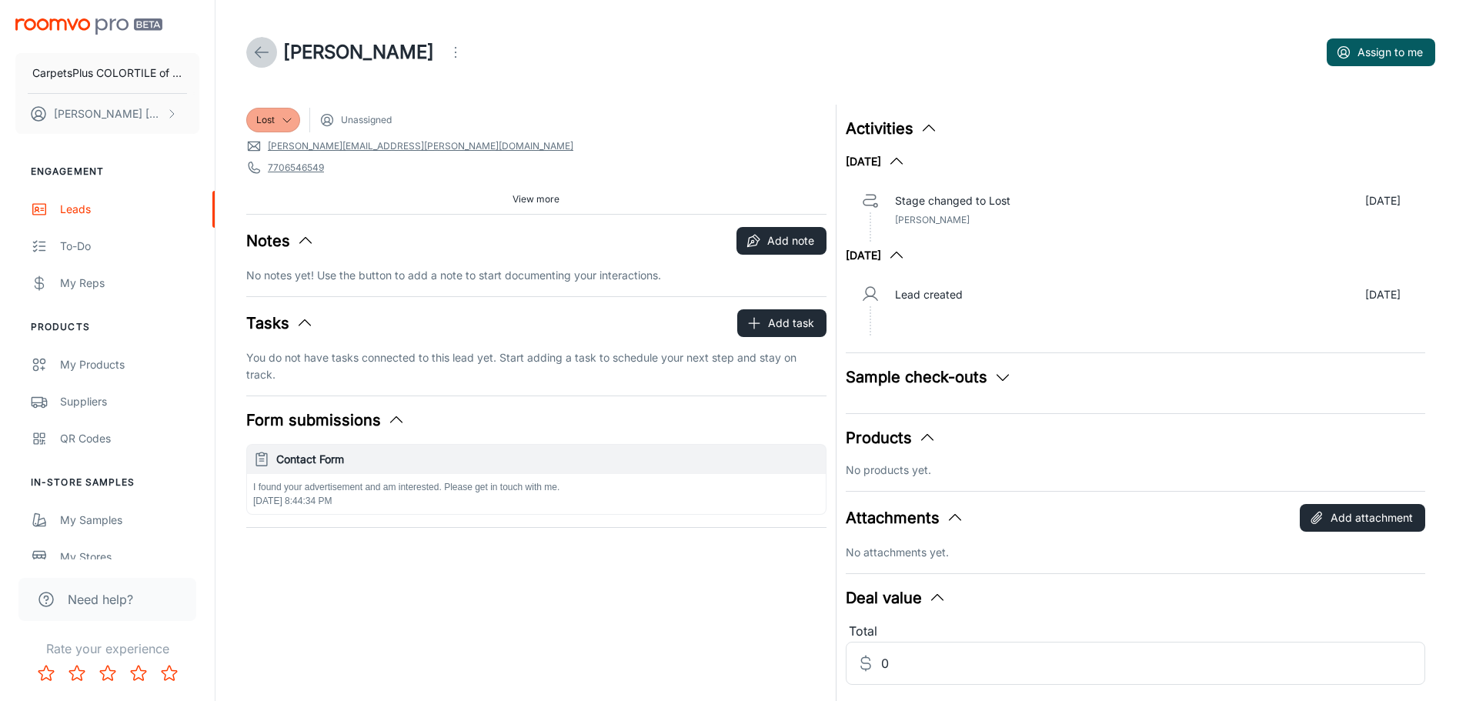
click at [258, 51] on icon at bounding box center [261, 52] width 18 height 18
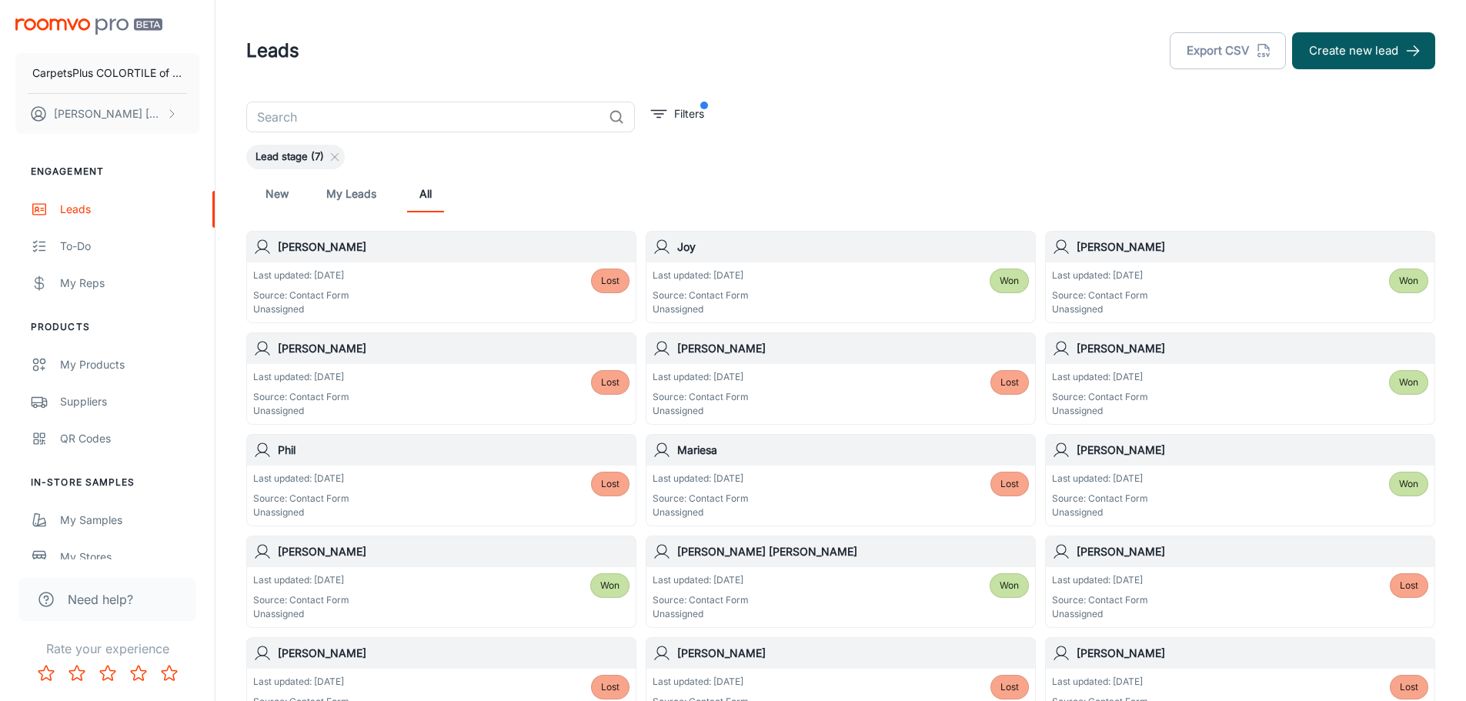
click at [274, 197] on link "New" at bounding box center [277, 193] width 37 height 37
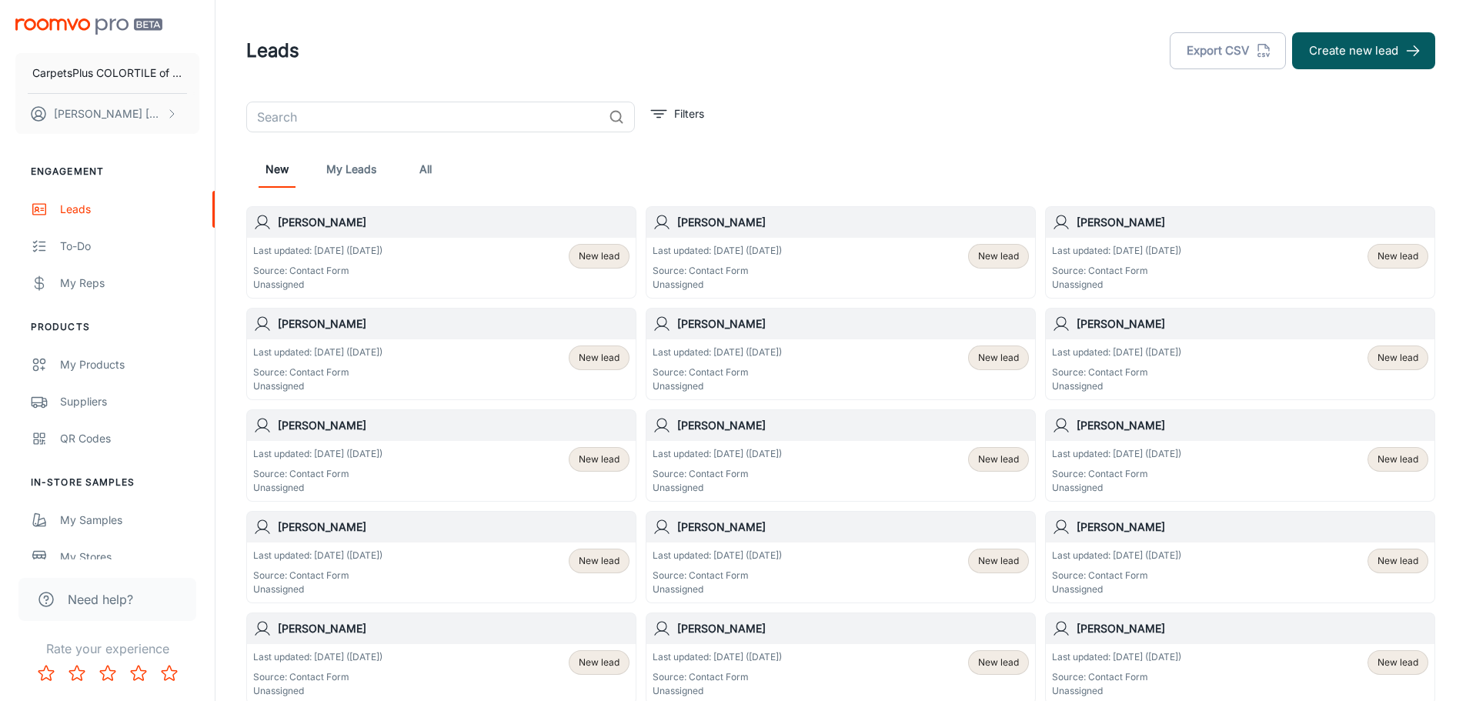
click at [842, 568] on div "Last updated: [DATE] ([DATE]) Source: Contact Form Unassigned New lead" at bounding box center [841, 573] width 376 height 48
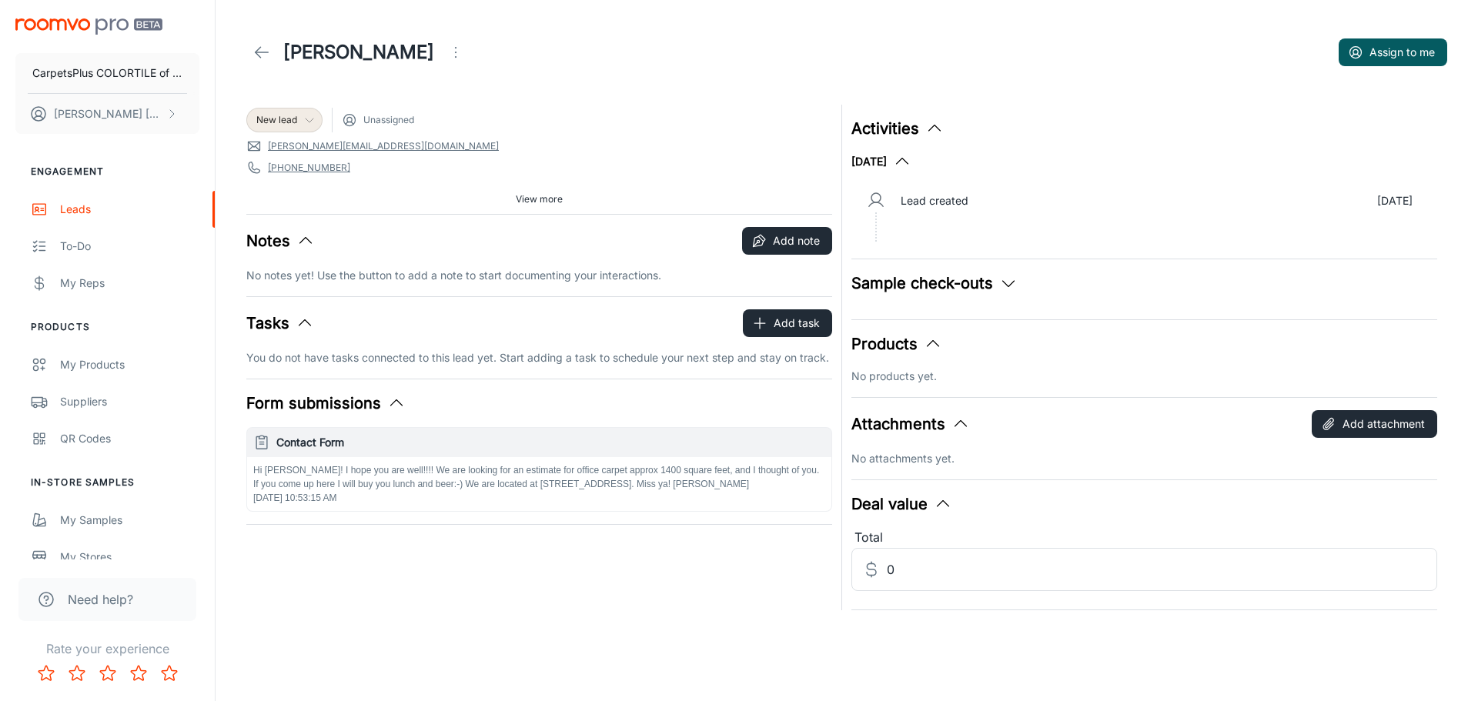
click at [286, 112] on div "New lead" at bounding box center [284, 120] width 76 height 25
click at [295, 289] on li "Won" at bounding box center [300, 291] width 109 height 28
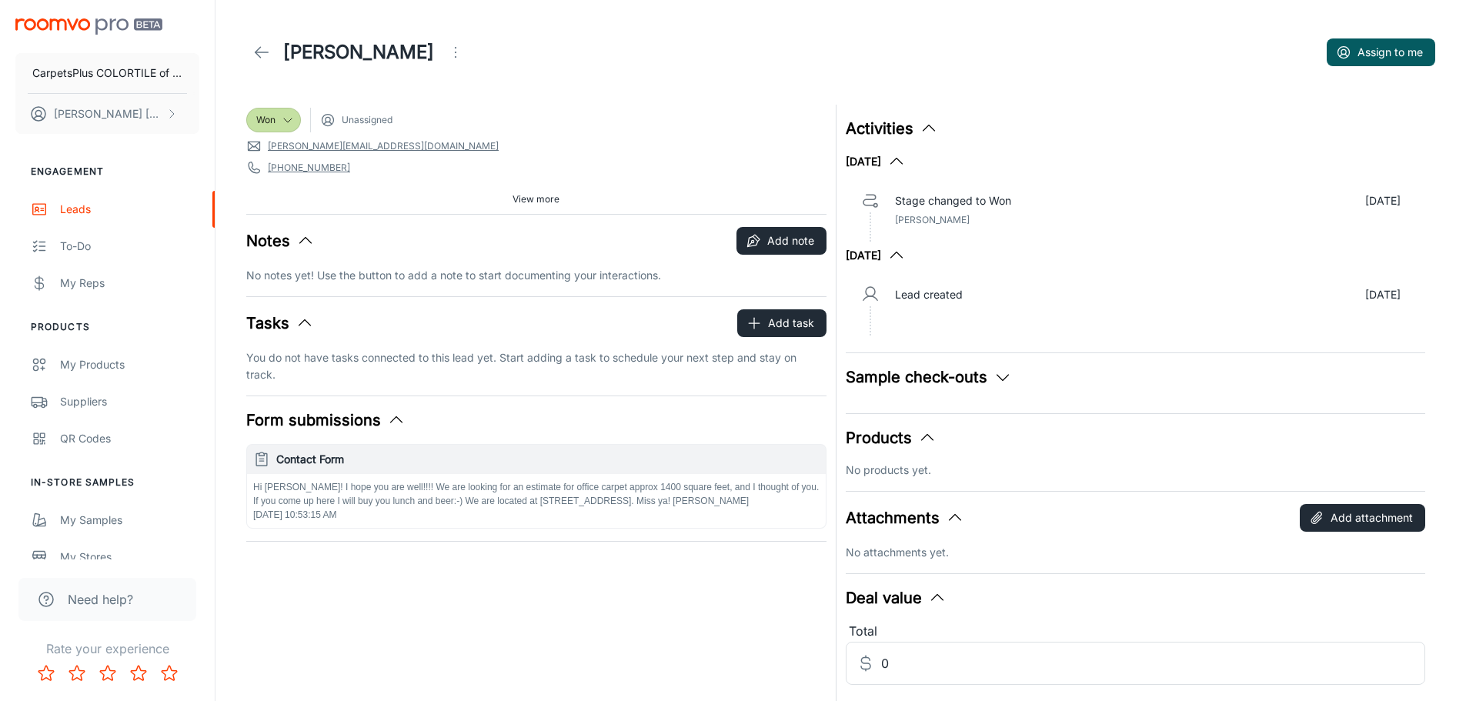
click at [263, 47] on icon at bounding box center [261, 52] width 18 height 18
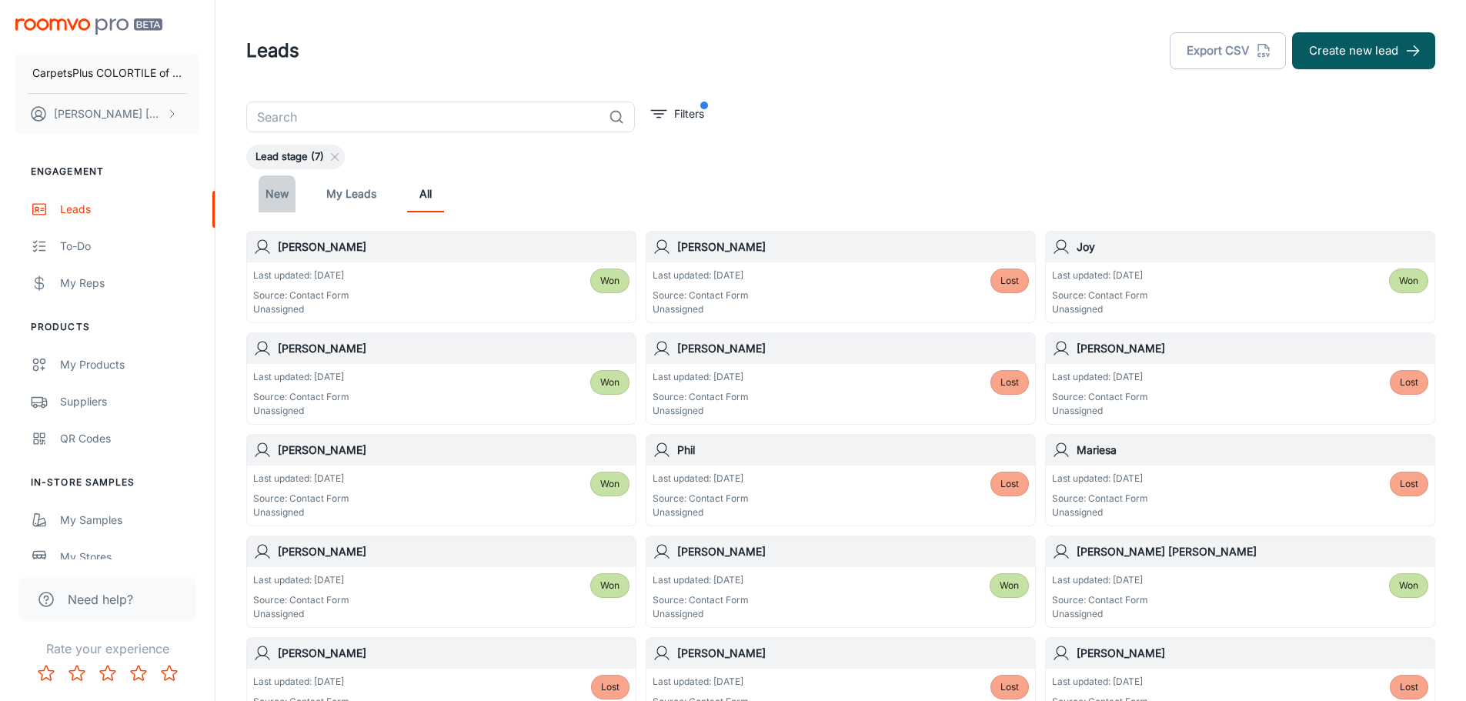
click at [272, 201] on link "New" at bounding box center [277, 193] width 37 height 37
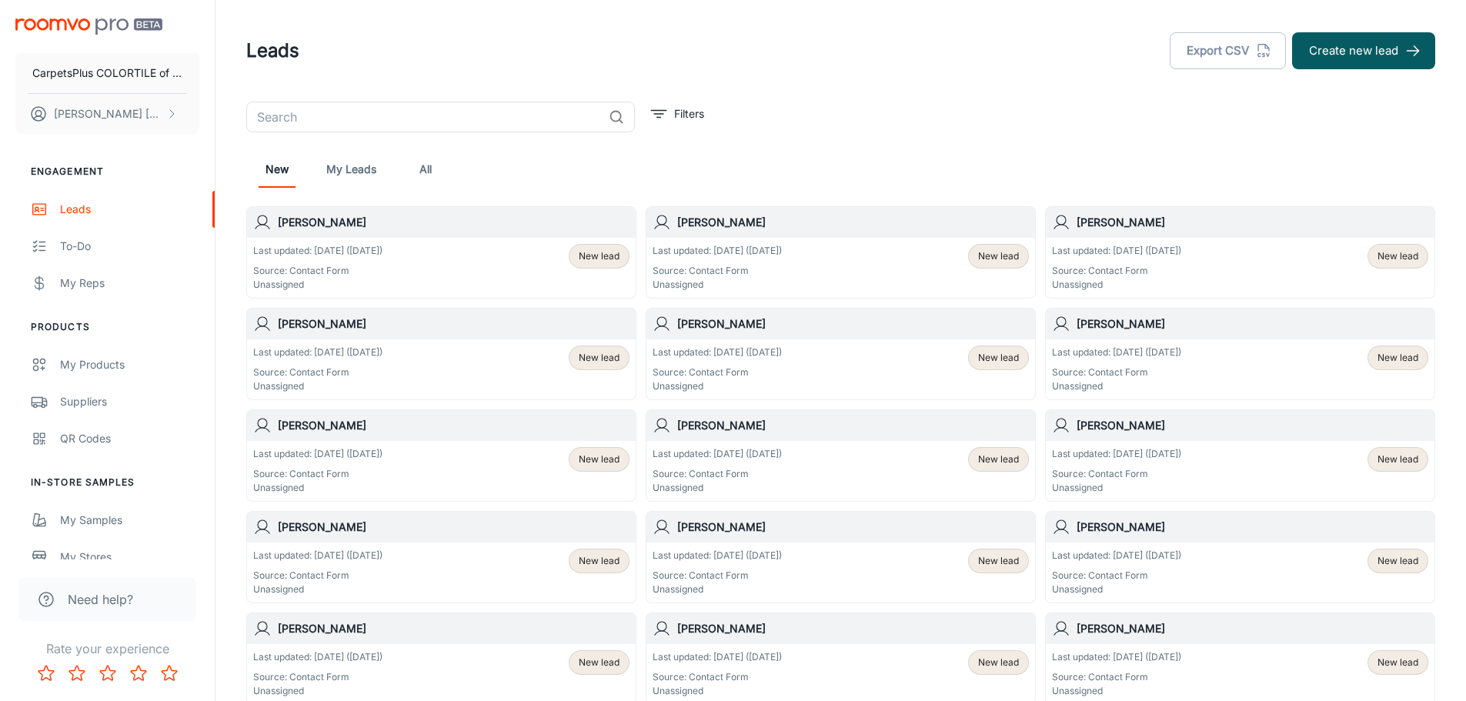
click at [383, 559] on p "Last updated: [DATE] ([DATE])" at bounding box center [317, 556] width 129 height 14
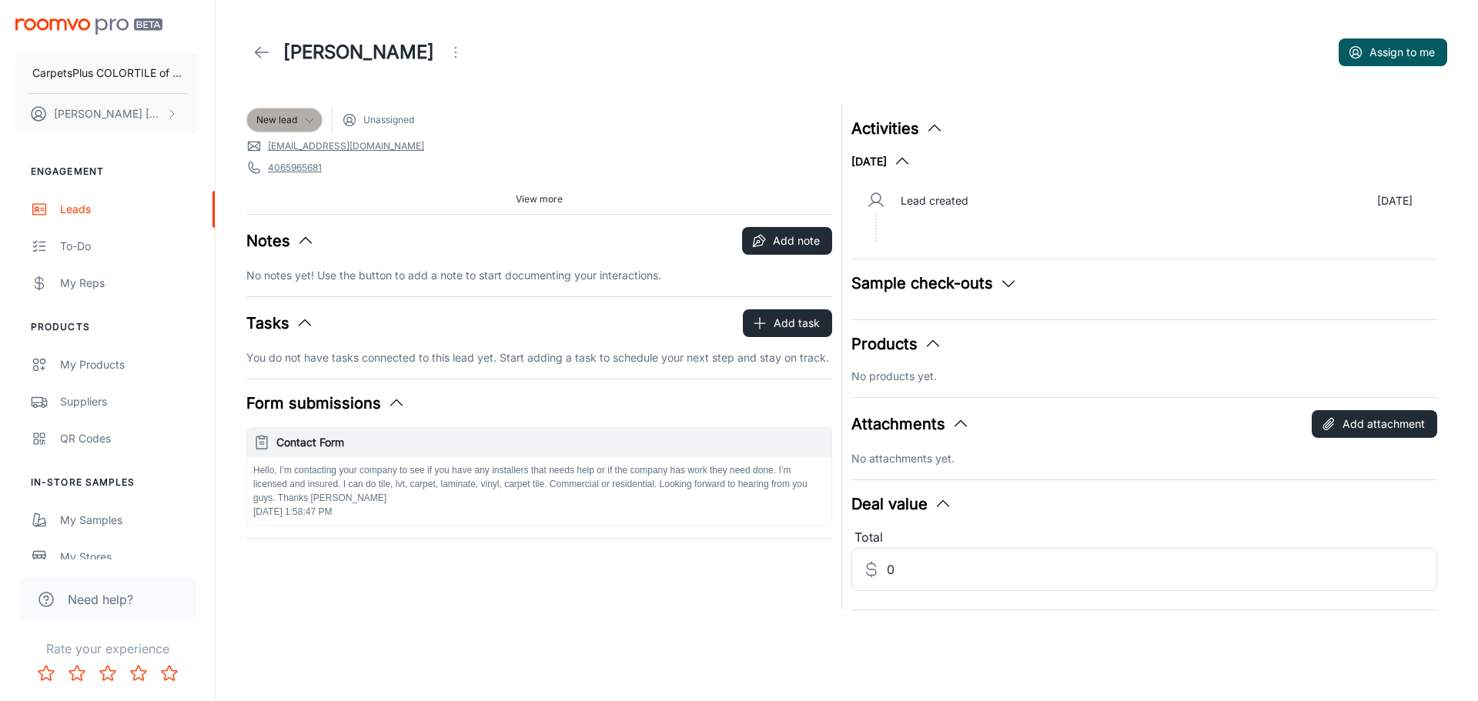
click at [289, 117] on span "New lead" at bounding box center [276, 120] width 41 height 14
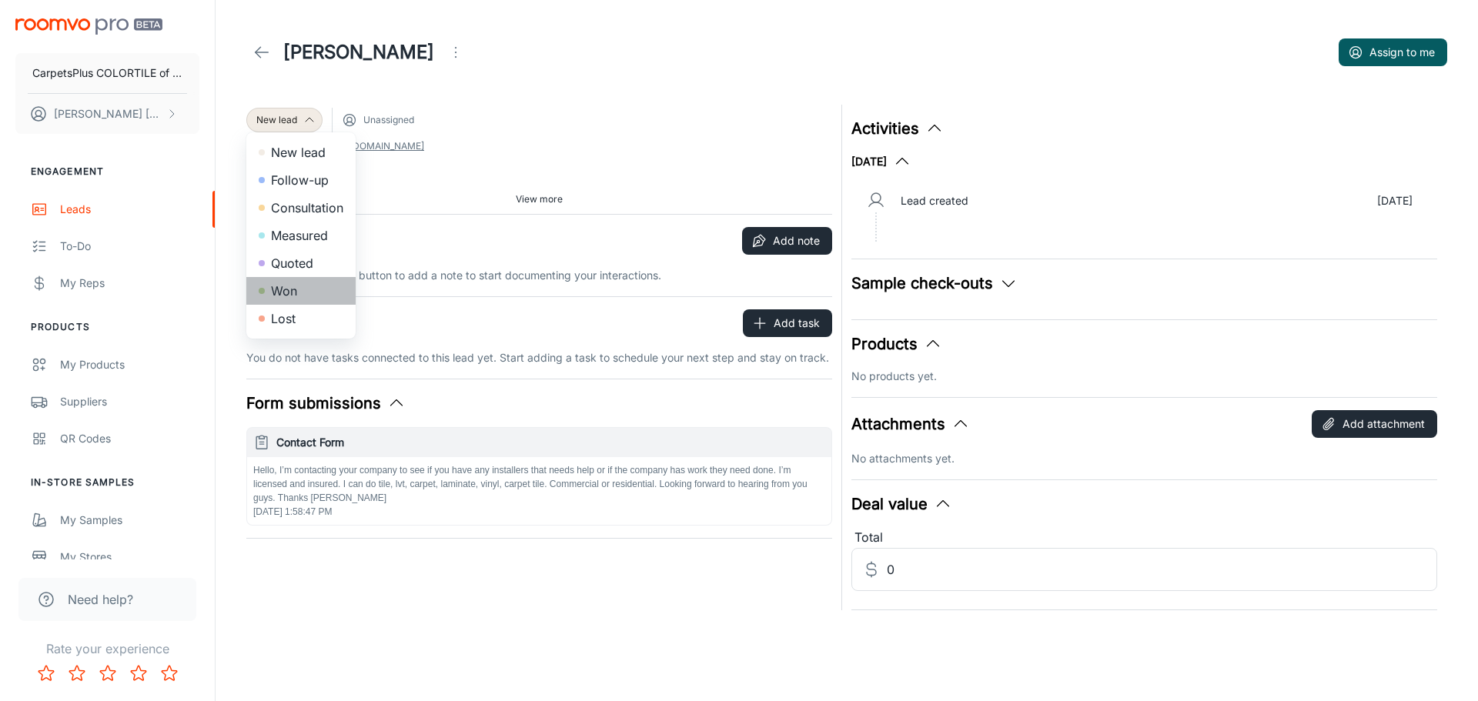
click at [308, 292] on li "Won" at bounding box center [300, 291] width 109 height 28
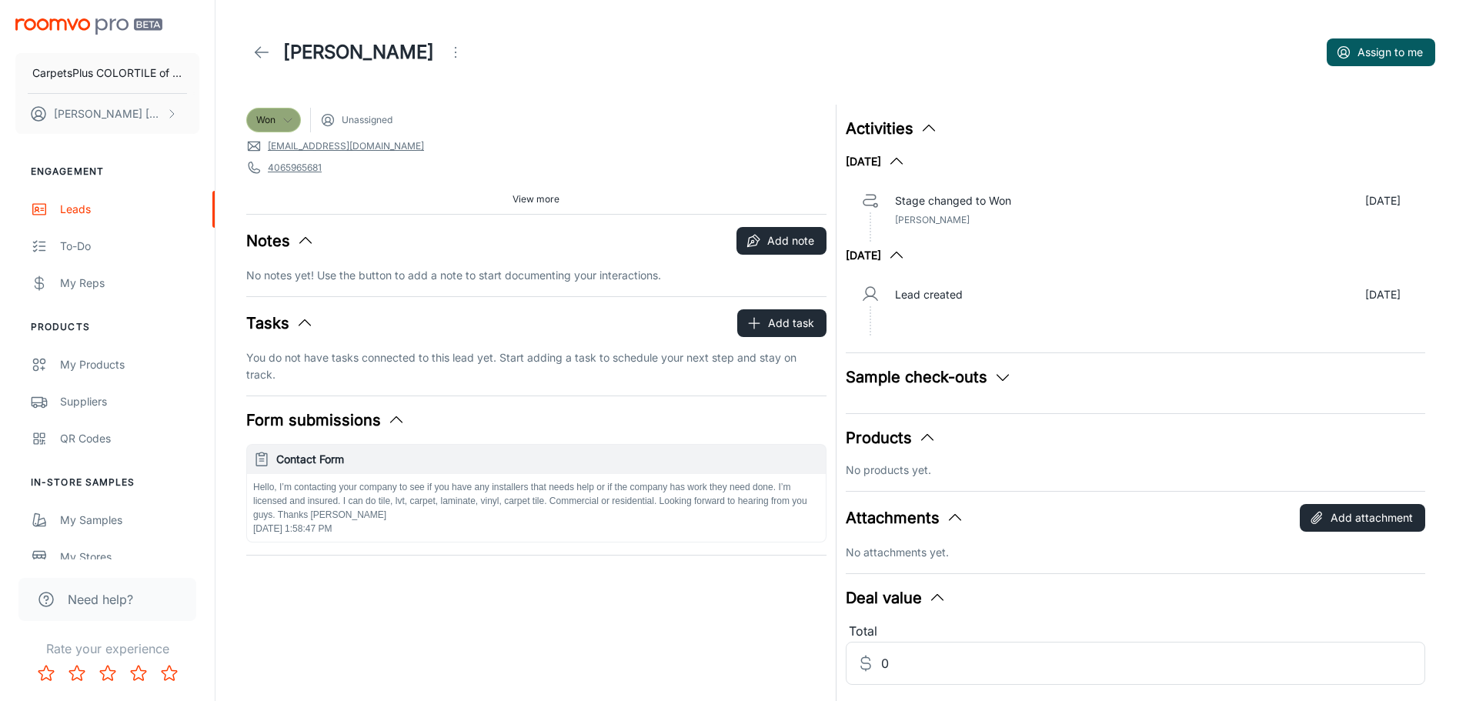
click at [295, 117] on span "Won" at bounding box center [273, 120] width 53 height 14
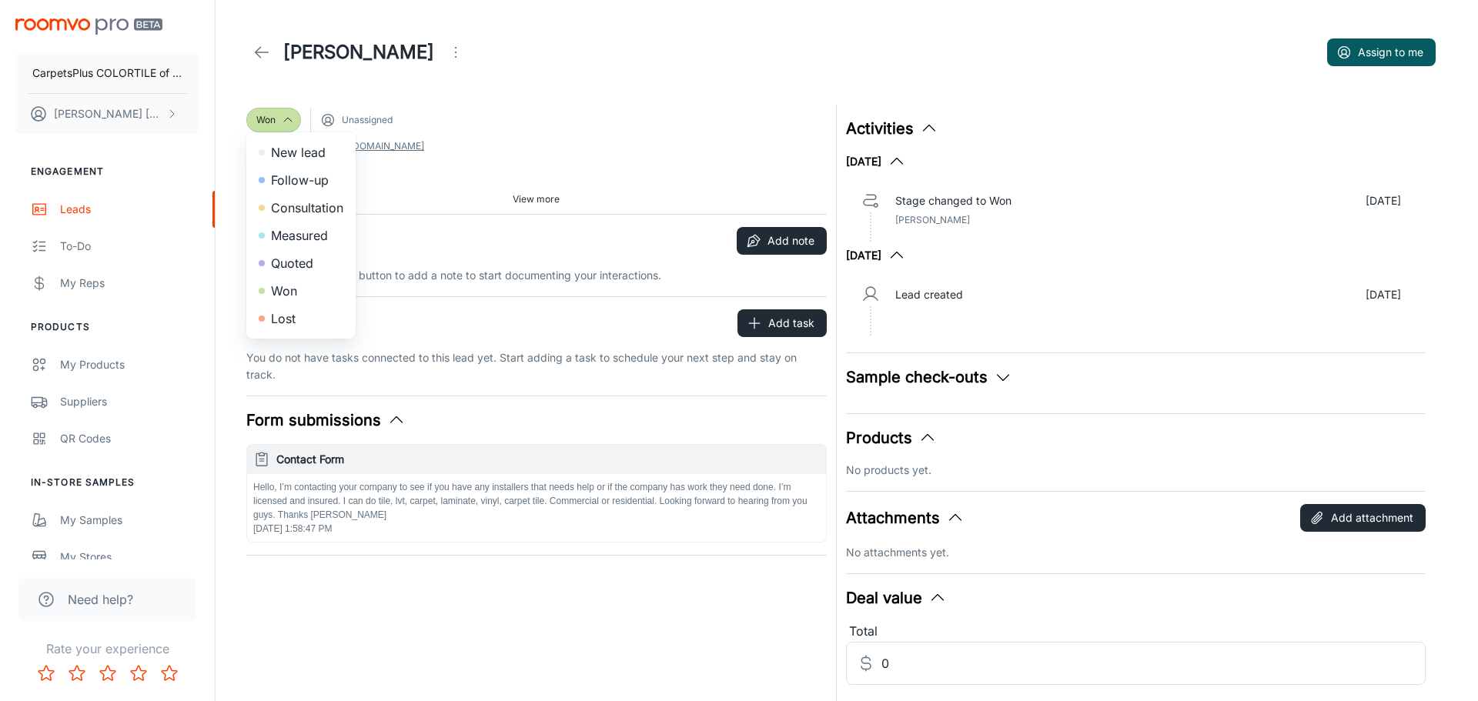
click at [299, 322] on li "Lost" at bounding box center [300, 319] width 109 height 28
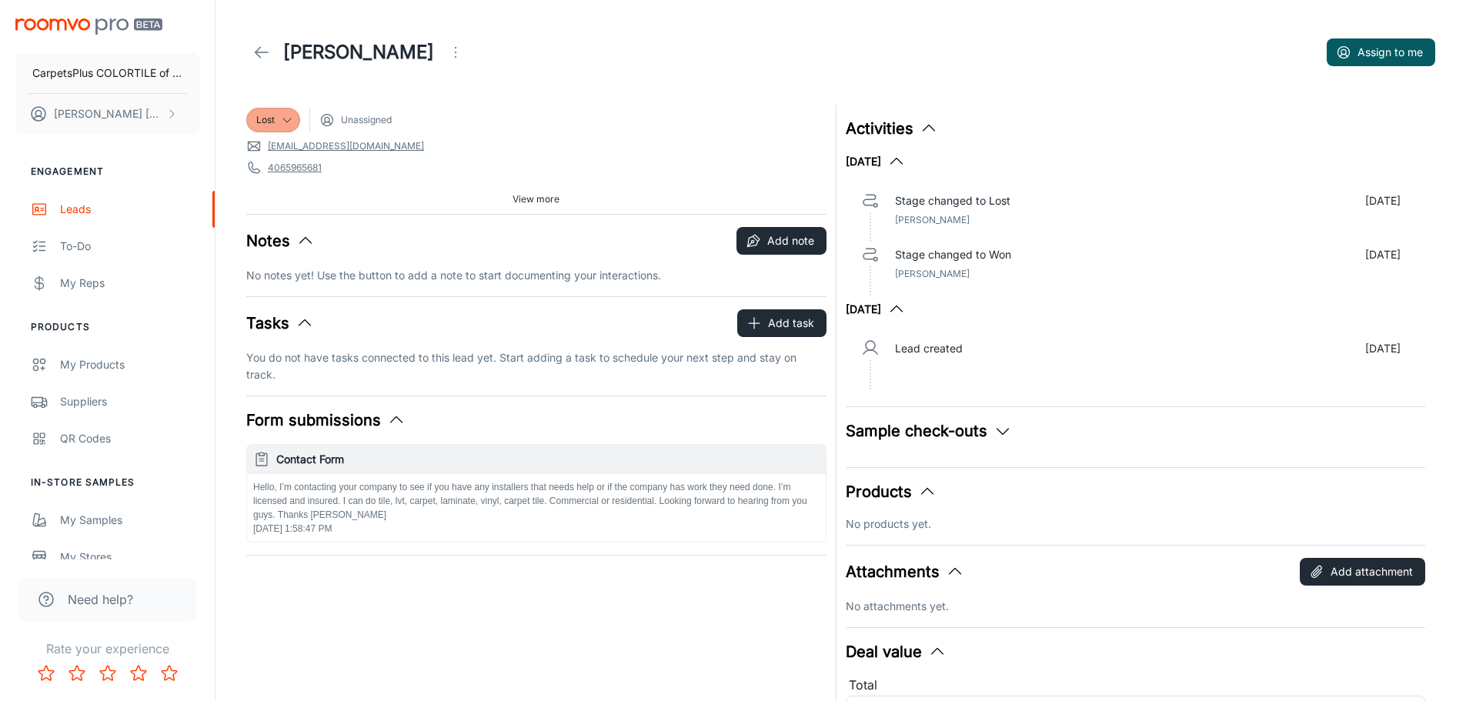
click at [256, 42] on link at bounding box center [261, 52] width 31 height 31
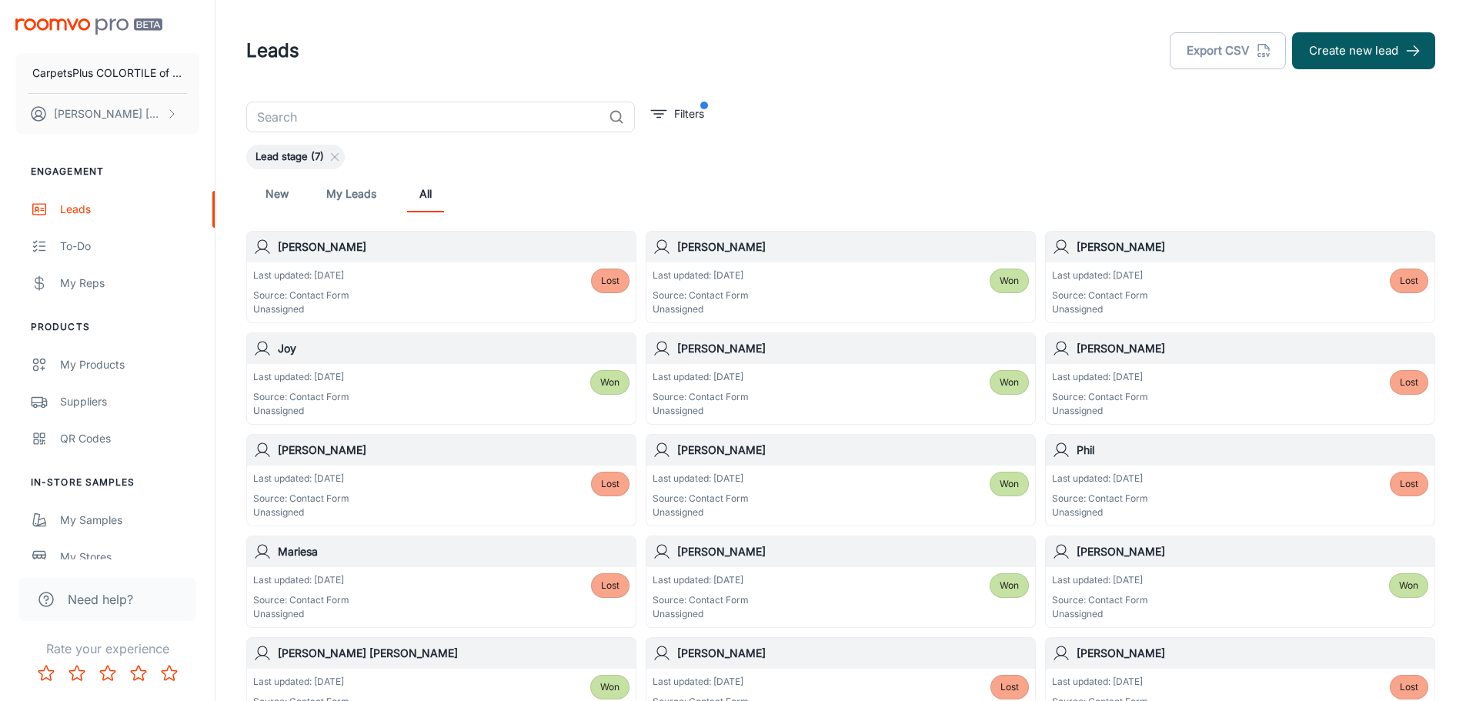
click at [288, 205] on link "New" at bounding box center [277, 193] width 37 height 37
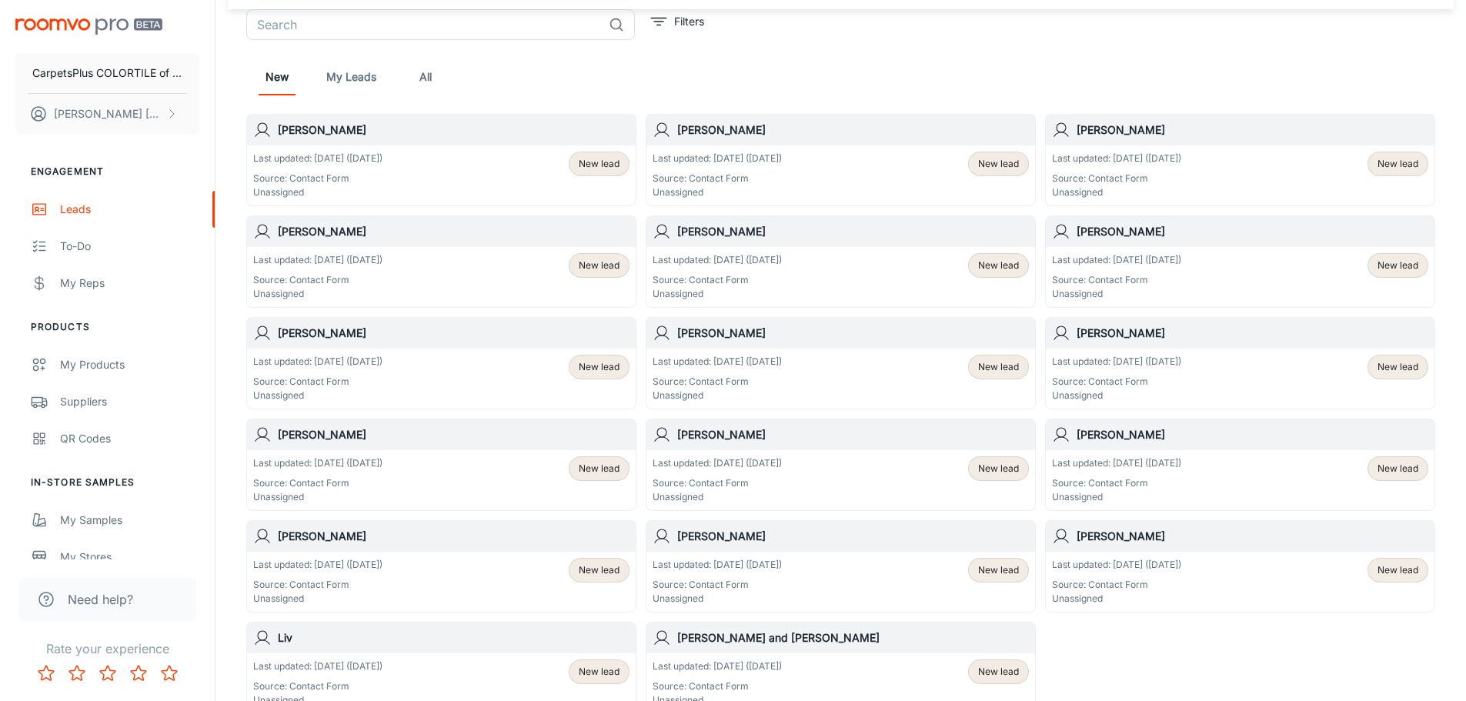
scroll to position [216, 0]
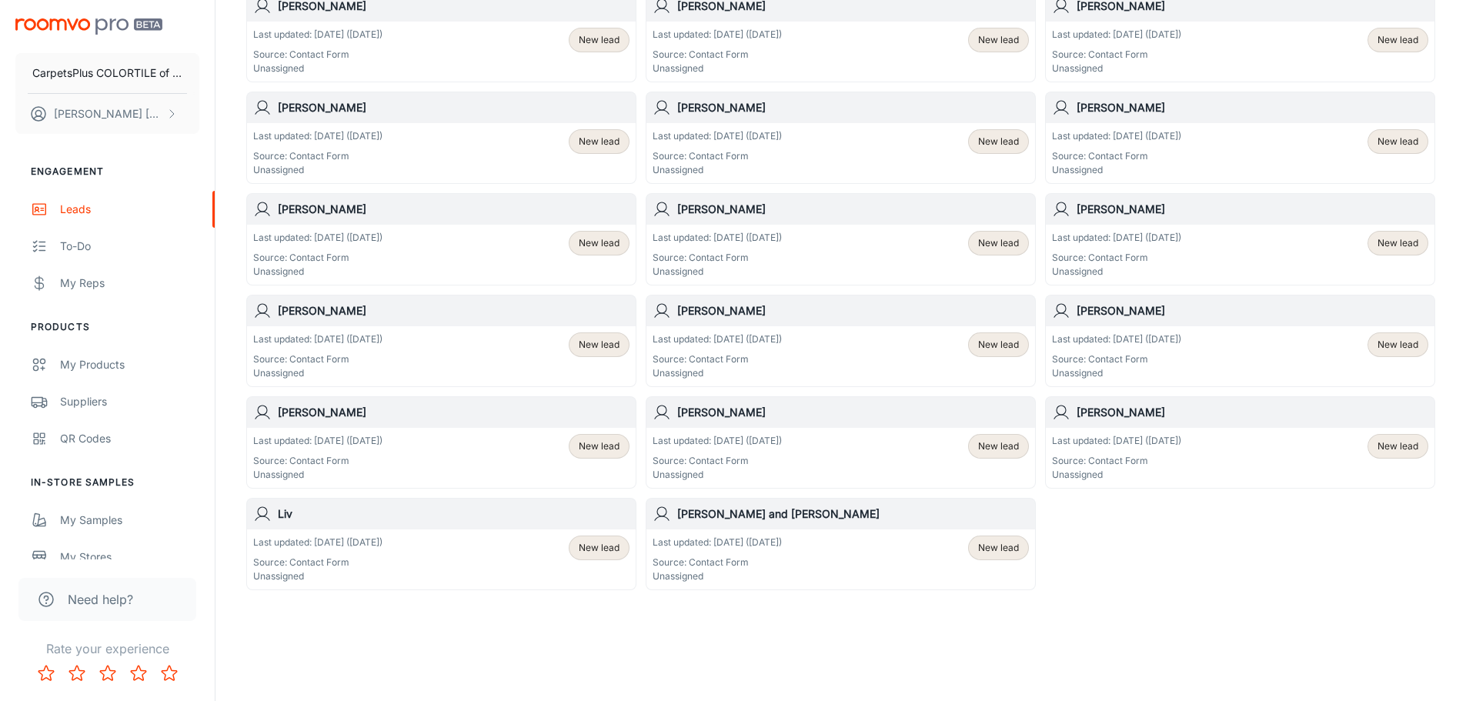
click at [383, 436] on p "Last updated: [DATE] ([DATE])" at bounding box center [317, 441] width 129 height 14
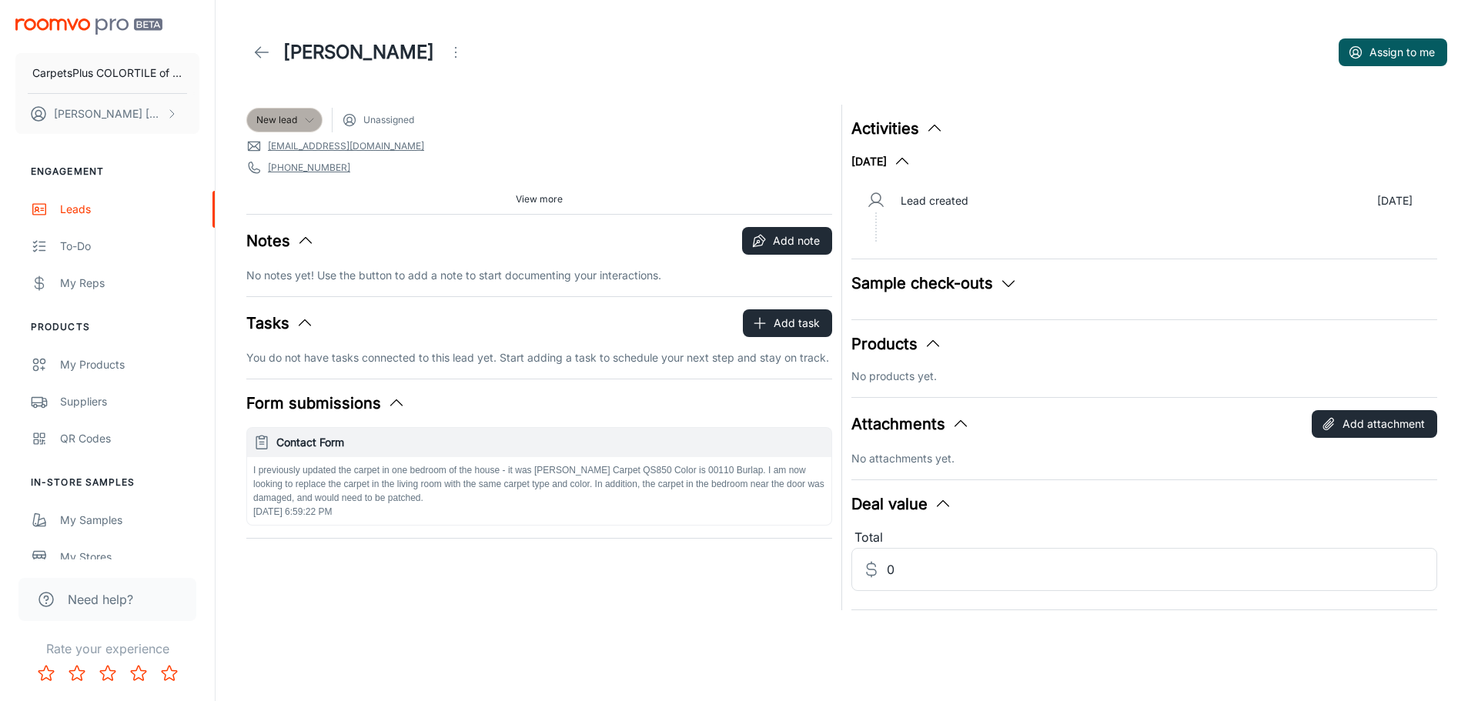
click at [277, 118] on span "New lead" at bounding box center [276, 120] width 41 height 14
click at [279, 295] on li "Won" at bounding box center [300, 291] width 109 height 28
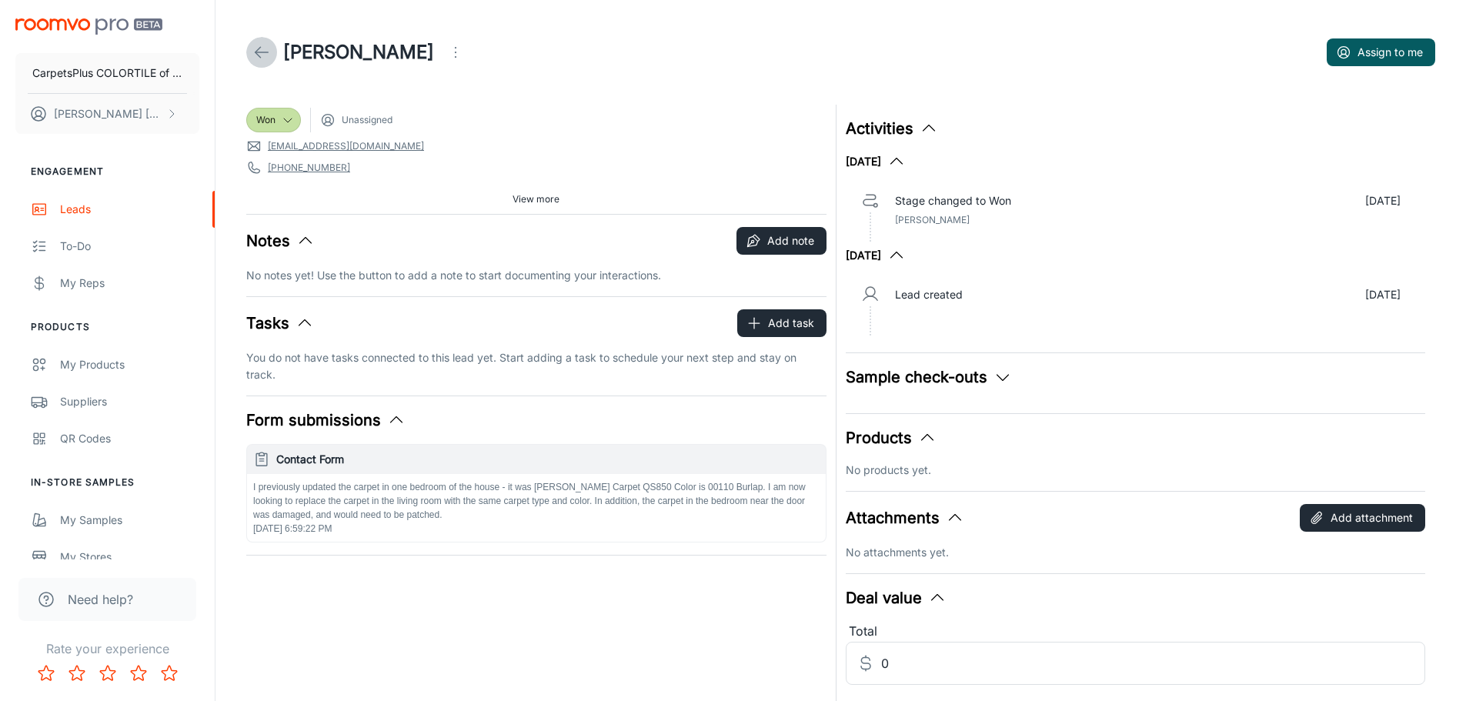
click at [255, 57] on icon at bounding box center [261, 52] width 18 height 18
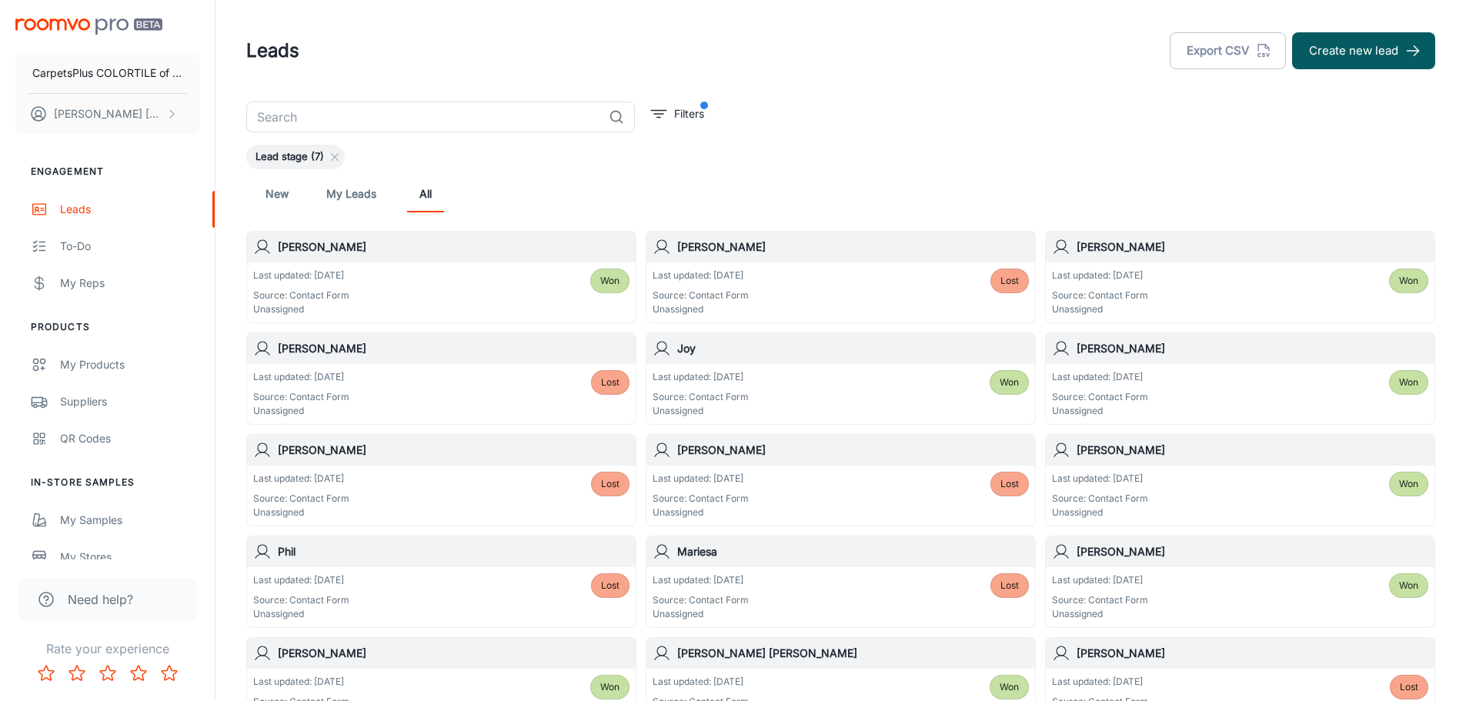
click at [269, 196] on link "New" at bounding box center [277, 193] width 37 height 37
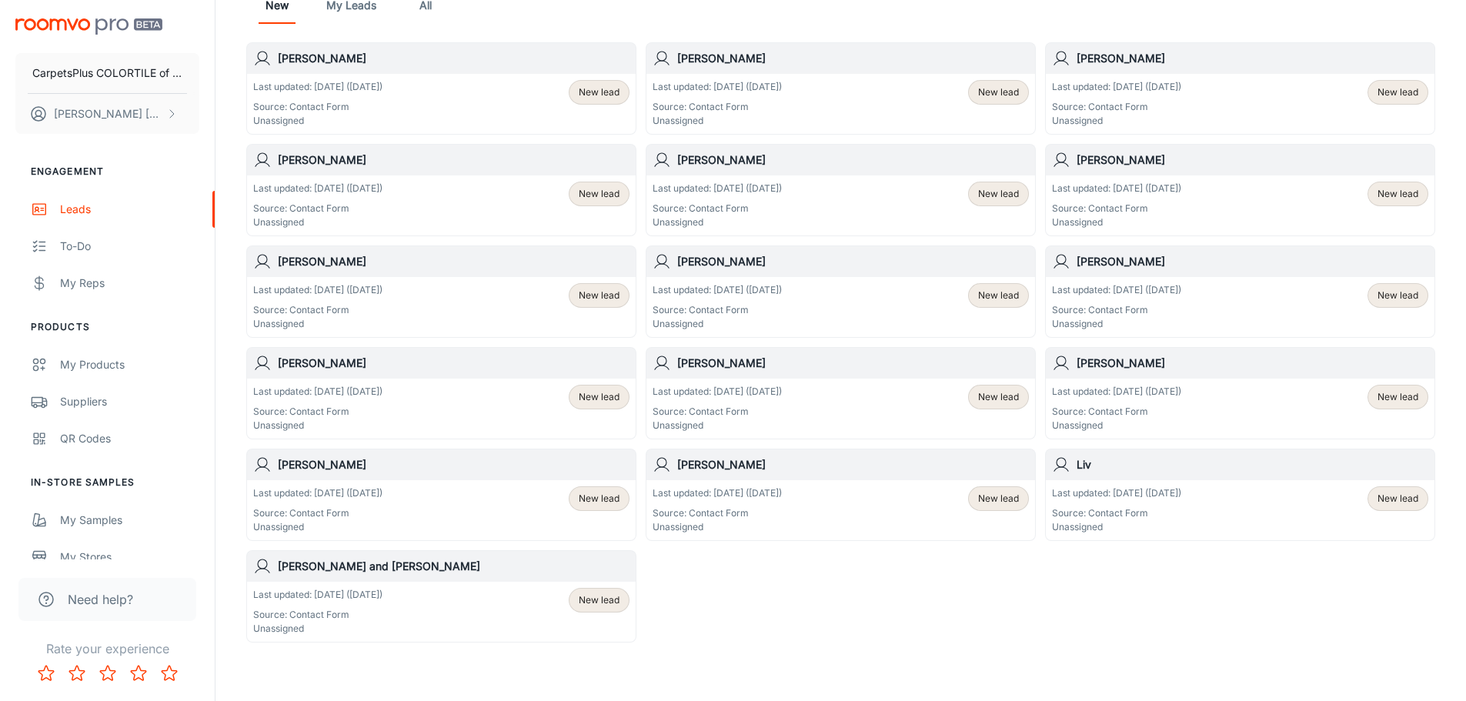
scroll to position [216, 0]
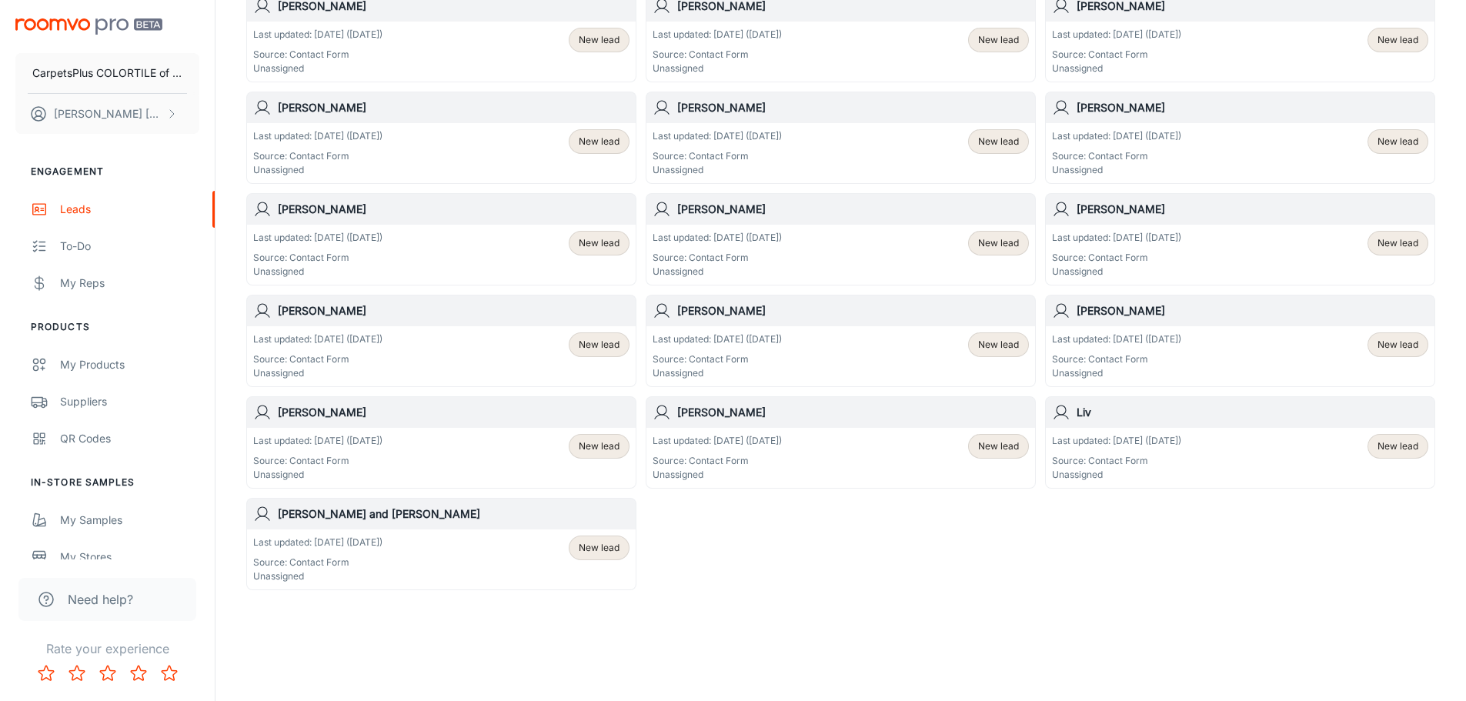
click at [473, 359] on div "Last updated: [DATE] ([DATE]) Source: Contact Form Unassigned New lead" at bounding box center [441, 357] width 376 height 48
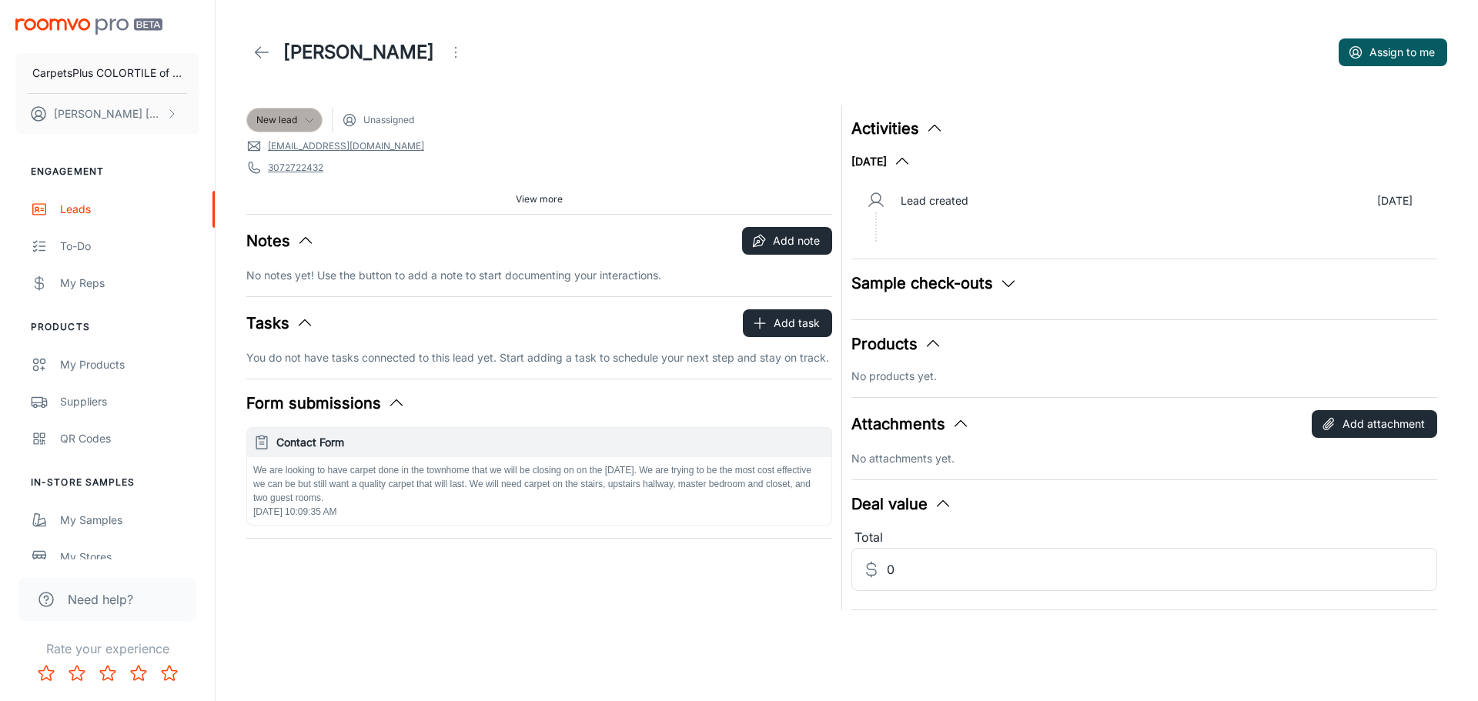
click at [299, 119] on div "New lead" at bounding box center [284, 120] width 56 height 14
drag, startPoint x: 292, startPoint y: 303, endPoint x: 289, endPoint y: 319, distance: 15.7
click at [289, 319] on ul "New lead Follow-up Consultation Measured Quoted Won Lost" at bounding box center [300, 235] width 109 height 206
click at [289, 319] on li "Lost" at bounding box center [300, 319] width 109 height 28
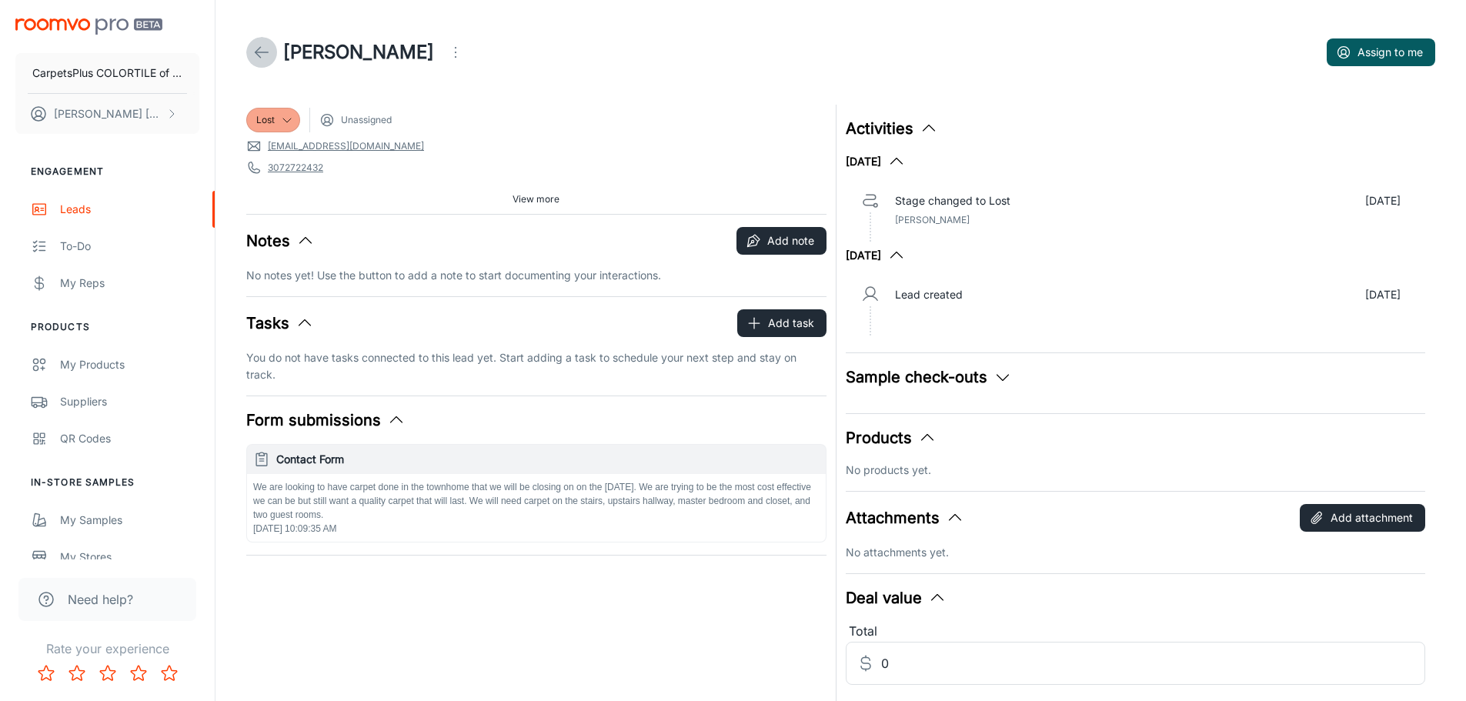
click at [256, 39] on link at bounding box center [261, 52] width 31 height 31
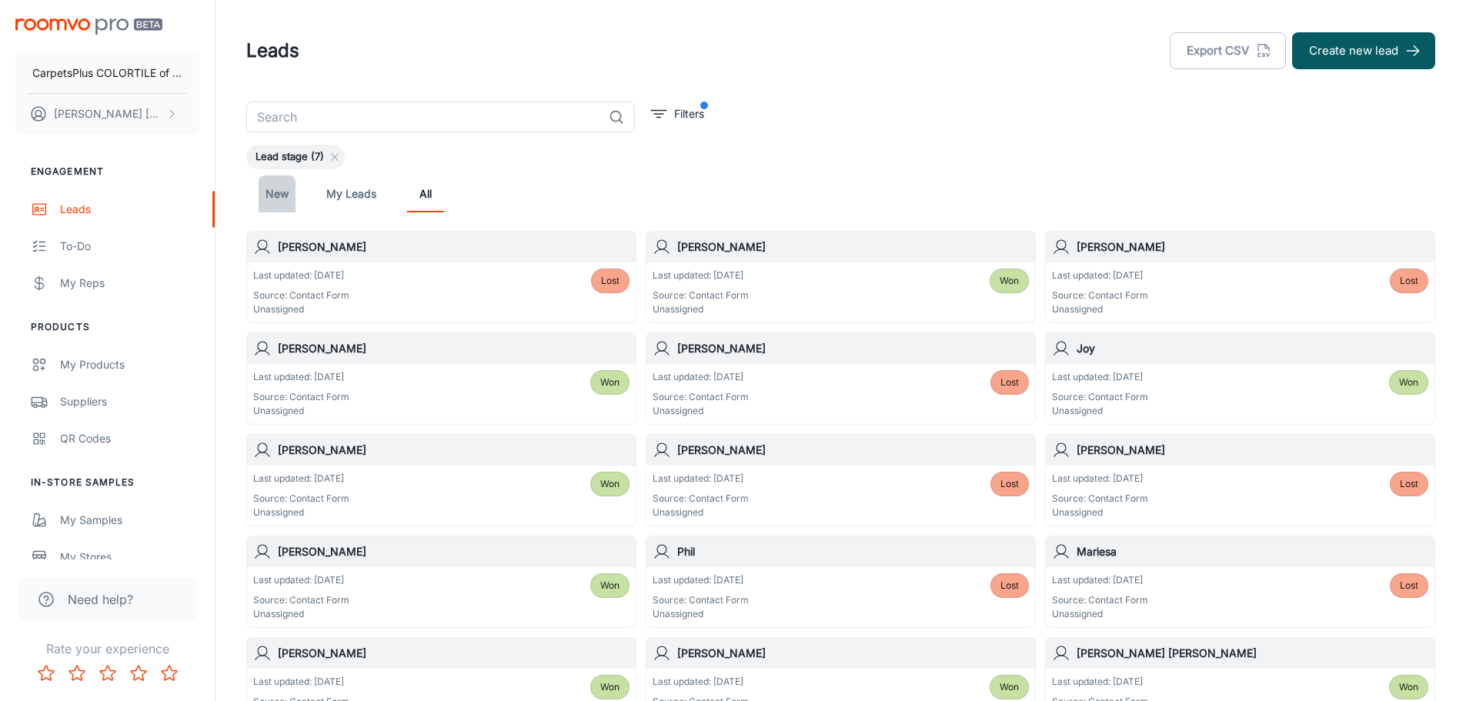
click at [279, 198] on link "New" at bounding box center [277, 193] width 37 height 37
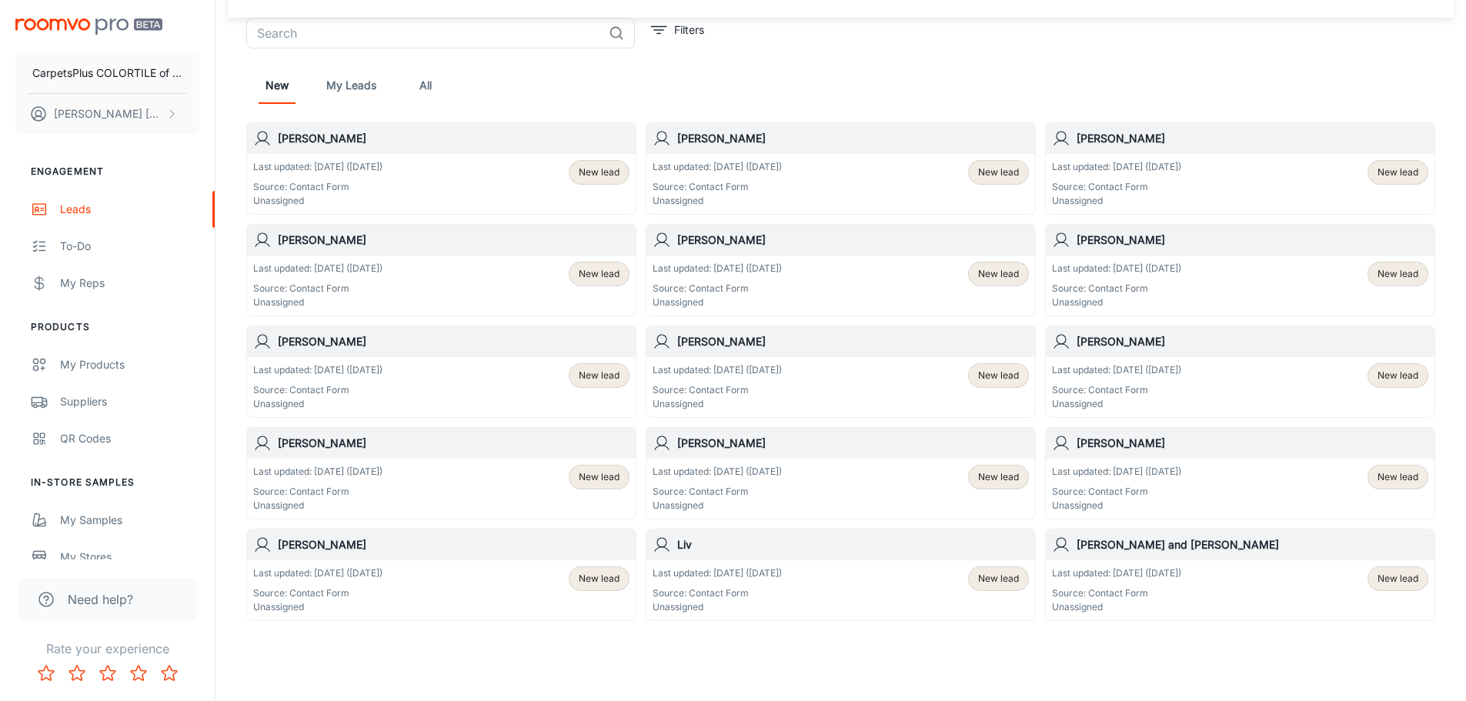
scroll to position [115, 0]
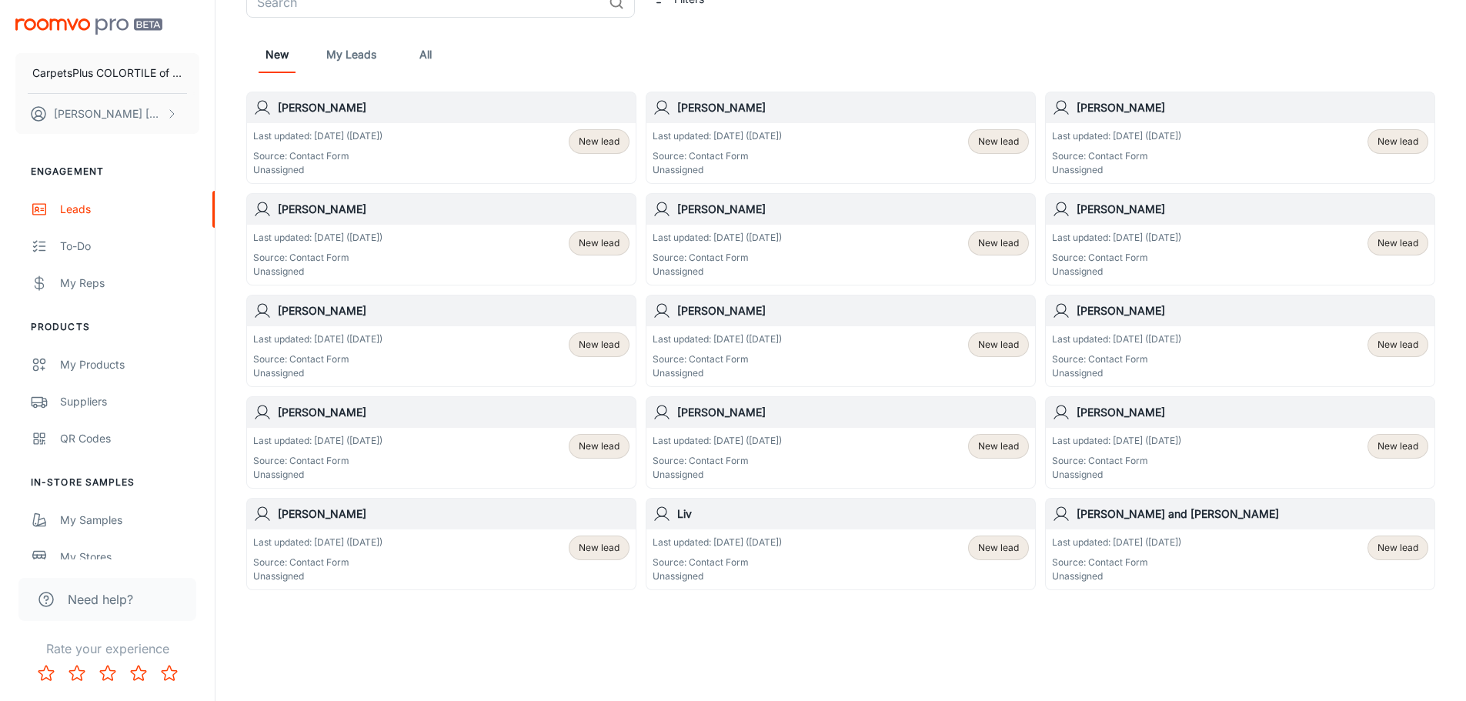
click at [492, 576] on div "Last updated: [DATE] ([DATE]) Source: Contact Form Unassigned New lead" at bounding box center [441, 560] width 376 height 48
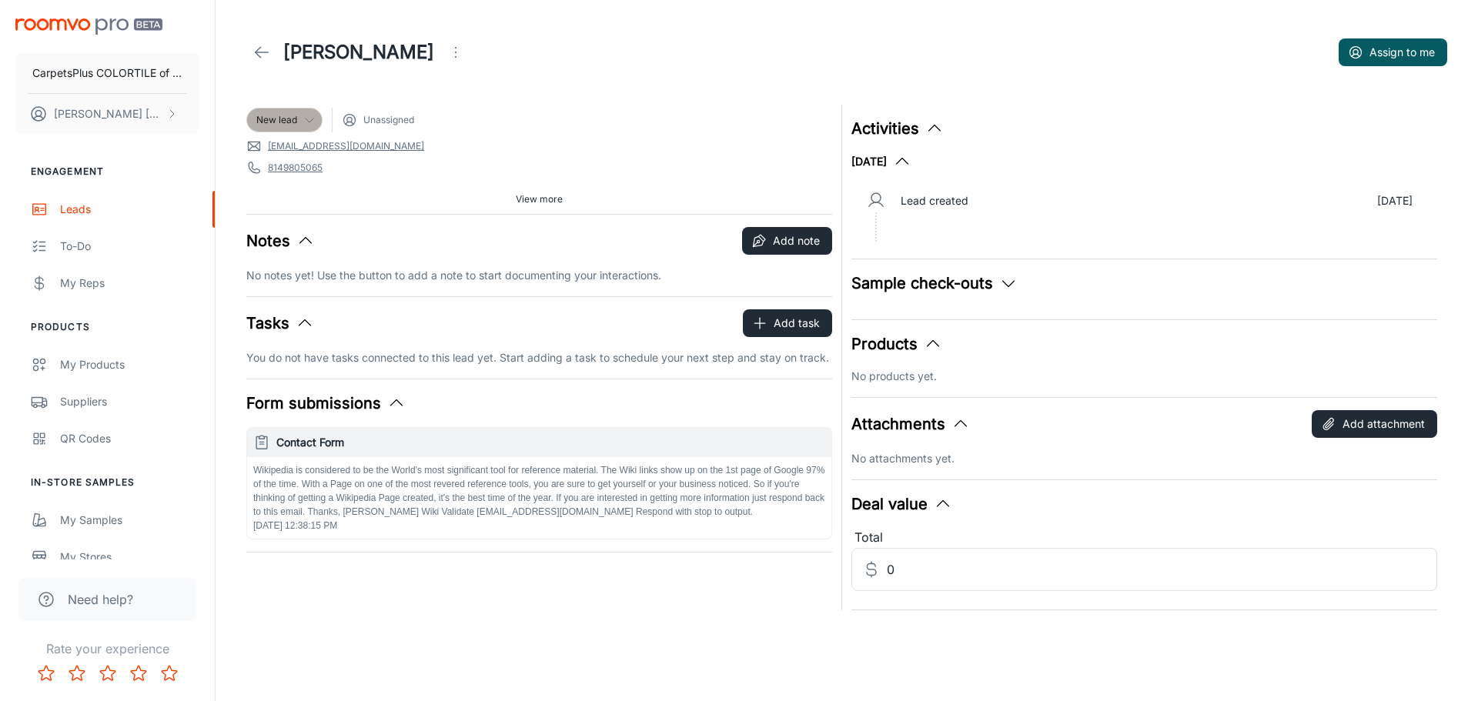
click at [292, 117] on span "New lead" at bounding box center [276, 120] width 41 height 14
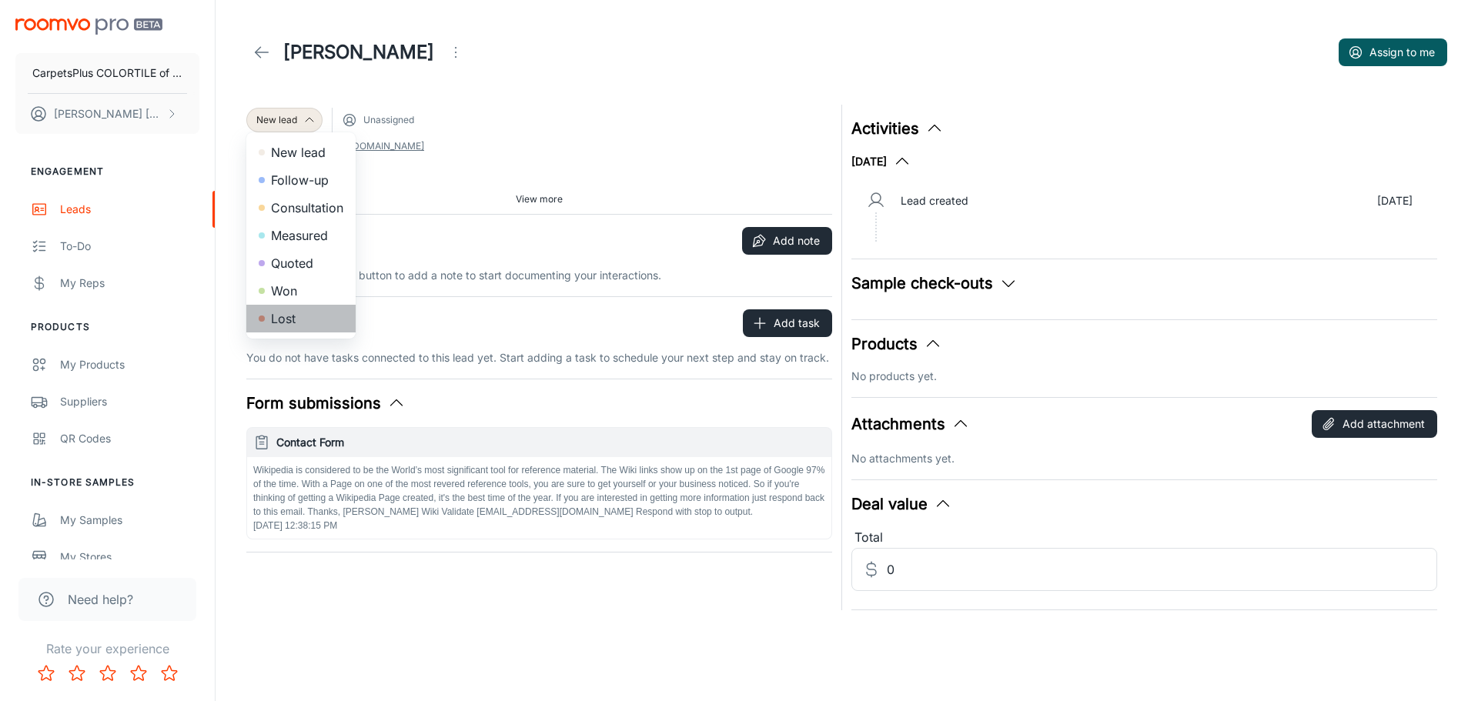
click at [316, 313] on li "Lost" at bounding box center [300, 319] width 109 height 28
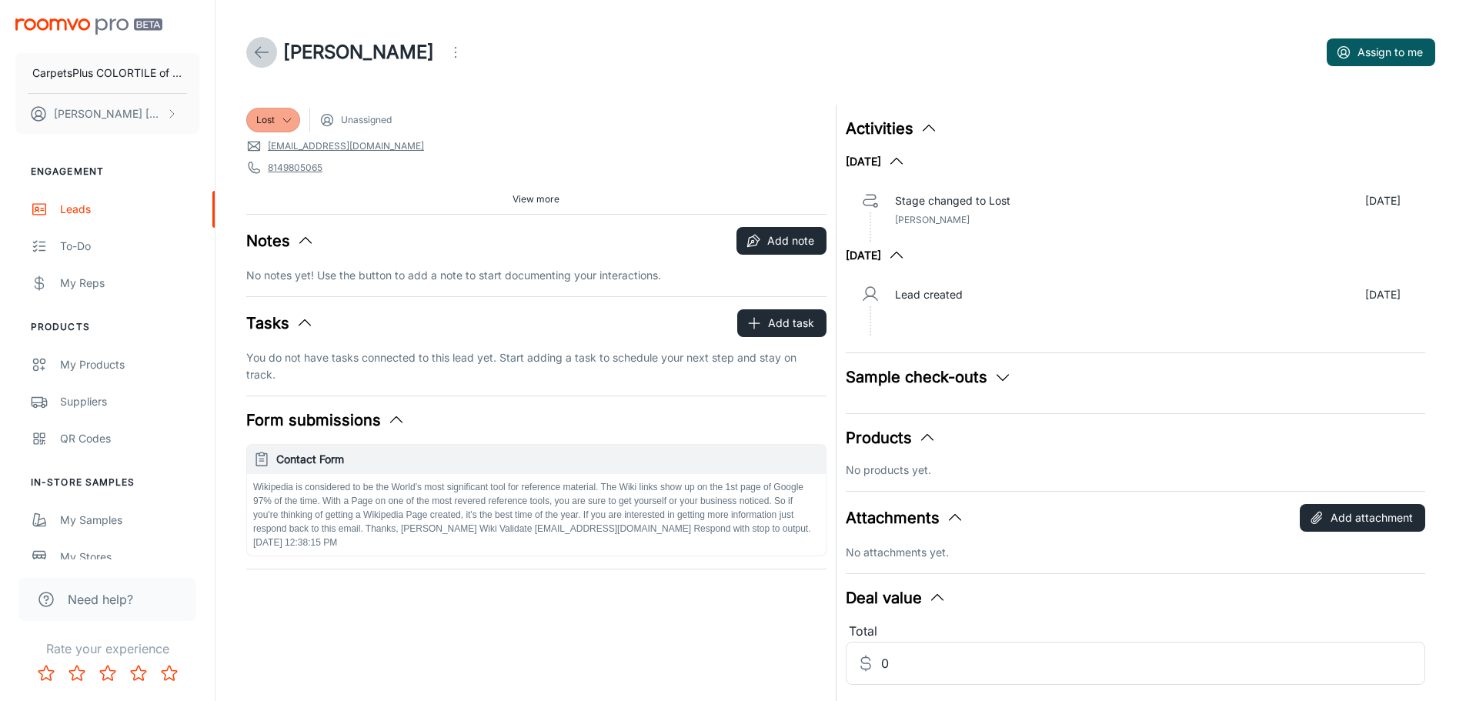
click at [260, 42] on link at bounding box center [261, 52] width 31 height 31
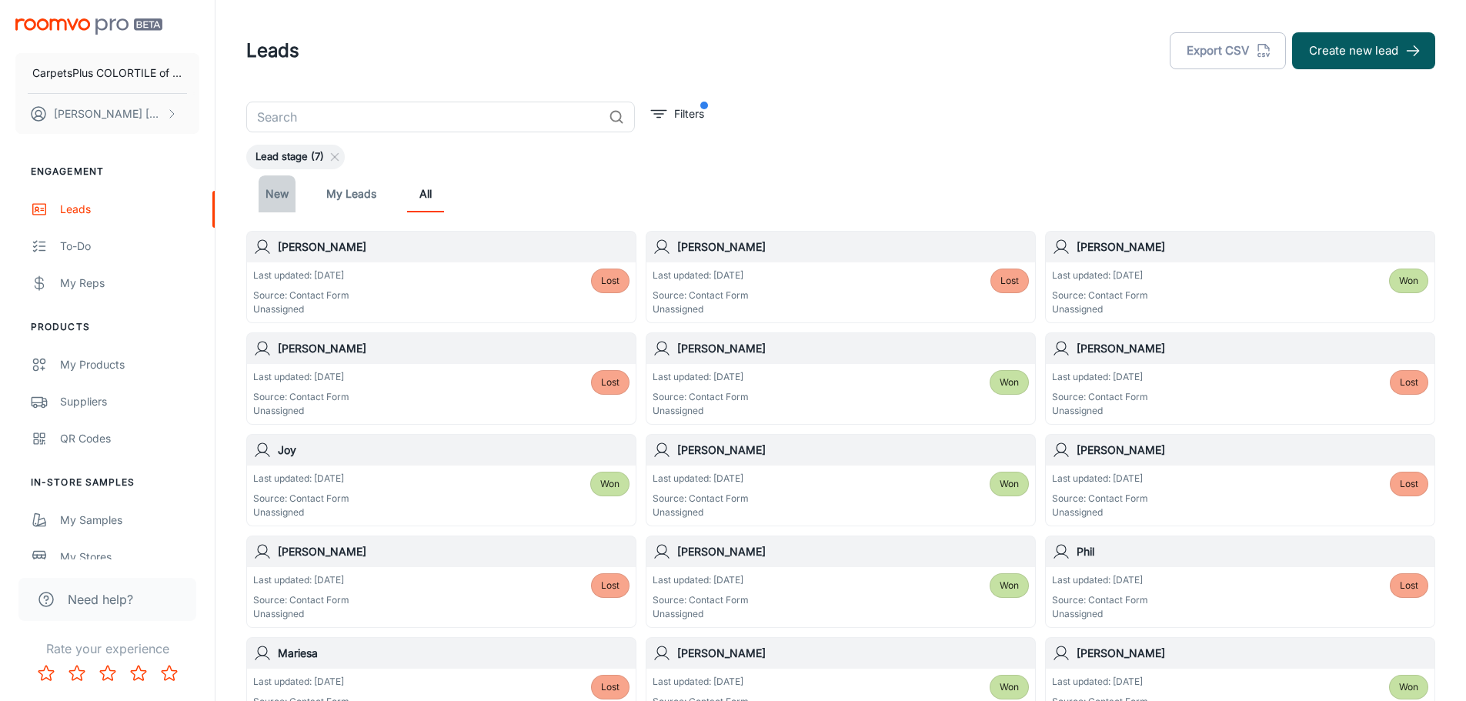
click at [279, 197] on link "New" at bounding box center [277, 193] width 37 height 37
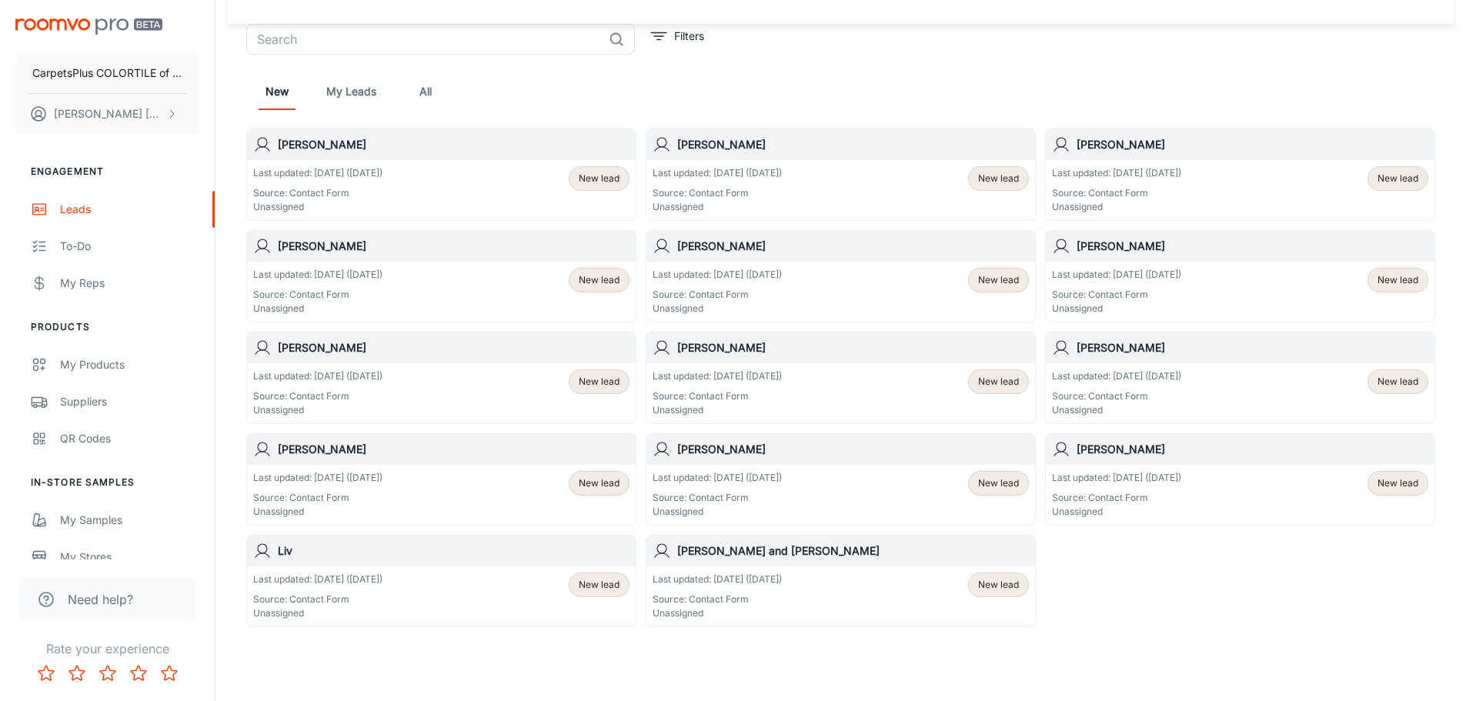
scroll to position [115, 0]
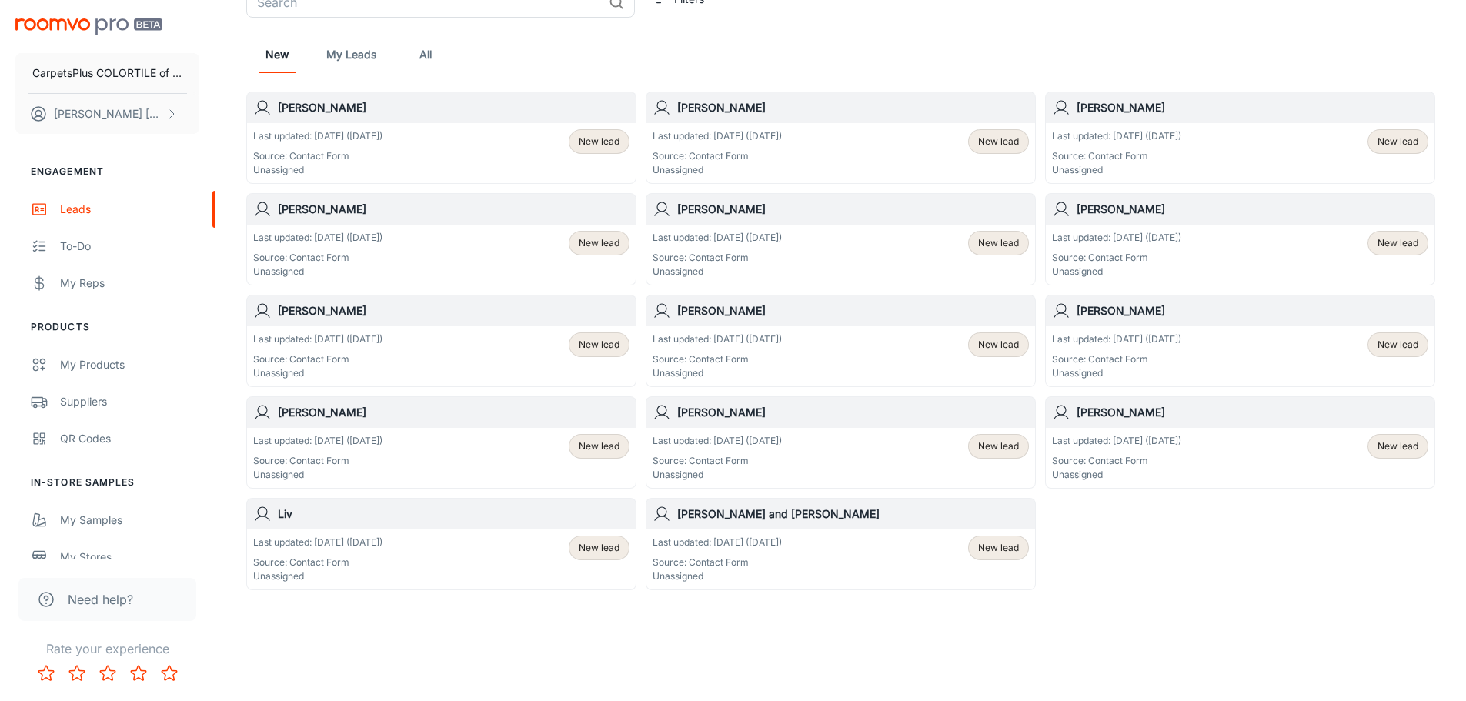
click at [782, 553] on div "Last updated: [DATE] ([DATE]) Source: Contact Form Unassigned" at bounding box center [717, 560] width 129 height 48
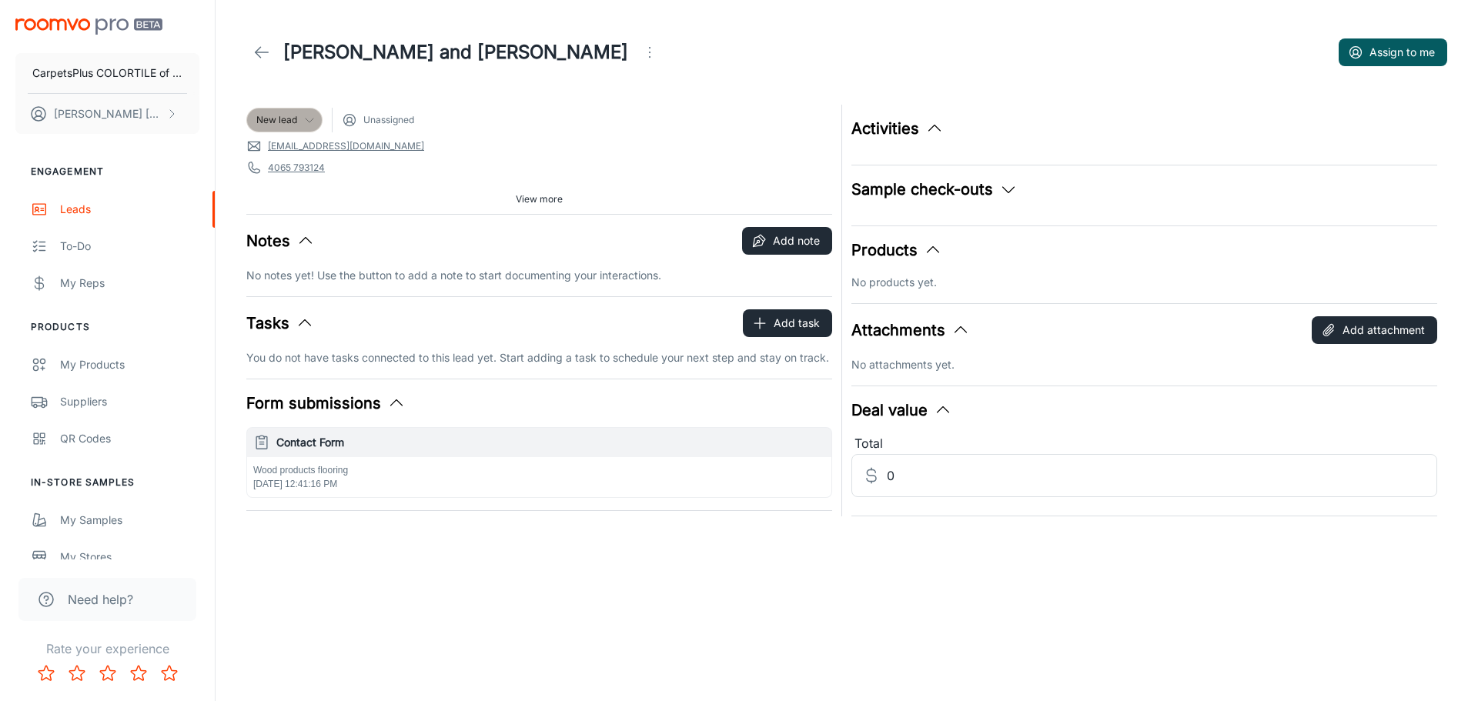
click at [283, 115] on span "New lead" at bounding box center [276, 120] width 41 height 14
click at [282, 316] on li "Lost" at bounding box center [300, 319] width 109 height 28
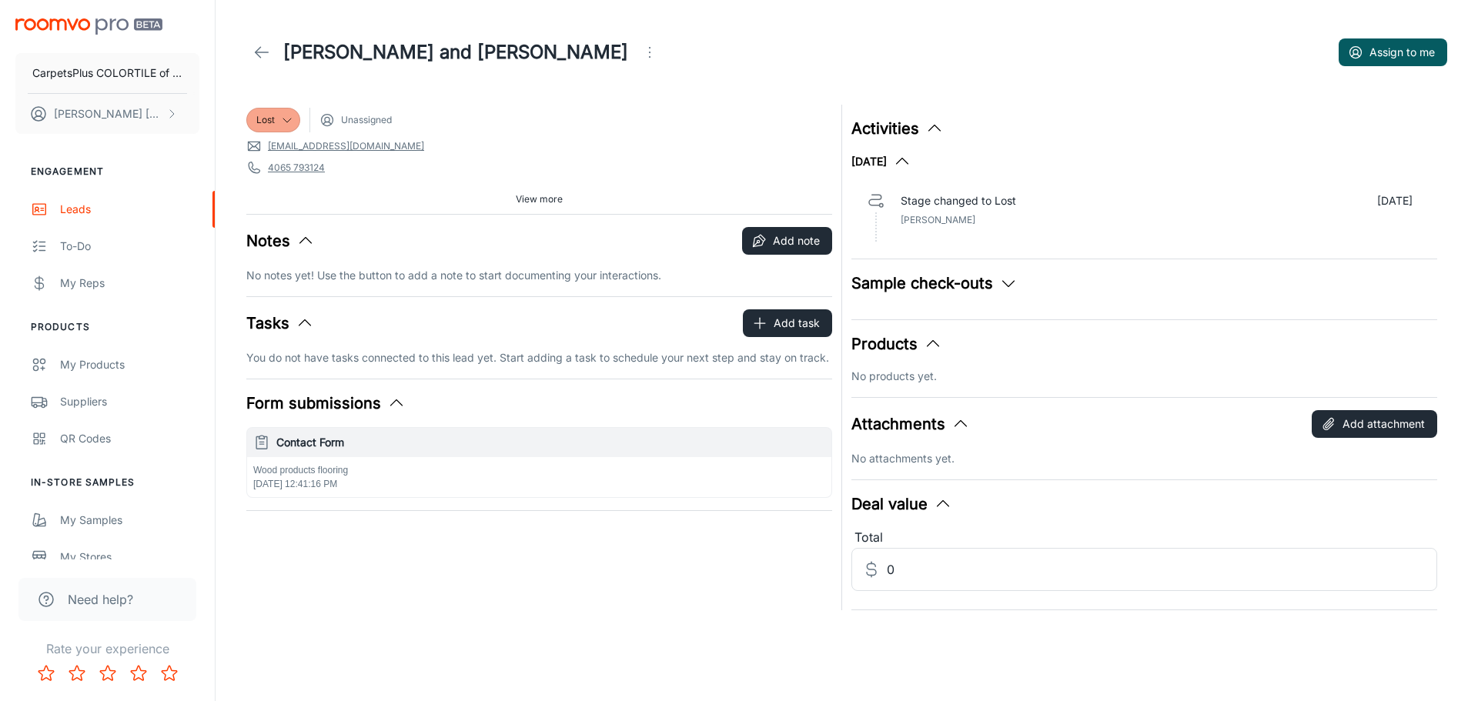
click at [257, 55] on icon at bounding box center [261, 52] width 18 height 18
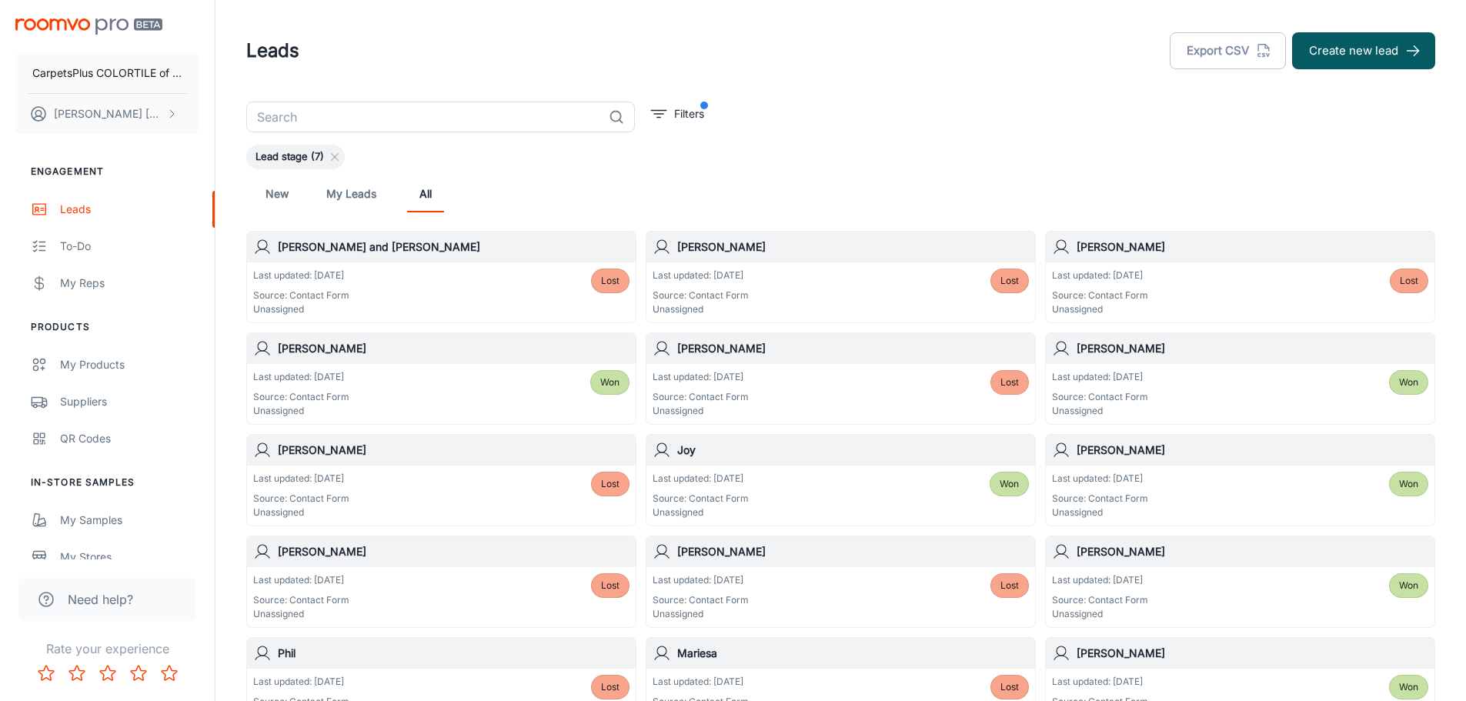
click at [288, 187] on link "New" at bounding box center [277, 193] width 37 height 37
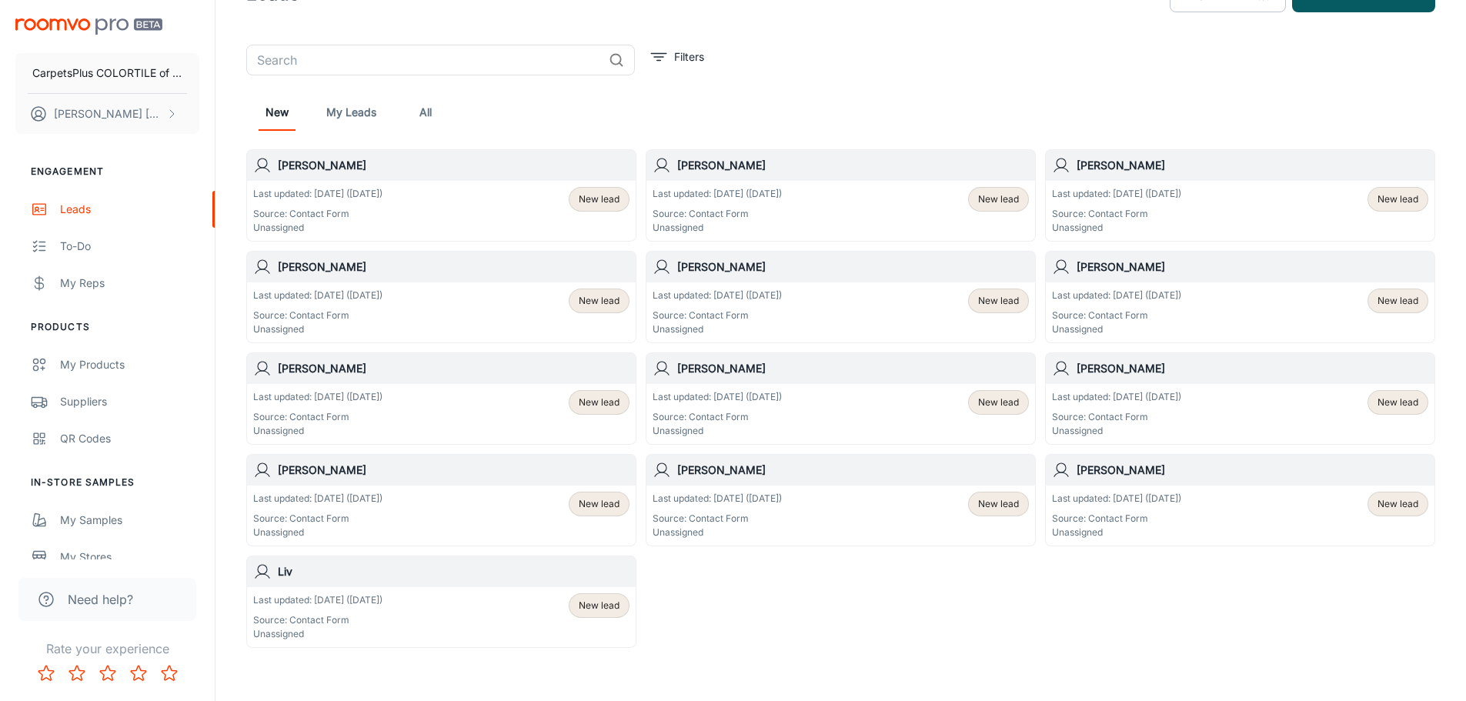
scroll to position [115, 0]
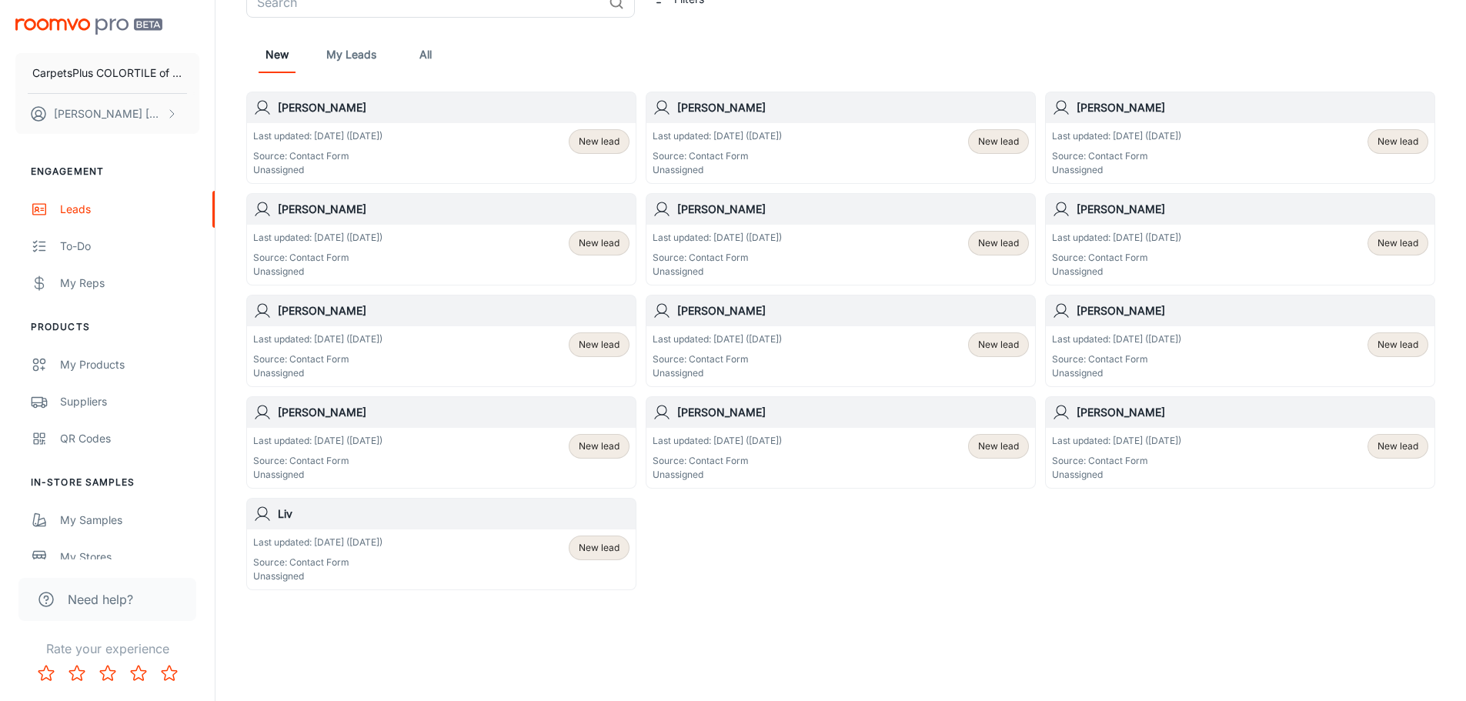
click at [518, 546] on div "Last updated: [DATE] ([DATE]) Source: Contact Form Unassigned New lead" at bounding box center [441, 560] width 376 height 48
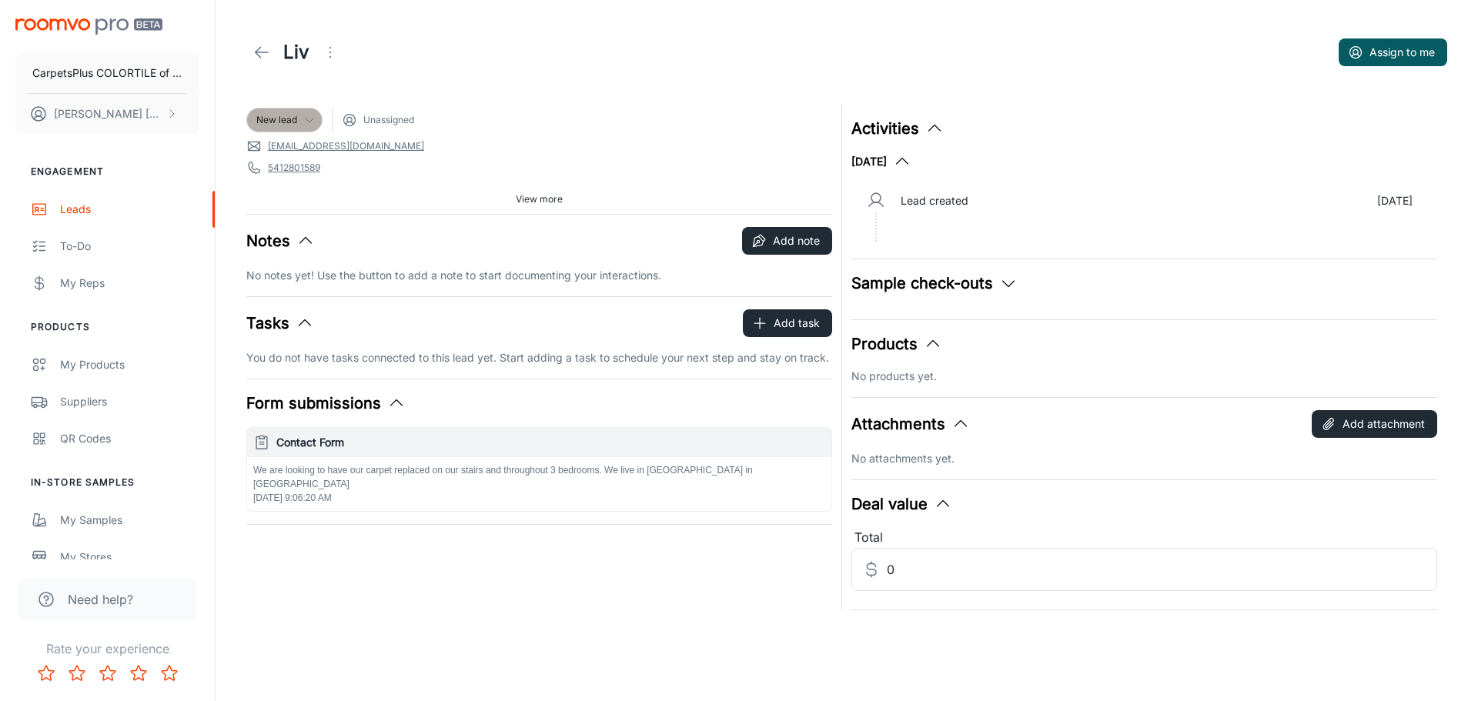
click at [301, 119] on div "New lead" at bounding box center [284, 120] width 56 height 14
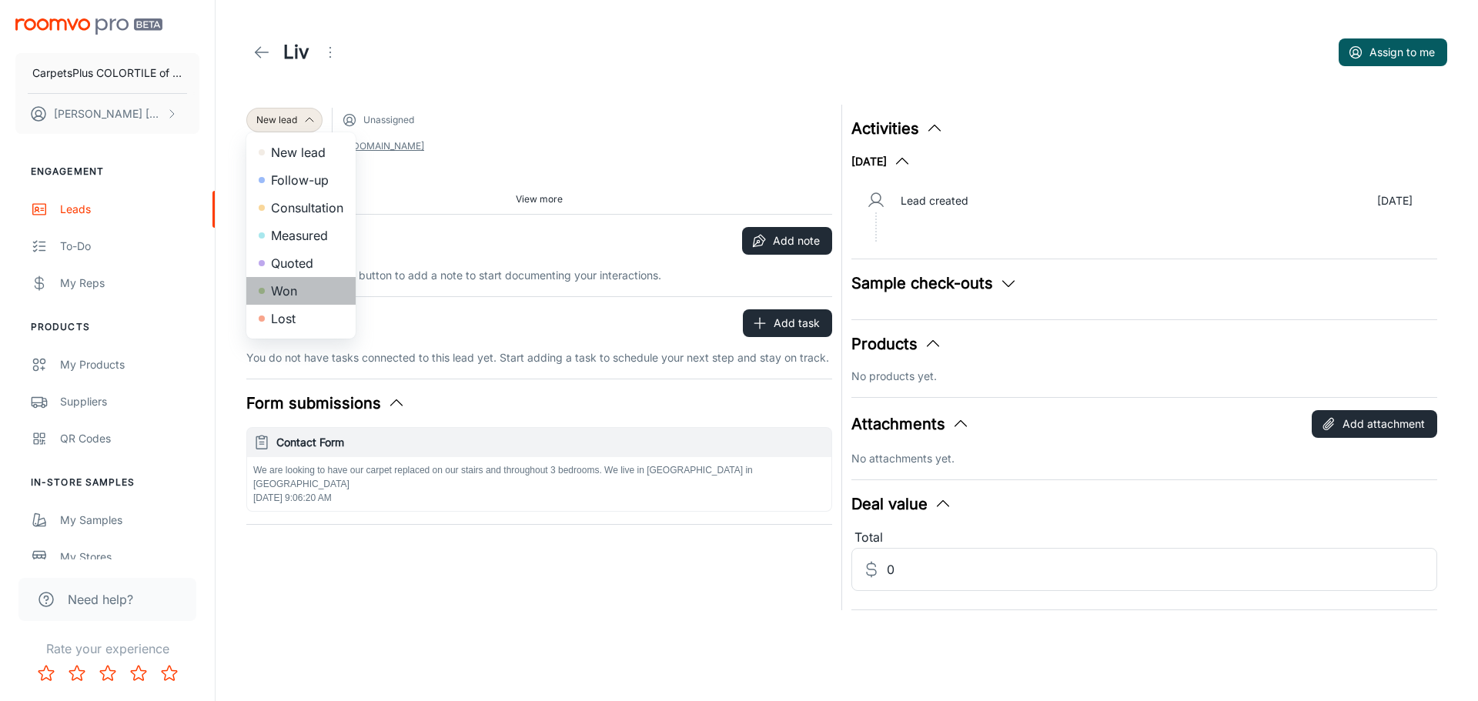
click at [297, 286] on li "Won" at bounding box center [300, 291] width 109 height 28
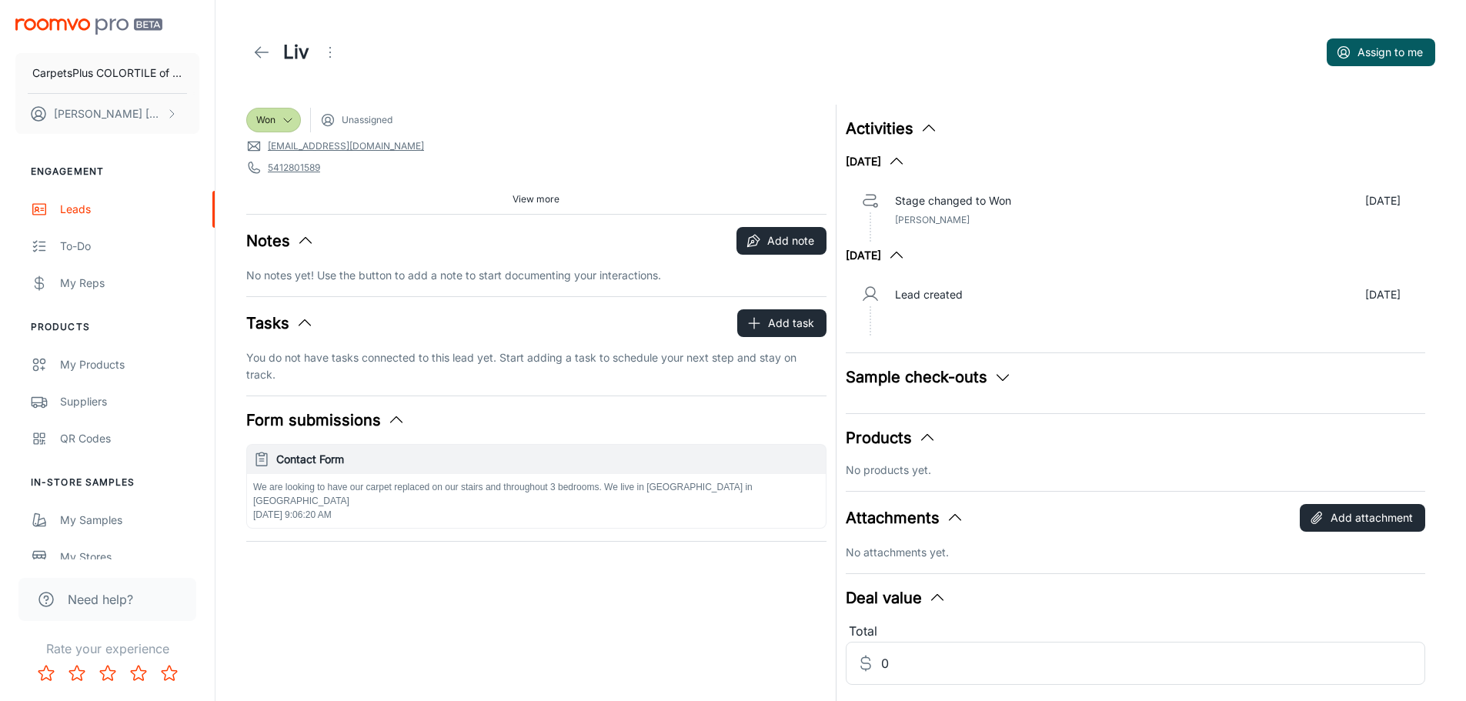
click at [259, 44] on icon at bounding box center [261, 52] width 18 height 18
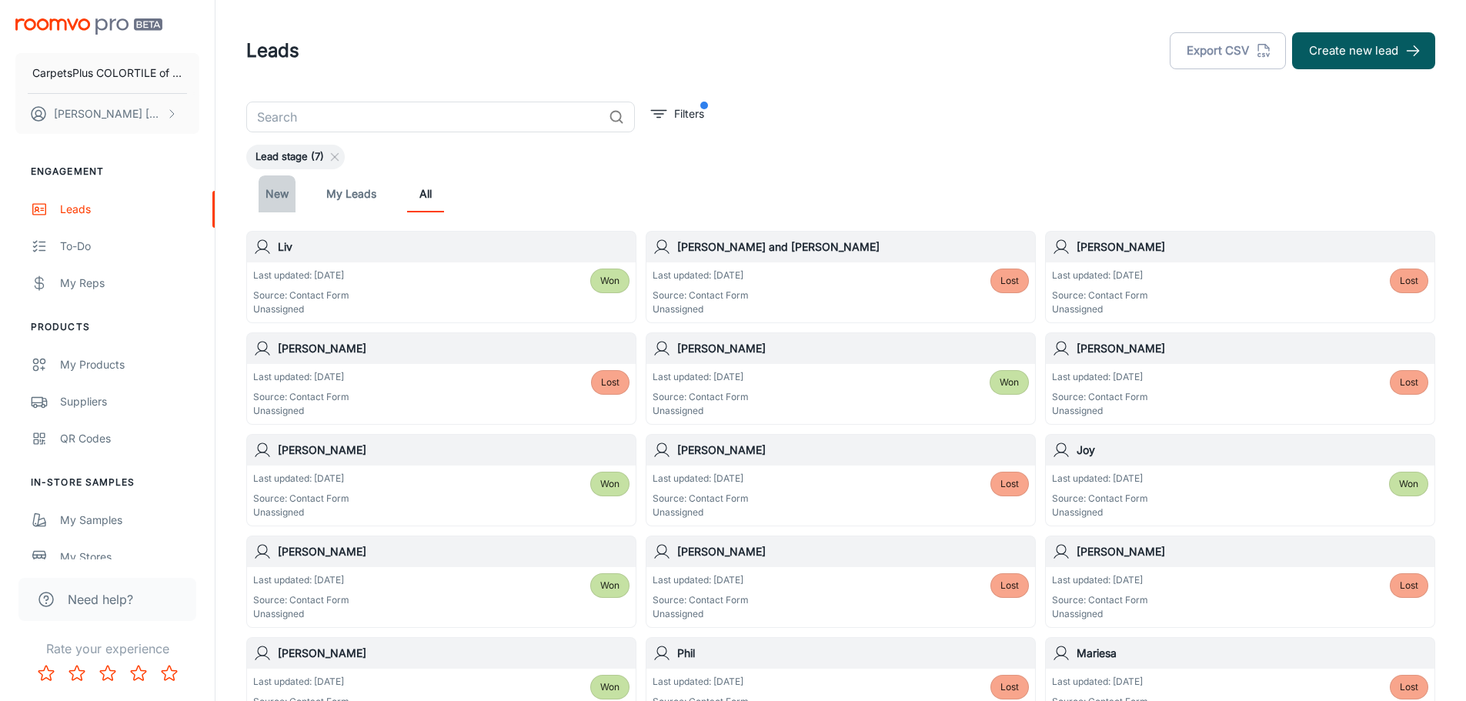
click at [263, 191] on link "New" at bounding box center [277, 193] width 37 height 37
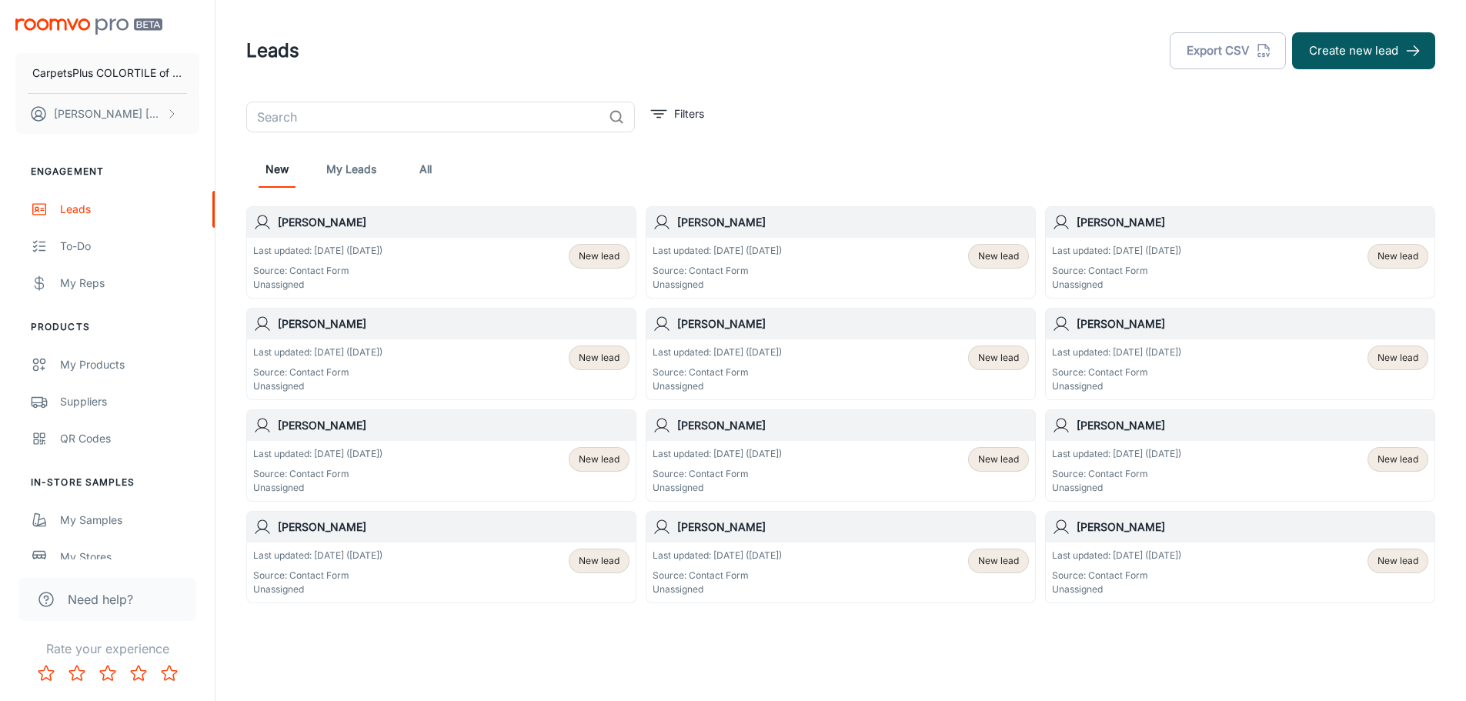
click at [333, 572] on p "Source: Contact Form" at bounding box center [317, 576] width 129 height 14
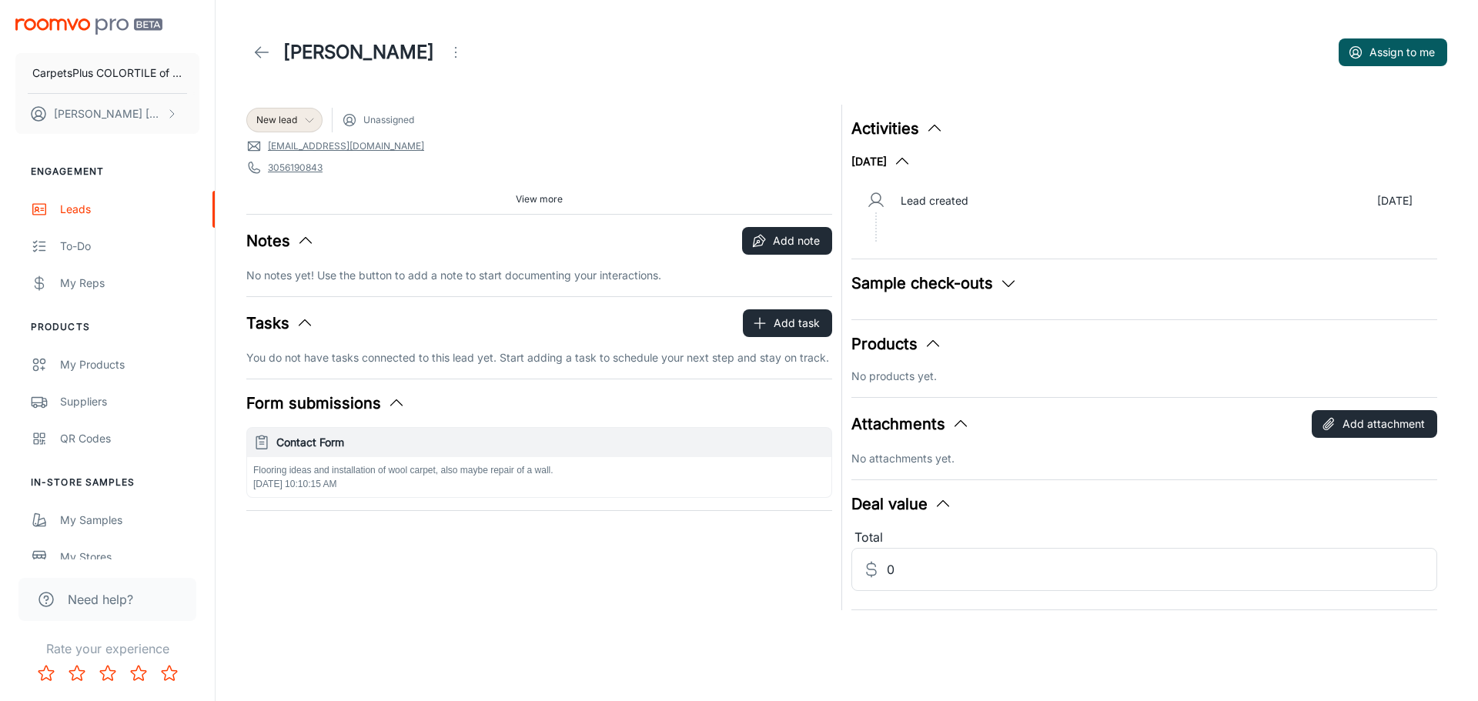
click at [302, 118] on div "New lead" at bounding box center [284, 120] width 56 height 14
click at [284, 286] on li "Won" at bounding box center [300, 291] width 109 height 28
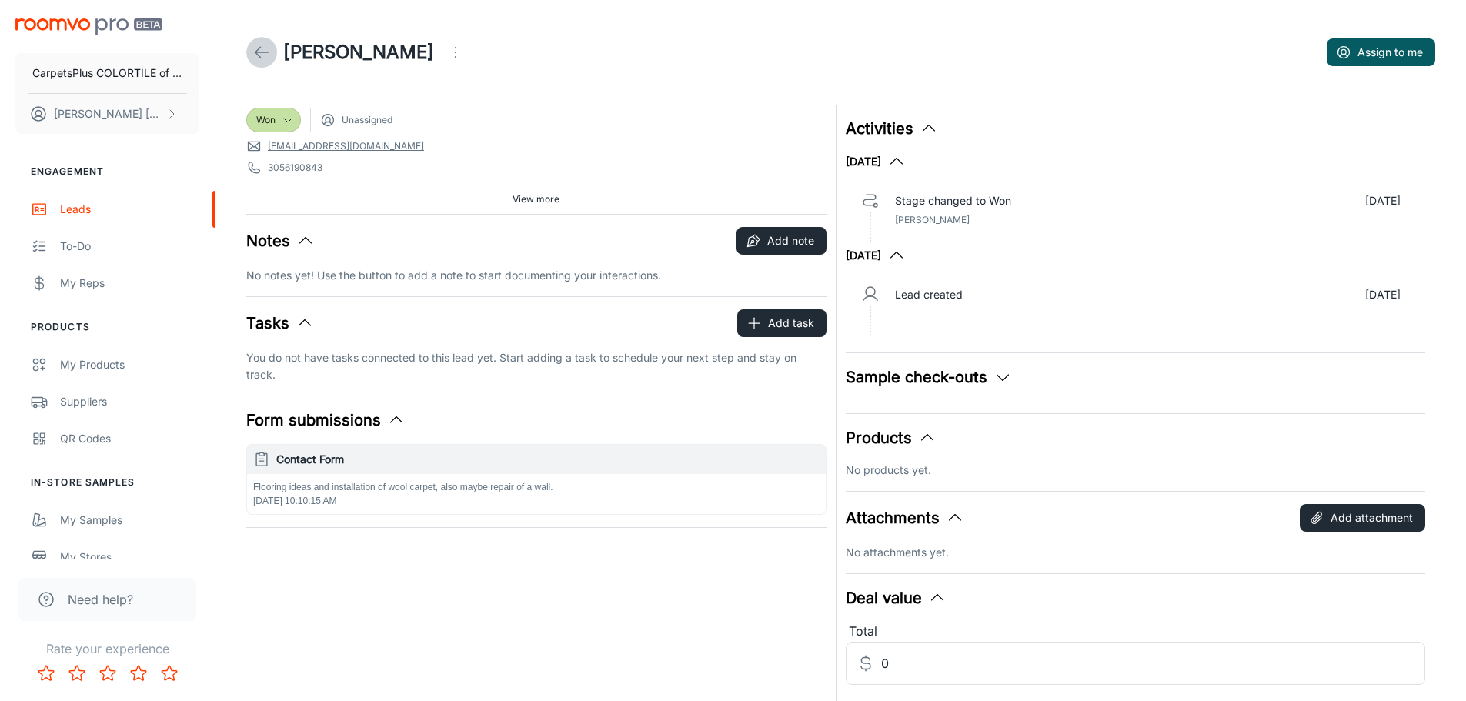
click at [264, 51] on icon at bounding box center [261, 52] width 18 height 18
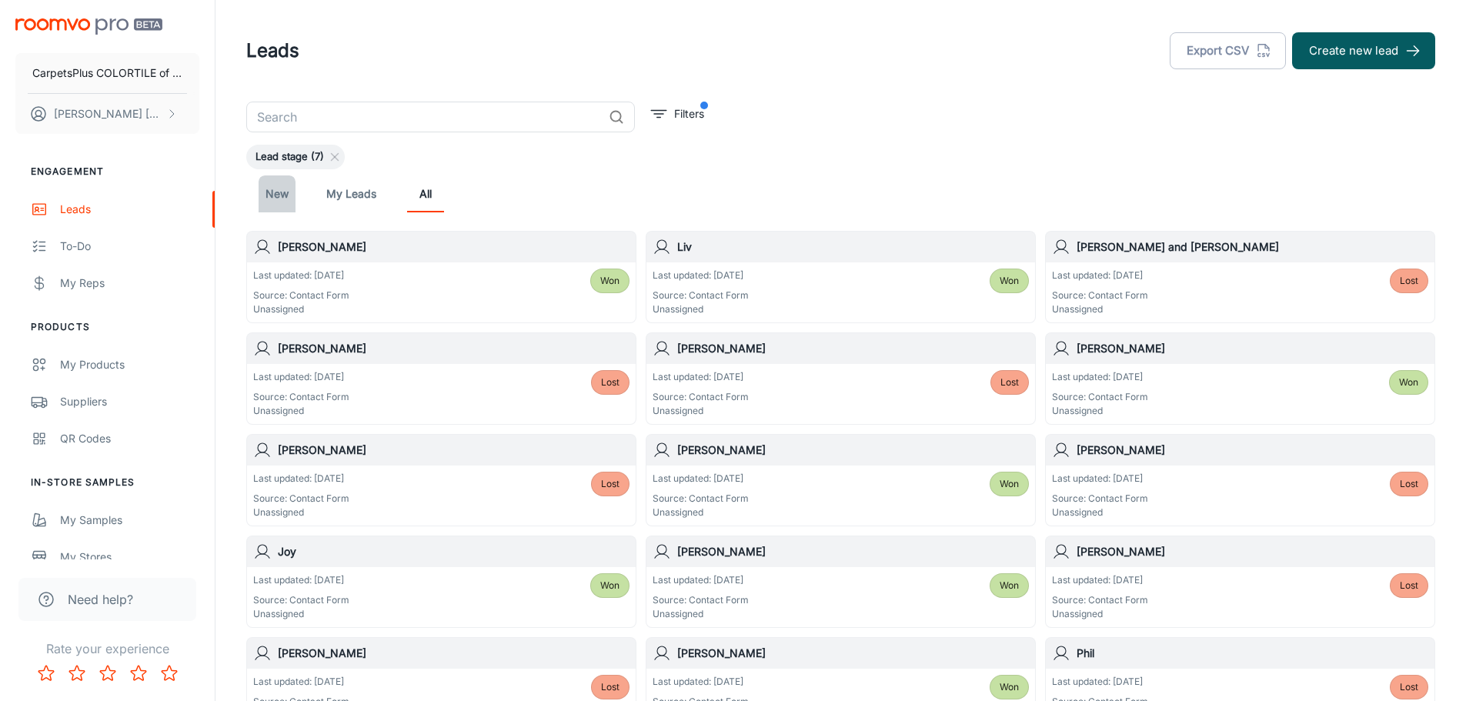
click at [289, 191] on link "New" at bounding box center [277, 193] width 37 height 37
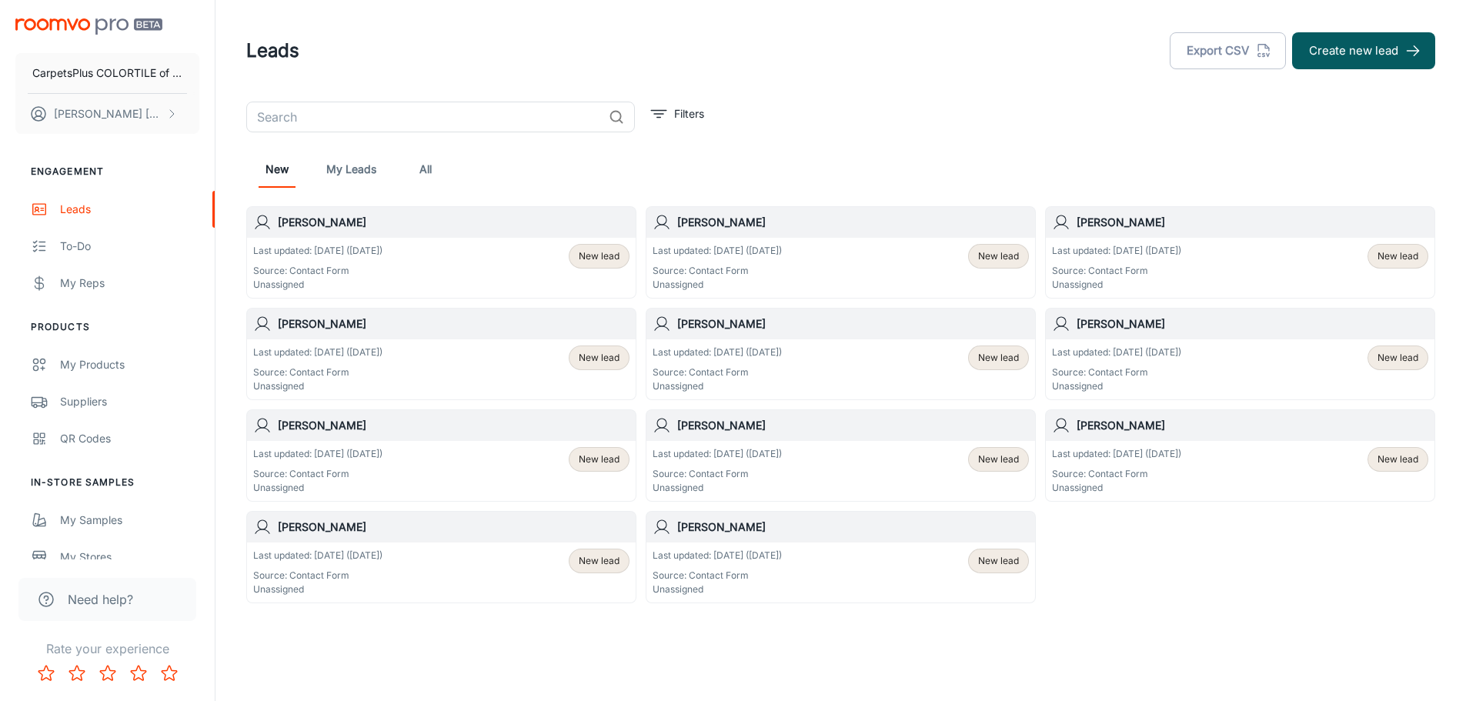
click at [448, 566] on div "Last updated: [DATE] ([DATE]) Source: Contact Form Unassigned New lead" at bounding box center [441, 573] width 376 height 48
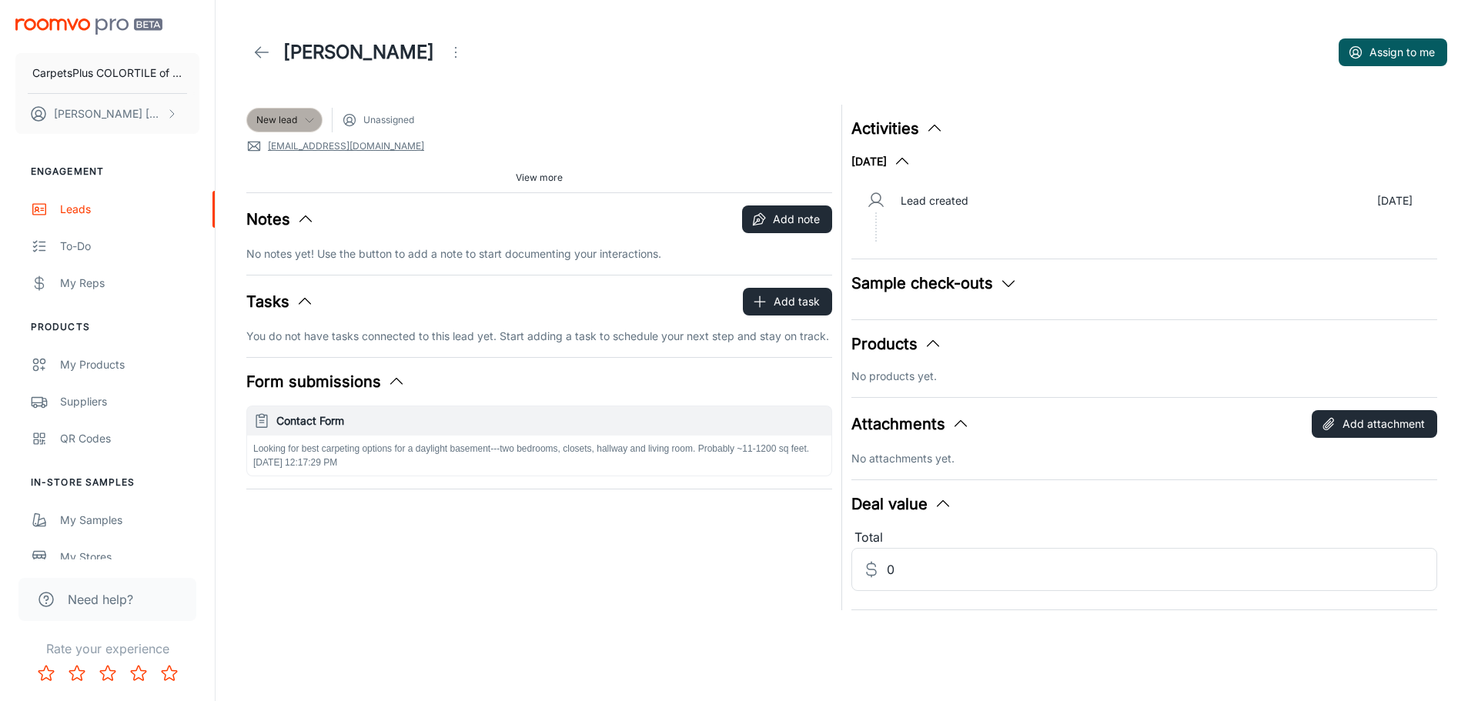
click at [276, 120] on span "New lead" at bounding box center [276, 120] width 41 height 14
click at [533, 376] on div at bounding box center [739, 350] width 1478 height 701
click at [293, 119] on span "New lead" at bounding box center [276, 120] width 41 height 14
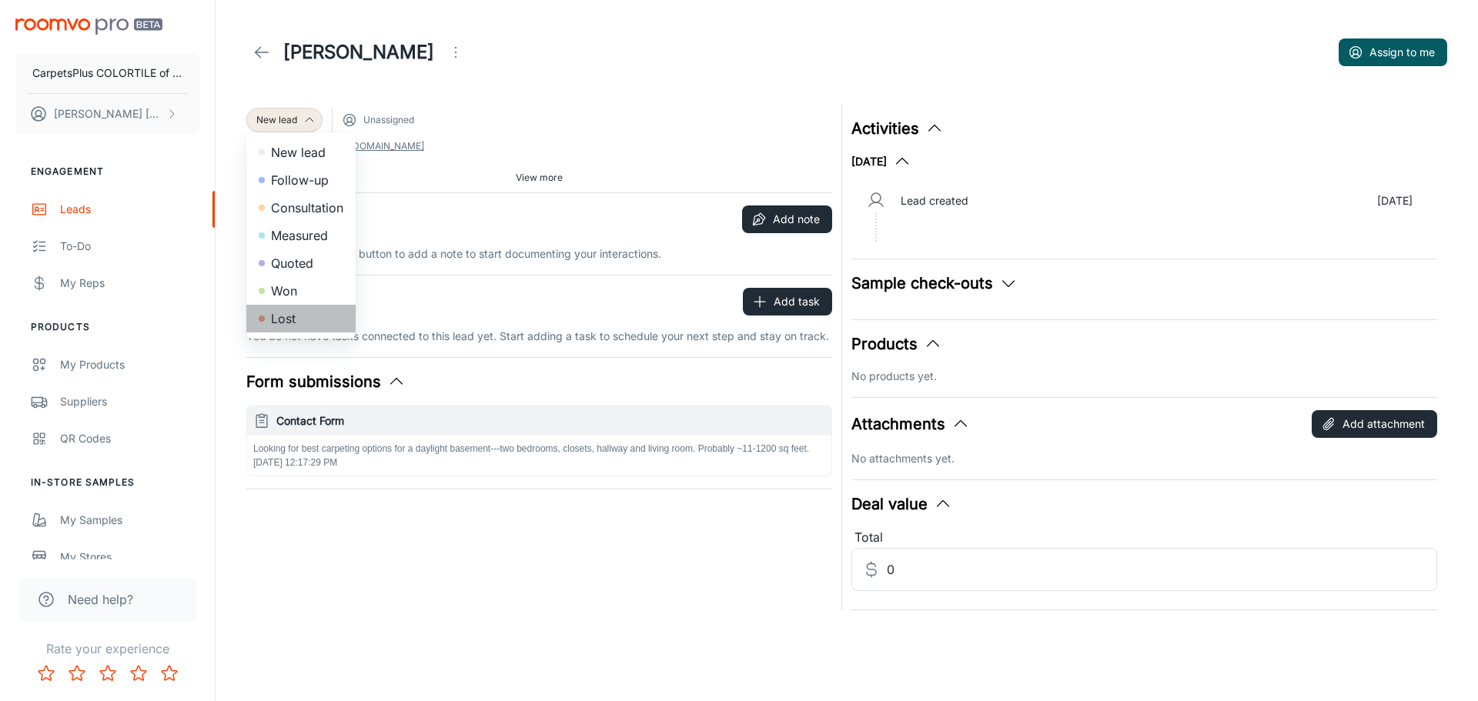
click at [301, 314] on li "Lost" at bounding box center [300, 319] width 109 height 28
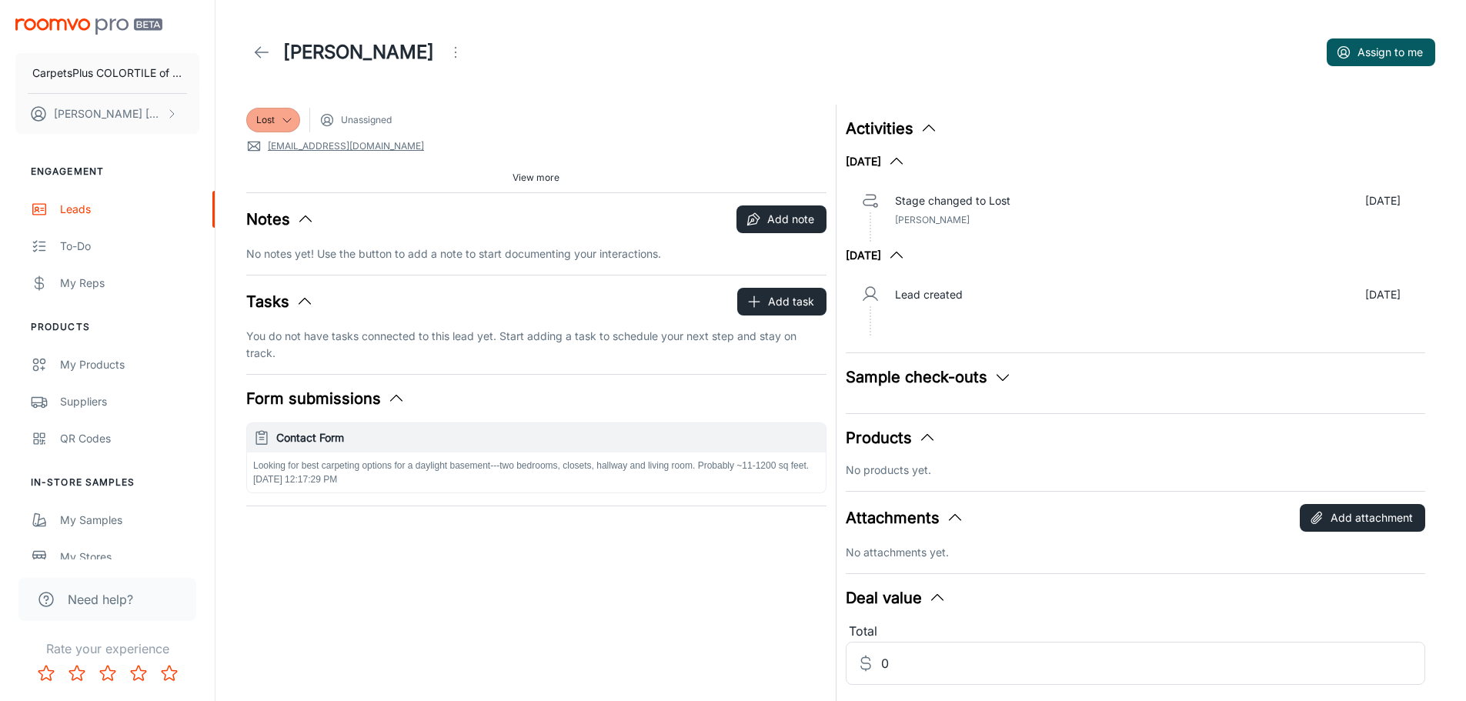
click at [257, 49] on icon at bounding box center [261, 52] width 18 height 18
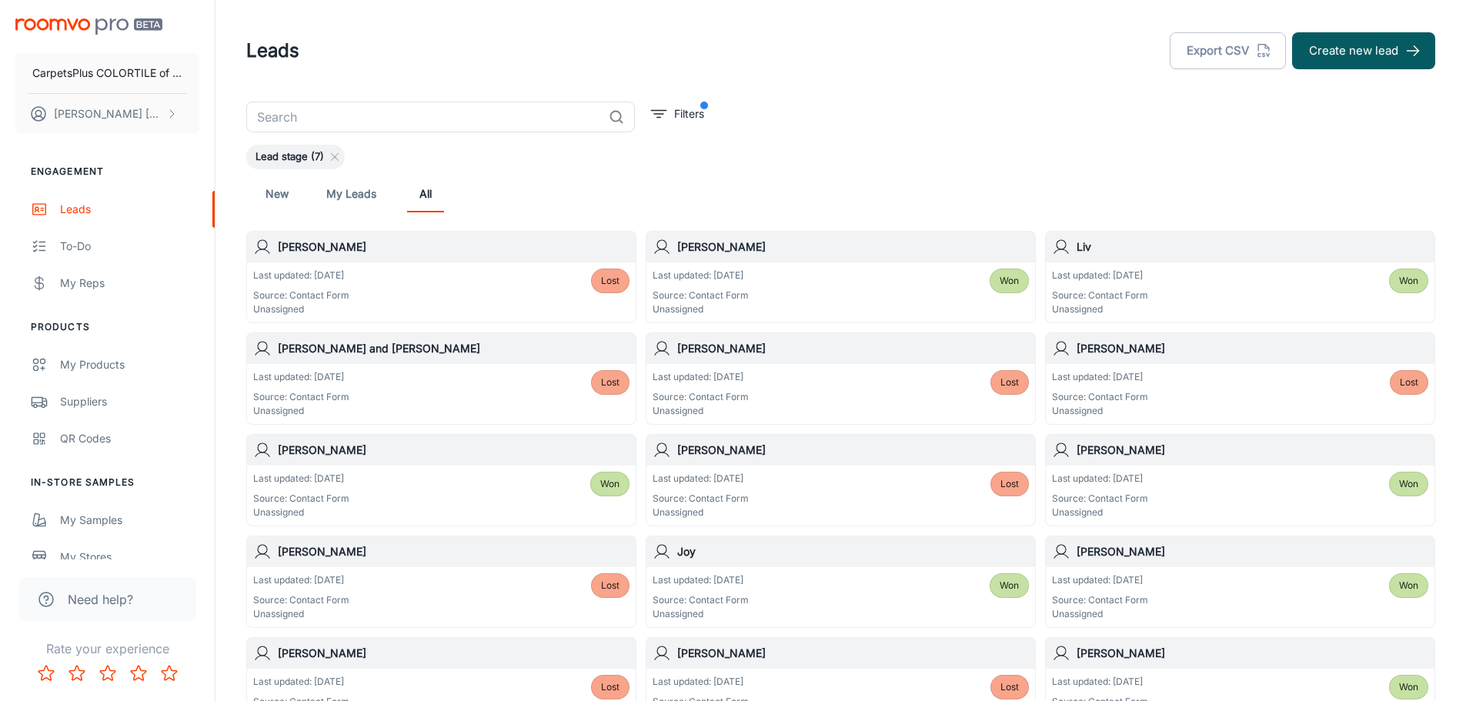
click at [276, 188] on link "New" at bounding box center [277, 193] width 37 height 37
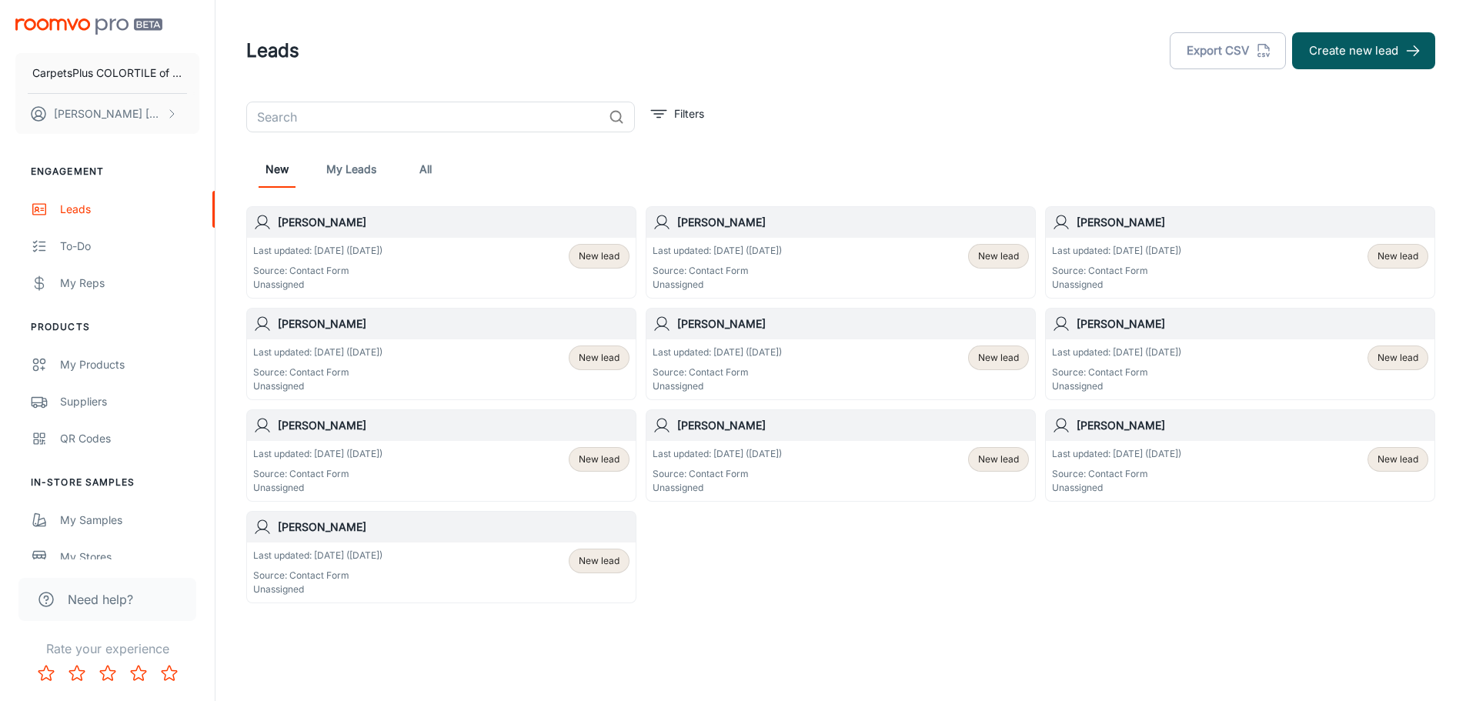
click at [495, 576] on div "Last updated: [DATE] ([DATE]) Source: Contact Form Unassigned New lead" at bounding box center [441, 573] width 376 height 48
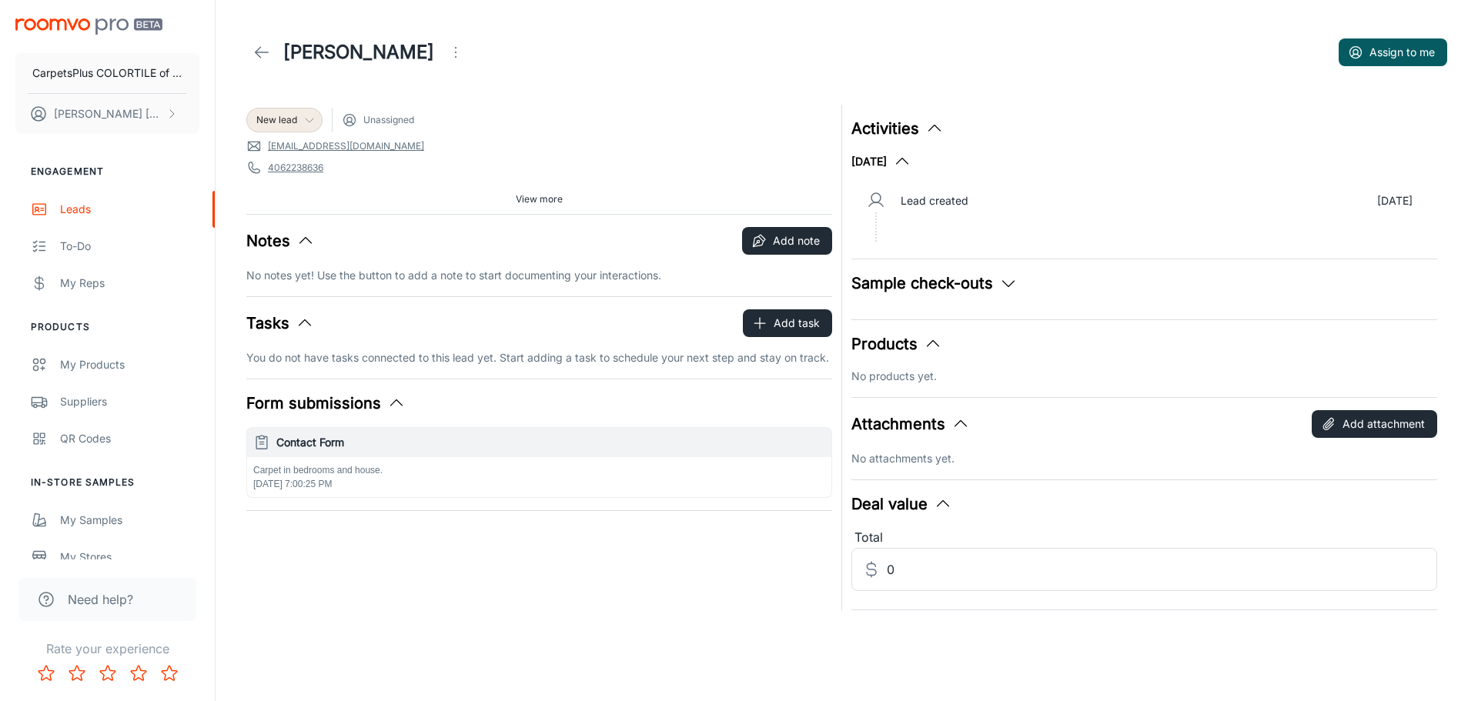
click at [288, 117] on span "New lead" at bounding box center [276, 120] width 41 height 14
click at [289, 292] on li "Won" at bounding box center [300, 291] width 109 height 28
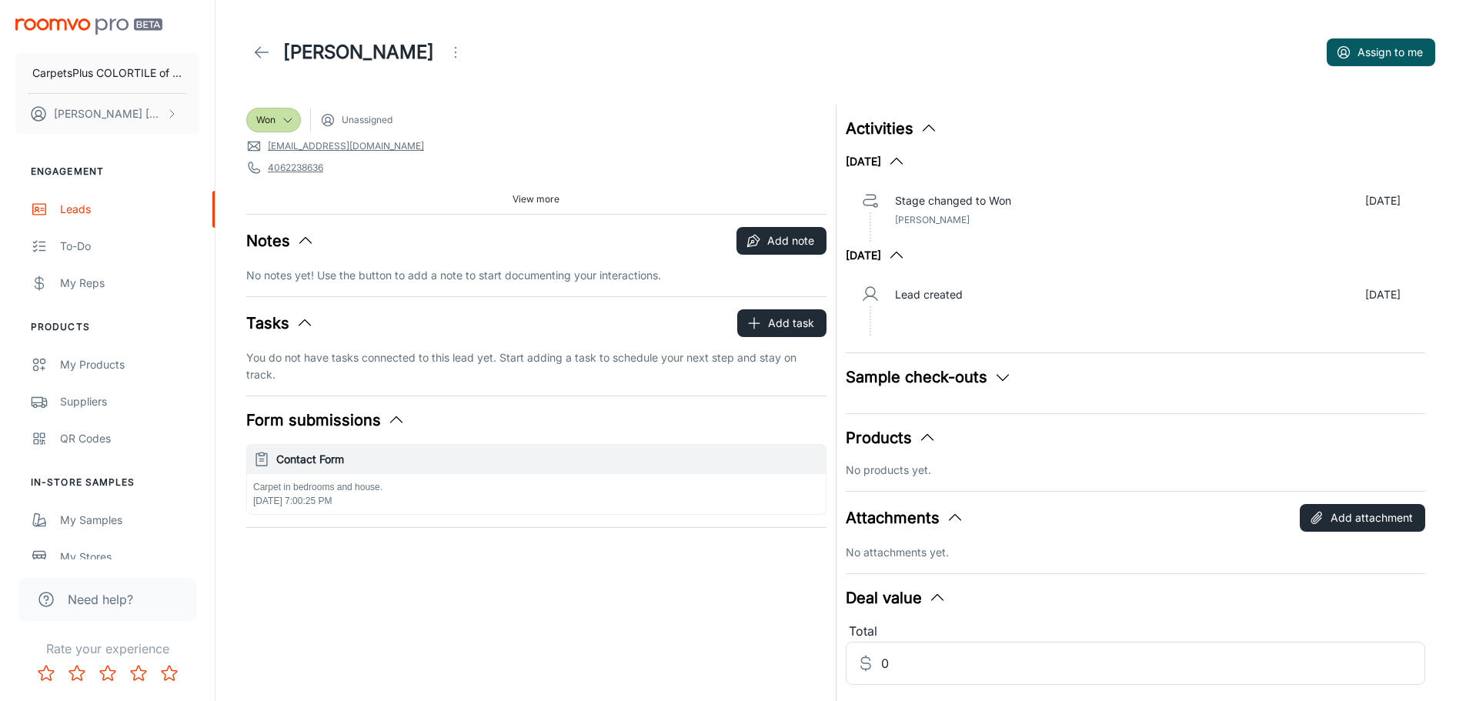
click at [257, 50] on polyline at bounding box center [258, 52] width 5 height 11
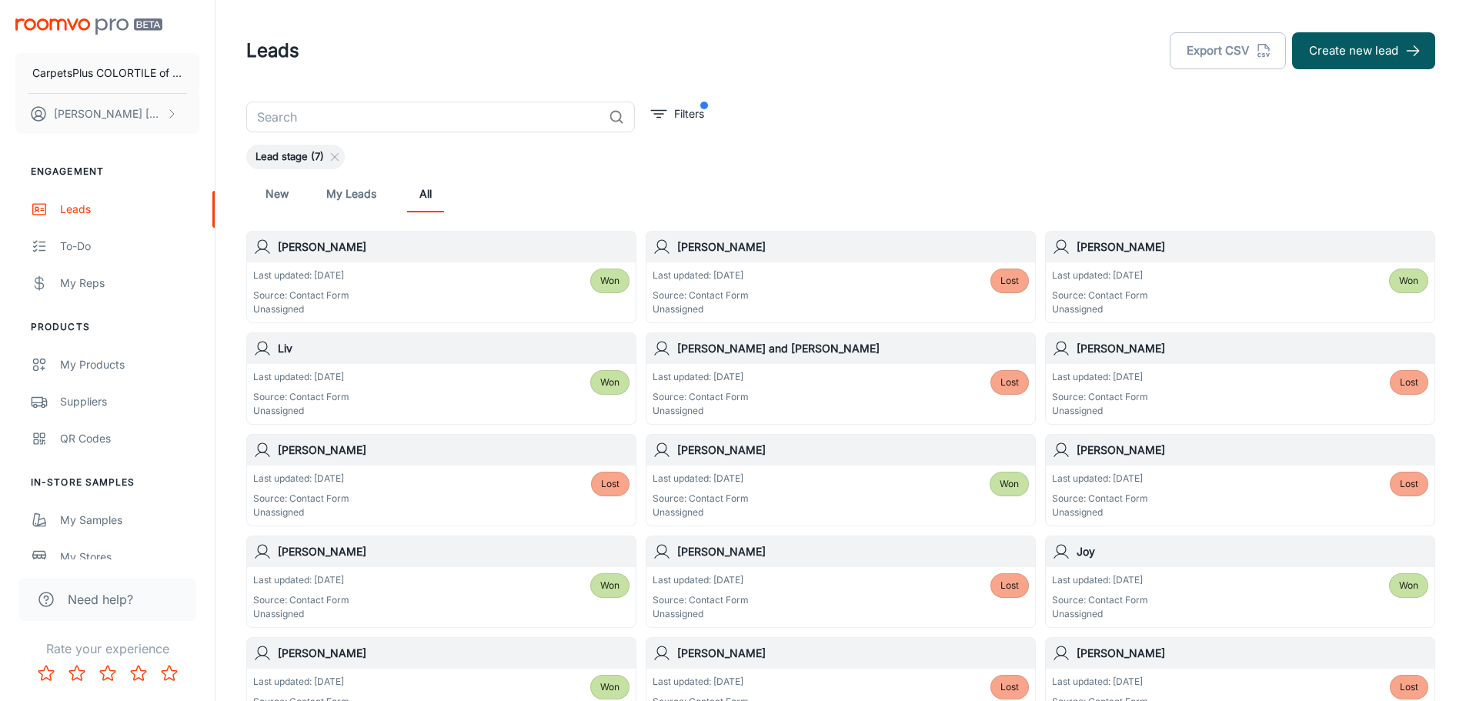
click at [282, 193] on link "New" at bounding box center [277, 193] width 37 height 37
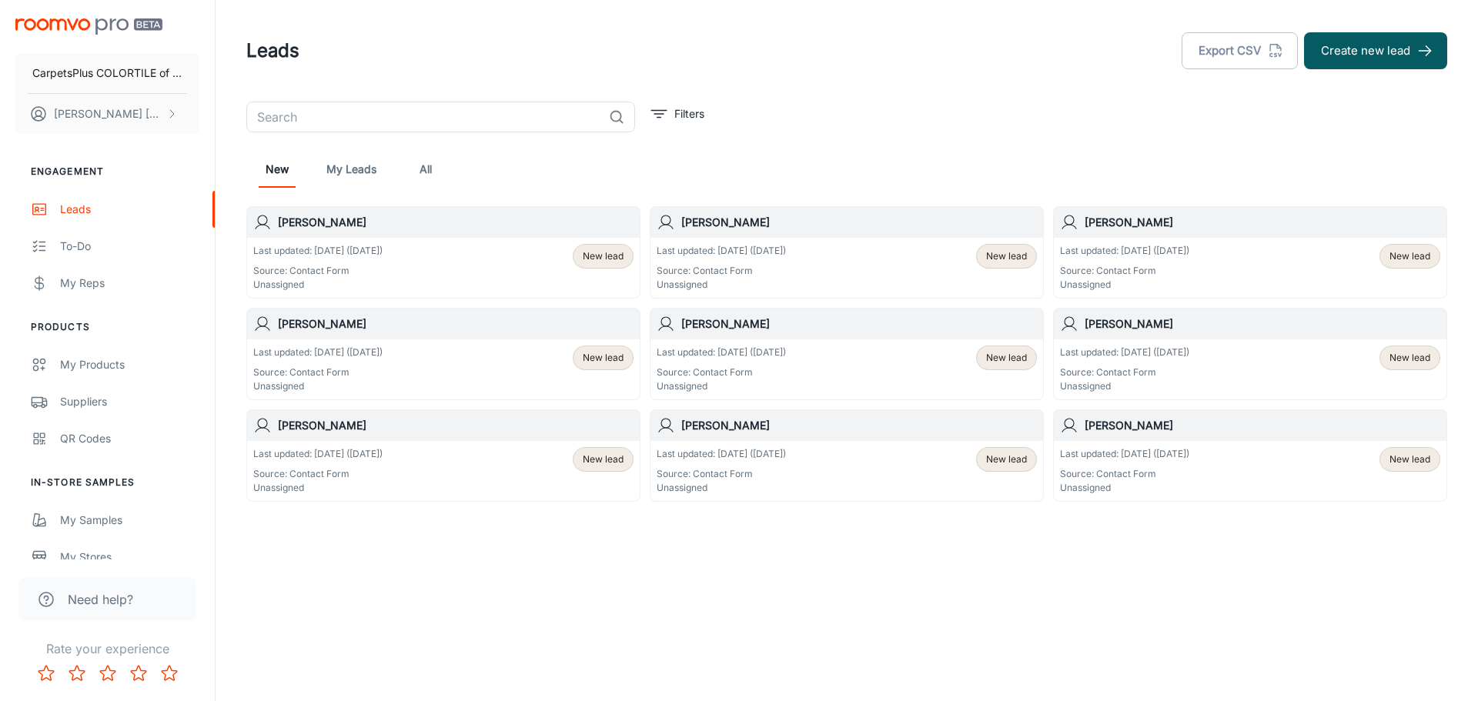
click at [849, 476] on div "Last updated: [DATE] ([DATE]) Source: Contact Form Unassigned New lead" at bounding box center [847, 471] width 380 height 48
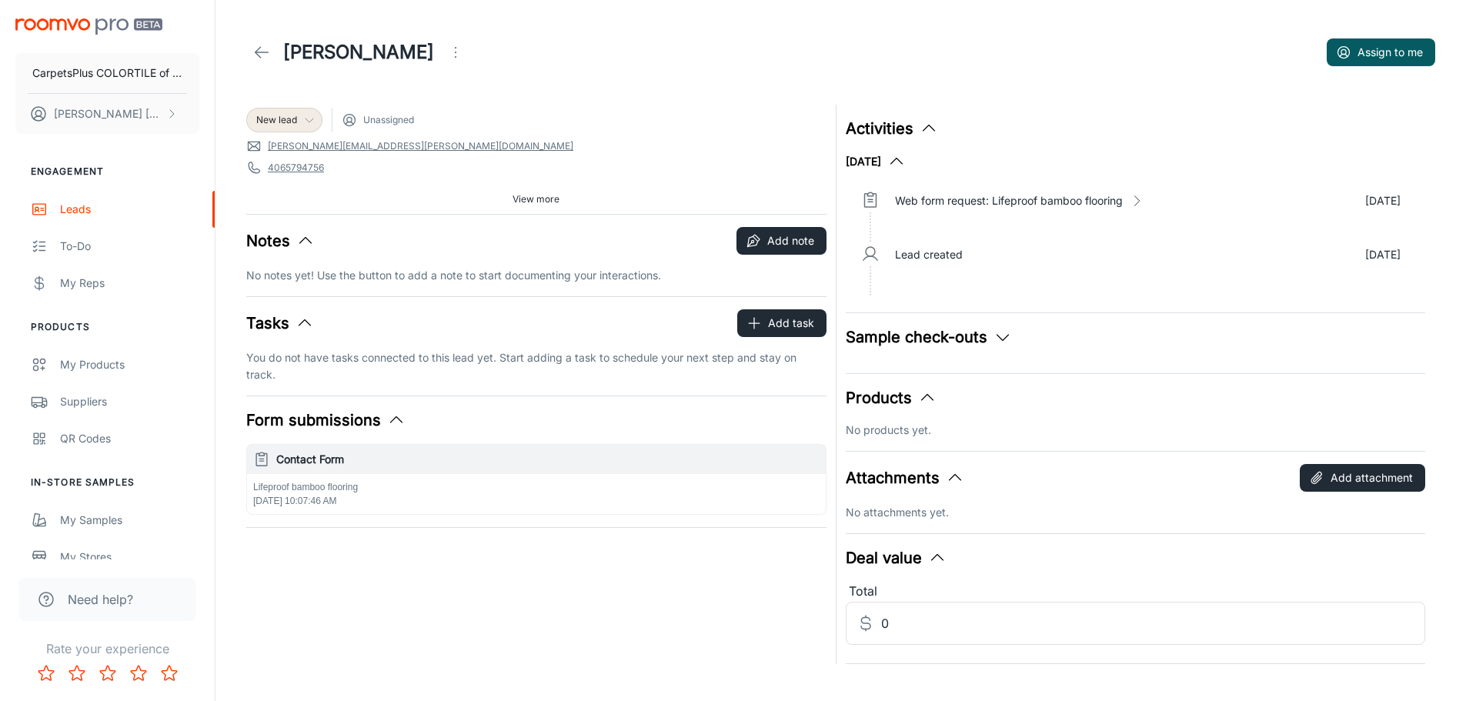
click at [296, 113] on span "New lead" at bounding box center [276, 120] width 41 height 14
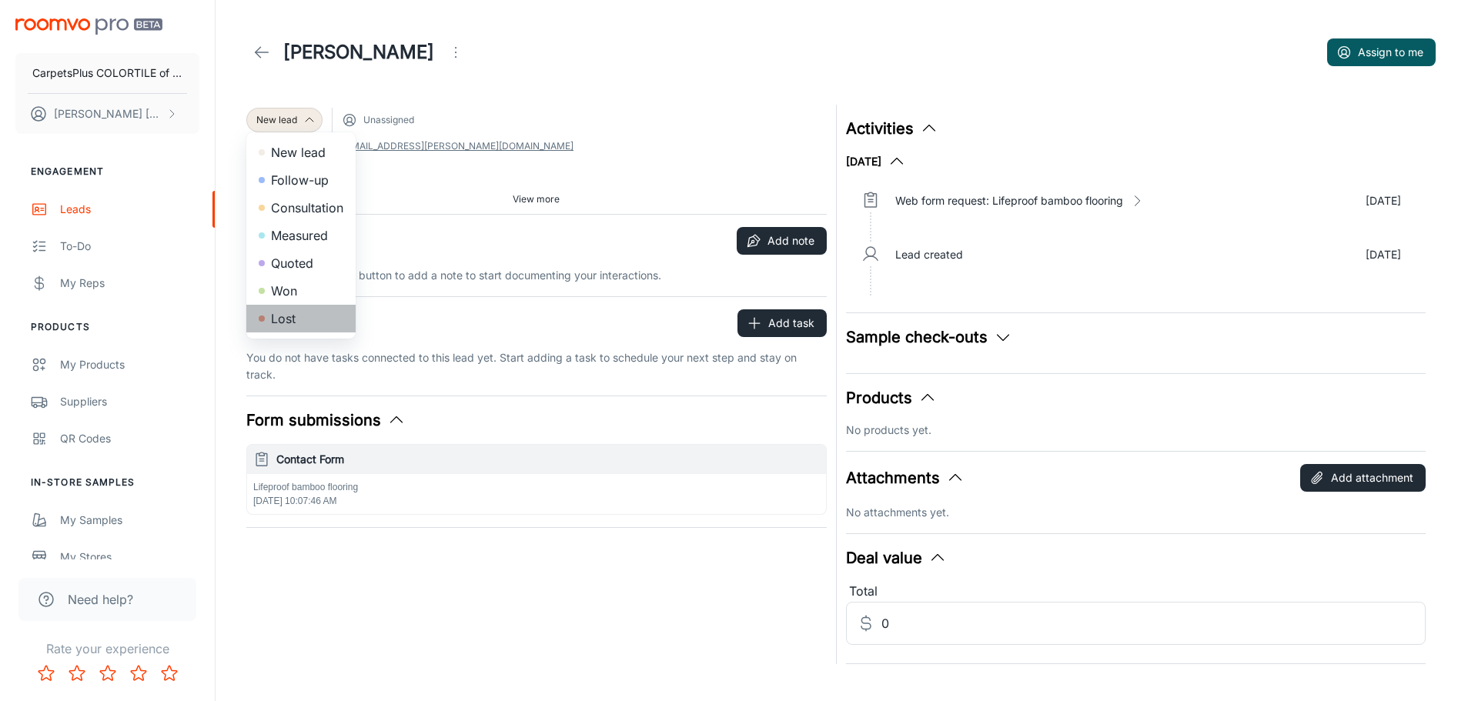
click at [282, 312] on li "Lost" at bounding box center [300, 319] width 109 height 28
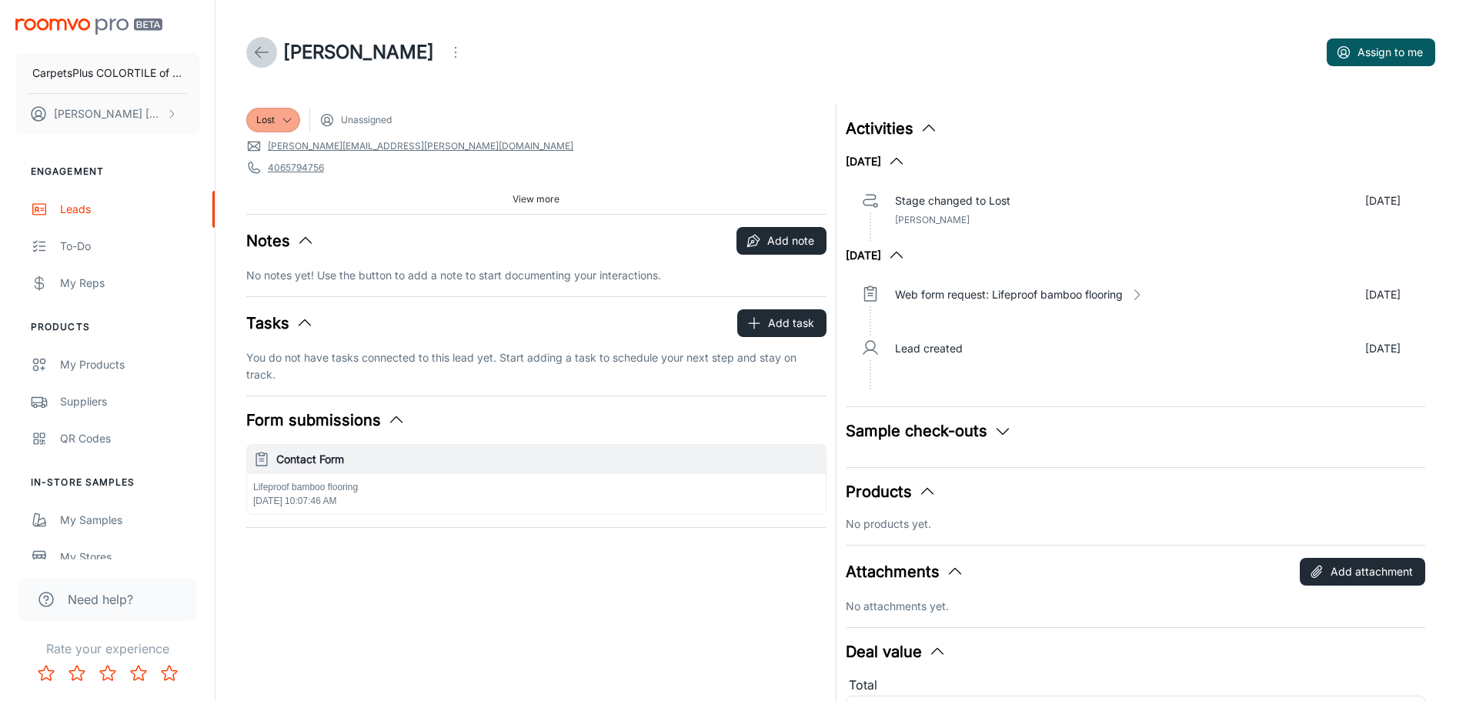
click at [258, 37] on link at bounding box center [261, 52] width 31 height 31
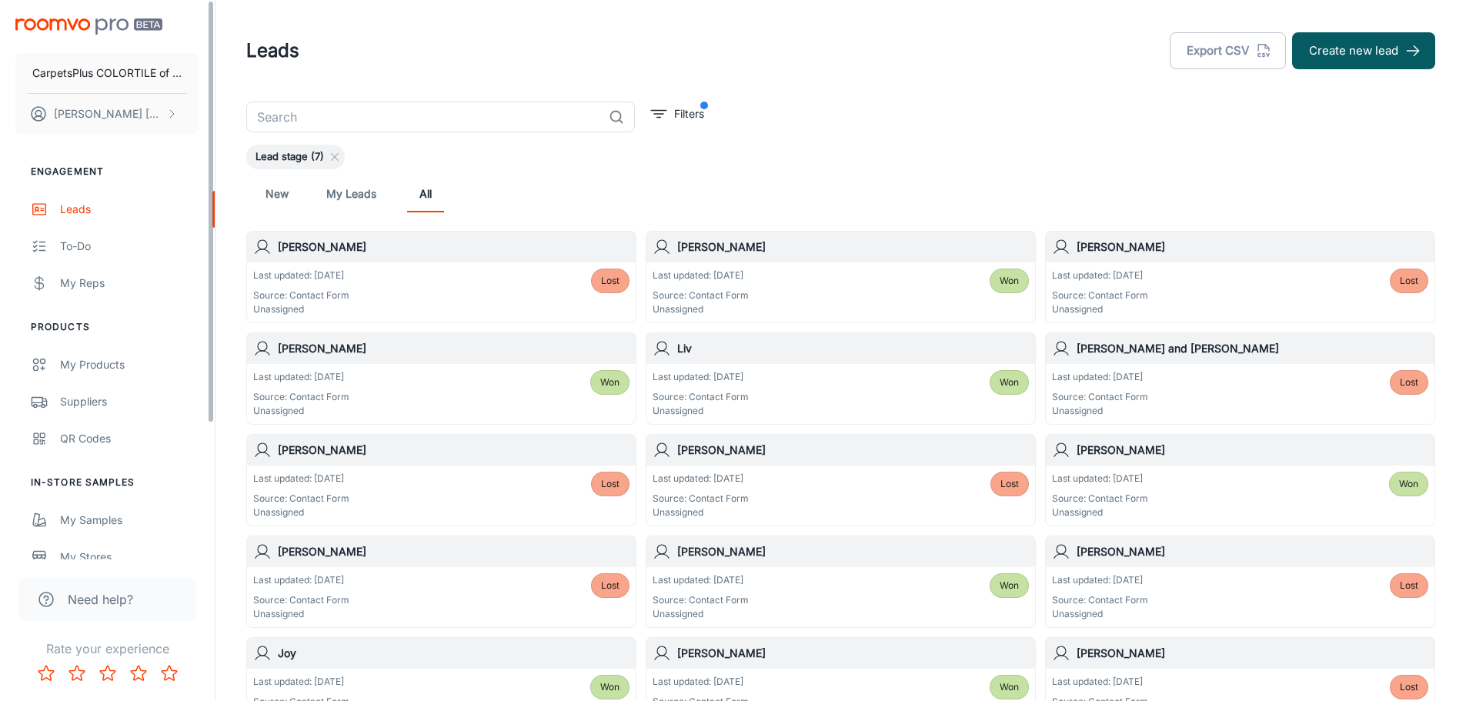
click at [284, 199] on link "New" at bounding box center [277, 193] width 37 height 37
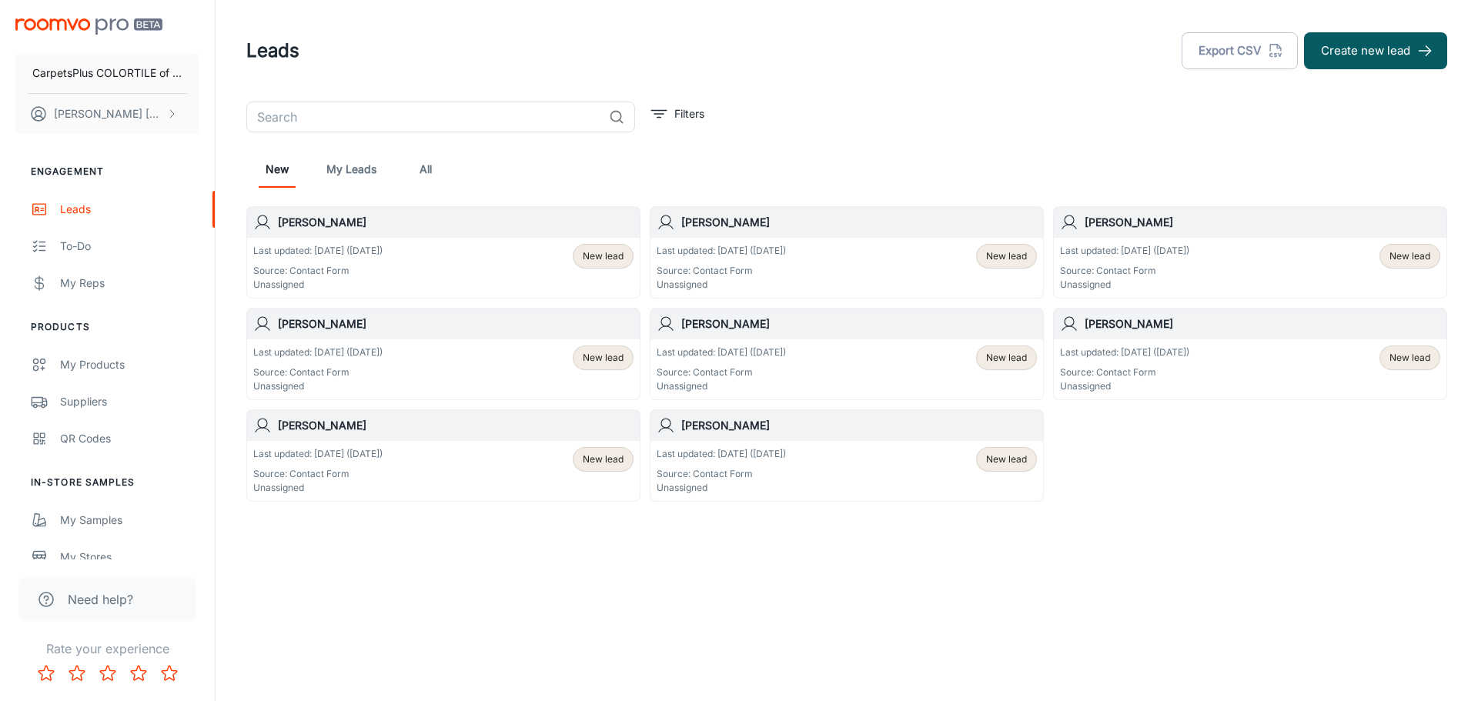
click at [894, 470] on div "Last updated: [DATE] ([DATE]) Source: Contact Form Unassigned New lead" at bounding box center [847, 471] width 380 height 48
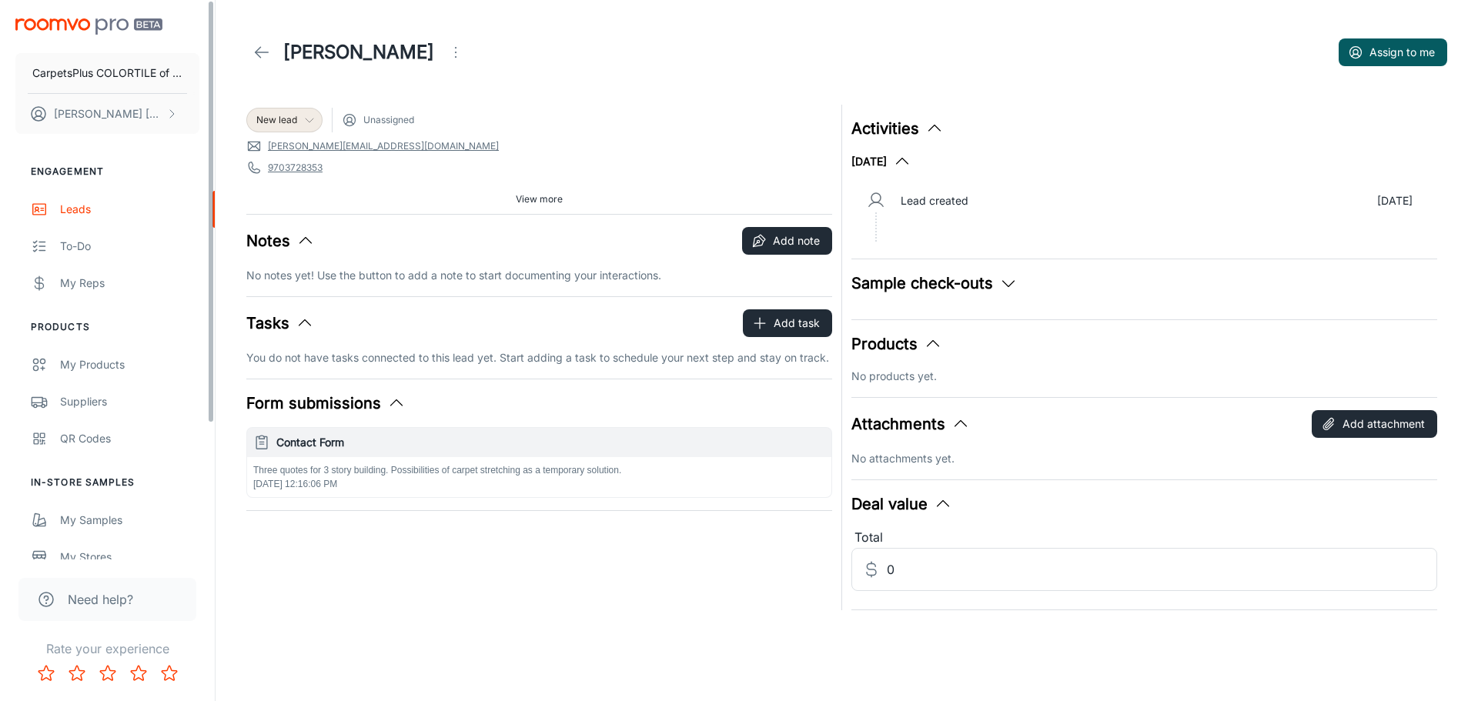
click at [310, 122] on polyline at bounding box center [310, 121] width 8 height 4
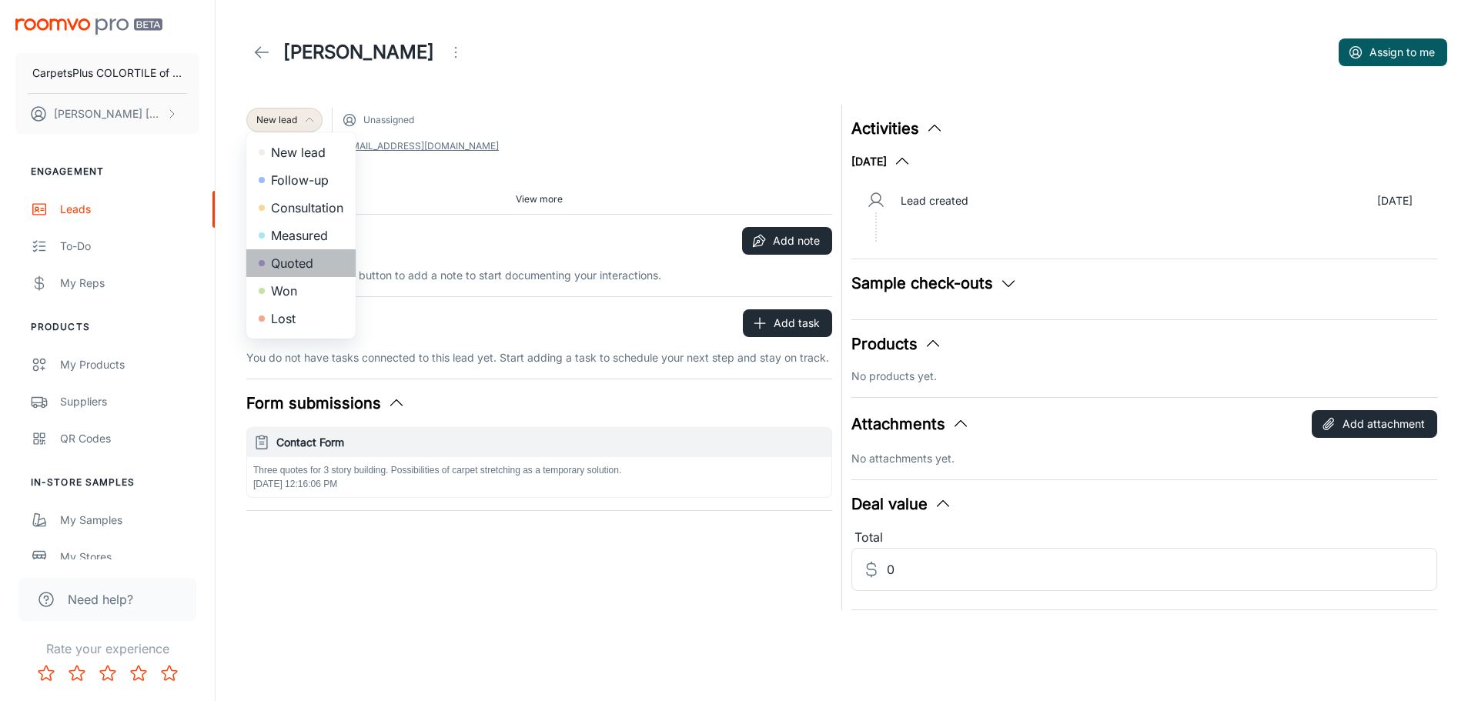
click at [287, 258] on li "Quoted" at bounding box center [300, 263] width 109 height 28
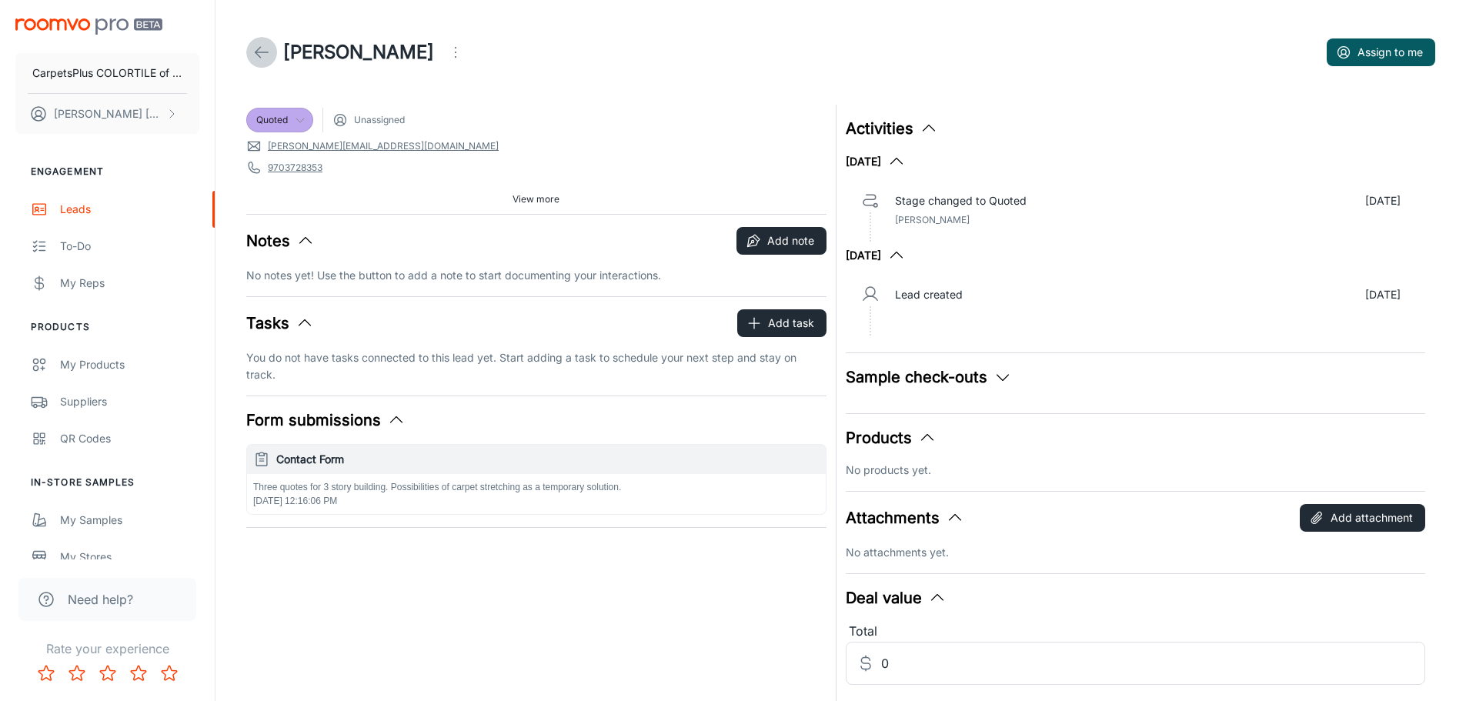
click at [255, 41] on link at bounding box center [261, 52] width 31 height 31
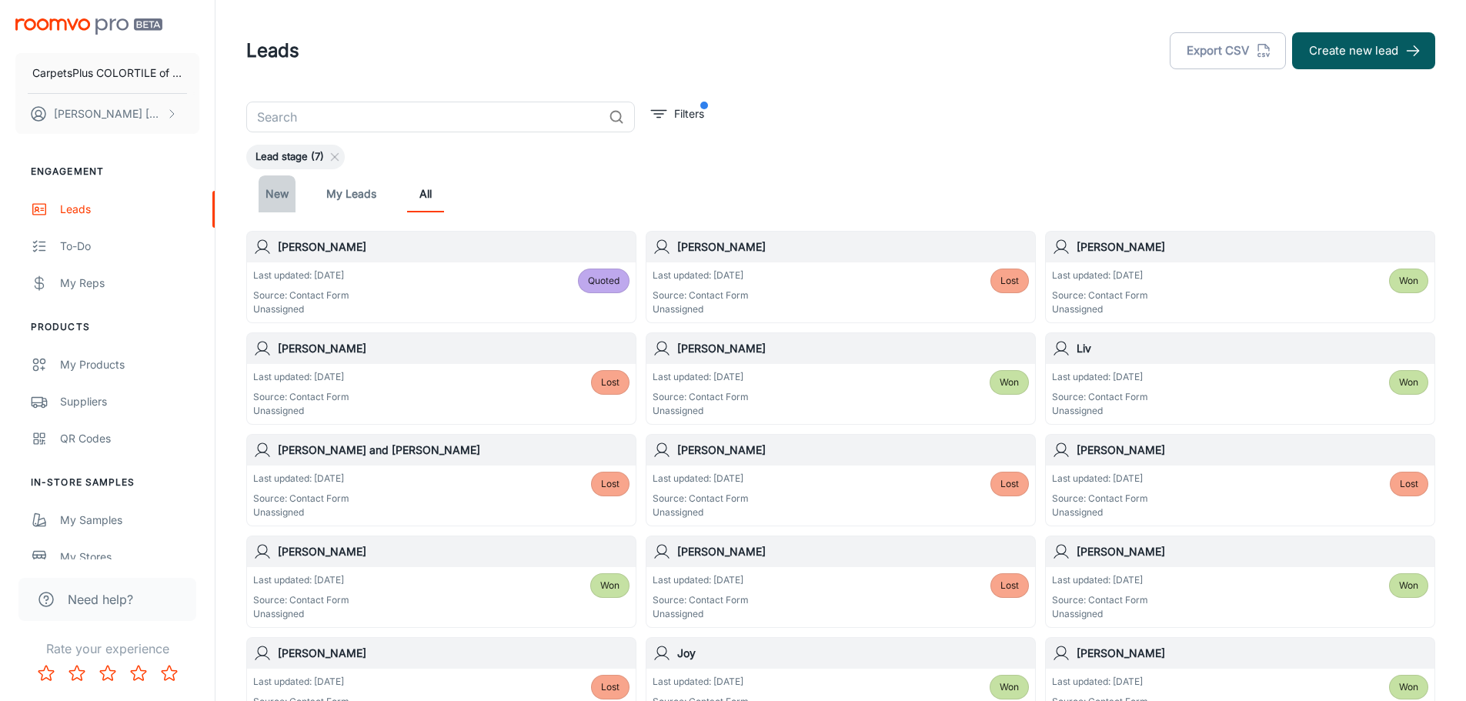
click at [276, 191] on link "New" at bounding box center [277, 193] width 37 height 37
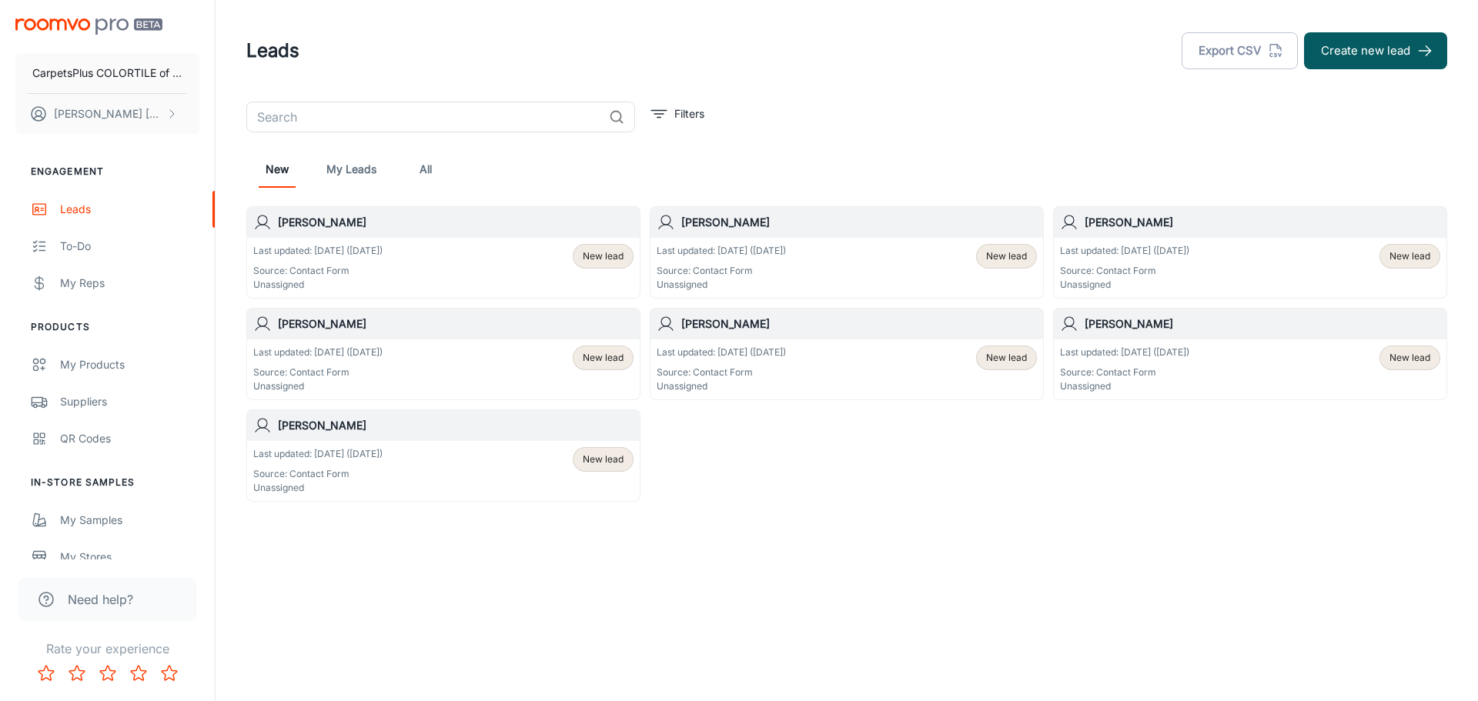
click at [436, 461] on div "Last updated: [DATE] ([DATE]) Source: Contact Form Unassigned New lead" at bounding box center [443, 471] width 380 height 48
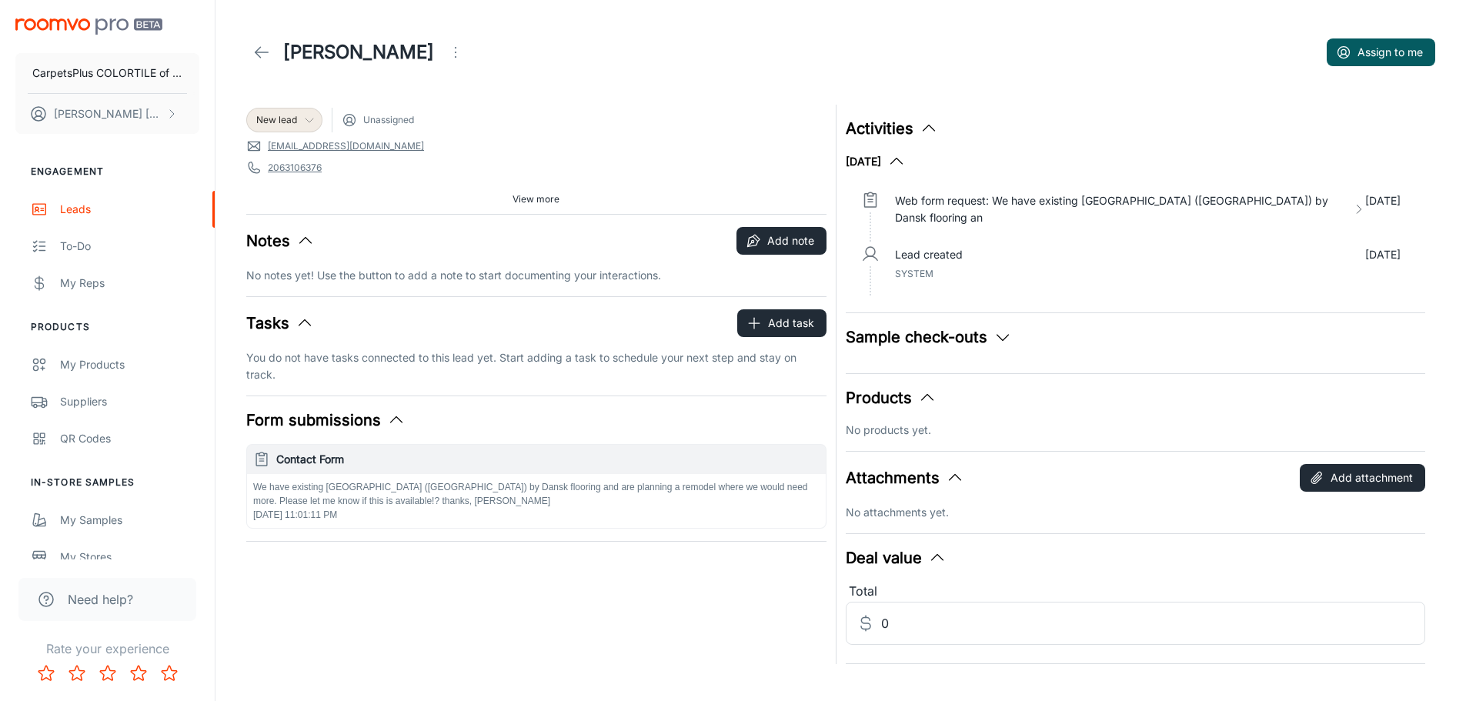
click at [283, 119] on span "New lead" at bounding box center [276, 120] width 41 height 14
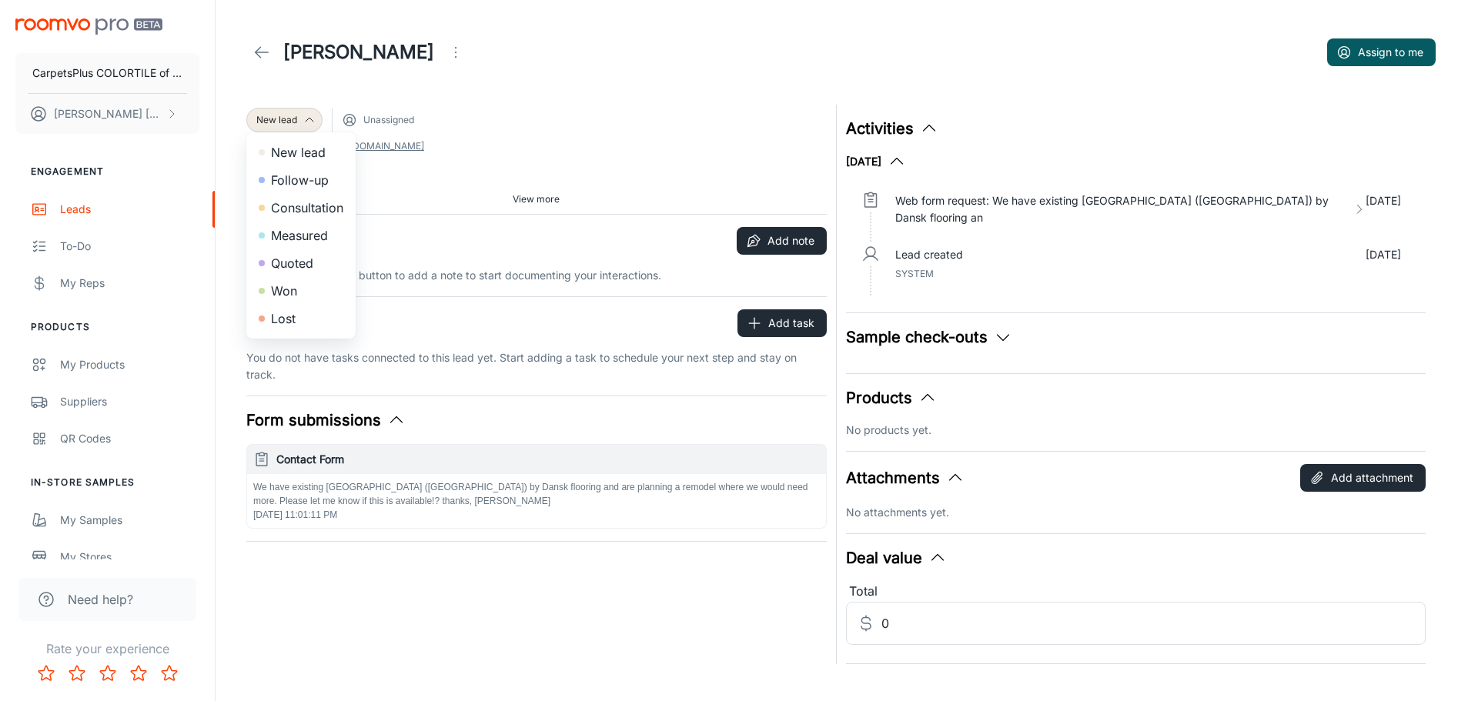
click at [293, 256] on li "Quoted" at bounding box center [300, 263] width 109 height 28
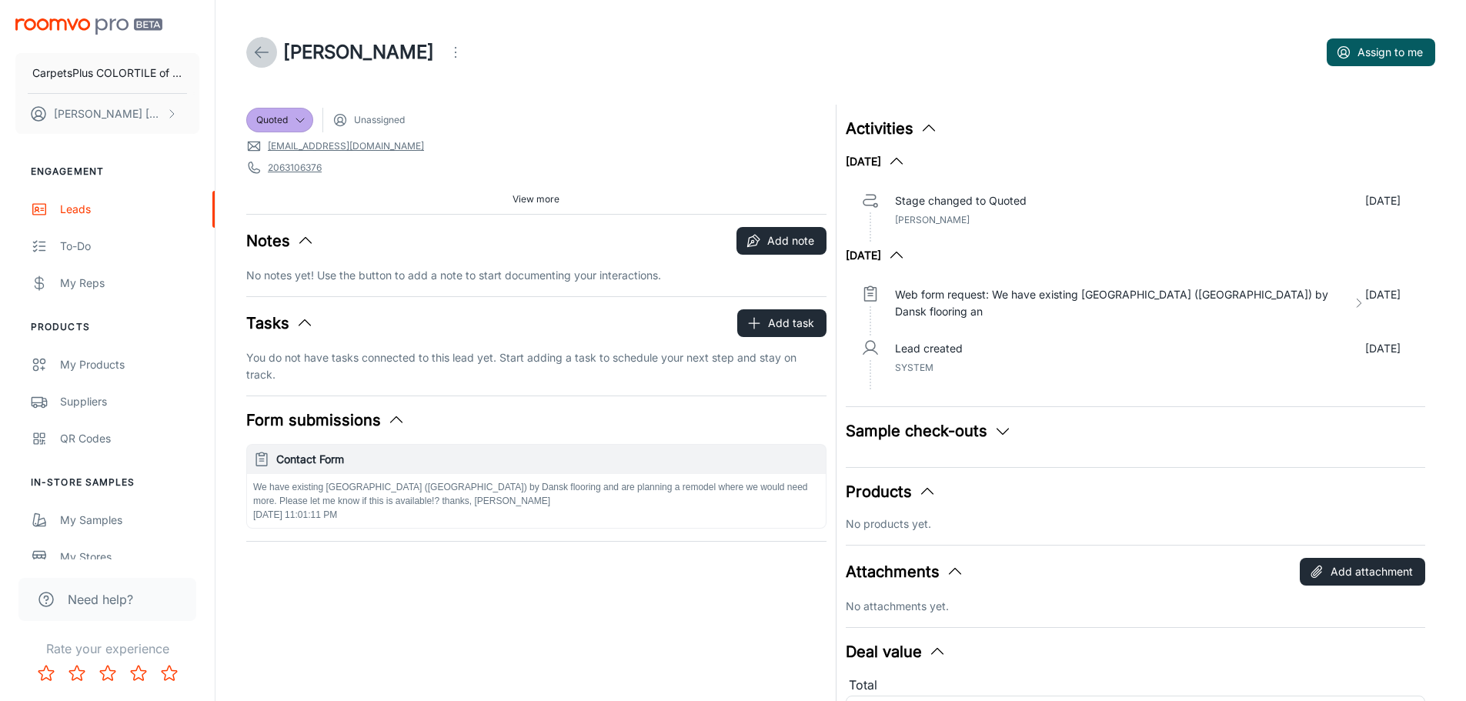
click at [262, 45] on icon at bounding box center [261, 52] width 18 height 18
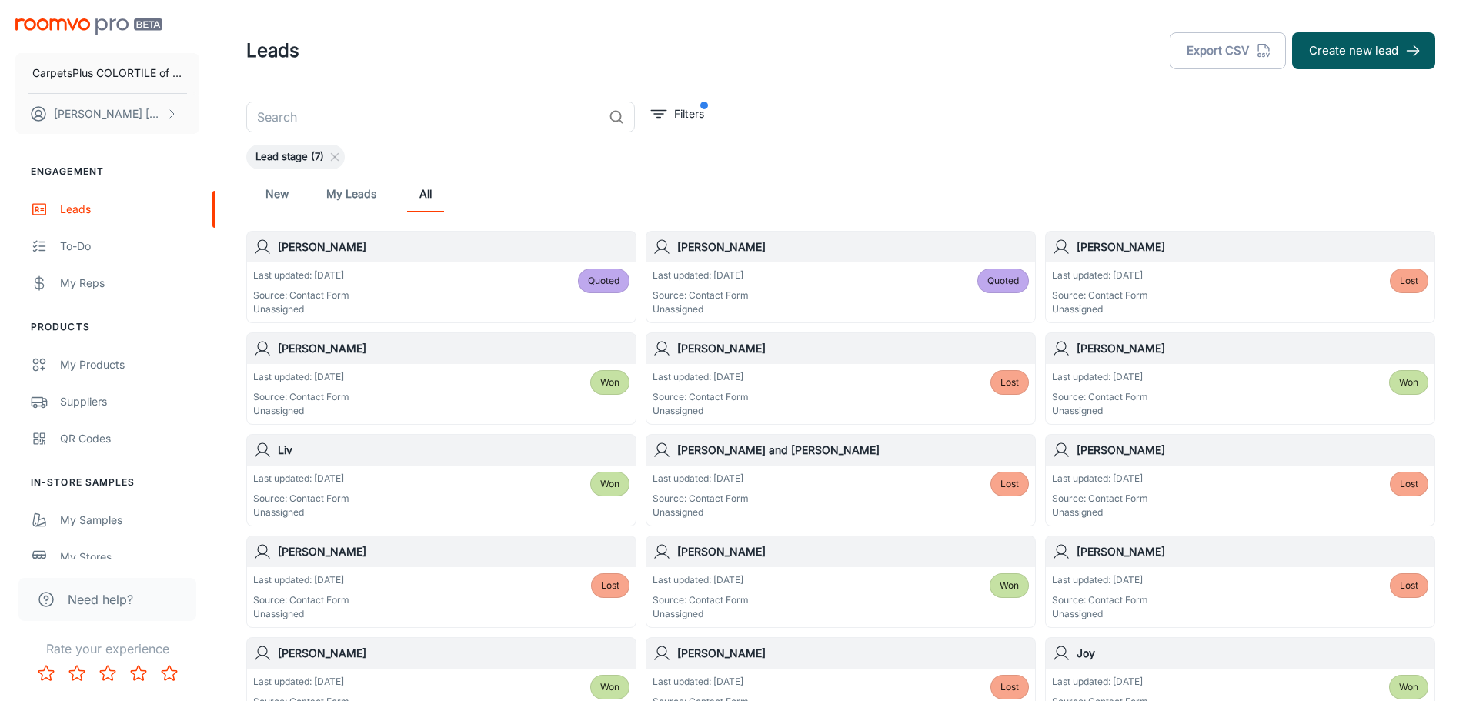
click at [476, 284] on div "Last updated: [DATE] Source: Contact Form Unassigned Quoted" at bounding box center [441, 293] width 376 height 48
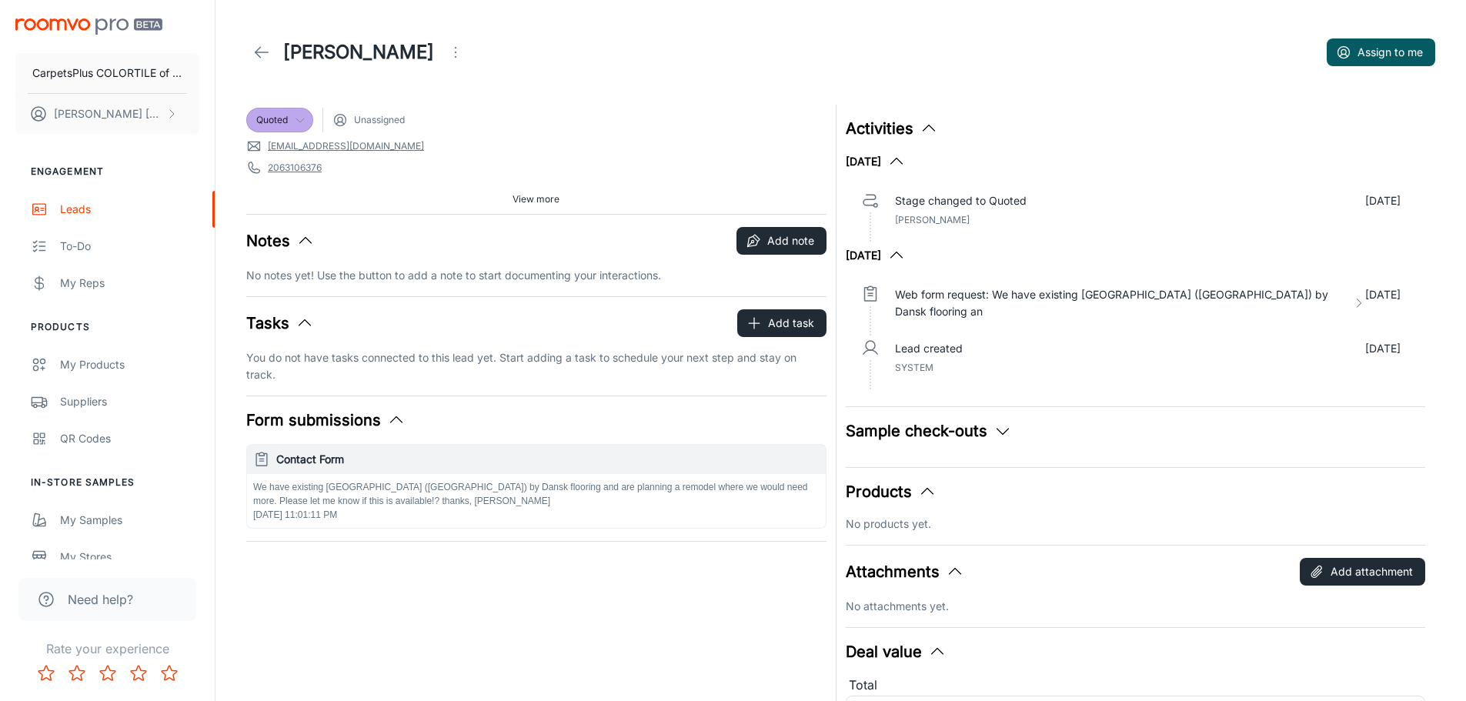
click at [280, 122] on span "Quoted" at bounding box center [272, 120] width 32 height 14
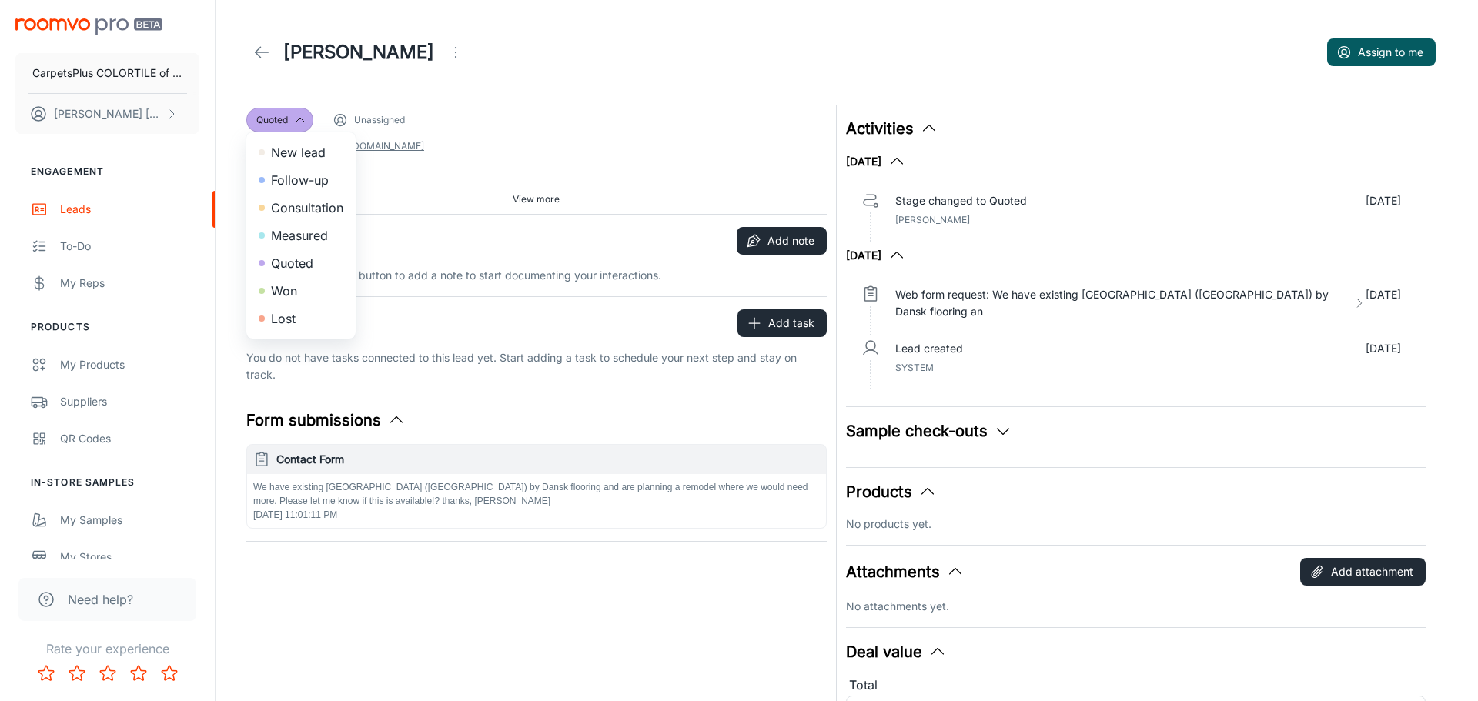
click at [279, 314] on li "Lost" at bounding box center [300, 319] width 109 height 28
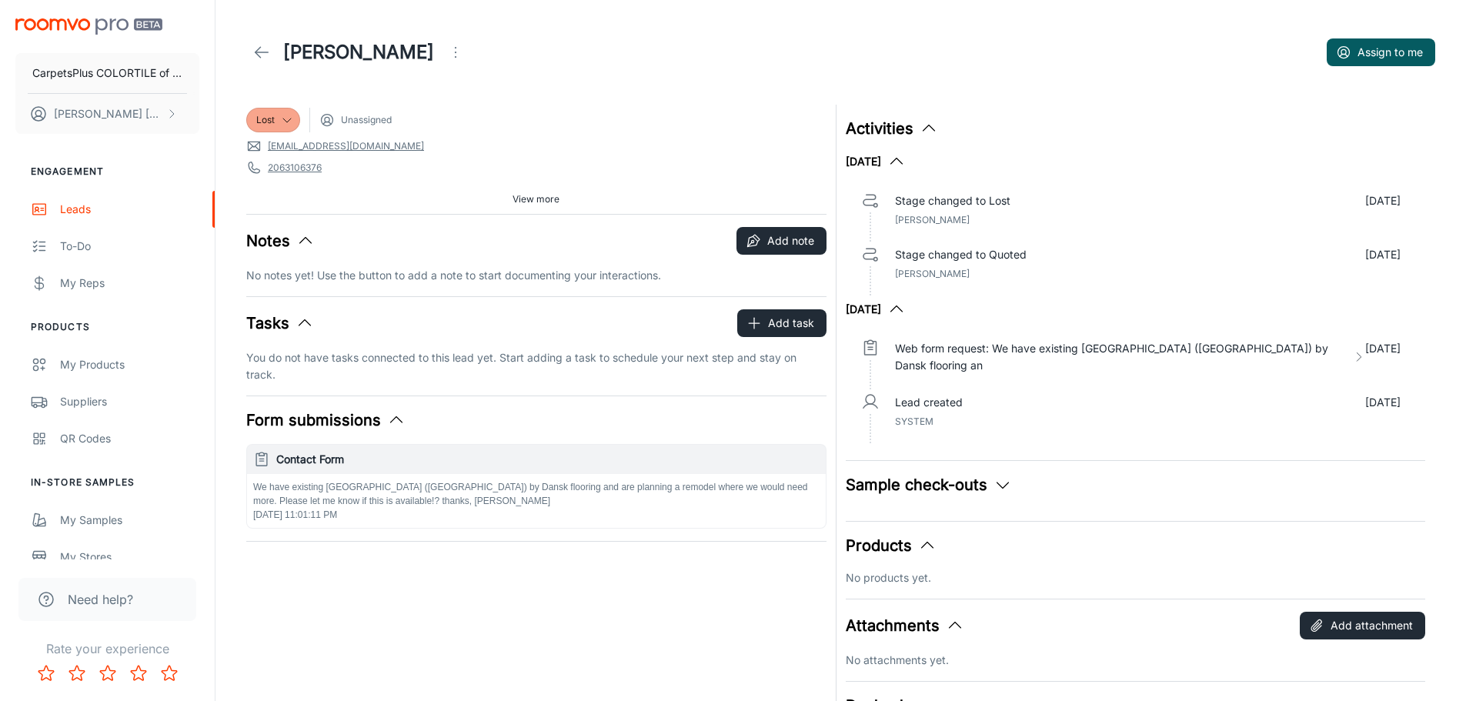
click at [259, 47] on icon at bounding box center [261, 52] width 18 height 18
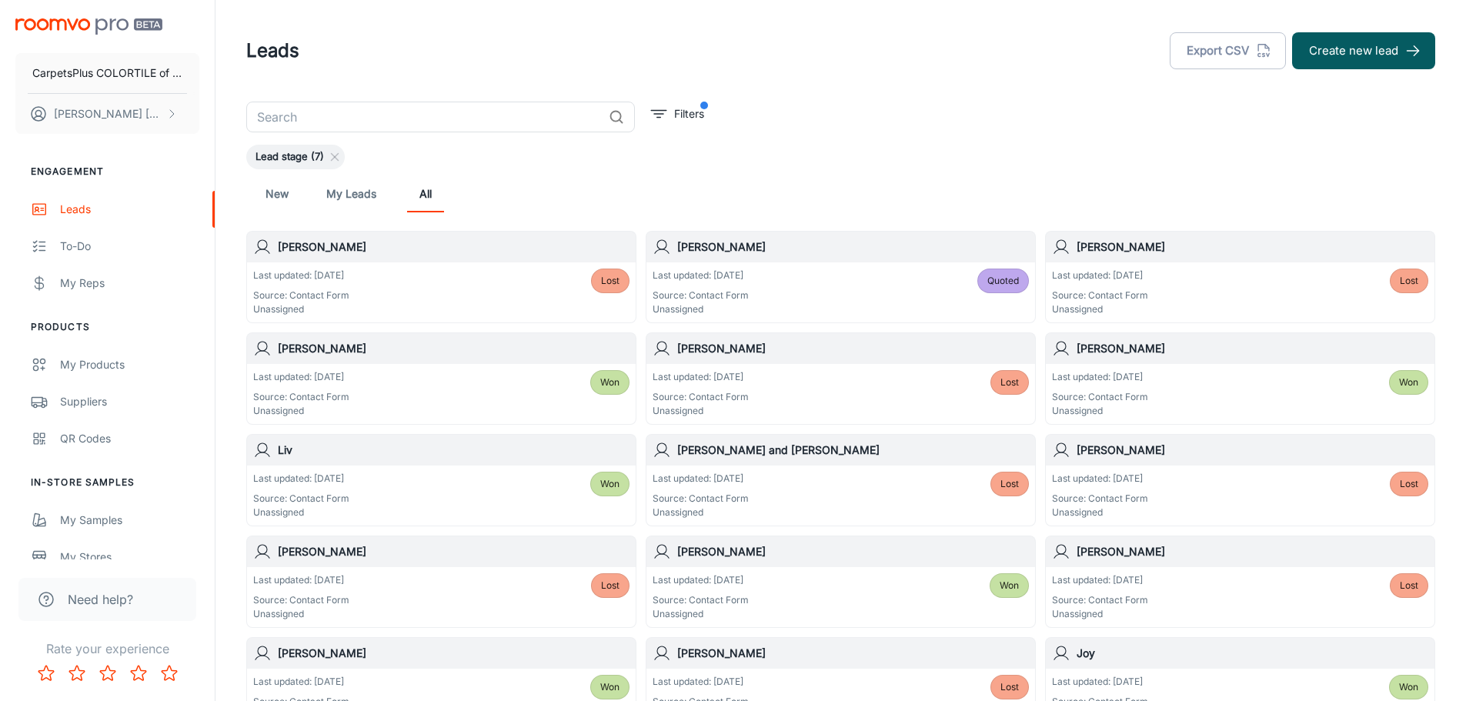
click at [272, 196] on link "New" at bounding box center [277, 193] width 37 height 37
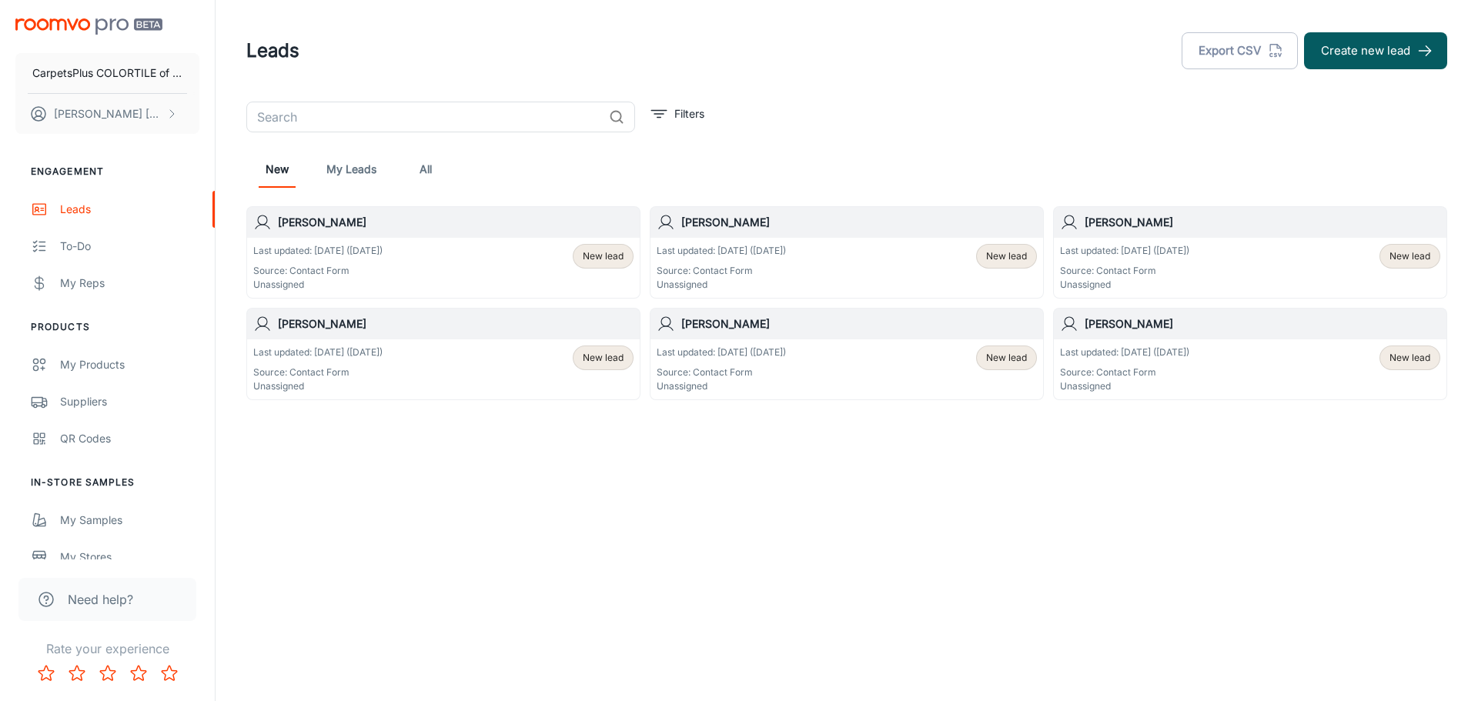
click at [1264, 366] on div "Last updated: [DATE] ([DATE]) Source: Contact Form Unassigned New lead" at bounding box center [1250, 370] width 380 height 48
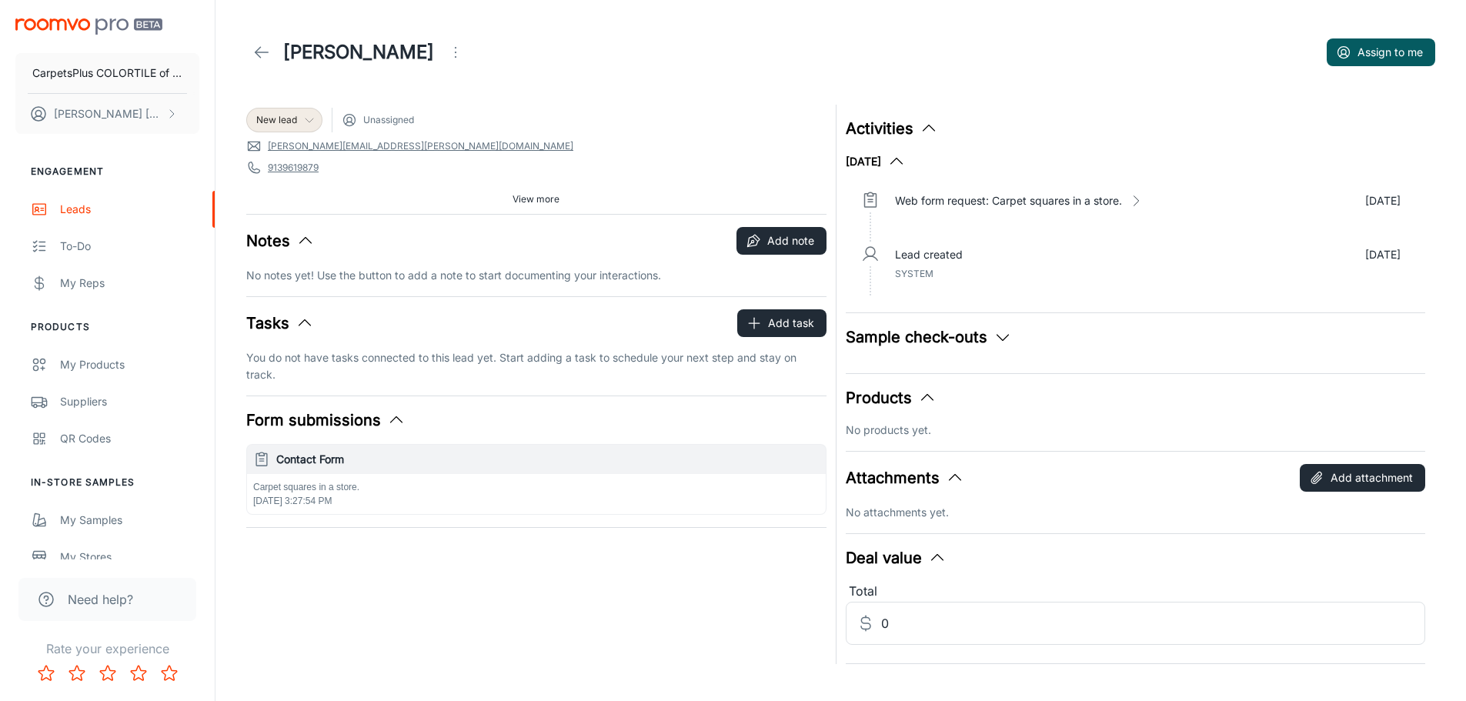
click at [273, 114] on span "New lead" at bounding box center [276, 120] width 41 height 14
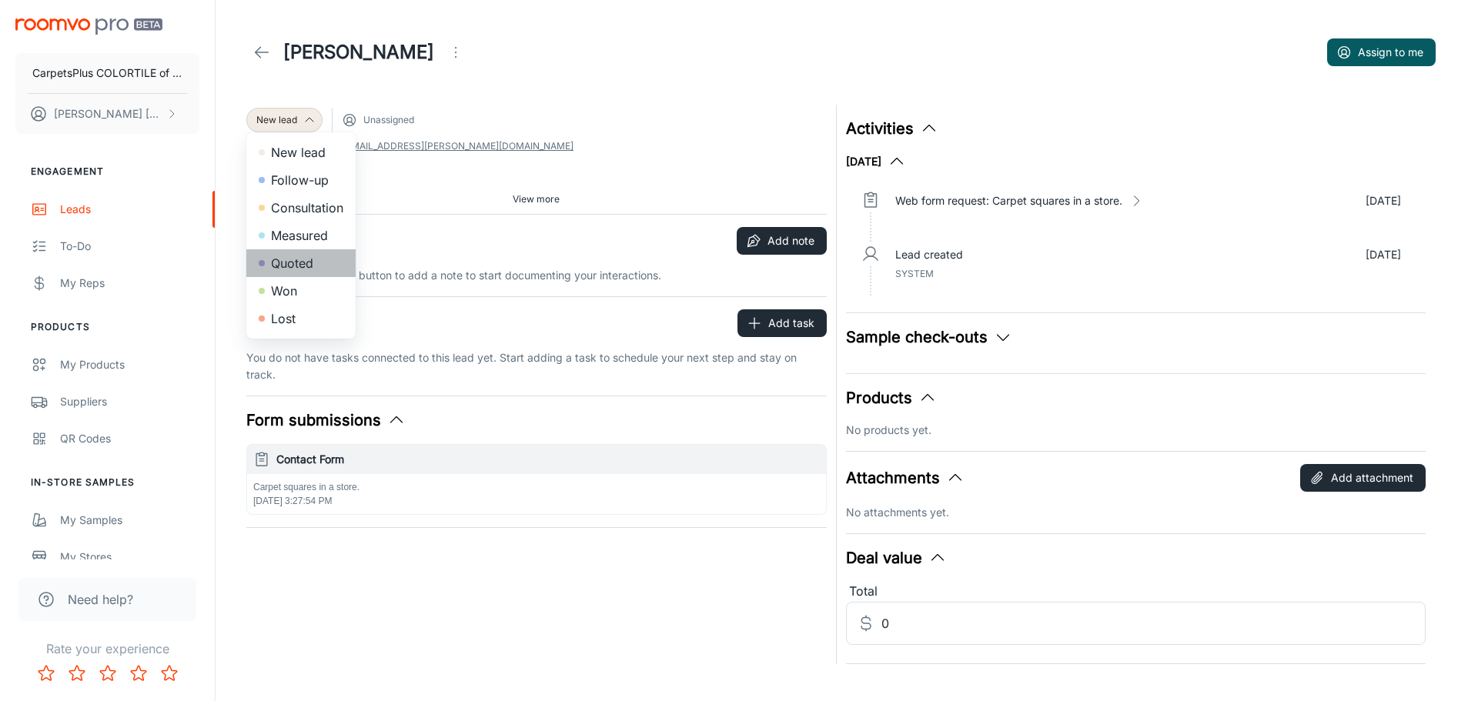
click at [283, 266] on li "Quoted" at bounding box center [300, 263] width 109 height 28
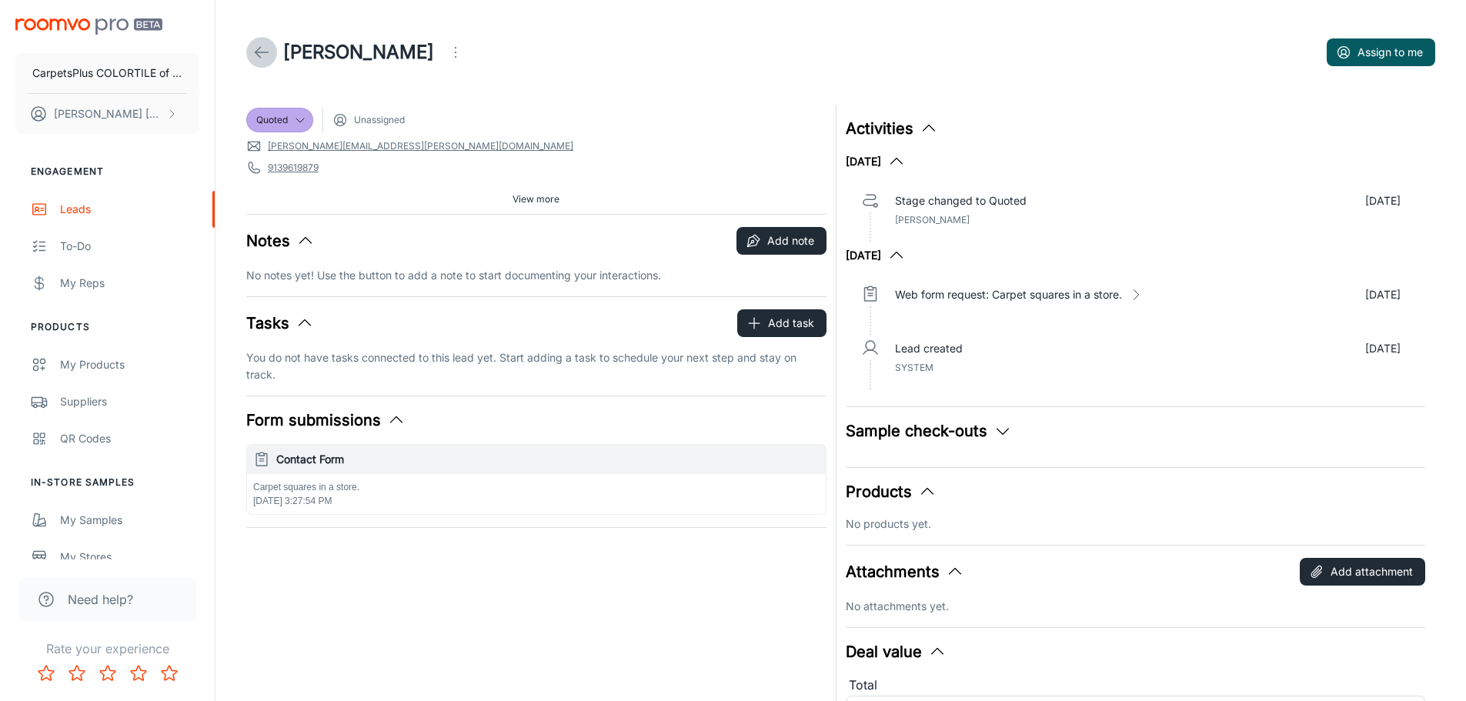
click at [266, 51] on icon at bounding box center [261, 52] width 18 height 18
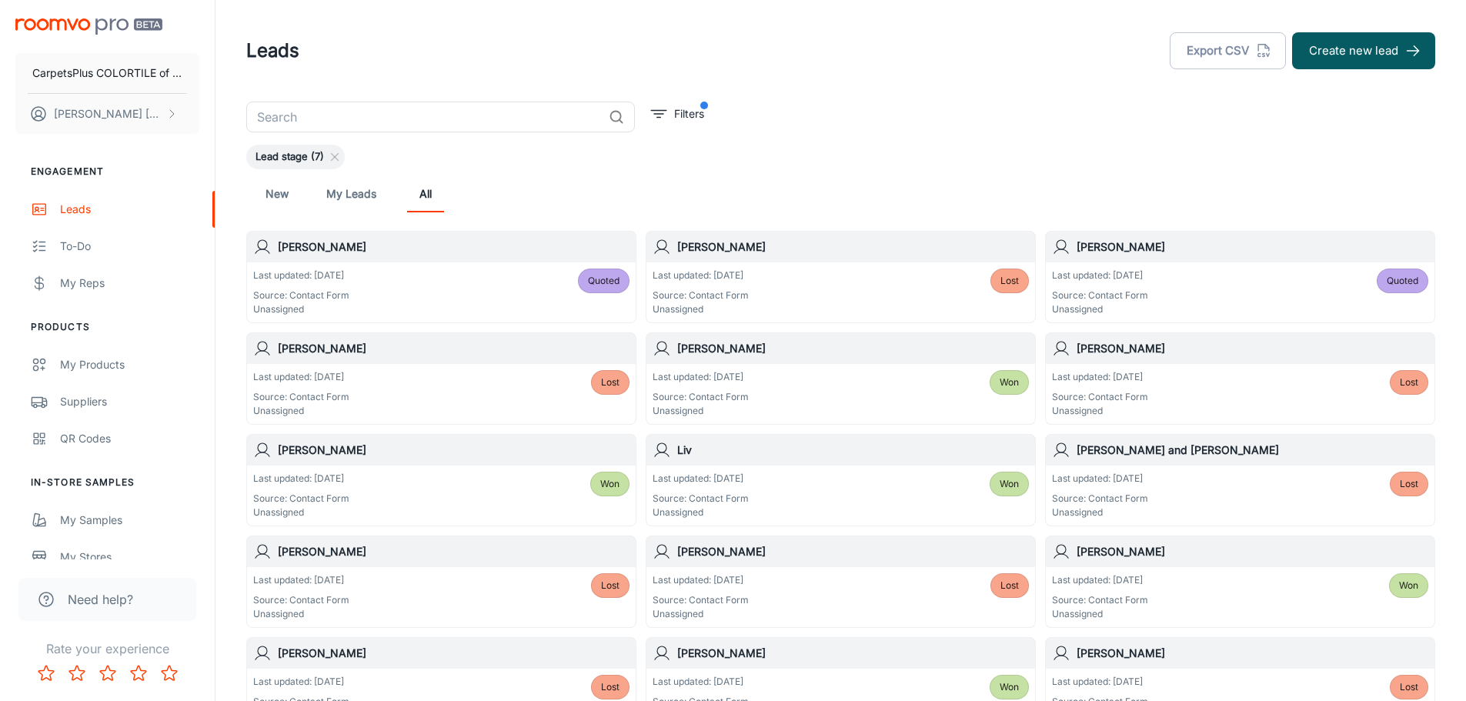
click at [272, 188] on link "New" at bounding box center [277, 193] width 37 height 37
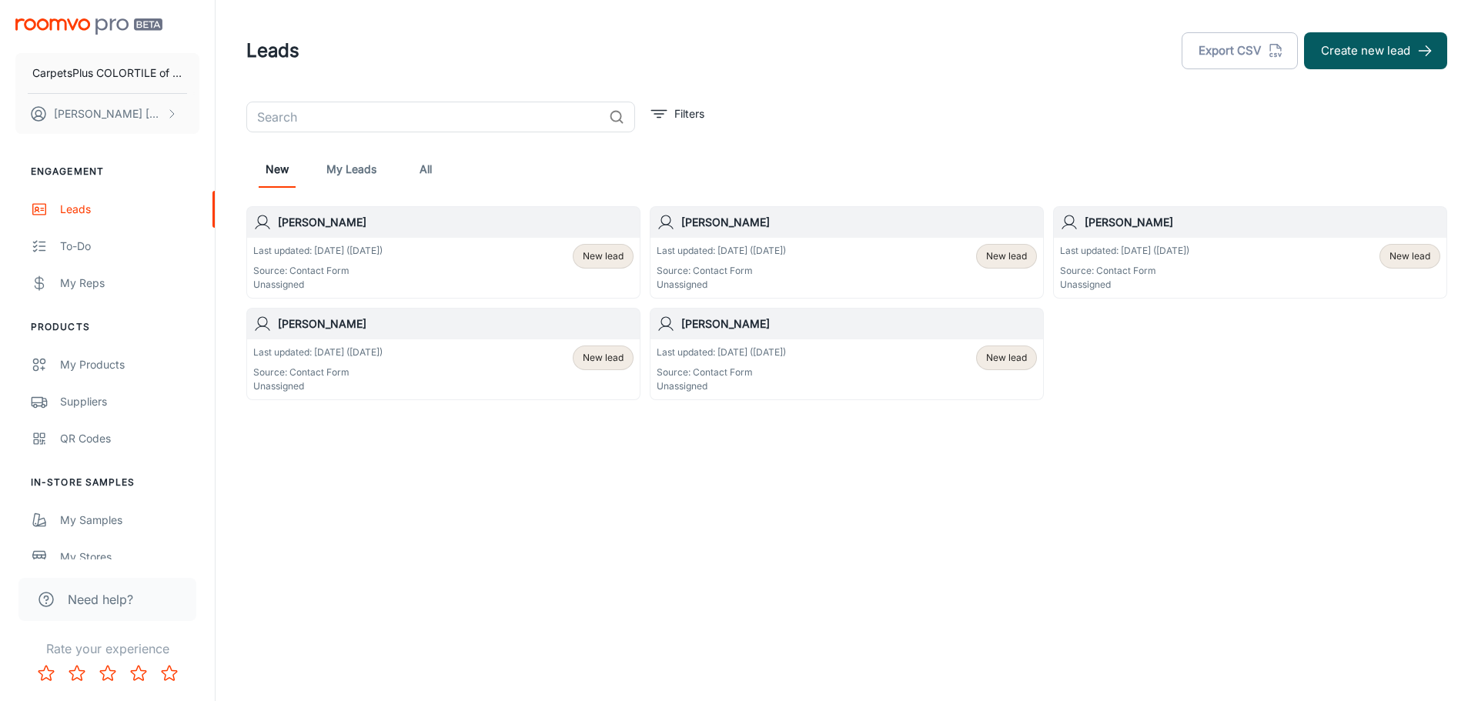
click at [777, 365] on div "Last updated: [DATE] ([DATE]) Source: Contact Form Unassigned" at bounding box center [721, 370] width 129 height 48
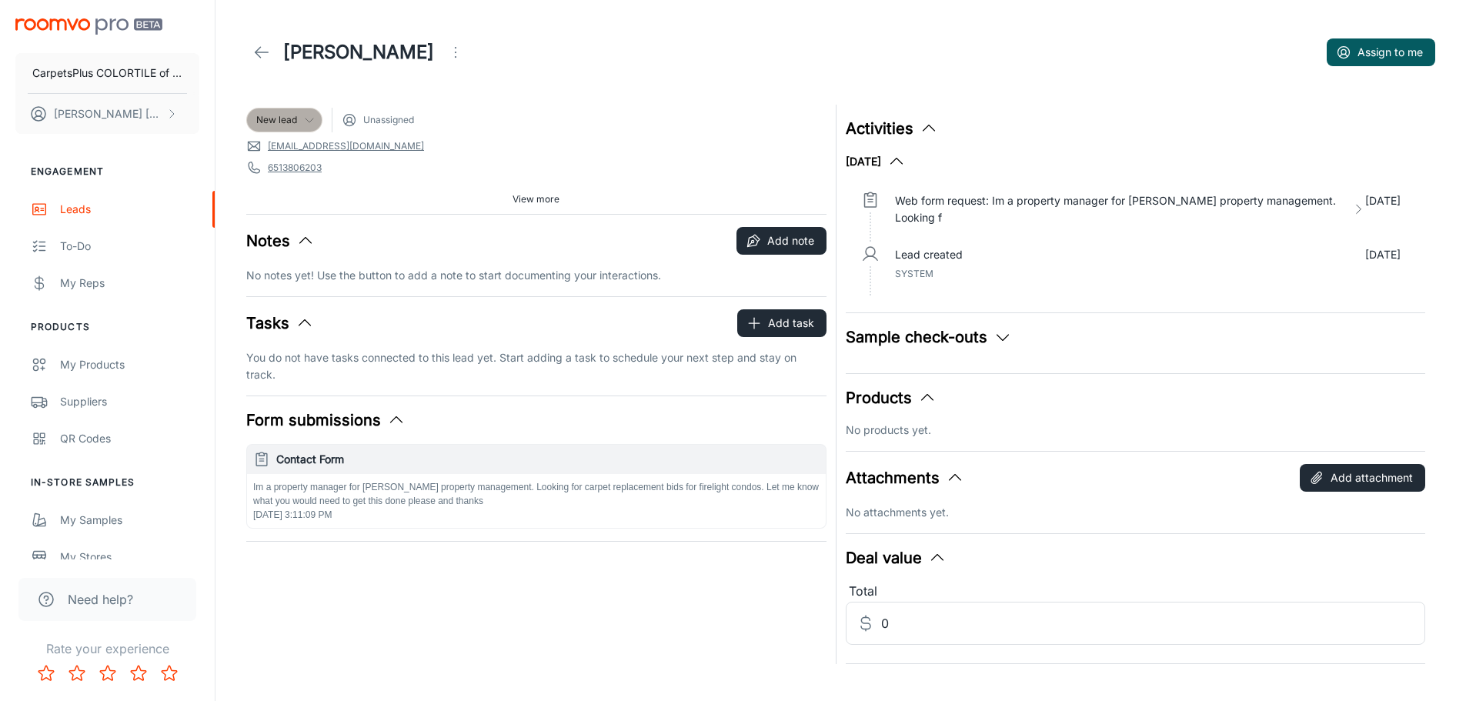
click at [262, 123] on span "New lead" at bounding box center [276, 120] width 41 height 14
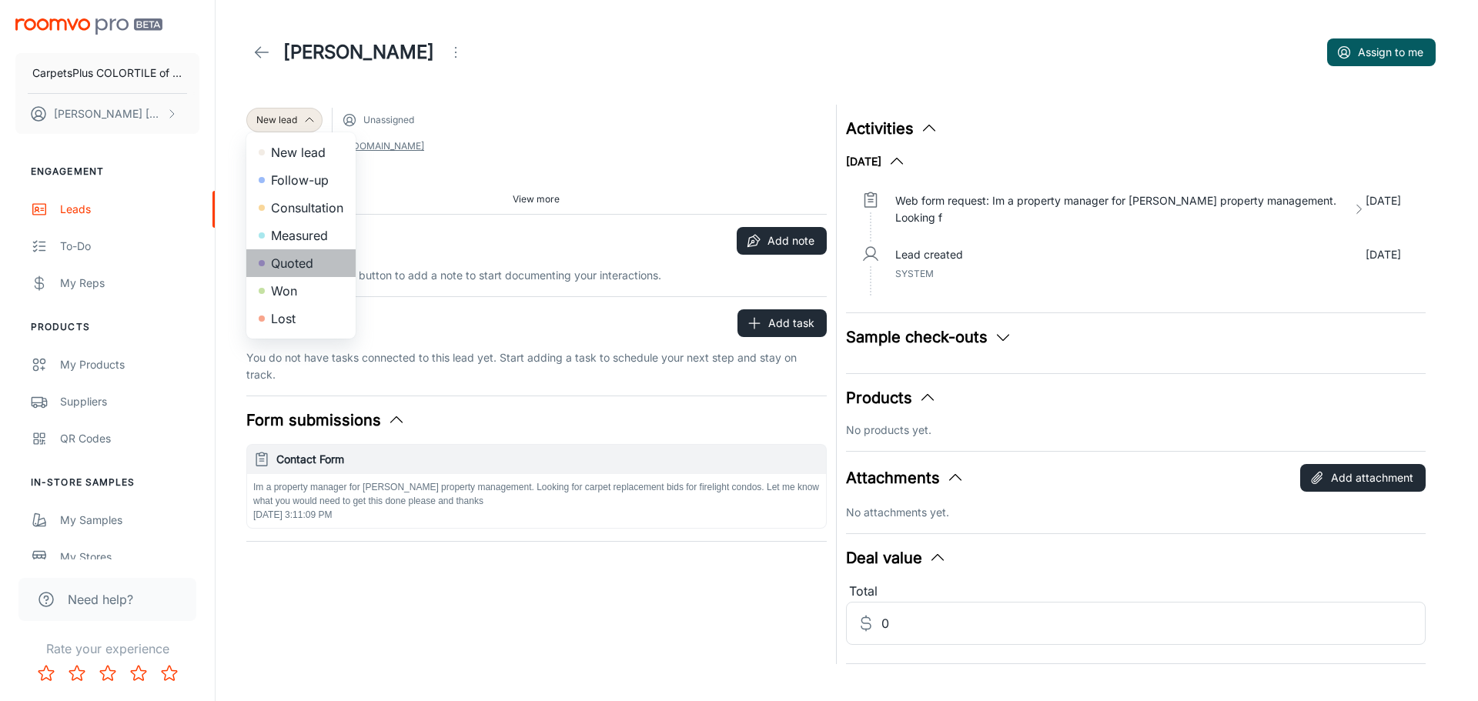
click at [297, 258] on li "Quoted" at bounding box center [300, 263] width 109 height 28
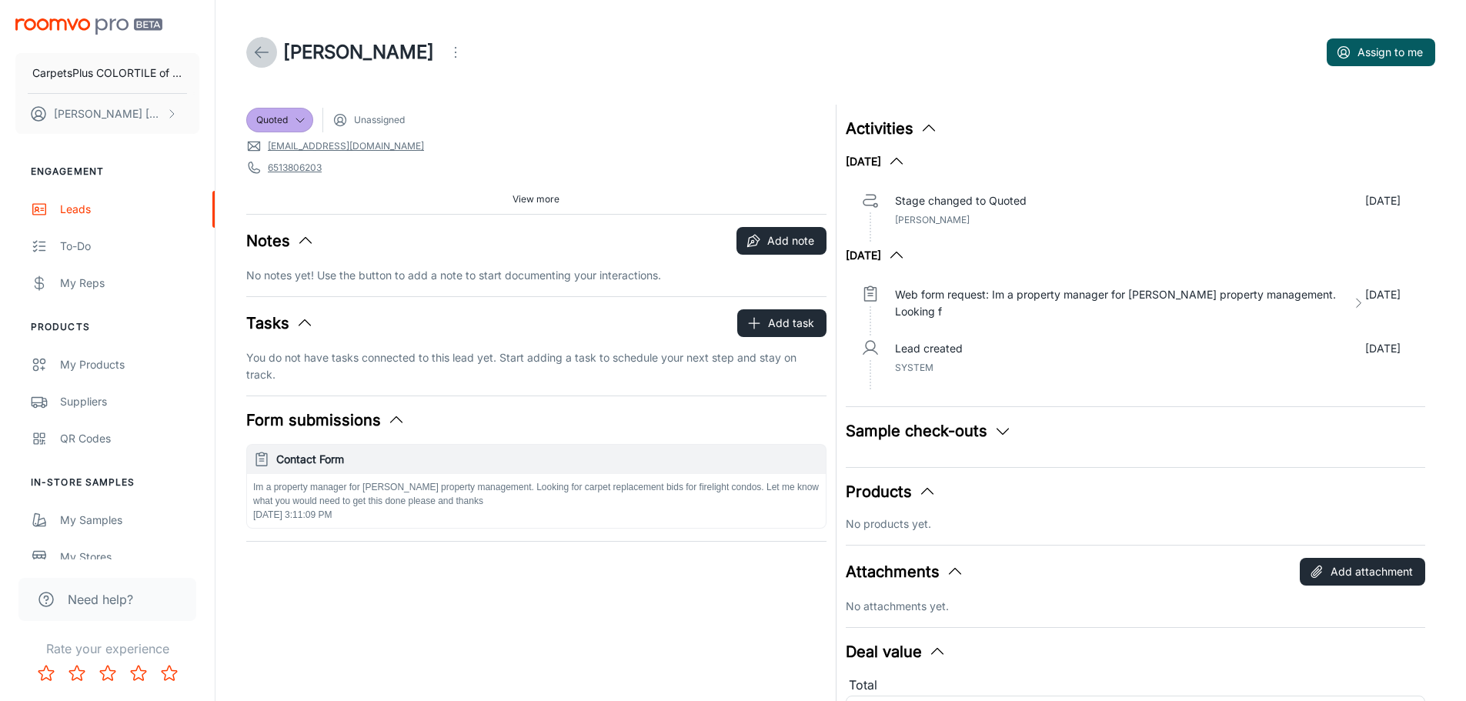
click at [259, 45] on icon at bounding box center [261, 52] width 18 height 18
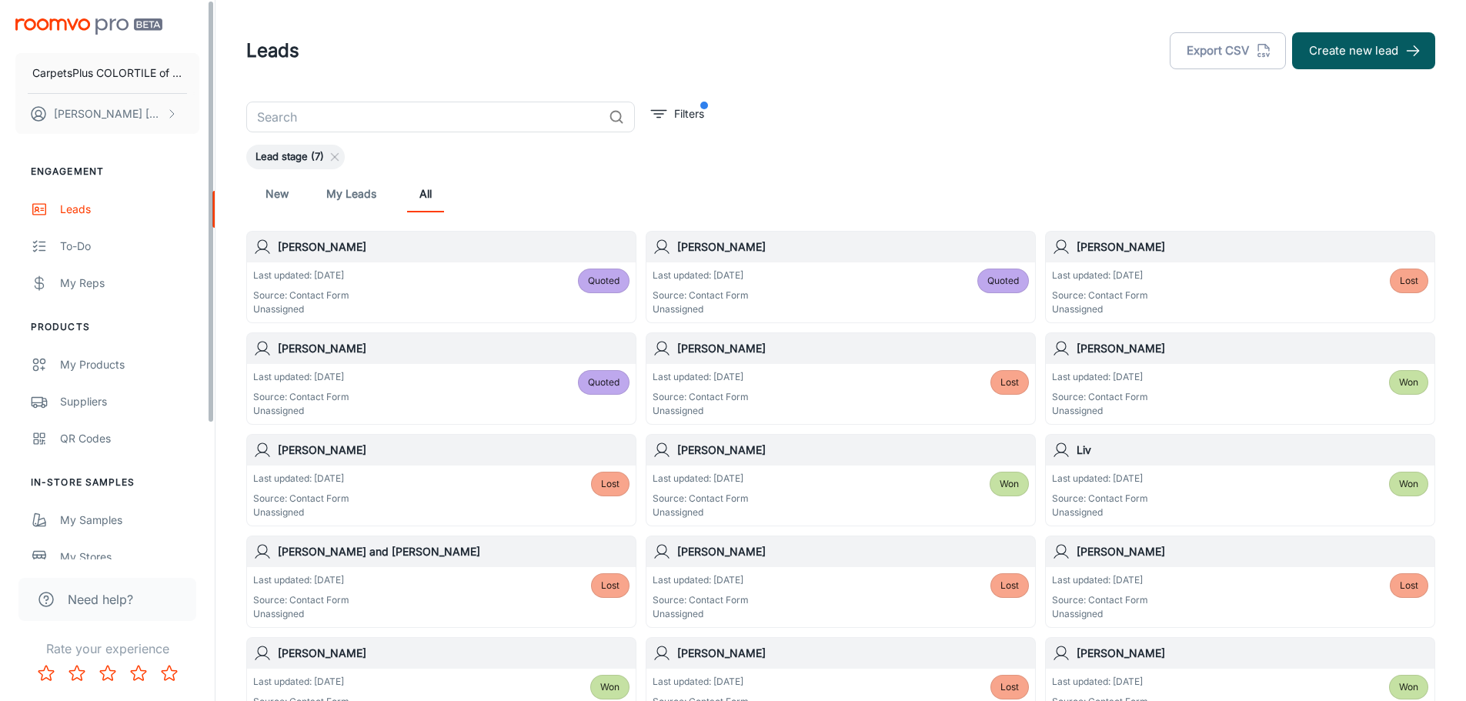
click at [274, 196] on link "New" at bounding box center [277, 193] width 37 height 37
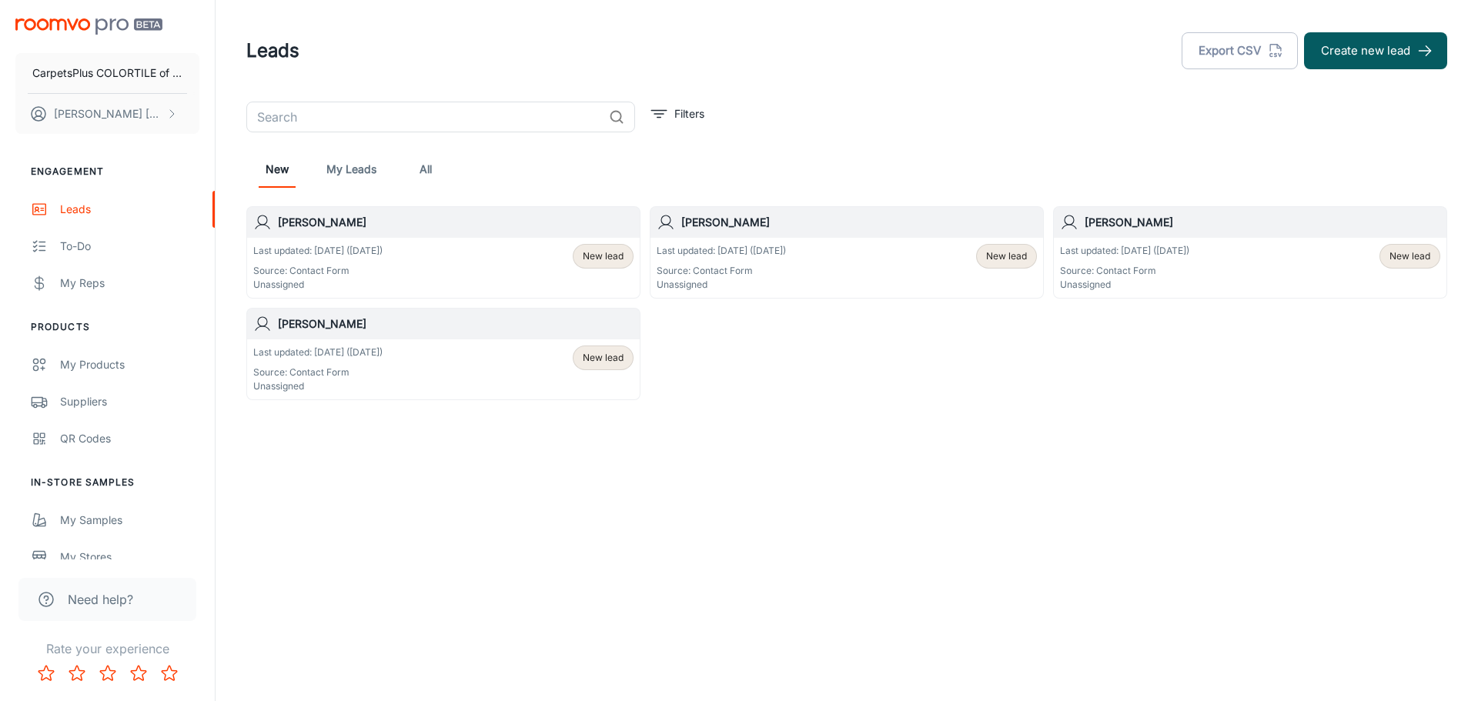
click at [1189, 257] on p "Last updated: [DATE] ([DATE])" at bounding box center [1124, 251] width 129 height 14
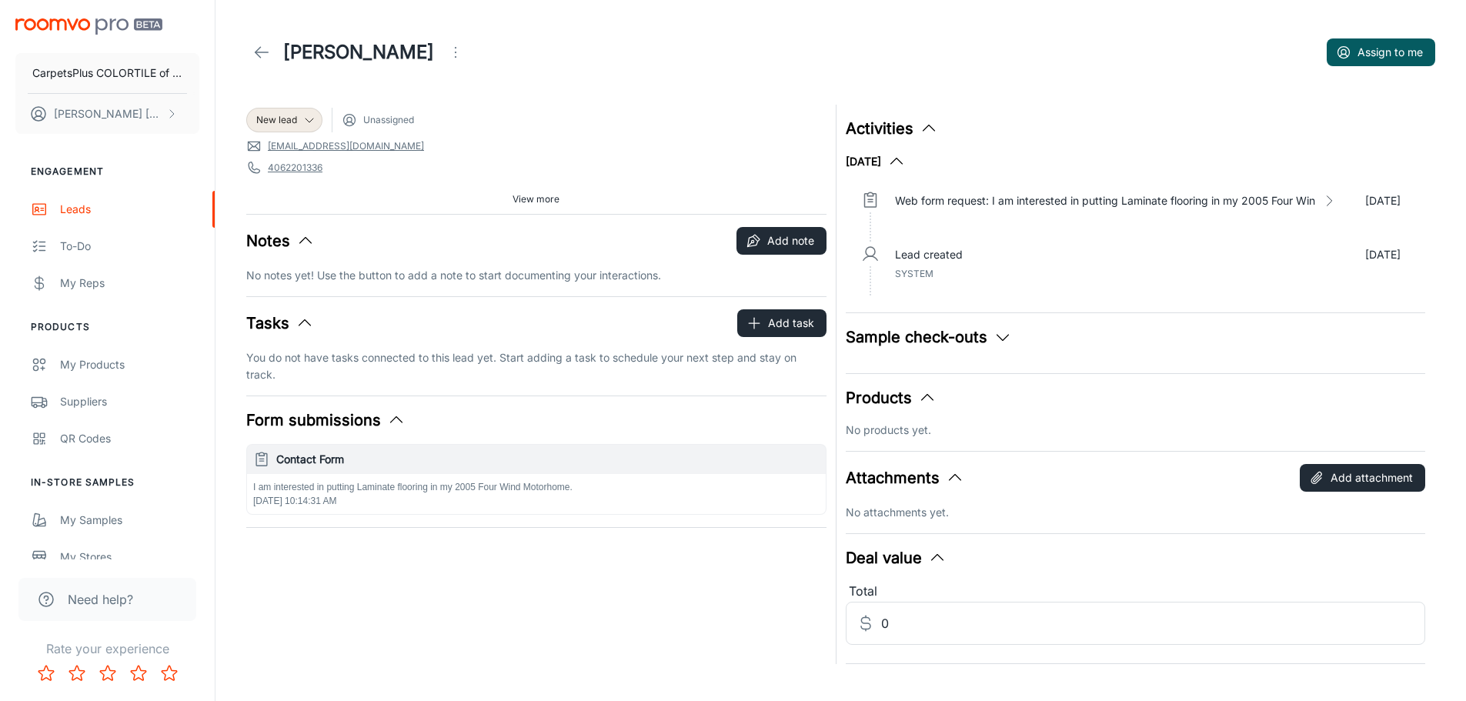
click at [285, 103] on header "[PERSON_NAME] Assign to me" at bounding box center [841, 52] width 1226 height 105
click at [285, 118] on span "New lead" at bounding box center [276, 120] width 41 height 14
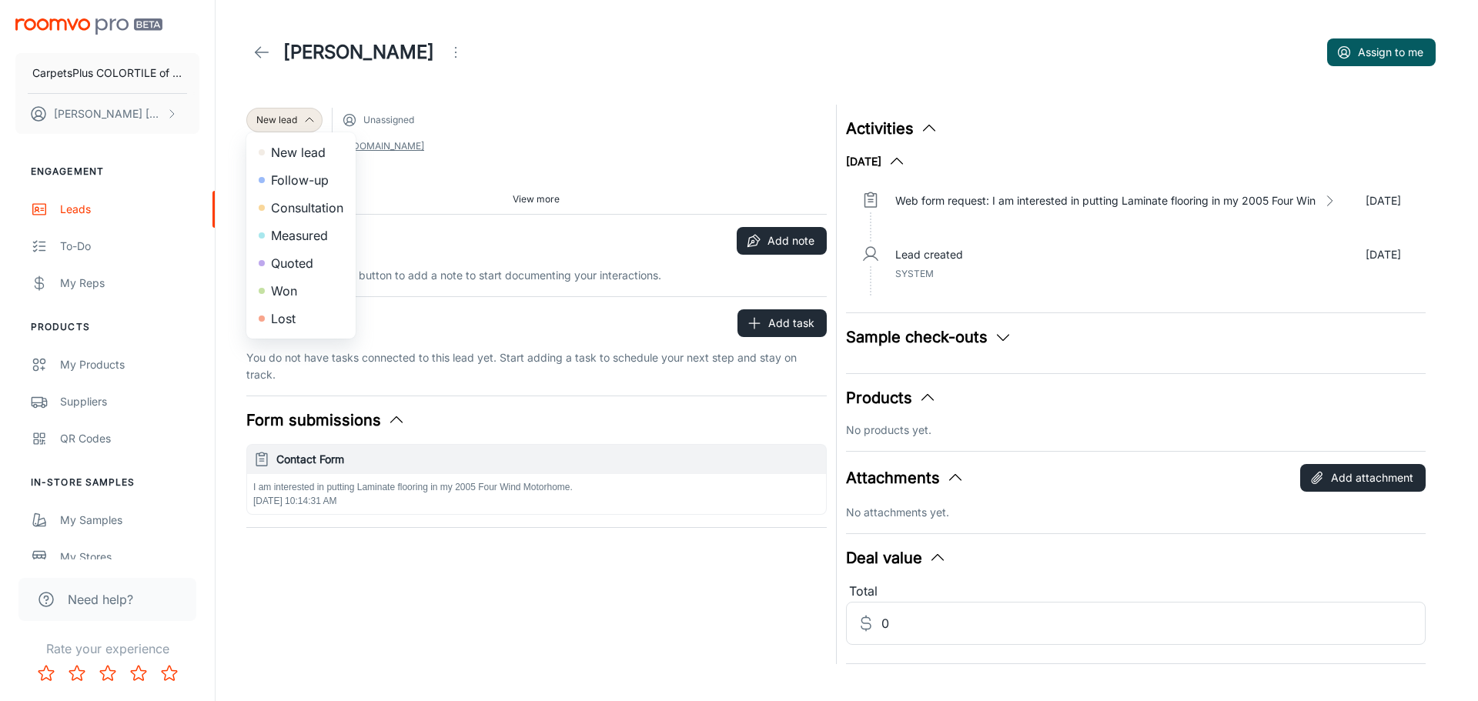
click at [326, 315] on li "Lost" at bounding box center [300, 319] width 109 height 28
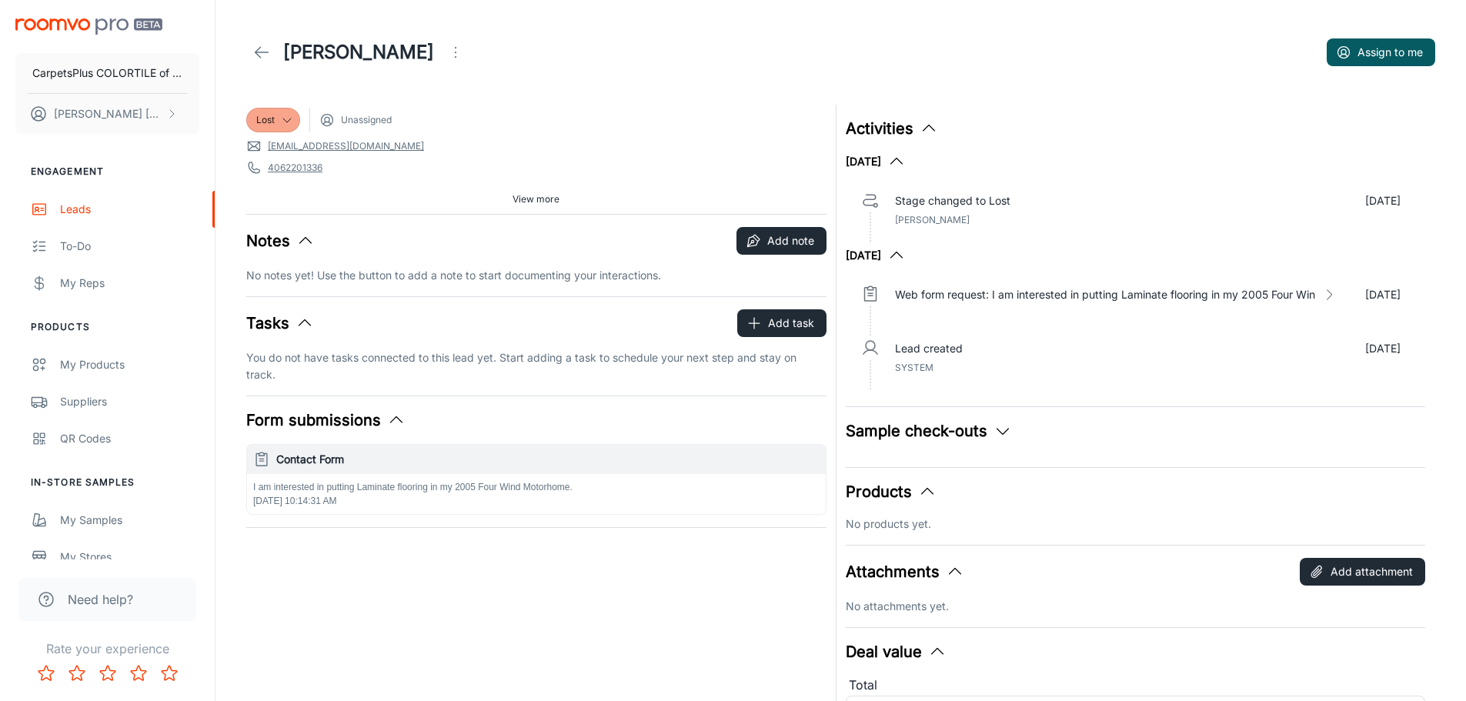
click at [256, 49] on icon at bounding box center [261, 52] width 18 height 18
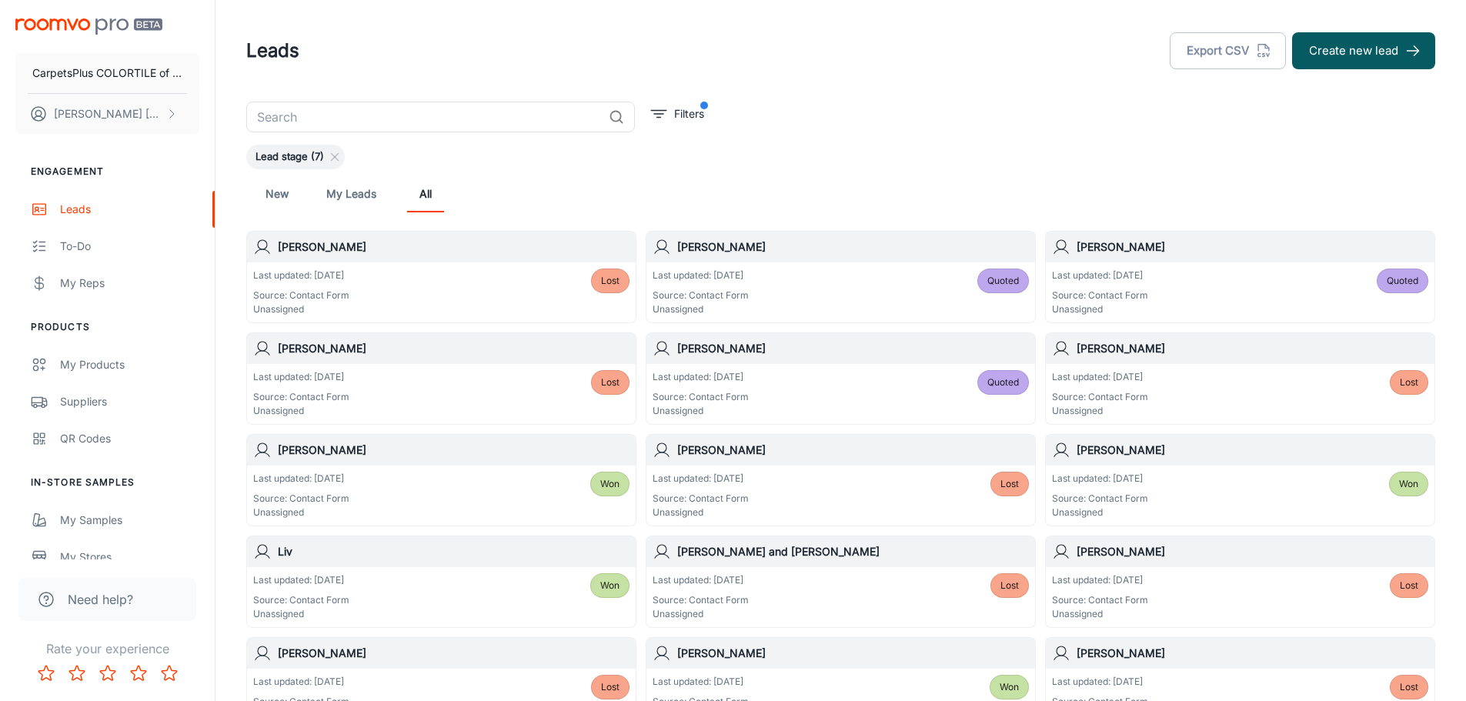
click at [279, 198] on link "New" at bounding box center [277, 193] width 37 height 37
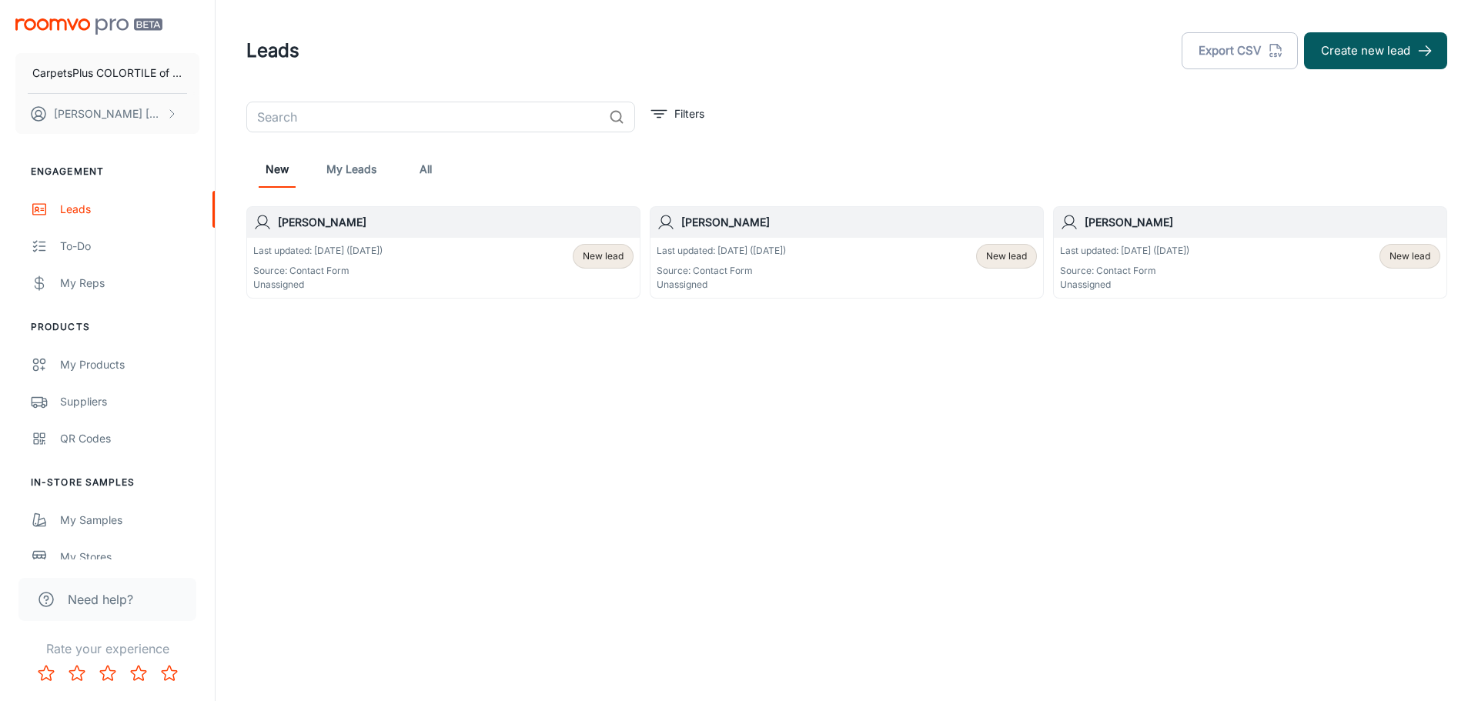
click at [422, 254] on div "Last updated: [DATE] ([DATE]) Source: Contact Form Unassigned New lead" at bounding box center [443, 268] width 380 height 48
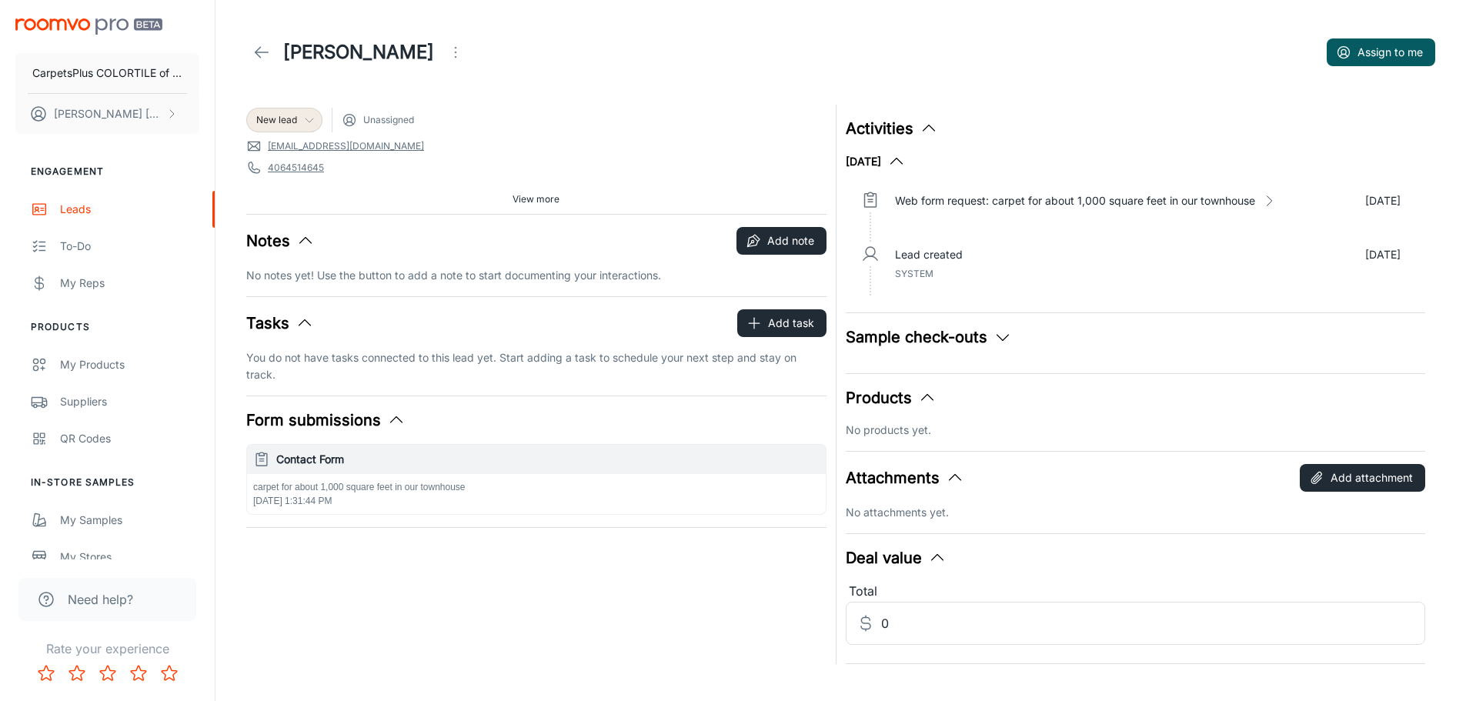
click at [278, 116] on span "New lead" at bounding box center [276, 120] width 41 height 14
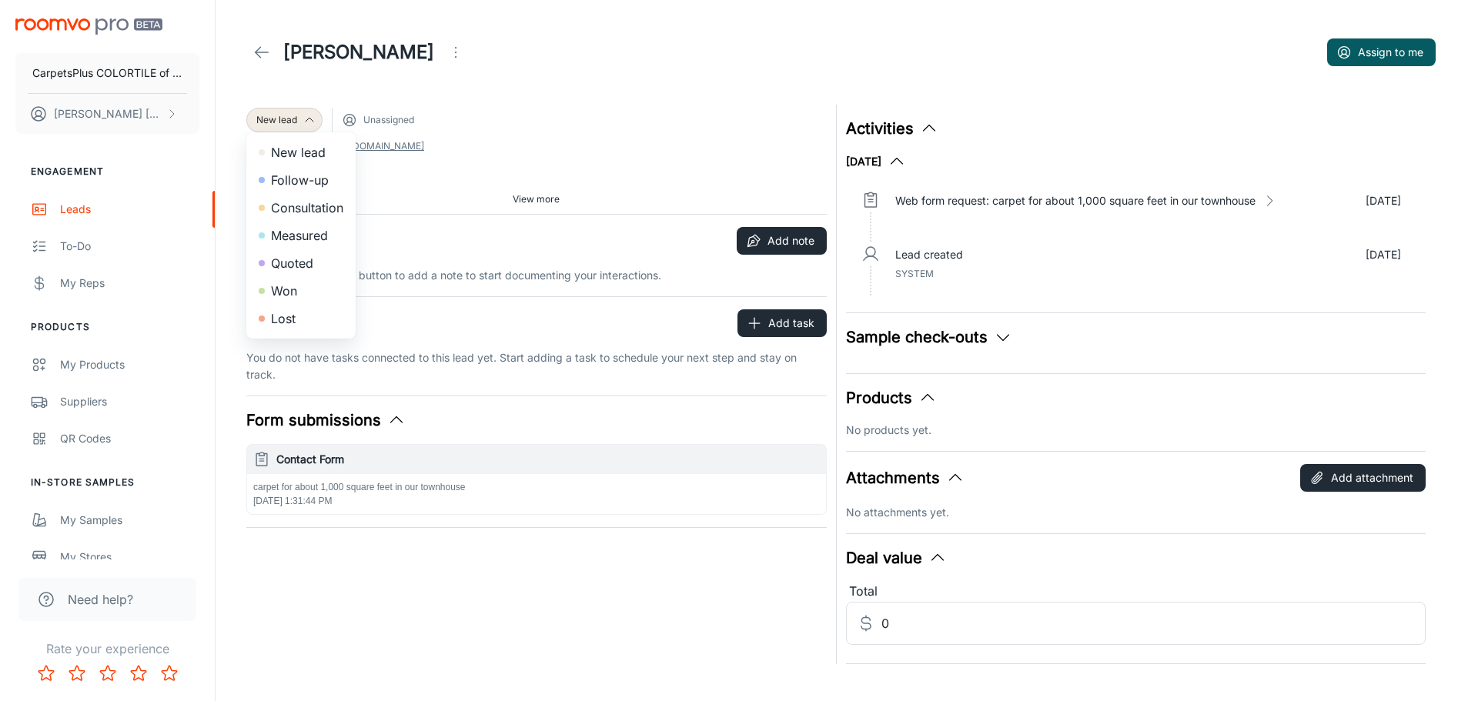
click at [282, 259] on li "Quoted" at bounding box center [300, 263] width 109 height 28
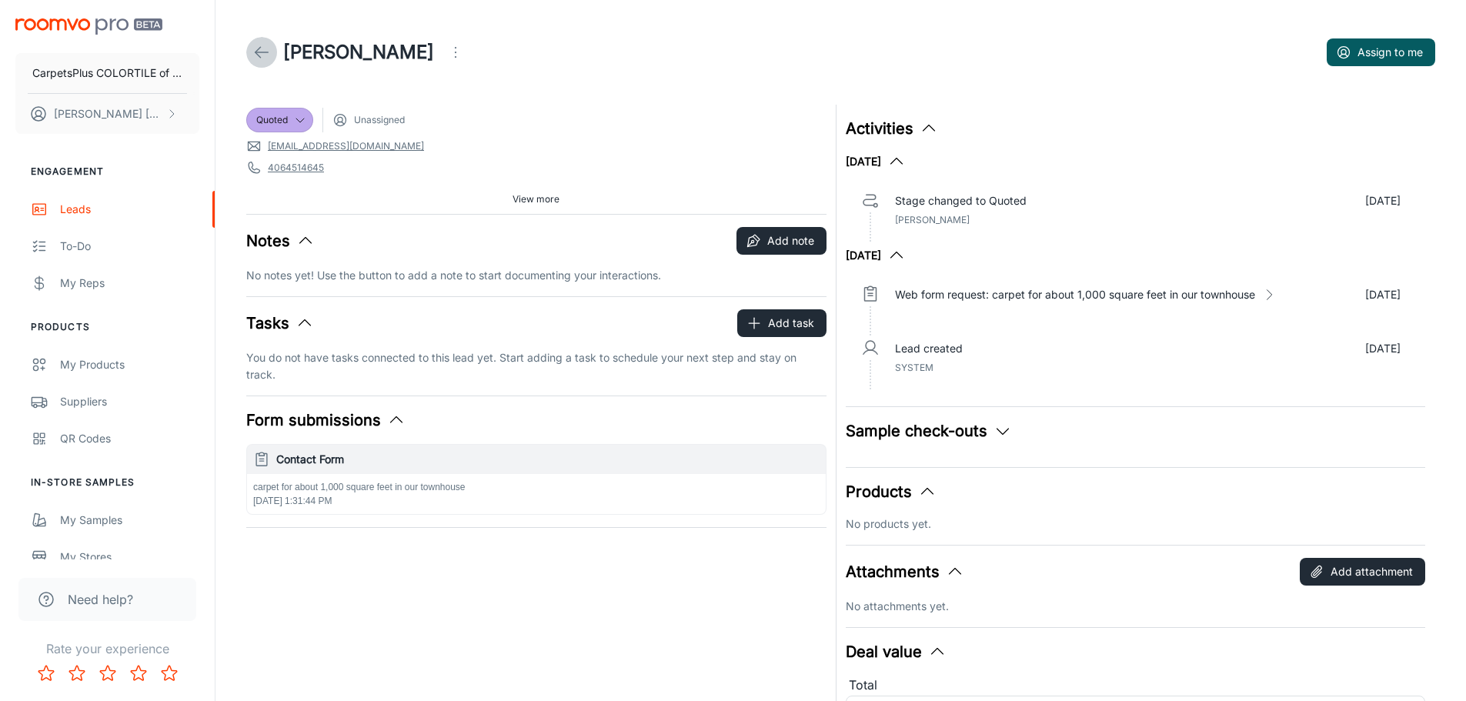
click at [266, 48] on icon at bounding box center [261, 52] width 18 height 18
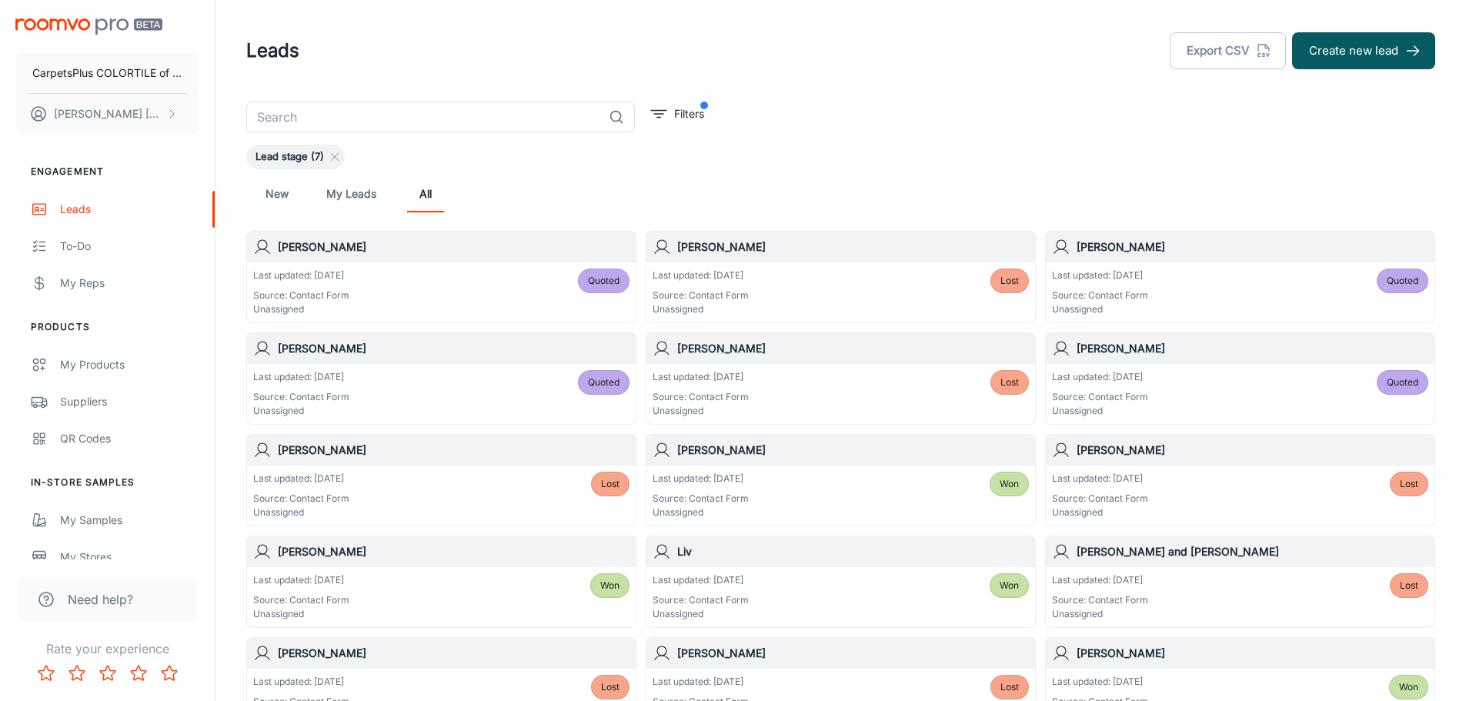
click at [279, 195] on link "New" at bounding box center [277, 193] width 37 height 37
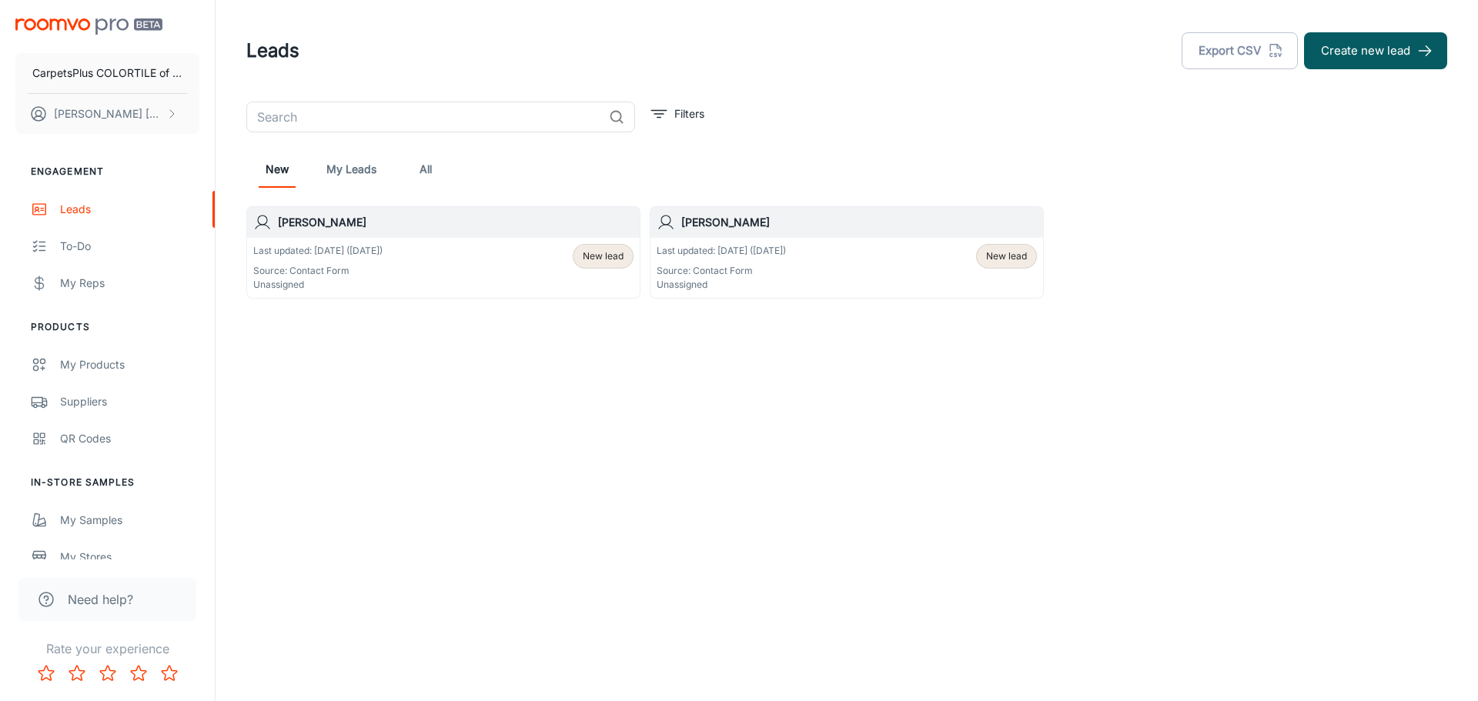
click at [755, 269] on p "Source: Contact Form" at bounding box center [721, 271] width 129 height 14
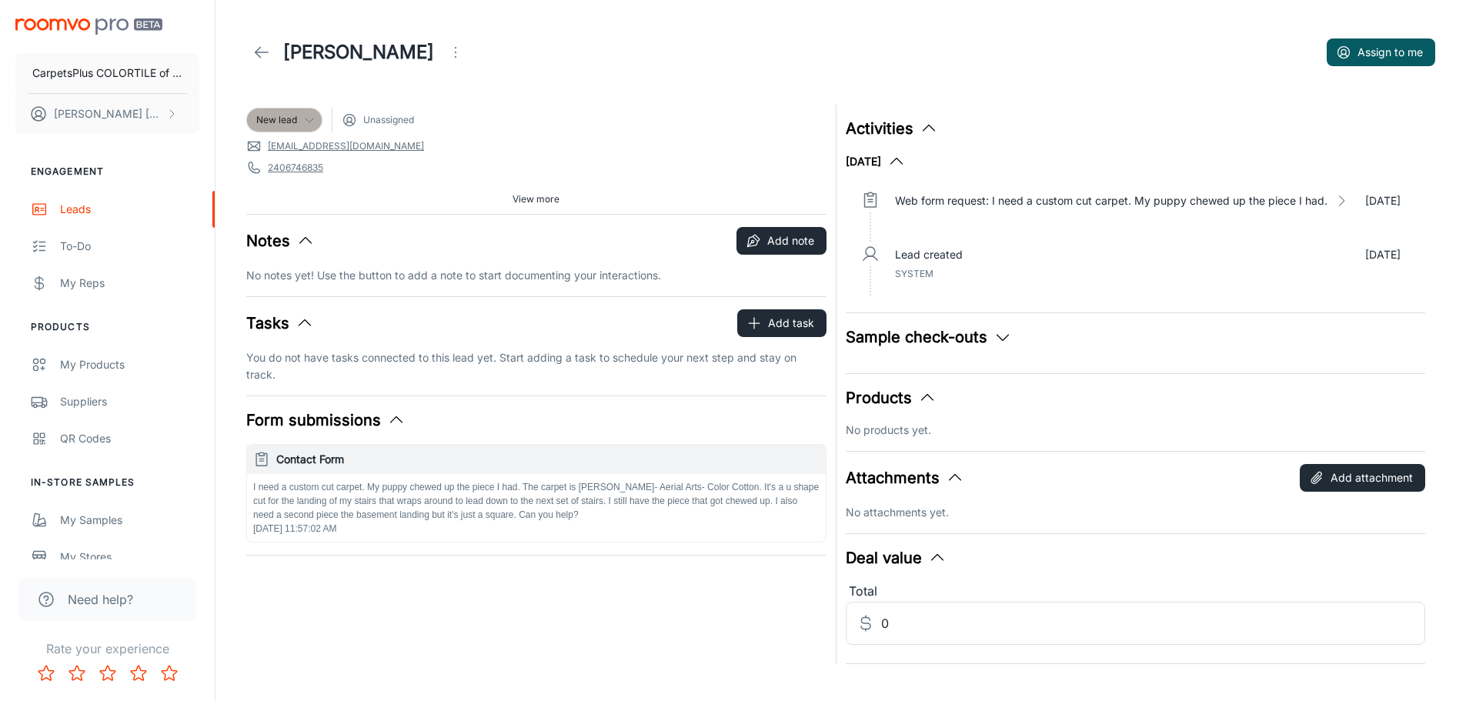
click at [303, 112] on div "New lead" at bounding box center [284, 120] width 76 height 25
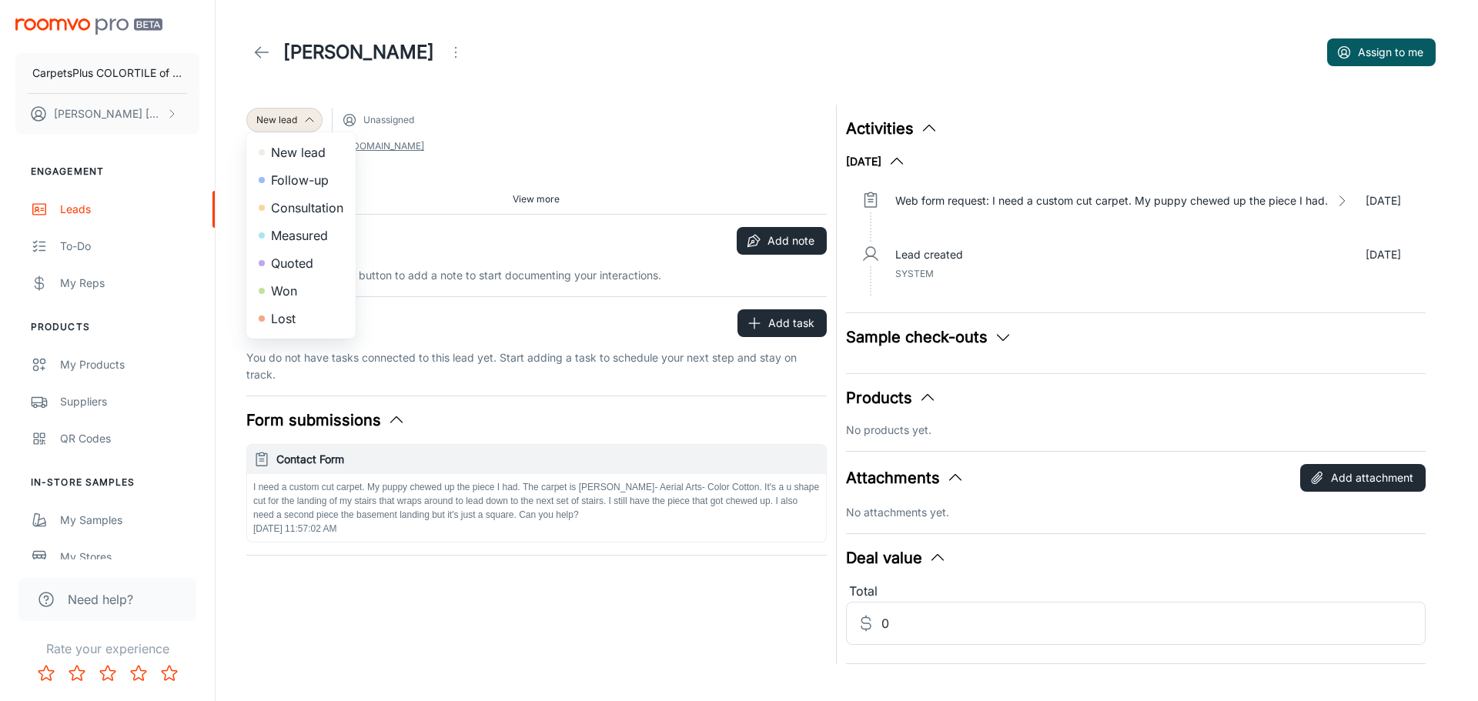
click at [313, 290] on li "Won" at bounding box center [300, 291] width 109 height 28
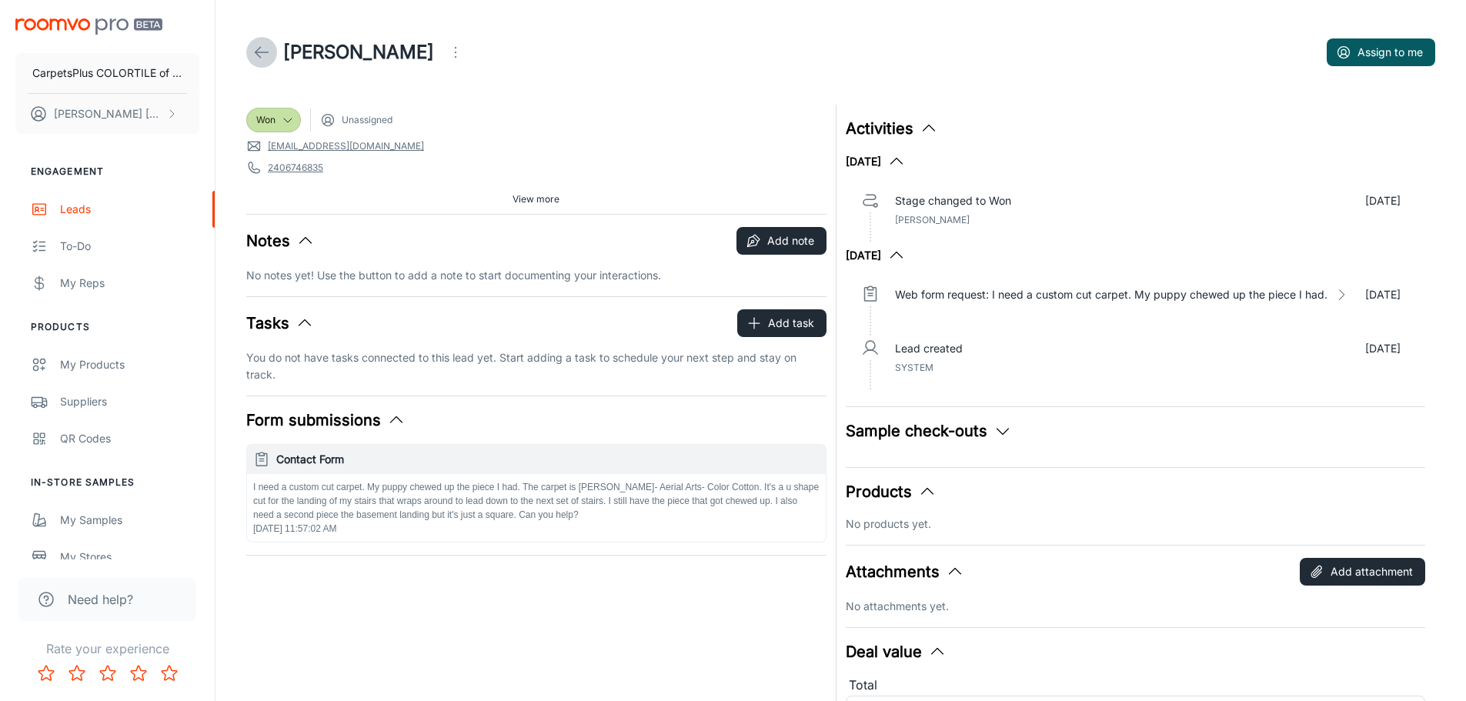
click at [255, 48] on icon at bounding box center [261, 52] width 18 height 18
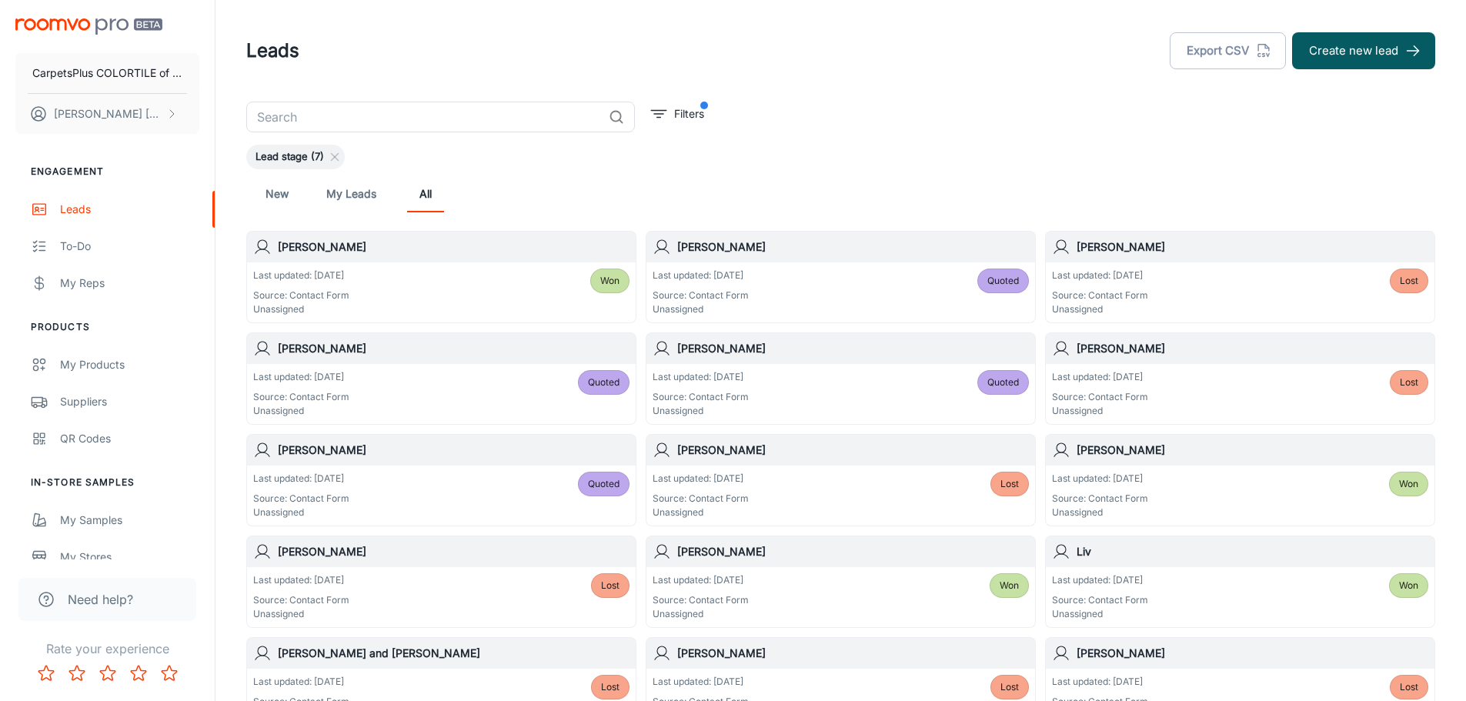
click at [286, 192] on link "New" at bounding box center [277, 193] width 37 height 37
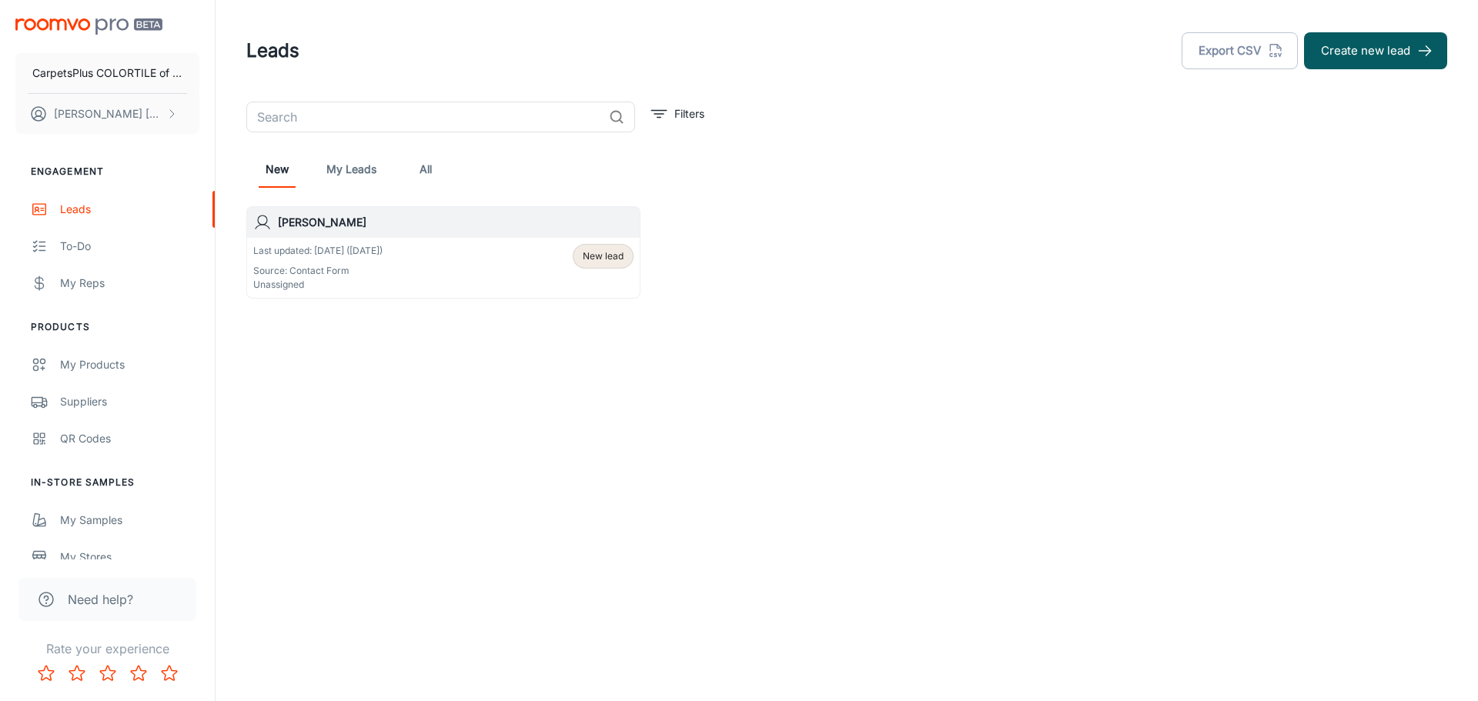
click at [353, 262] on div "Last updated: [DATE] ([DATE]) Source: Contact Form Unassigned" at bounding box center [317, 268] width 129 height 48
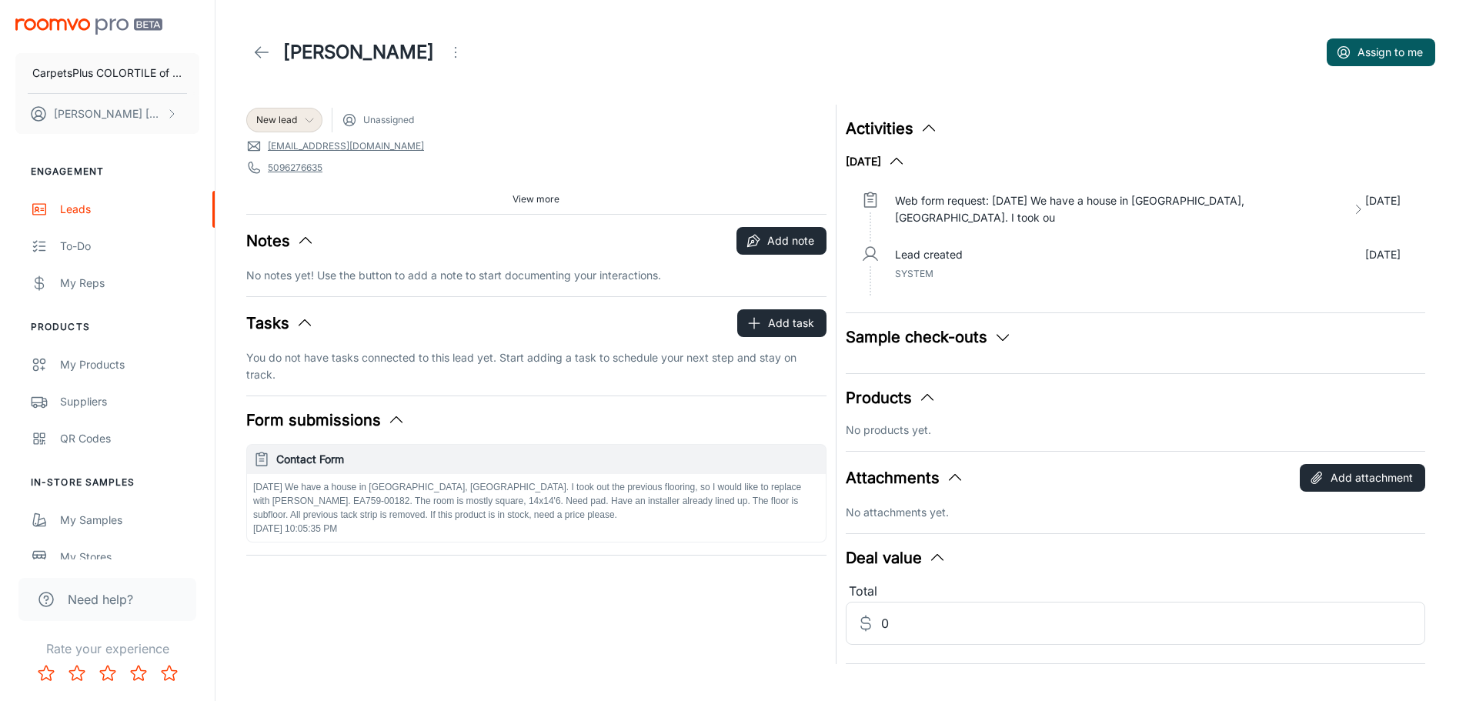
click at [295, 119] on span "New lead" at bounding box center [276, 120] width 41 height 14
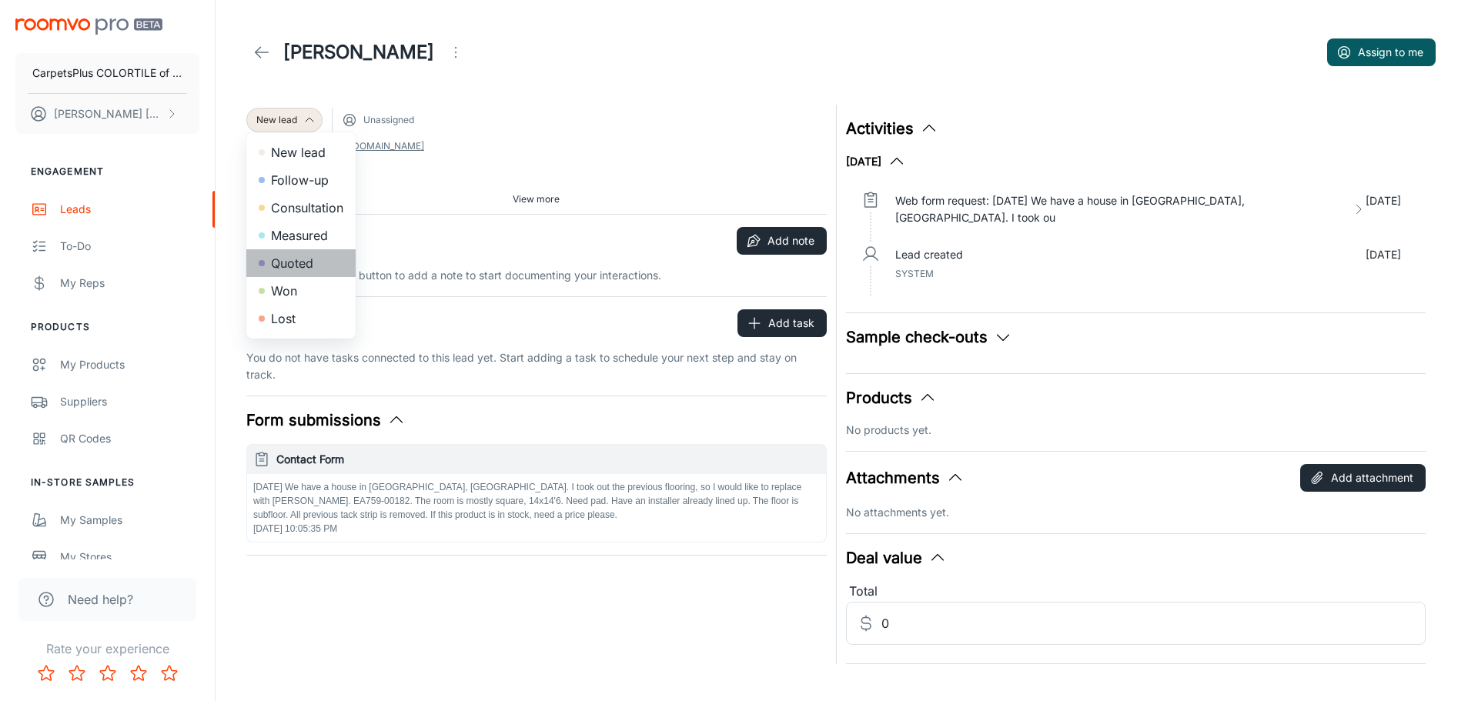
click at [294, 255] on li "Quoted" at bounding box center [300, 263] width 109 height 28
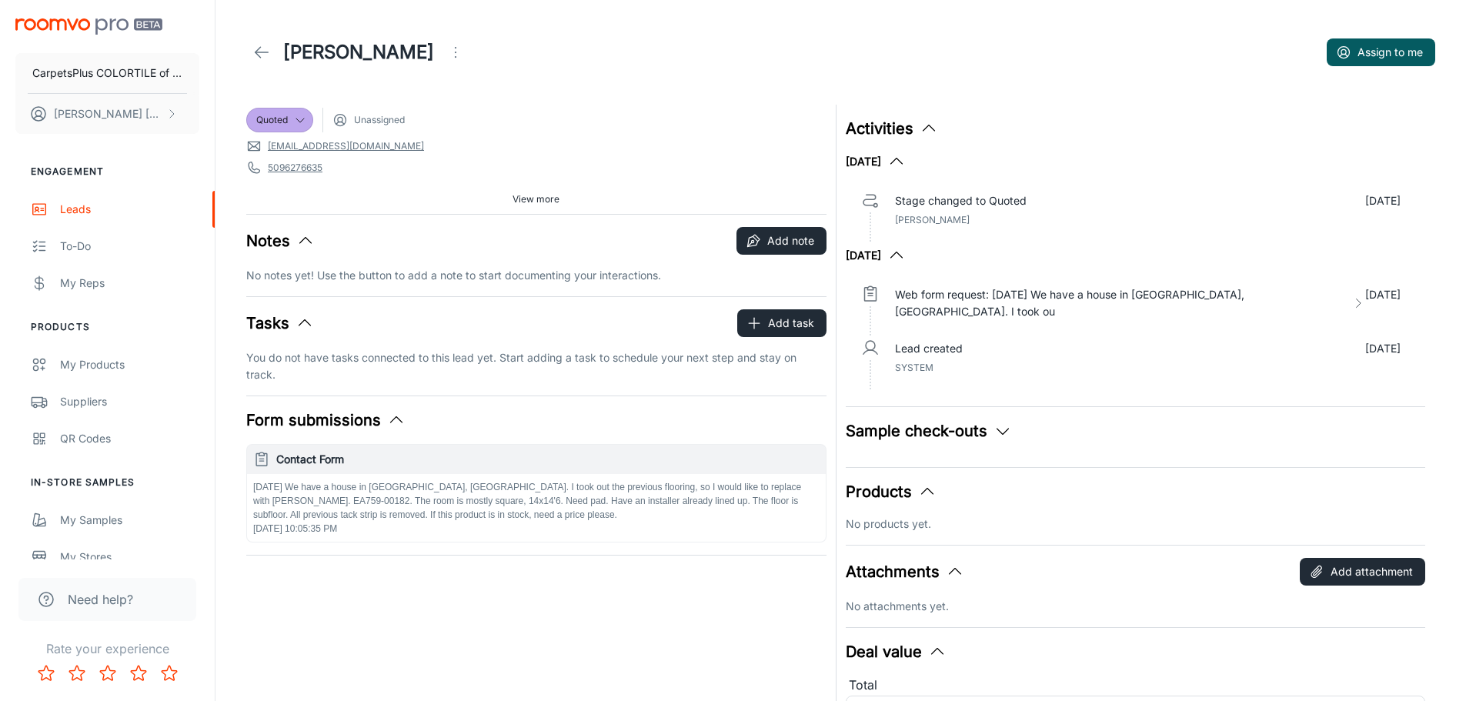
click at [254, 41] on link at bounding box center [261, 52] width 31 height 31
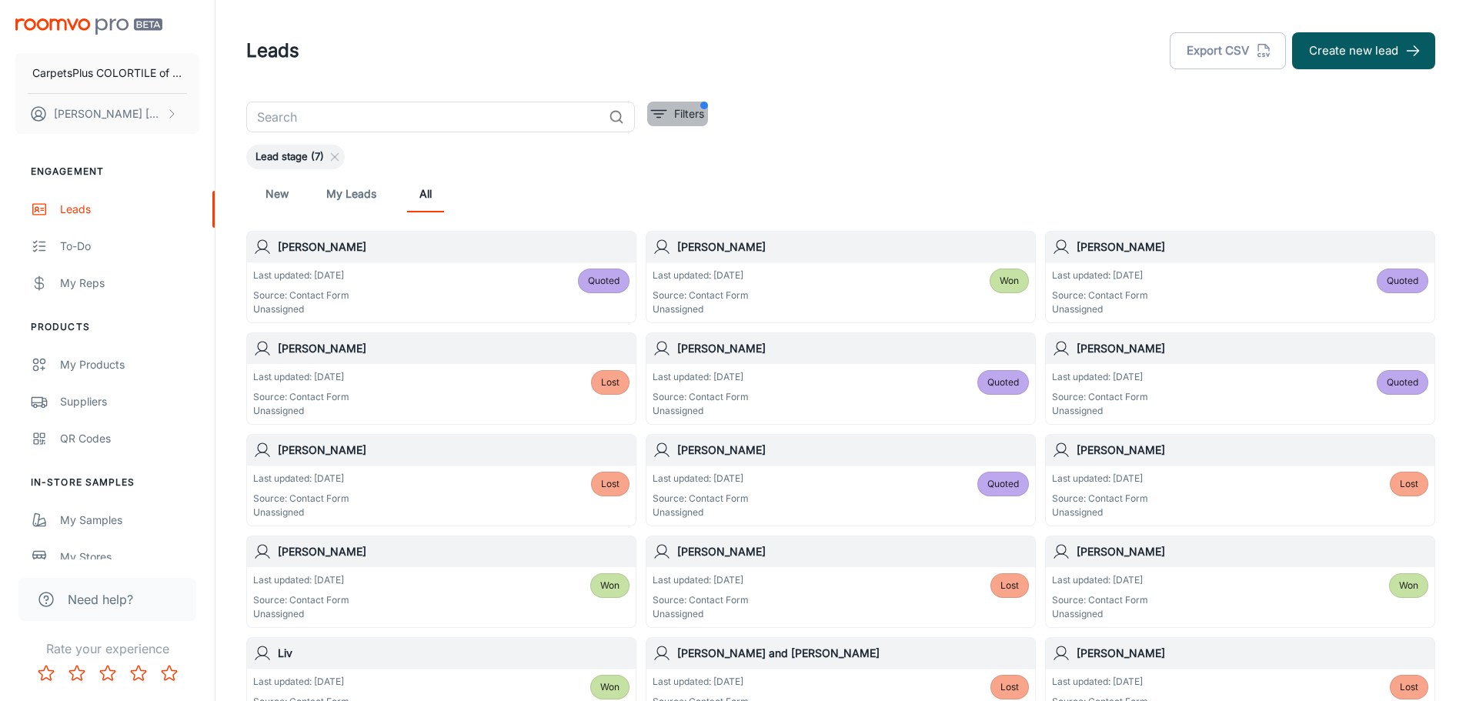
click at [681, 107] on p "Filters" at bounding box center [689, 113] width 30 height 17
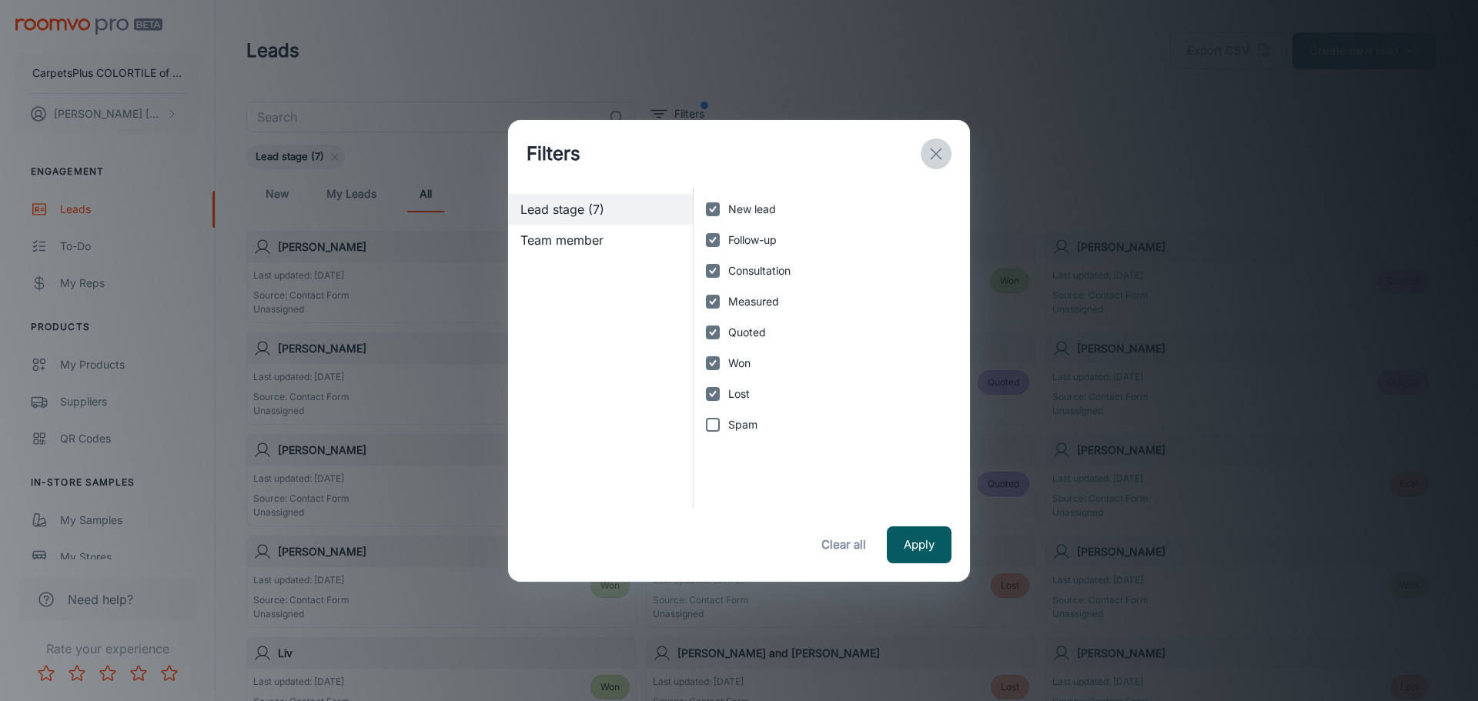
click at [934, 146] on icon "exit" at bounding box center [936, 154] width 18 height 18
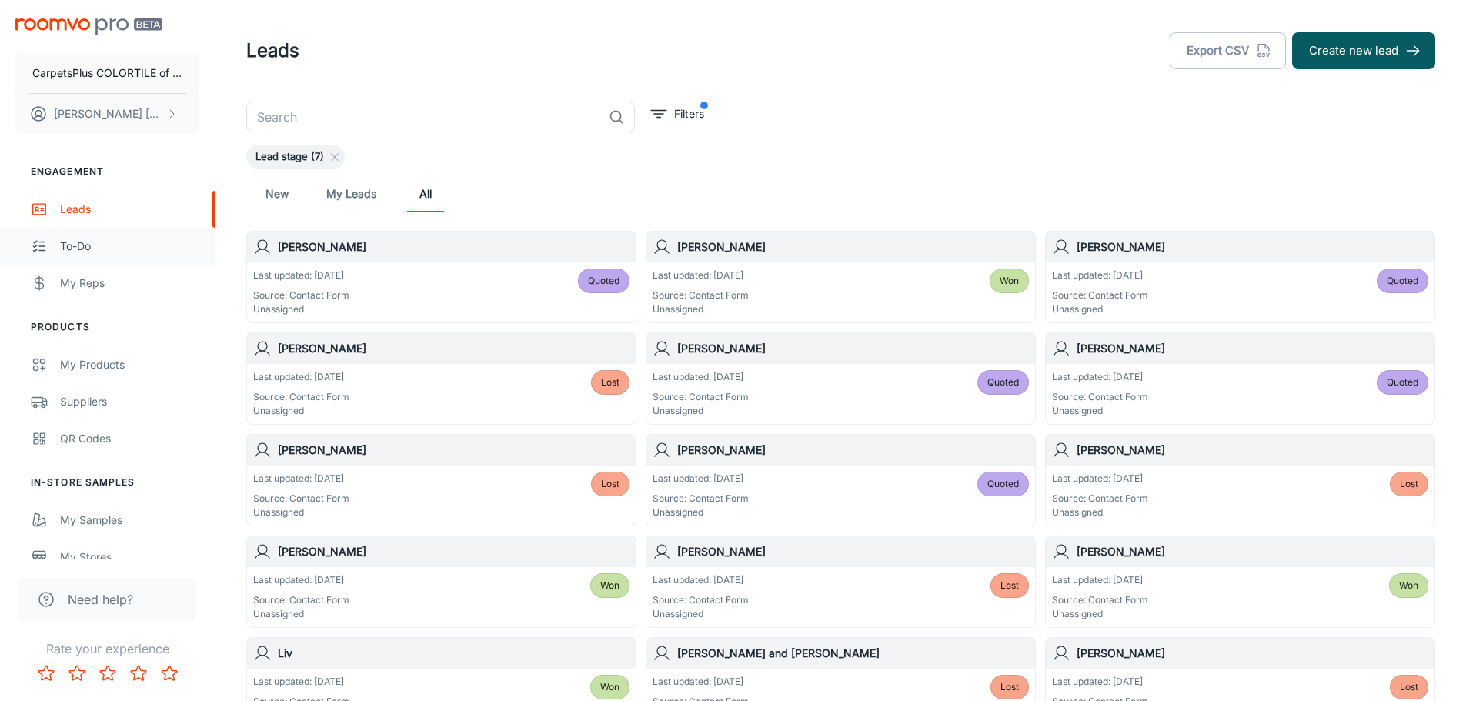
click at [111, 234] on link "To-do" at bounding box center [107, 246] width 215 height 37
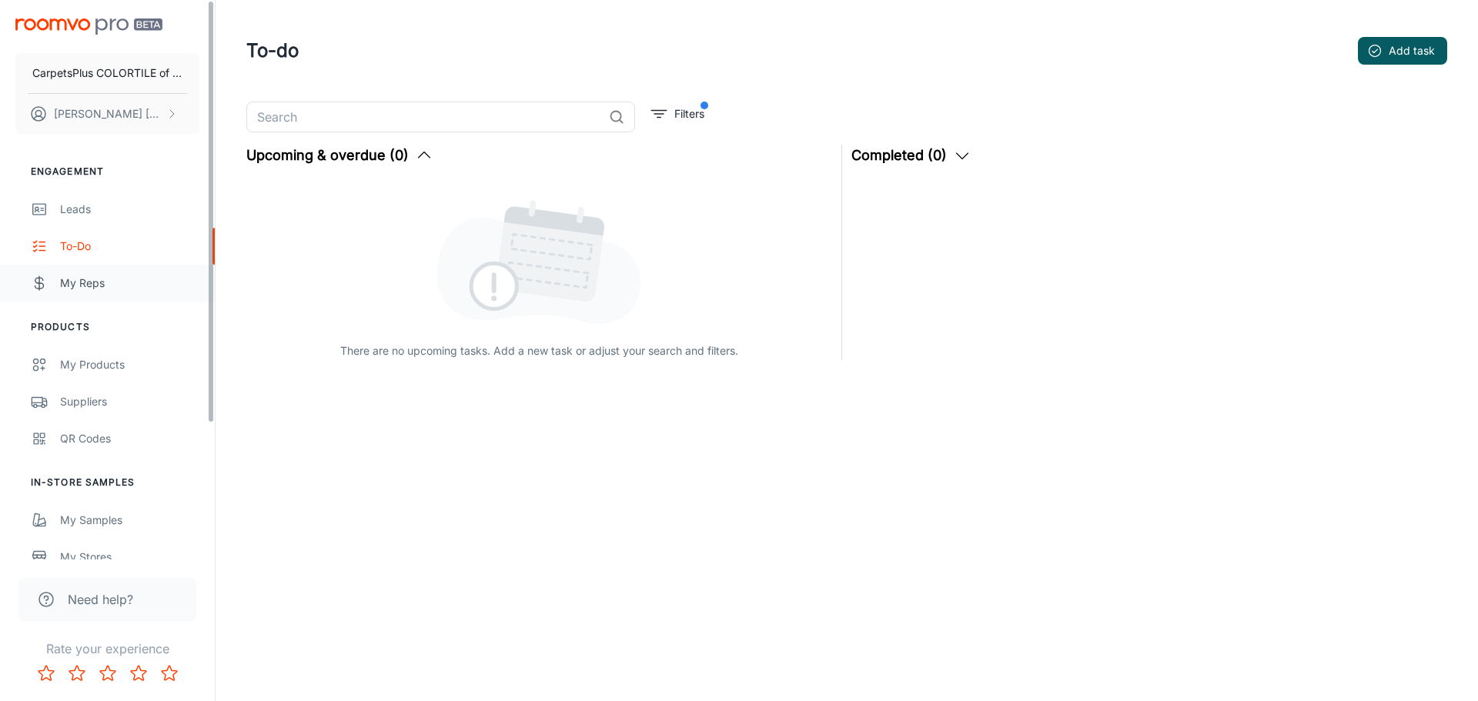
click at [69, 286] on div "My Reps" at bounding box center [129, 283] width 139 height 17
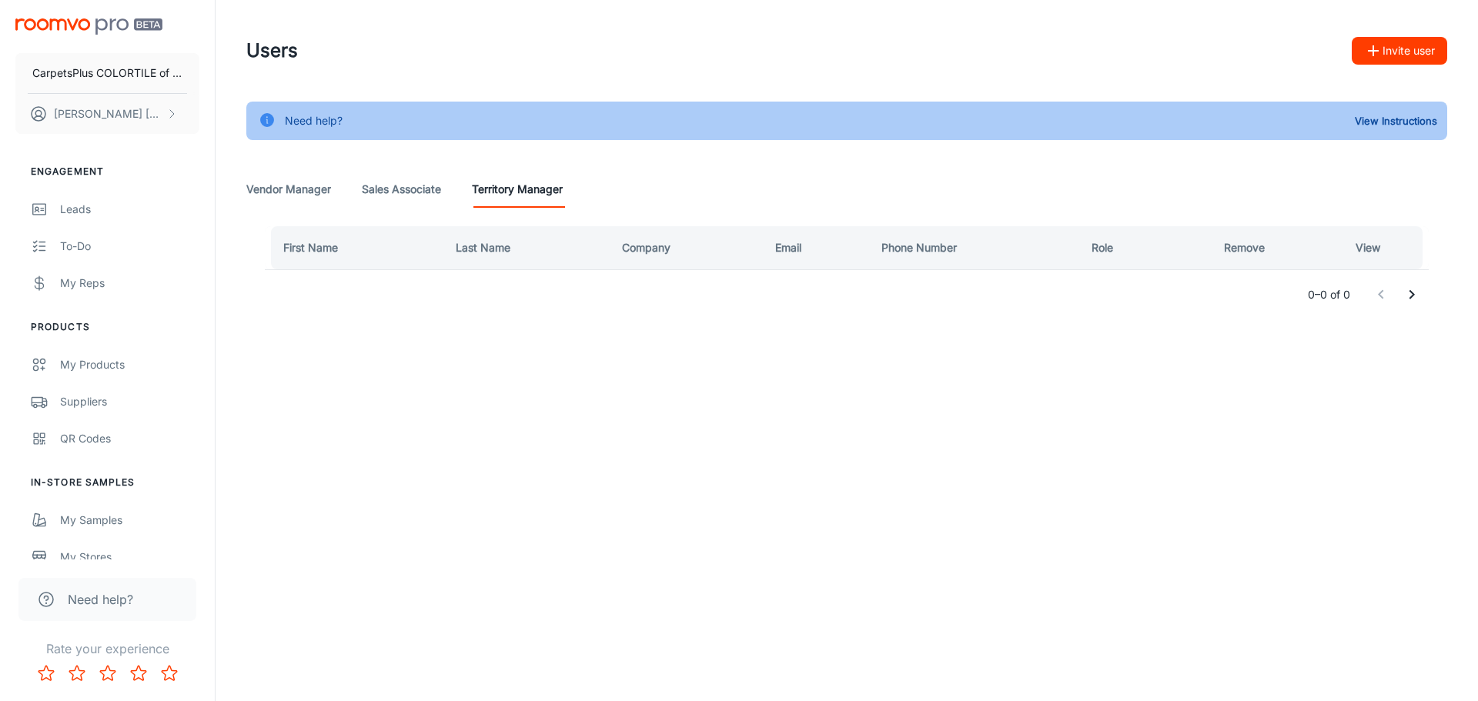
click at [430, 192] on Associate "Sales Associate" at bounding box center [401, 189] width 79 height 37
click at [308, 201] on Manager "Vendor Manager" at bounding box center [288, 189] width 85 height 37
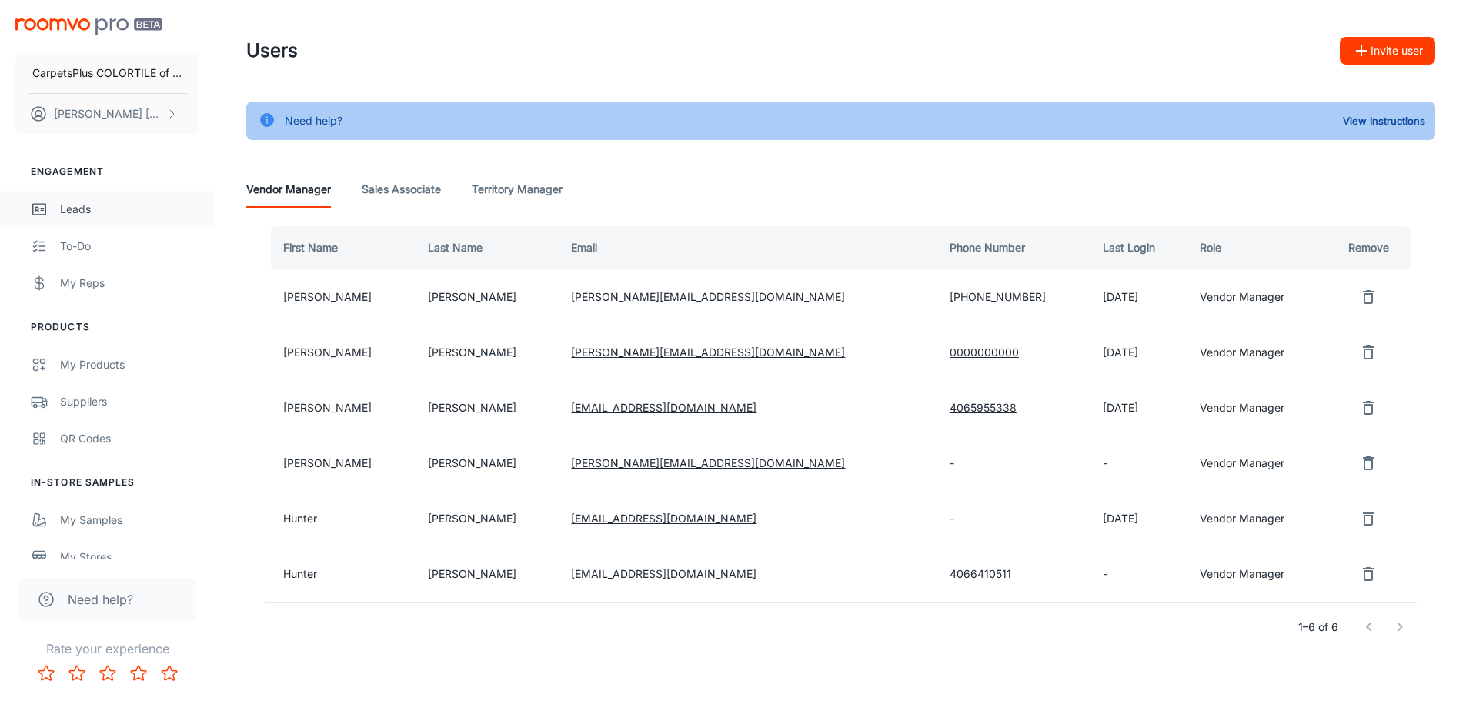
click at [99, 201] on div "Leads" at bounding box center [129, 209] width 139 height 17
